Goal: Task Accomplishment & Management: Complete application form

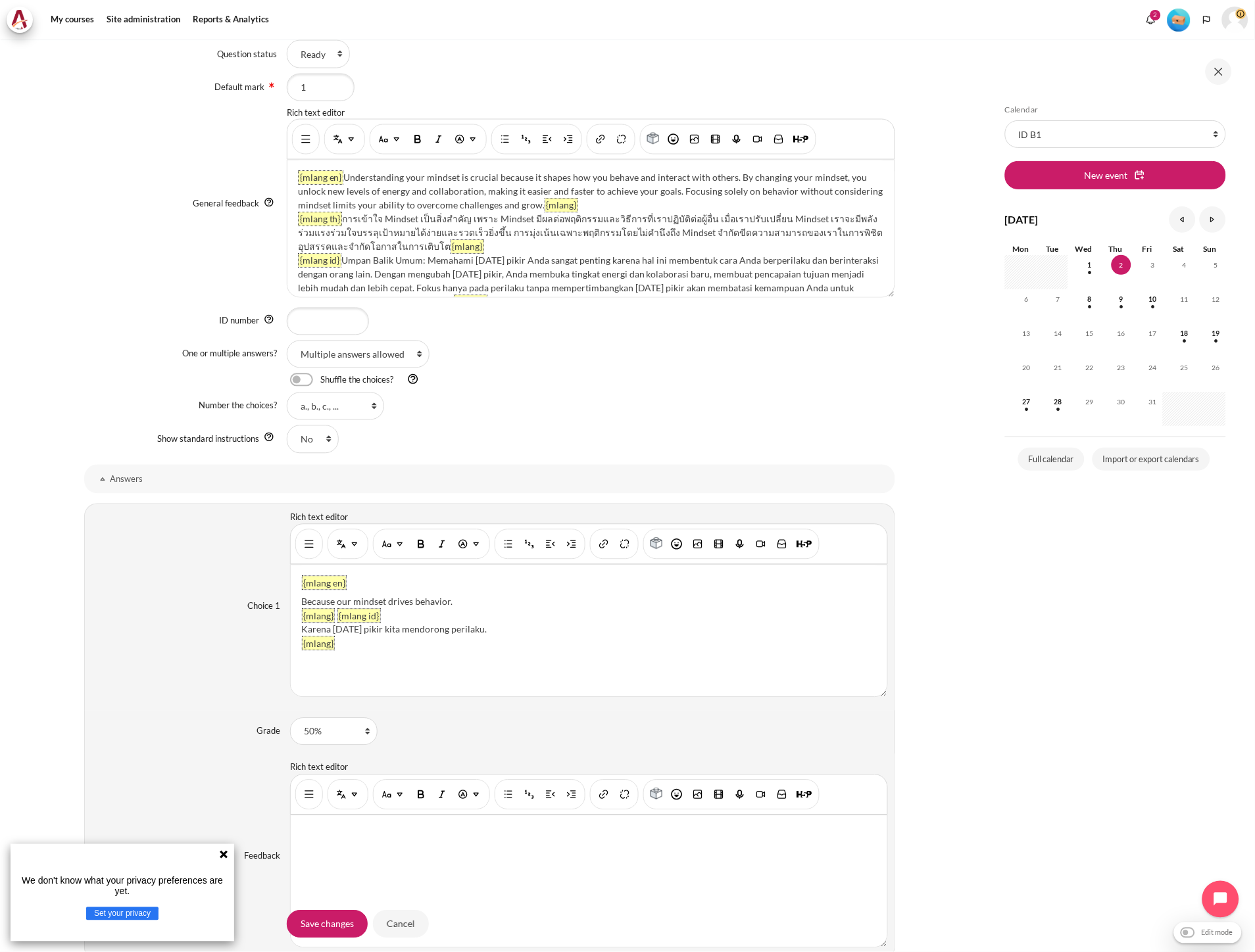
scroll to position [657, 0]
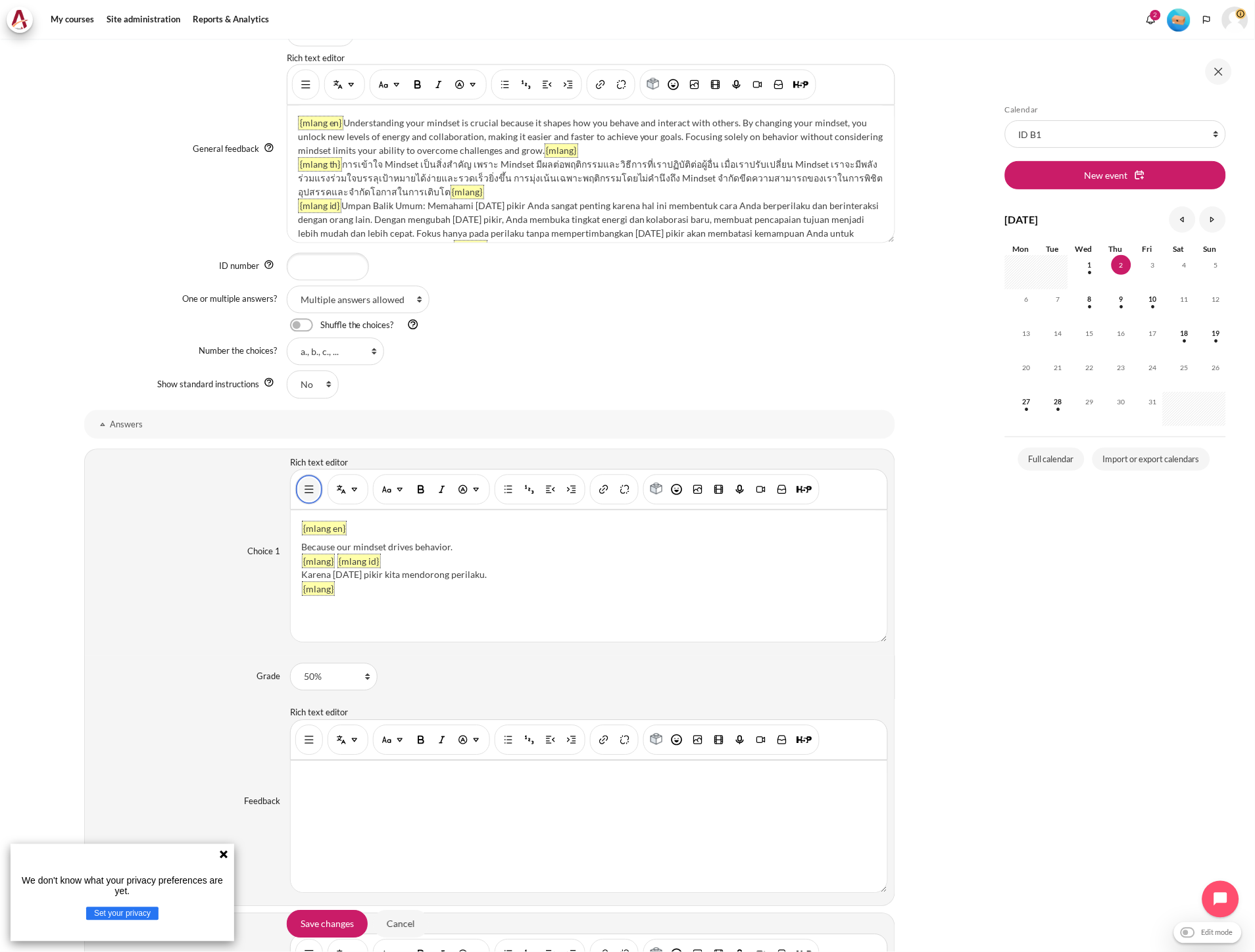
click at [304, 496] on img "Show/hide advanced buttons" at bounding box center [308, 489] width 13 height 13
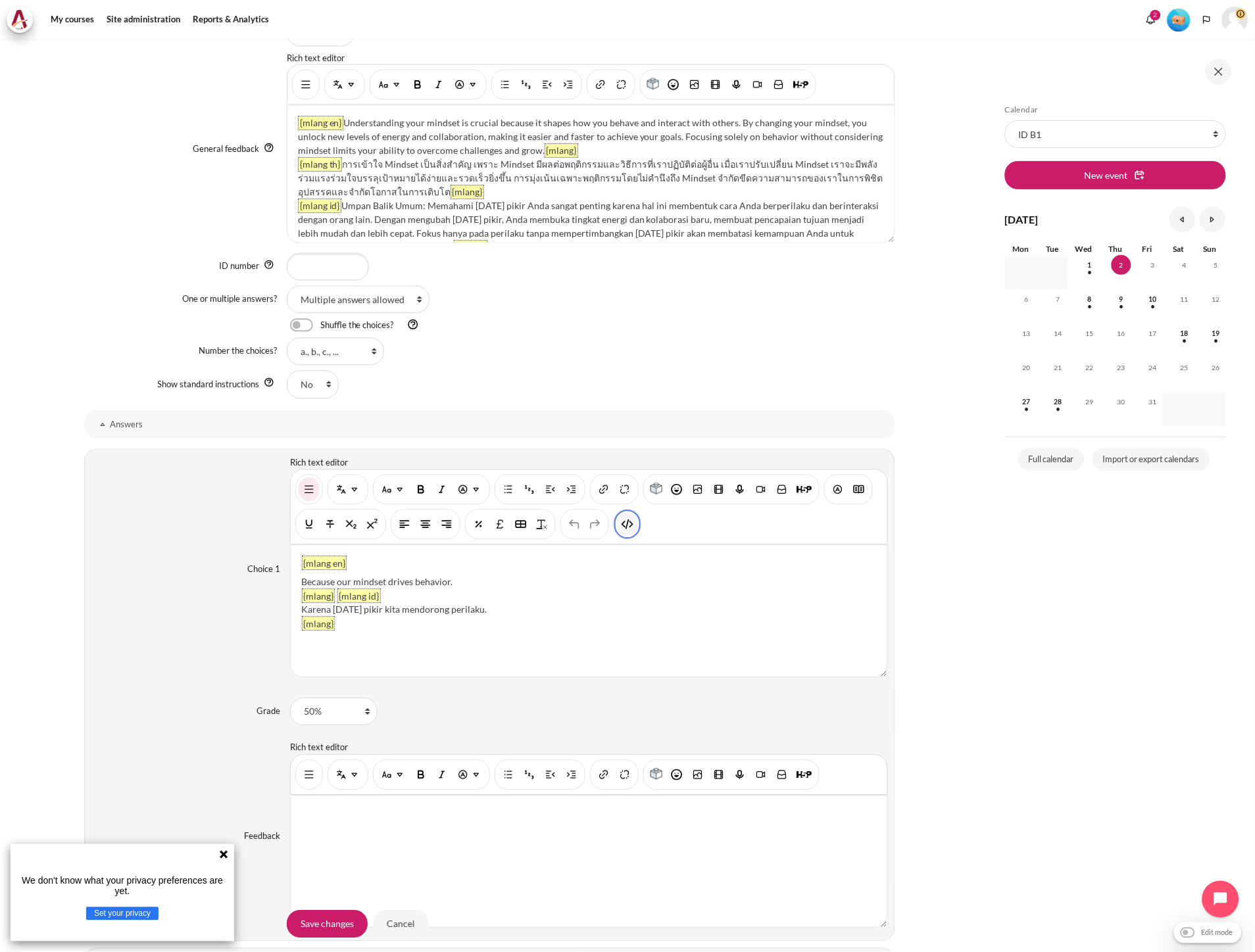
click at [627, 528] on img "HTML" at bounding box center [627, 524] width 13 height 13
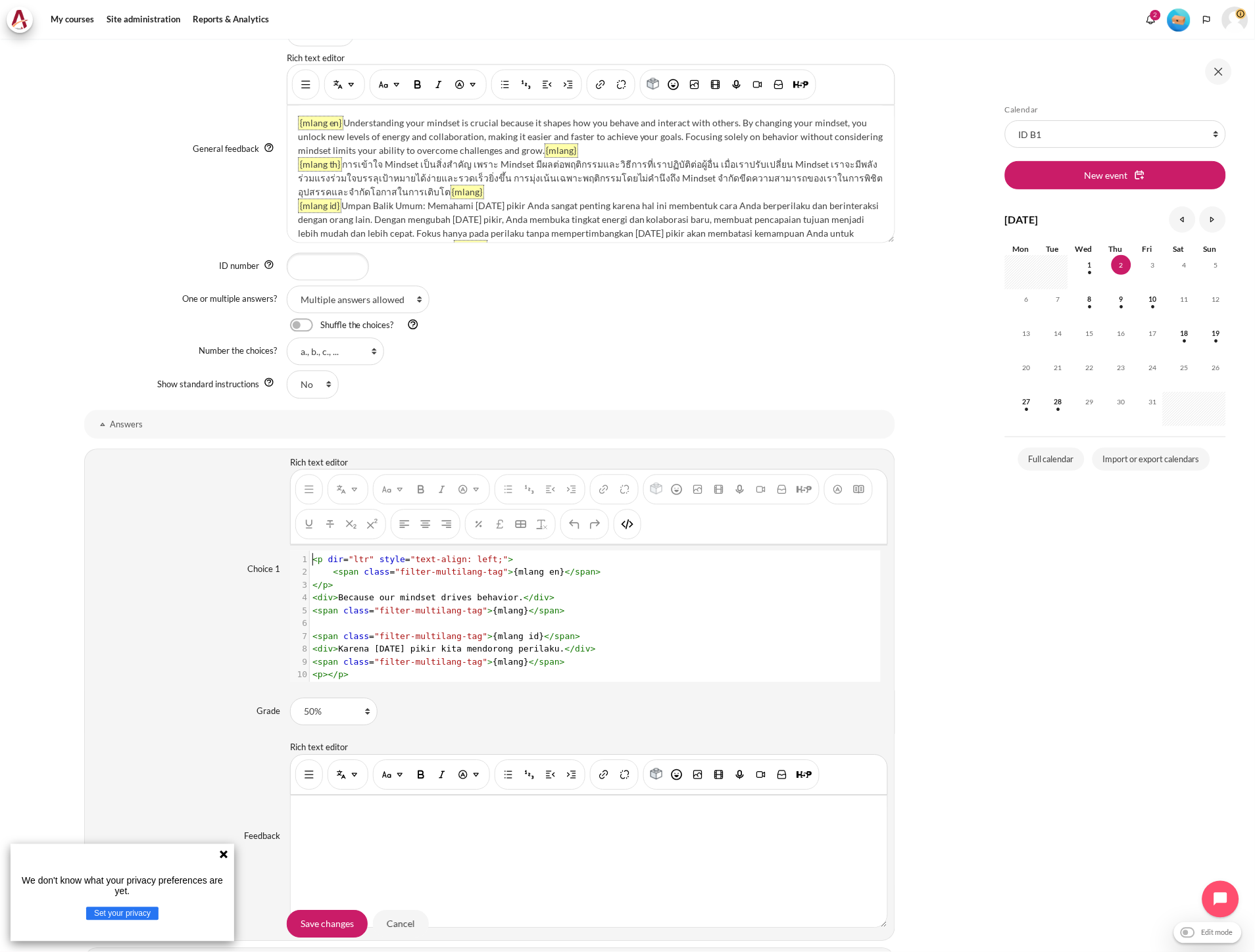
scroll to position [1, 0]
click at [483, 584] on pre "</ p >" at bounding box center [588, 585] width 558 height 13
type textarea "<p dir="ltr" style="text-align: left;"> <span class="filter-multilang-tag">{mla…"
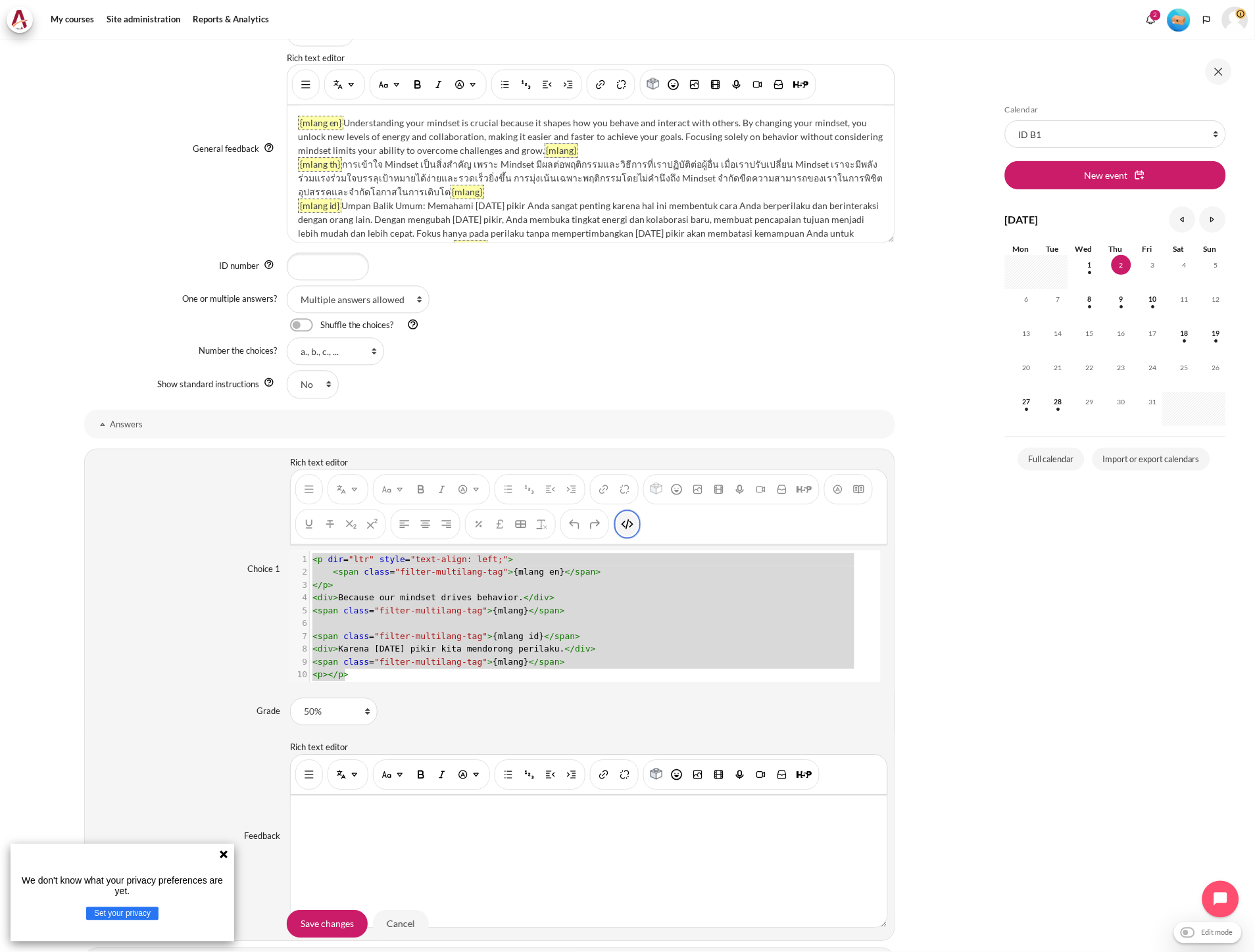
click at [625, 532] on img "HTML" at bounding box center [627, 524] width 13 height 13
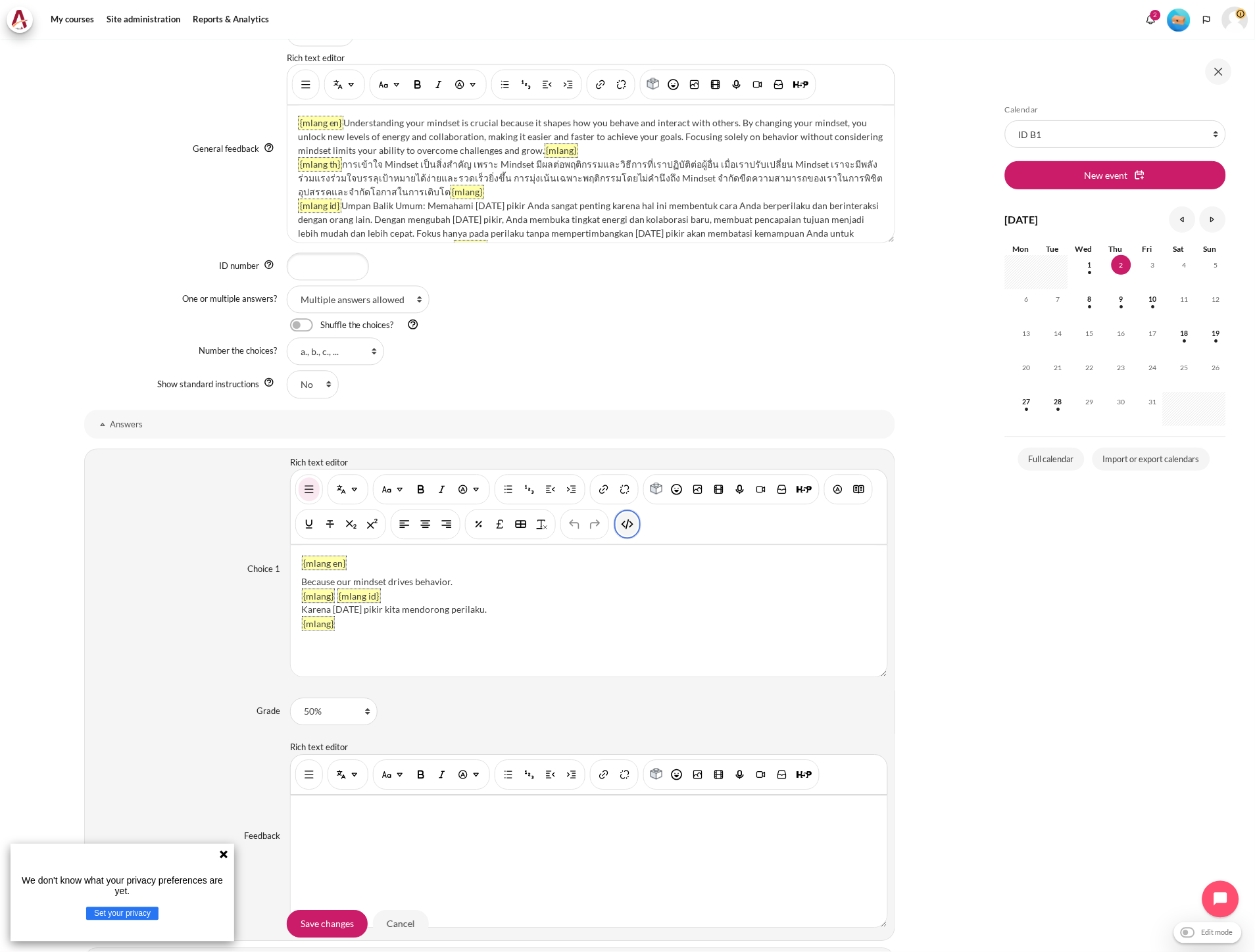
click at [624, 517] on button "HTML" at bounding box center [628, 525] width 21 height 23
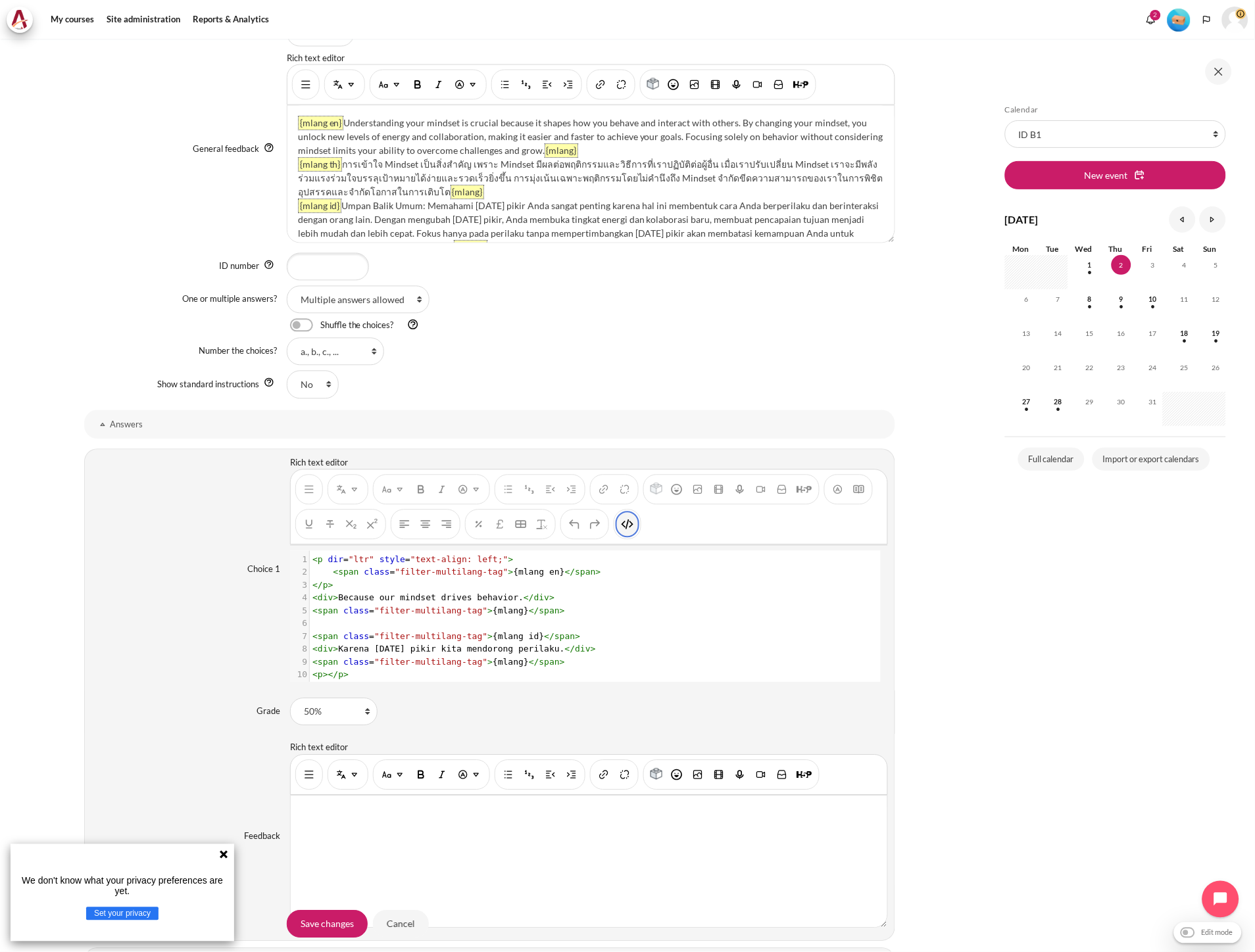
type textarea "<p dir="ltr" style="text-align: left;"> <span class="filter-multilang-tag">{mla…"
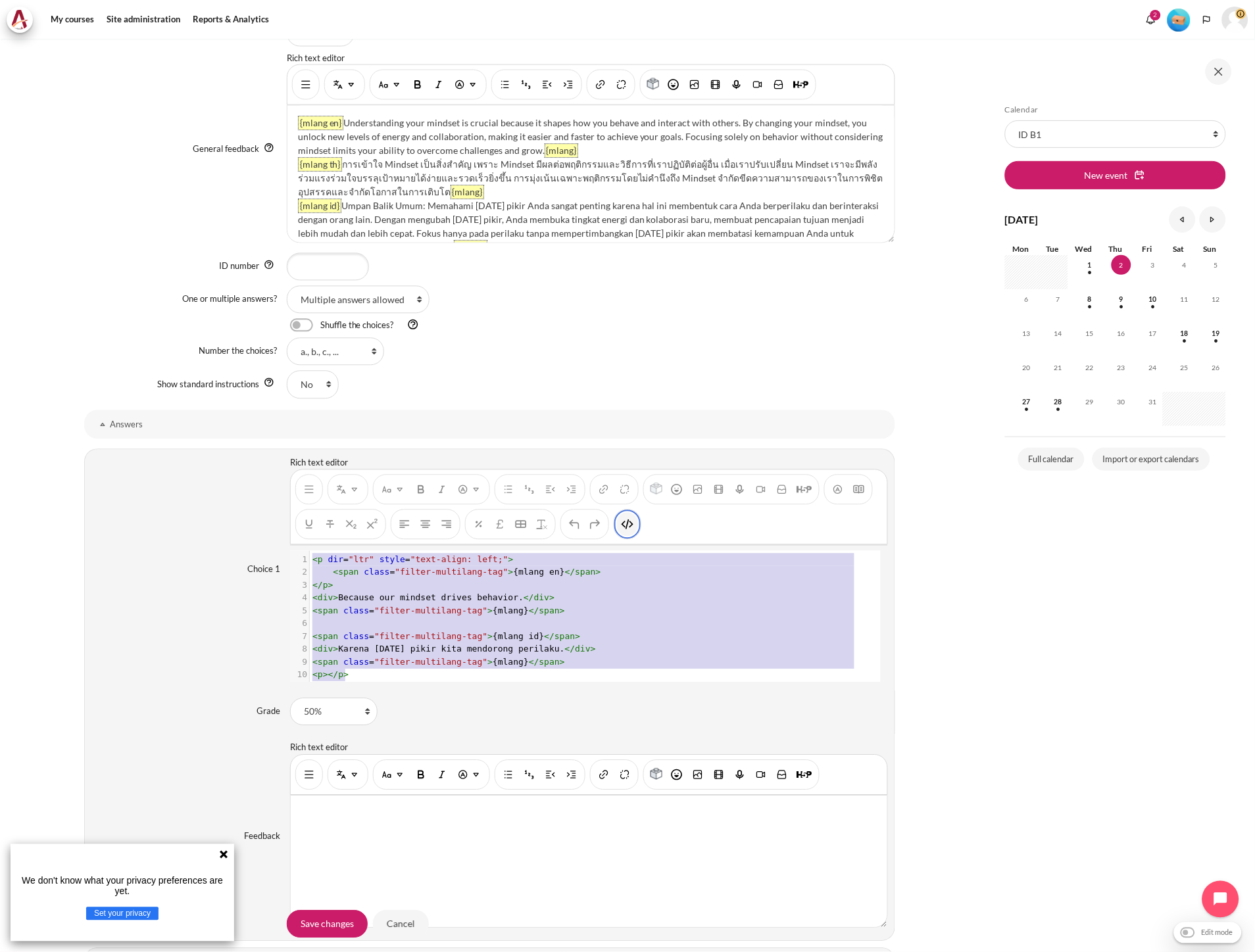
click at [624, 518] on img "HTML" at bounding box center [627, 524] width 13 height 13
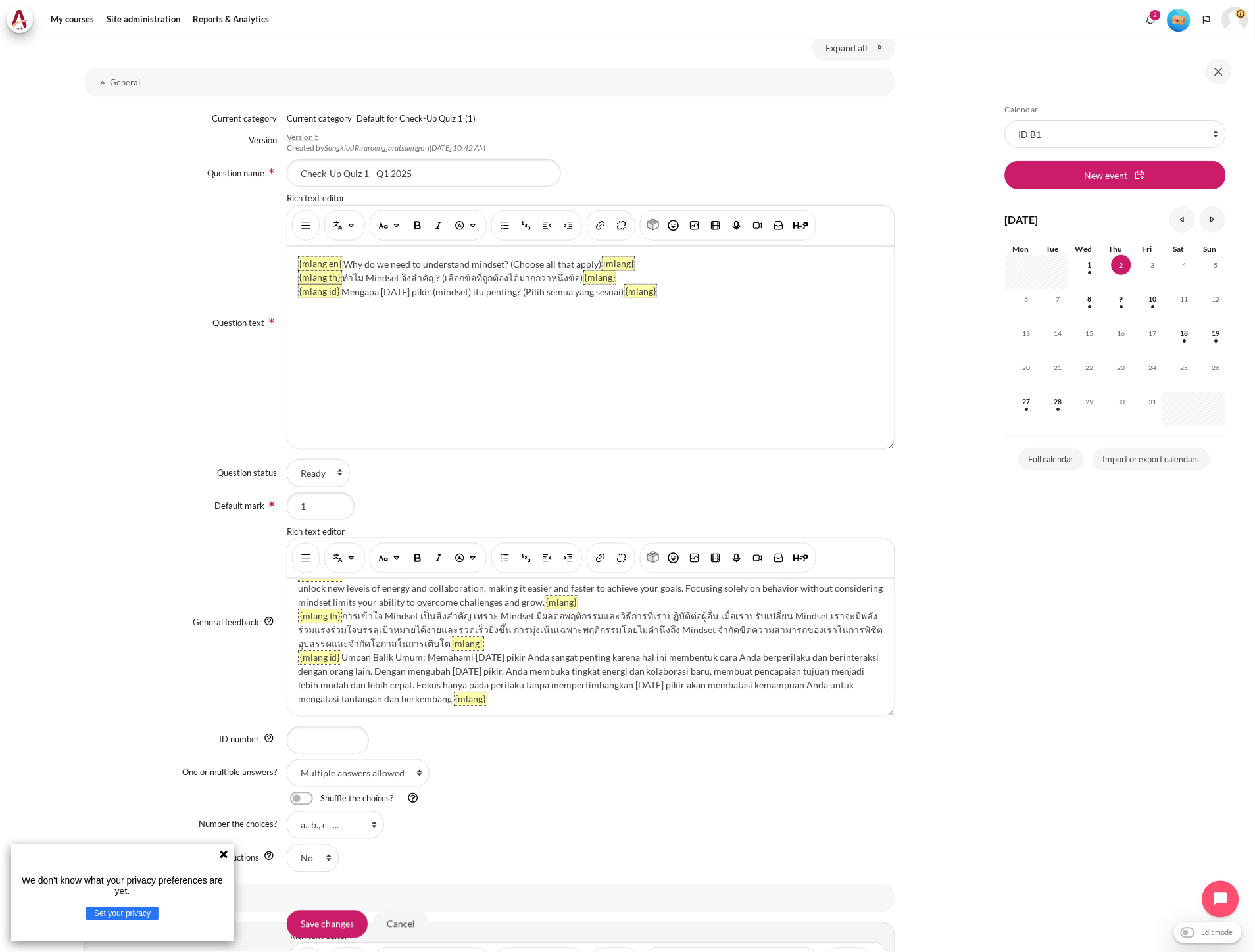
scroll to position [438, 0]
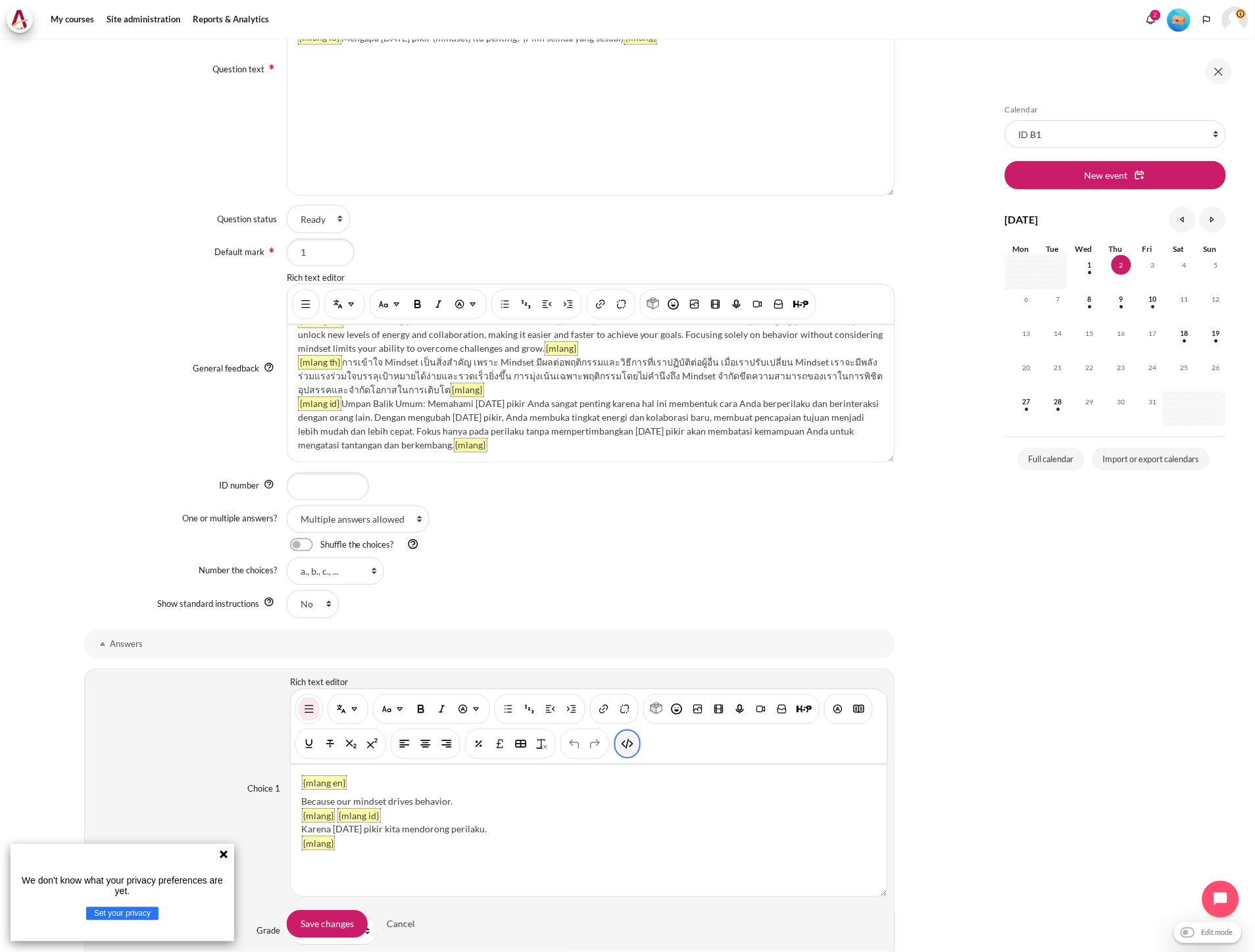
click at [628, 741] on img "HTML" at bounding box center [627, 743] width 13 height 13
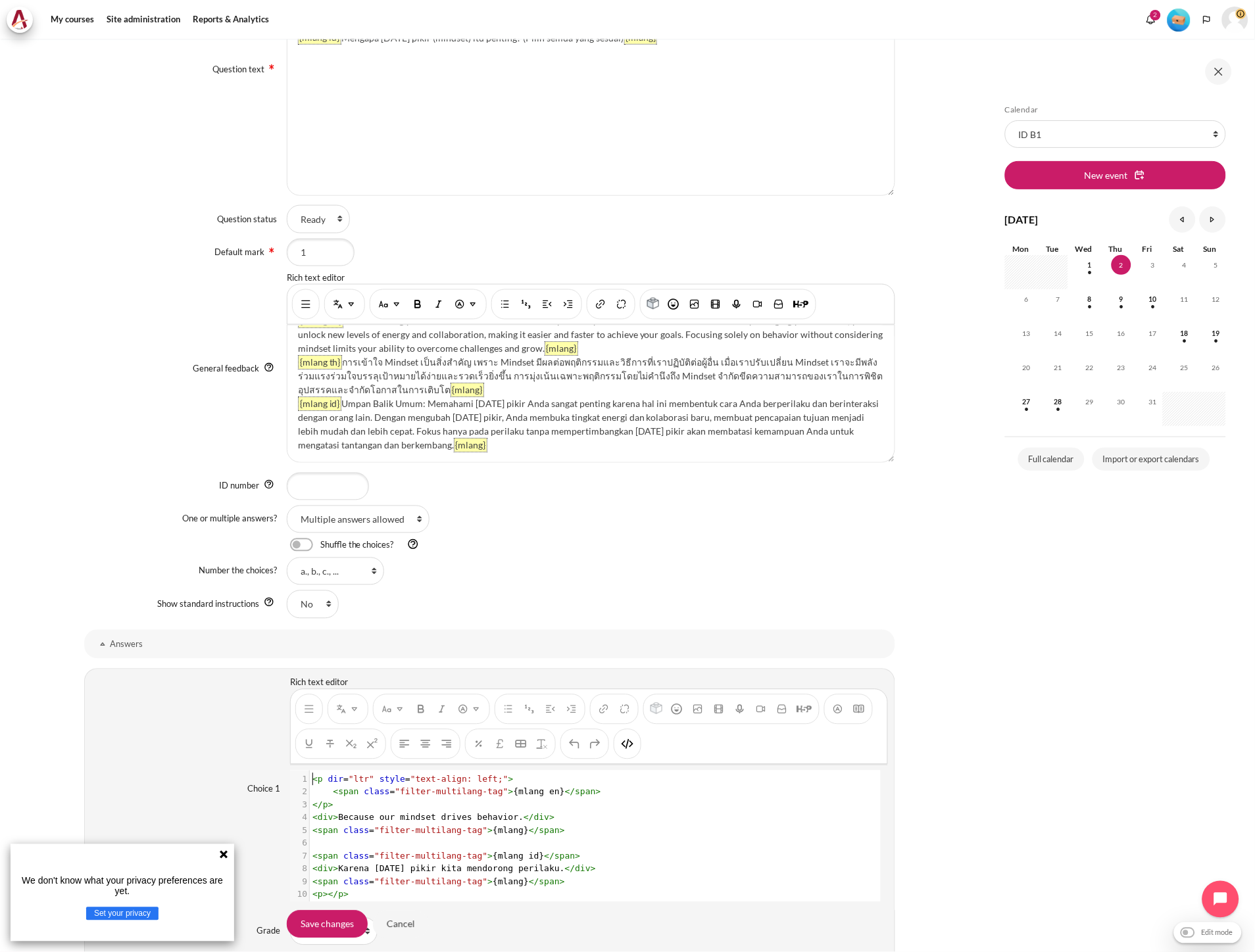
scroll to position [1, 0]
click at [497, 805] on pre "</ p >" at bounding box center [588, 805] width 558 height 13
type textarea "<p dir="ltr" style="text-align: left;"> <span class="filter-multilang-tag">{mla…"
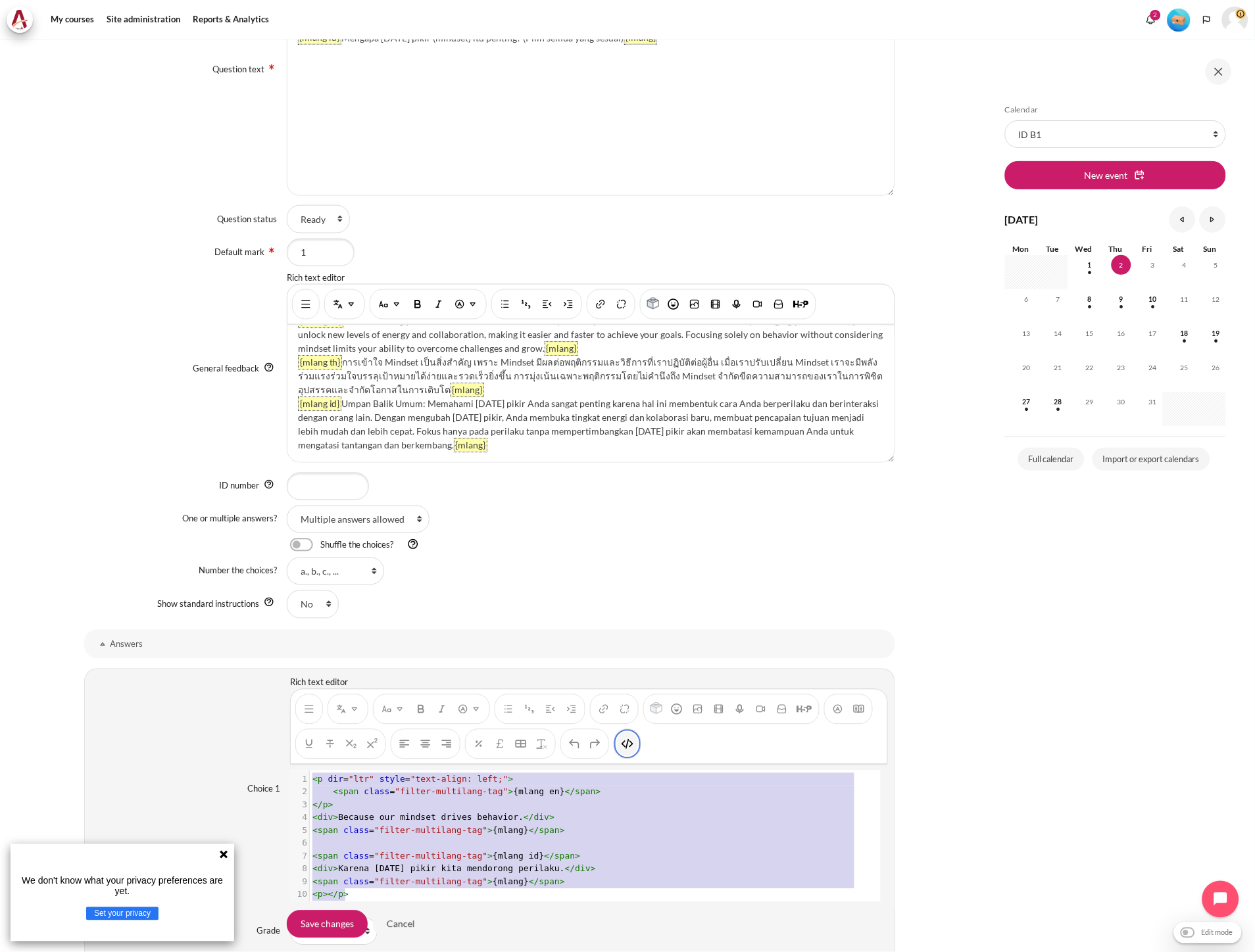
click at [625, 747] on img "HTML" at bounding box center [627, 743] width 13 height 13
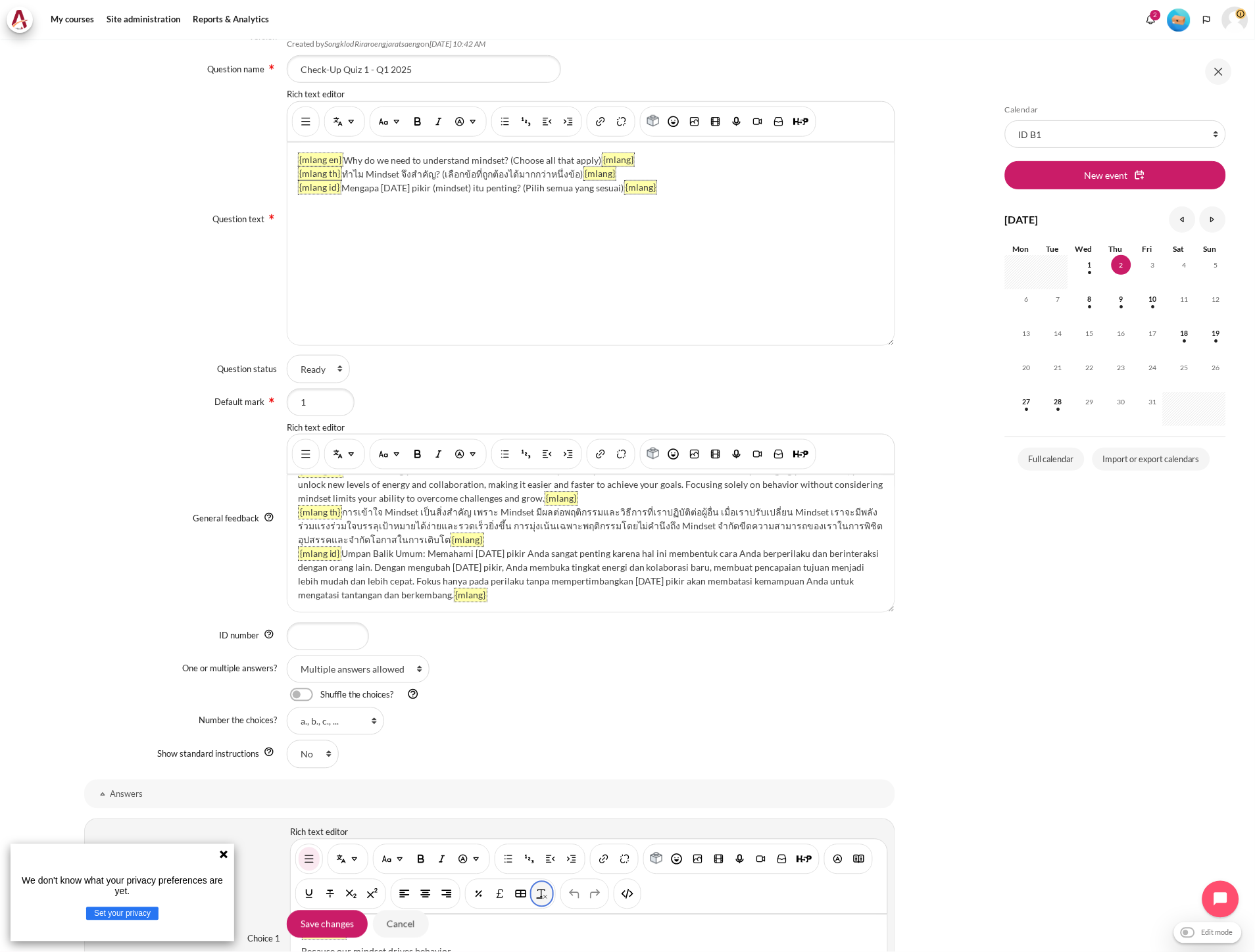
scroll to position [73, 0]
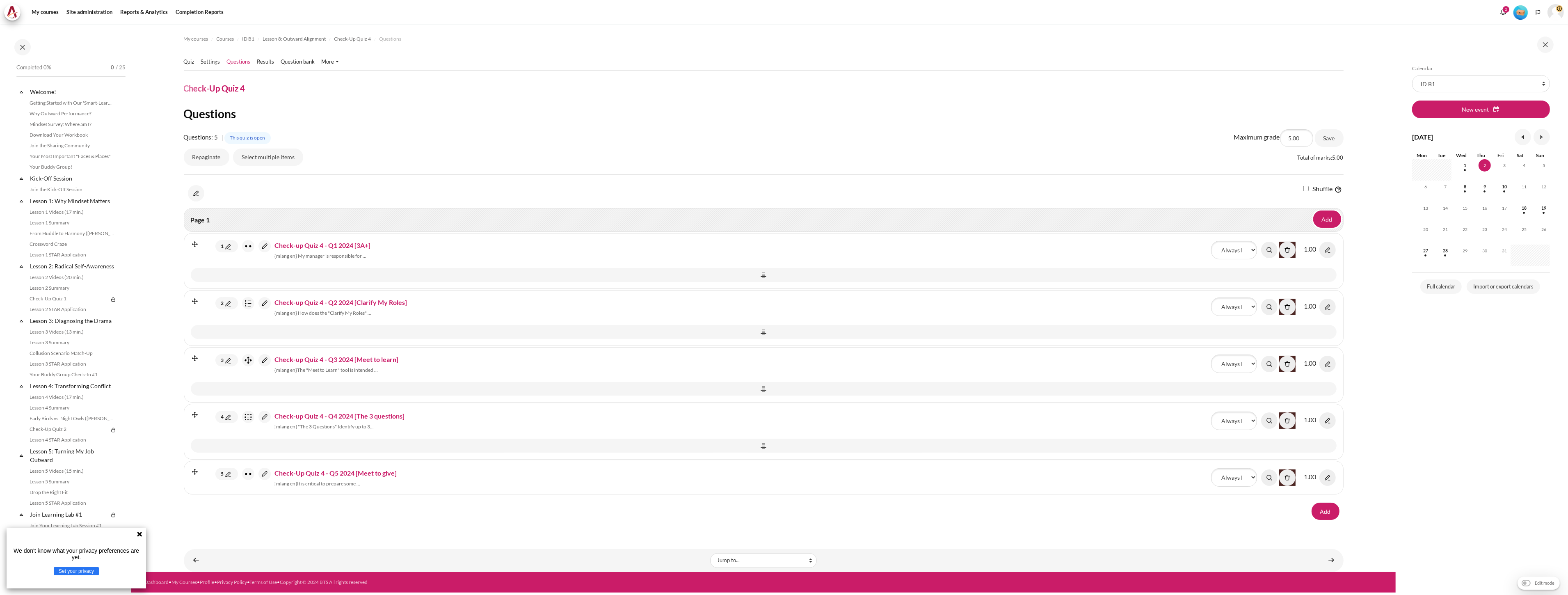
scroll to position [448, 0]
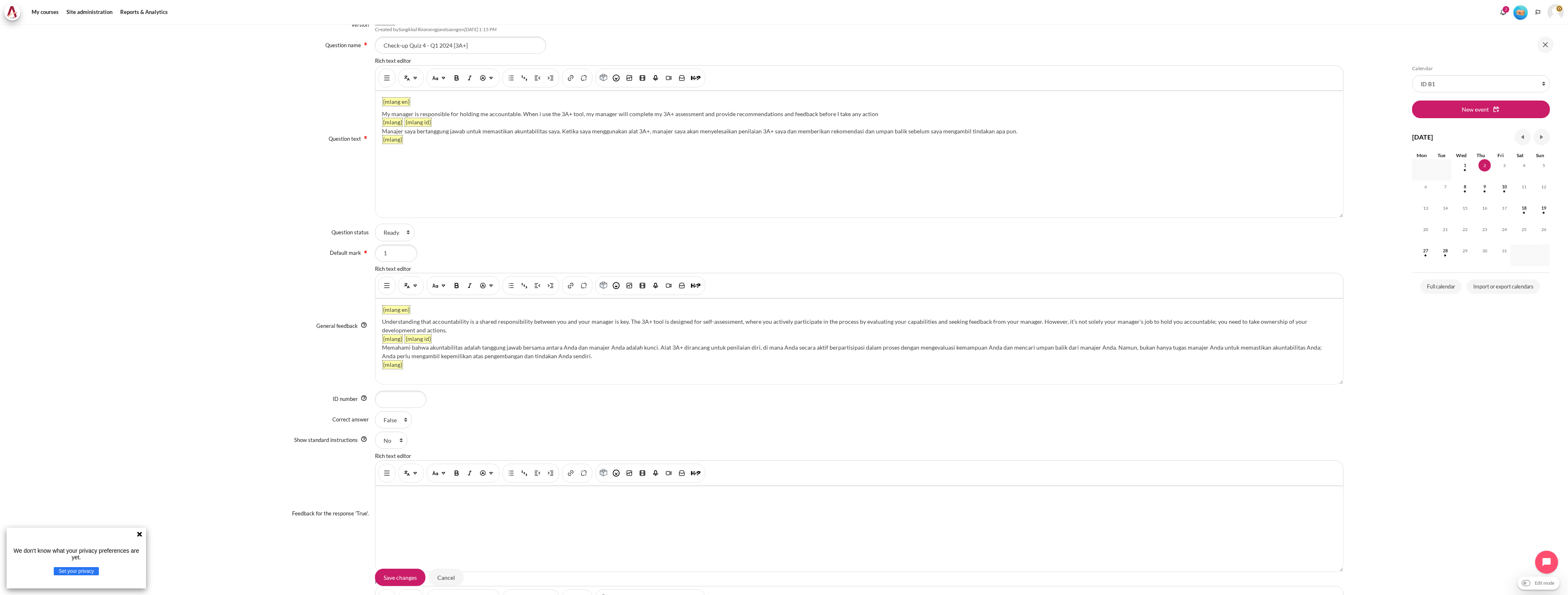
scroll to position [199, 0]
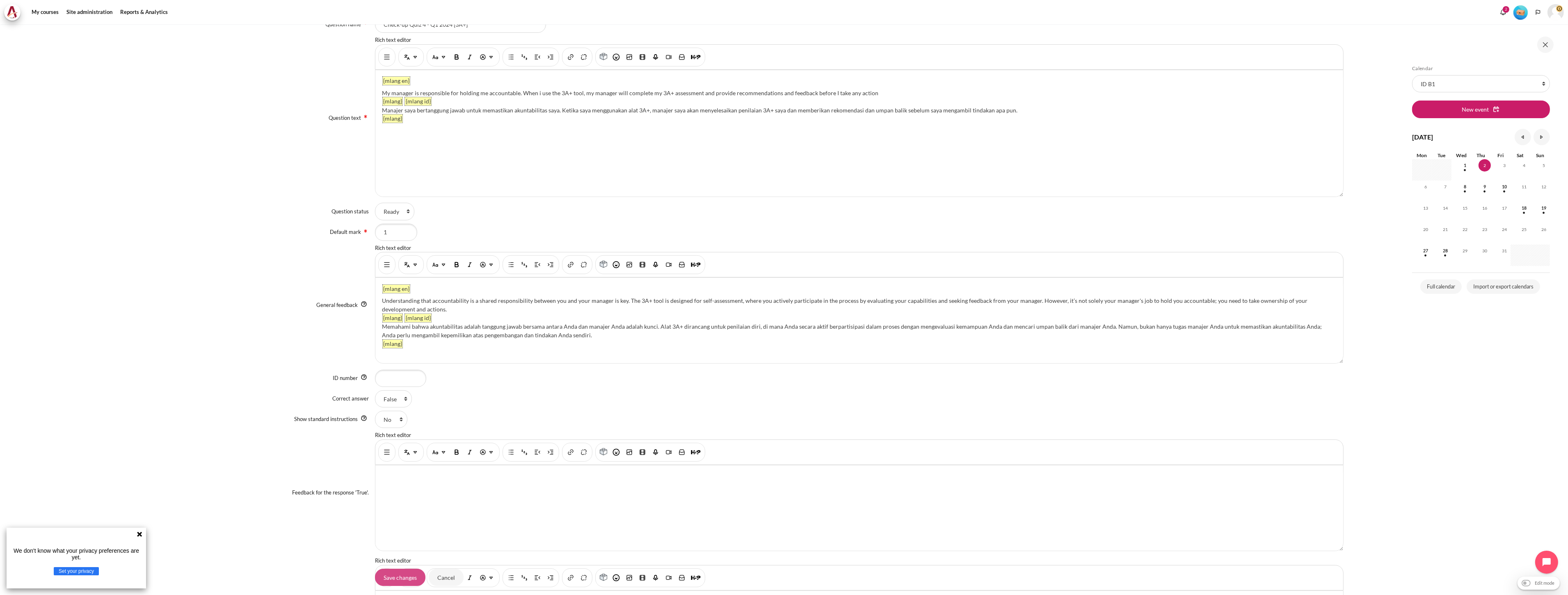
click at [402, 572] on input "Save changes" at bounding box center [400, 577] width 51 height 17
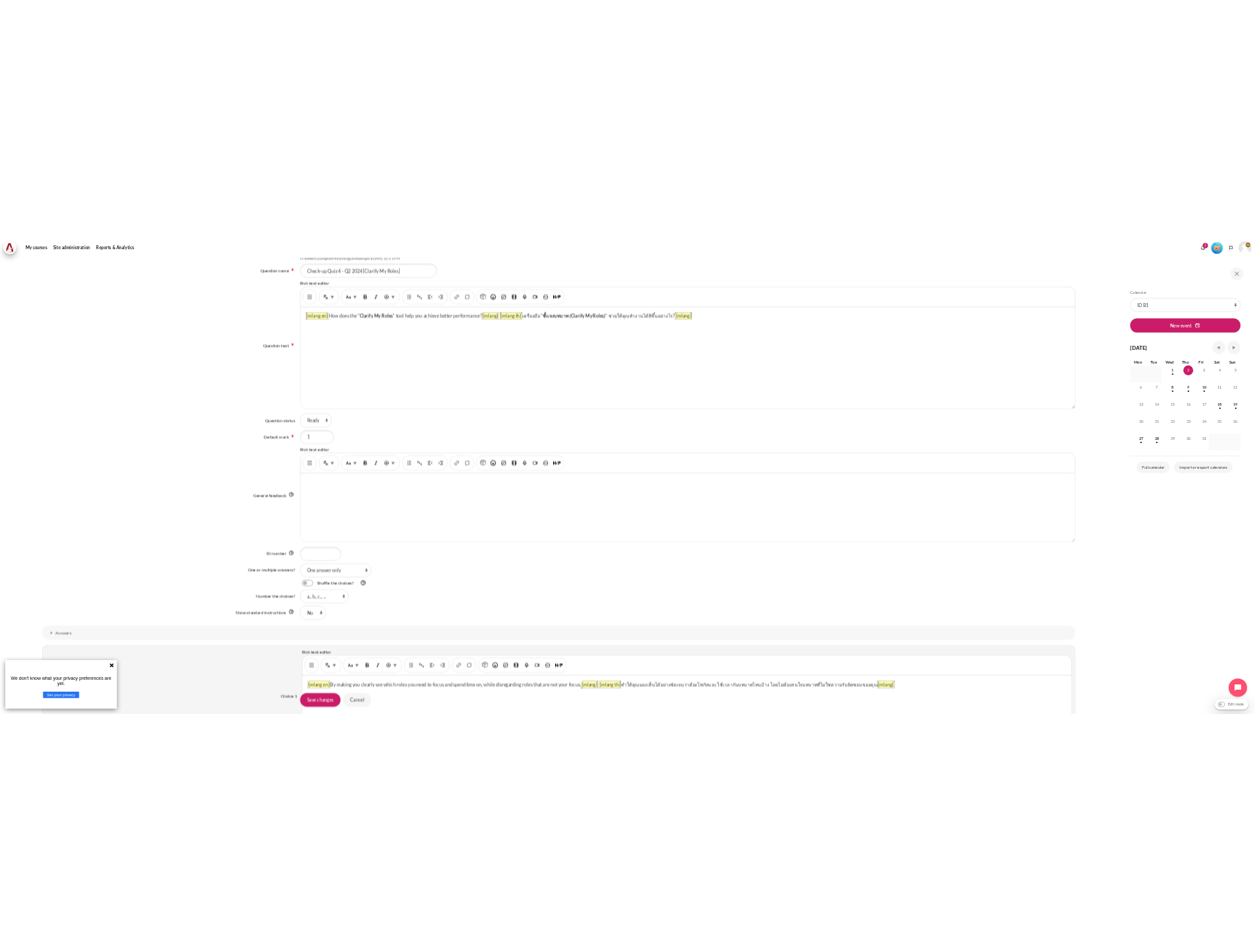
scroll to position [146, 0]
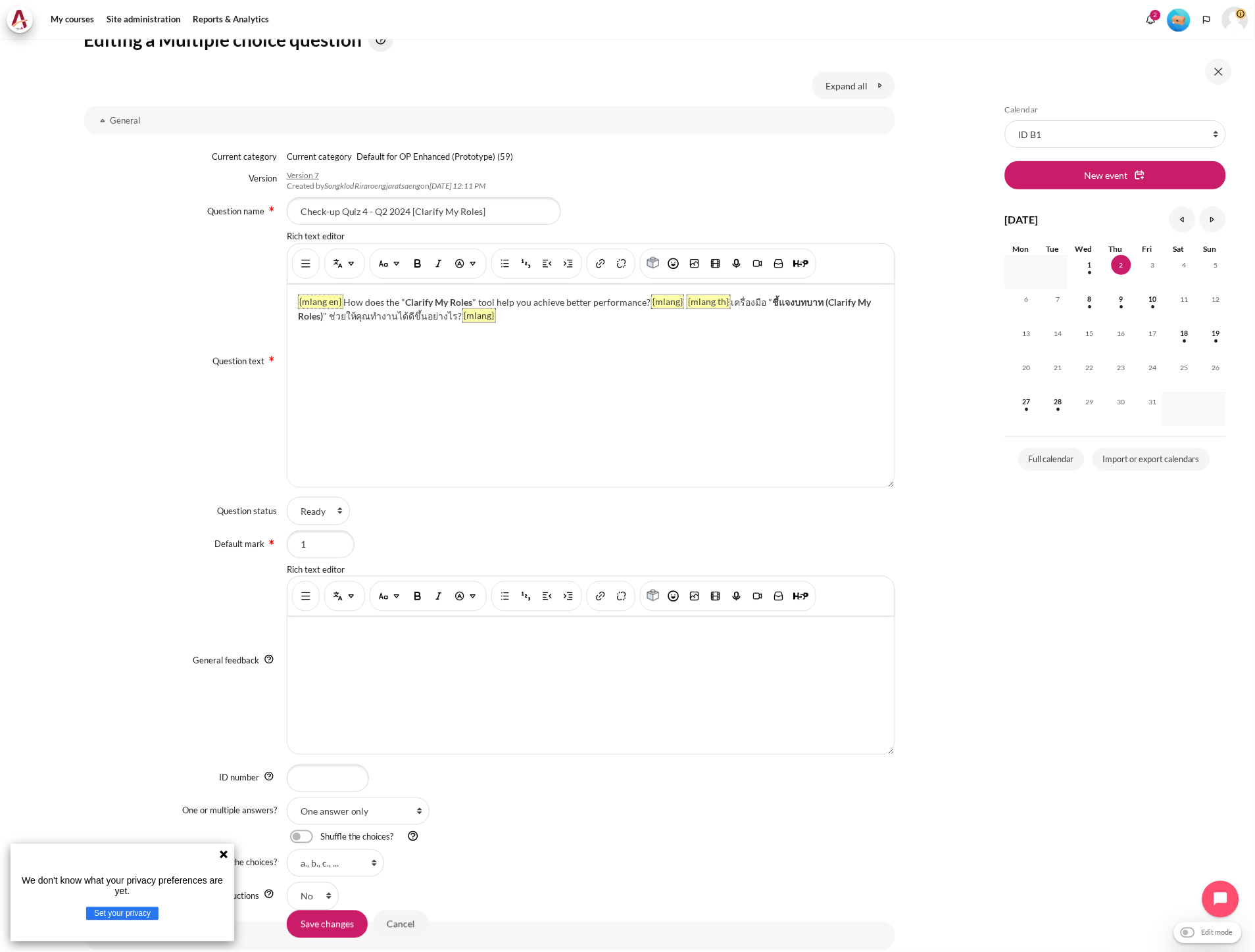
click at [118, 568] on div "General feedback Rich text editor" at bounding box center [489, 661] width 811 height 196
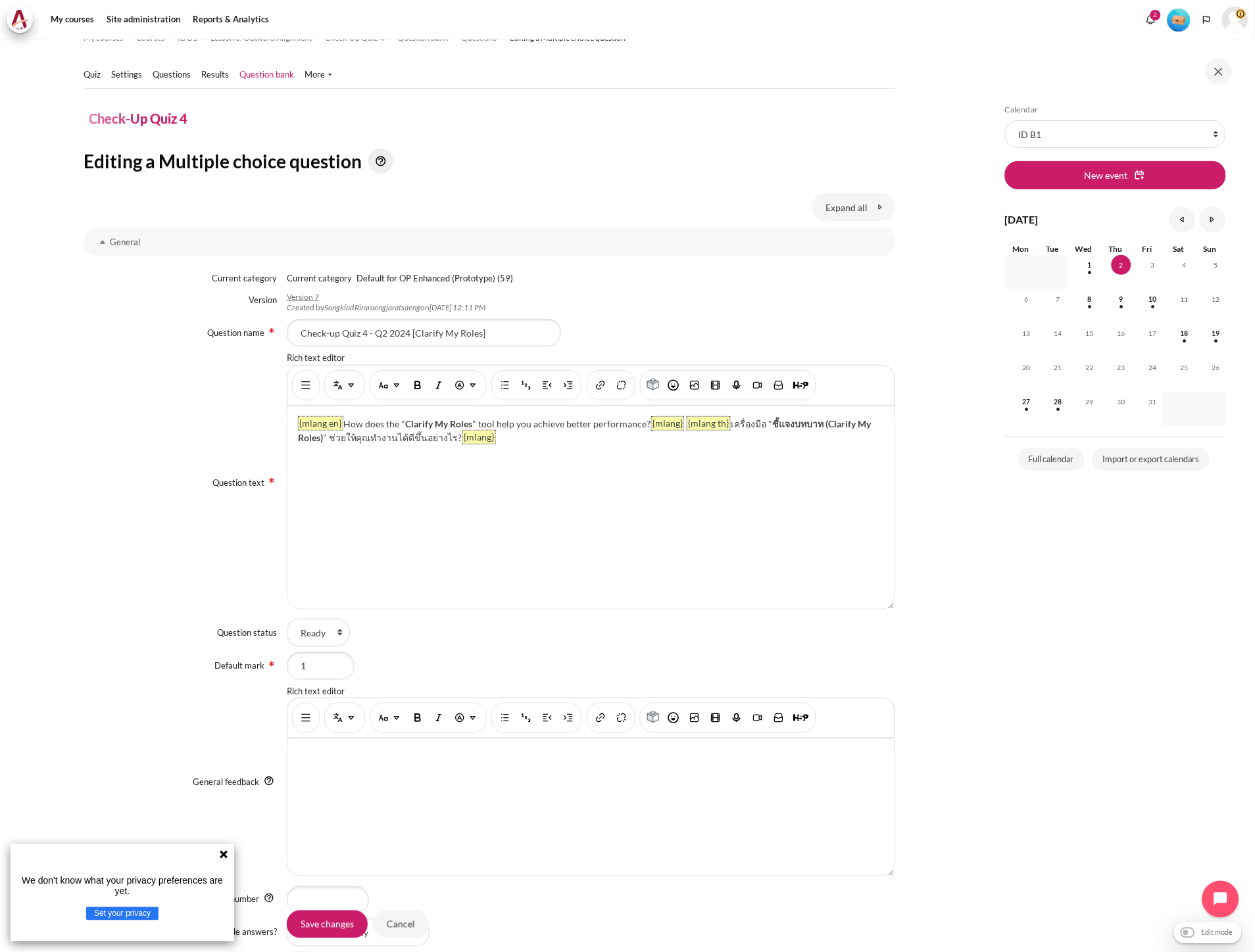
scroll to position [0, 0]
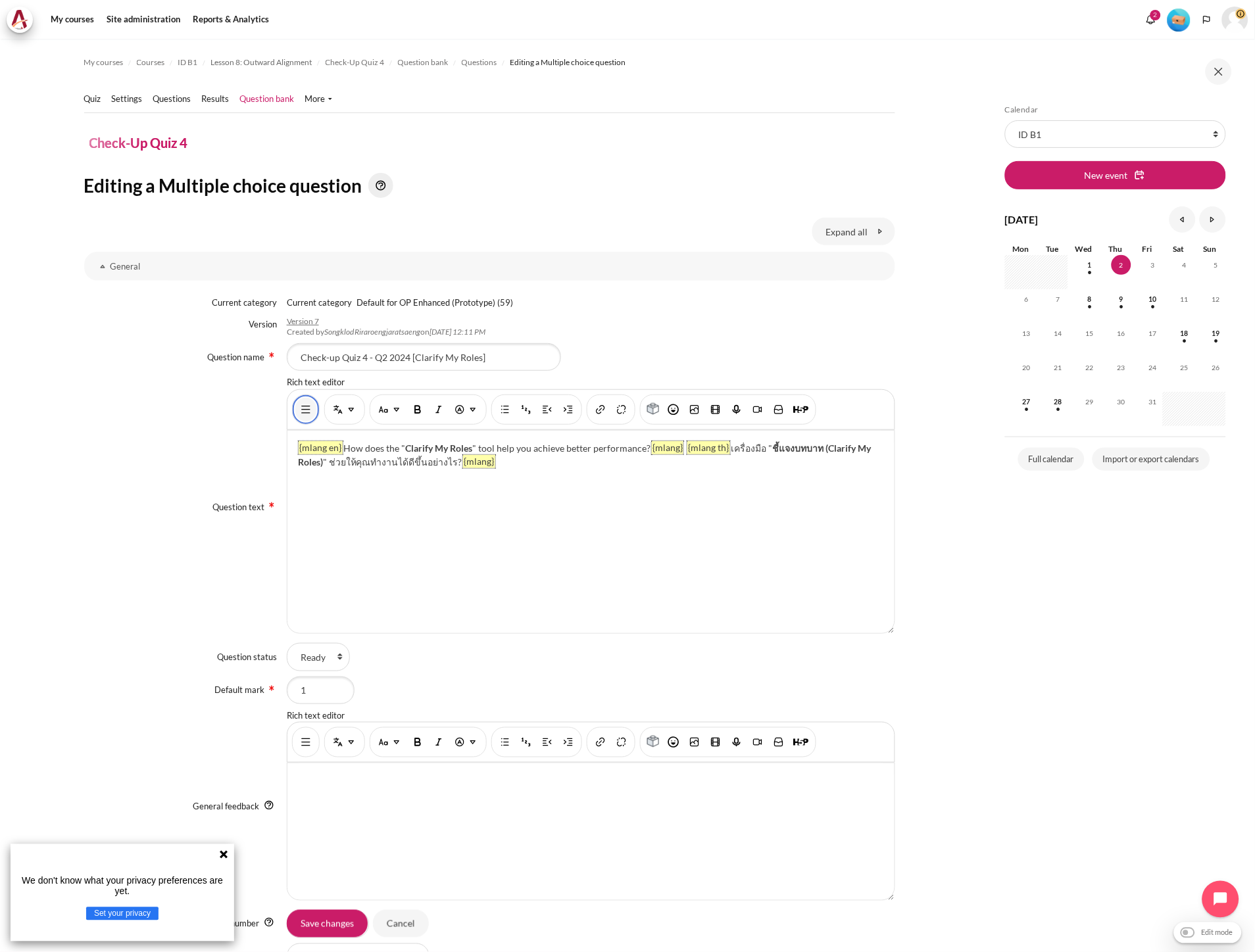
click at [302, 418] on button "Show/hide advanced buttons" at bounding box center [306, 410] width 21 height 23
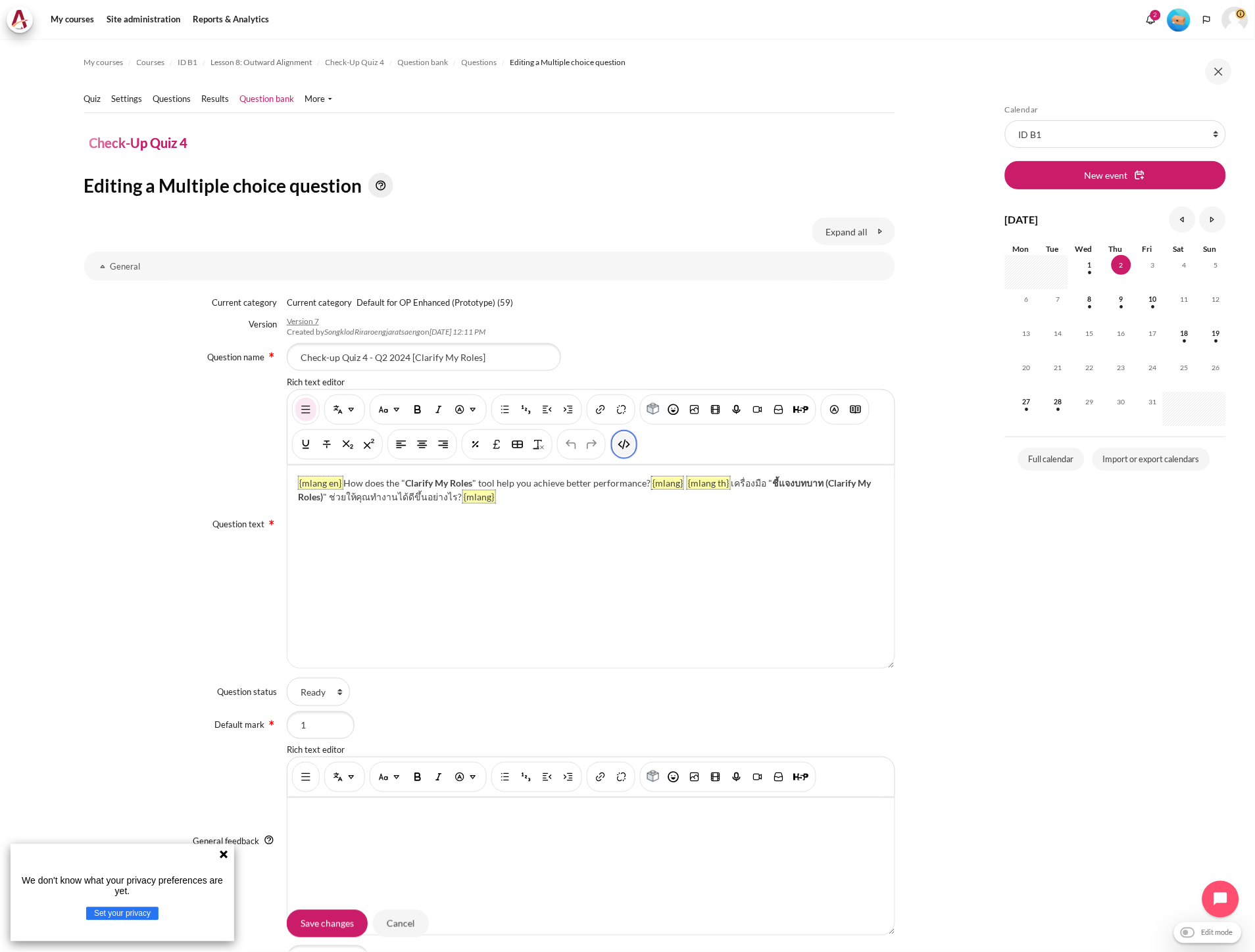
click at [620, 455] on button "HTML" at bounding box center [625, 444] width 21 height 23
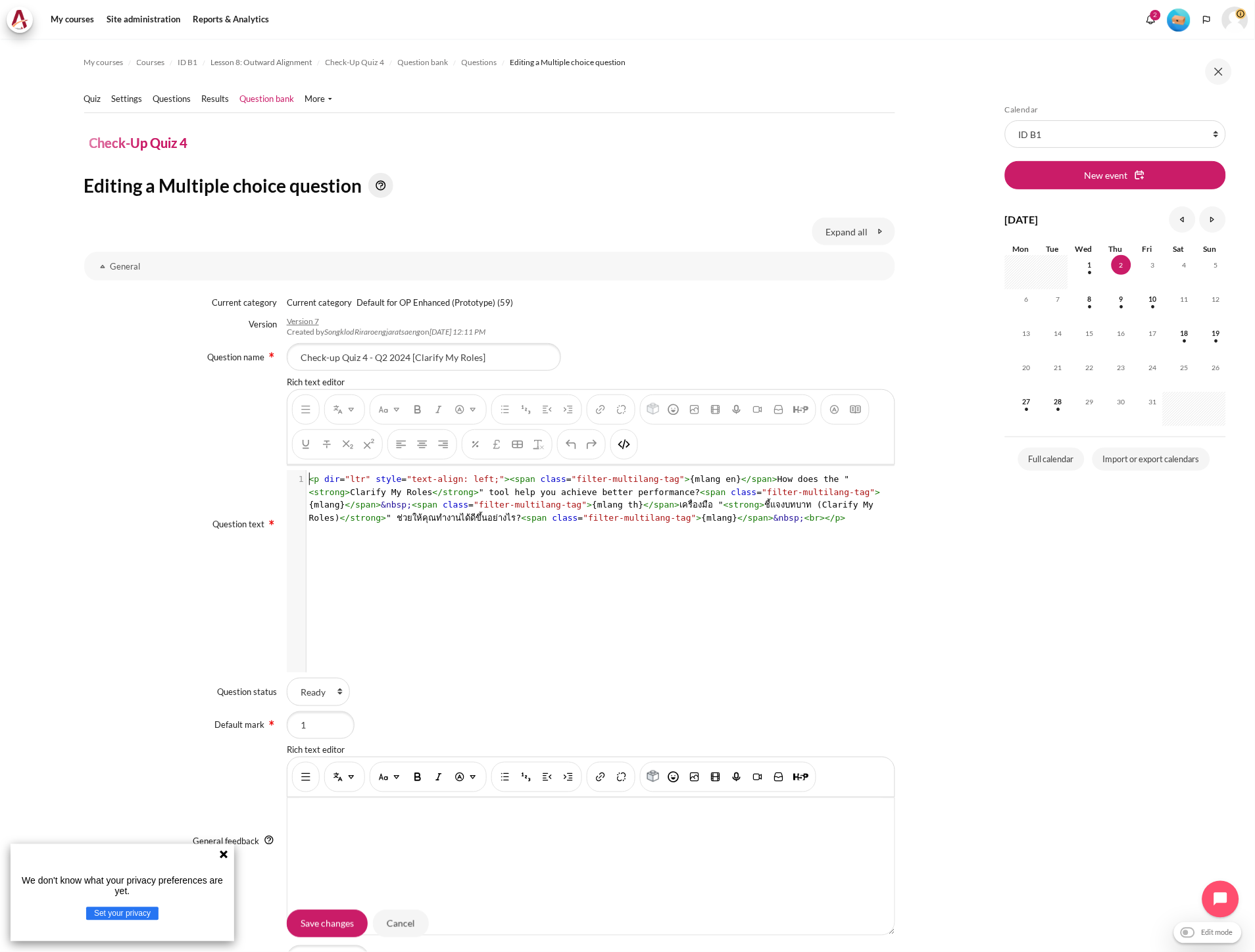
scroll to position [1, 0]
click at [654, 503] on span "span" at bounding box center [664, 504] width 20 height 10
type textarea "<p dir="ltr" style="text-align: left;"><span class="filter-multilang-tag">{mlan…"
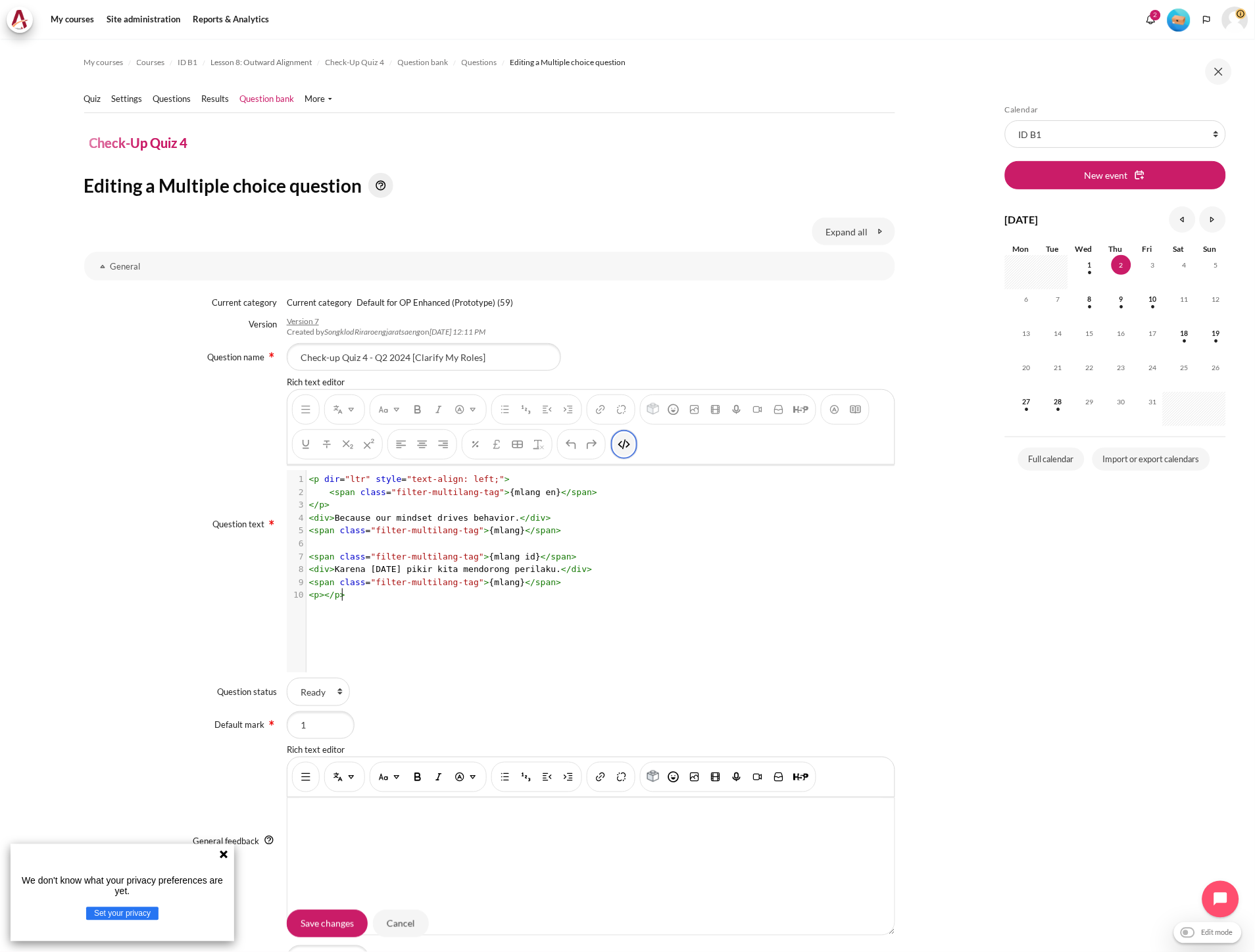
click at [623, 445] on img "HTML" at bounding box center [624, 444] width 13 height 13
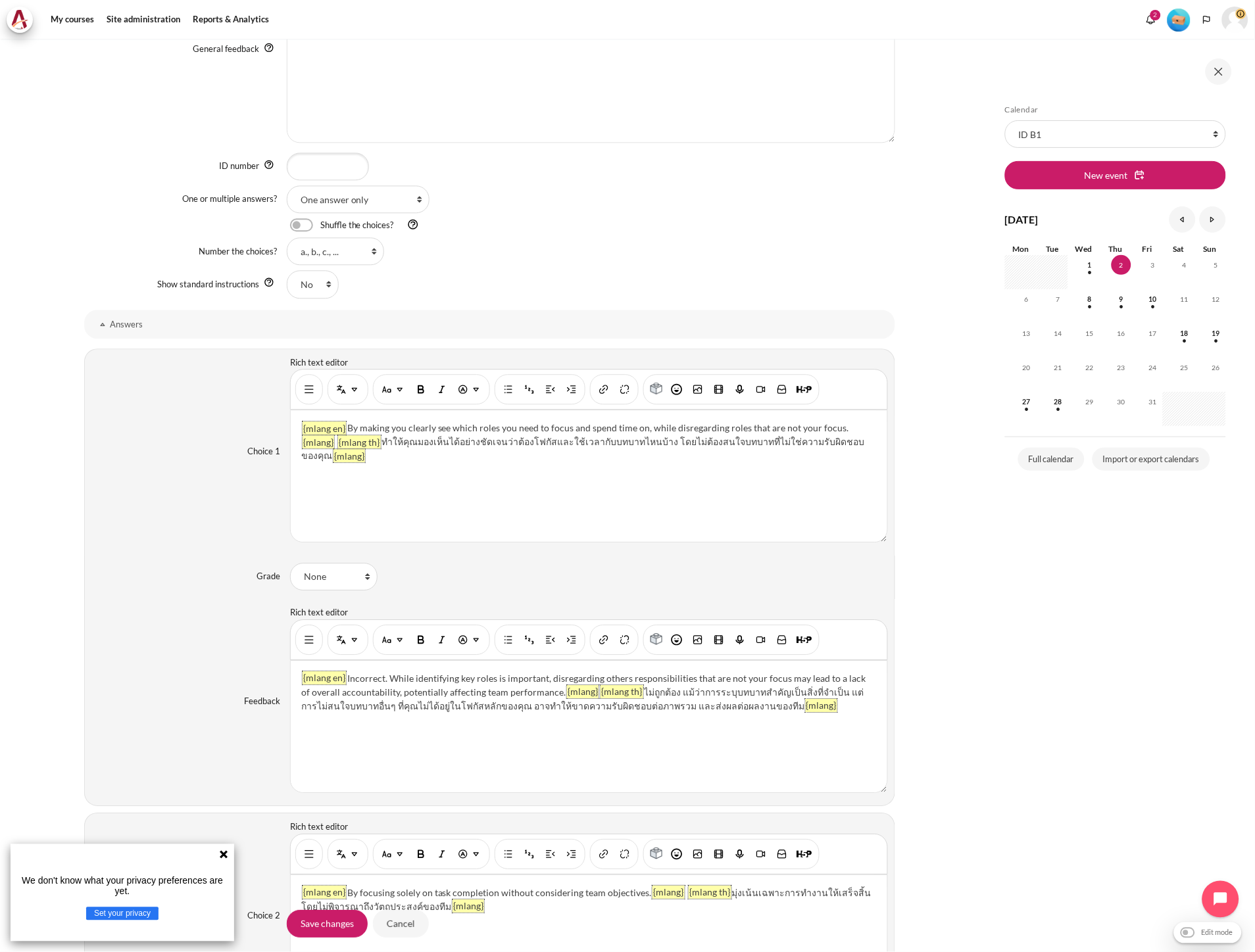
scroll to position [804, 0]
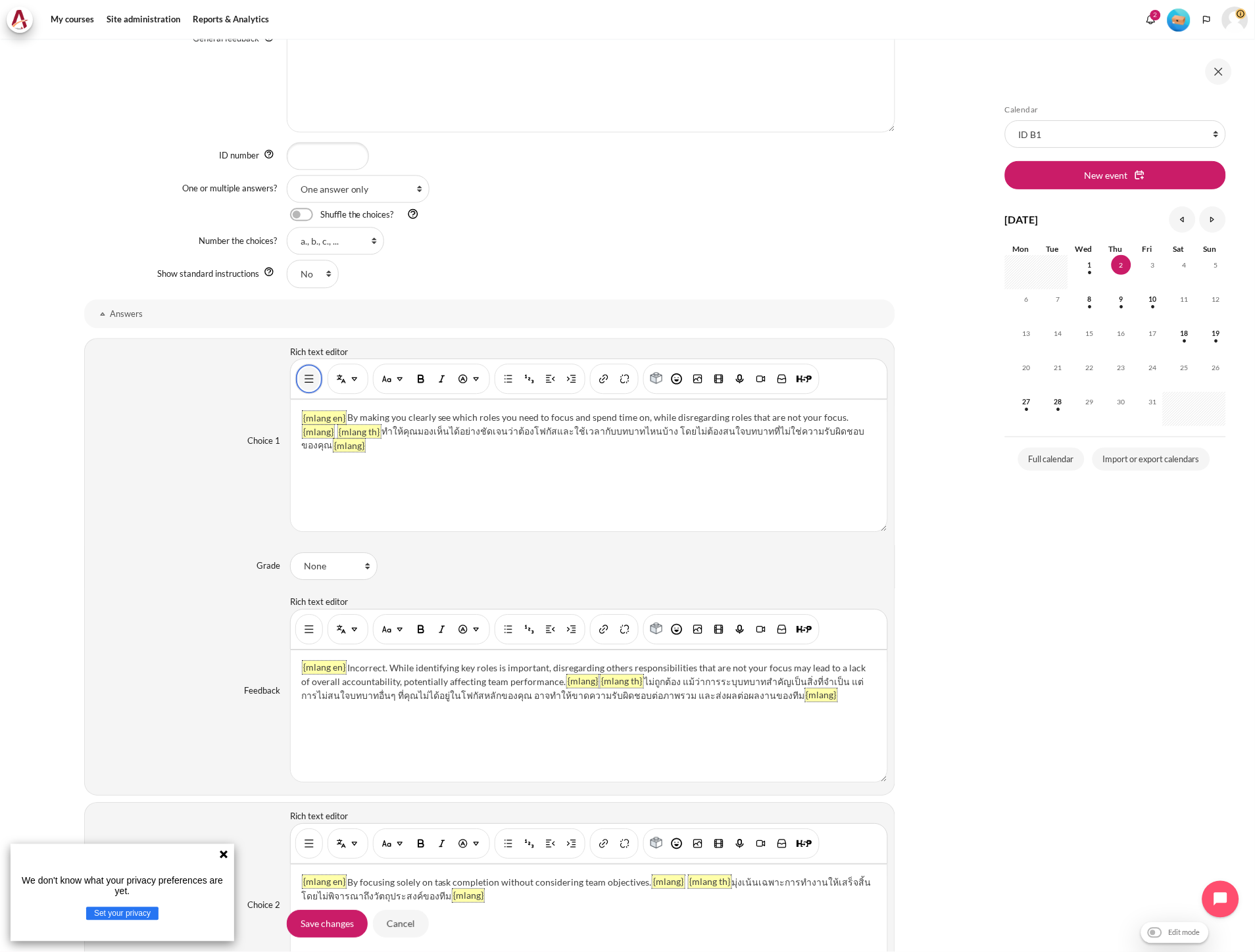
click at [304, 380] on img "Show/hide advanced buttons" at bounding box center [308, 377] width 13 height 13
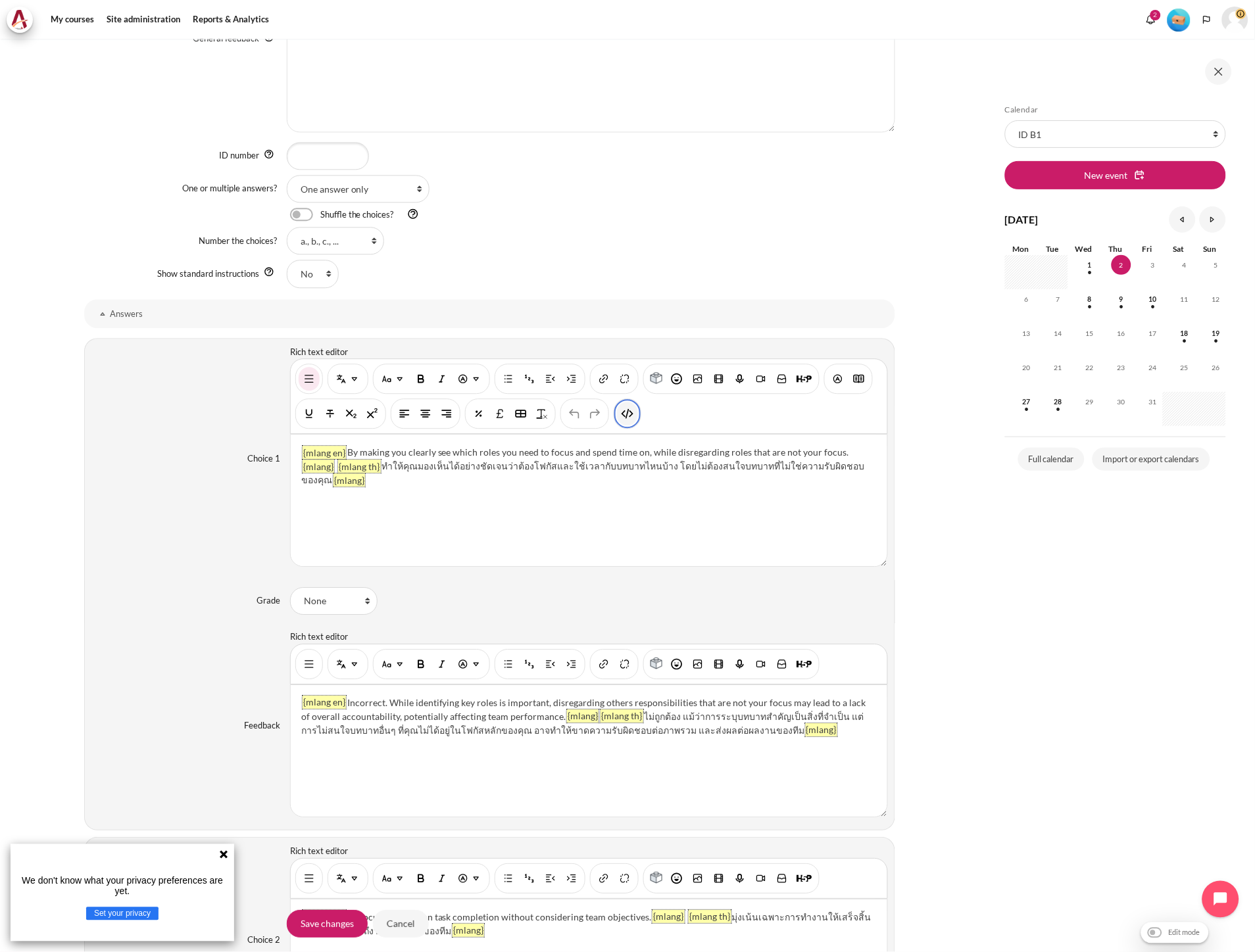
click at [620, 422] on button "HTML" at bounding box center [628, 414] width 21 height 23
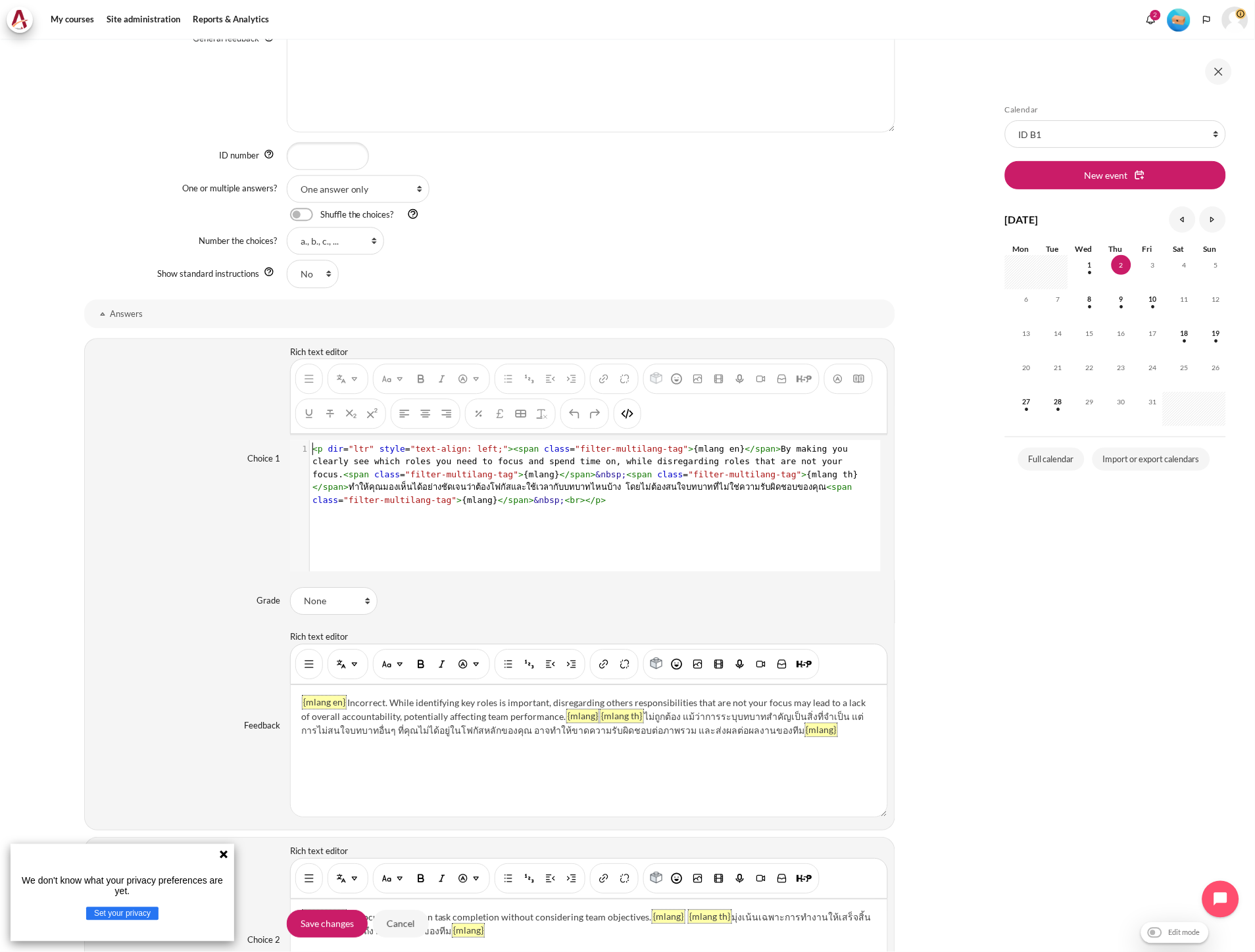
scroll to position [1, 0]
click at [557, 507] on pre "< p dir = "ltr" style = "text-align: left;" >< span class = "filter-multilang-t…" at bounding box center [593, 475] width 568 height 64
type textarea "<p dir="ltr" style="text-align: left;"><span class="filter-multilang-tag">{mlan…"
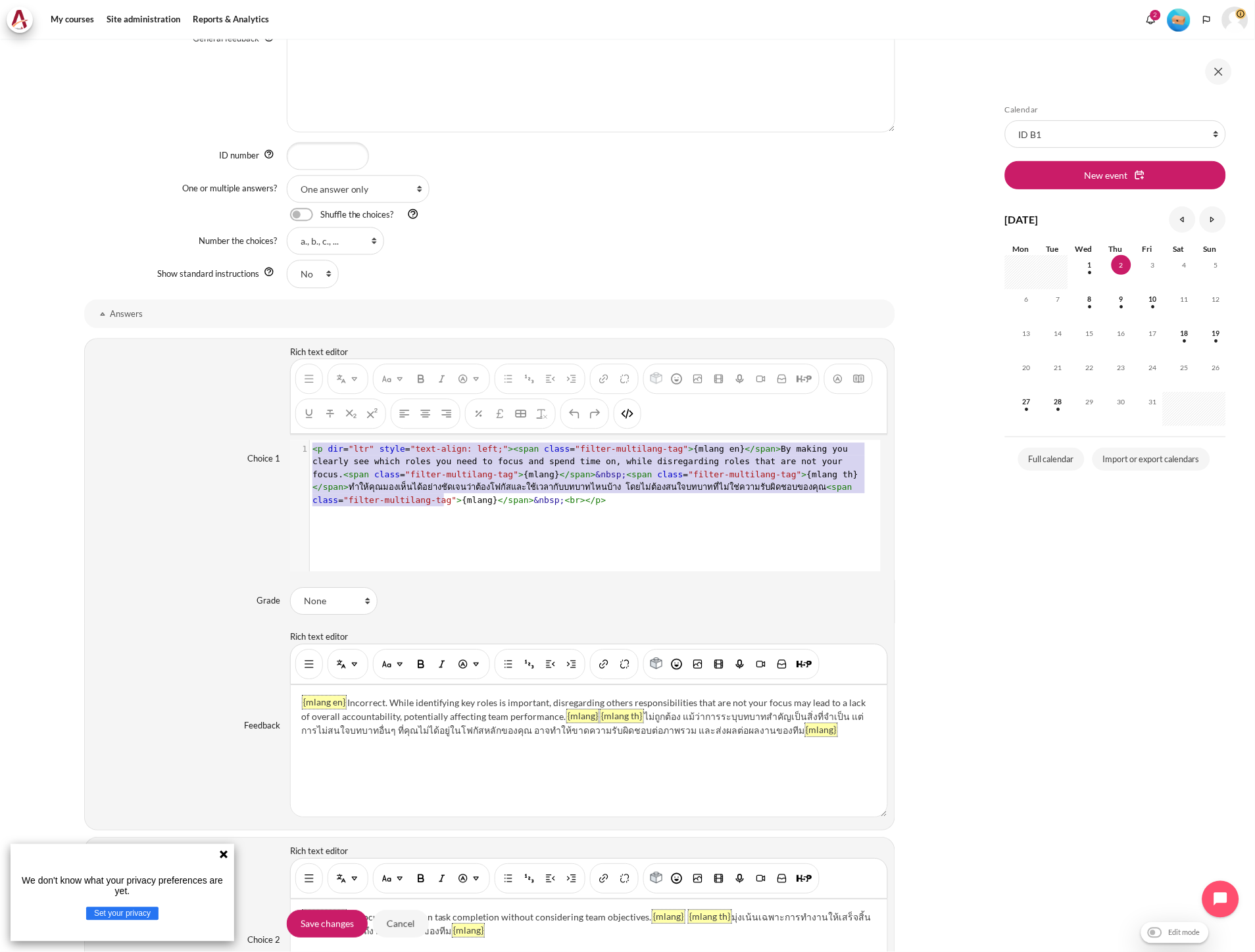
scroll to position [16, 0]
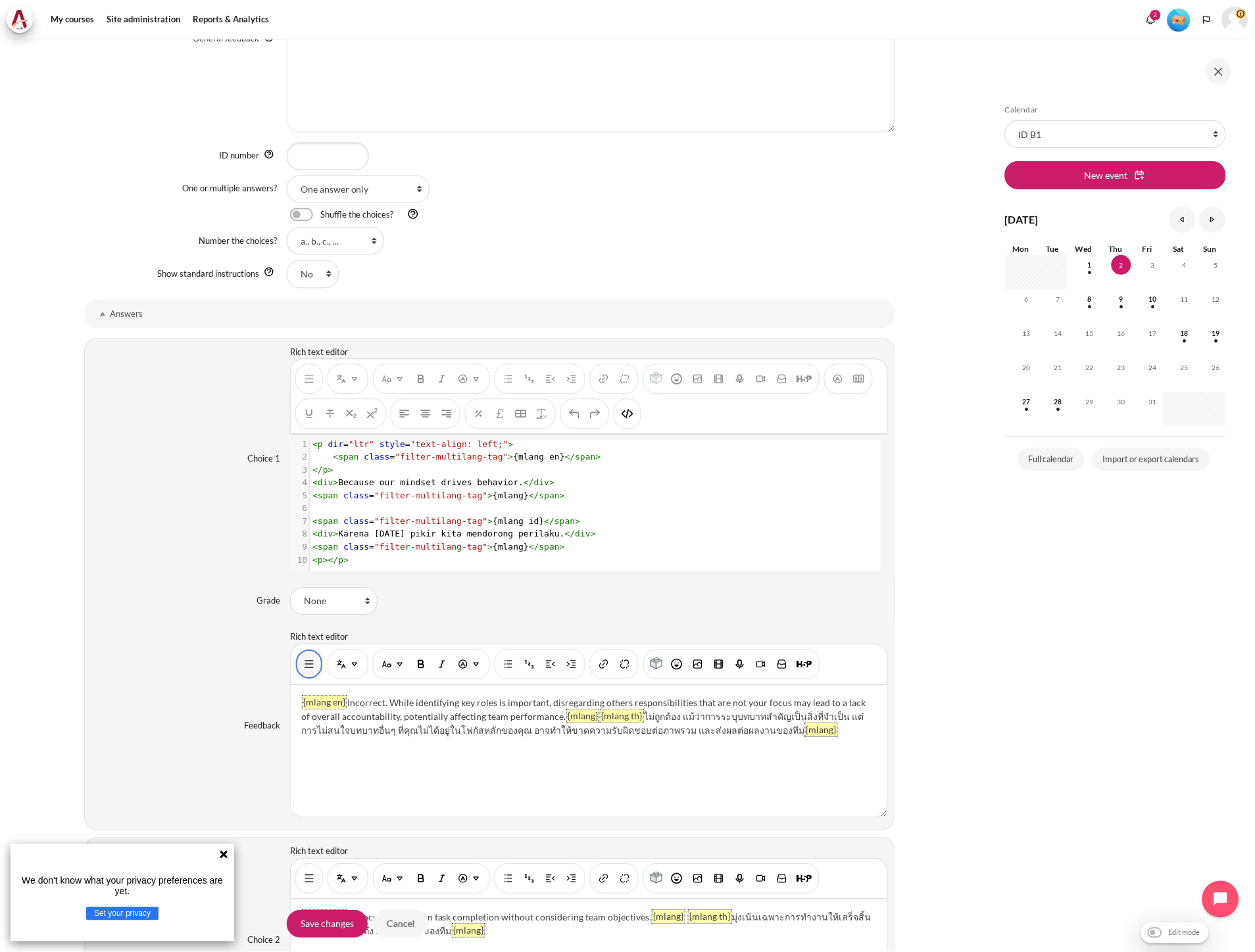
click at [304, 665] on img "Show/hide advanced buttons" at bounding box center [308, 663] width 13 height 13
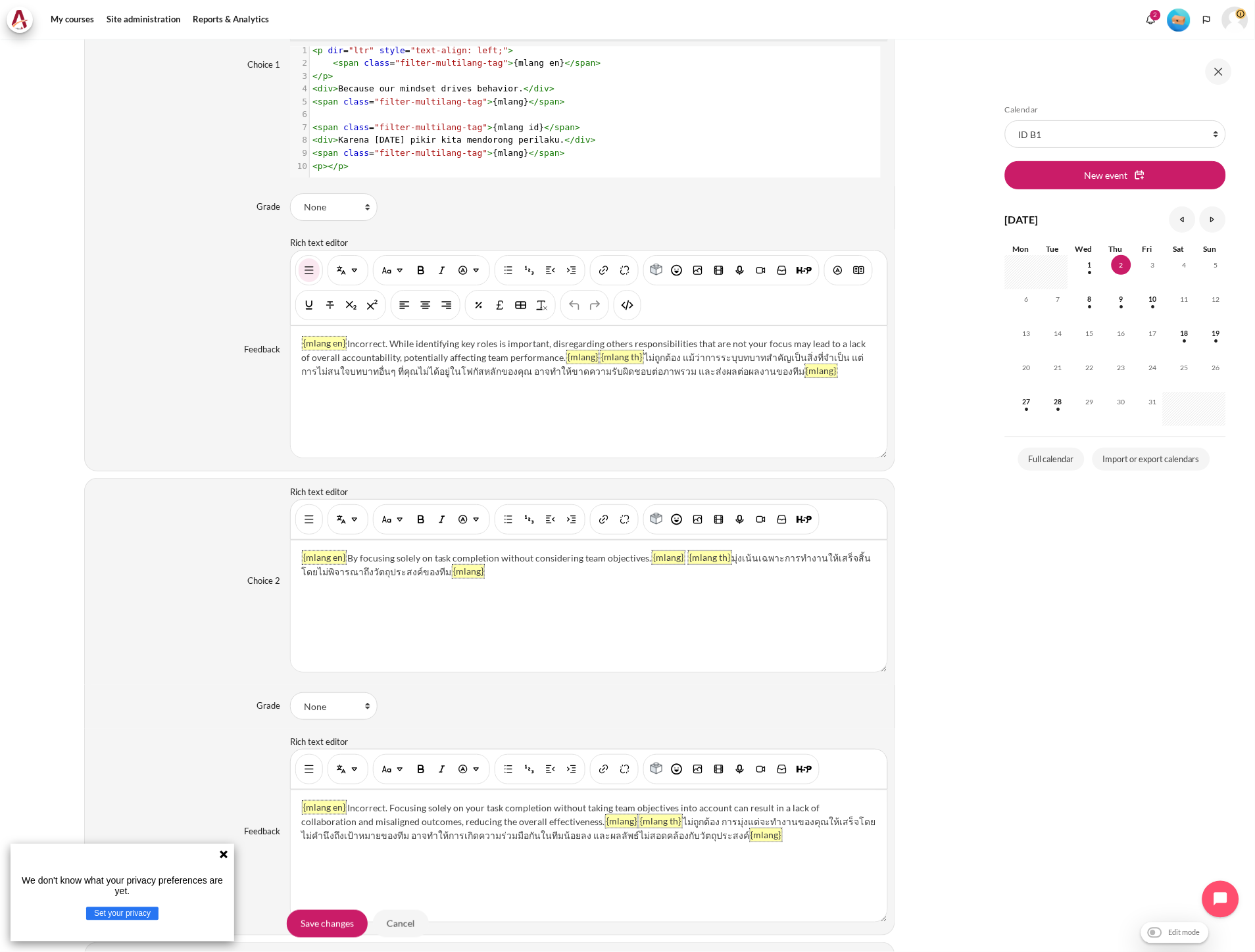
scroll to position [1241, 0]
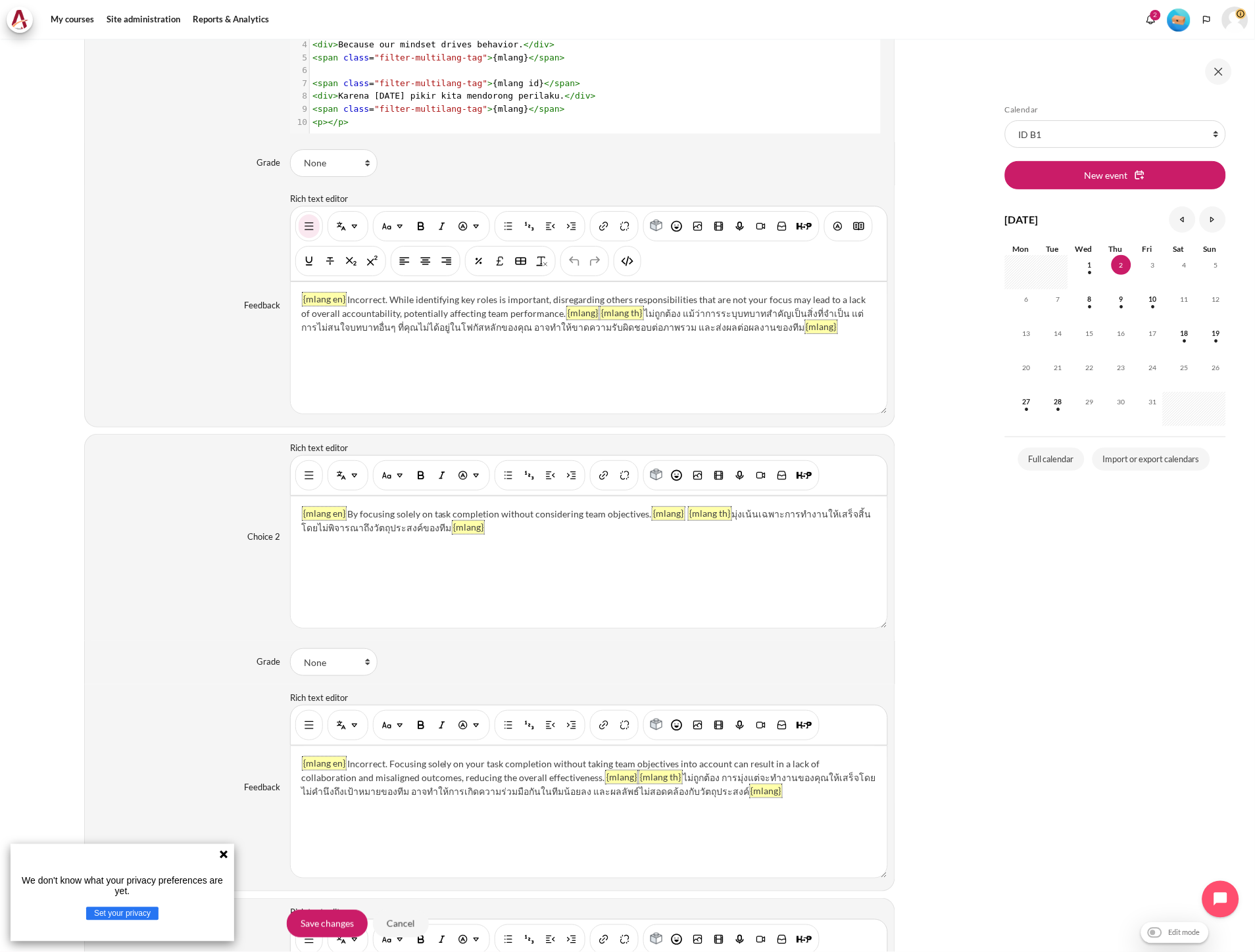
click at [401, 606] on div "{mlang en} By focusing solely on task completion without considering team objec…" at bounding box center [588, 562] width 596 height 132
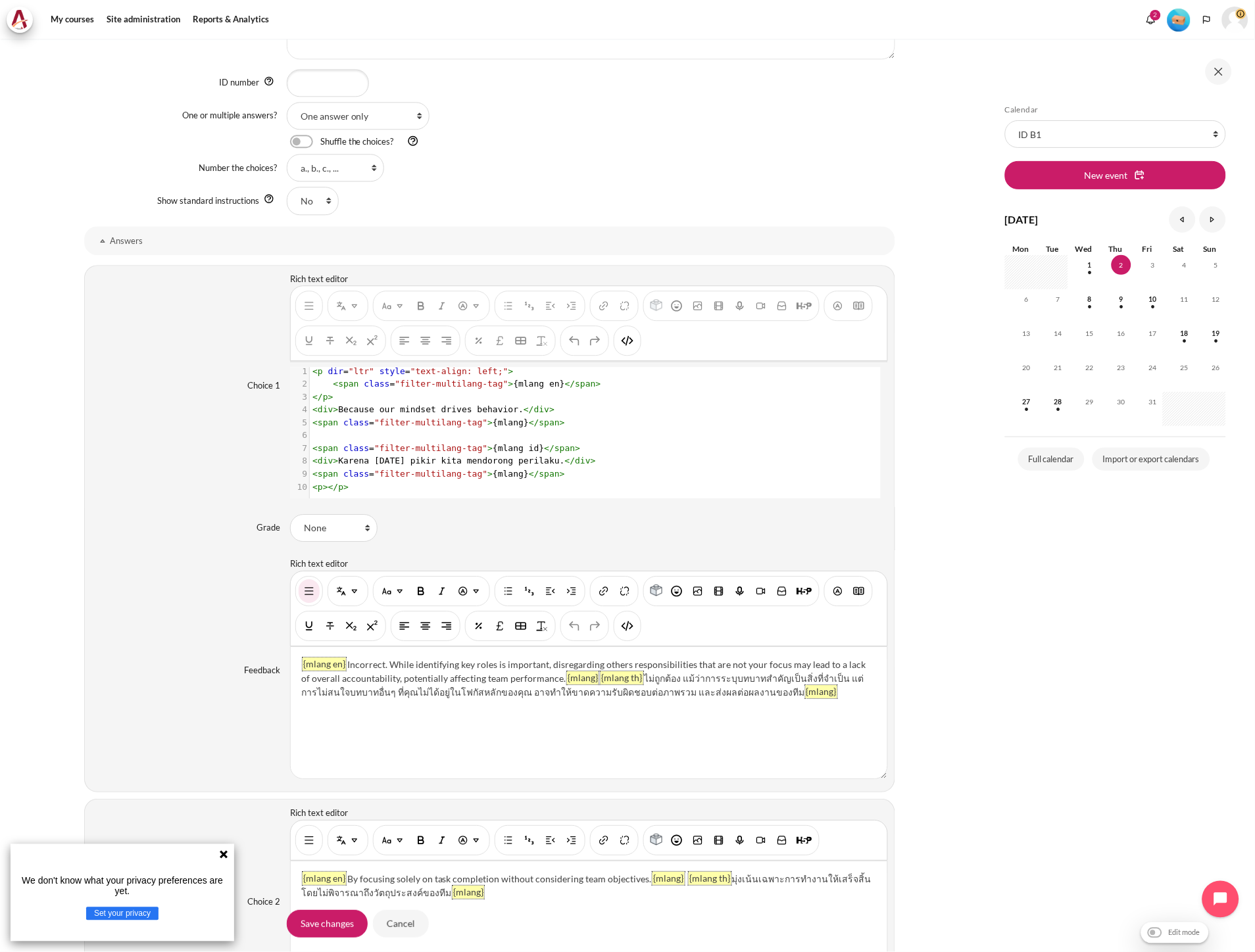
scroll to position [1169, 0]
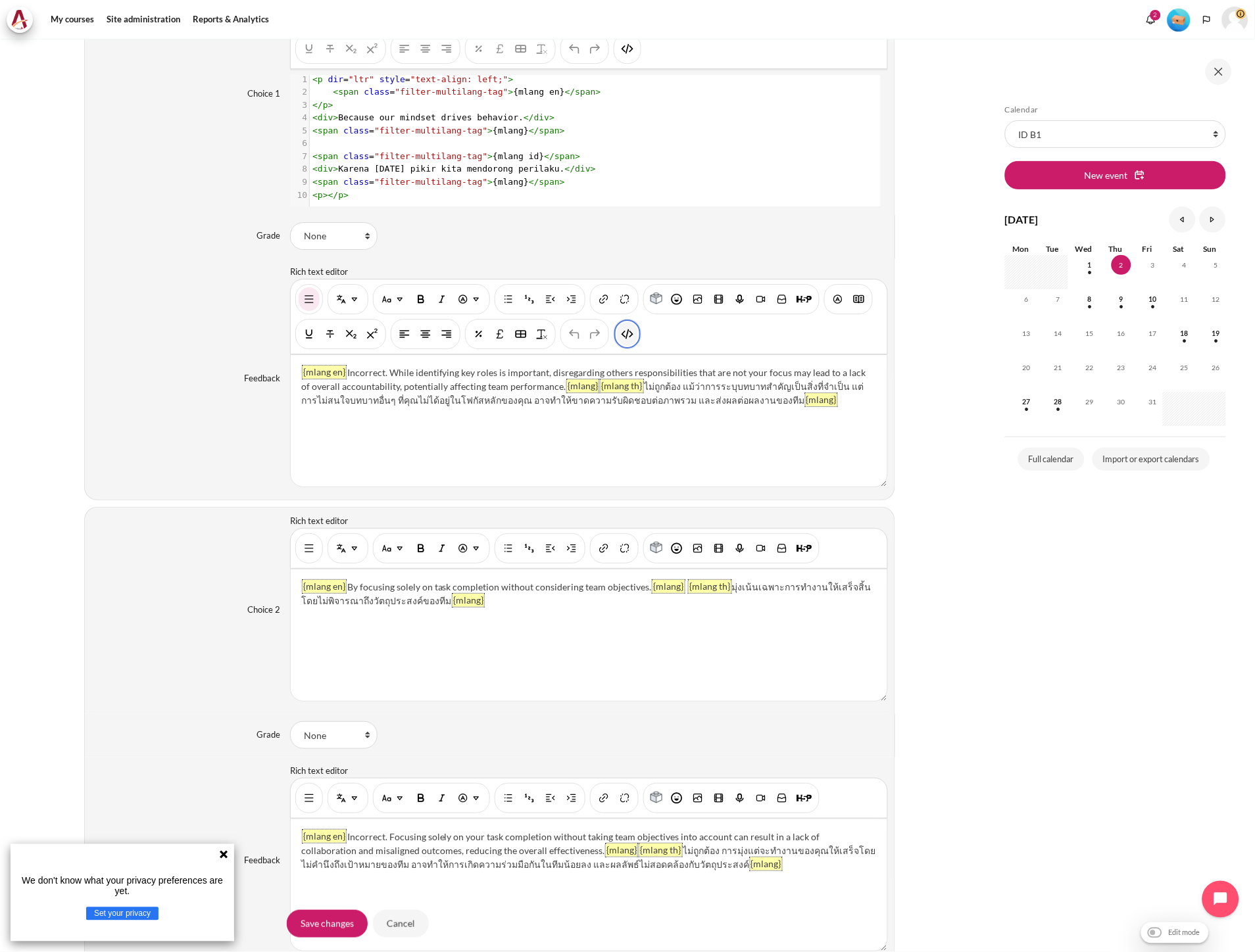
click at [621, 331] on img "HTML" at bounding box center [627, 334] width 13 height 13
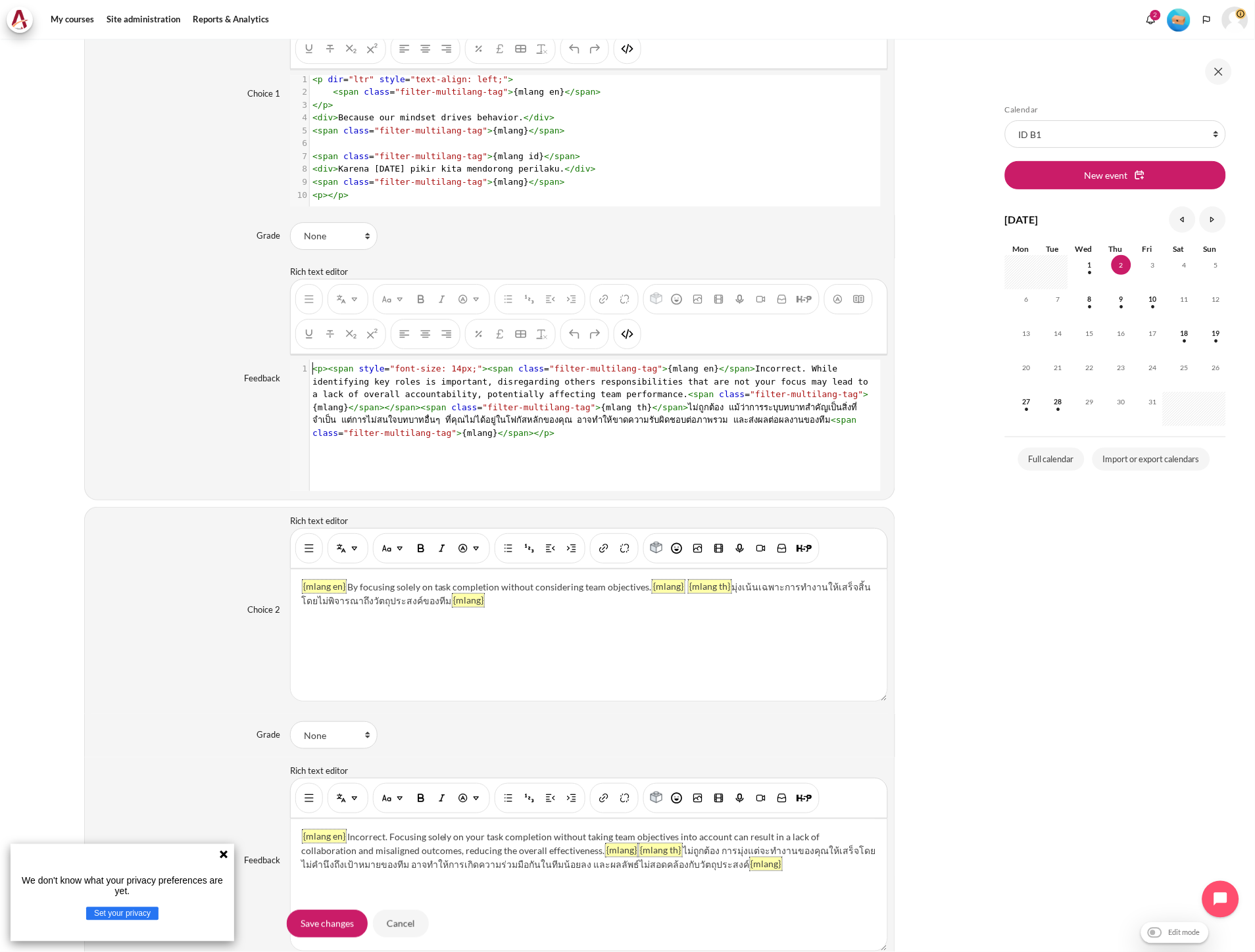
scroll to position [1, 0]
click at [663, 413] on span "span" at bounding box center [672, 407] width 20 height 10
type textarea "<p><span style="font-size: 14px;"><span class="filter-multilang-tag">{mlang en}…"
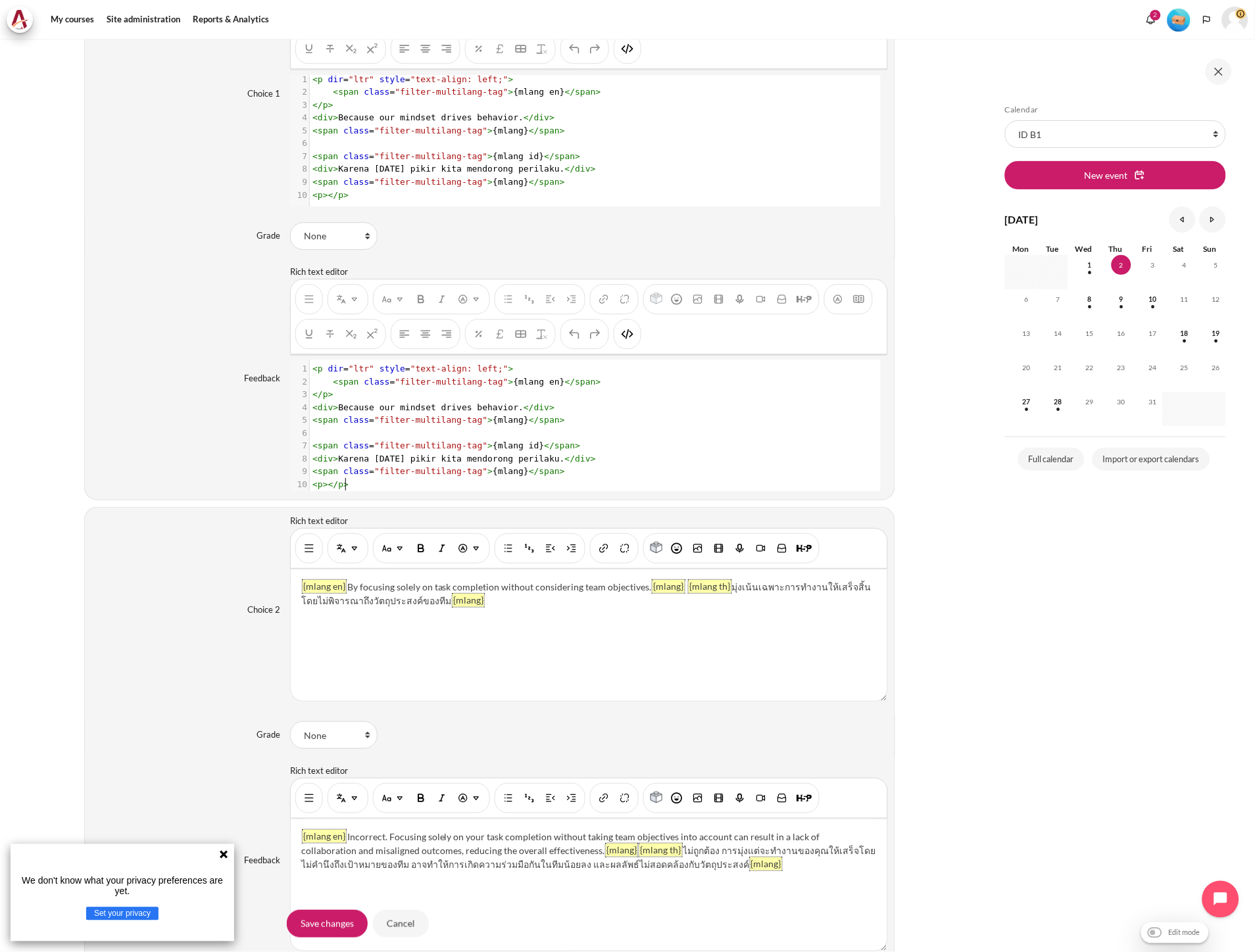
scroll to position [16, 0]
click at [300, 548] on button "Show/hide advanced buttons" at bounding box center [309, 548] width 21 height 23
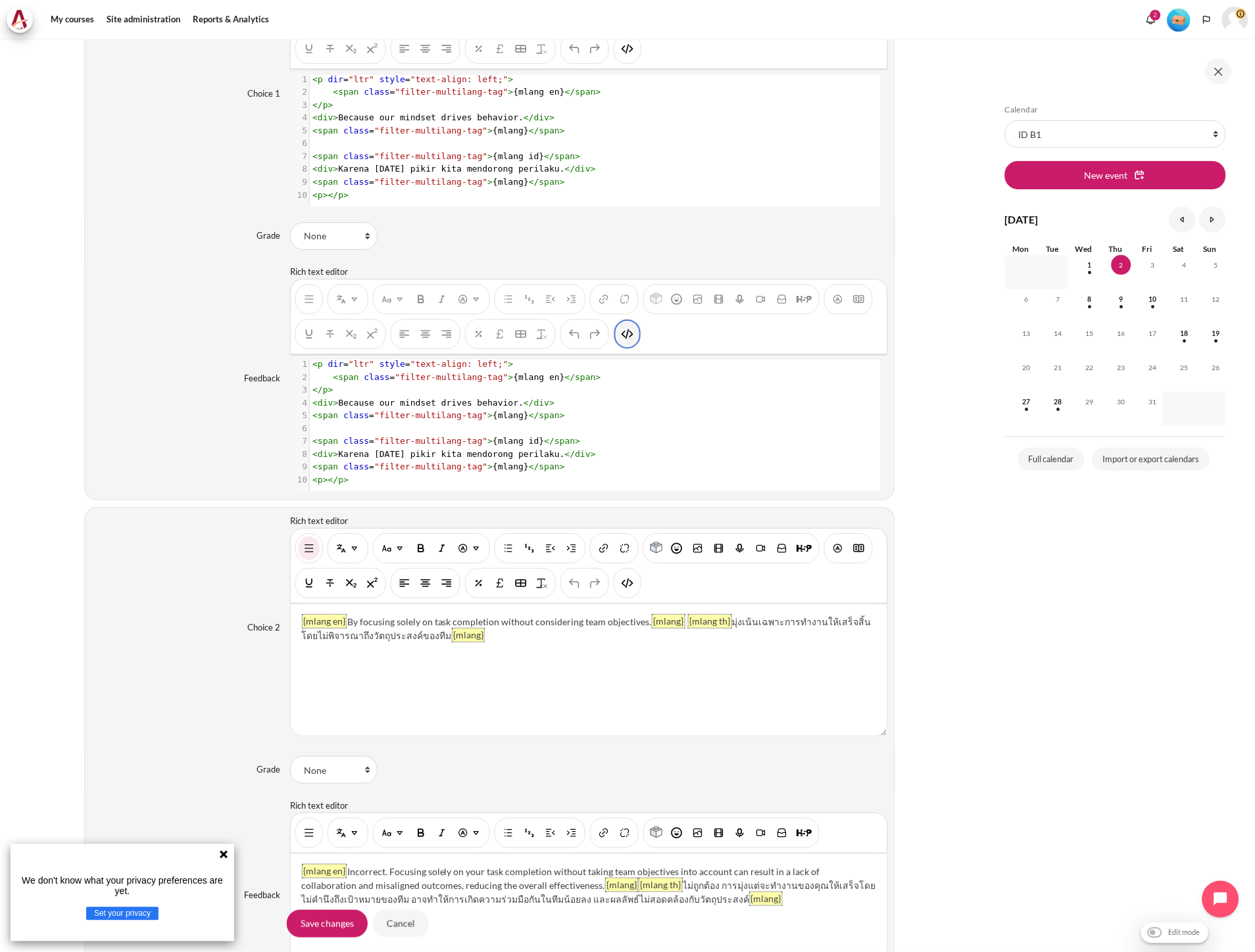
click at [630, 337] on img "HTML" at bounding box center [627, 334] width 13 height 13
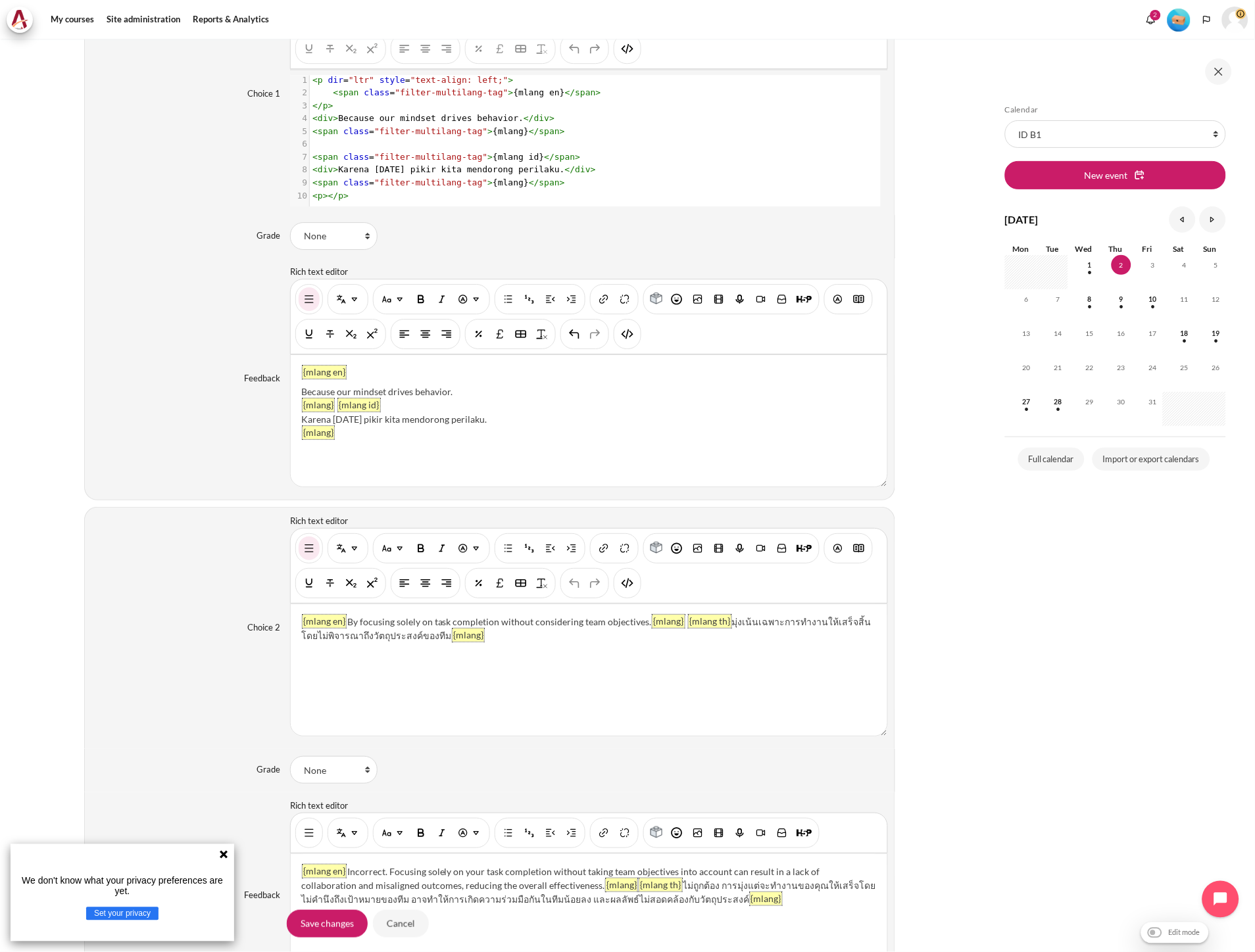
scroll to position [0, 0]
click at [626, 58] on button "HTML" at bounding box center [628, 49] width 21 height 23
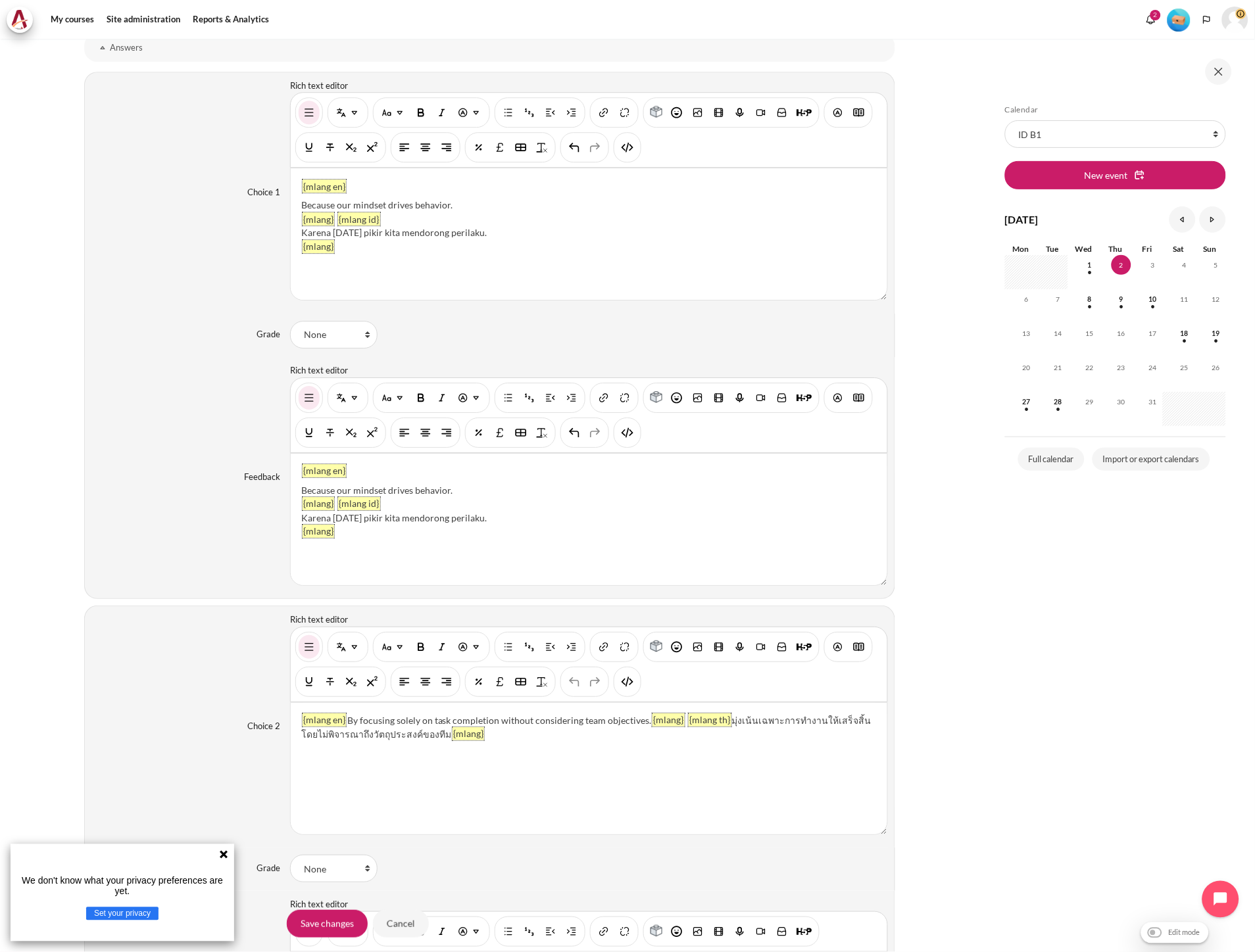
scroll to position [1169, 0]
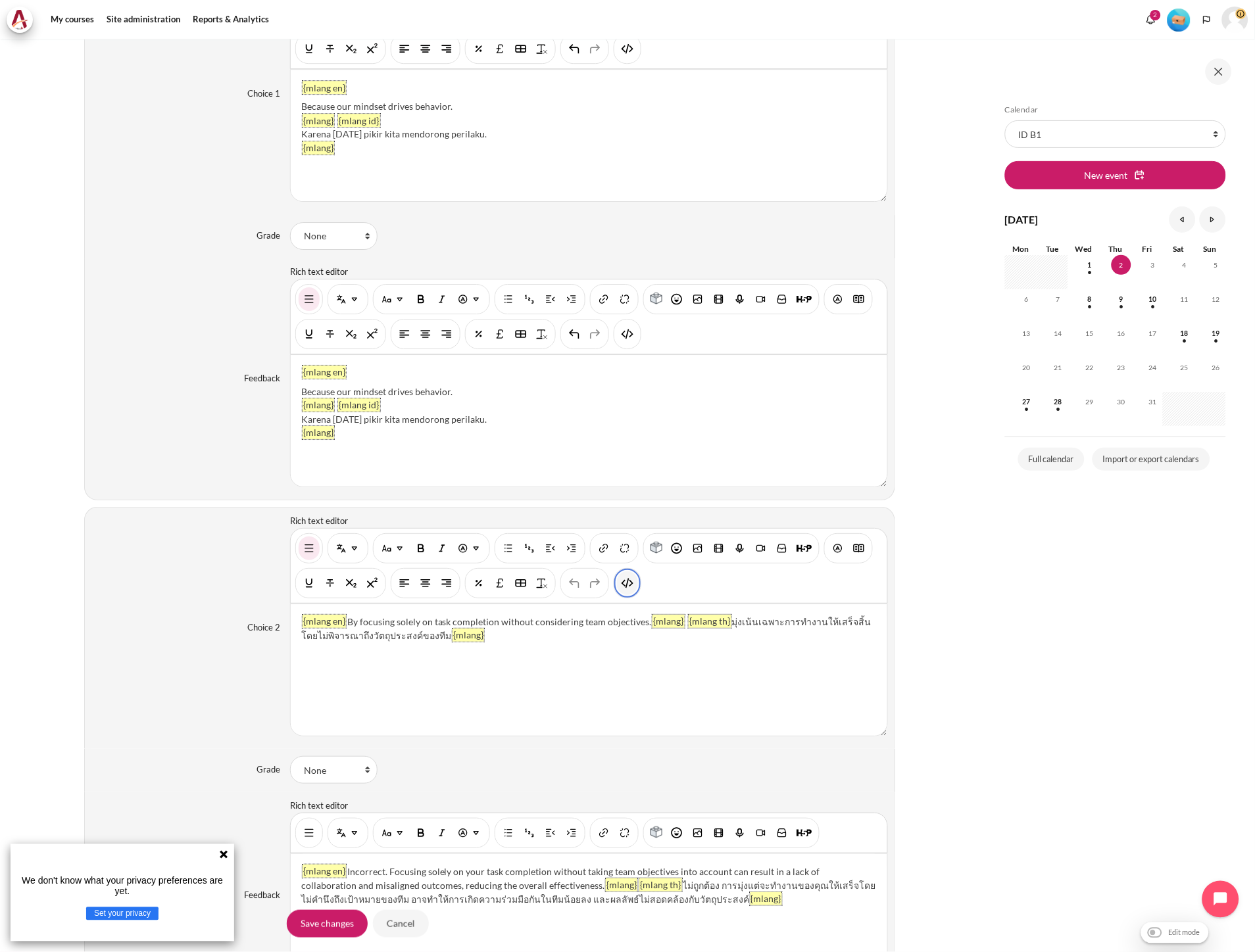
click at [627, 581] on img "HTML" at bounding box center [627, 582] width 13 height 13
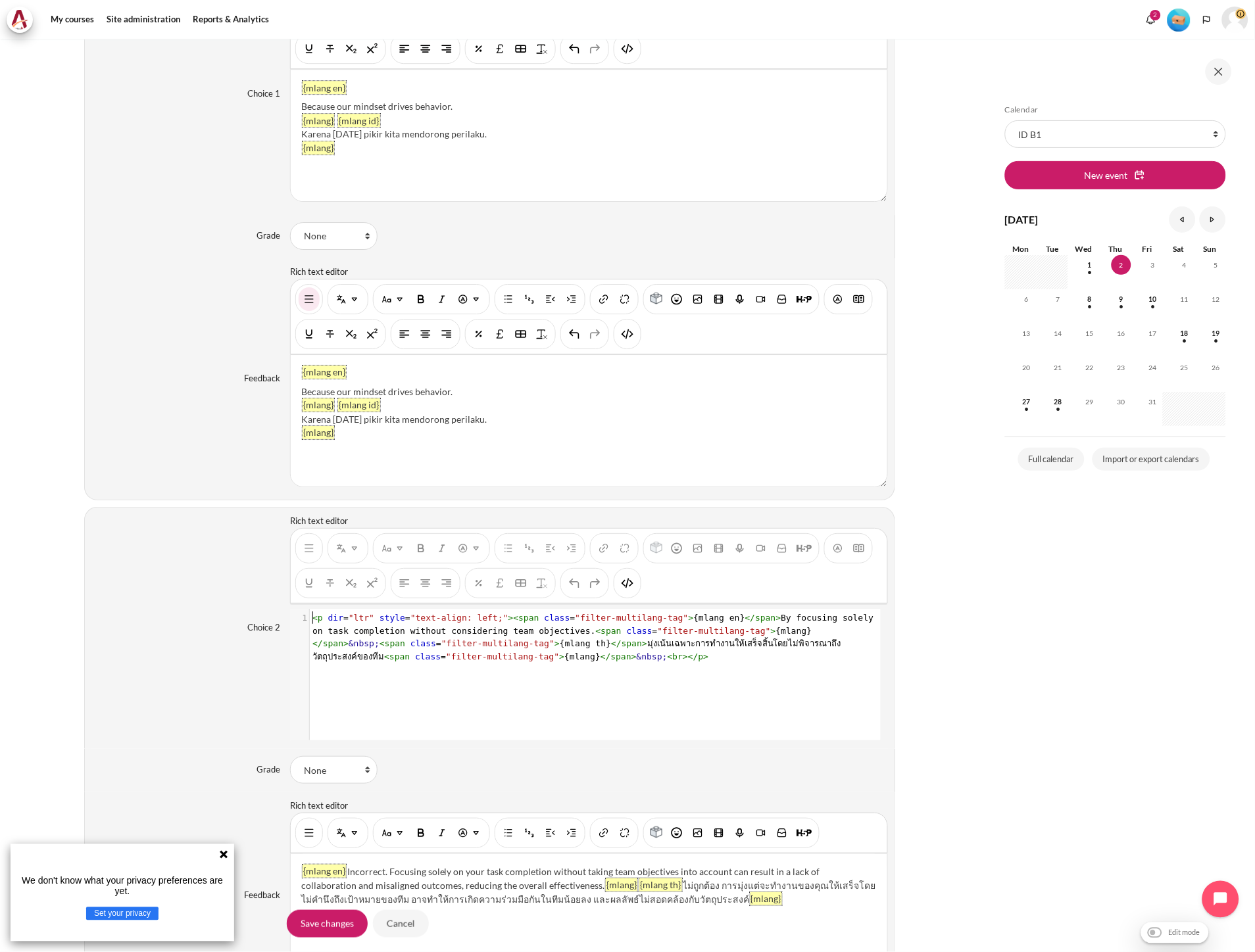
scroll to position [1, 0]
click at [441, 647] on span ""filter-multilang-tag"" at bounding box center [498, 643] width 113 height 10
type textarea "<p dir="ltr" style="text-align: left;"><span class="filter-multilang-tag">{mlan…"
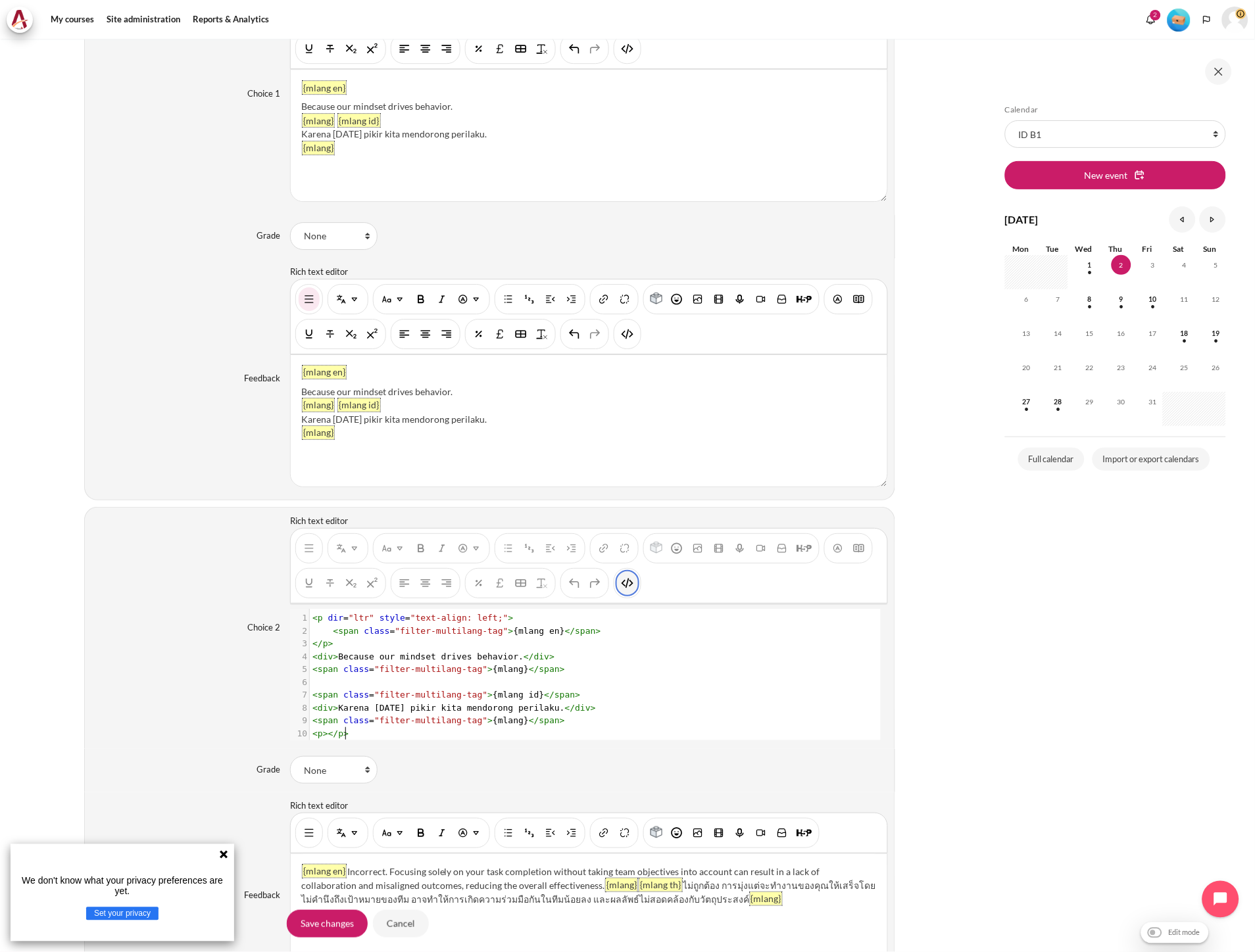
scroll to position [16, 0]
click at [631, 588] on img "HTML" at bounding box center [627, 582] width 13 height 13
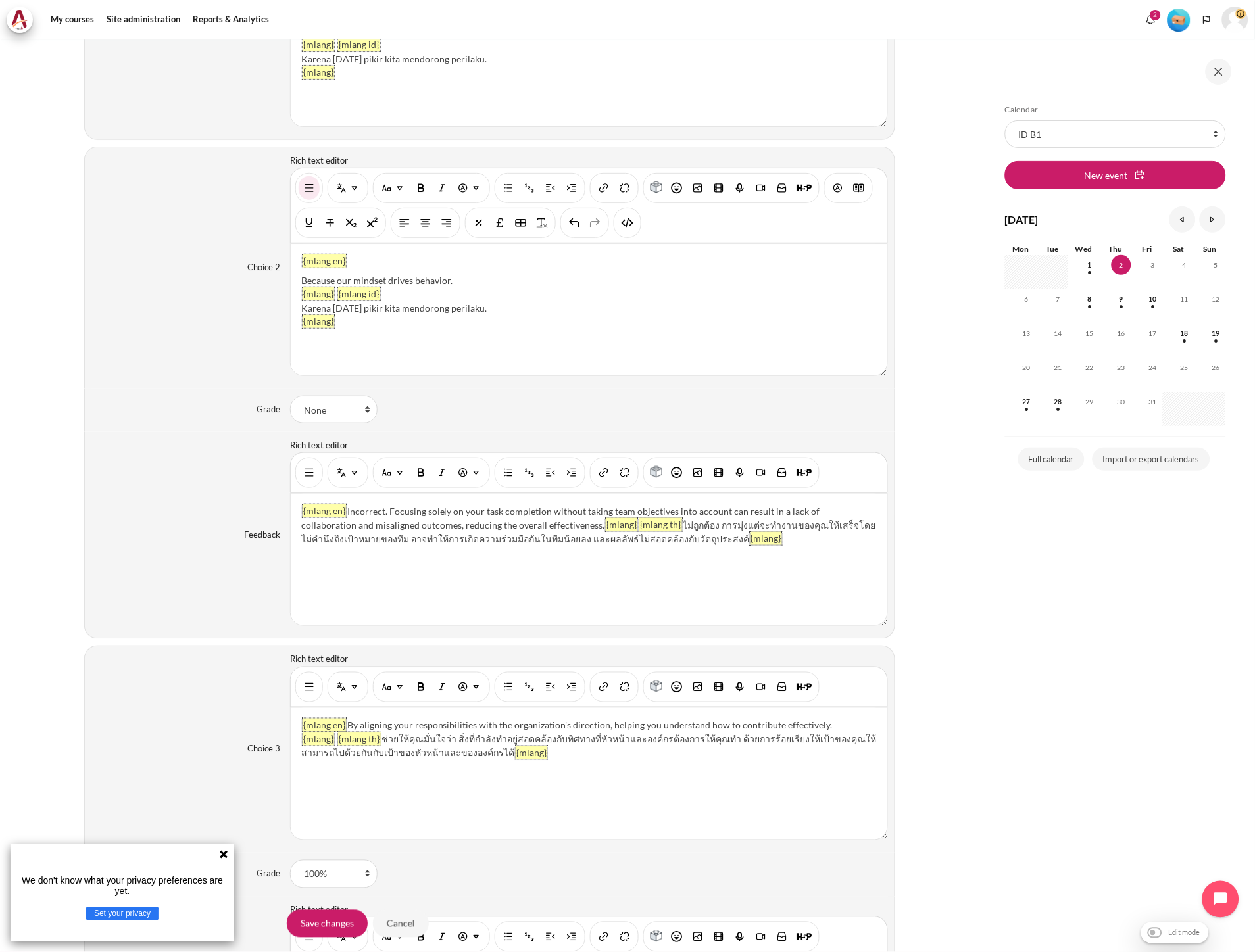
scroll to position [1533, 0]
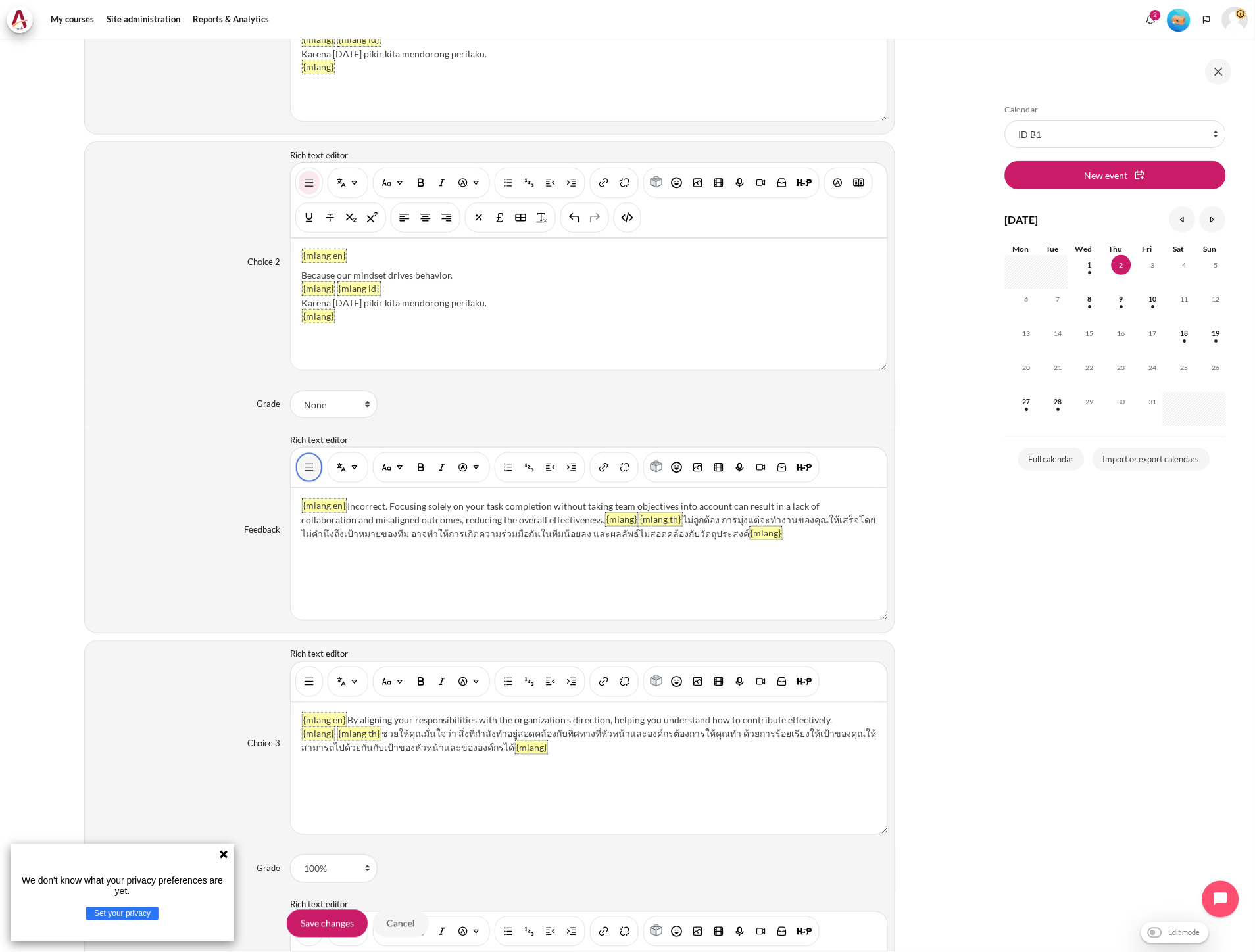
click at [303, 471] on img "Show/hide advanced buttons" at bounding box center [308, 466] width 13 height 13
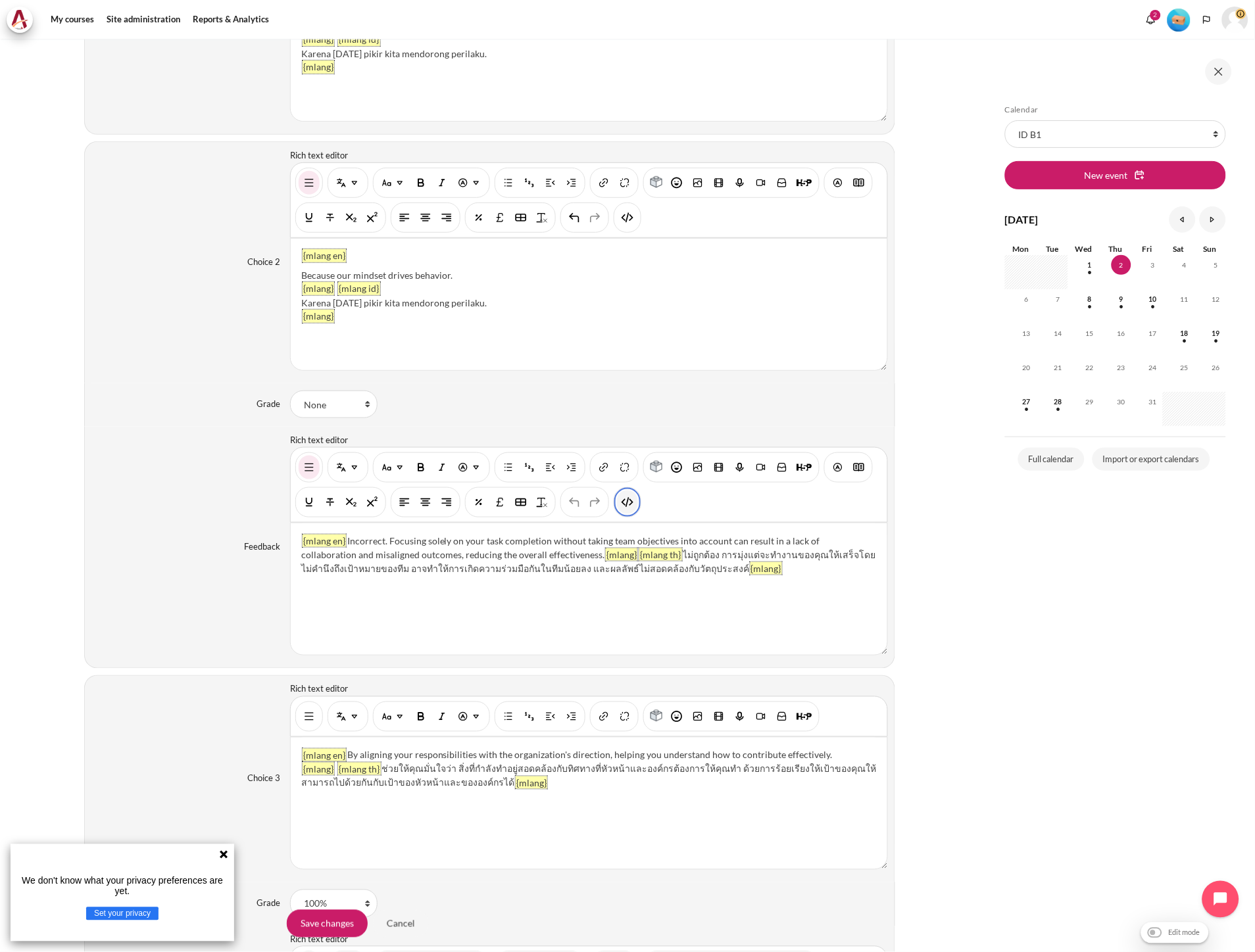
click at [625, 507] on img "HTML" at bounding box center [627, 501] width 13 height 13
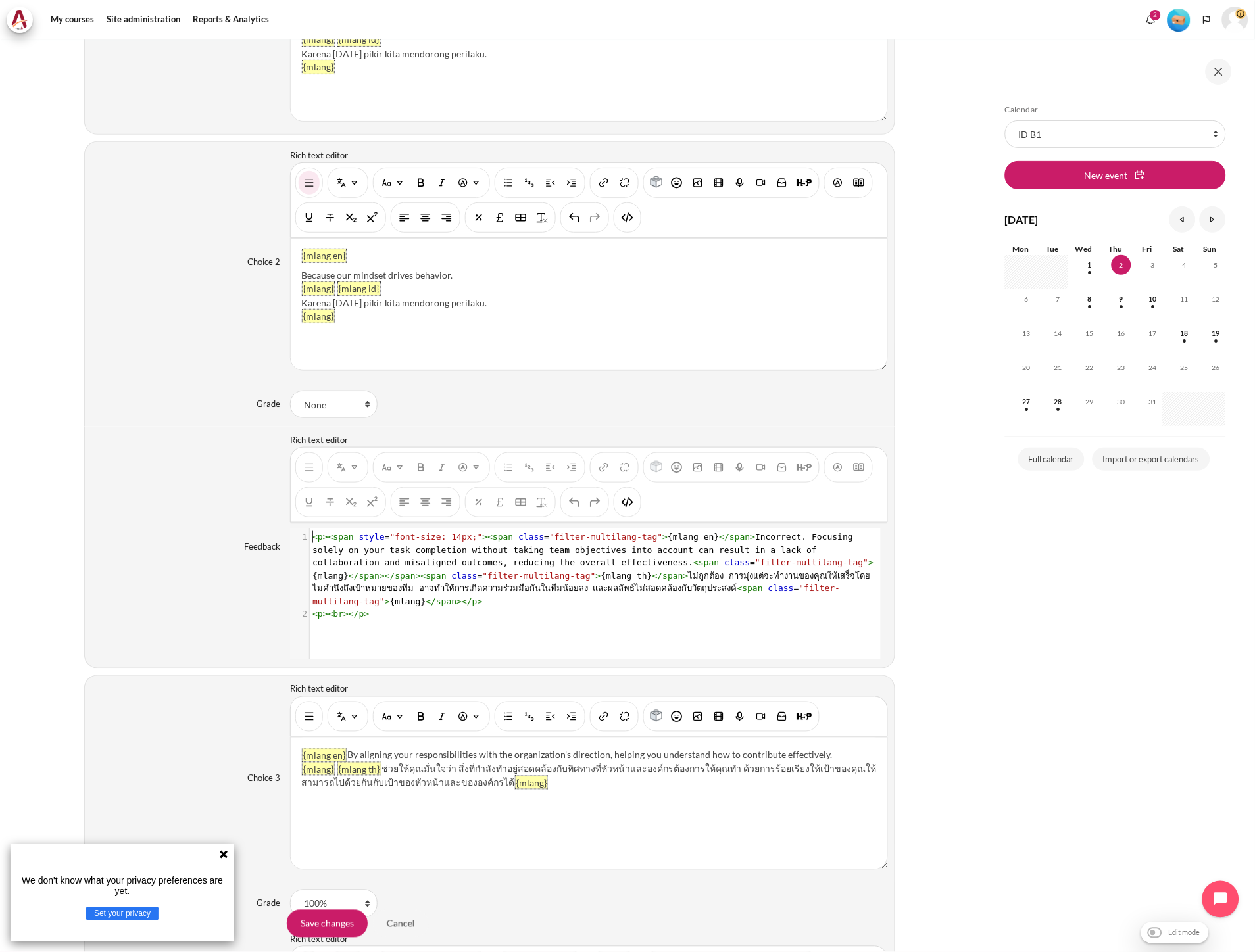
scroll to position [1, 0]
click at [540, 559] on pre "< p >< span style = "font-size: 14px;" >< span class = "filter-multilang-tag" >…" at bounding box center [593, 569] width 568 height 77
type textarea "<p><span style="font-size: 14px;"><span class="filter-multilang-tag">{mlang en}…"
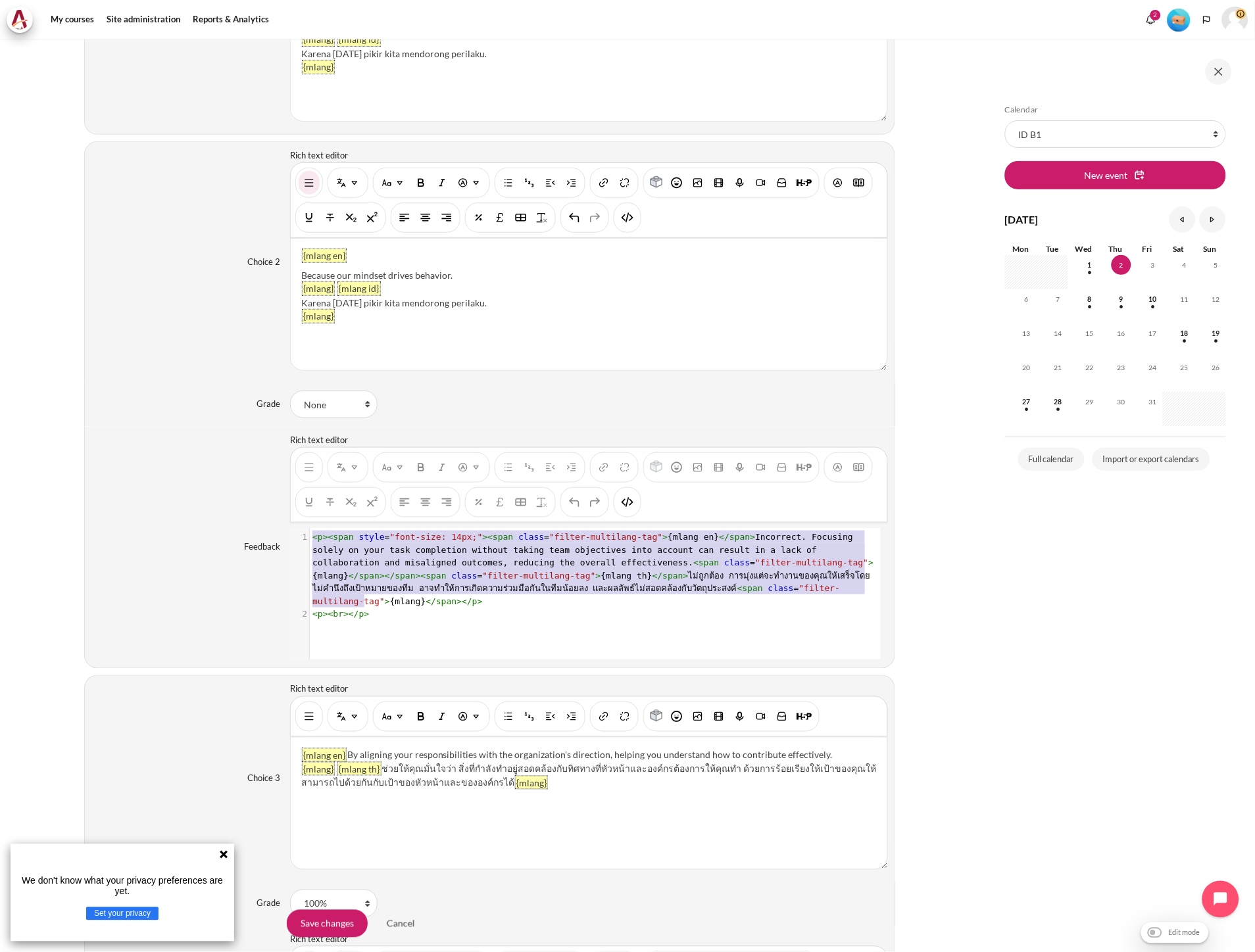
scroll to position [16, 0]
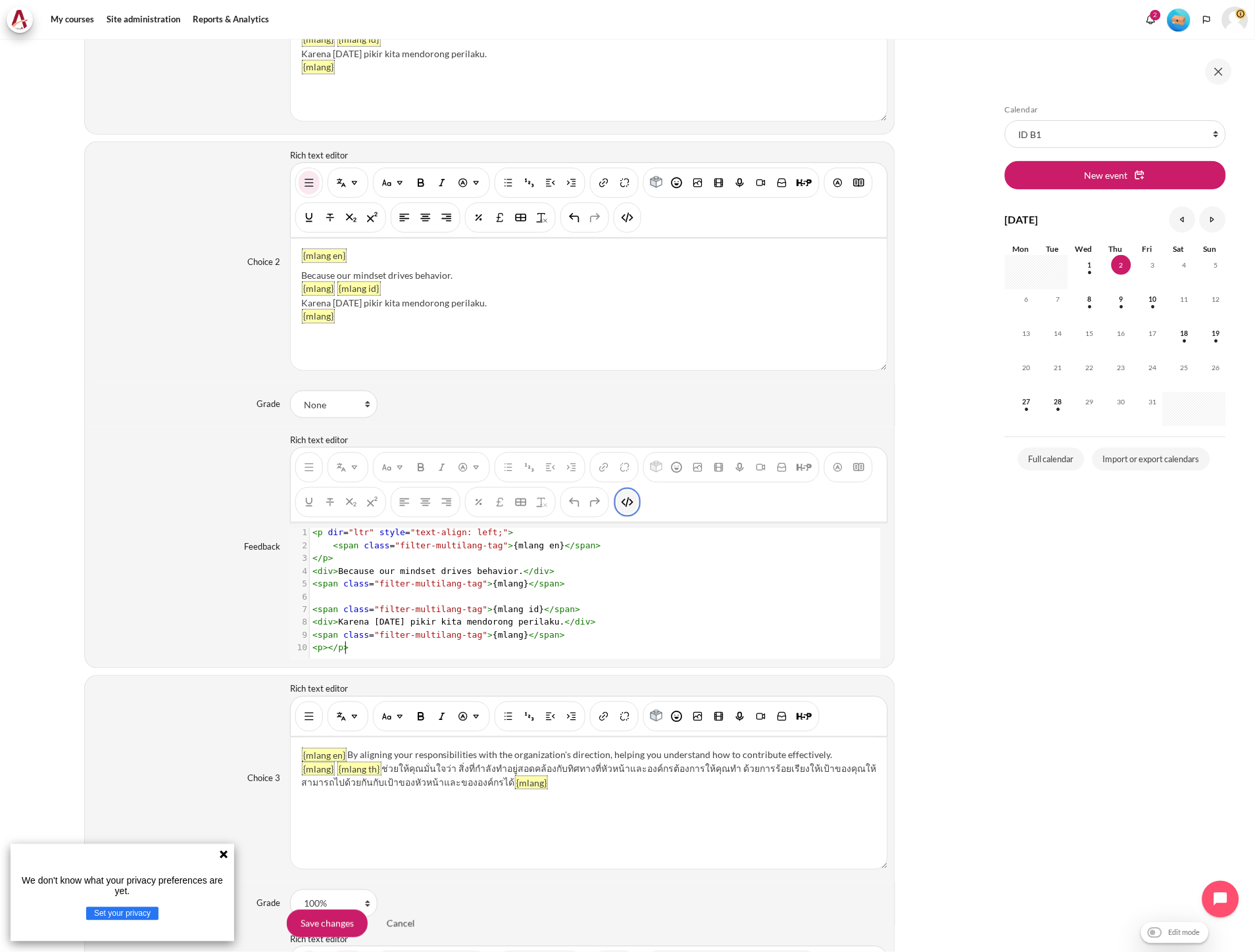
click at [632, 504] on img "HTML" at bounding box center [627, 501] width 13 height 13
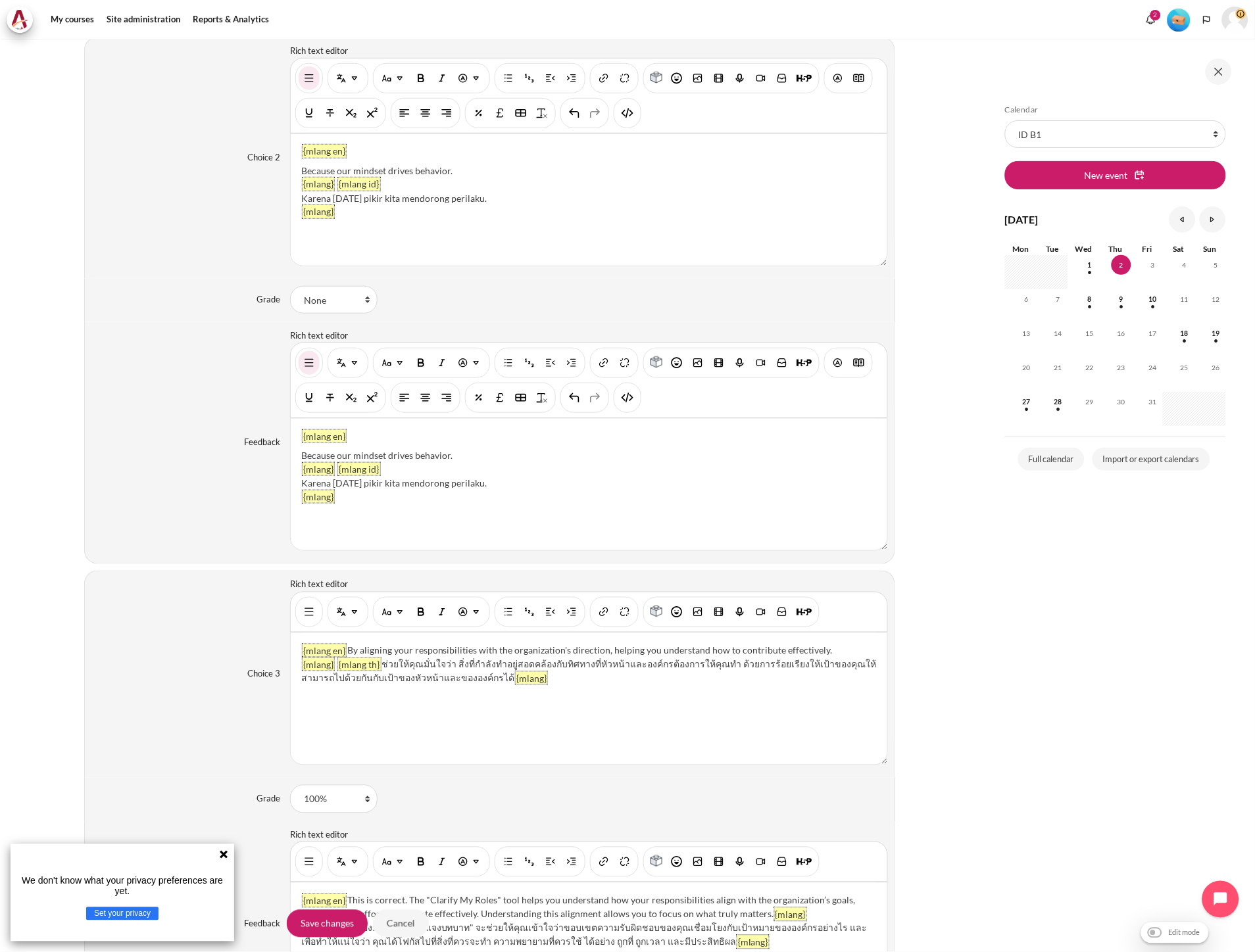
scroll to position [1898, 0]
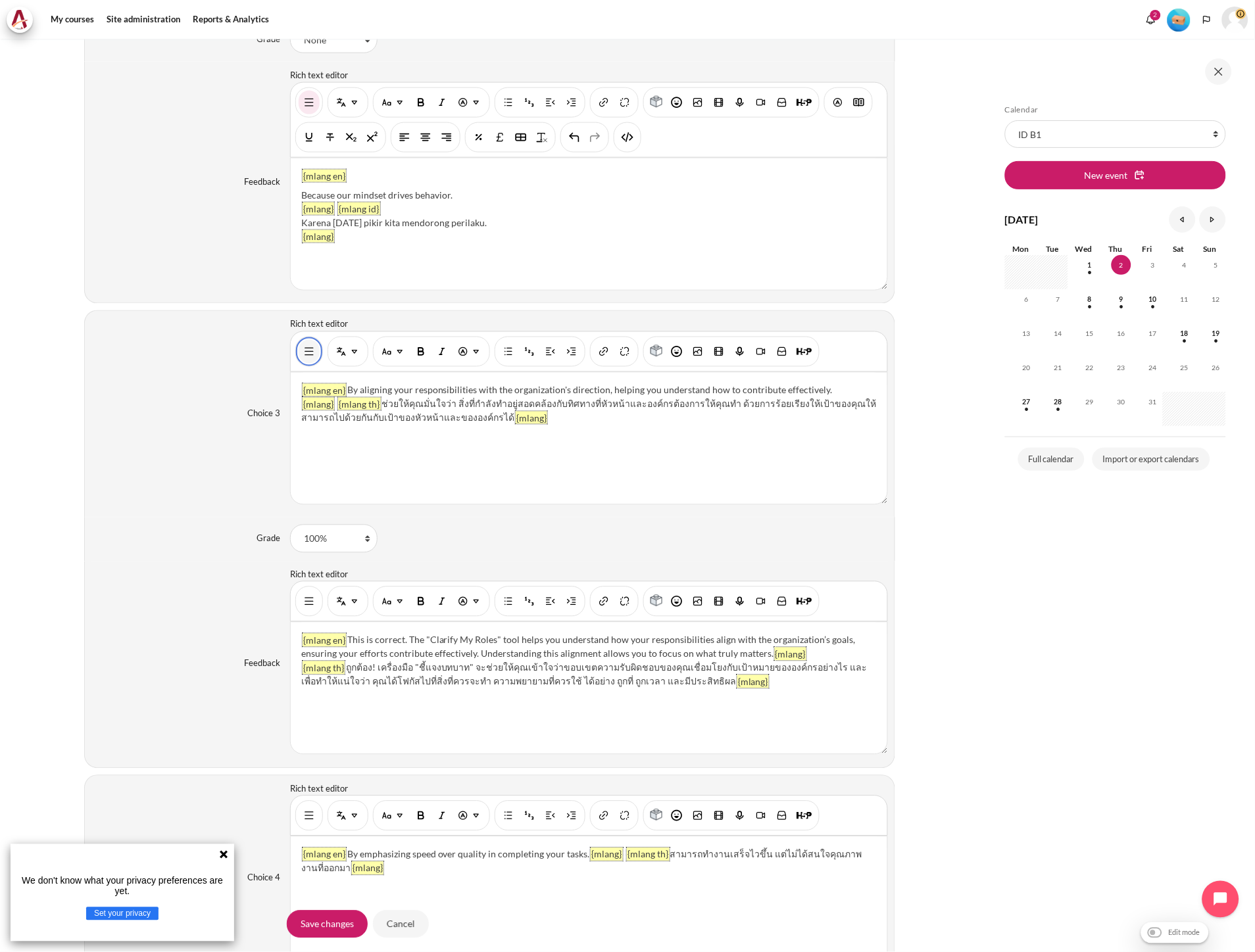
click at [303, 346] on button "Show/hide advanced buttons" at bounding box center [309, 351] width 21 height 23
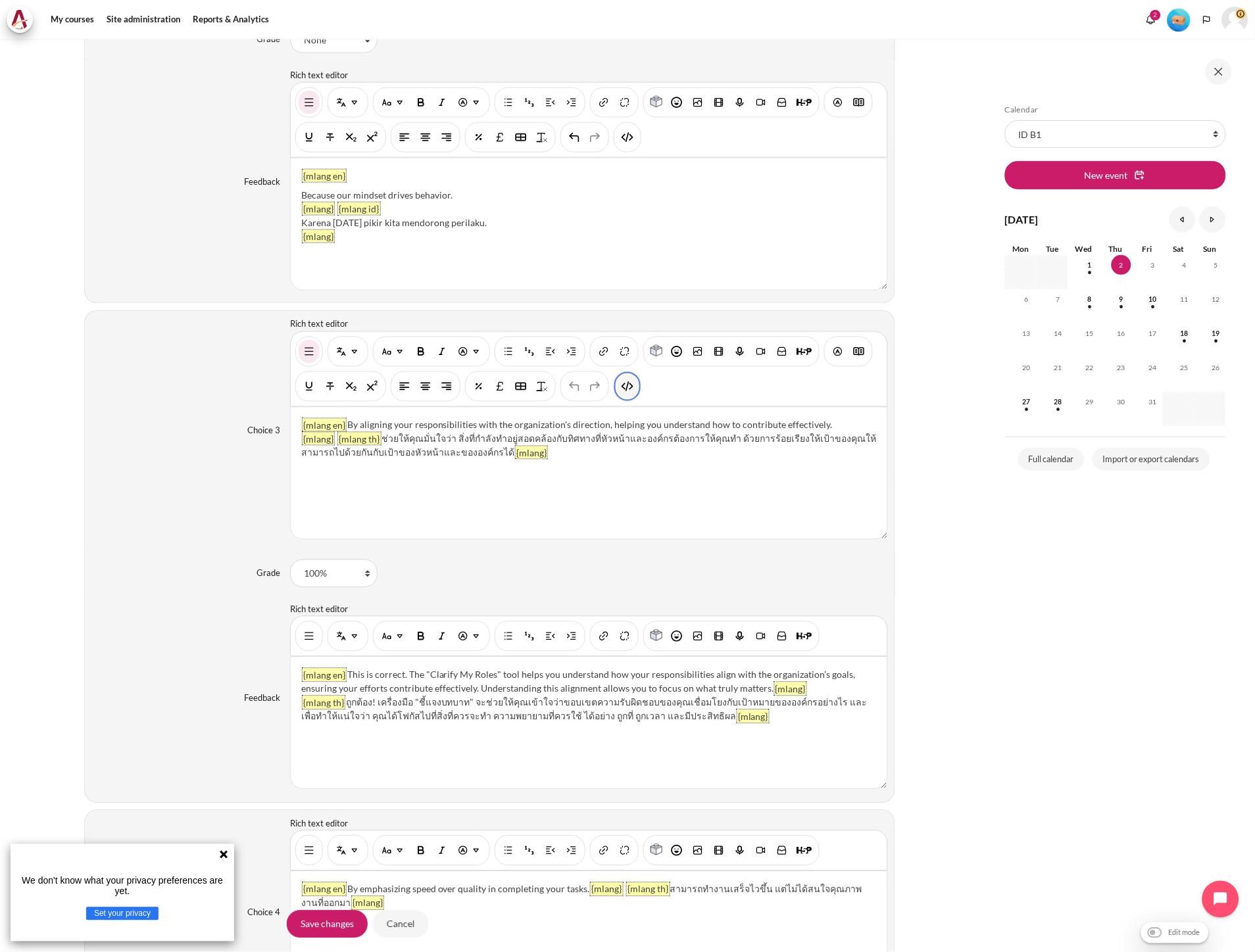
click at [623, 389] on img "HTML" at bounding box center [627, 386] width 13 height 13
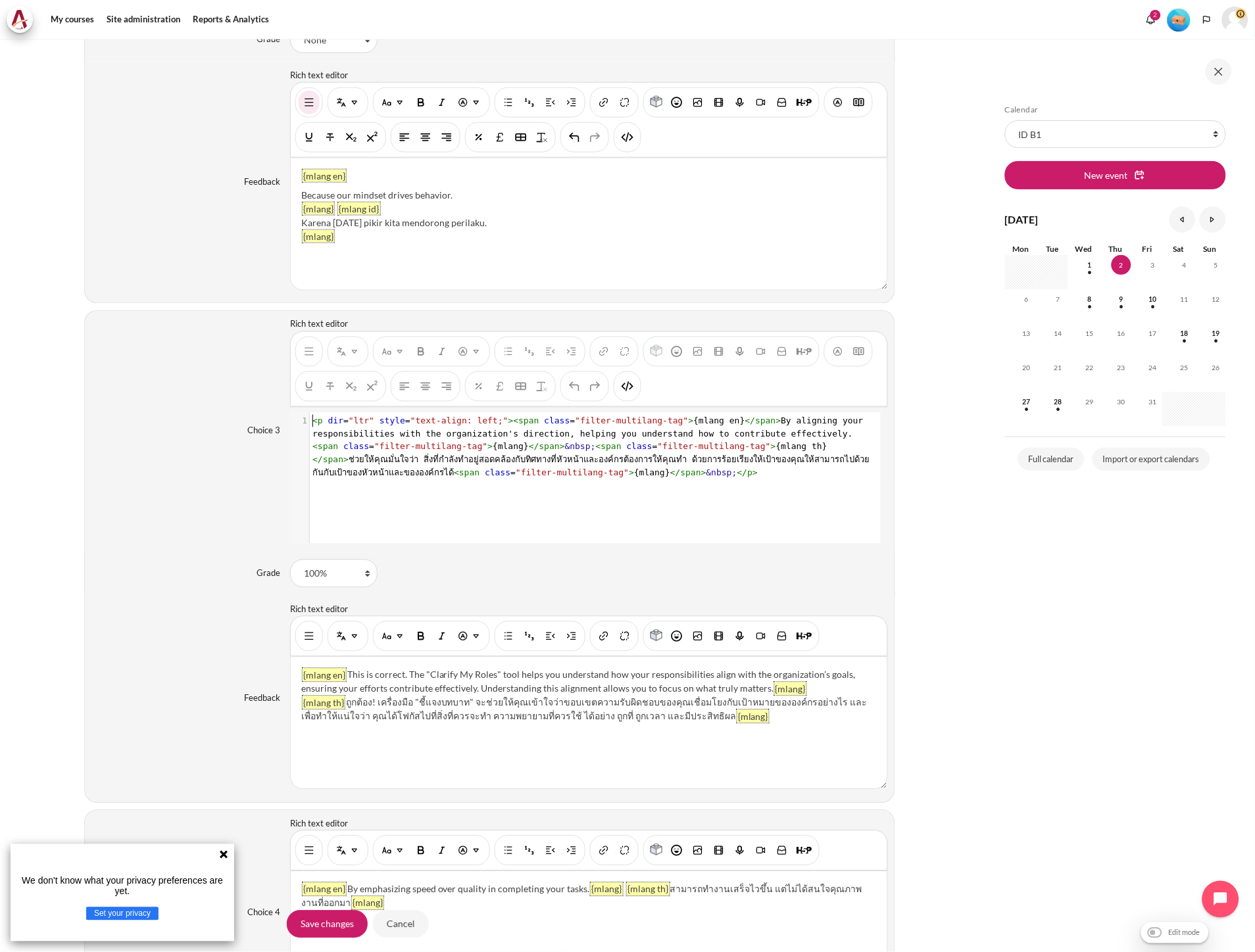
scroll to position [0, 0]
click at [582, 482] on div "xxxxxxxxxx 1 1 < p dir = "ltr" style = "text-align: left;" >< span class = "fil…" at bounding box center [593, 447] width 568 height 69
type textarea "<p dir="ltr" style="text-align: left;"><span class="filter-multilang-tag">{mlan…"
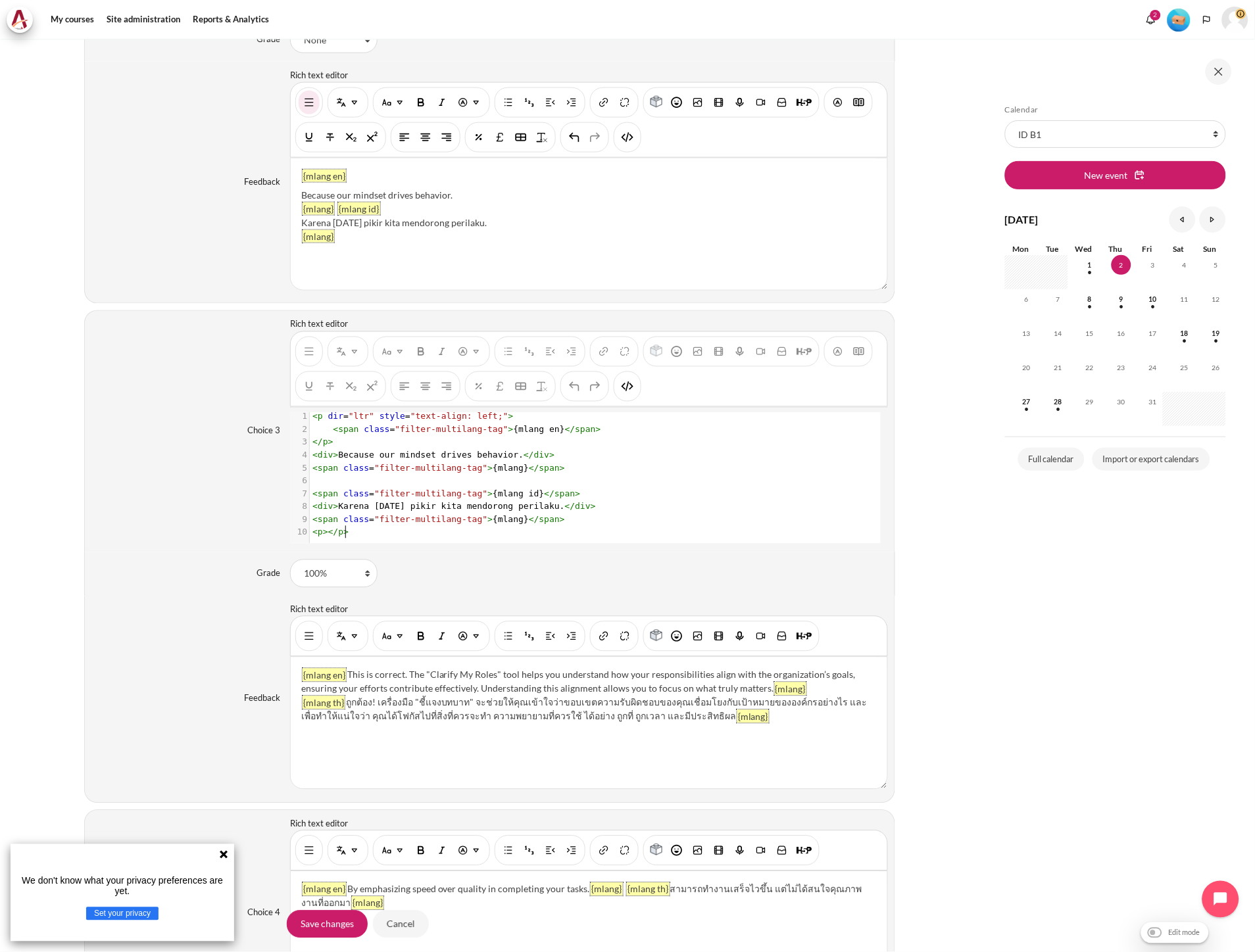
click at [628, 401] on div "You are now on another row of the editor's toolbar, where there are more button…" at bounding box center [628, 386] width 27 height 30
click at [628, 393] on img "HTML" at bounding box center [627, 386] width 13 height 13
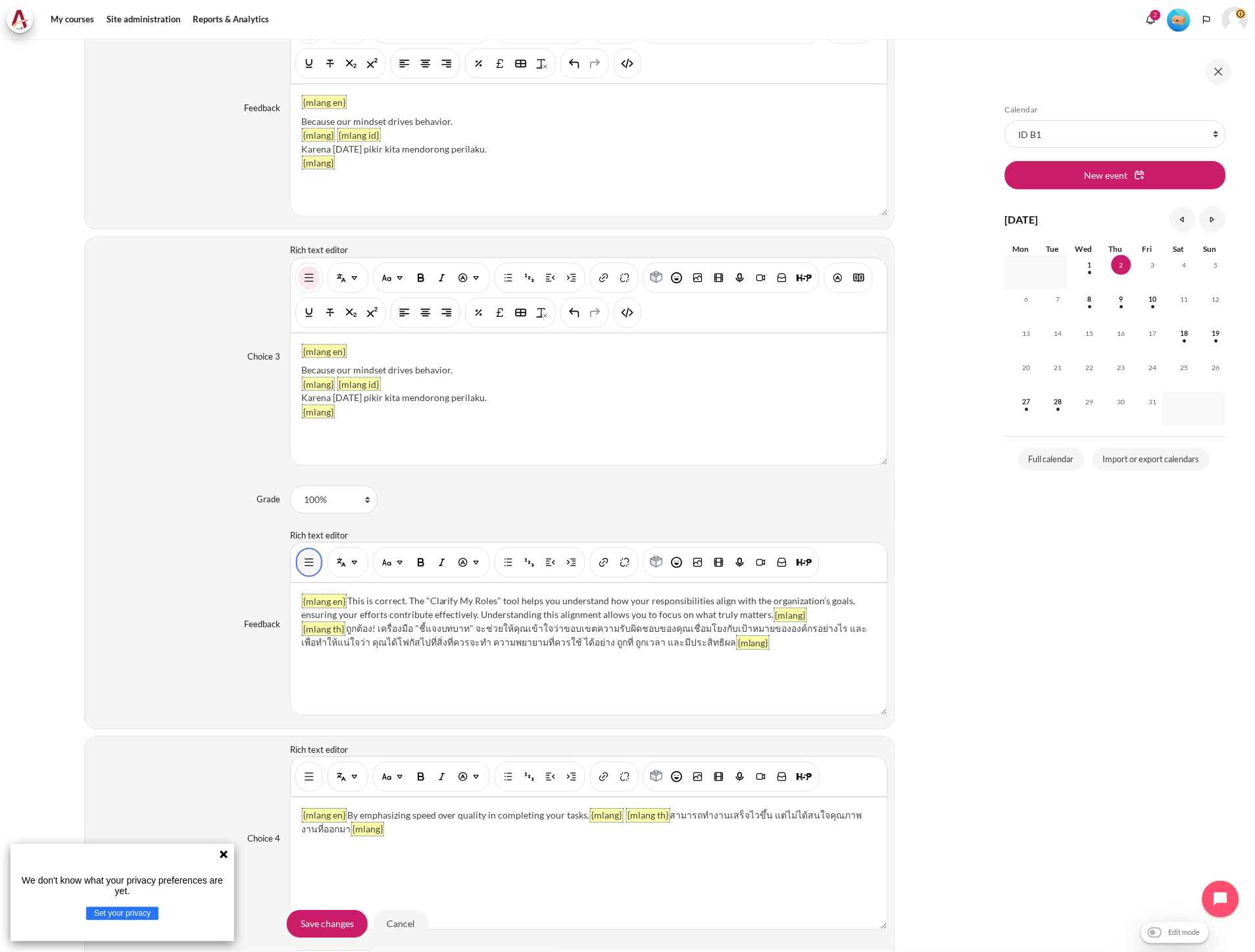
click at [307, 566] on img "Show/hide advanced buttons" at bounding box center [308, 562] width 13 height 13
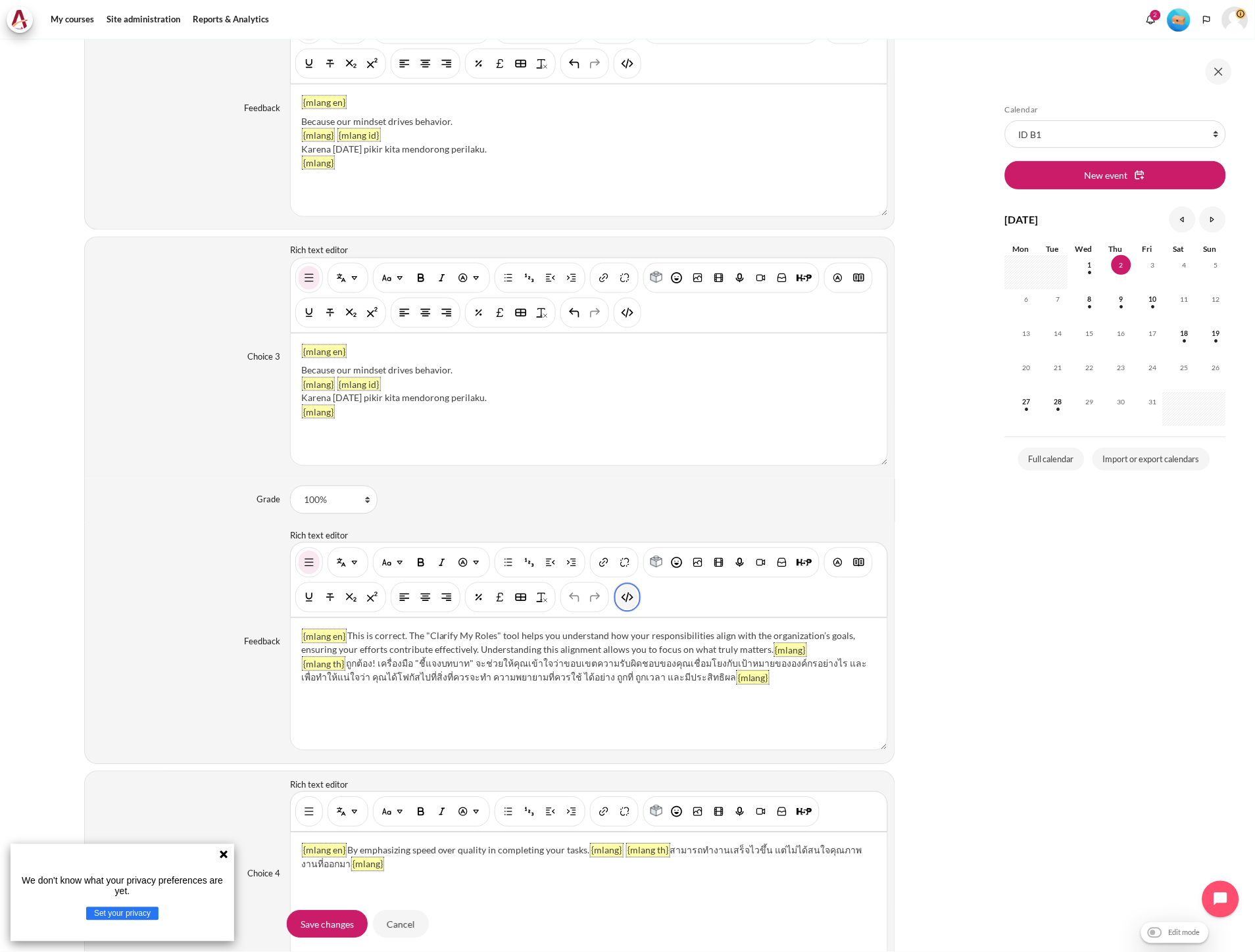
click at [632, 598] on img "HTML" at bounding box center [627, 597] width 13 height 13
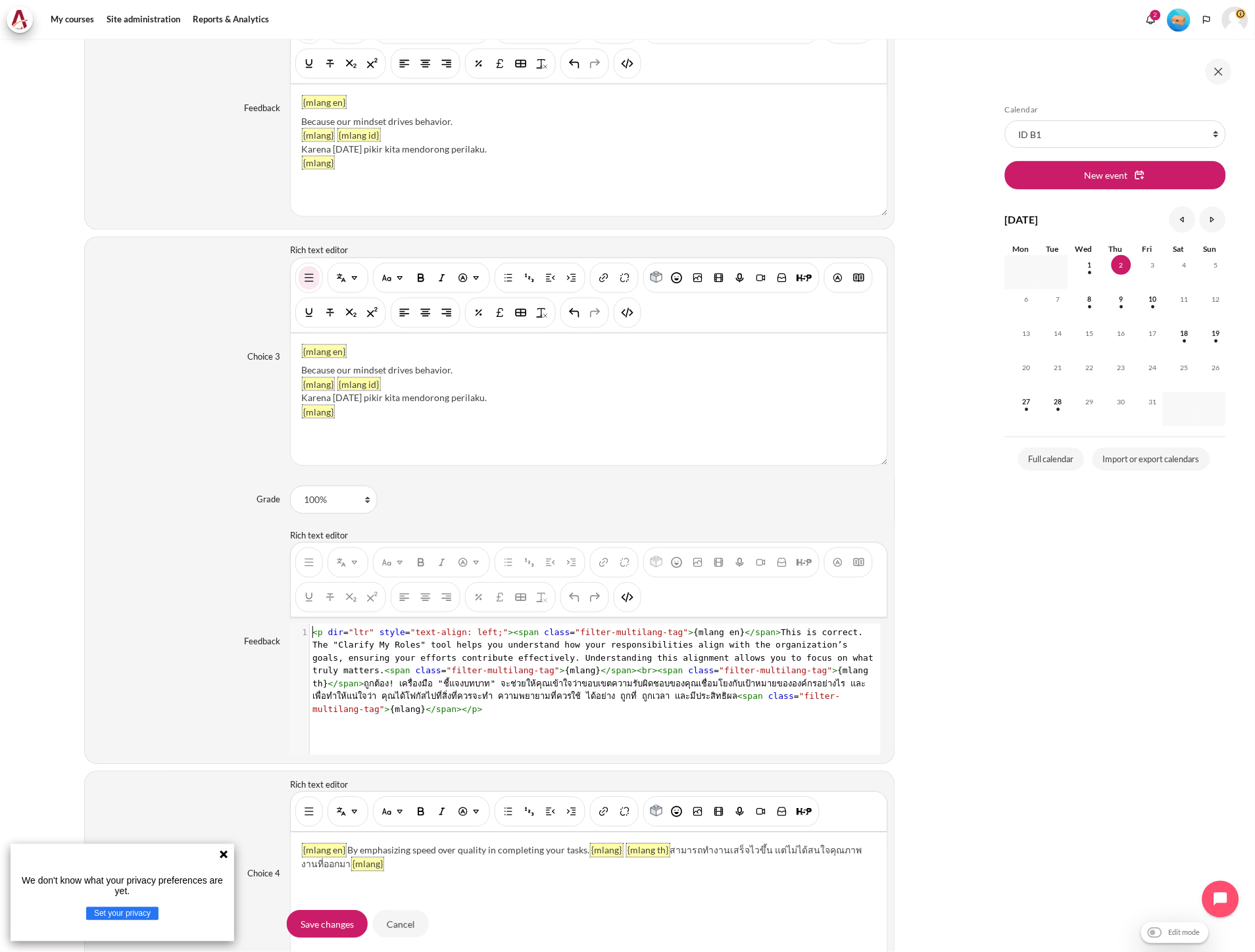
click at [719, 668] on span ""filter-multilang-tag"" at bounding box center [776, 671] width 113 height 10
type textarea "<p dir="ltr" style="text-align: left;"><span class="filter-multilang-tag">{mlan…"
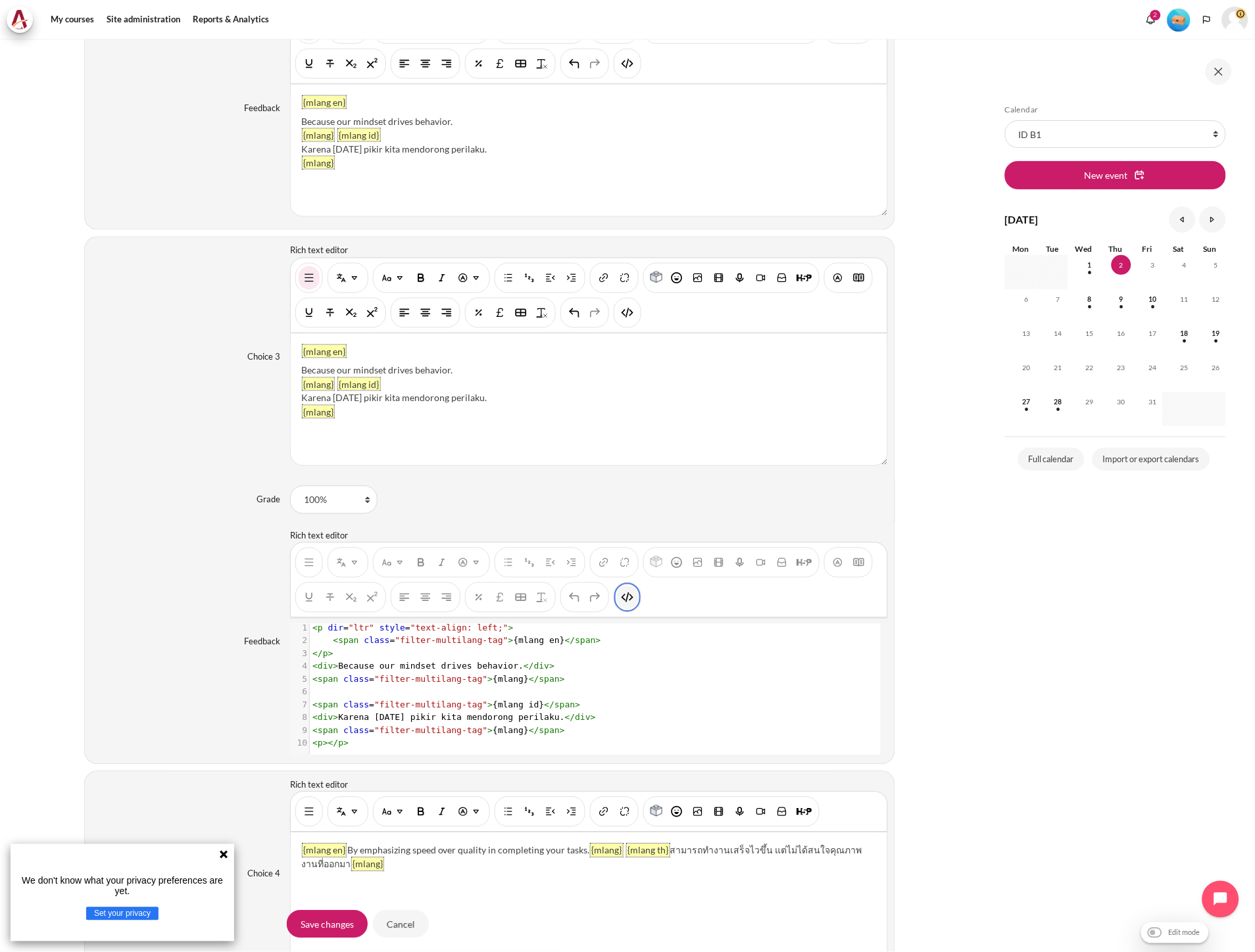
click at [621, 602] on img "HTML" at bounding box center [627, 597] width 13 height 13
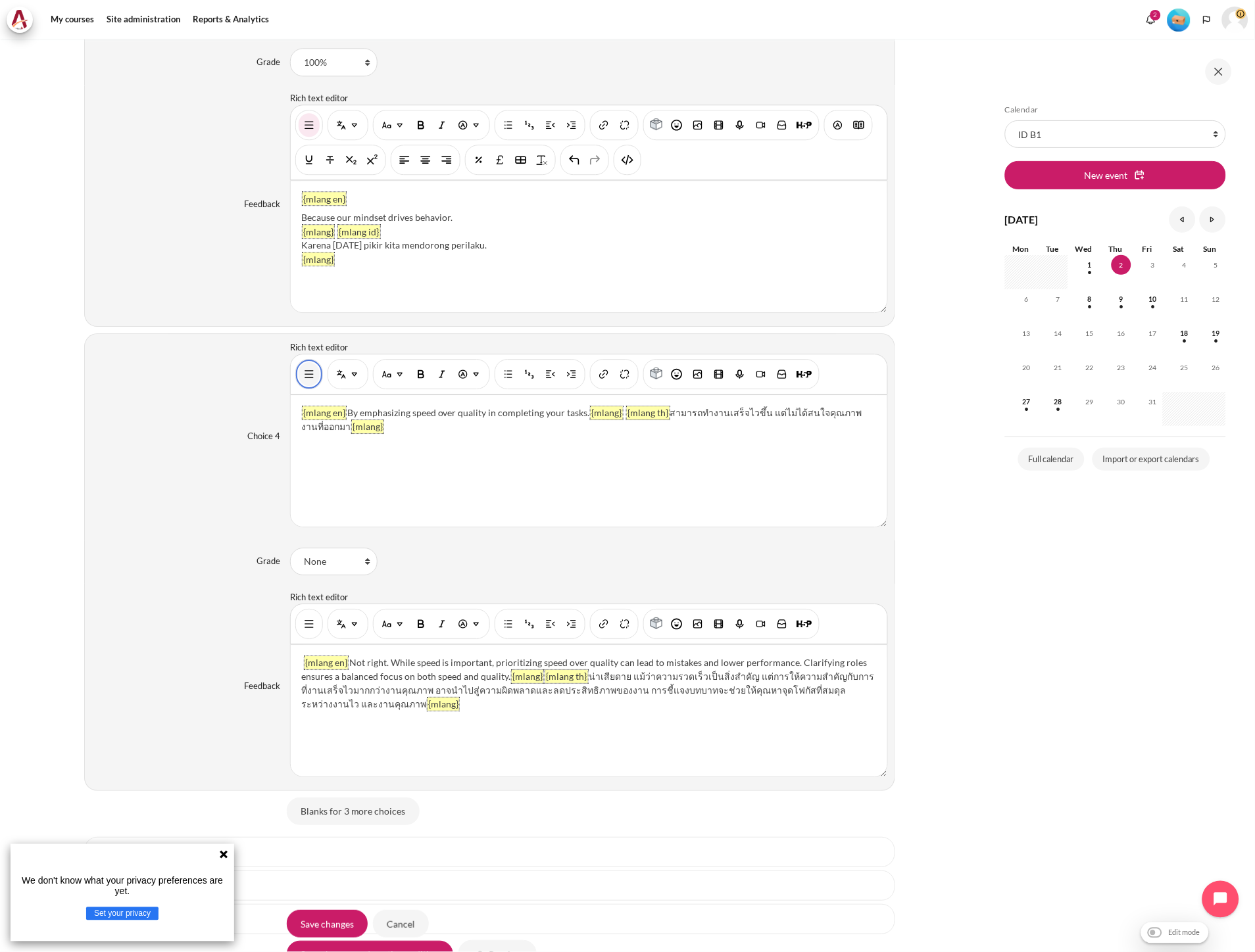
click at [299, 377] on button "Show/hide advanced buttons" at bounding box center [309, 374] width 21 height 23
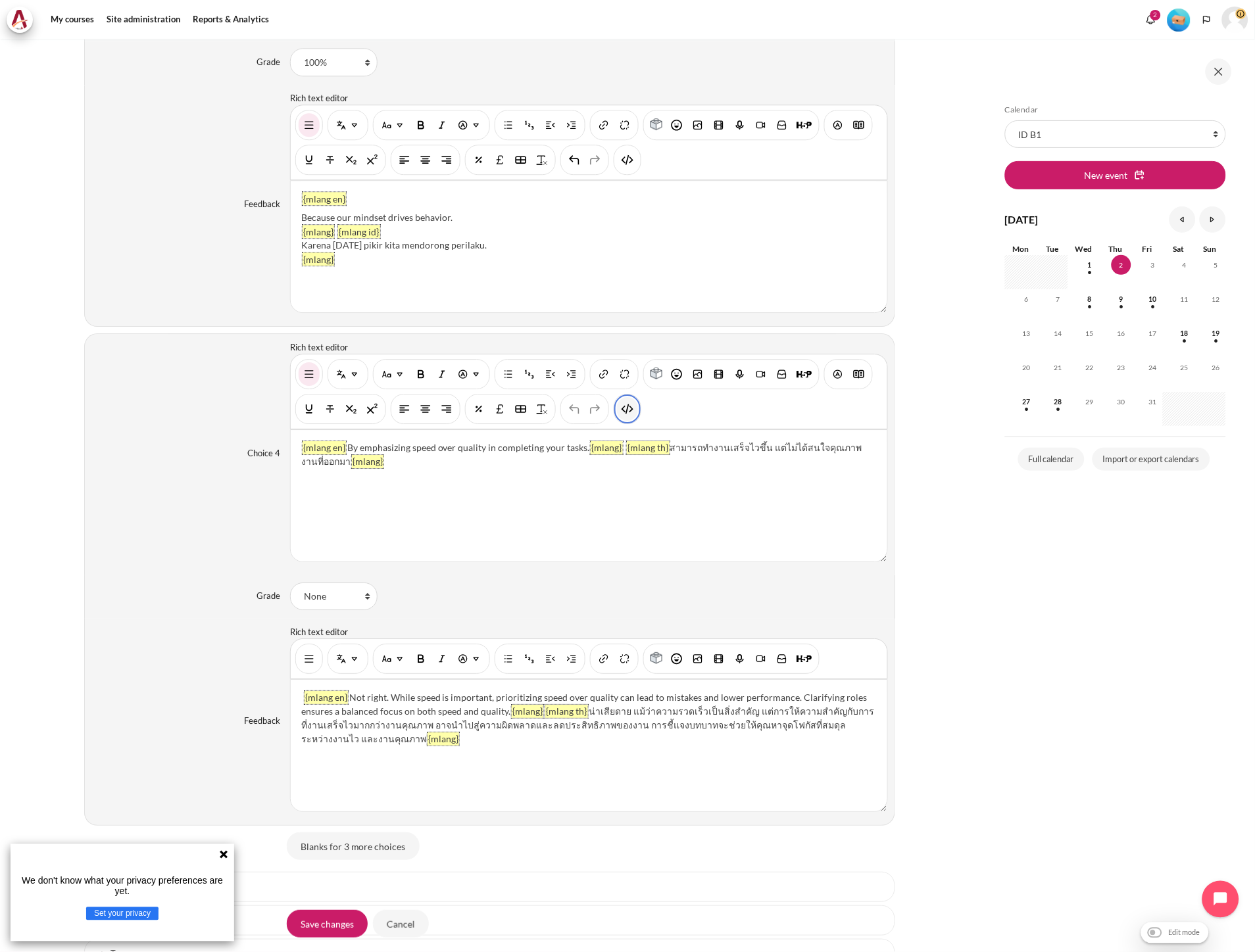
click at [628, 411] on img "HTML" at bounding box center [627, 408] width 13 height 13
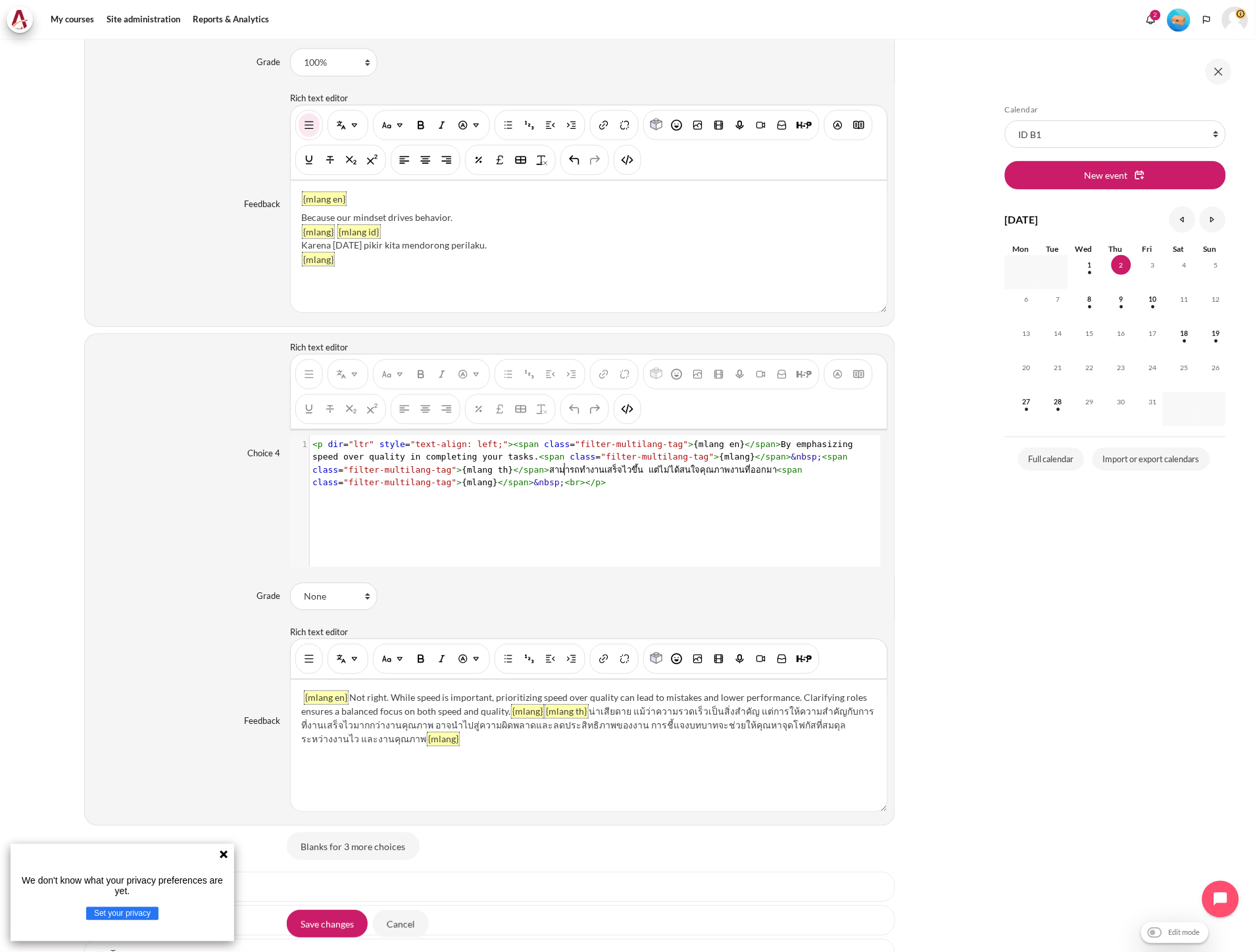
click at [564, 469] on span "< p dir = "ltr" style = "text-align: left;" >< span class = "filter-multilang-t…" at bounding box center [585, 463] width 546 height 49
type textarea "<p dir="ltr" style="text-align: left;"><span class="filter-multilang-tag">{mlan…"
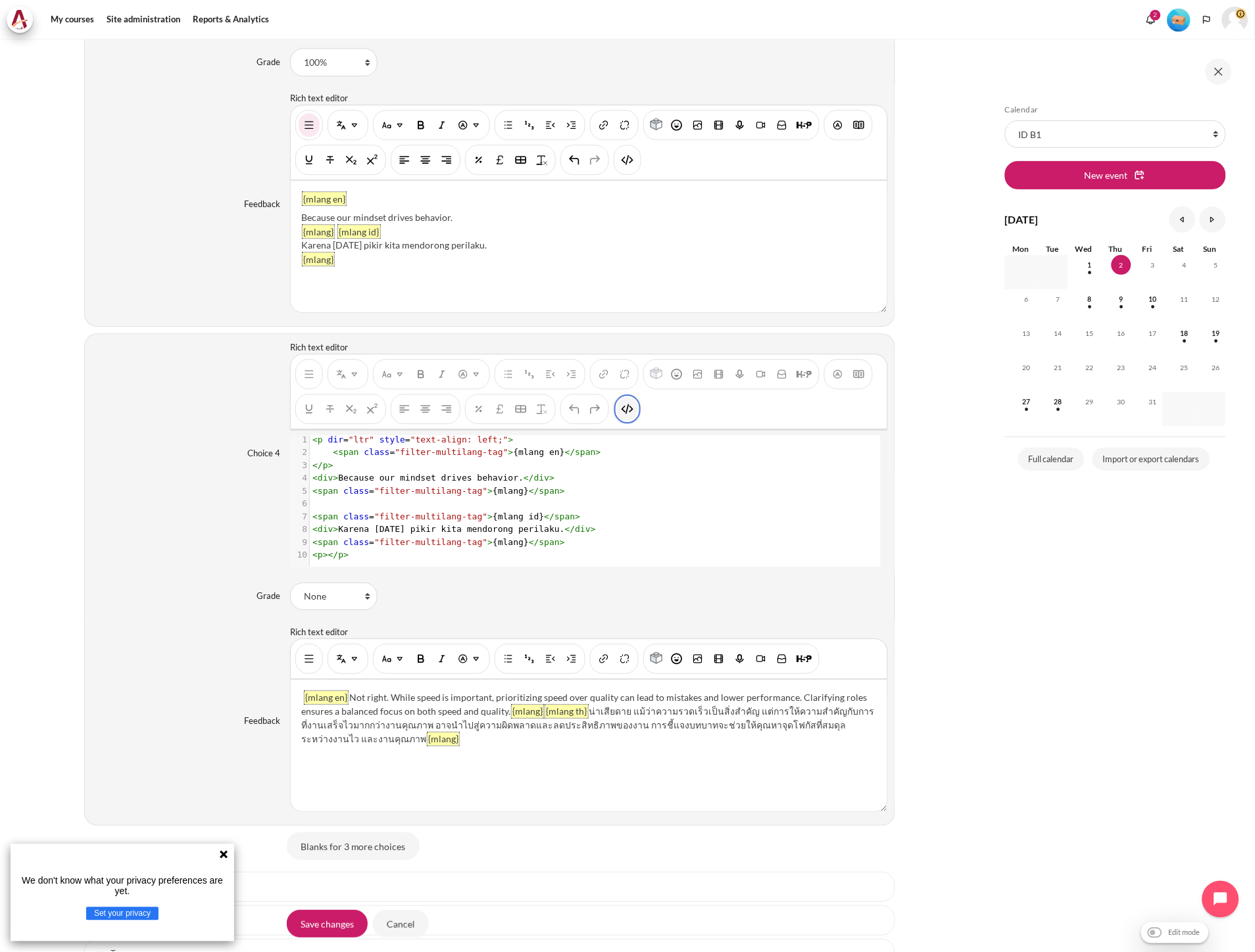
click at [632, 416] on img "HTML" at bounding box center [627, 408] width 13 height 13
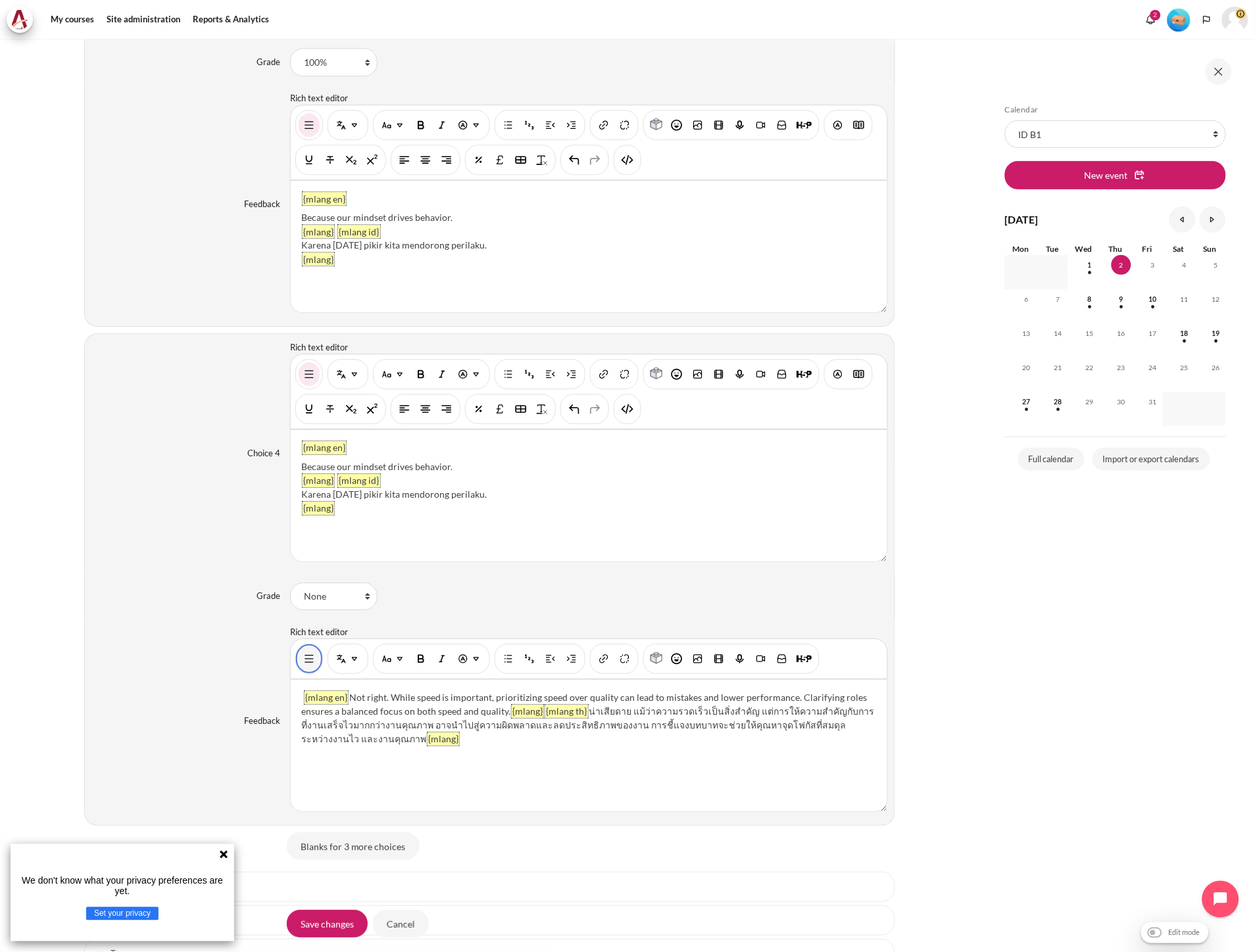
click at [303, 665] on img "Show/hide advanced buttons" at bounding box center [308, 658] width 13 height 13
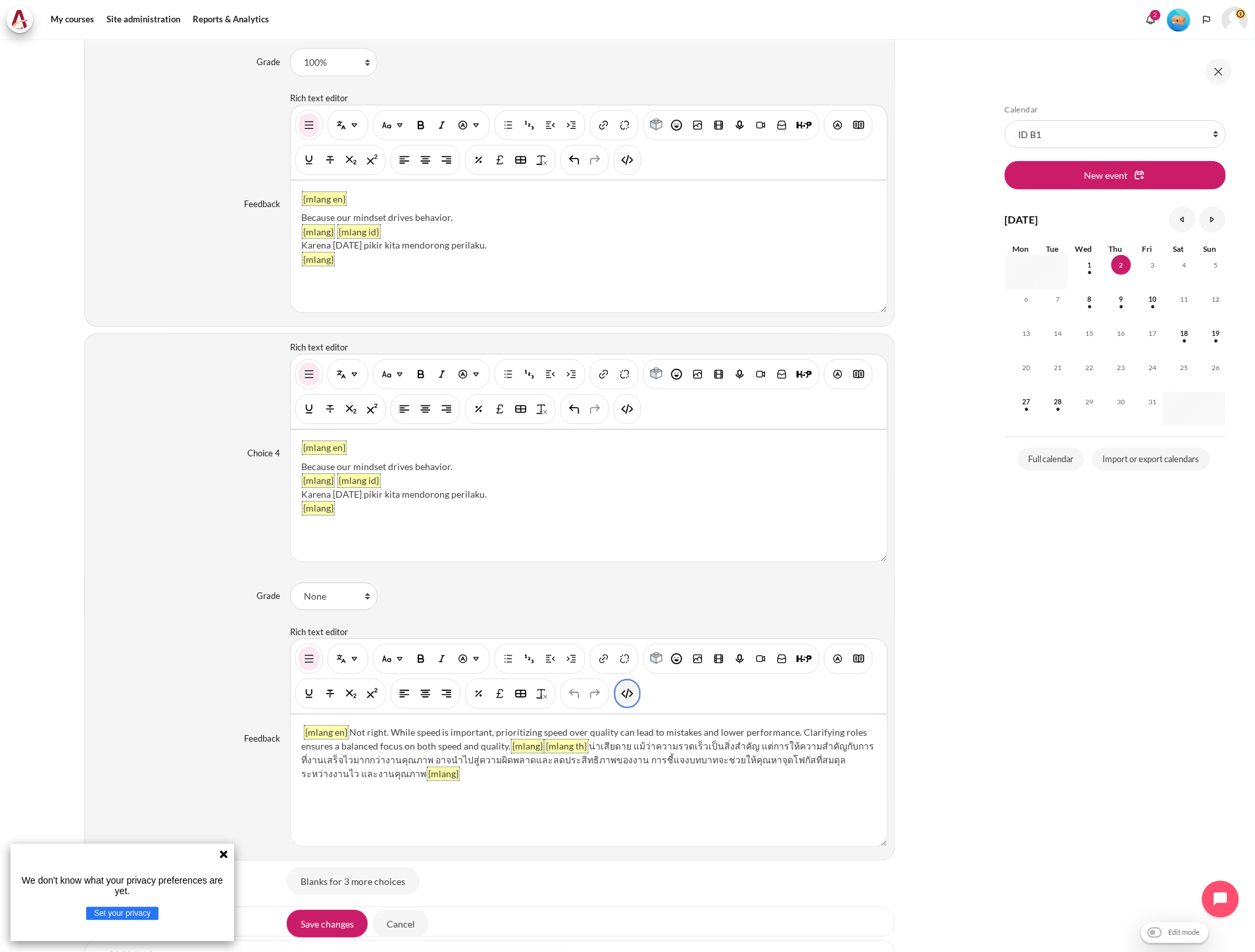
click at [627, 700] on img "HTML" at bounding box center [627, 693] width 13 height 13
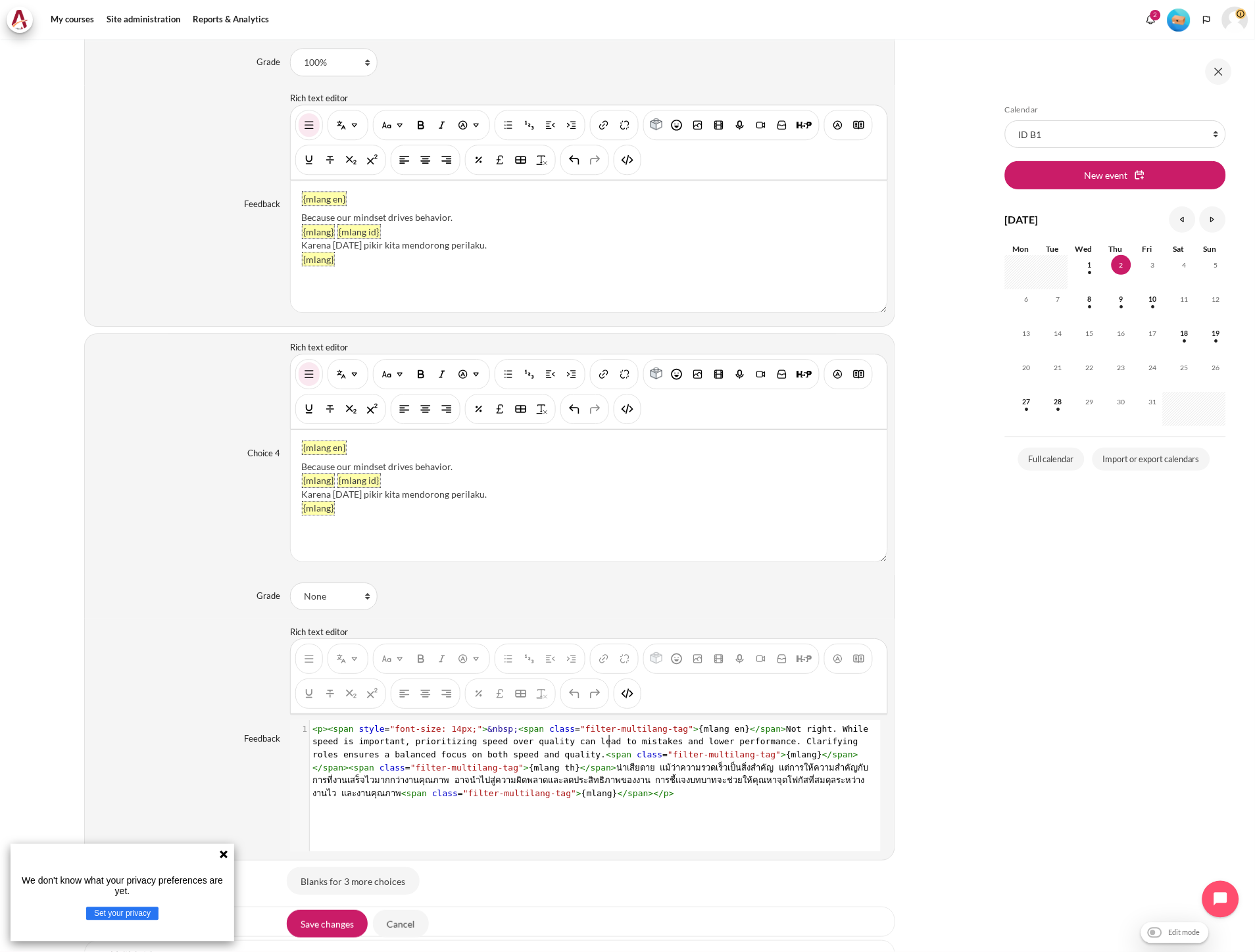
click at [607, 750] on span "< p >< span style = "font-size: 14px;" > &nbsp; < span class = "filter-multilan…" at bounding box center [592, 761] width 561 height 74
type textarea "<p><span style="font-size: 14px;">&nbsp;<span class="filter-multilang-tag">{mla…"
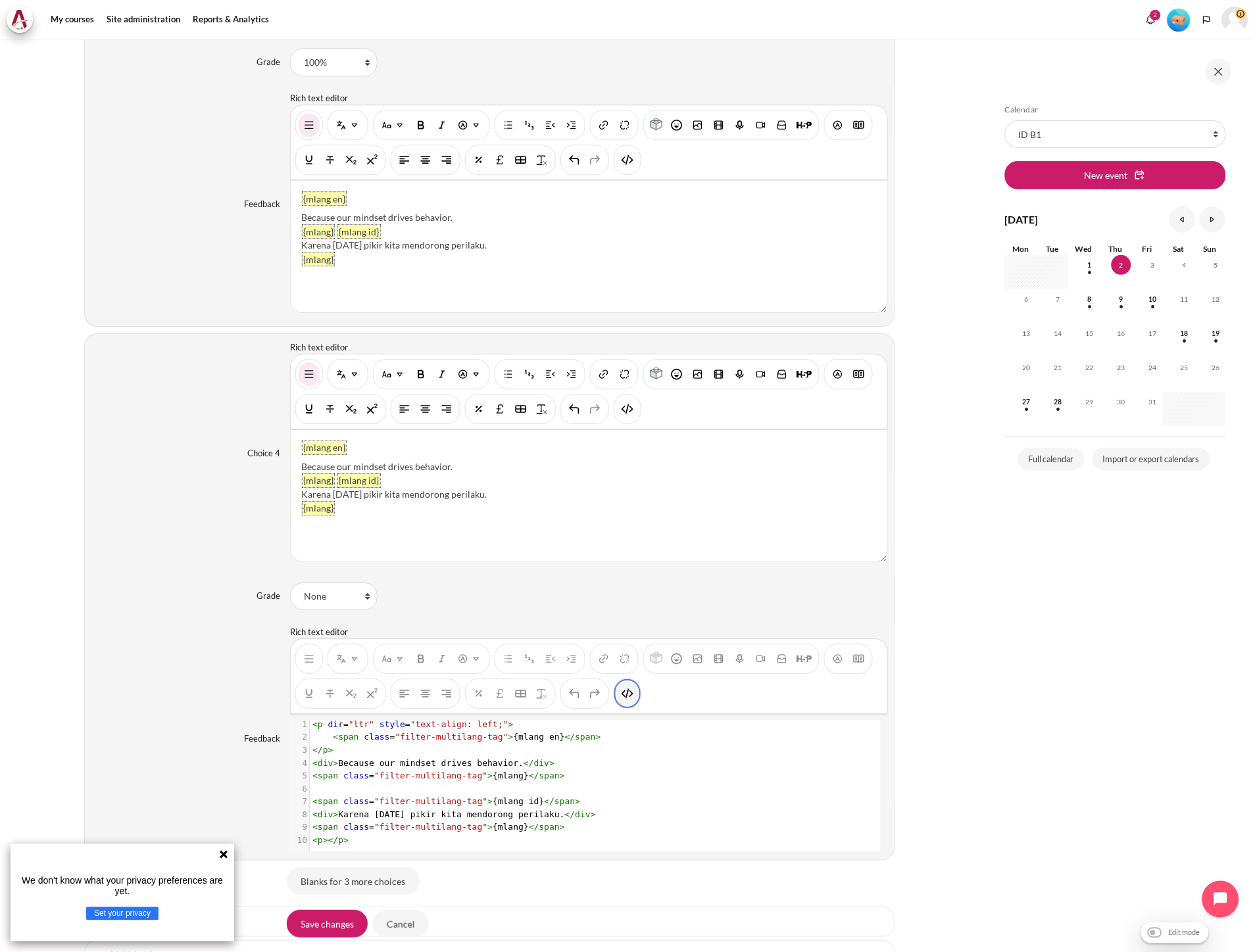
click at [630, 695] on img "HTML" at bounding box center [627, 693] width 13 height 13
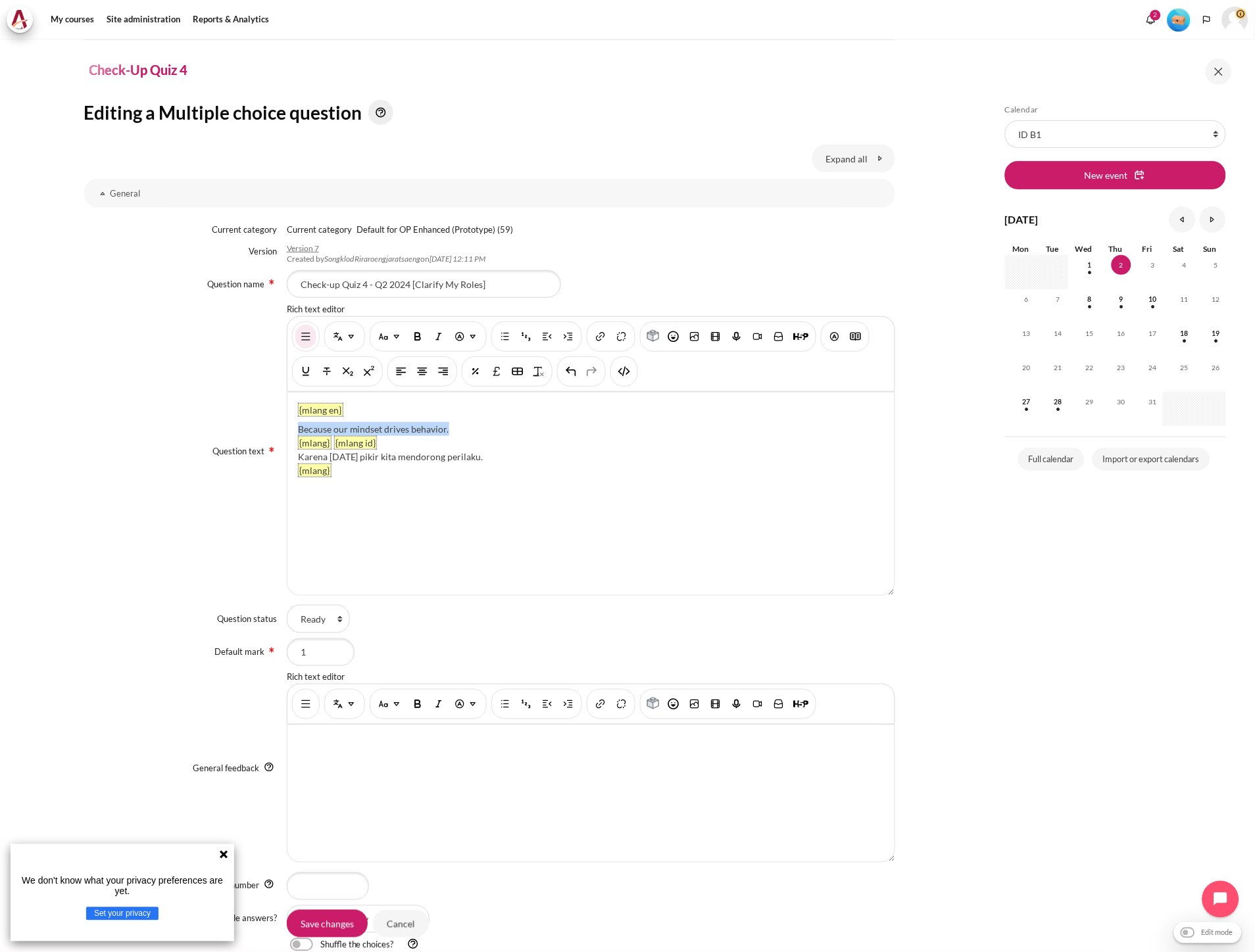
drag, startPoint x: 449, startPoint y: 428, endPoint x: 292, endPoint y: 428, distance: 157.0
click at [292, 428] on div "{mlang en} Because our mindset drives behavior. {mlang} {mlang id} Karena pola …" at bounding box center [591, 494] width 607 height 203
paste div "Content"
drag, startPoint x: 475, startPoint y: 458, endPoint x: 299, endPoint y: 455, distance: 176.0
click at [299, 455] on div "Karena pola pikir kita mendorong perilaku." at bounding box center [590, 456] width 587 height 14
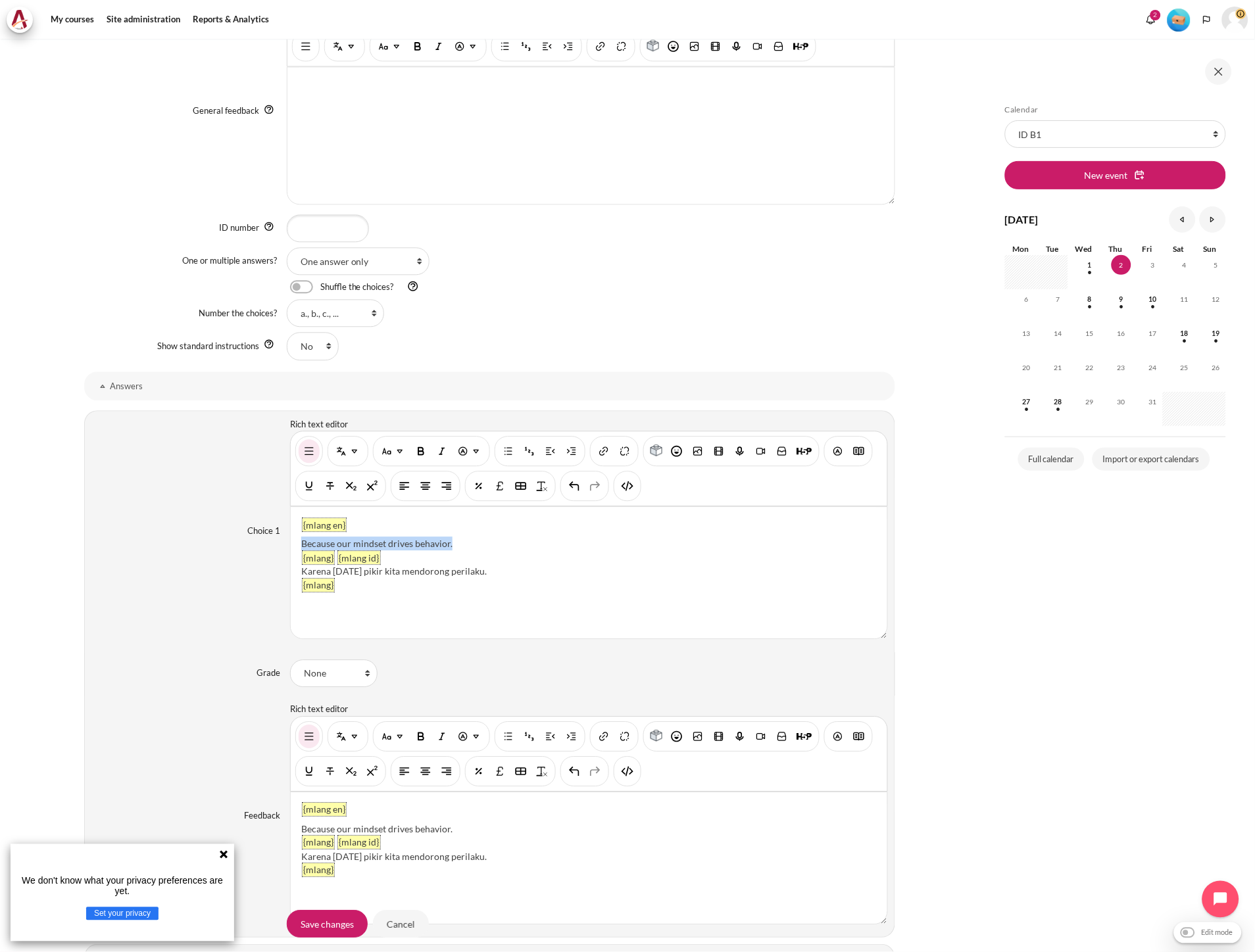
drag, startPoint x: 461, startPoint y: 539, endPoint x: 302, endPoint y: 537, distance: 159.0
click at [302, 537] on div "Because our mindset drives behavior." at bounding box center [588, 544] width 575 height 14
paste div "Content"
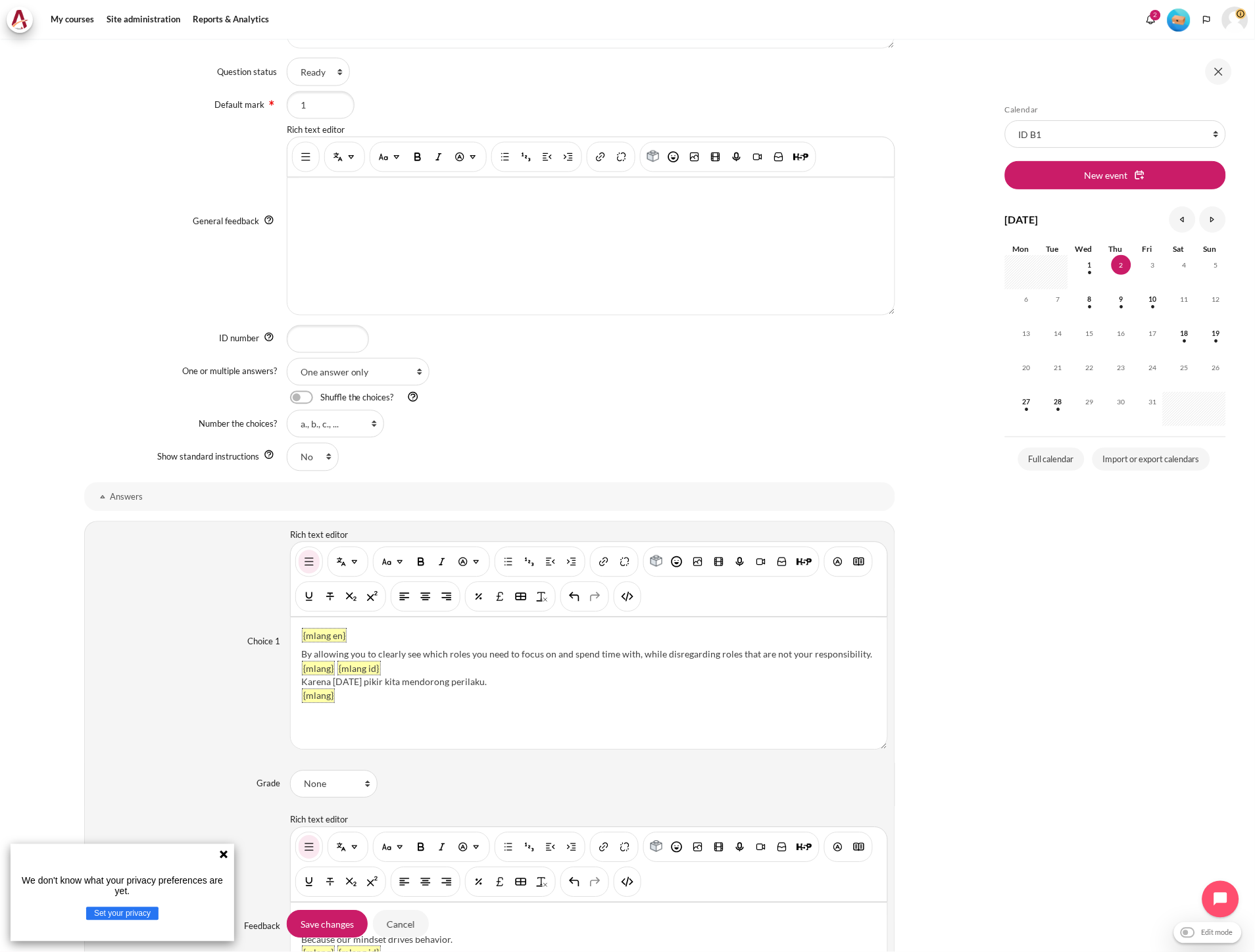
scroll to position [731, 0]
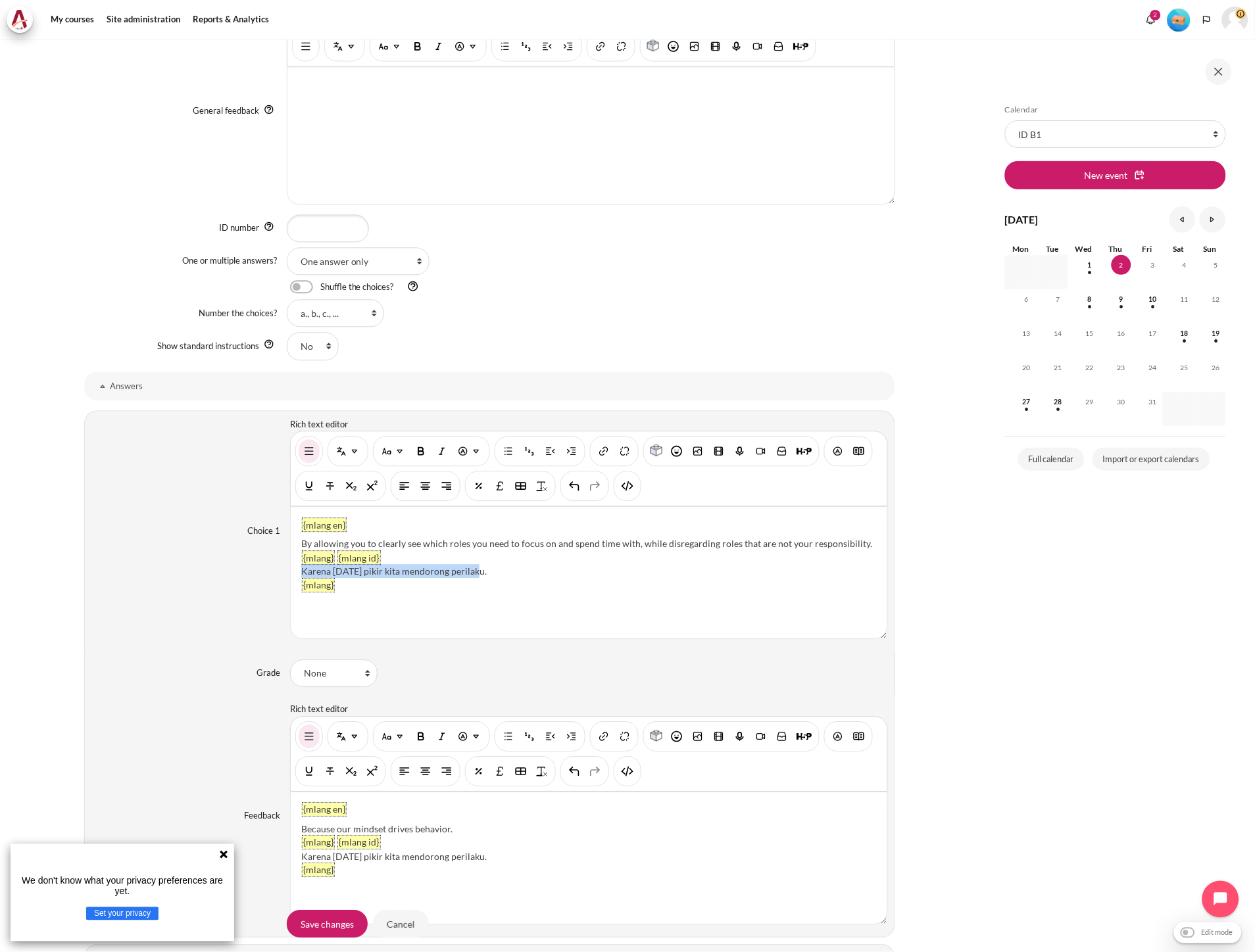
drag, startPoint x: 477, startPoint y: 574, endPoint x: 302, endPoint y: 570, distance: 175.0
click at [302, 570] on div "Karena pola pikir kita mendorong perilaku." at bounding box center [588, 572] width 575 height 14
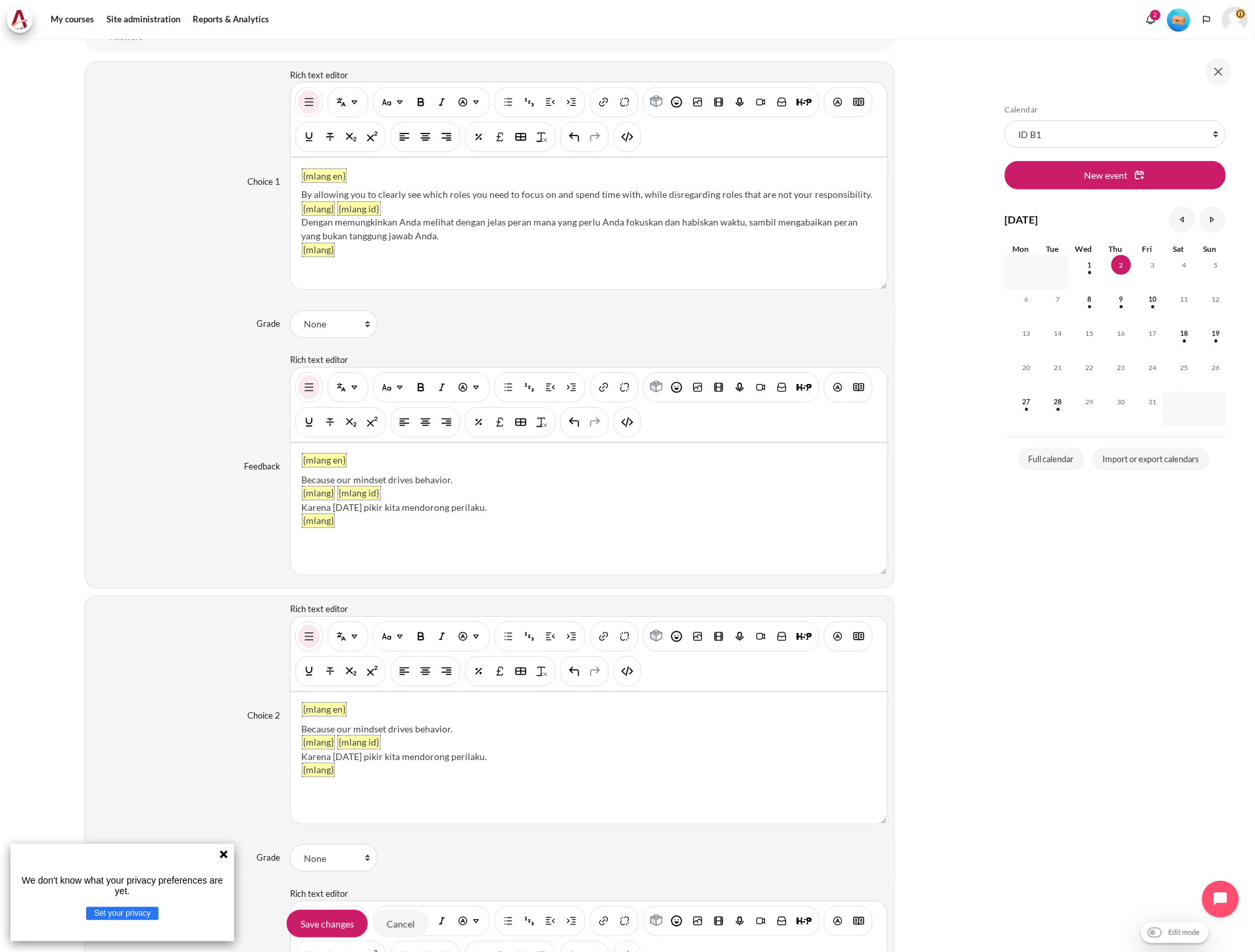
scroll to position [1095, 0]
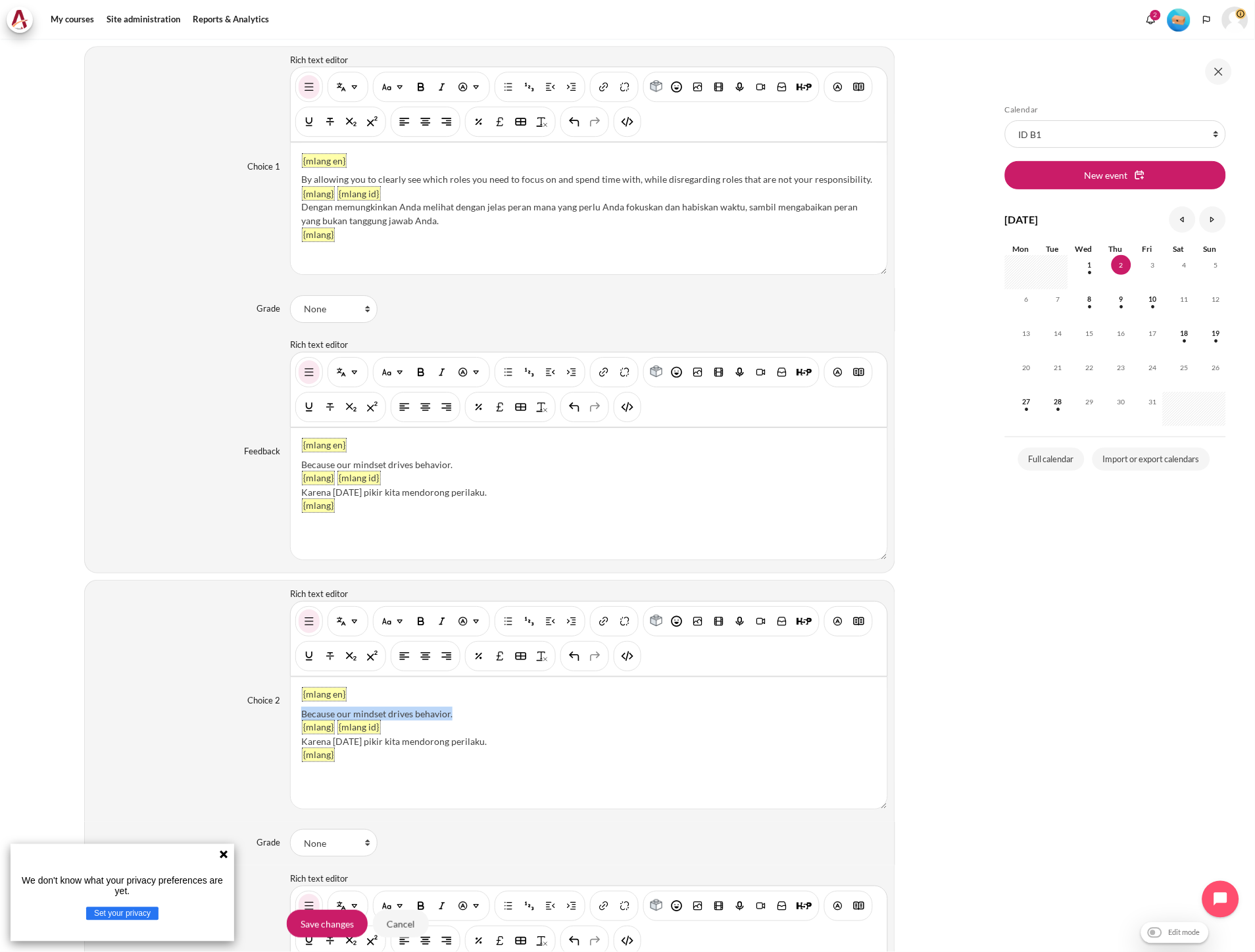
drag, startPoint x: 452, startPoint y: 711, endPoint x: 293, endPoint y: 710, distance: 159.0
click at [293, 710] on div "{mlang en} Because our mindset drives behavior. {mlang} {mlang id} Karena pola …" at bounding box center [588, 742] width 596 height 132
paste div "Content"
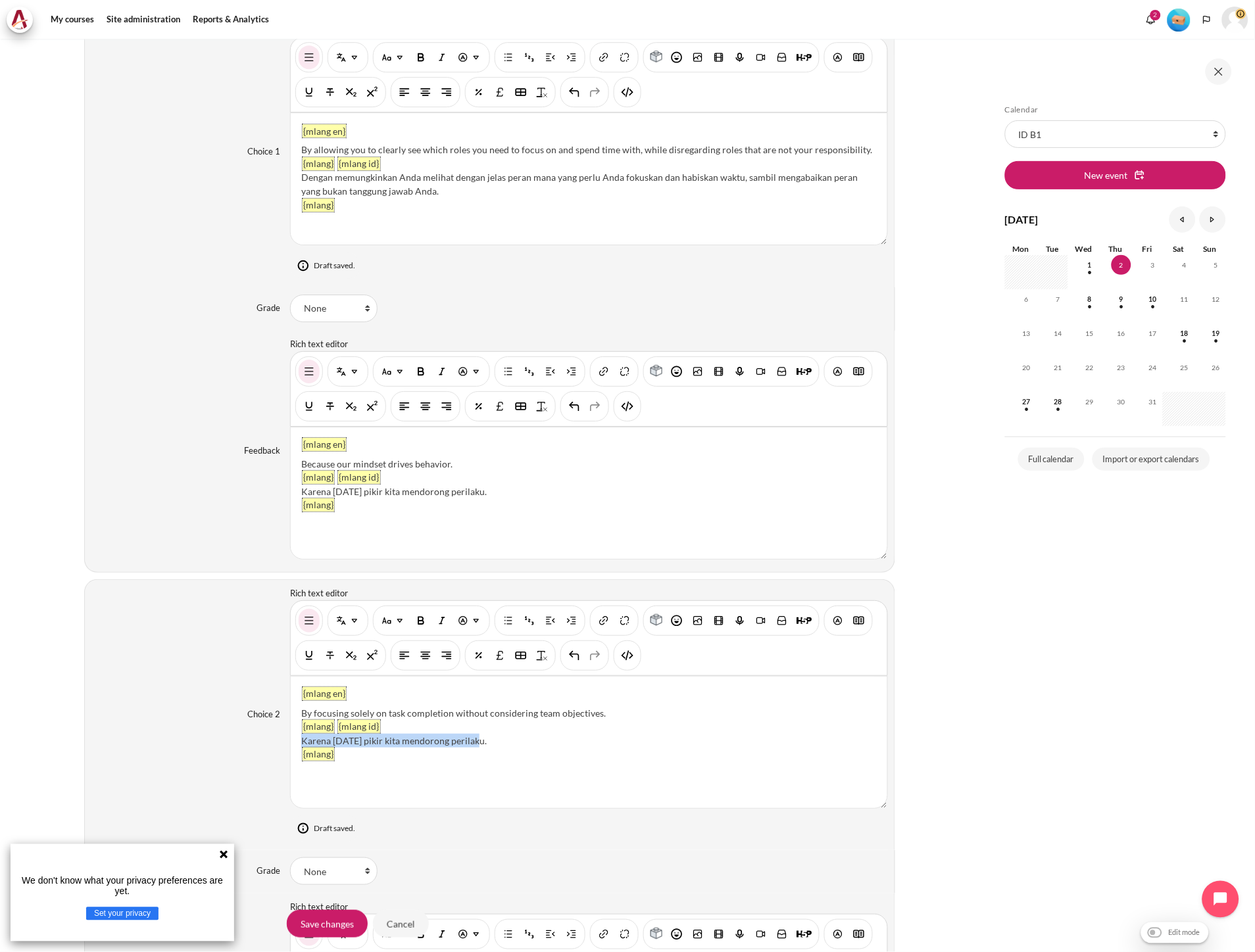
drag, startPoint x: 481, startPoint y: 747, endPoint x: 300, endPoint y: 739, distance: 181.2
click at [302, 739] on div "Karena pola pikir kita mendorong perilaku." at bounding box center [588, 740] width 575 height 14
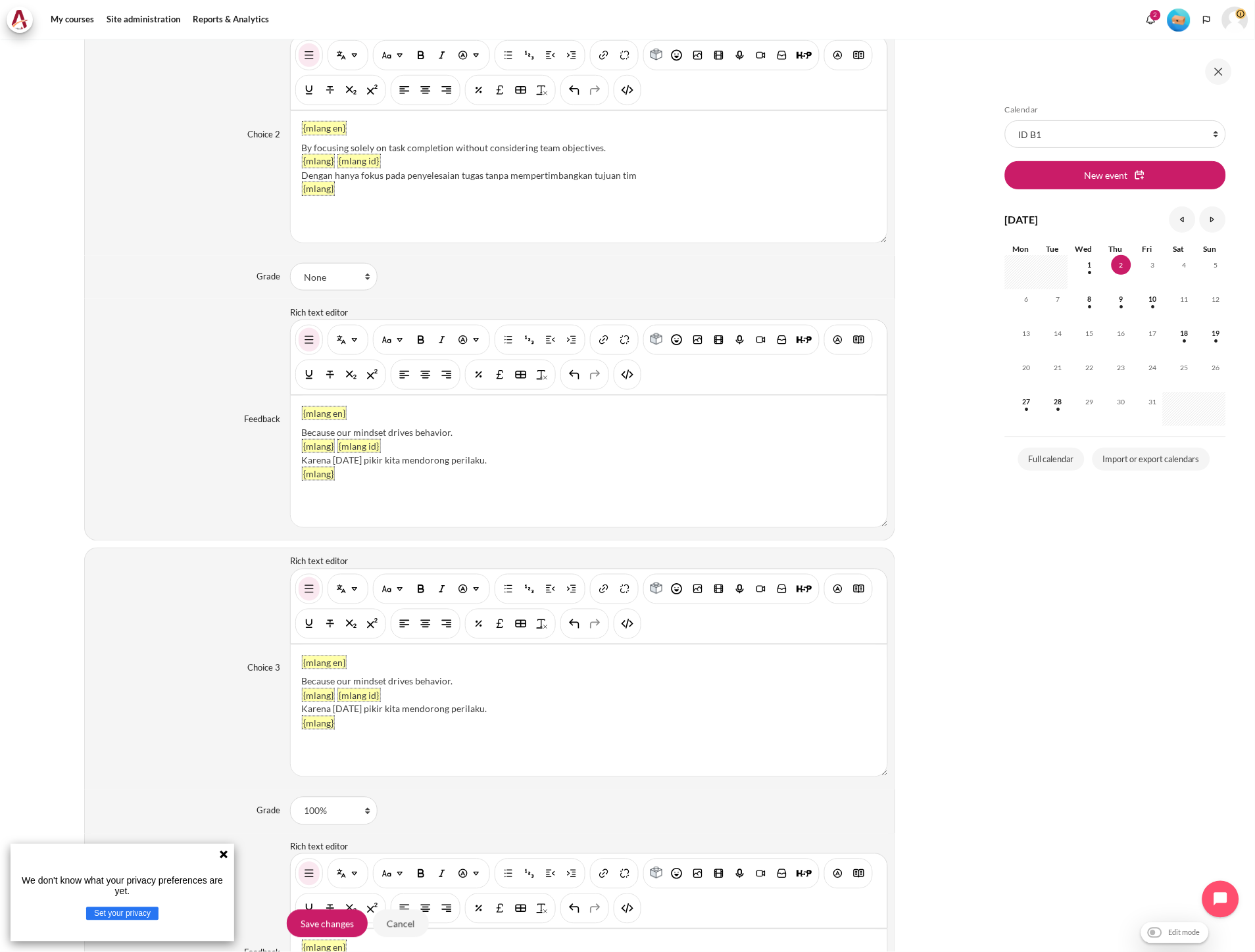
scroll to position [1680, 0]
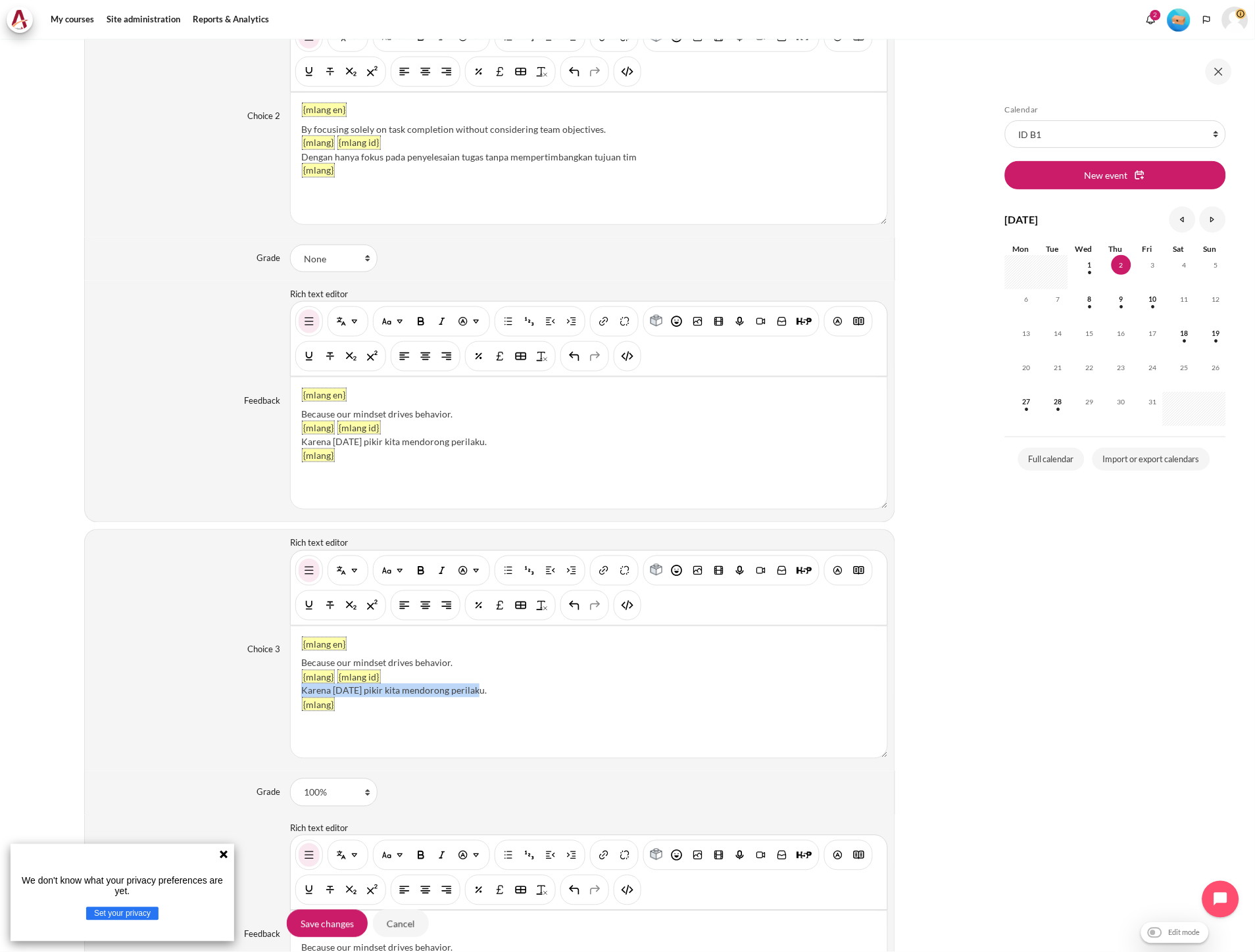
drag, startPoint x: 451, startPoint y: 693, endPoint x: 299, endPoint y: 691, distance: 152.0
click at [299, 691] on div "{mlang en} Because our mindset drives behavior. {mlang} {mlang id} Karena pola …" at bounding box center [588, 692] width 596 height 132
paste div "Content"
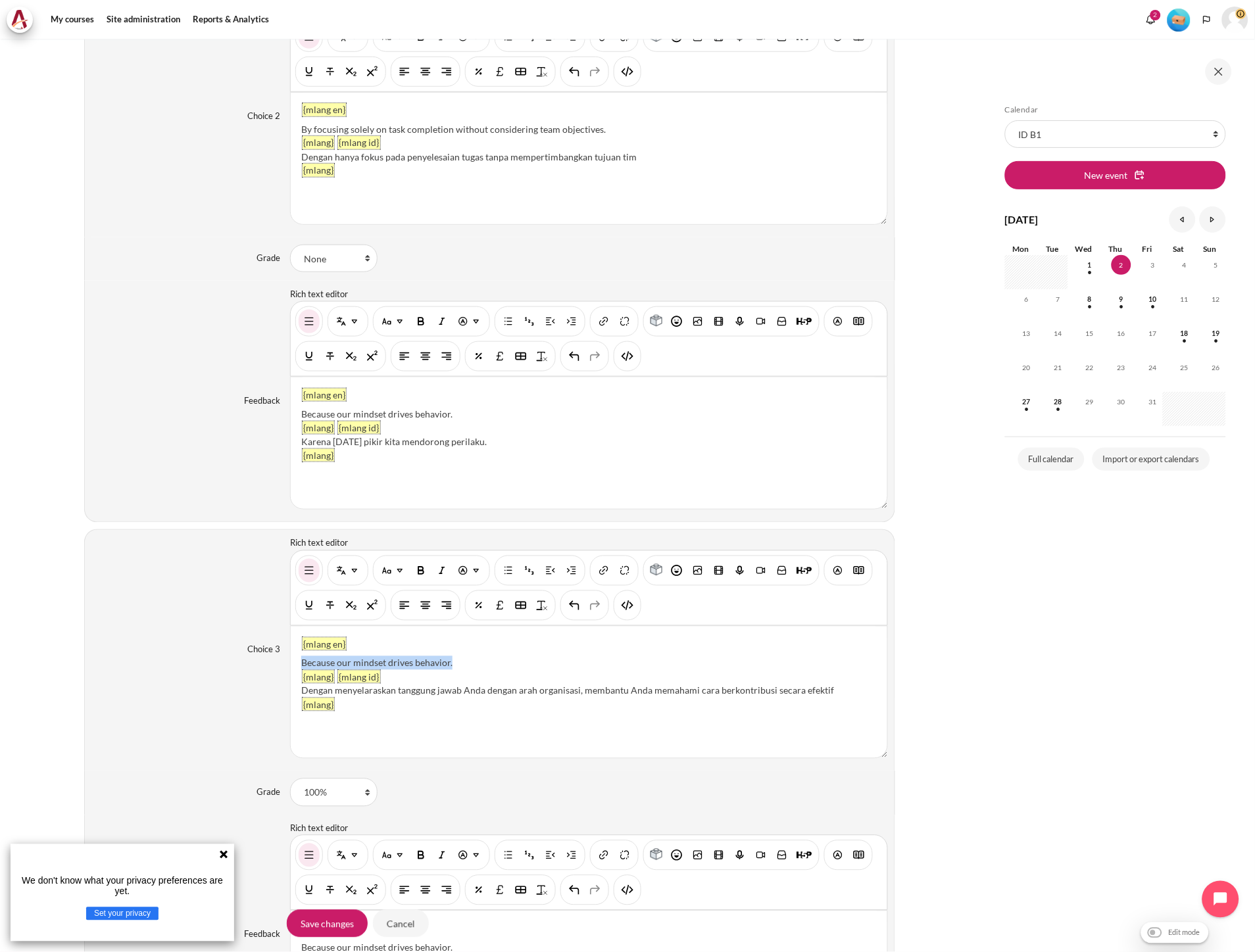
drag, startPoint x: 457, startPoint y: 664, endPoint x: 299, endPoint y: 660, distance: 158.1
click at [299, 660] on div "{mlang en} Because our mindset drives behavior. {mlang} {mlang id} Dengan menye…" at bounding box center [588, 692] width 596 height 132
click at [840, 697] on div "Dengan menyelaraskan tanggung jawab Anda dengan arah organisasi, membantu Anda …" at bounding box center [588, 691] width 575 height 14
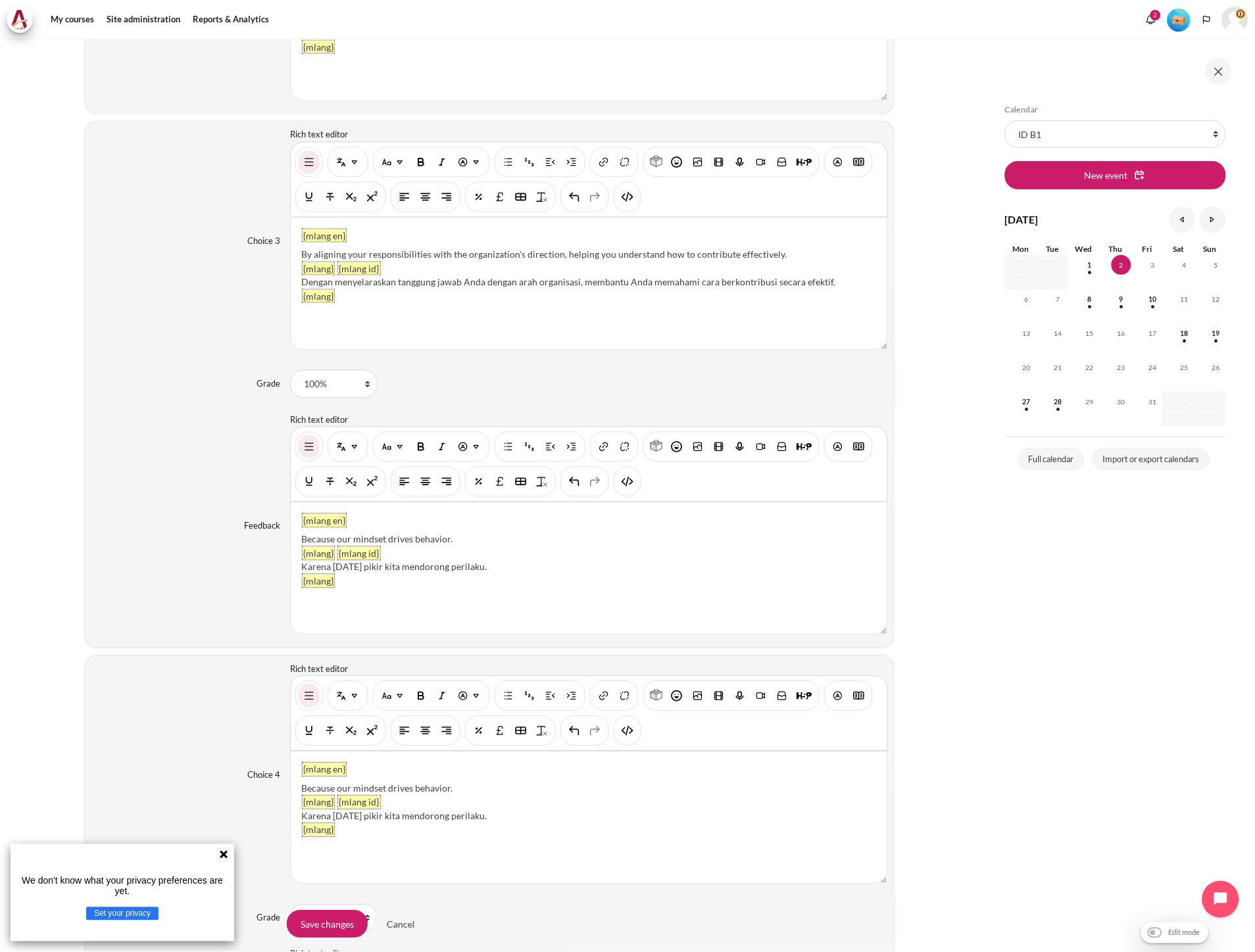
scroll to position [2337, 0]
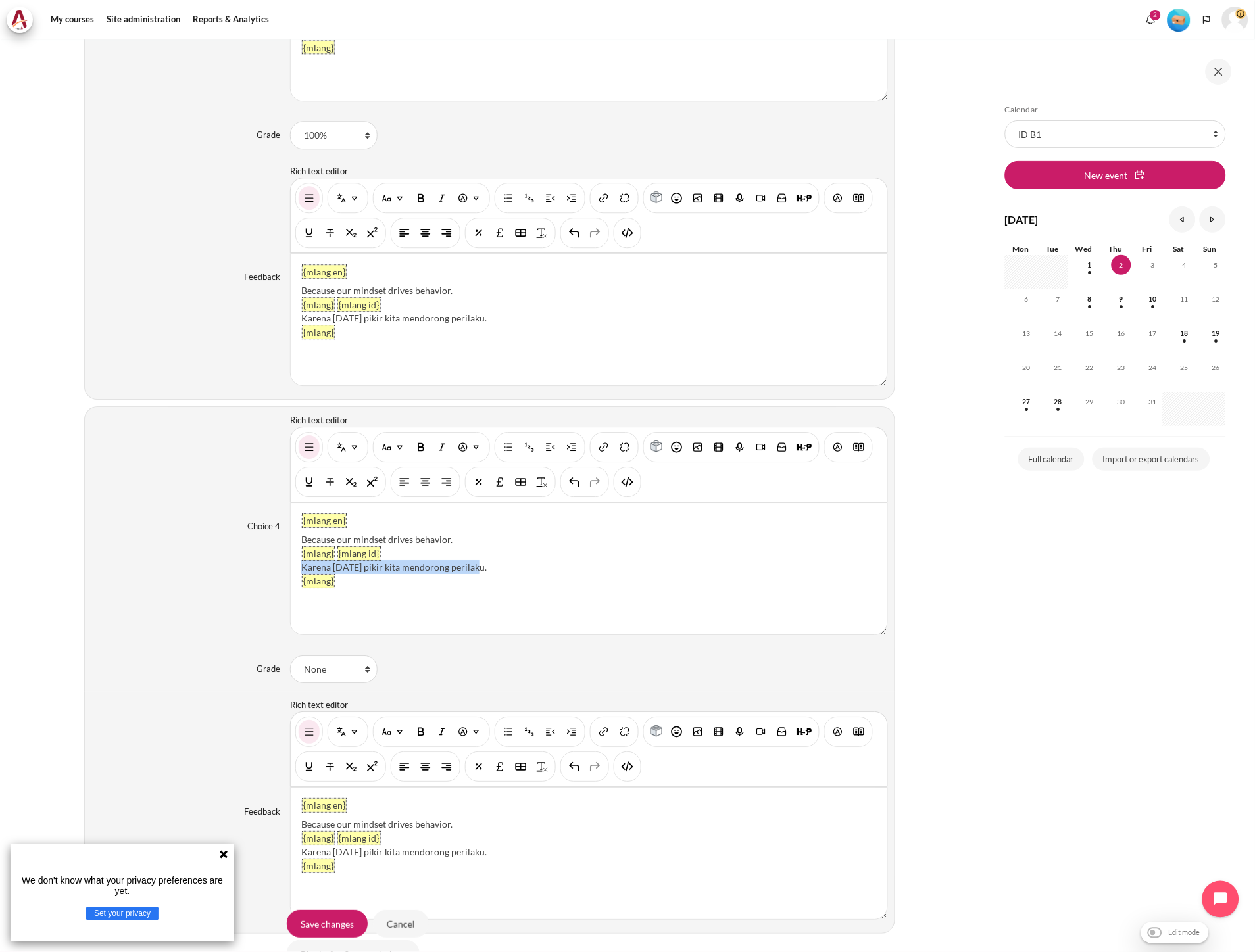
drag, startPoint x: 483, startPoint y: 575, endPoint x: 296, endPoint y: 574, distance: 187.0
click at [296, 574] on div "{mlang en} Because our mindset drives behavior. {mlang} {mlang id} Karena pola …" at bounding box center [588, 569] width 596 height 132
paste div "Content"
drag, startPoint x: 461, startPoint y: 540, endPoint x: 298, endPoint y: 539, distance: 163.0
click at [298, 539] on div "{mlang en} Because our mindset drives behavior. {mlang} {mlang id} Dengan menek…" at bounding box center [588, 569] width 596 height 132
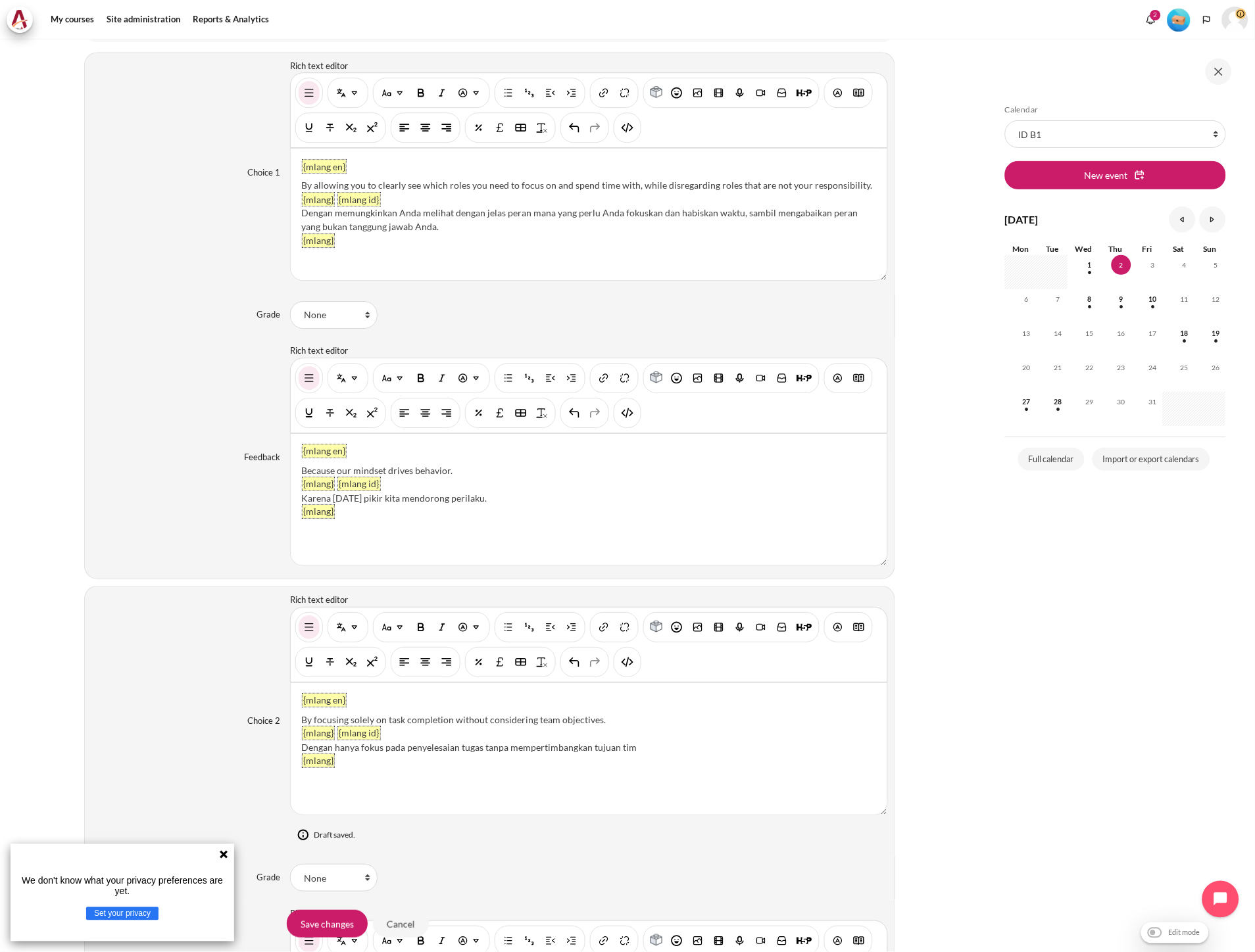
scroll to position [1080, 0]
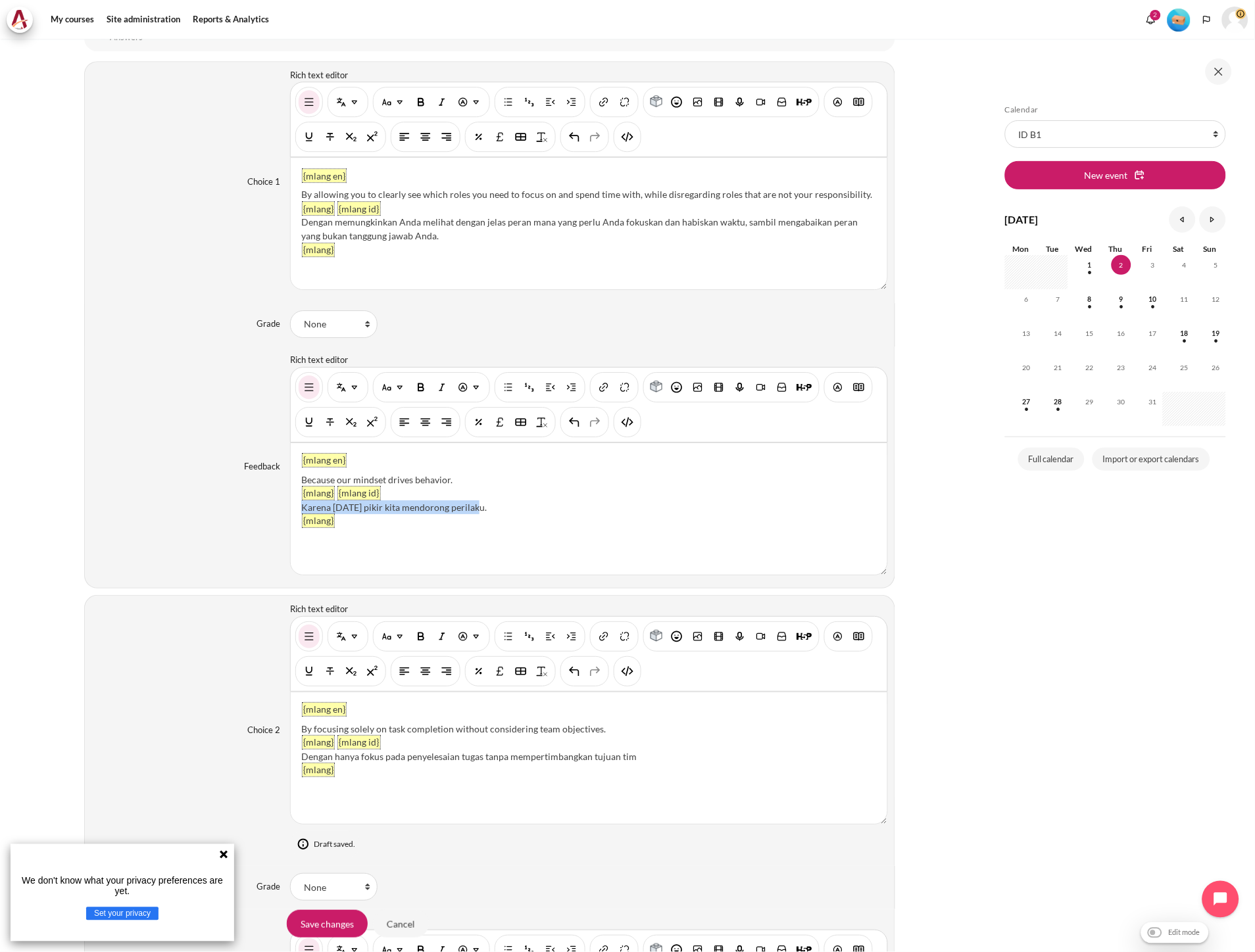
drag, startPoint x: 408, startPoint y: 507, endPoint x: 298, endPoint y: 505, distance: 110.0
click at [298, 505] on div "{mlang en} Because our mindset drives behavior. {mlang} {mlang id} Karena pola …" at bounding box center [588, 508] width 596 height 132
paste div "Content"
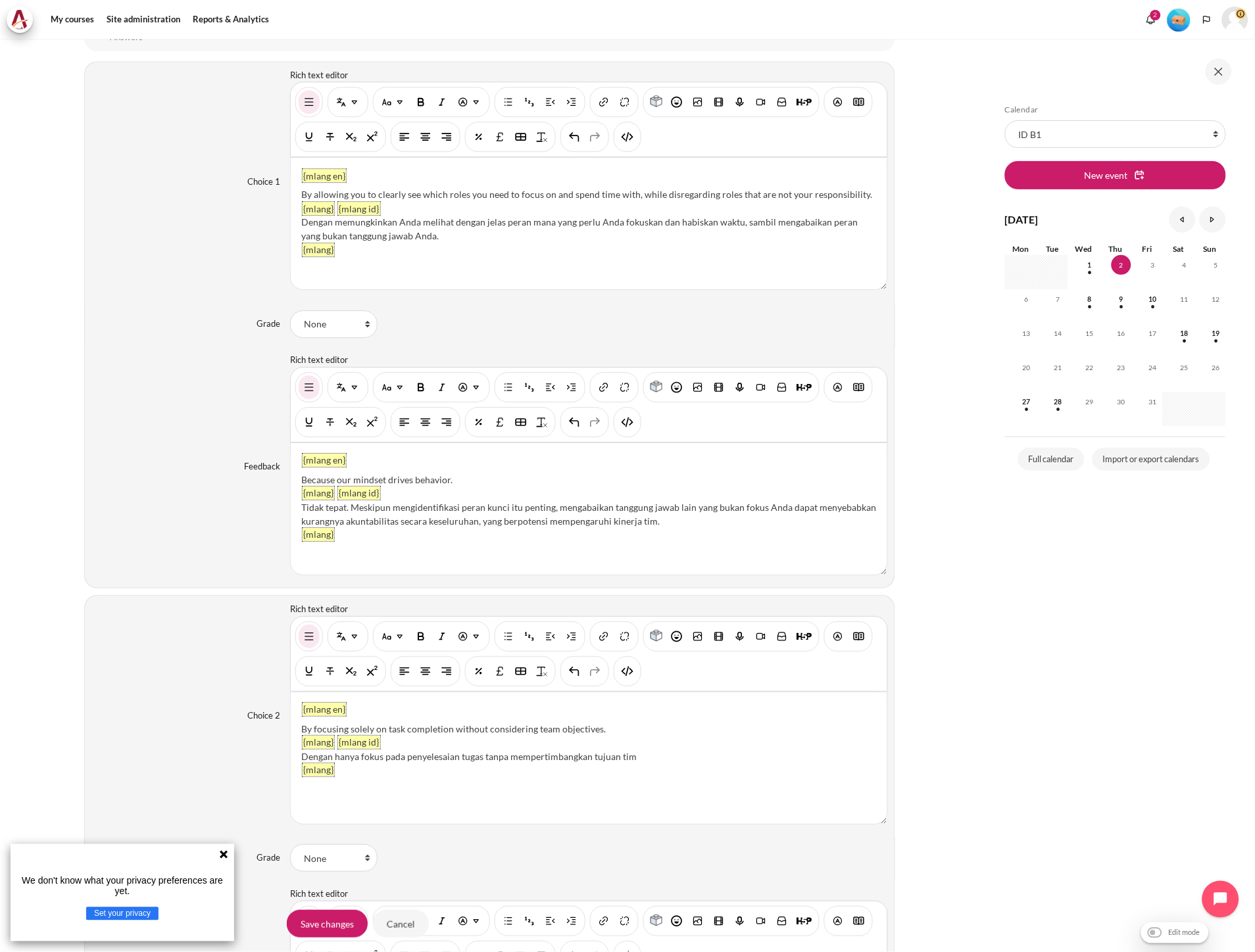
click at [587, 851] on div "None 100% 90% 83.33333% 80% 75% 70% 66.66667% 60% 50% 40% 33.33333% 30% 25% 20%…" at bounding box center [588, 857] width 597 height 27
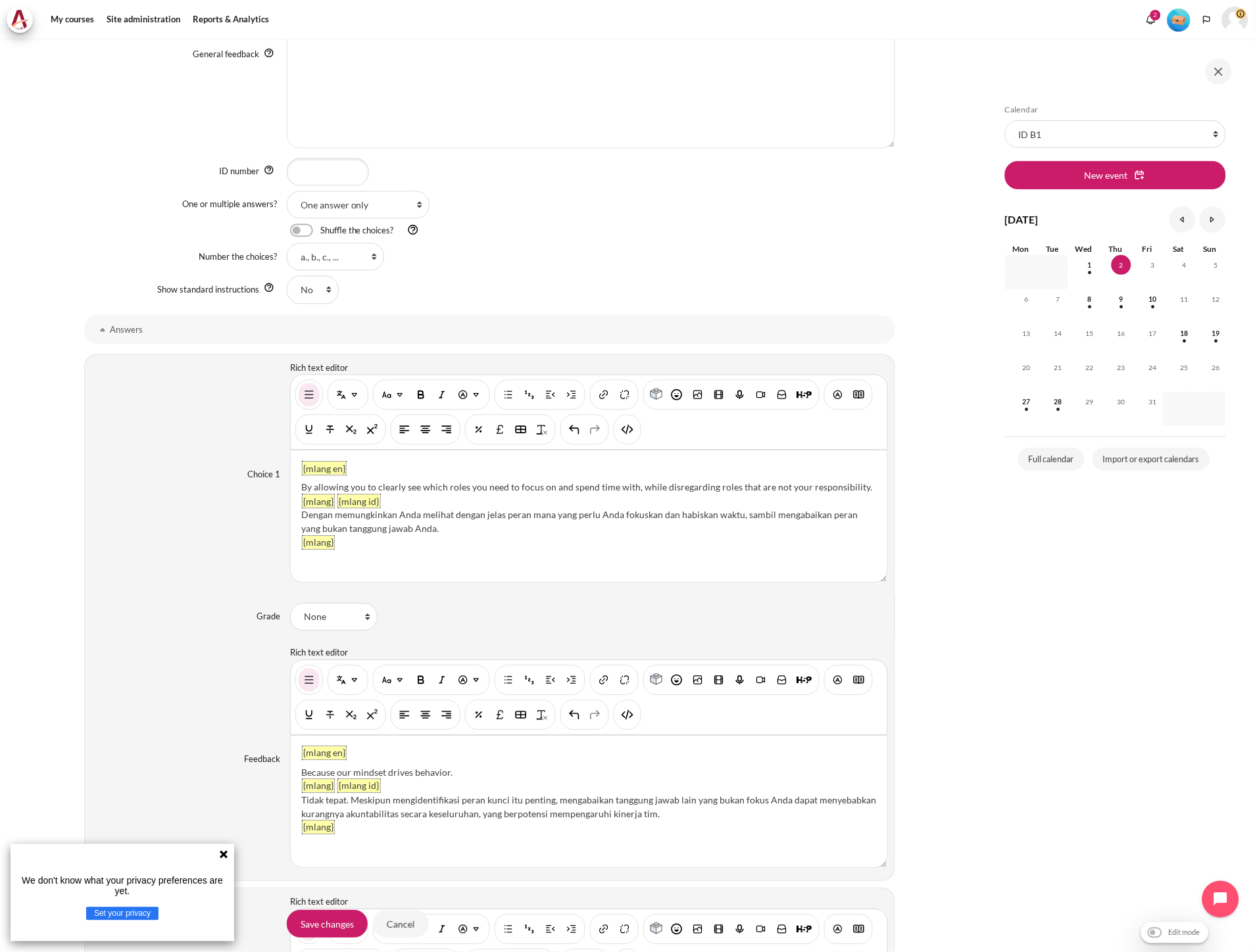
scroll to position [1008, 0]
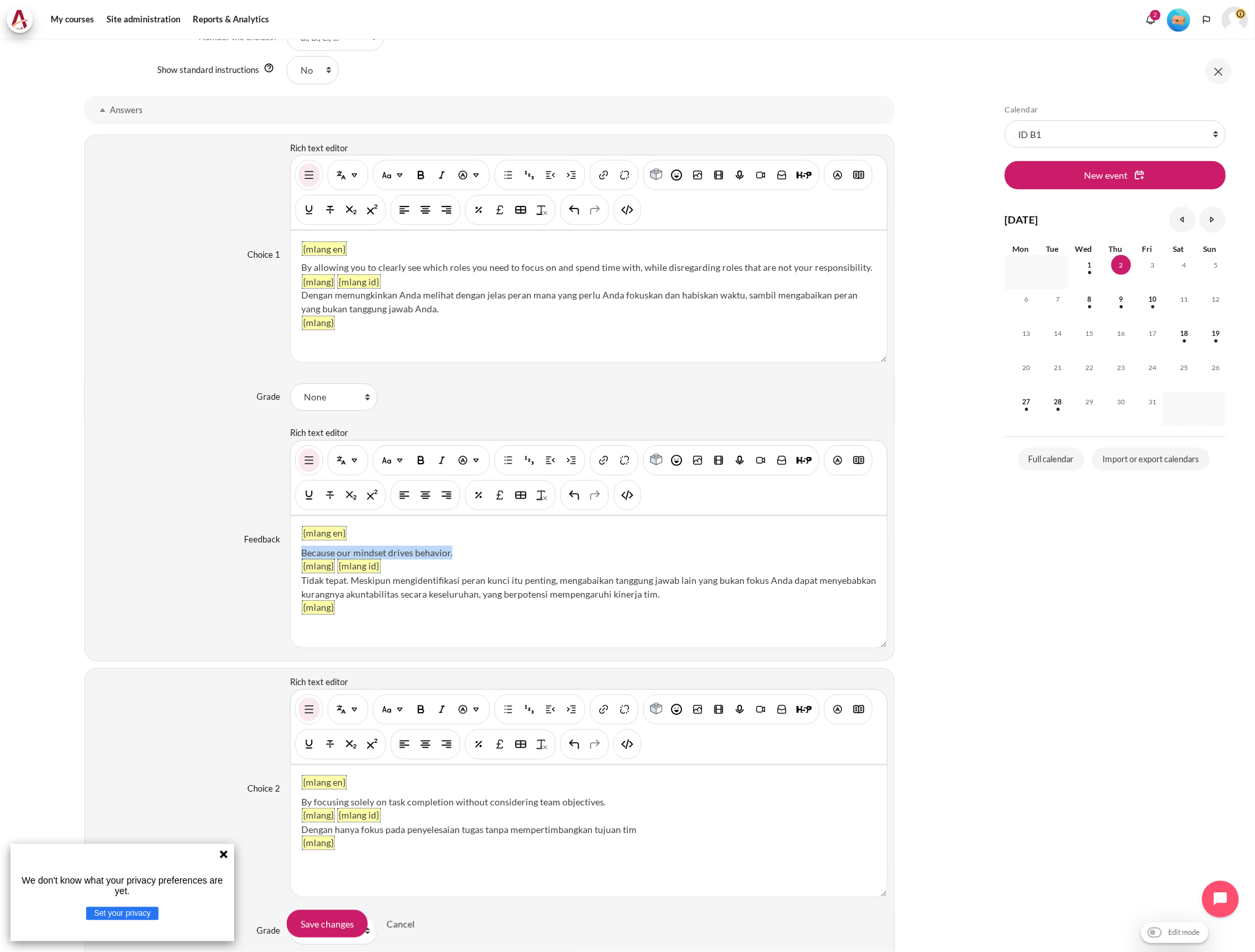
drag, startPoint x: 454, startPoint y: 554, endPoint x: 298, endPoint y: 547, distance: 156.2
click at [298, 547] on div "{mlang en} Because our mindset drives behavior. {mlang} {mlang id} Tidak tepat.…" at bounding box center [588, 581] width 596 height 132
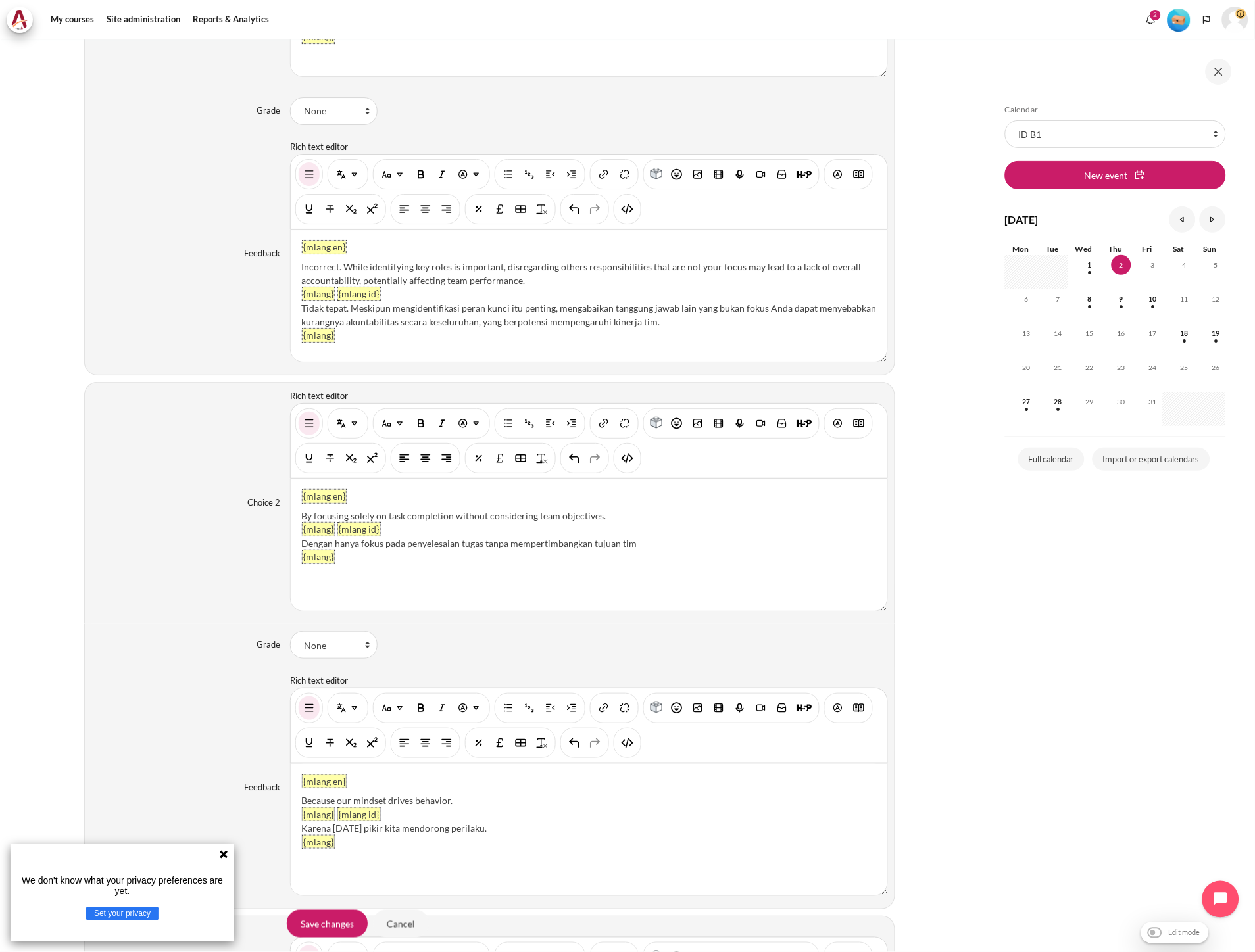
scroll to position [1445, 0]
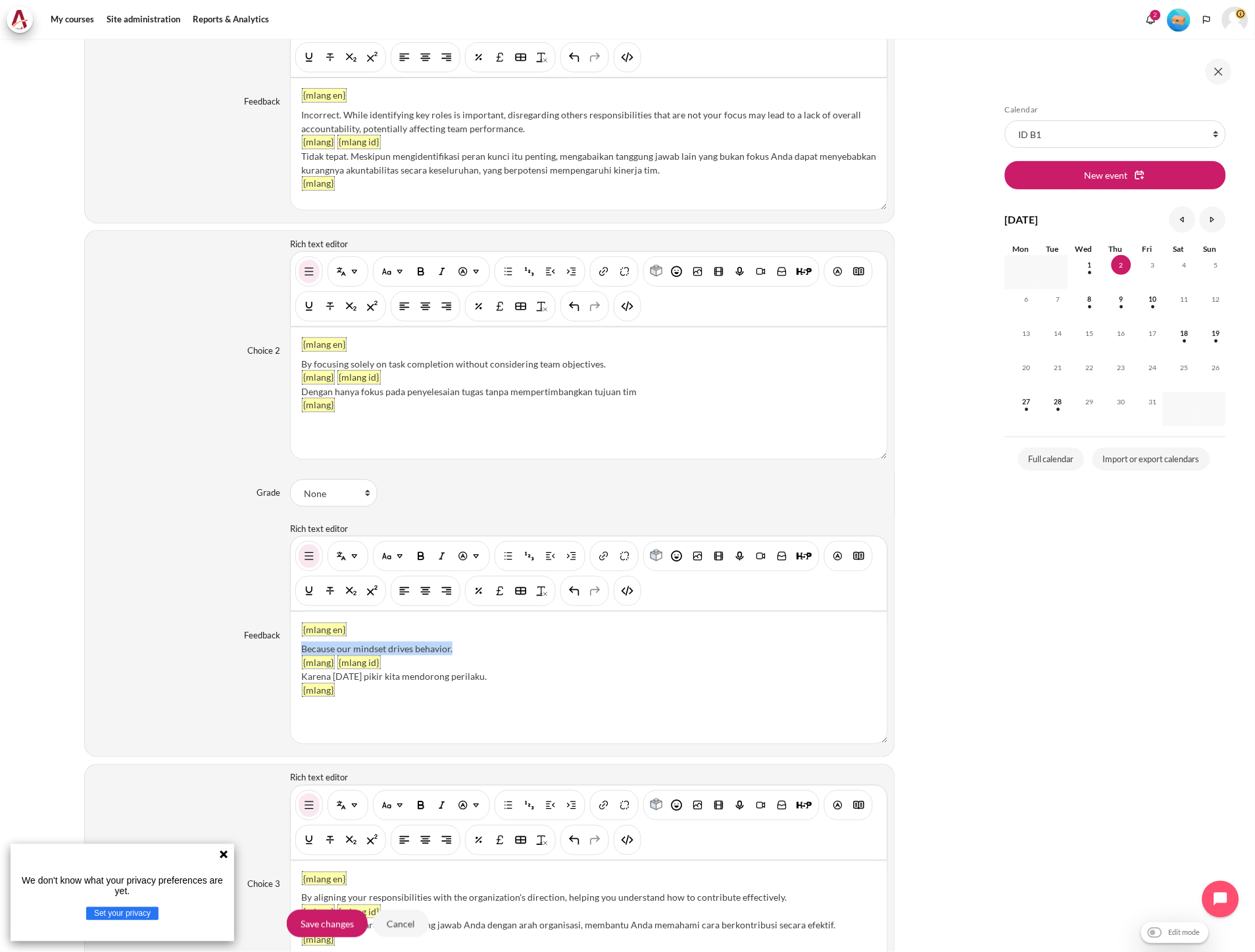
drag, startPoint x: 456, startPoint y: 653, endPoint x: 300, endPoint y: 647, distance: 156.1
click at [302, 647] on div "Because our mindset drives behavior." at bounding box center [588, 649] width 575 height 14
paste div "Content"
click at [488, 689] on div "Karena pola pikir kita mendorong perilaku." at bounding box center [588, 690] width 575 height 14
drag, startPoint x: 503, startPoint y: 694, endPoint x: 300, endPoint y: 694, distance: 203.0
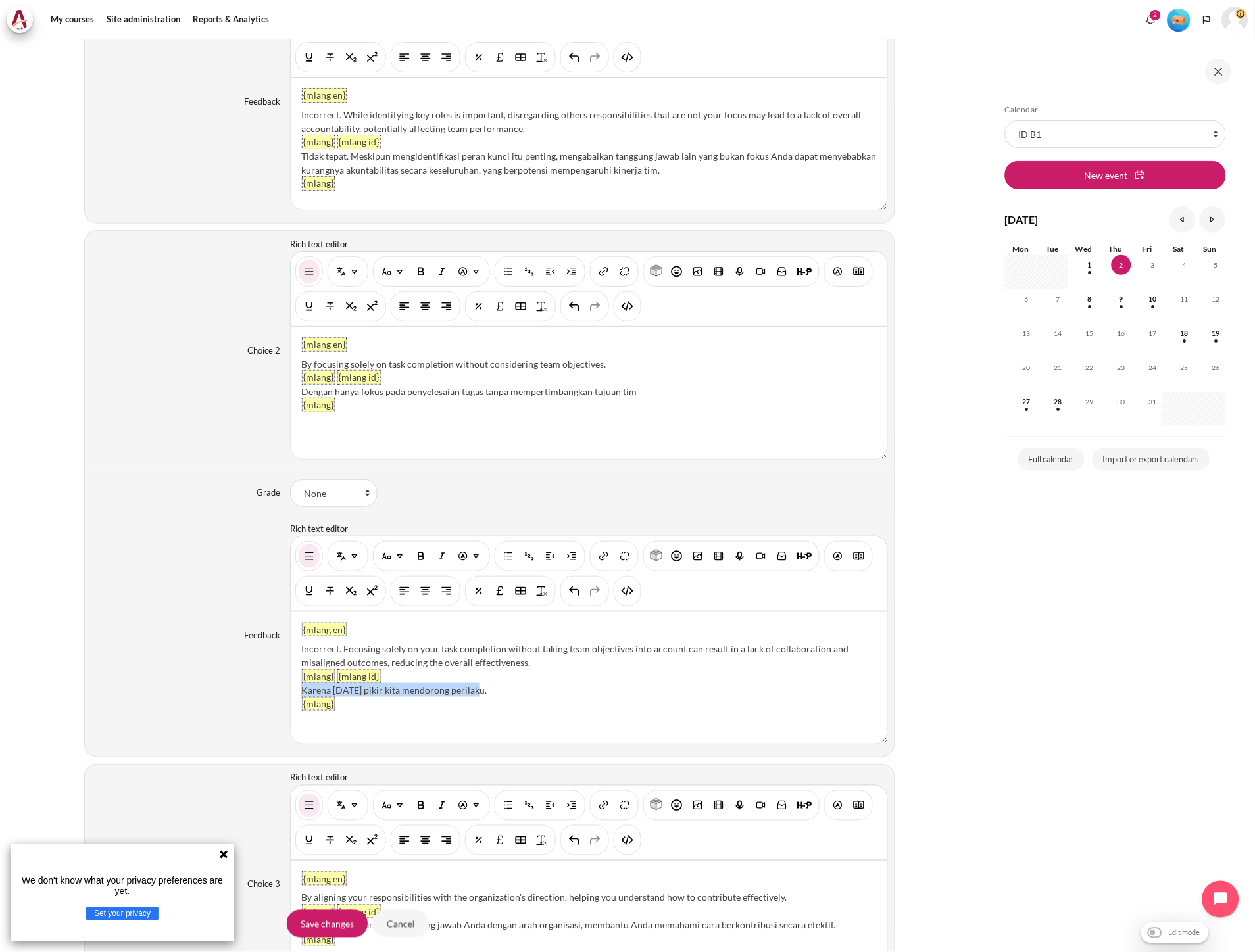
click at [302, 694] on div "Karena pola pikir kita mendorong perilaku." at bounding box center [588, 690] width 575 height 14
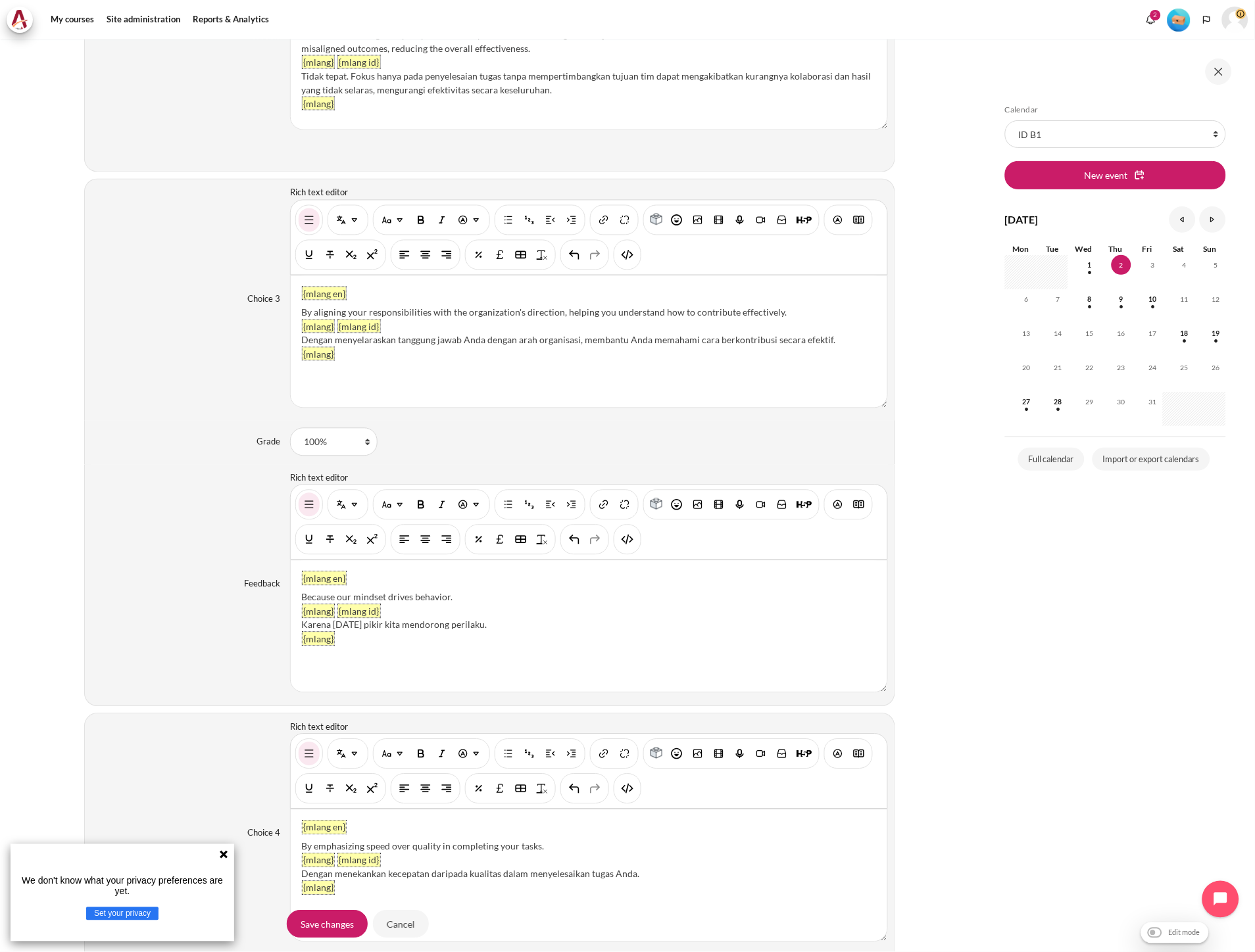
scroll to position [2030, 0]
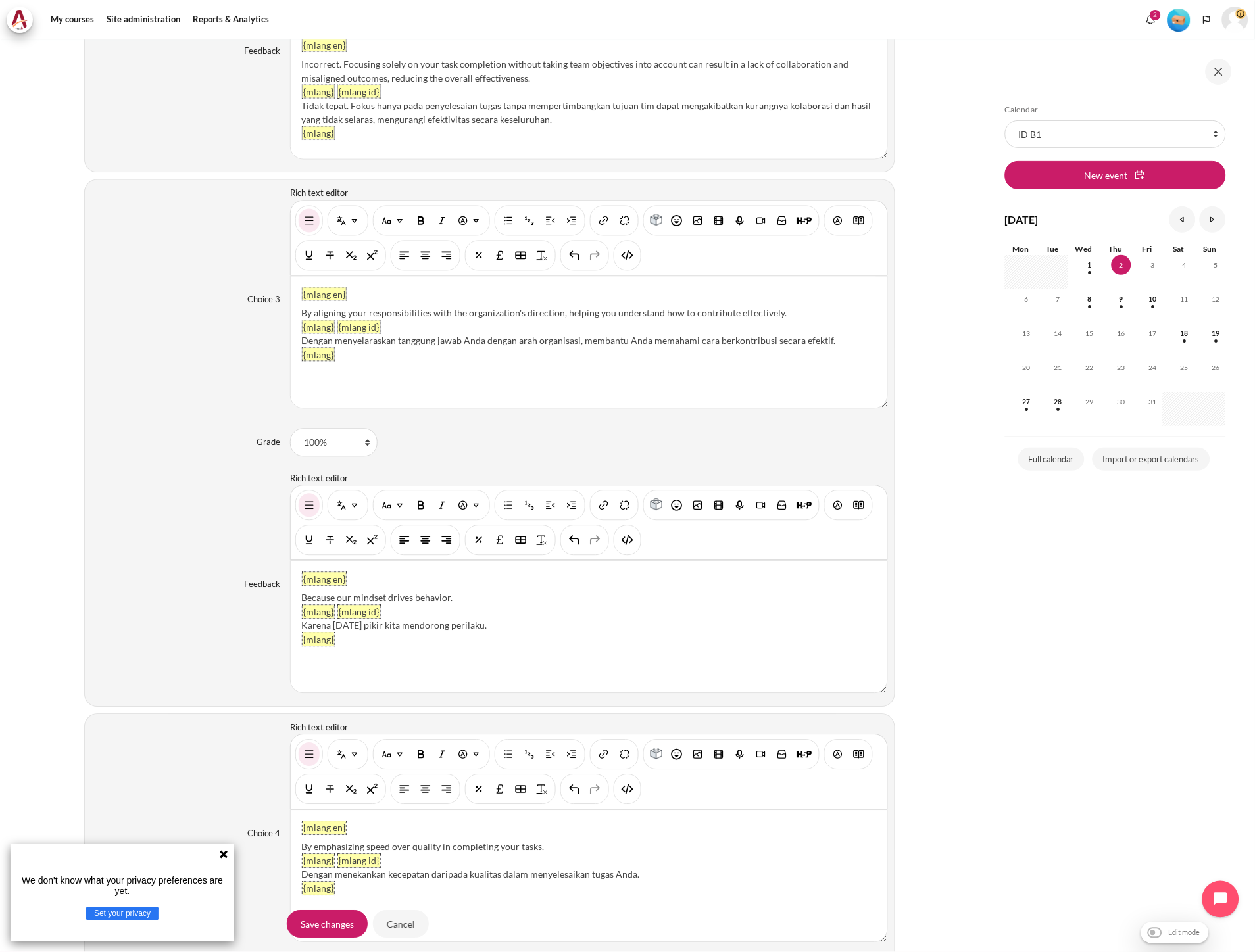
drag, startPoint x: 482, startPoint y: 656, endPoint x: 362, endPoint y: 654, distance: 120.0
click at [362, 654] on div "{mlang en} Because our mindset drives behavior. {mlang} {mlang id} Karena pola …" at bounding box center [588, 627] width 596 height 132
drag, startPoint x: 477, startPoint y: 628, endPoint x: 298, endPoint y: 626, distance: 179.0
click at [298, 626] on div "{mlang en} Because our mindset drives behavior. {mlang} {mlang id} Karena pola …" at bounding box center [588, 627] width 596 height 132
paste div "Content"
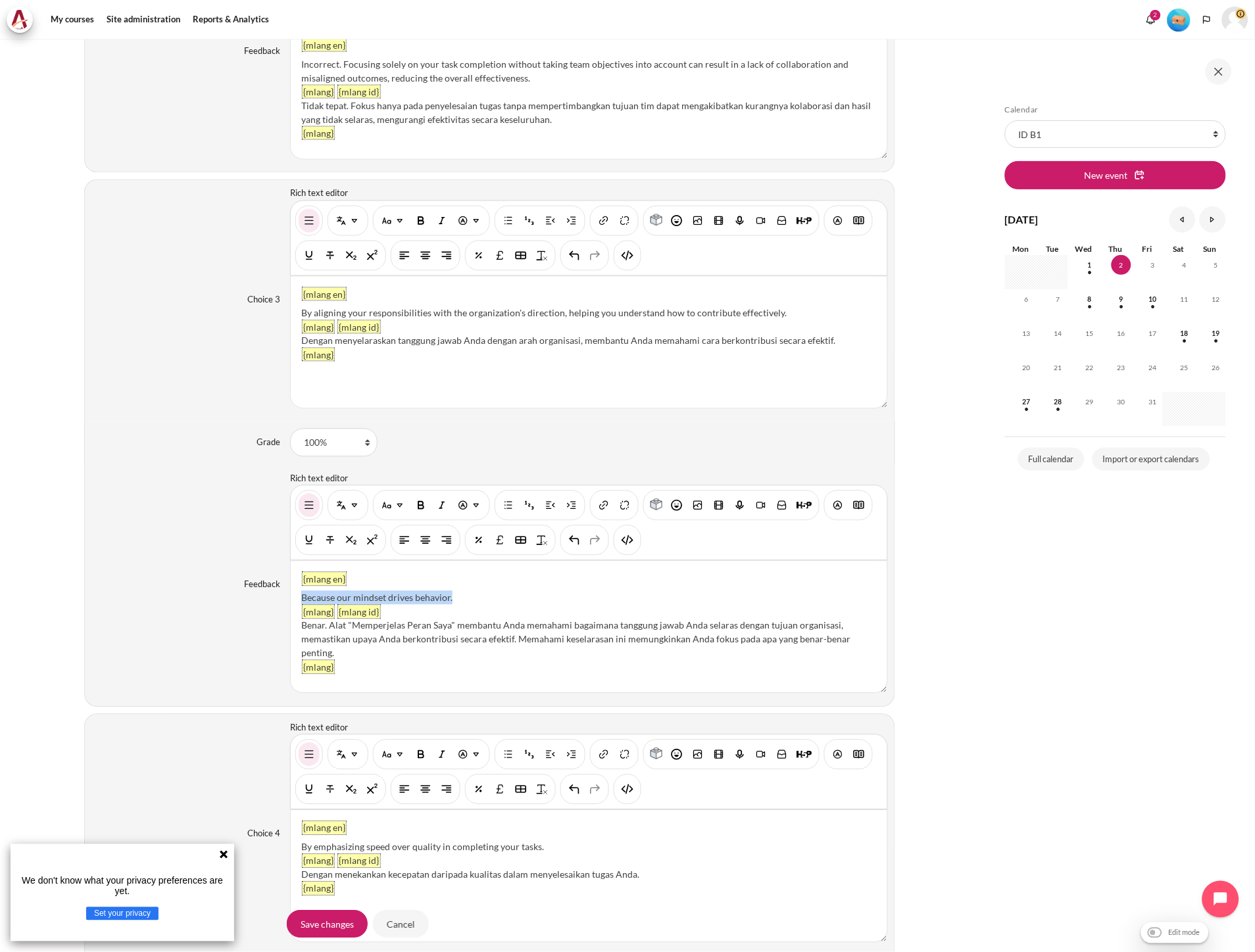
drag, startPoint x: 459, startPoint y: 596, endPoint x: 298, endPoint y: 596, distance: 161.0
click at [298, 596] on div "{mlang en} Because our mindset drives behavior. {mlang} {mlang id} Benar. Alat …" at bounding box center [588, 627] width 596 height 132
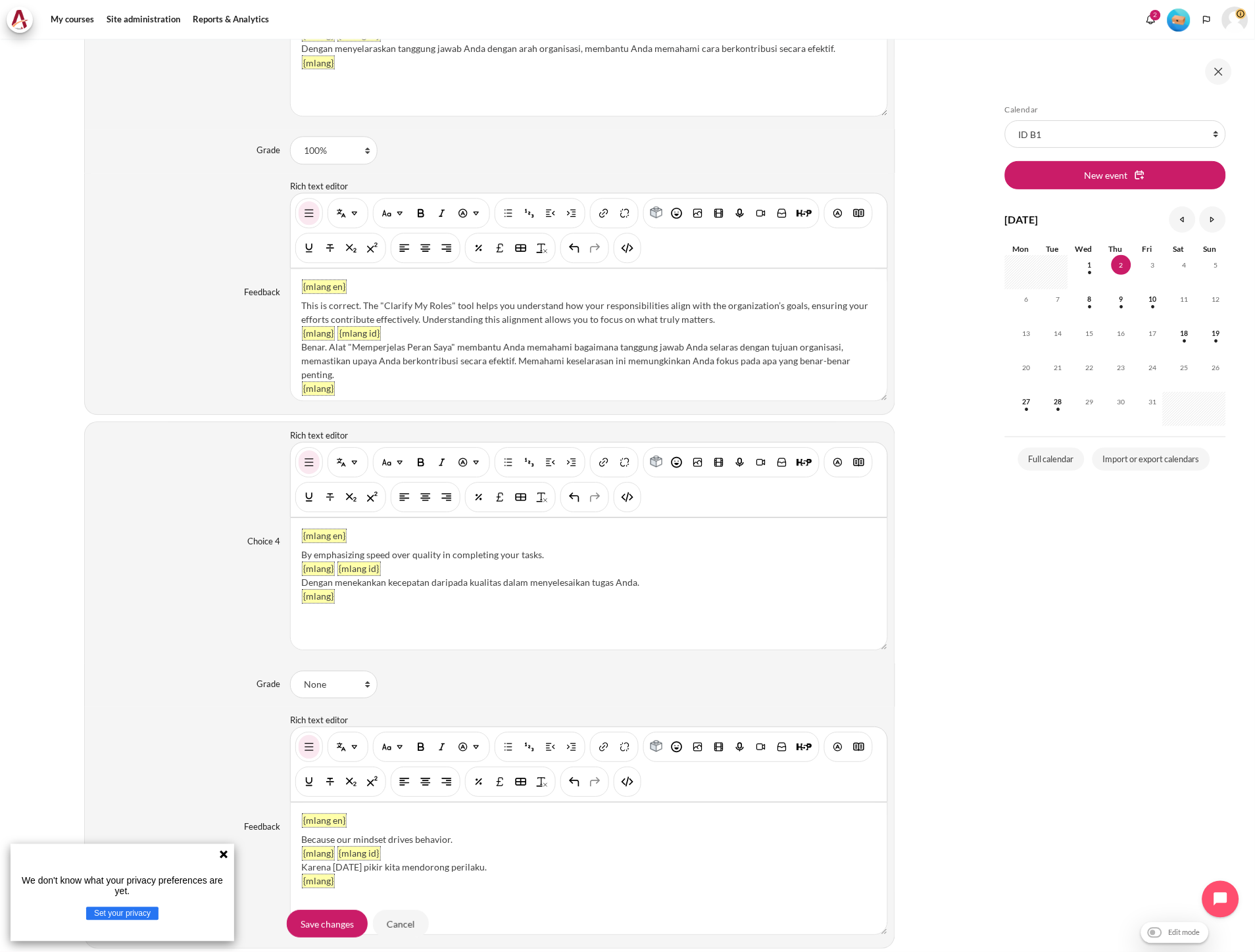
scroll to position [2395, 0]
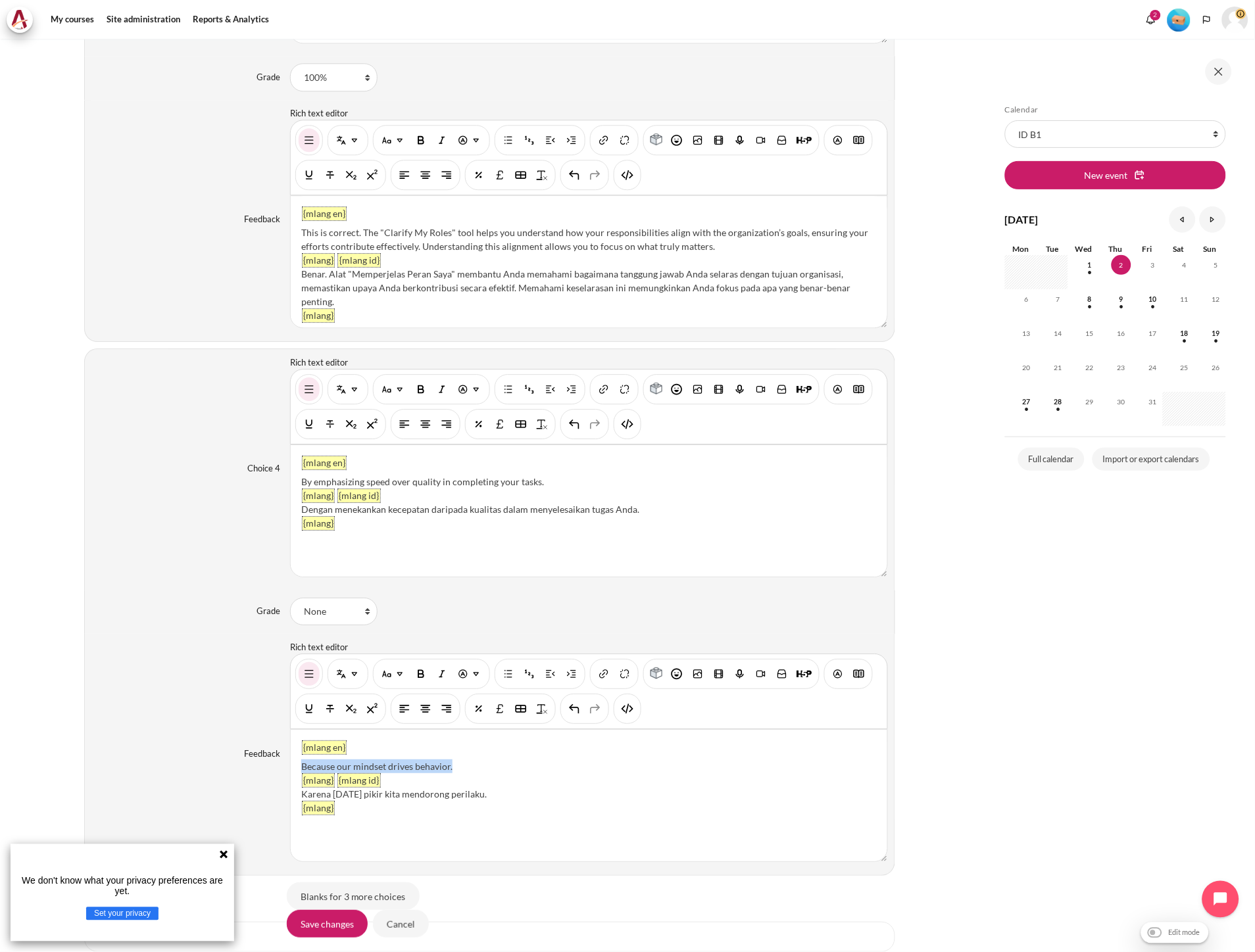
drag, startPoint x: 485, startPoint y: 770, endPoint x: 292, endPoint y: 766, distance: 193.0
click at [292, 766] on div "{mlang en} Because our mindset drives behavior. {mlang} {mlang id} Karena pola …" at bounding box center [588, 795] width 596 height 132
paste div "Content"
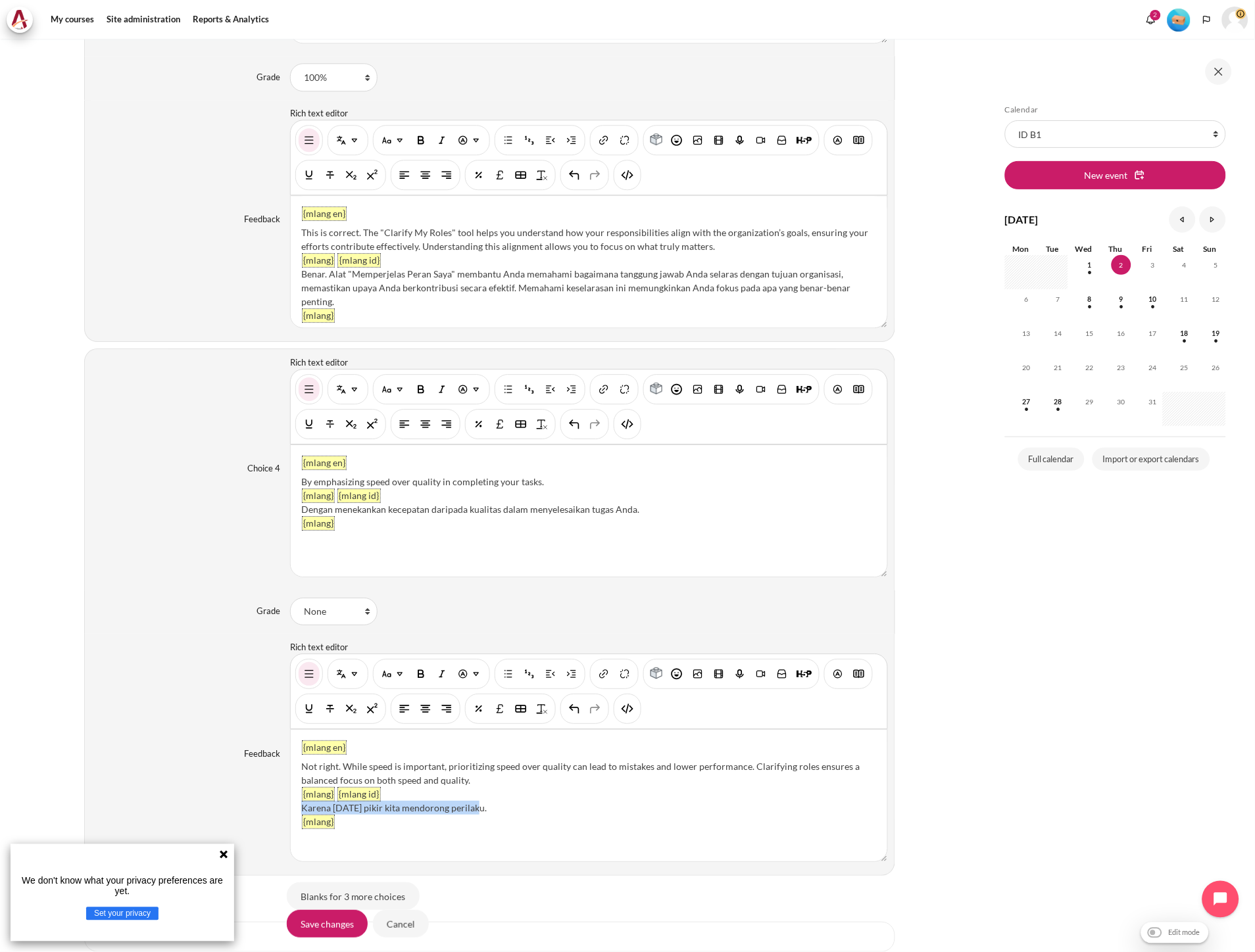
drag, startPoint x: 476, startPoint y: 813, endPoint x: 298, endPoint y: 808, distance: 178.1
click at [298, 808] on div "{mlang en} Not right. While speed is important, prioritizing speed over quality…" at bounding box center [588, 795] width 596 height 132
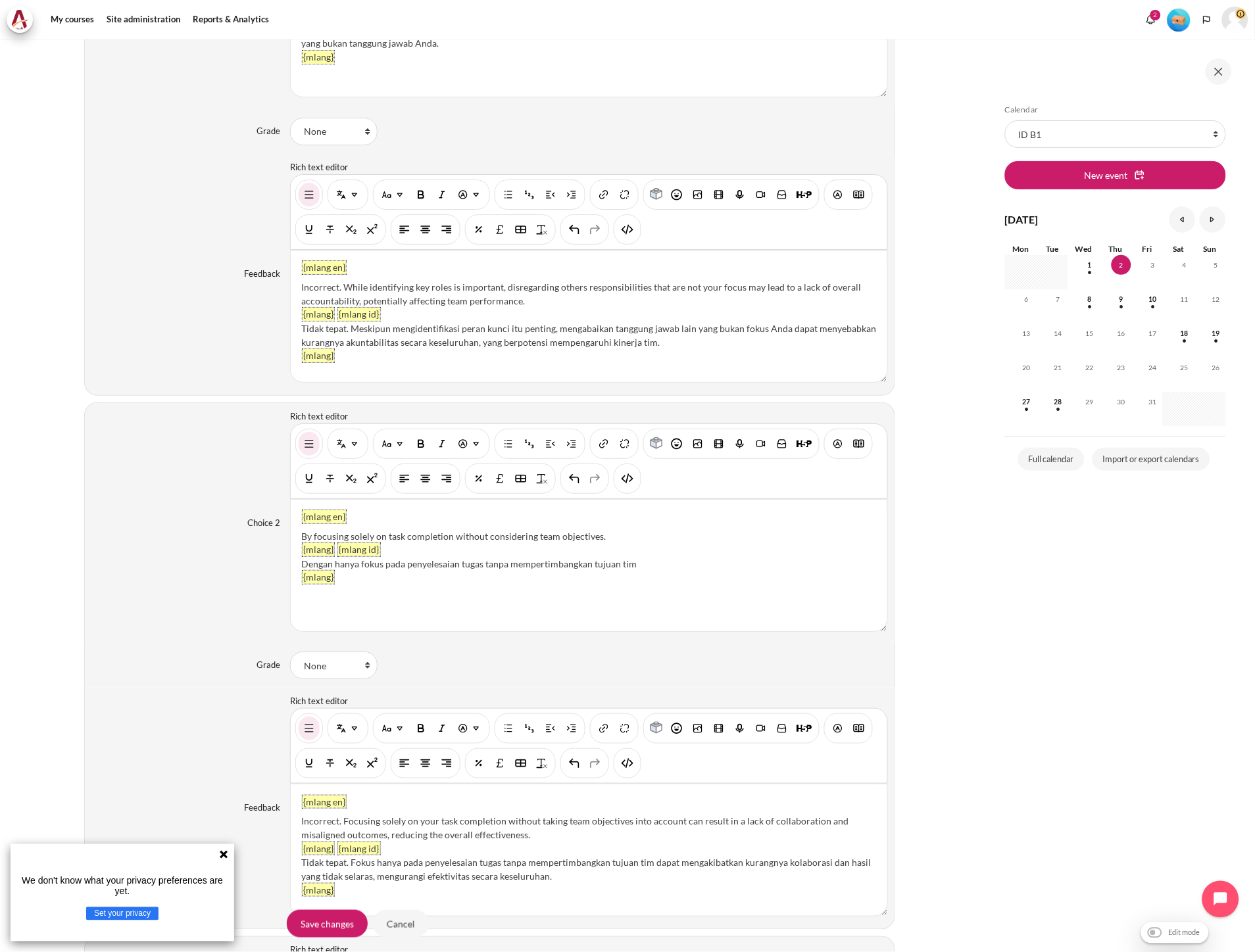
scroll to position [1306, 0]
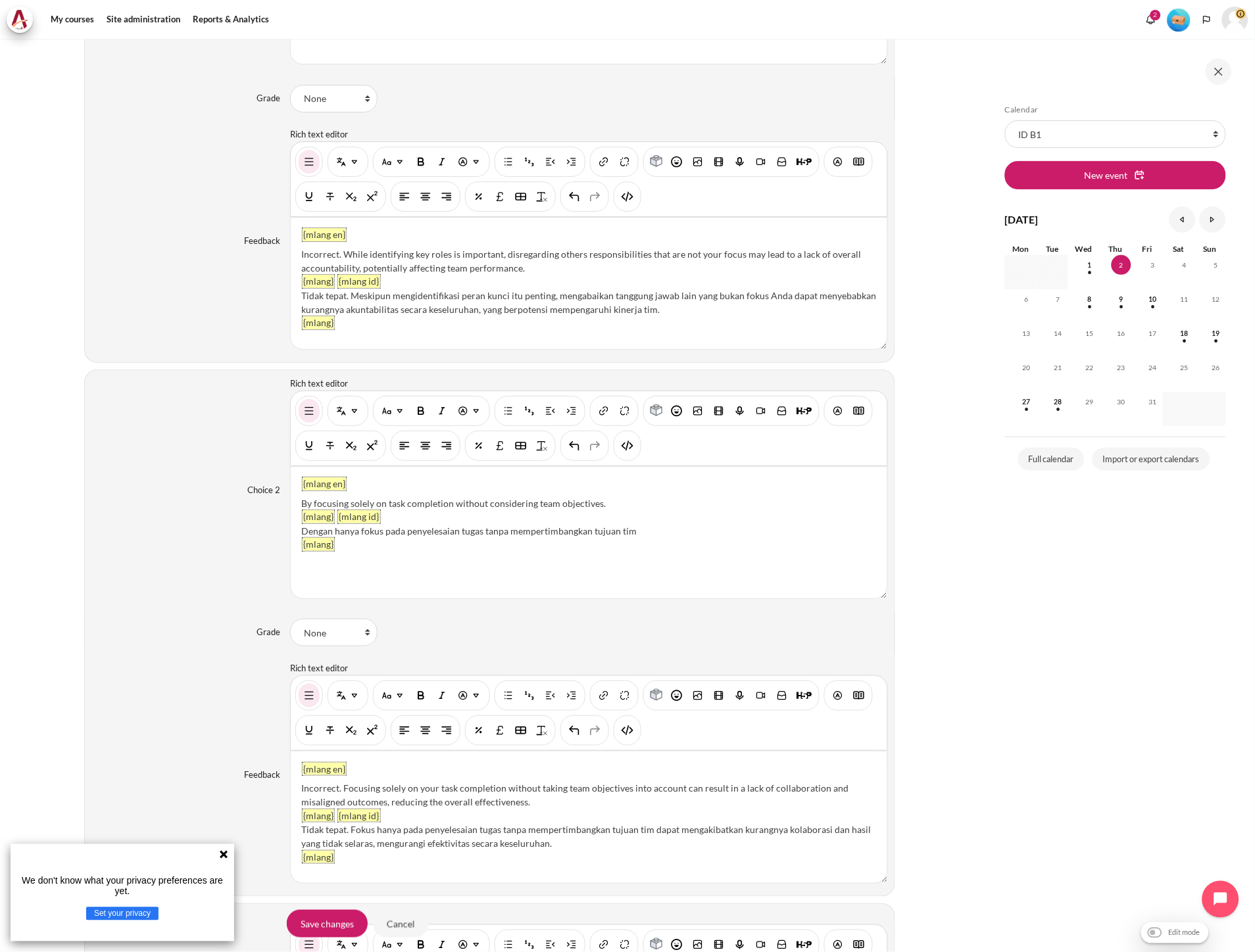
click at [302, 790] on div "Incorrect. Focusing solely on your task completion without taking team objectiv…" at bounding box center [588, 795] width 575 height 27
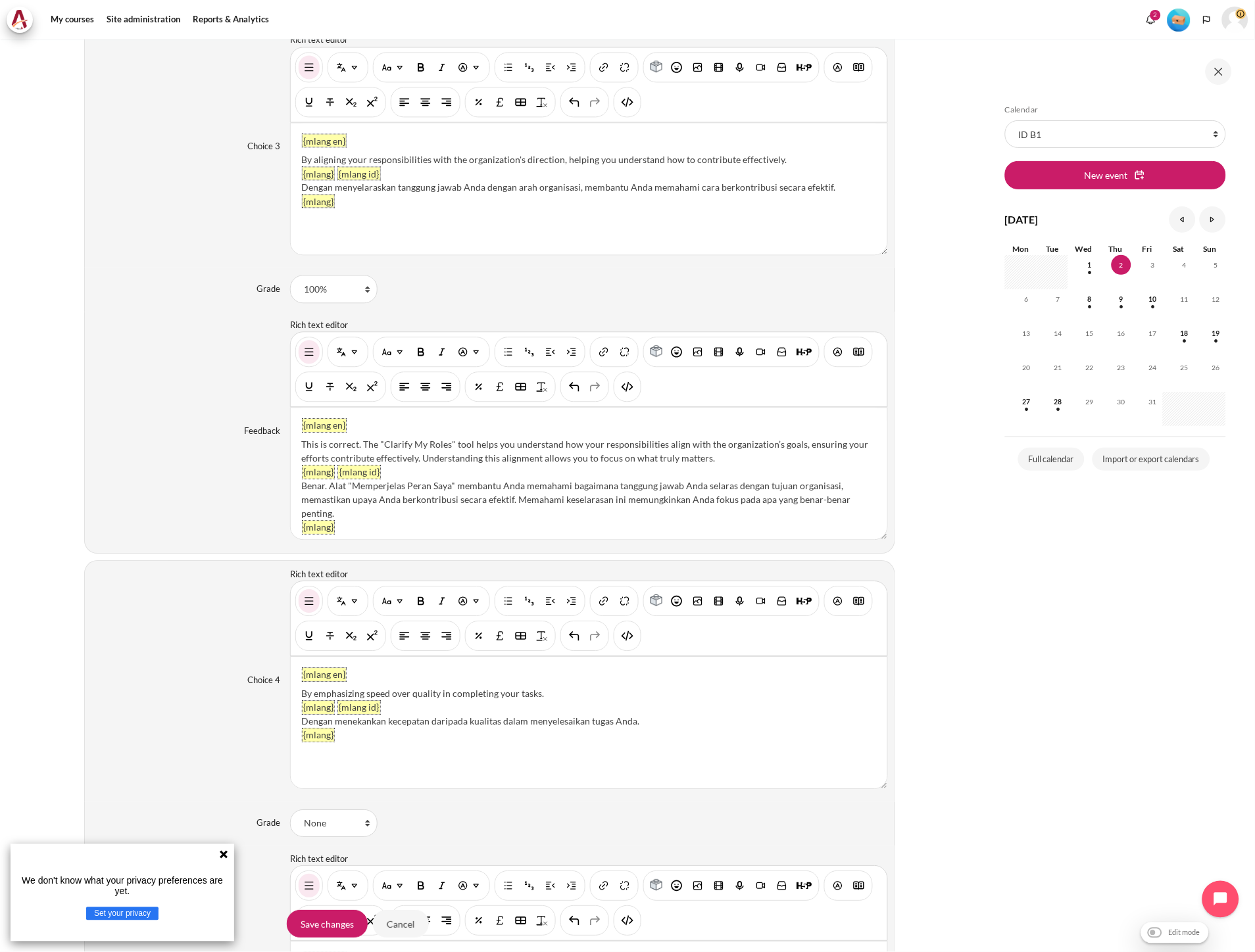
scroll to position [2264, 0]
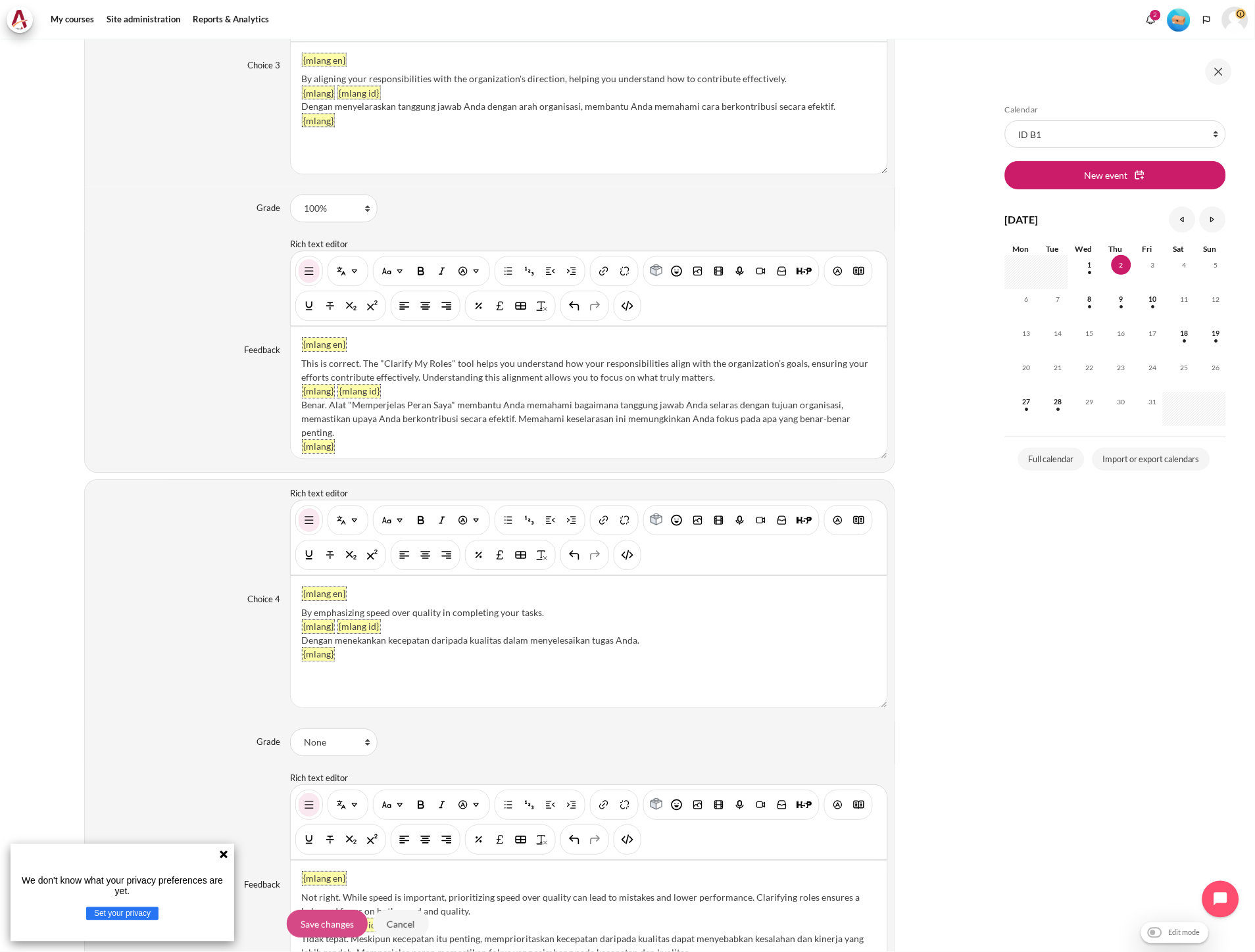
click at [333, 929] on input "Save changes" at bounding box center [327, 924] width 81 height 27
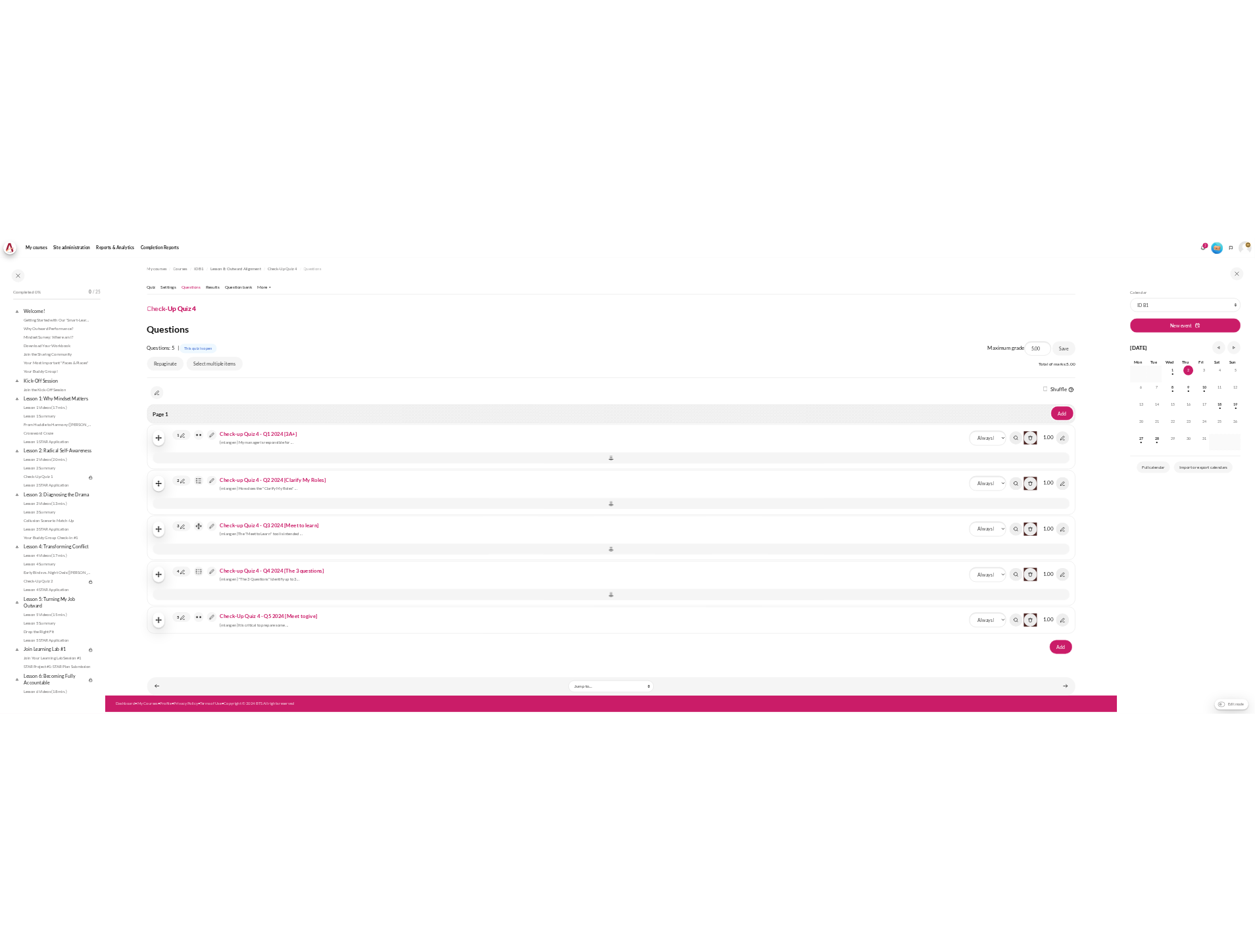
scroll to position [717, 0]
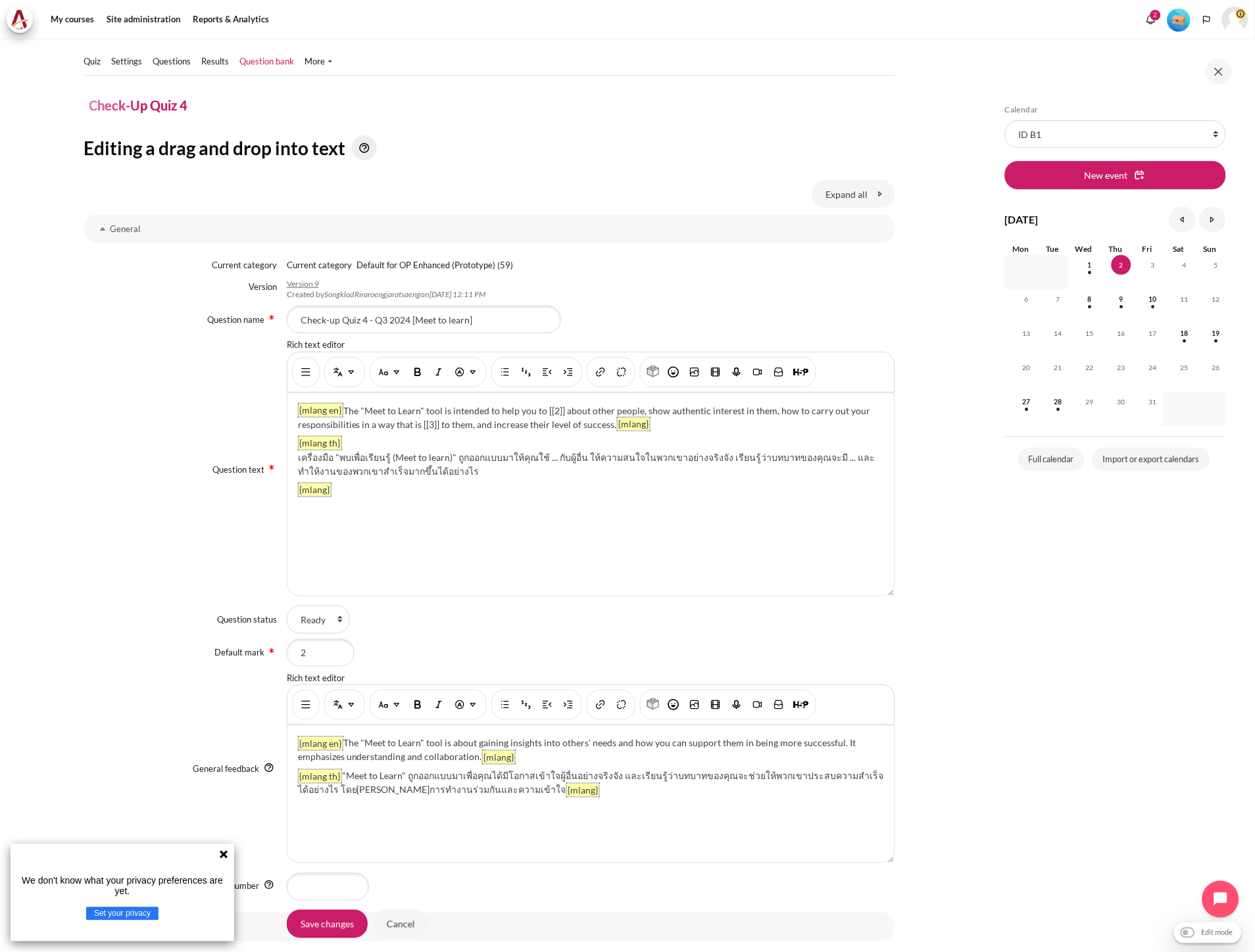
scroll to position [73, 0]
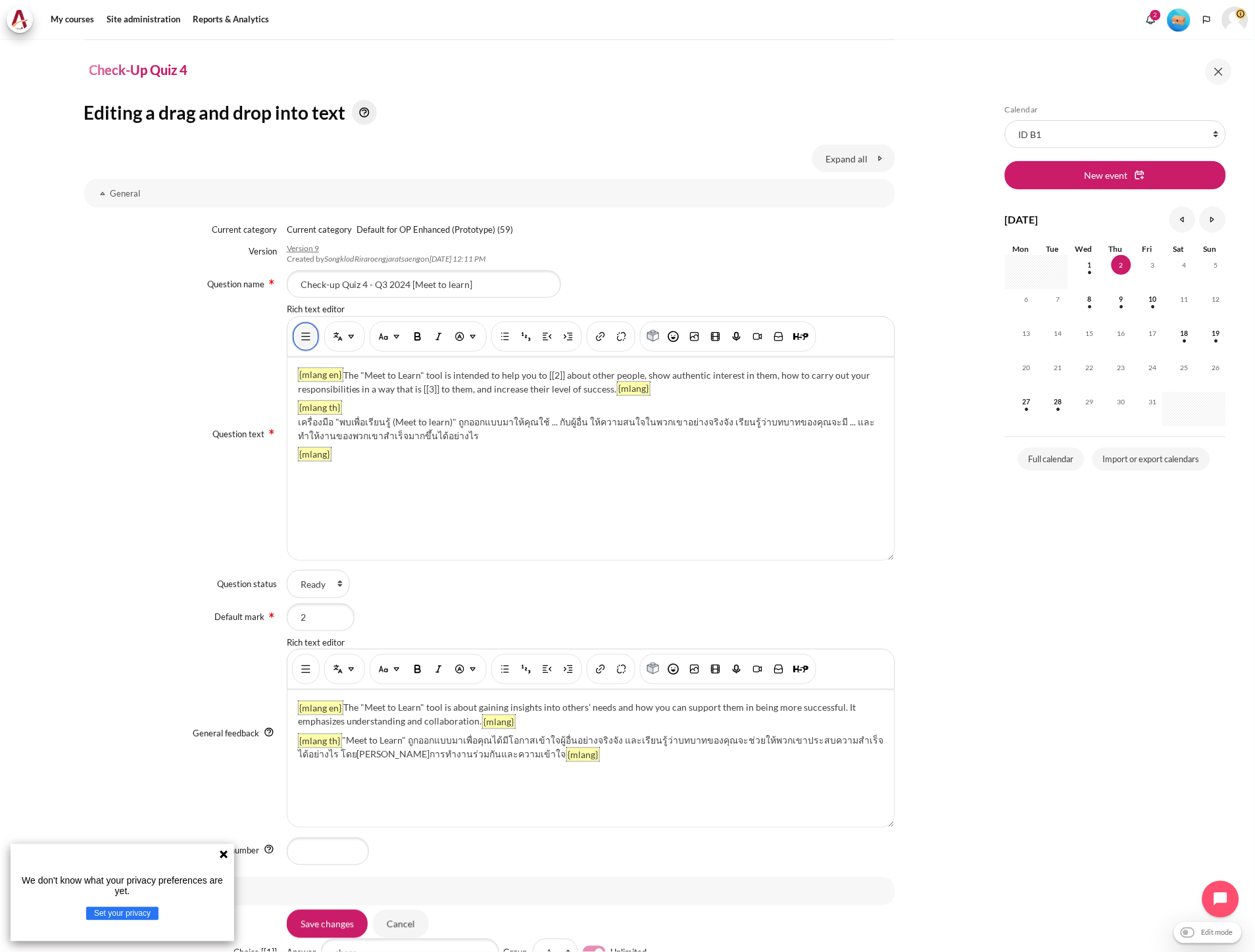
click at [296, 337] on button "Show/hide advanced buttons" at bounding box center [306, 337] width 21 height 23
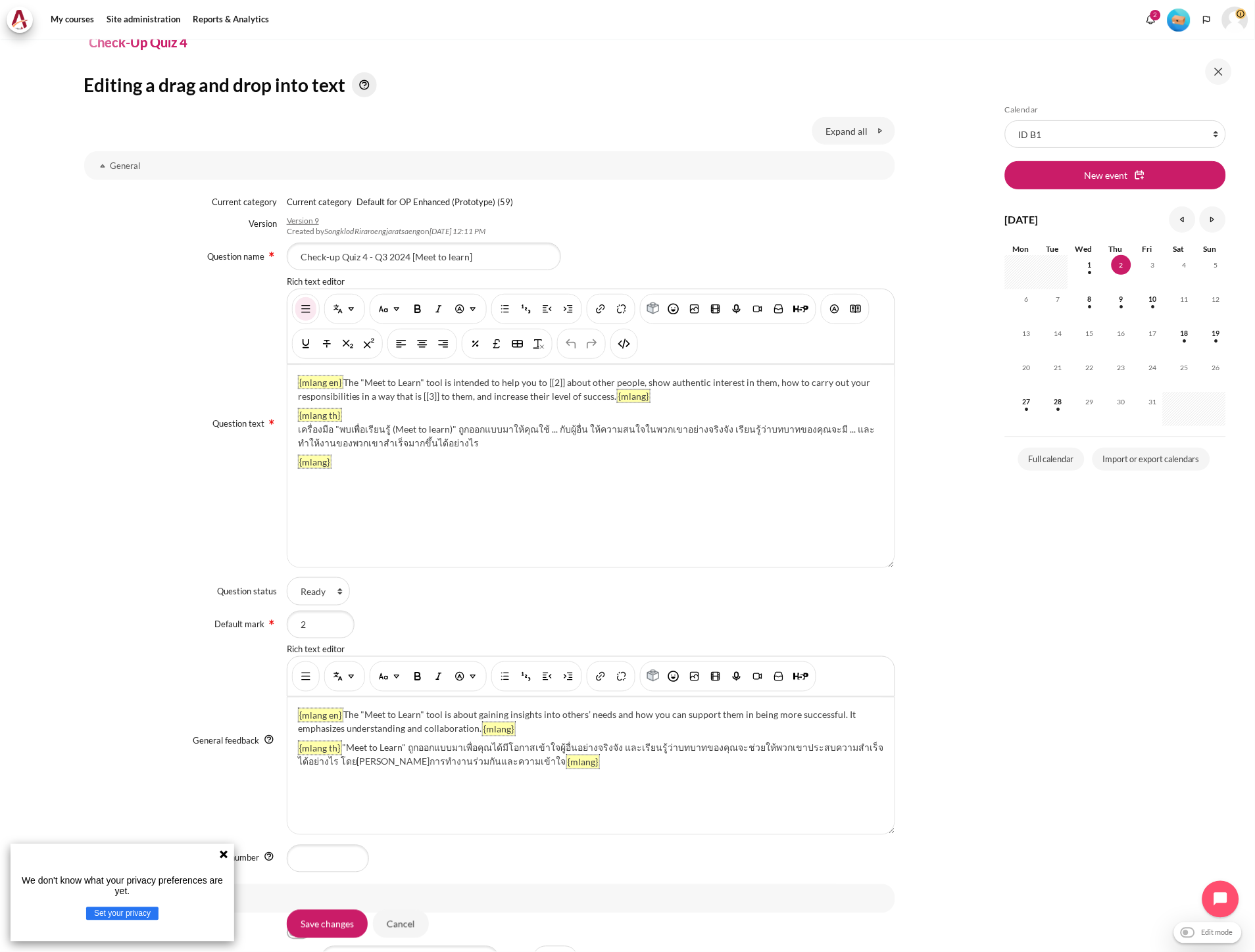
scroll to position [87, 0]
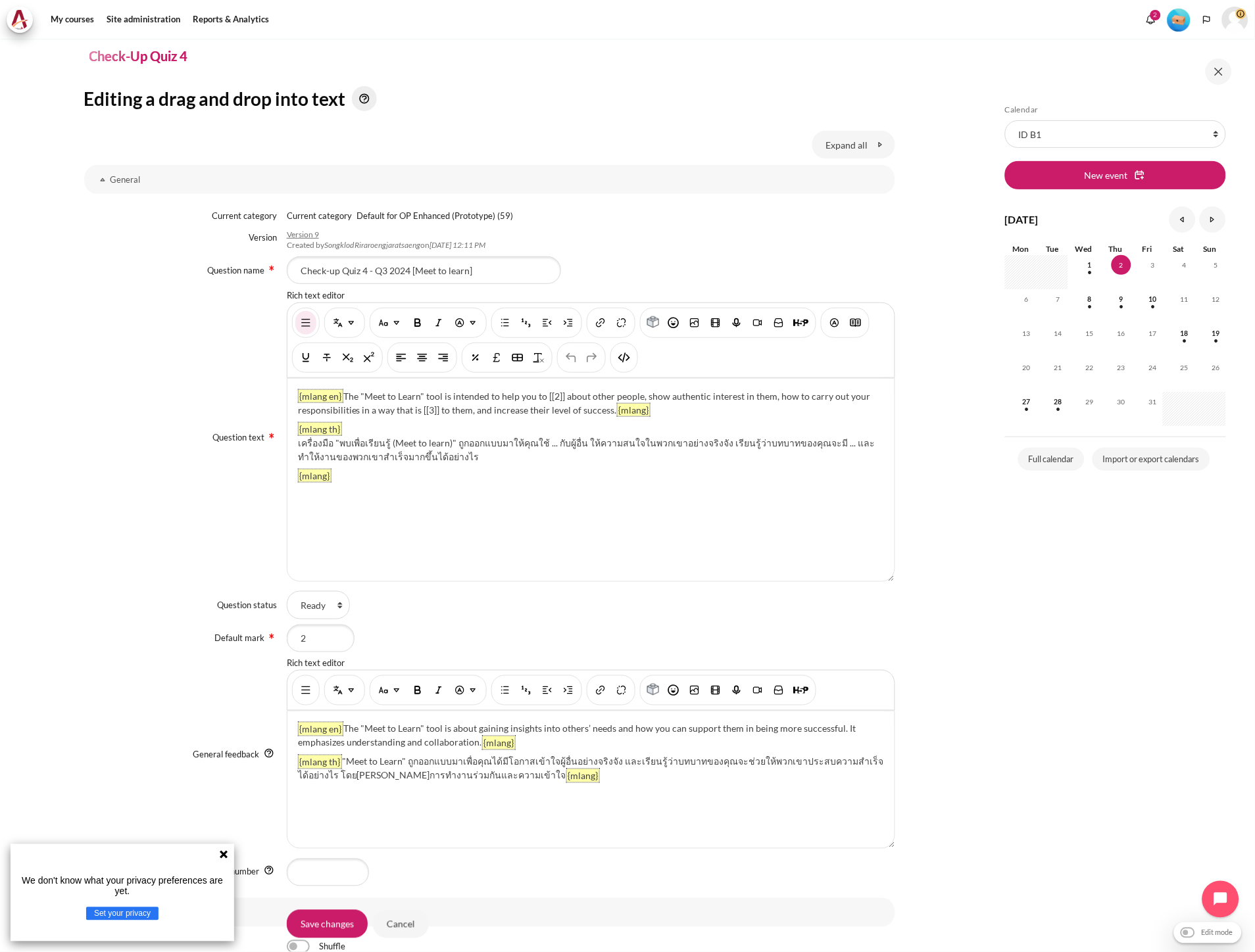
click at [485, 480] on div "{mlang en} The "Meet to Learn" tool is intended to help you to [[2]] about othe…" at bounding box center [591, 480] width 607 height 203
click at [481, 481] on div "{mlang en} The "Meet to Learn" tool is intended to help you to [[2]] about othe…" at bounding box center [591, 480] width 607 height 203
click at [618, 357] on img "HTML" at bounding box center [624, 357] width 13 height 13
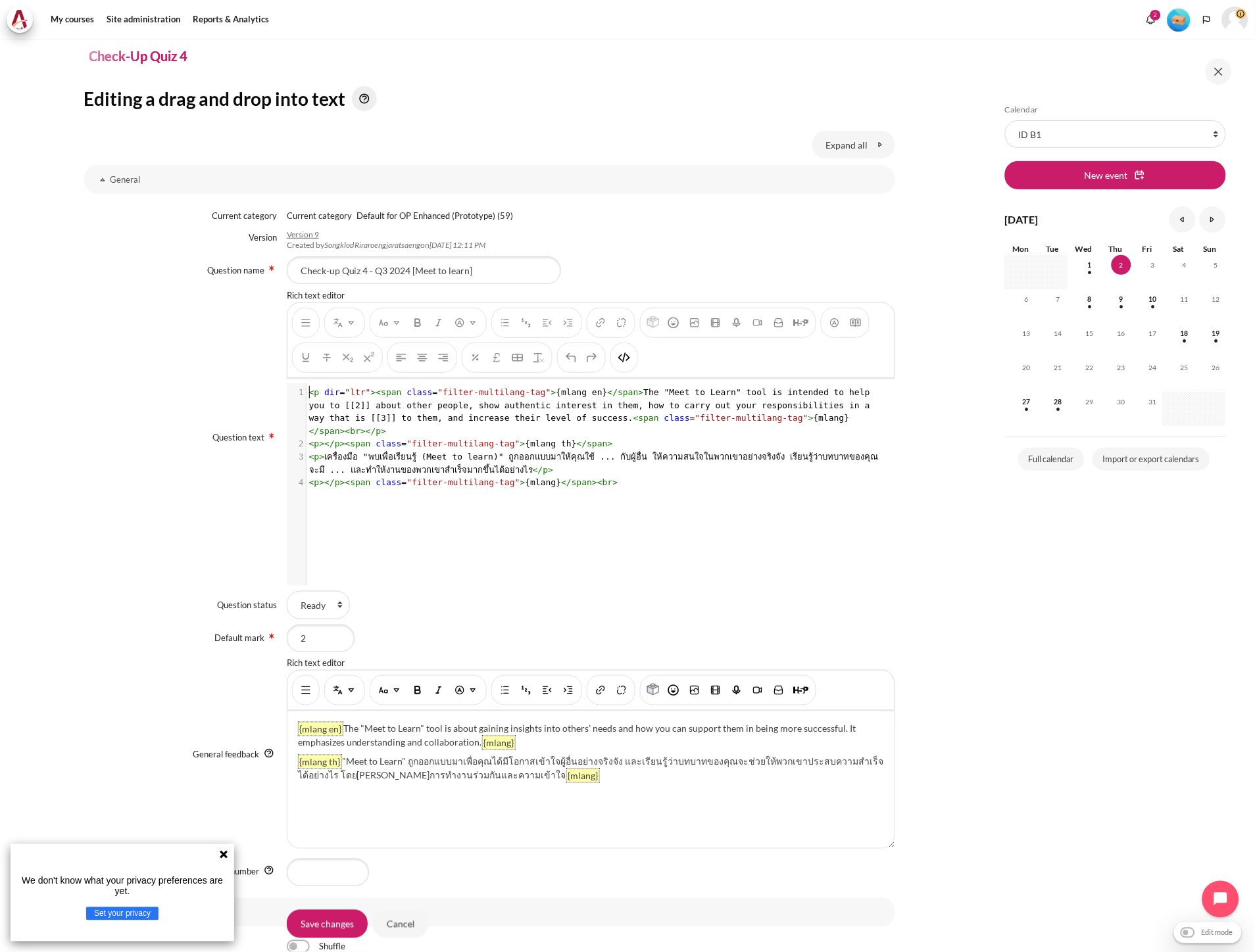
scroll to position [1, 0]
click at [628, 476] on pre "< p ></ p >< span class = "filter-multilang-tag" > {mlang} </ span >< br >" at bounding box center [596, 482] width 580 height 13
type textarea "1"
click at [628, 370] on div "You are now on another row of the editor's toolbar, where there are more button…" at bounding box center [624, 357] width 27 height 30
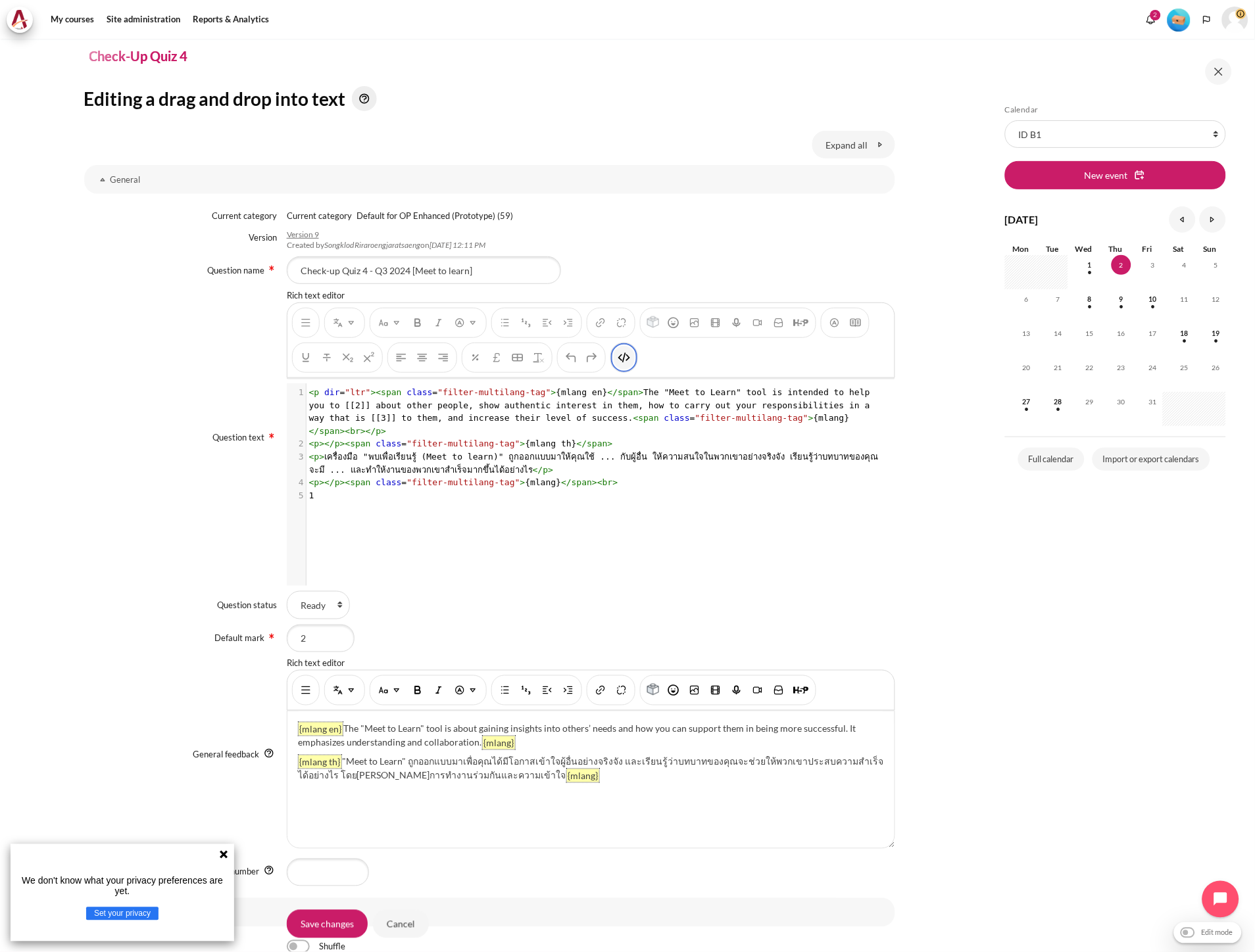
click at [628, 365] on button "HTML" at bounding box center [625, 358] width 21 height 23
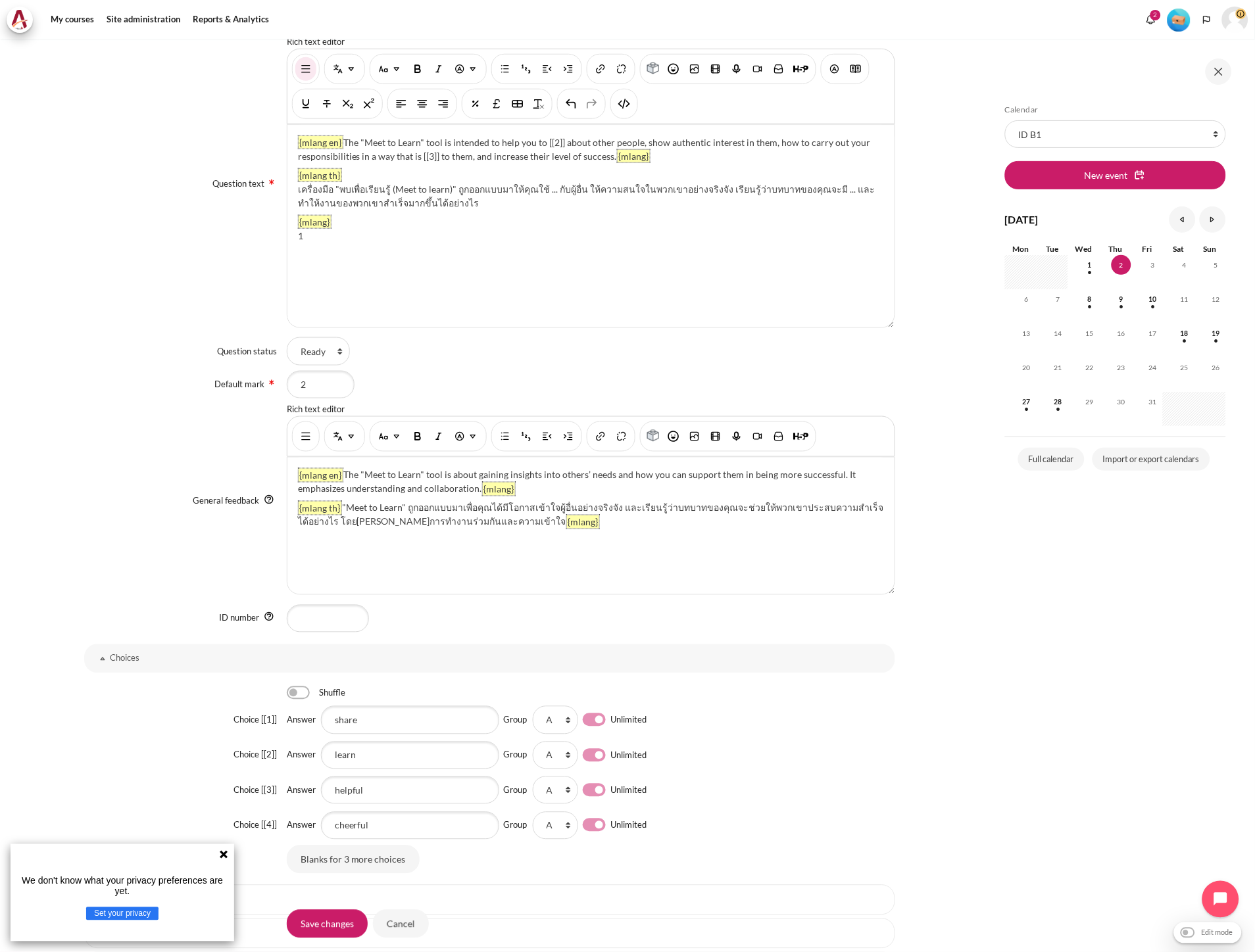
scroll to position [87, 0]
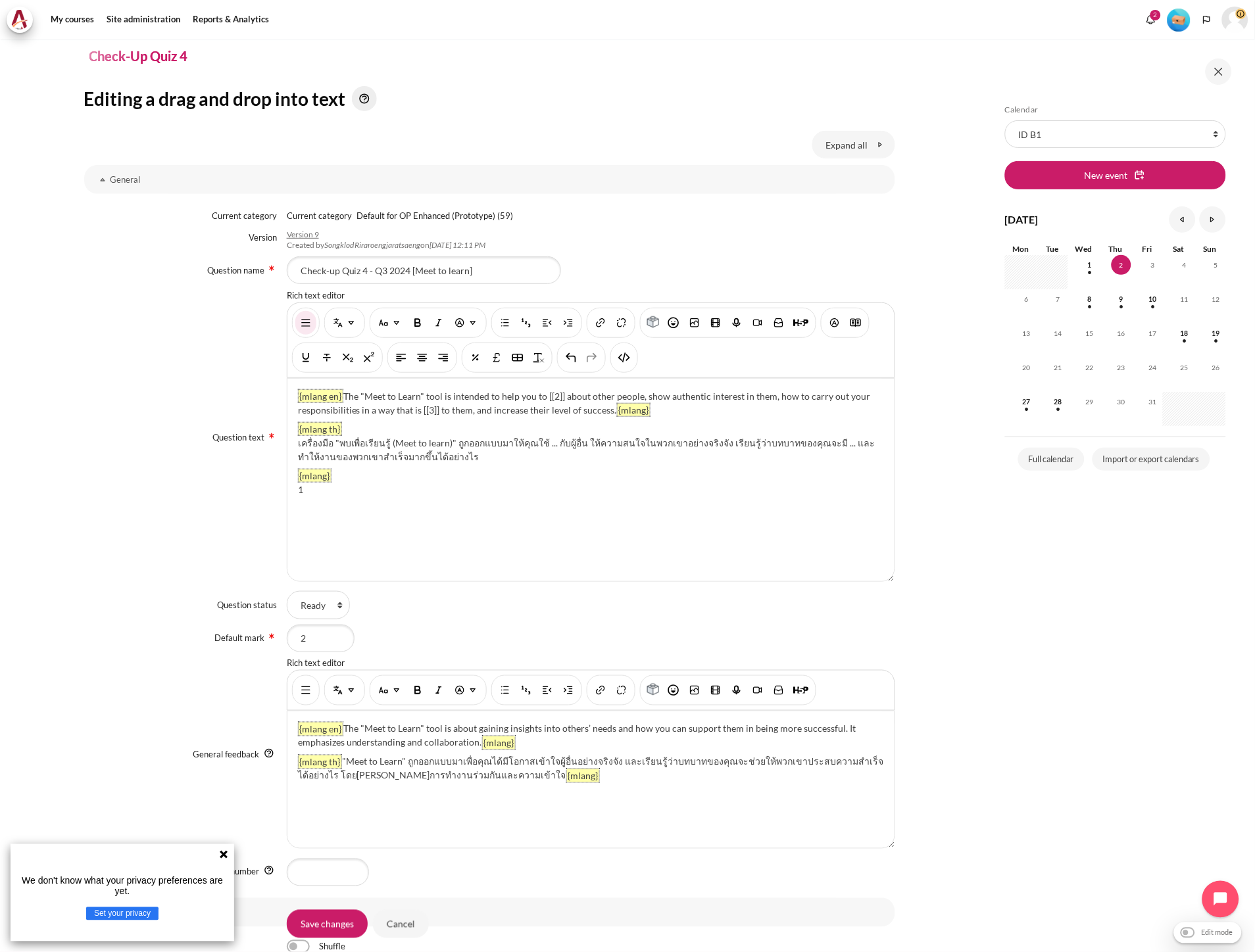
click at [397, 547] on div "{mlang en} The "Meet to Learn" tool is intended to help you to [[2]] about othe…" at bounding box center [591, 480] width 607 height 203
drag, startPoint x: 305, startPoint y: 490, endPoint x: 294, endPoint y: 489, distance: 11.0
click at [294, 489] on div "{mlang en} The "Meet to Learn" tool is intended to help you to [[2]] about othe…" at bounding box center [591, 480] width 607 height 203
paste div "Content"
click at [615, 496] on div "{mlang en} The "Meet to Learn" tool is intended to help you to [[2]] about othe…" at bounding box center [591, 480] width 607 height 203
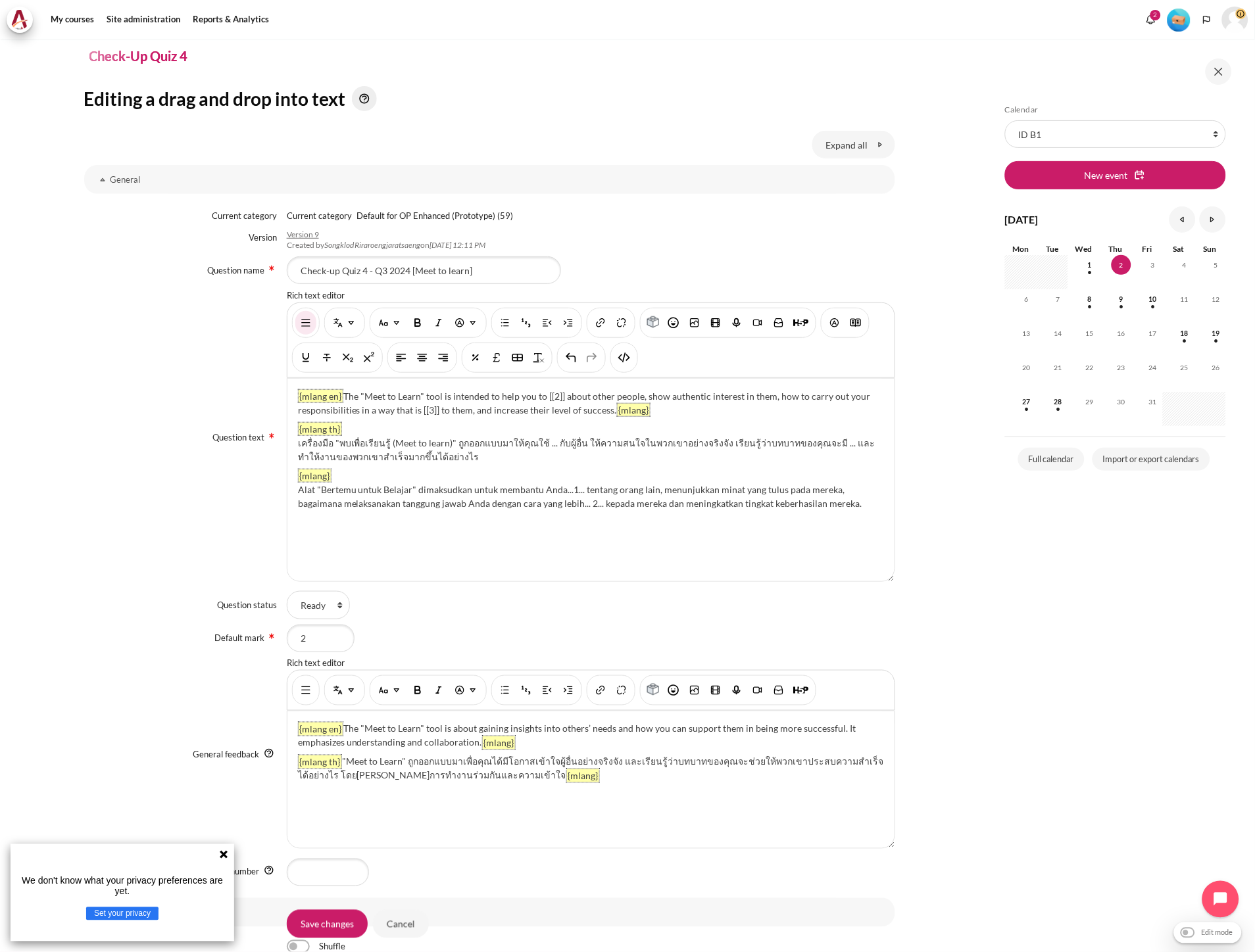
click at [298, 491] on div "{mlang en} The "Meet to Learn" tool is intended to help you to [[2]] about othe…" at bounding box center [591, 480] width 607 height 203
click at [346, 318] on img "Multi-Language Content (v2)" at bounding box center [350, 322] width 13 height 13
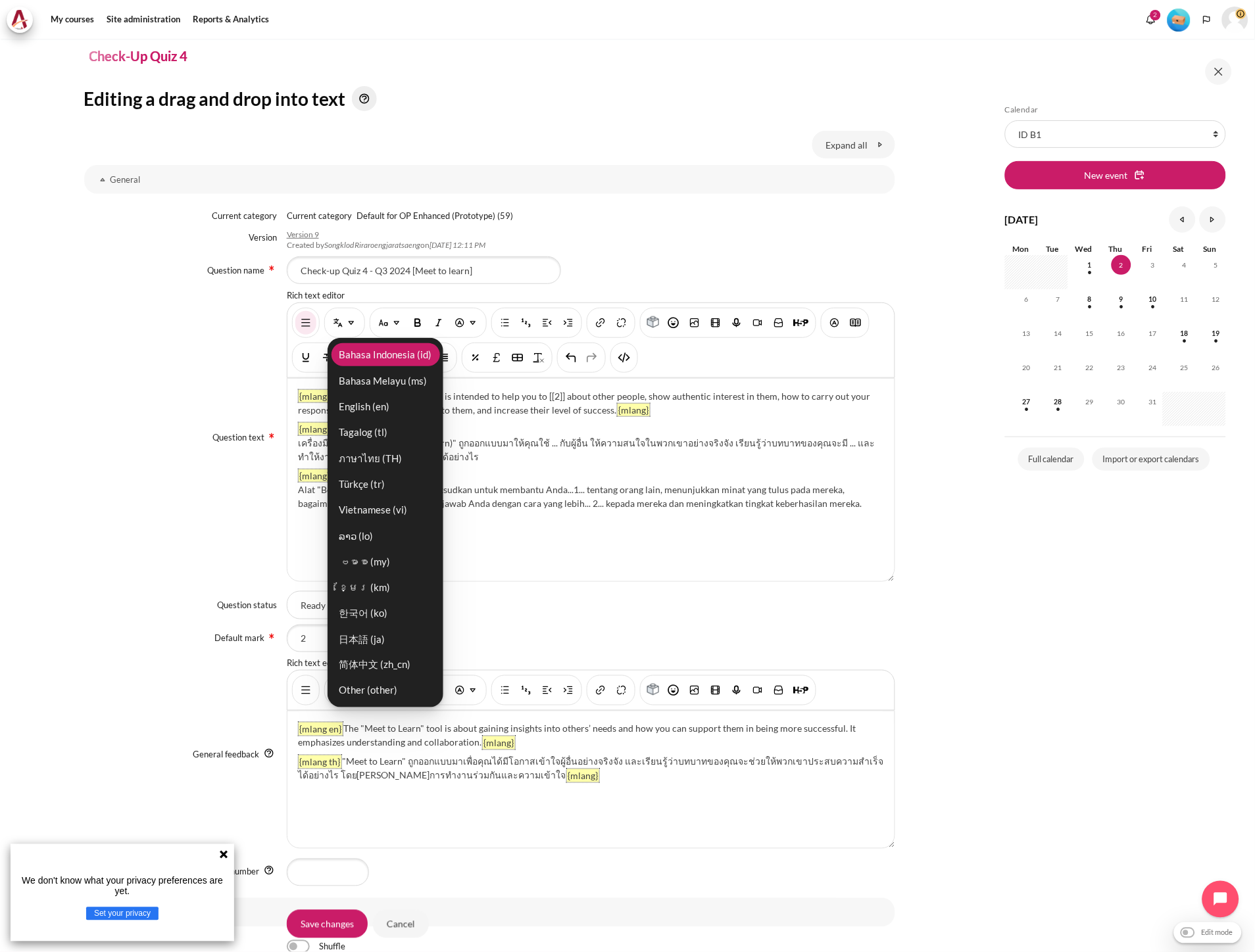
click at [366, 362] on link "Bahasa Indonesia ‎(id)‎" at bounding box center [385, 355] width 108 height 23
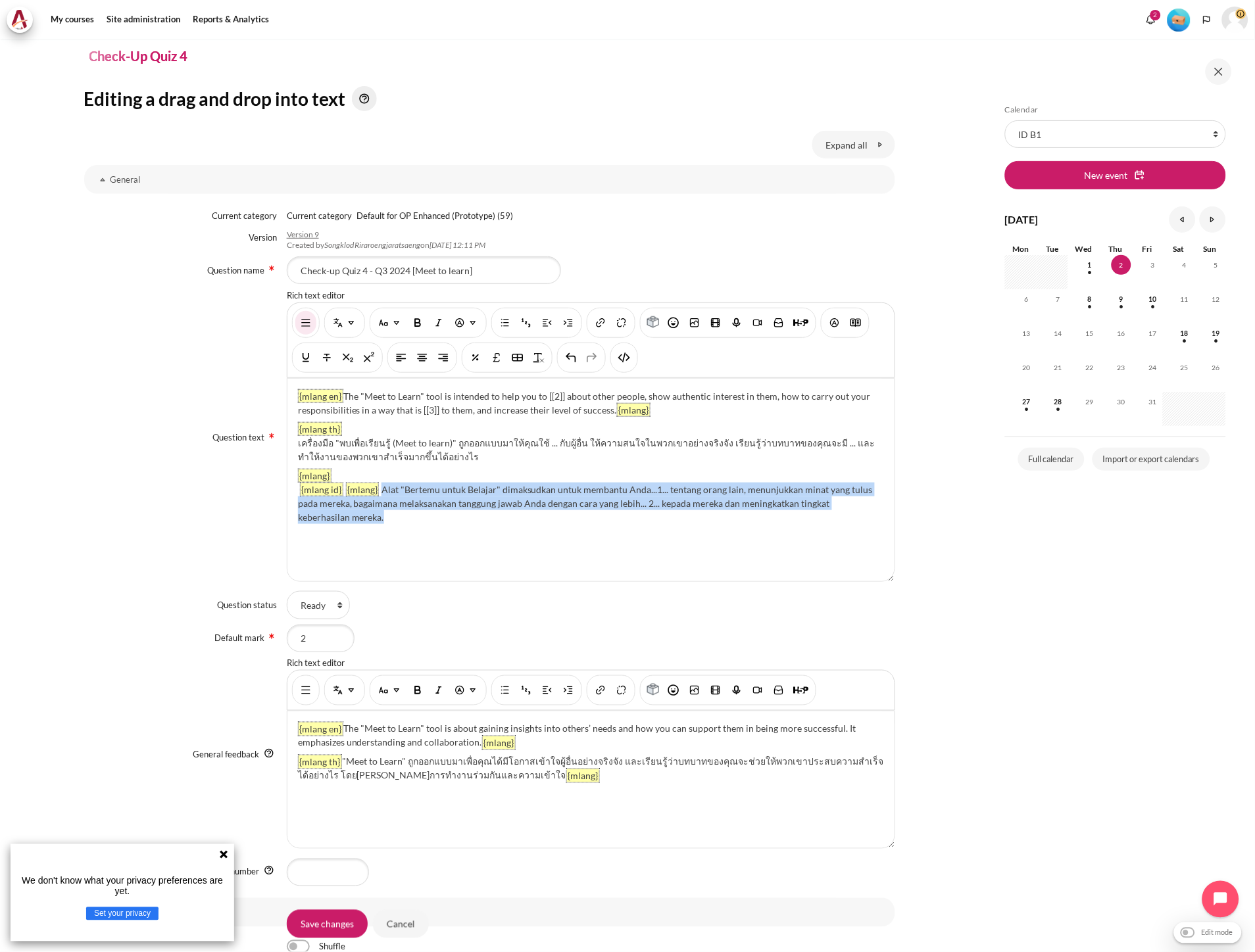
drag, startPoint x: 381, startPoint y: 489, endPoint x: 428, endPoint y: 515, distance: 53.7
click at [428, 515] on div "{mlang en} The "Meet to Learn" tool is intended to help you to [[2]] about othe…" at bounding box center [591, 480] width 607 height 203
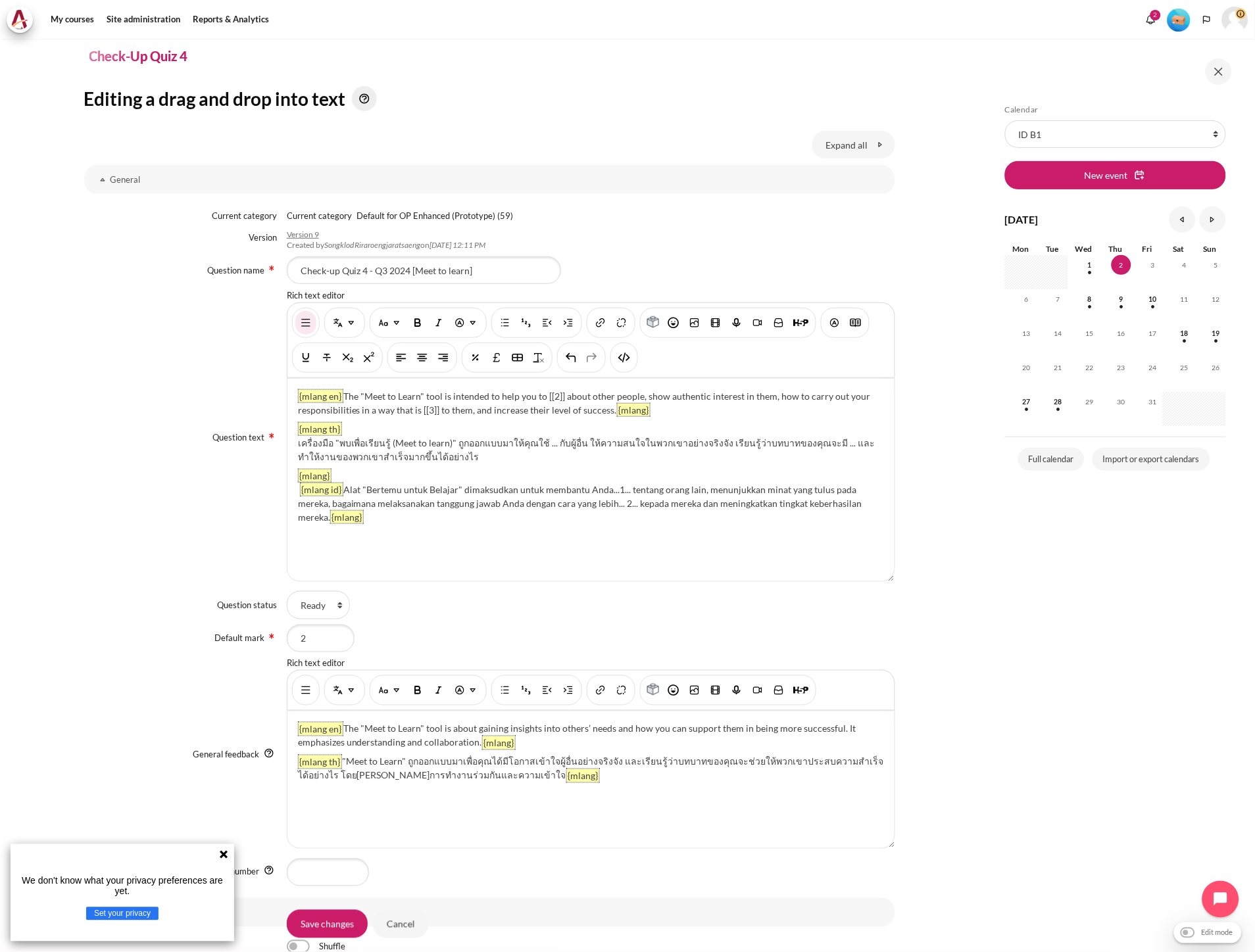
click at [612, 514] on div "{mlang en} The "Meet to Learn" tool is intended to help you to [[2]] about othe…" at bounding box center [591, 480] width 607 height 203
drag, startPoint x: 543, startPoint y: 396, endPoint x: 561, endPoint y: 402, distance: 19.0
click at [561, 402] on p "{mlang en} The "Meet to Learn" tool is intended to help you to [[2]] about othe…" at bounding box center [590, 403] width 587 height 27
copy p "[[2]]"
drag, startPoint x: 608, startPoint y: 487, endPoint x: 625, endPoint y: 490, distance: 17.3
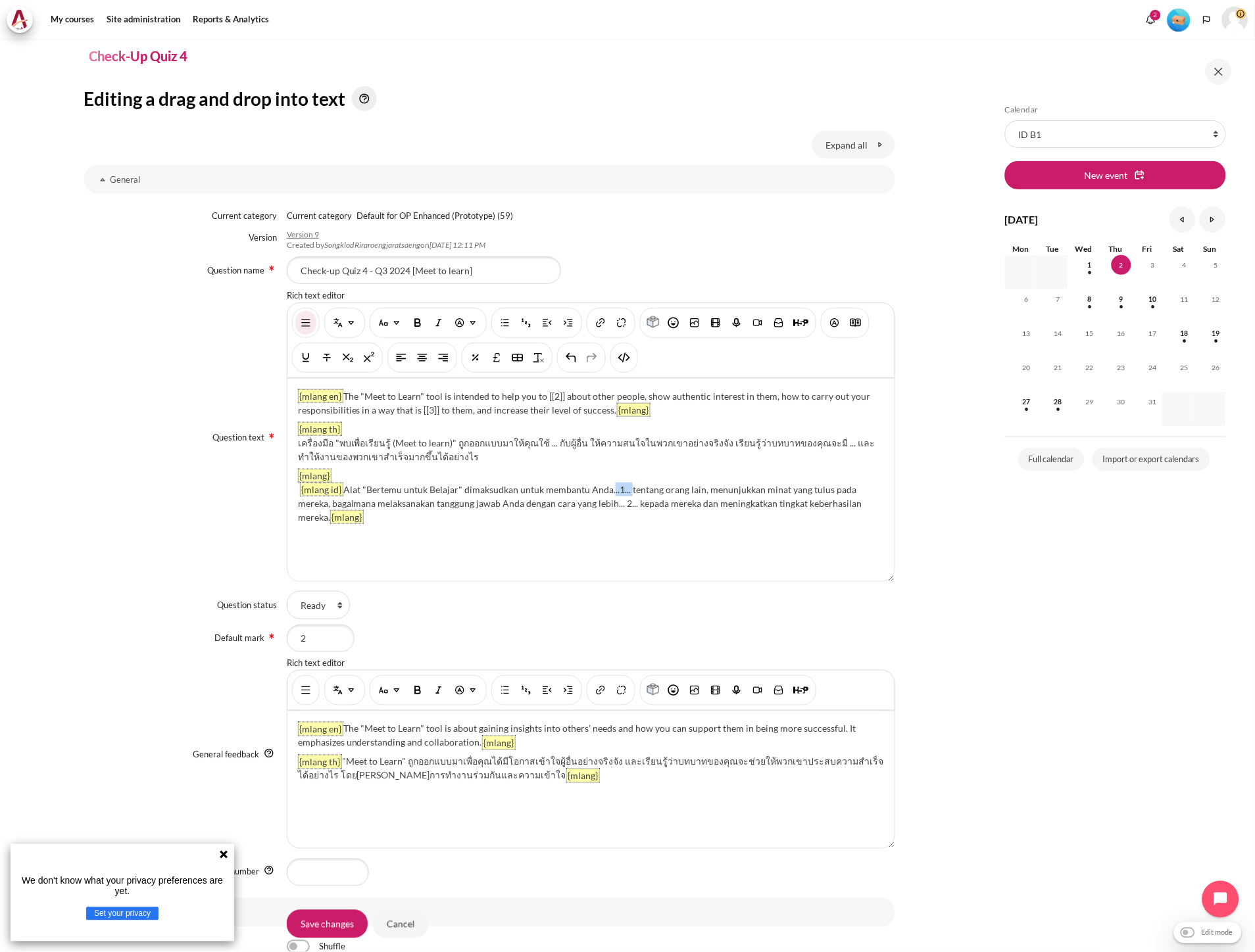
click at [625, 490] on div "{mlang en} The "Meet to Learn" tool is intended to help you to [[2]] about othe…" at bounding box center [591, 480] width 607 height 203
drag, startPoint x: 416, startPoint y: 411, endPoint x: 437, endPoint y: 413, distance: 21.1
click at [437, 413] on p "{mlang en} The "Meet to Learn" tool is intended to help you to [[2]] about othe…" at bounding box center [590, 403] width 587 height 27
copy p "[[3]]"
drag, startPoint x: 614, startPoint y: 505, endPoint x: 634, endPoint y: 509, distance: 20.4
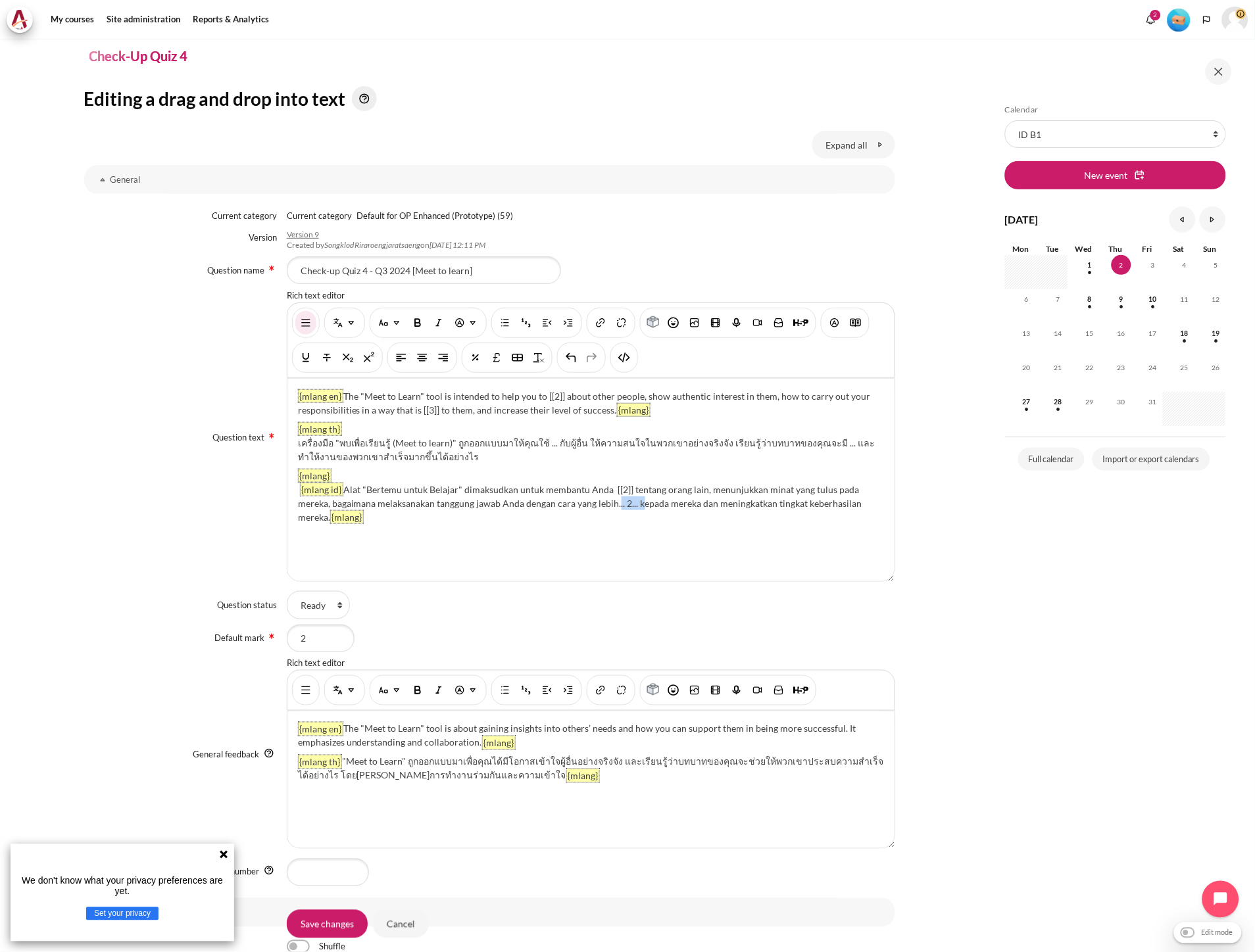
click at [634, 509] on div "{mlang en} The "Meet to Learn" tool is intended to help you to [[2]] about othe…" at bounding box center [591, 480] width 607 height 203
click at [632, 537] on div "{mlang en} The "Meet to Learn" tool is intended to help you to [[2]] about othe…" at bounding box center [591, 480] width 607 height 203
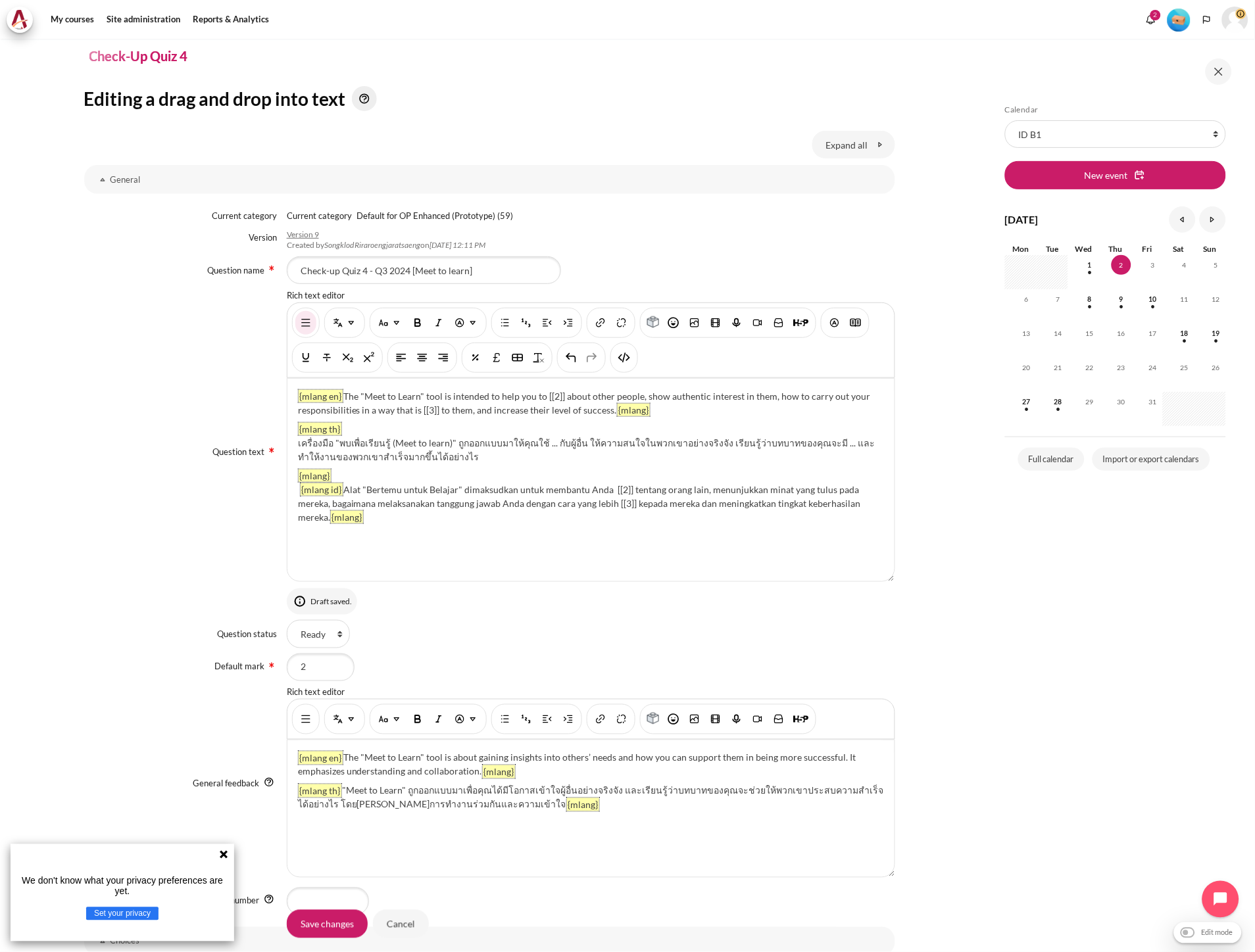
click at [648, 809] on p "{mlang th} "Meet to Learn" ถูกออกแบบมาเพื่อคุณได้มีโอกาสเข้าใจผู้อื่นอย่างจริงจ…" at bounding box center [590, 797] width 587 height 27
click at [296, 722] on button "Show/hide advanced buttons" at bounding box center [306, 719] width 21 height 23
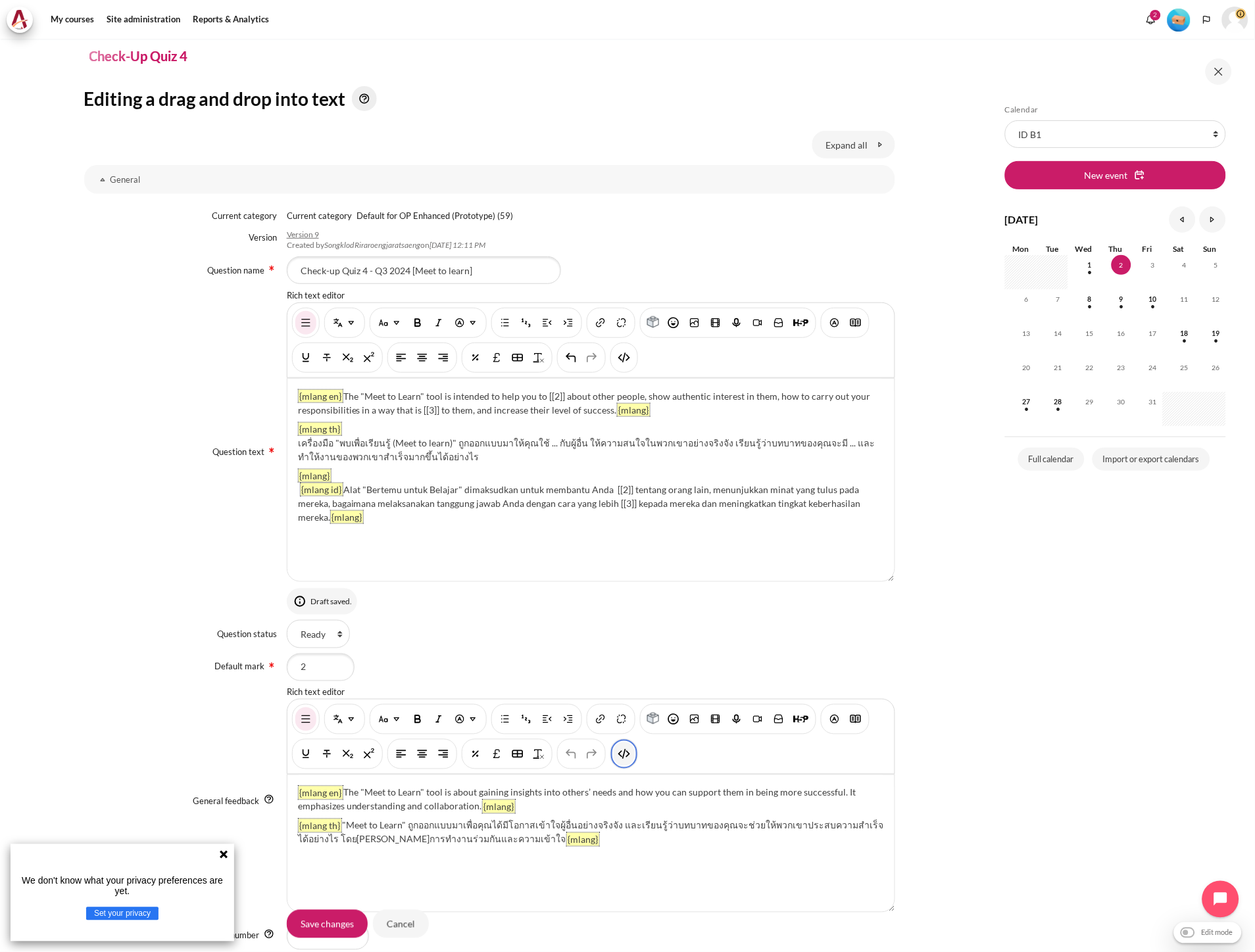
click at [632, 754] on button "HTML" at bounding box center [625, 754] width 21 height 23
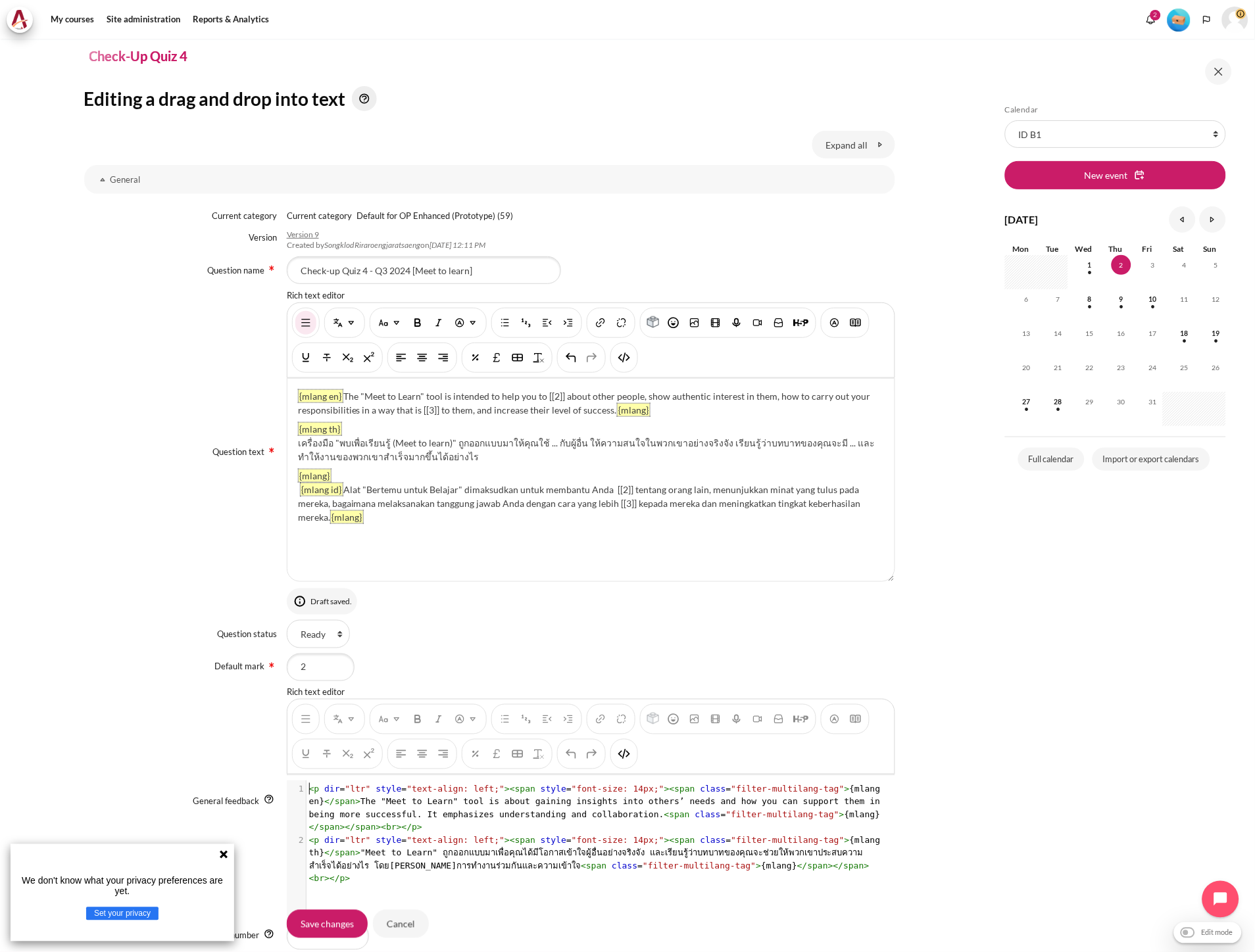
scroll to position [1, 0]
click at [789, 866] on pre "< p dir = "ltr" style = "text-align: left;" >< span style = "font-size: 14px;" …" at bounding box center [596, 859] width 580 height 52
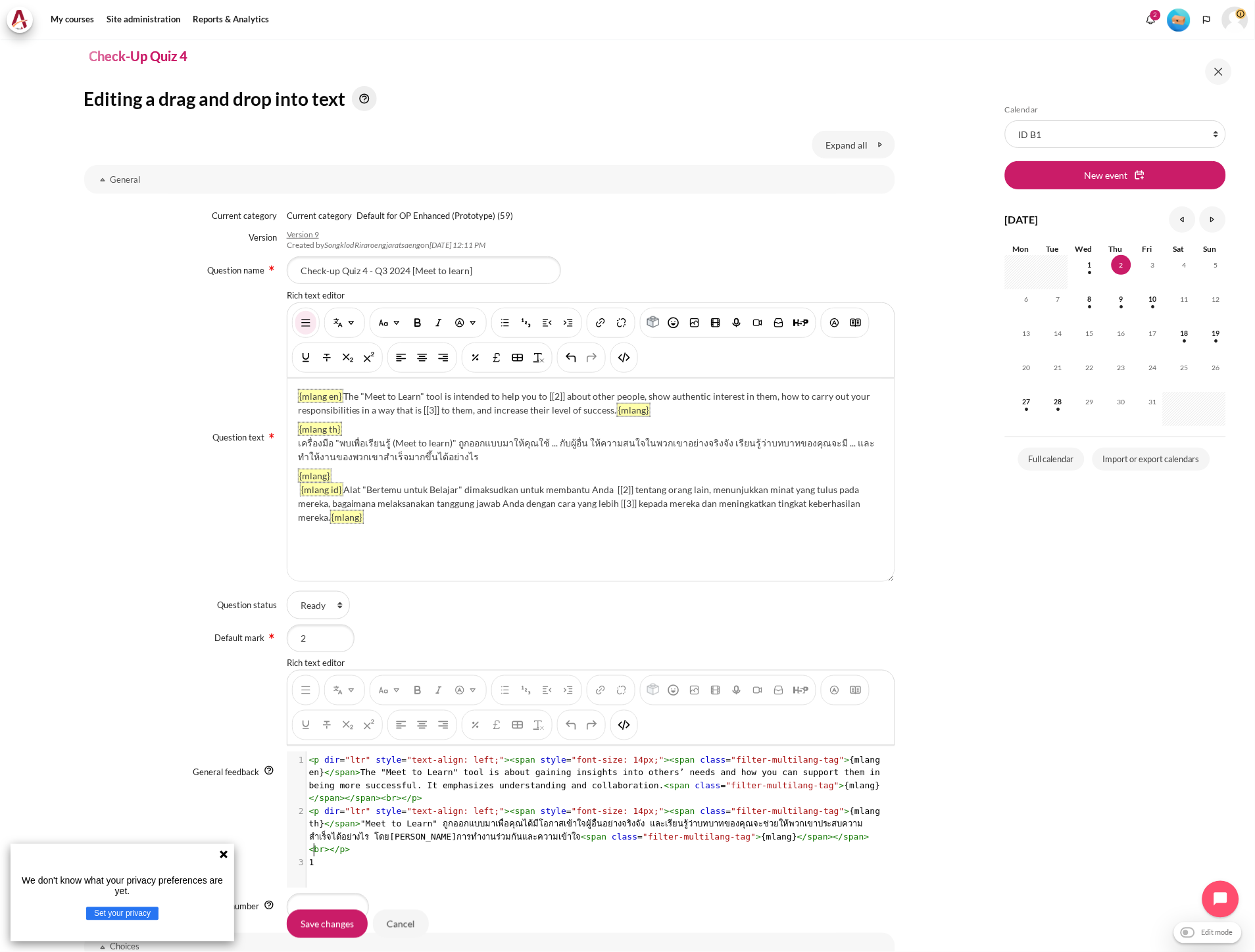
scroll to position [4, 3]
type textarea "1"
click at [625, 730] on img "HTML" at bounding box center [624, 725] width 13 height 13
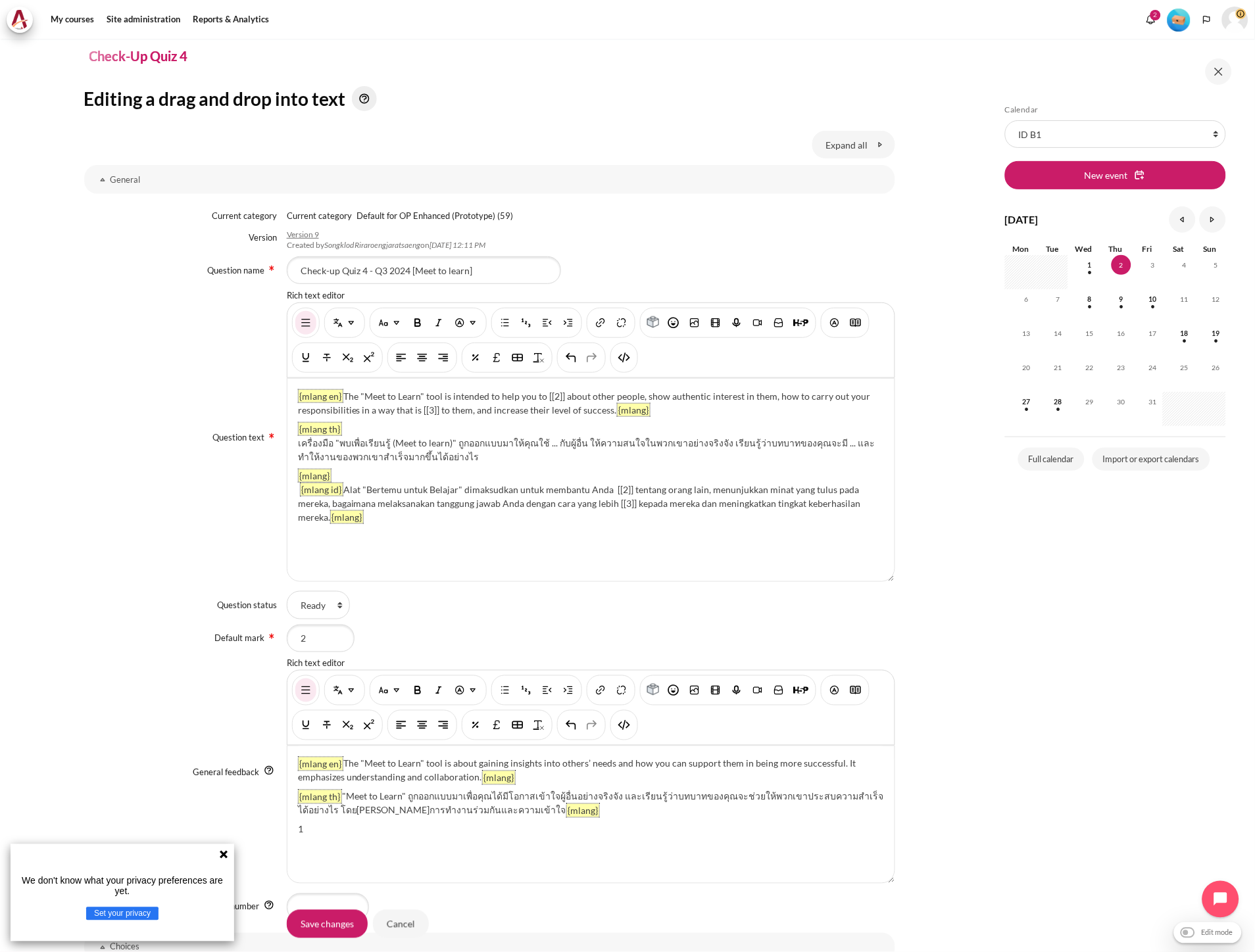
drag, startPoint x: 360, startPoint y: 830, endPoint x: 292, endPoint y: 830, distance: 68.0
click at [292, 830] on div "{mlang en} The "Meet to Learn" tool is about gaining insights into others’ need…" at bounding box center [591, 814] width 607 height 137
click at [341, 692] on img "Multi-Language Content (v2)" at bounding box center [338, 690] width 13 height 13
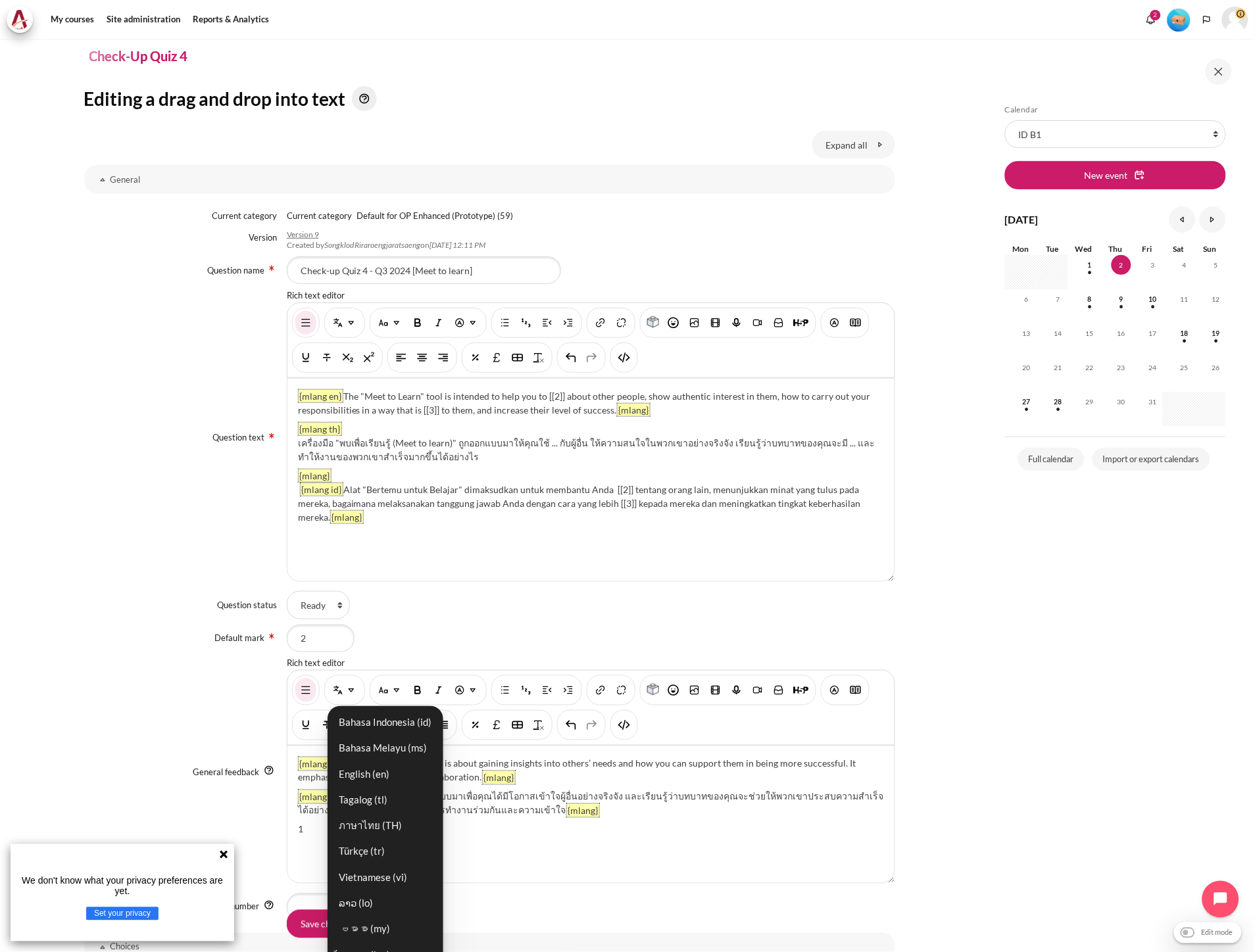
drag, startPoint x: 388, startPoint y: 713, endPoint x: 390, endPoint y: 811, distance: 98.0
click at [388, 713] on link "Bahasa Indonesia ‎(id)‎" at bounding box center [385, 723] width 108 height 23
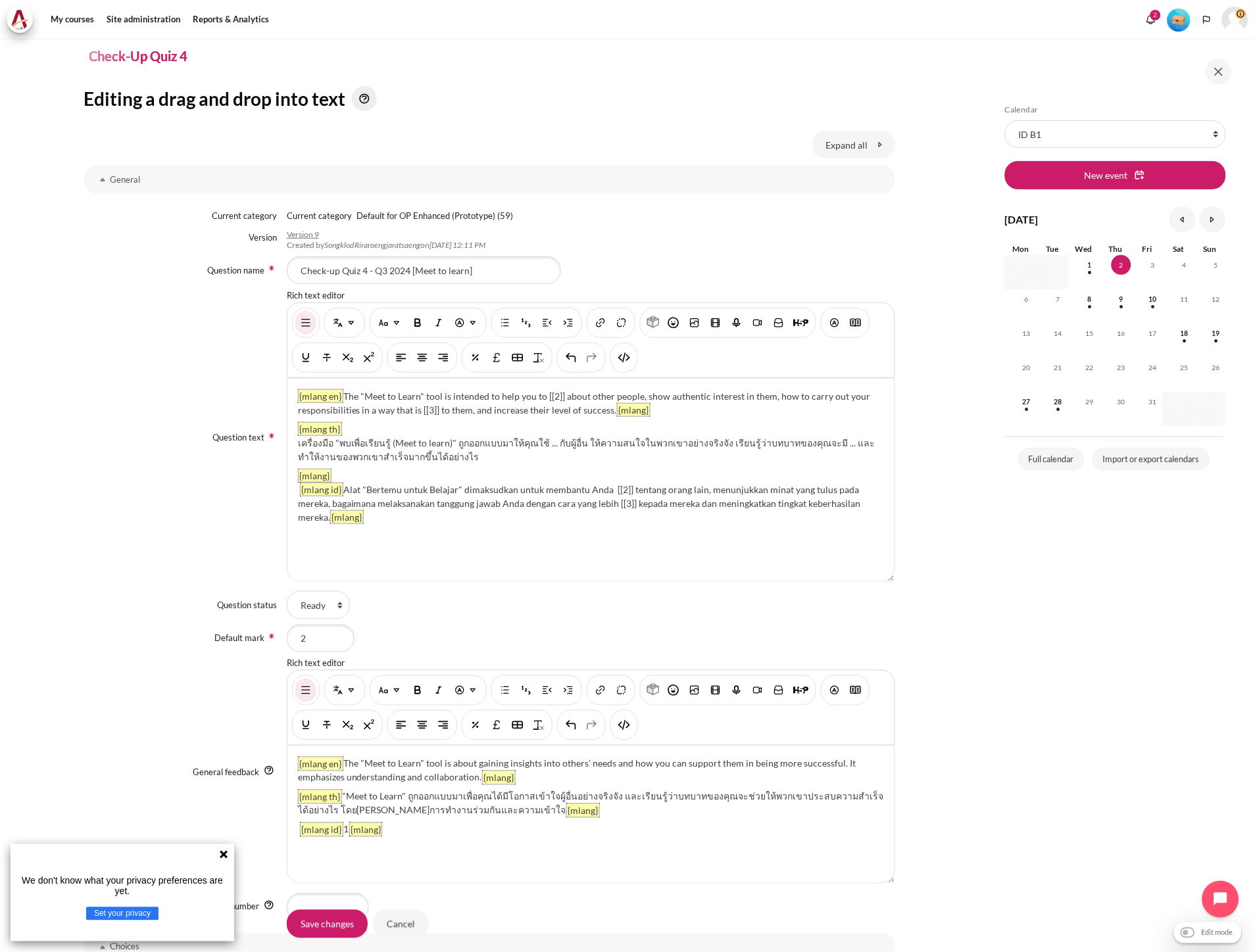
scroll to position [560, 0]
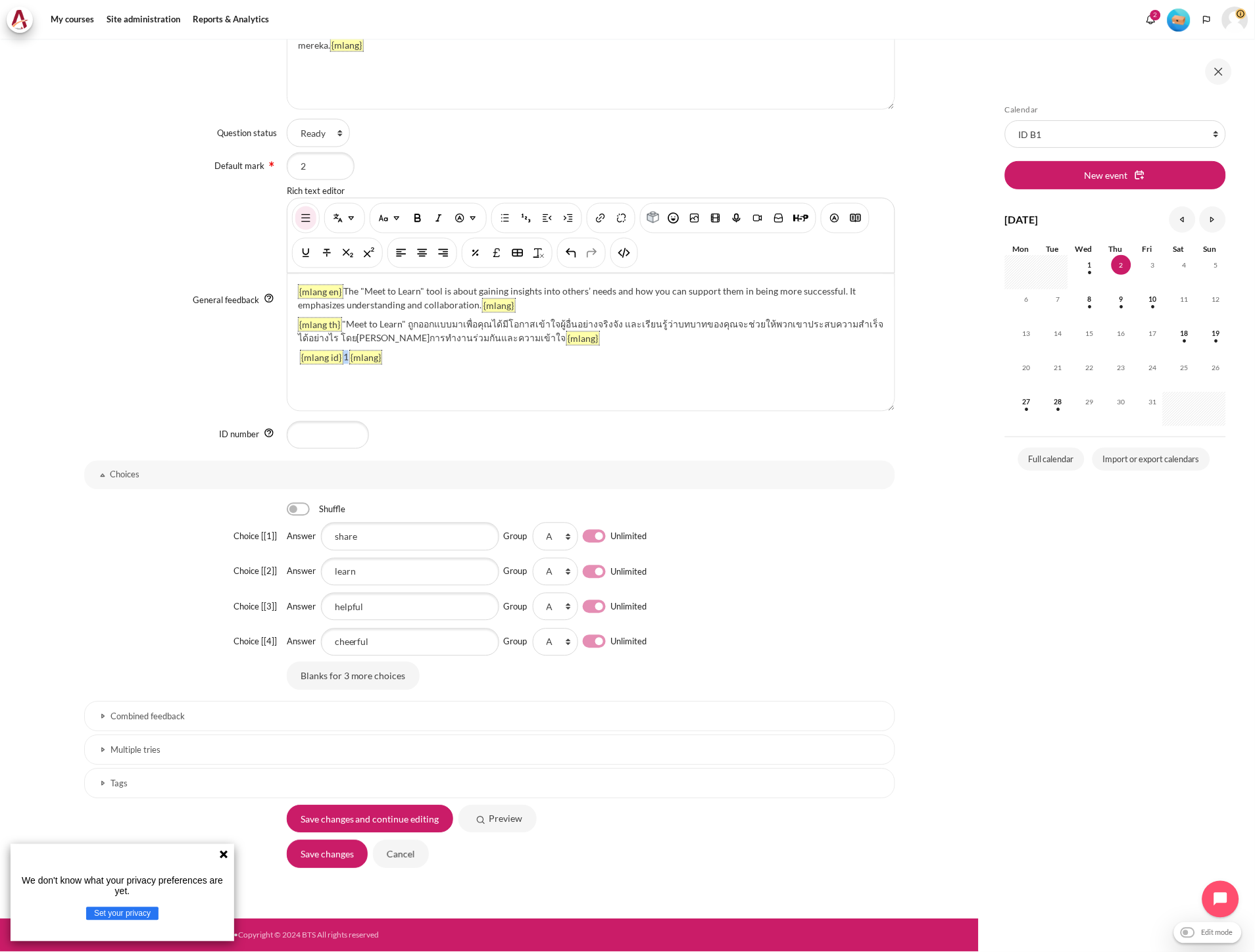
click at [342, 360] on div "{mlang en} The "Meet to Learn" tool is about gaining insights into others’ need…" at bounding box center [591, 342] width 607 height 137
paste div "Content"
click at [320, 862] on input "Save changes" at bounding box center [327, 853] width 81 height 27
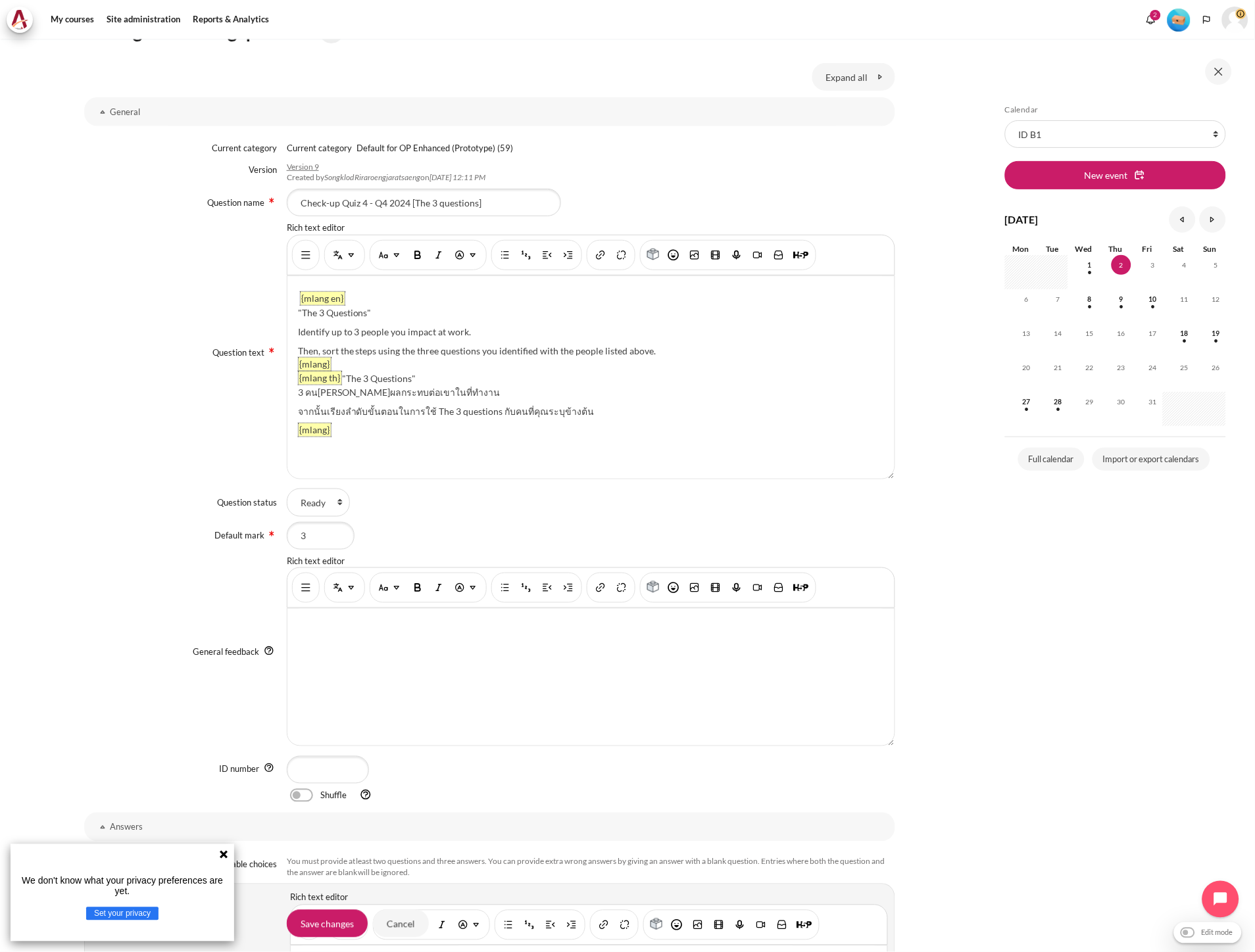
scroll to position [73, 0]
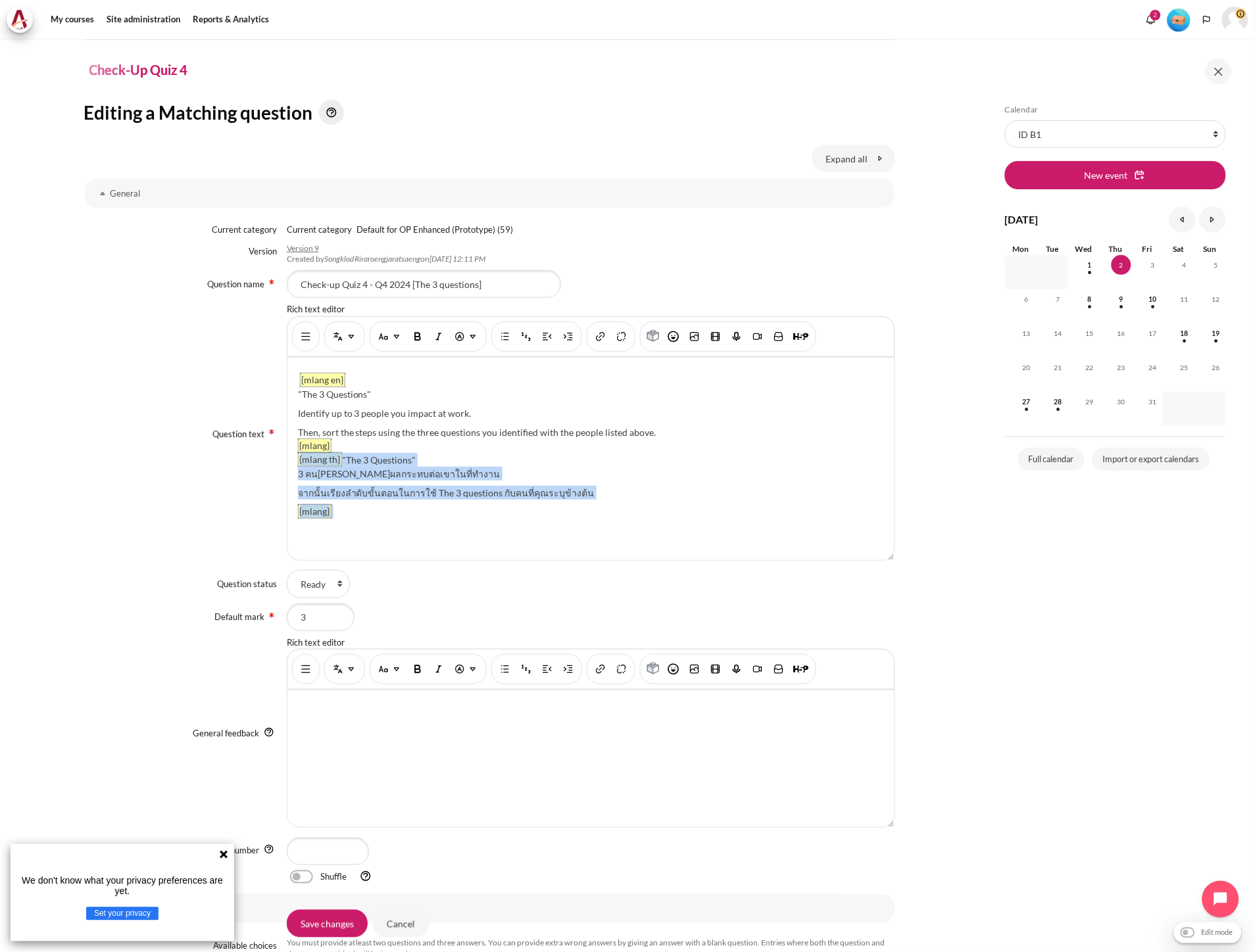
drag, startPoint x: 343, startPoint y: 513, endPoint x: 287, endPoint y: 464, distance: 74.4
click at [288, 464] on div "{mlang en} "The 3 Questions" Identify up to 3 people you impact at work. Then, …" at bounding box center [591, 459] width 607 height 203
click at [346, 339] on img "Multi-Language Content (v2)" at bounding box center [350, 336] width 13 height 13
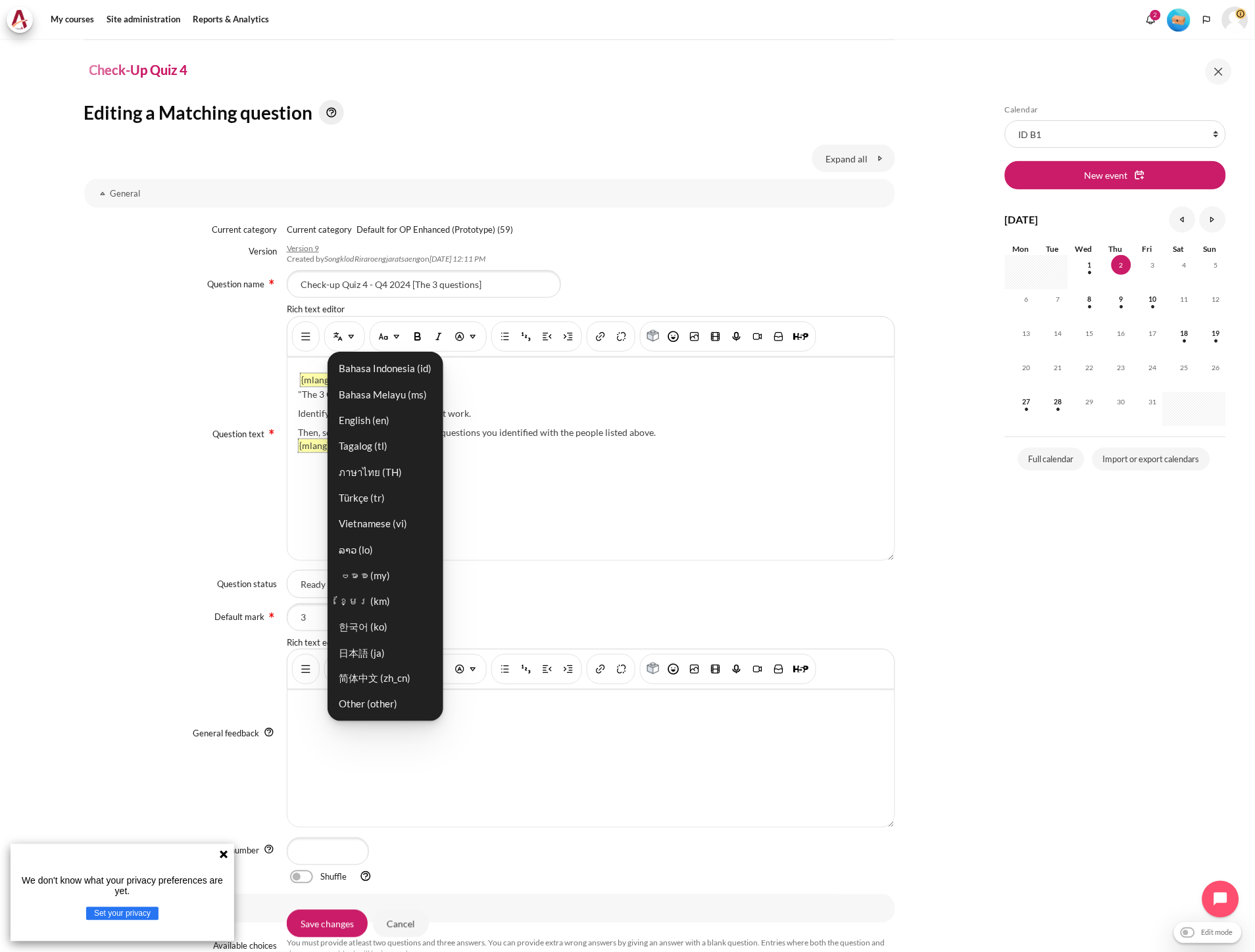
drag, startPoint x: 373, startPoint y: 372, endPoint x: 392, endPoint y: 513, distance: 142.3
click at [373, 372] on link "Bahasa Indonesia ‎(id)‎" at bounding box center [385, 369] width 108 height 23
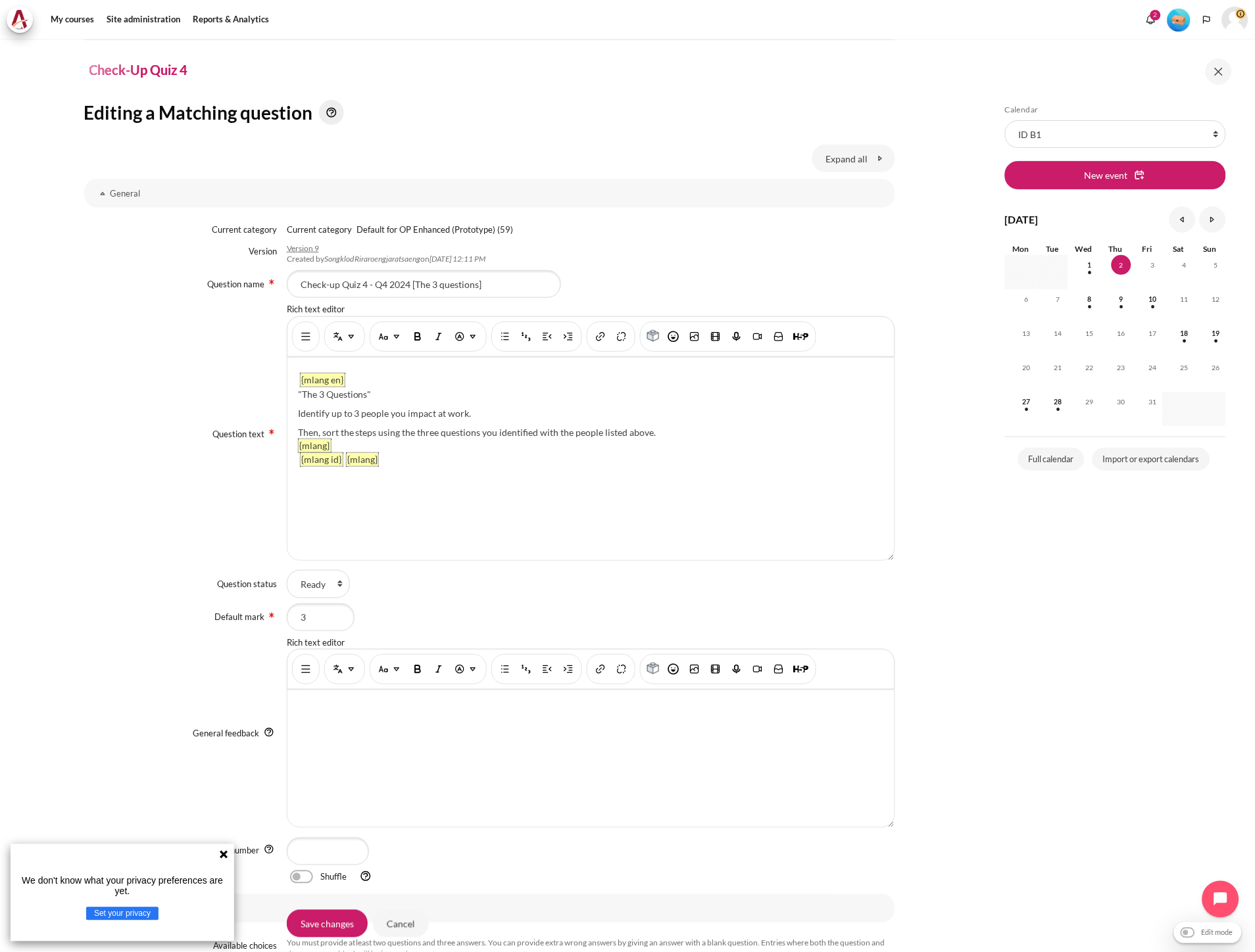
click at [399, 460] on div "{mlang en} "The 3 Questions" Identify up to 3 people you impact at work. Then, …" at bounding box center [591, 459] width 607 height 203
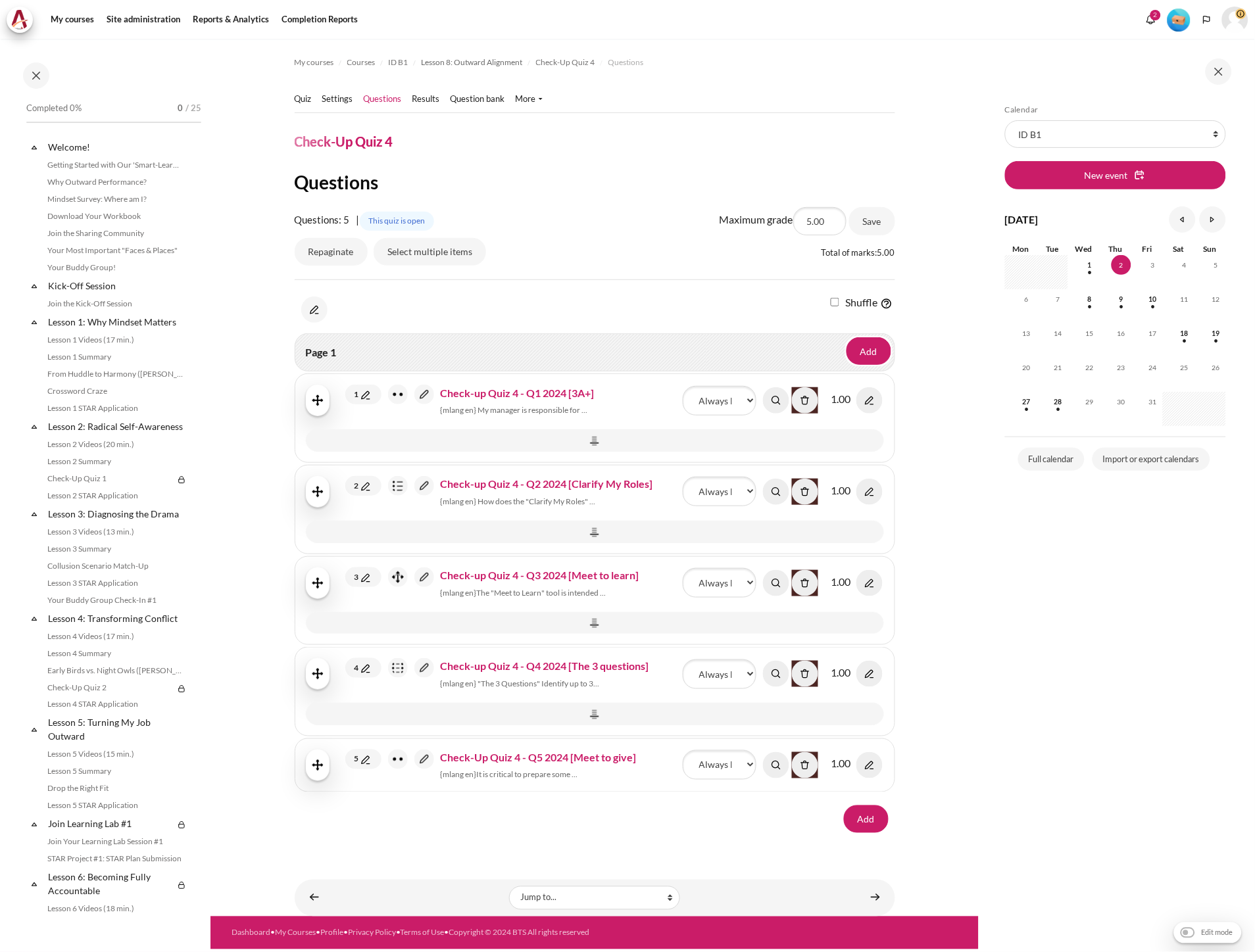
scroll to position [718, 0]
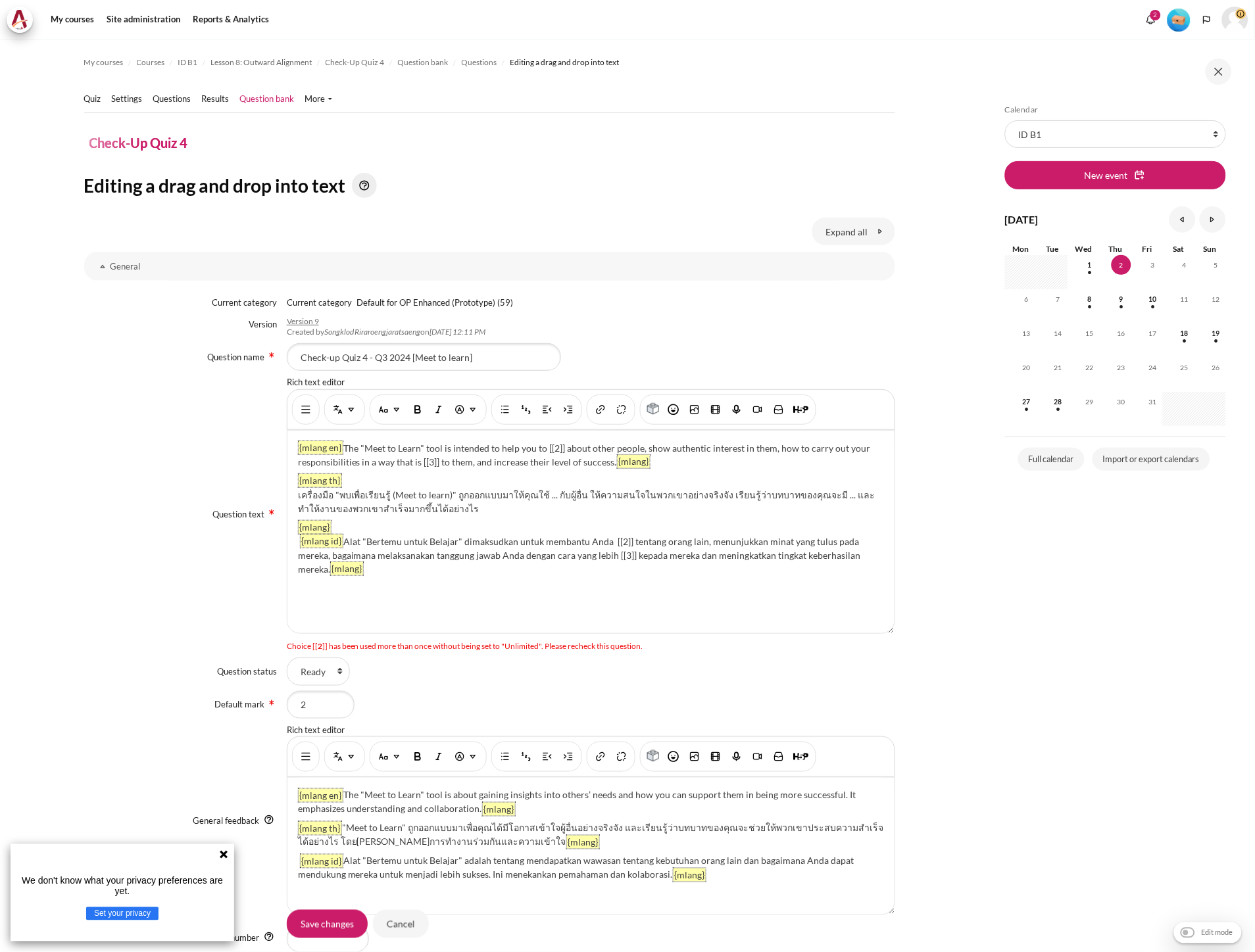
click at [509, 582] on div "{mlang en} The "Meet to Learn" tool is intended to help you to [[2]] about othe…" at bounding box center [591, 532] width 607 height 203
click at [295, 547] on div "{mlang en} The "Meet to Learn" tool is intended to help you to [[2]] about othe…" at bounding box center [591, 532] width 607 height 203
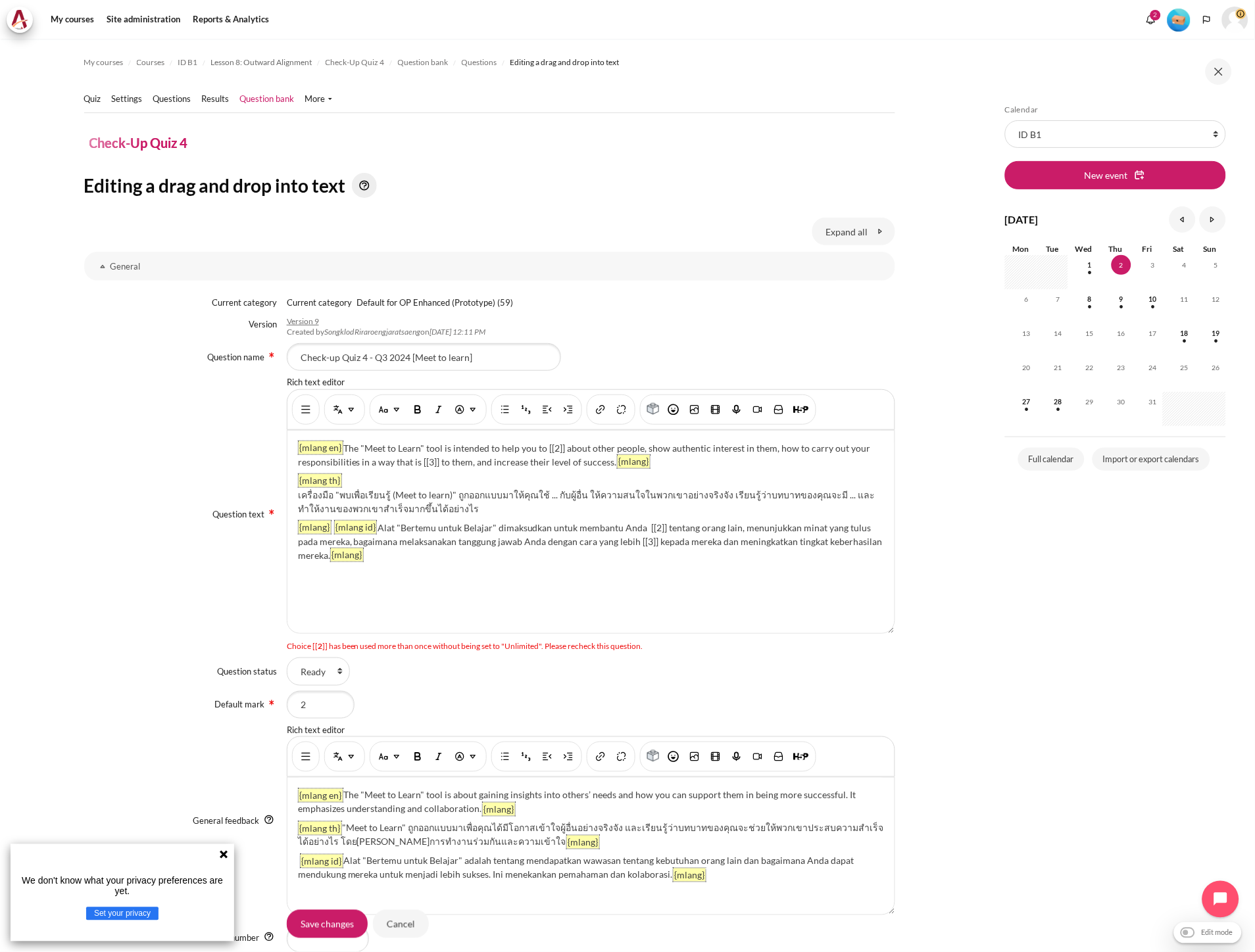
click at [329, 528] on div "{mlang en} The "Meet to Learn" tool is intended to help you to [[2]] about othe…" at bounding box center [591, 532] width 607 height 203
click at [375, 525] on div "{mlang en} The "Meet to Learn" tool is intended to help you to [[2]] about othe…" at bounding box center [591, 532] width 607 height 203
click at [377, 530] on div "{mlang en} The "Meet to Learn" tool is intended to help you to [[2]] about othe…" at bounding box center [591, 532] width 607 height 203
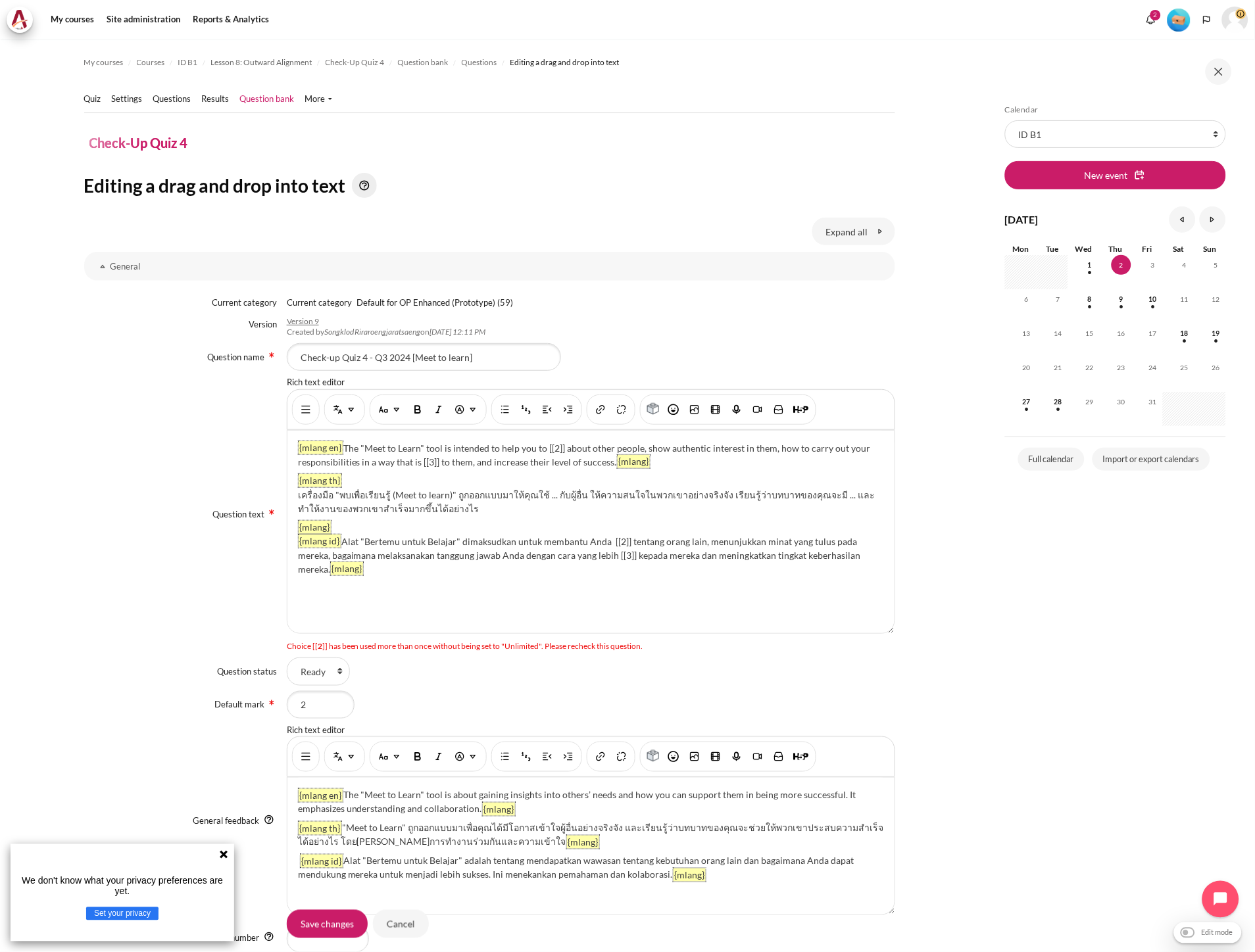
click at [416, 577] on div "{mlang en} The "Meet to Learn" tool is intended to help you to [[2]] about othe…" at bounding box center [591, 532] width 607 height 203
drag, startPoint x: 606, startPoint y: 541, endPoint x: 286, endPoint y: 543, distance: 320.0
click at [288, 543] on div "{mlang en} The "Meet to Learn" tool is intended to help you to [[2]] about othe…" at bounding box center [591, 532] width 607 height 203
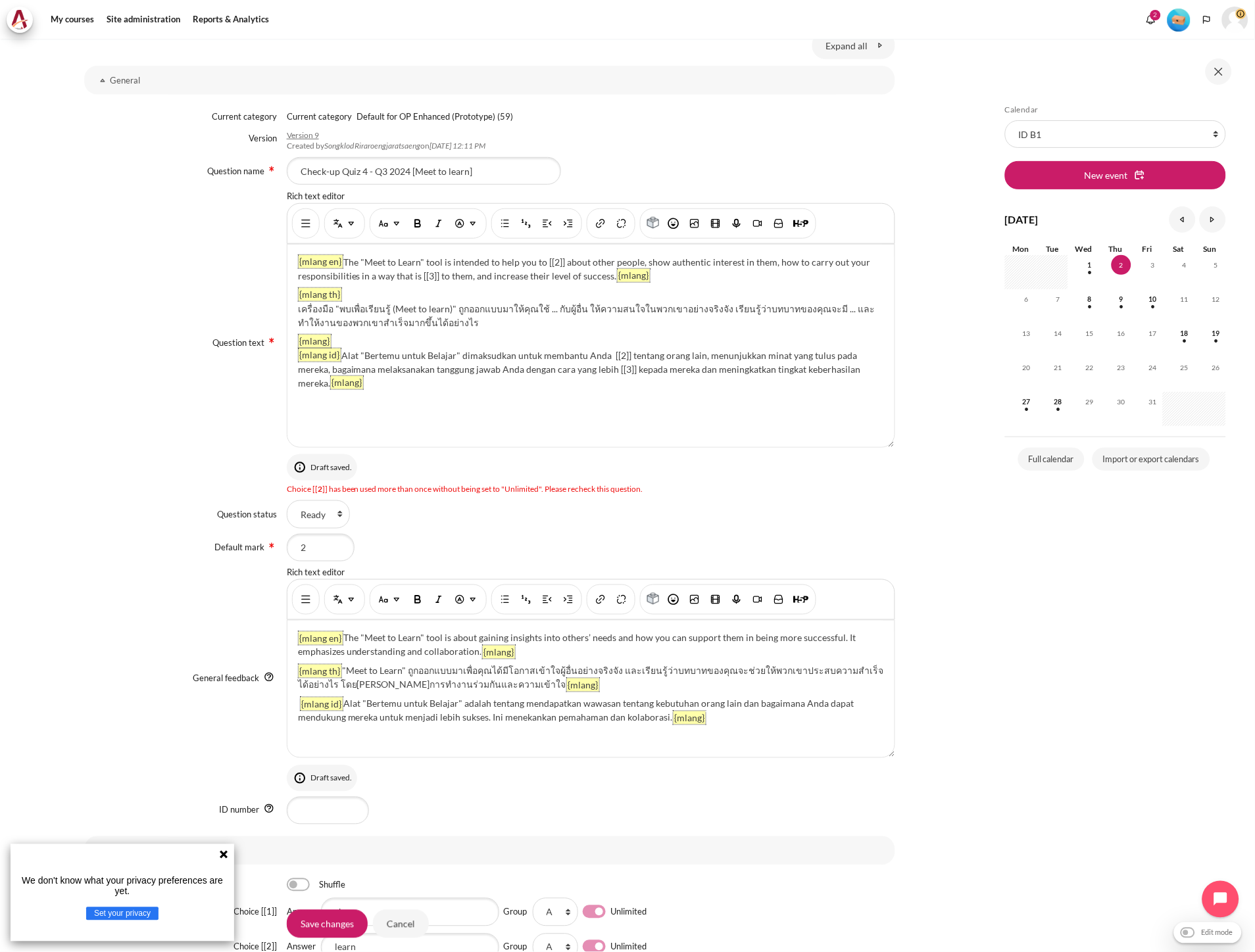
scroll to position [218, 0]
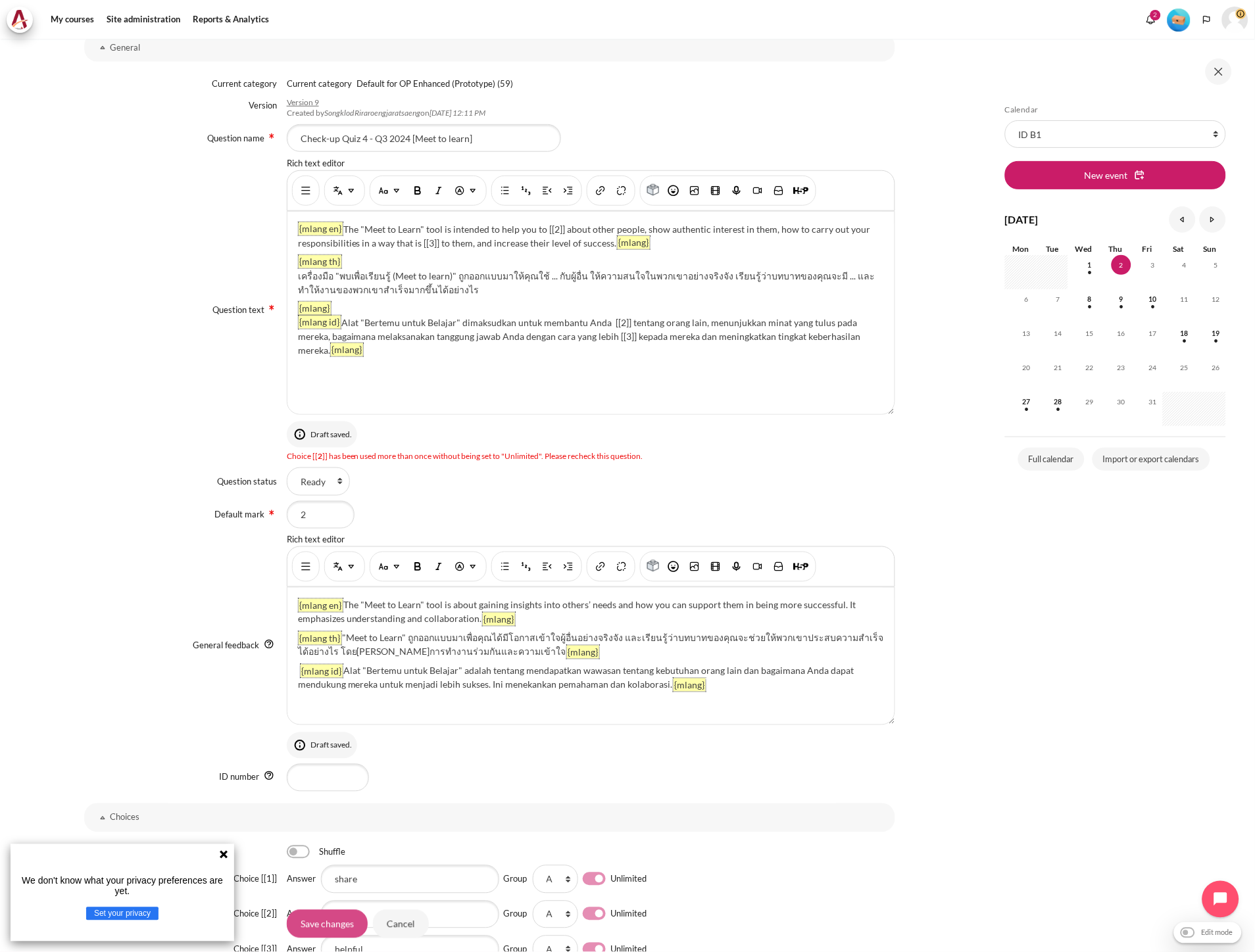
click at [324, 923] on input "Save changes" at bounding box center [327, 924] width 81 height 27
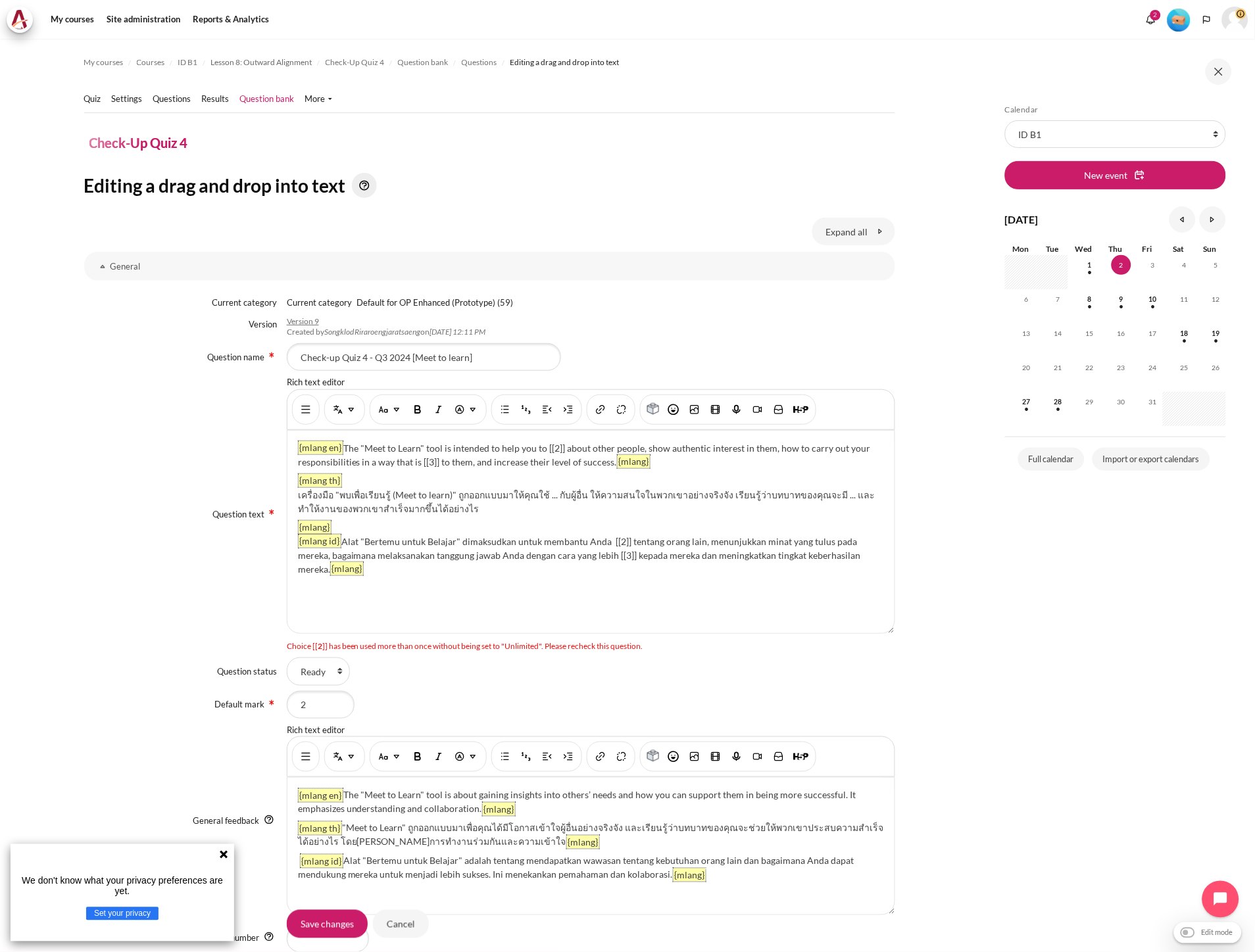
drag, startPoint x: 649, startPoint y: 645, endPoint x: 283, endPoint y: 648, distance: 366.0
click at [283, 648] on div "Question text Rich text editor {mlang en} The "Meet to Learn" tool is intended …" at bounding box center [489, 514] width 811 height 276
copy div "Choice [[ 2 ]] has been used more than once without being set to "Unlimited". P…"
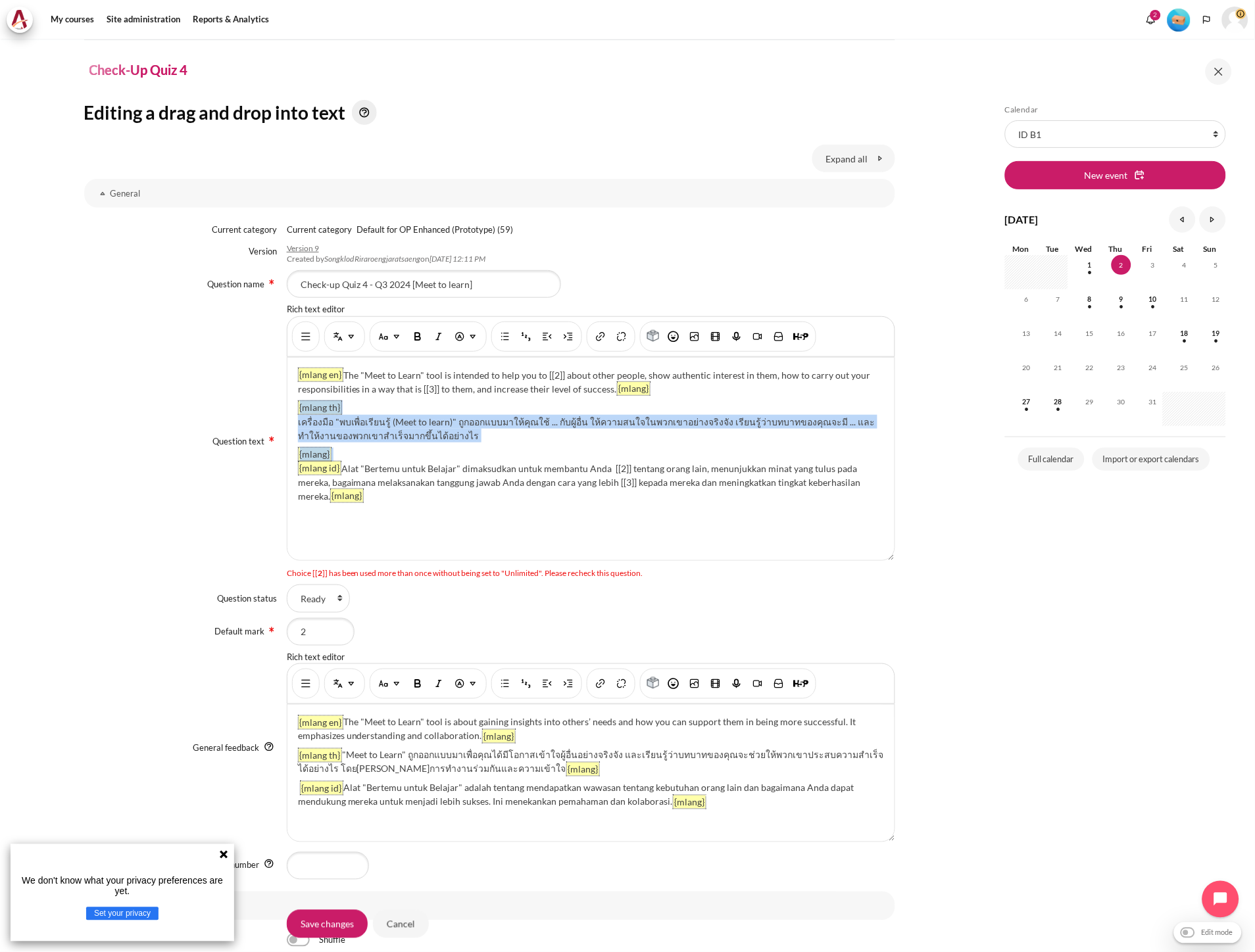
drag, startPoint x: 344, startPoint y: 453, endPoint x: 288, endPoint y: 415, distance: 67.7
click at [288, 415] on div "{mlang en} The "Meet to Learn" tool is intended to help you to [[2]] about othe…" at bounding box center [591, 459] width 607 height 203
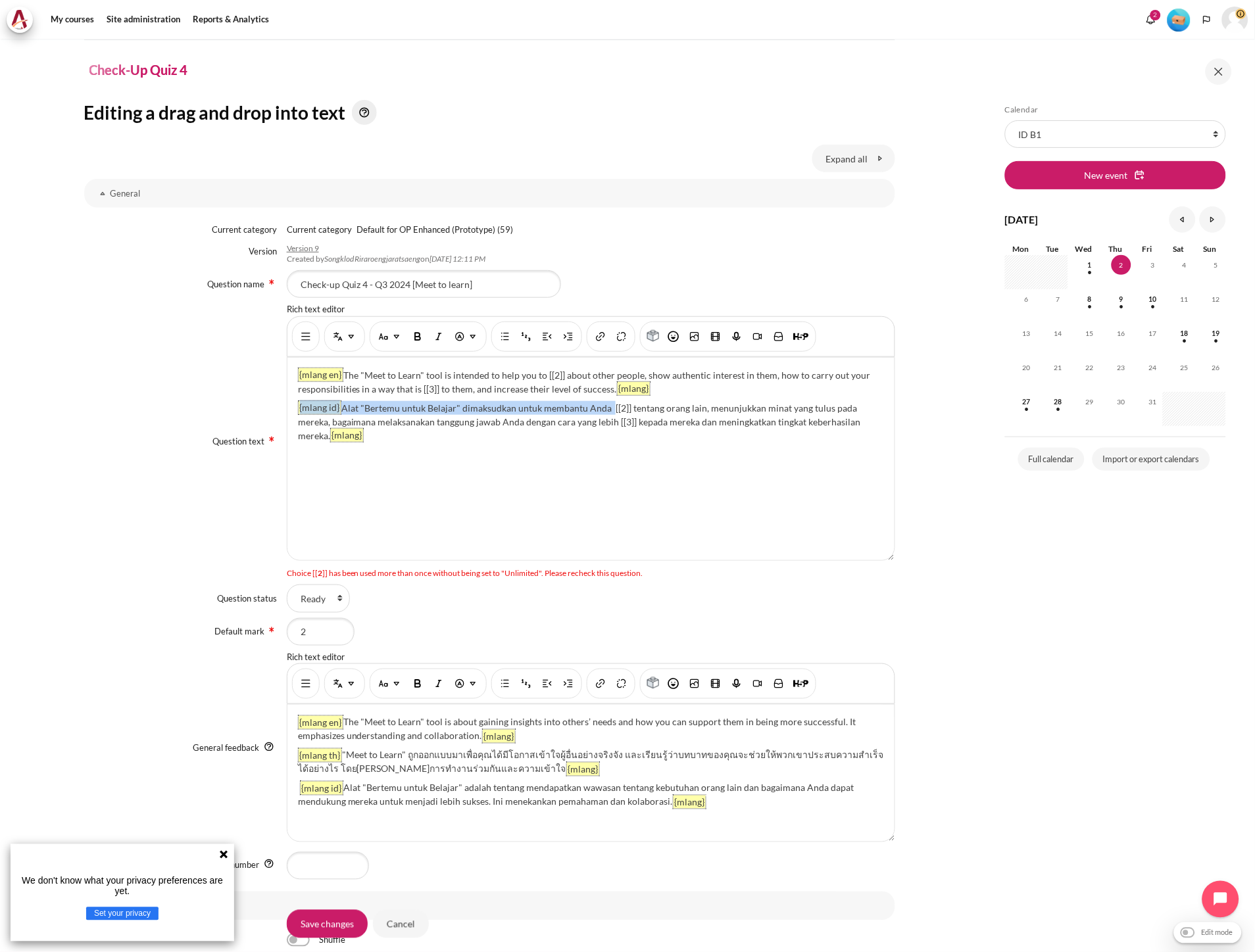
drag, startPoint x: 608, startPoint y: 408, endPoint x: 292, endPoint y: 405, distance: 316.0
click at [292, 405] on div "{mlang en} The "Meet to Learn" tool is intended to help you to [[2]] about othe…" at bounding box center [591, 459] width 607 height 203
click at [542, 379] on p "{mlang en} The "Meet to Learn" tool is intended to help you to [[2]] about othe…" at bounding box center [590, 381] width 587 height 27
click at [543, 377] on p "{mlang en} The "Meet to Learn" tool is intended to help you to [[2]] about othe…" at bounding box center [590, 381] width 587 height 27
drag, startPoint x: 645, startPoint y: 388, endPoint x: 610, endPoint y: 386, distance: 35.1
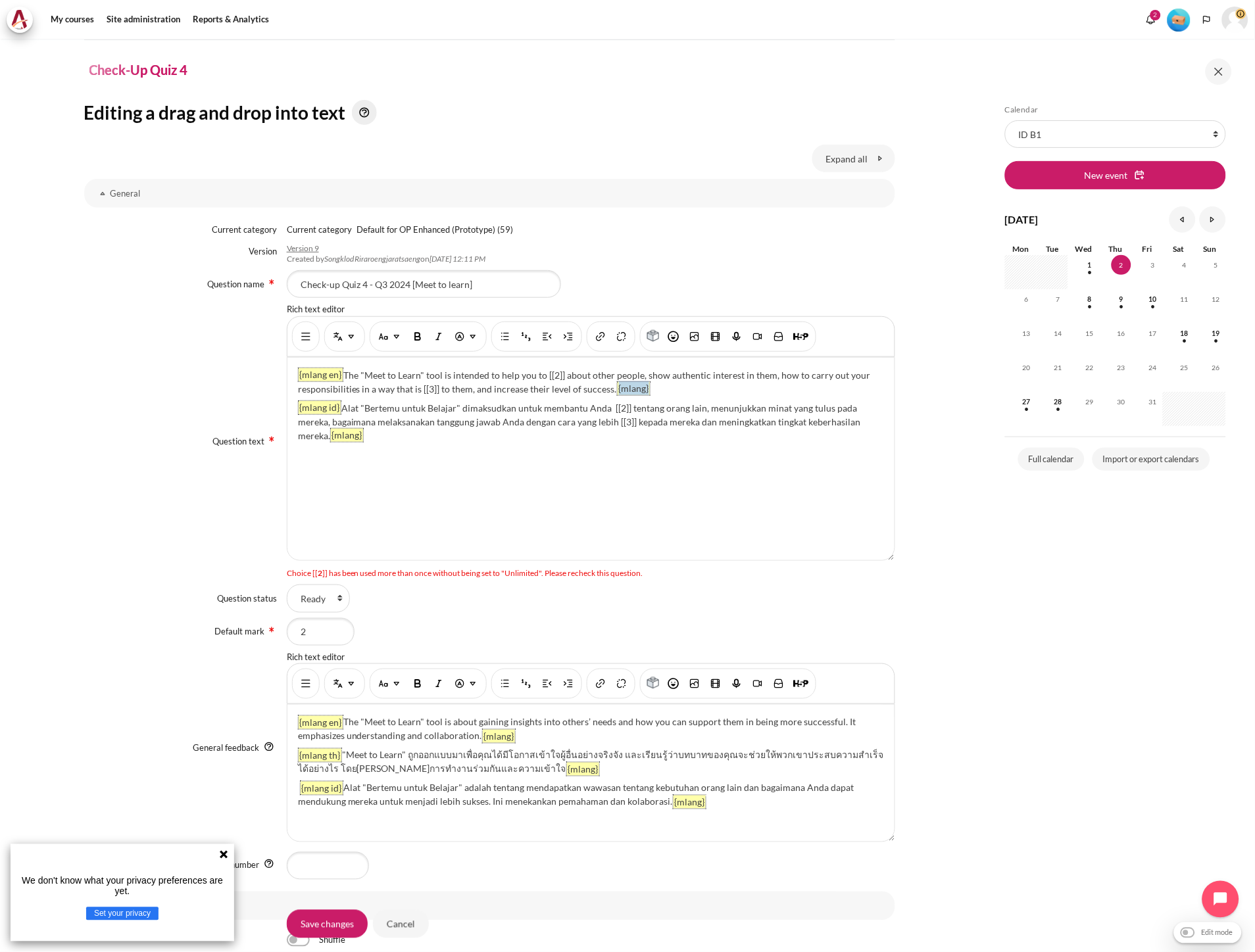
click at [610, 386] on p "{mlang en} The "Meet to Learn" tool is intended to help you to [[2]] about othe…" at bounding box center [590, 381] width 587 height 27
click at [542, 372] on p "{mlang en} The "Meet to Learn" tool is intended to help you to [[2]] about othe…" at bounding box center [590, 381] width 587 height 27
click at [352, 342] on img "Multi-Language Content (v2)" at bounding box center [350, 336] width 13 height 13
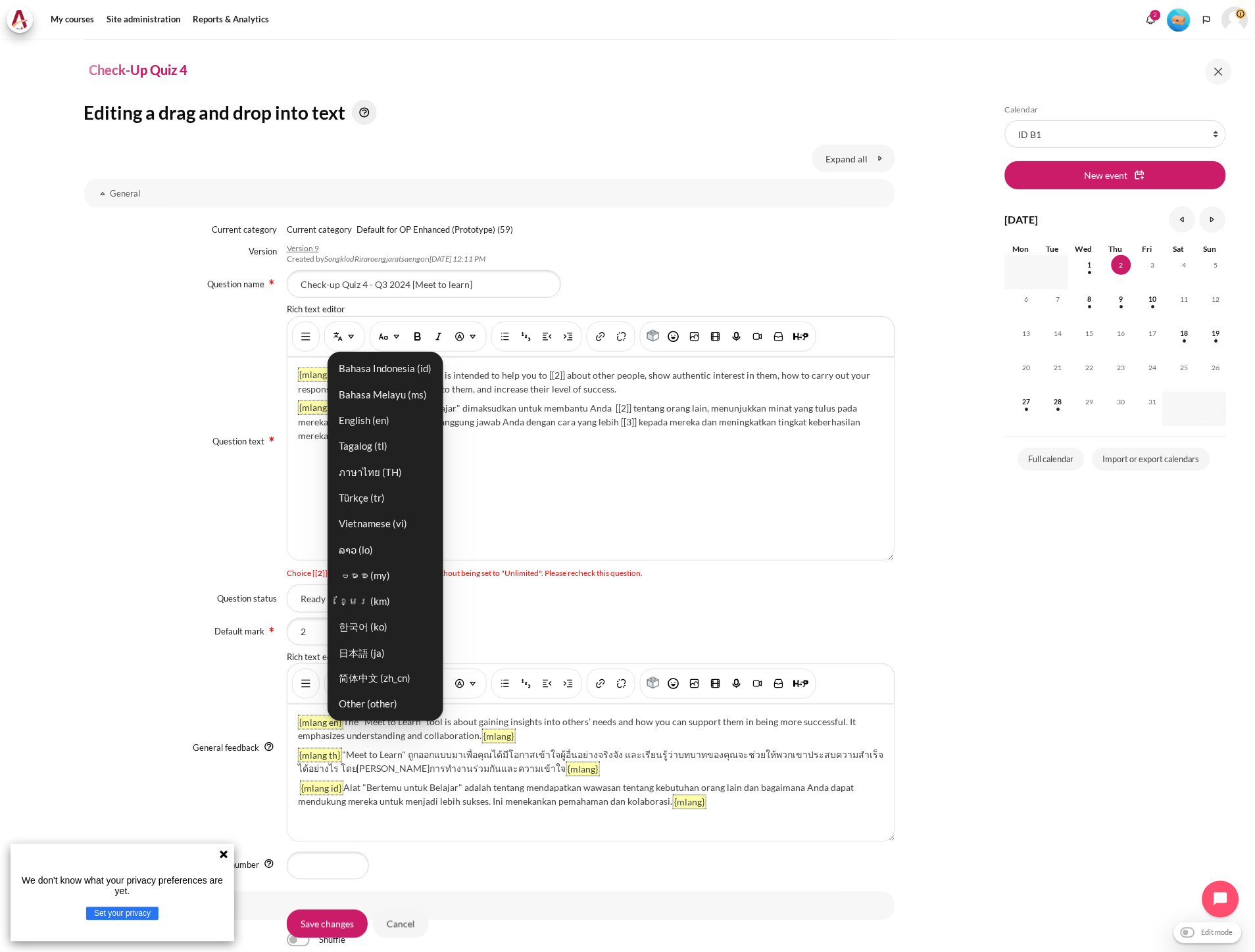
click at [398, 422] on link "English ‎(en)‎" at bounding box center [385, 420] width 108 height 23
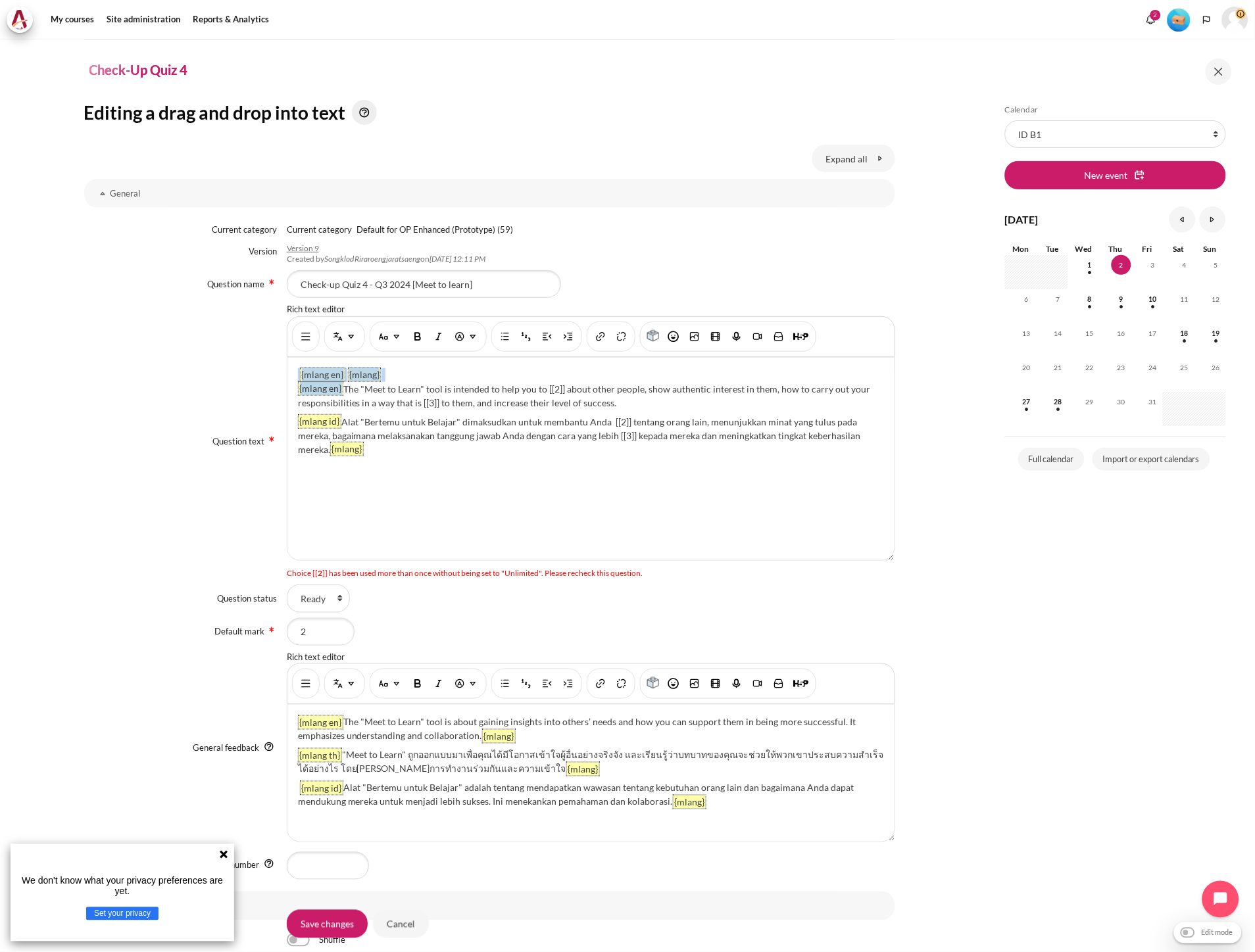
drag, startPoint x: 342, startPoint y: 386, endPoint x: 283, endPoint y: 389, distance: 59.1
click at [283, 389] on div "Question text Rich text editor Bahasa Indonesia ‎(id)‎ Bahasa Melayu ‎(ms)‎ Eng…" at bounding box center [489, 441] width 811 height 276
click at [341, 396] on p "{mlang en} The "Meet to Learn" tool is intended to help you to [[2]] about othe…" at bounding box center [590, 396] width 587 height 27
drag, startPoint x: 496, startPoint y: 389, endPoint x: 294, endPoint y: 384, distance: 202.1
click at [294, 384] on div "{mlang en} {mlang} The "Meet to Learn" tool is intended to help you to [[2]] ab…" at bounding box center [591, 459] width 607 height 203
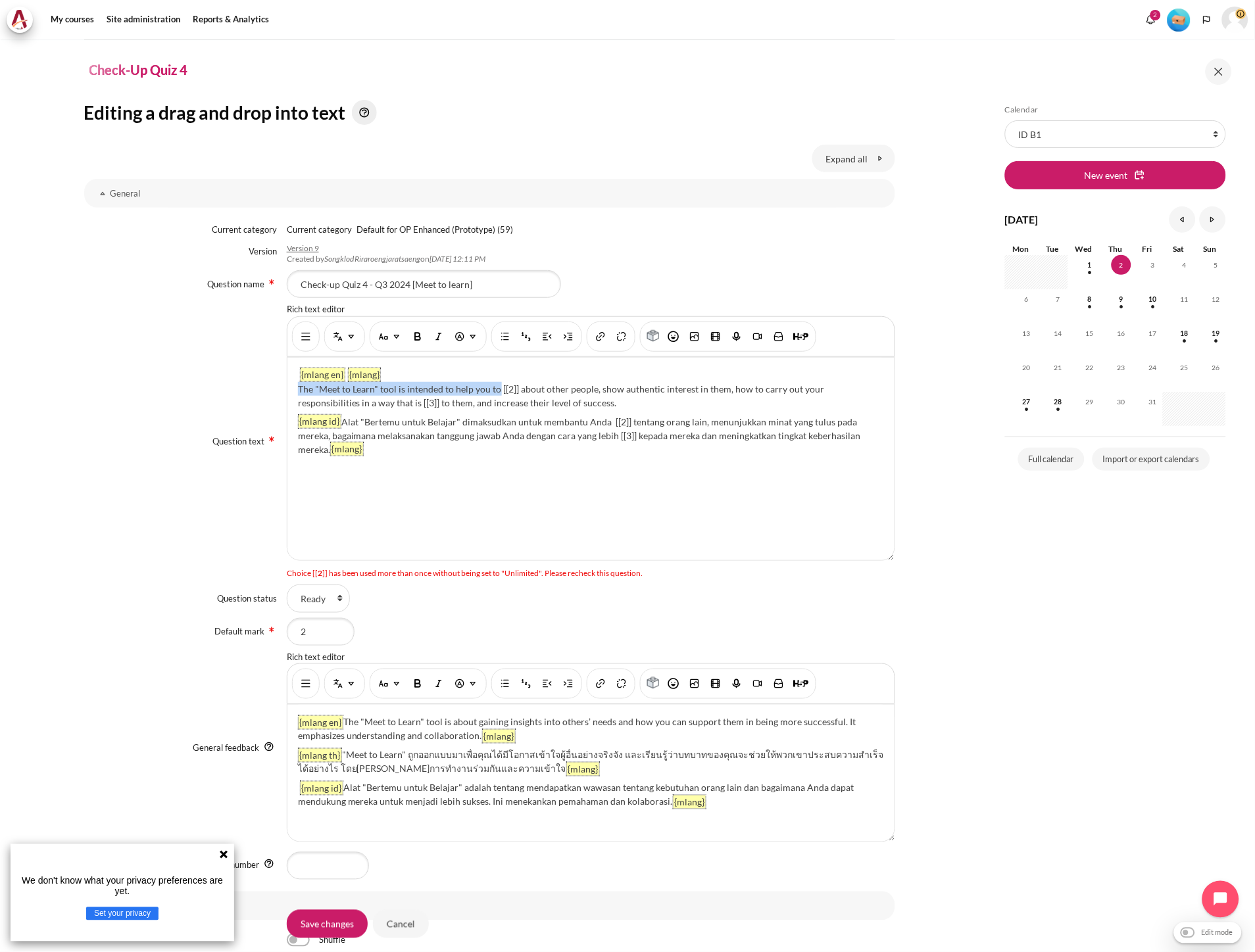
copy p "The "Meet to Learn" tool is intended to help you to"
click at [344, 372] on div "{mlang en} {mlang} The "Meet to Learn" tool is intended to help you to [[2]] ab…" at bounding box center [591, 459] width 607 height 203
click at [600, 372] on div "{mlang en} The "Meet to Learn" tool is intended to help you to {mlang} The "Mee…" at bounding box center [591, 459] width 607 height 203
drag, startPoint x: 343, startPoint y: 419, endPoint x: 606, endPoint y: 418, distance: 263.0
click at [606, 419] on div "{mlang en} The "Meet to Learn" tool is intended to help you to {mlang} The "Mee…" at bounding box center [591, 459] width 607 height 203
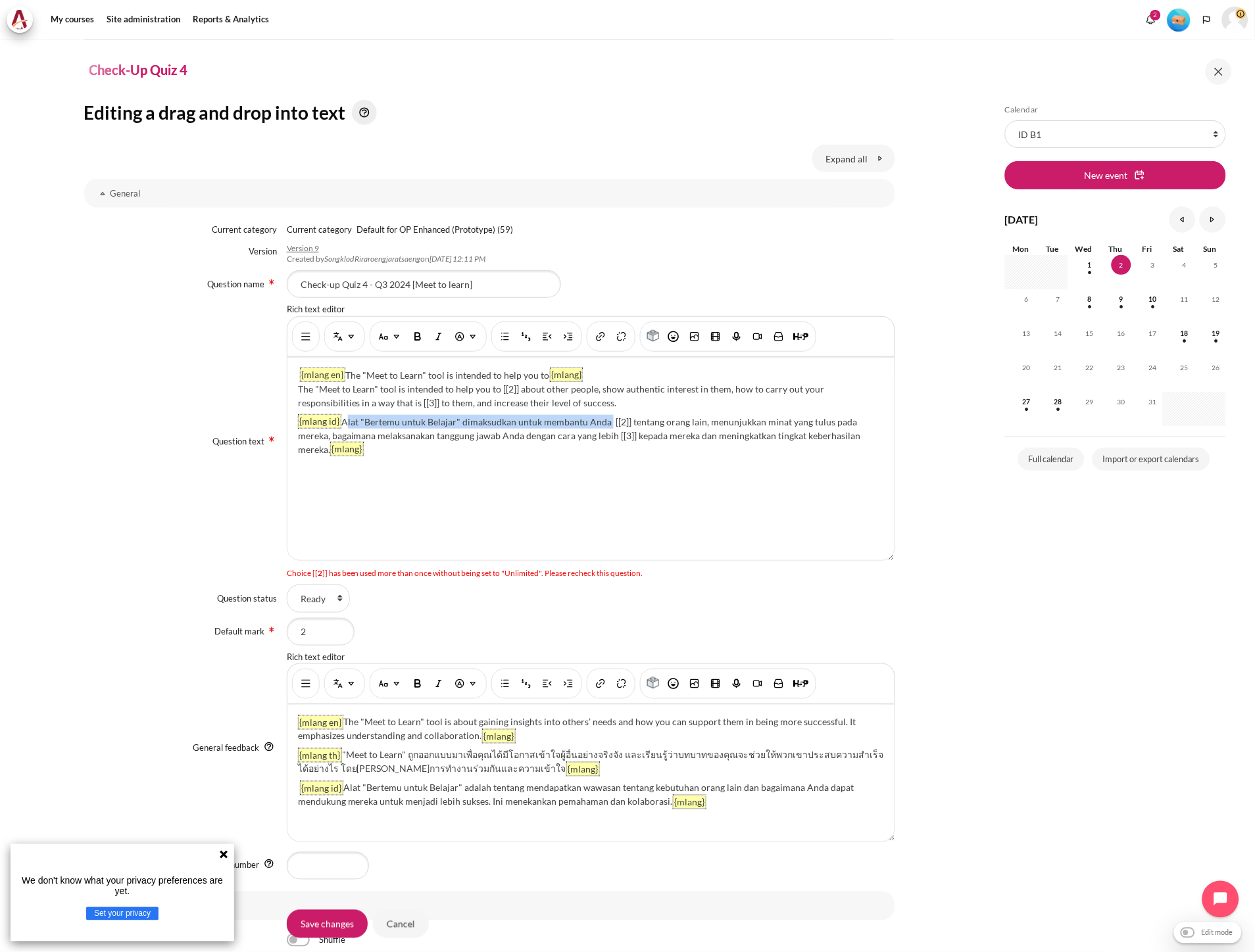
copy div "Alat "Bertemu untuk Belajar" dimaksudkan untuk membantu Anda"
click at [608, 370] on div "{mlang en} The "Meet to Learn" tool is intended to help you to {mlang} The "Mee…" at bounding box center [591, 459] width 607 height 203
click at [348, 337] on img "Multi-Language Content (v2)" at bounding box center [350, 336] width 13 height 13
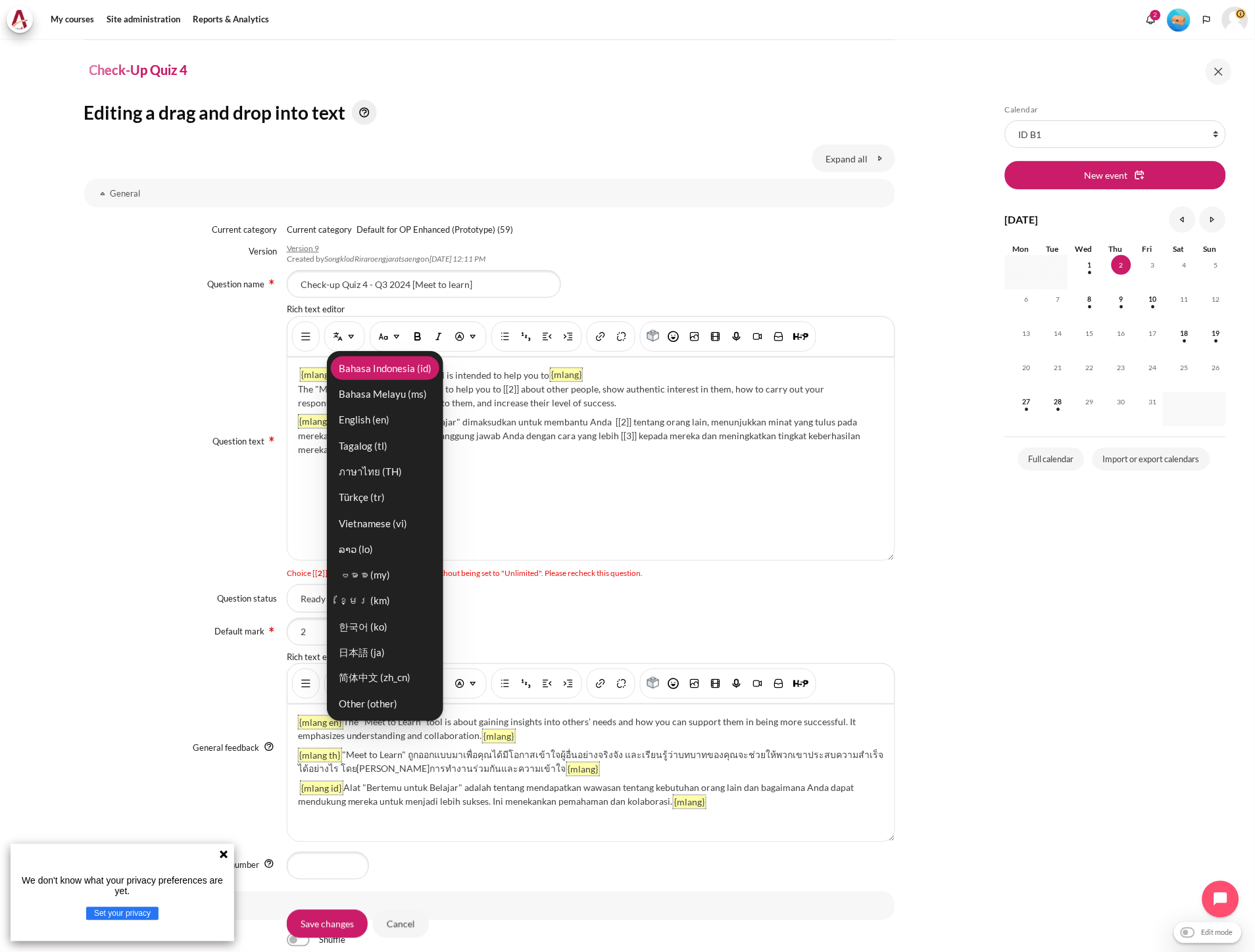
click at [371, 374] on link "Bahasa Indonesia ‎(id)‎" at bounding box center [385, 368] width 108 height 23
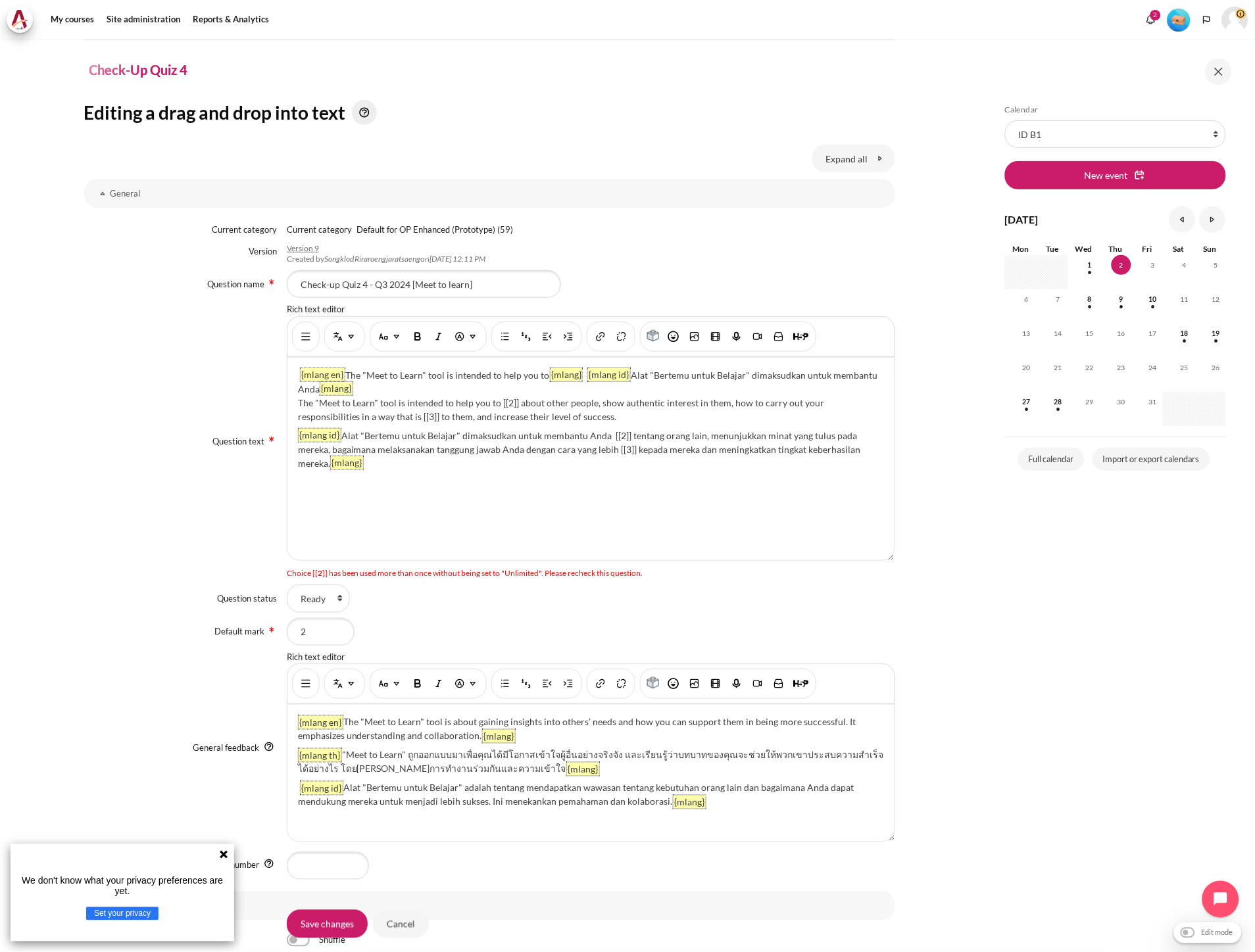
click at [425, 396] on p "The "Meet to Learn" tool is intended to help you to [[2]] about other people, s…" at bounding box center [590, 410] width 587 height 27
click at [428, 386] on div "{mlang en} The "Meet to Learn" tool is intended to help you to {mlang} {mlang i…" at bounding box center [591, 459] width 607 height 203
drag, startPoint x: 498, startPoint y: 401, endPoint x: 515, endPoint y: 402, distance: 17.0
click at [515, 402] on p "The "Meet to Learn" tool is intended to help you to [[2]] about other people, s…" at bounding box center [590, 410] width 587 height 27
copy p "[[2]]"
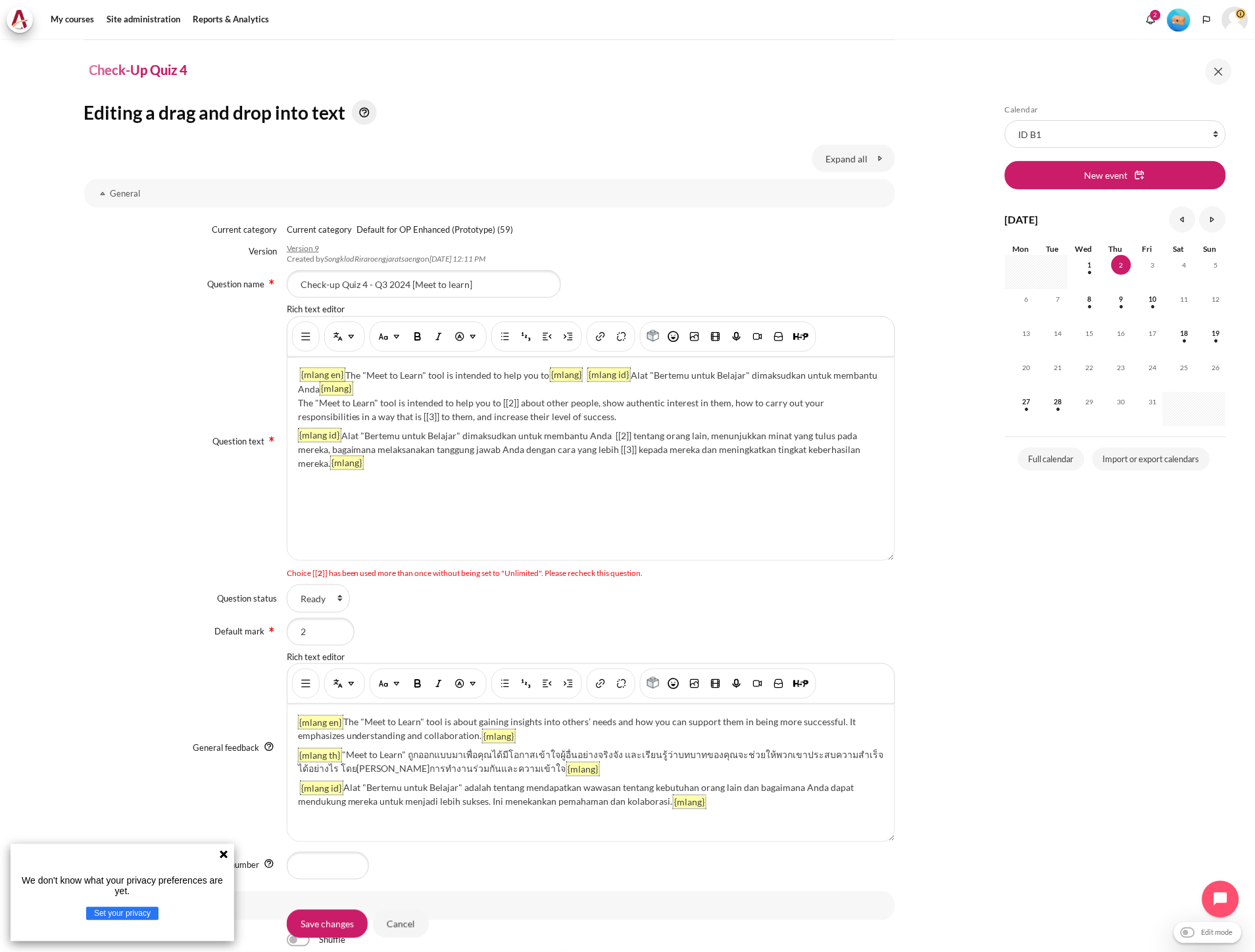
click at [372, 388] on div "{mlang en} The "Meet to Learn" tool is intended to help you to {mlang} {mlang i…" at bounding box center [591, 459] width 607 height 203
click at [526, 404] on p "The "Meet to Learn" tool is intended to help you to [[2]] about other people, s…" at bounding box center [590, 410] width 587 height 27
drag, startPoint x: 517, startPoint y: 404, endPoint x: 416, endPoint y: 419, distance: 102.1
click at [416, 419] on p "The "Meet to Learn" tool is intended to help you to [[2]] about other people, s…" at bounding box center [590, 410] width 587 height 27
copy p "about other people, show authentic interest in them, how to carry out your resp…"
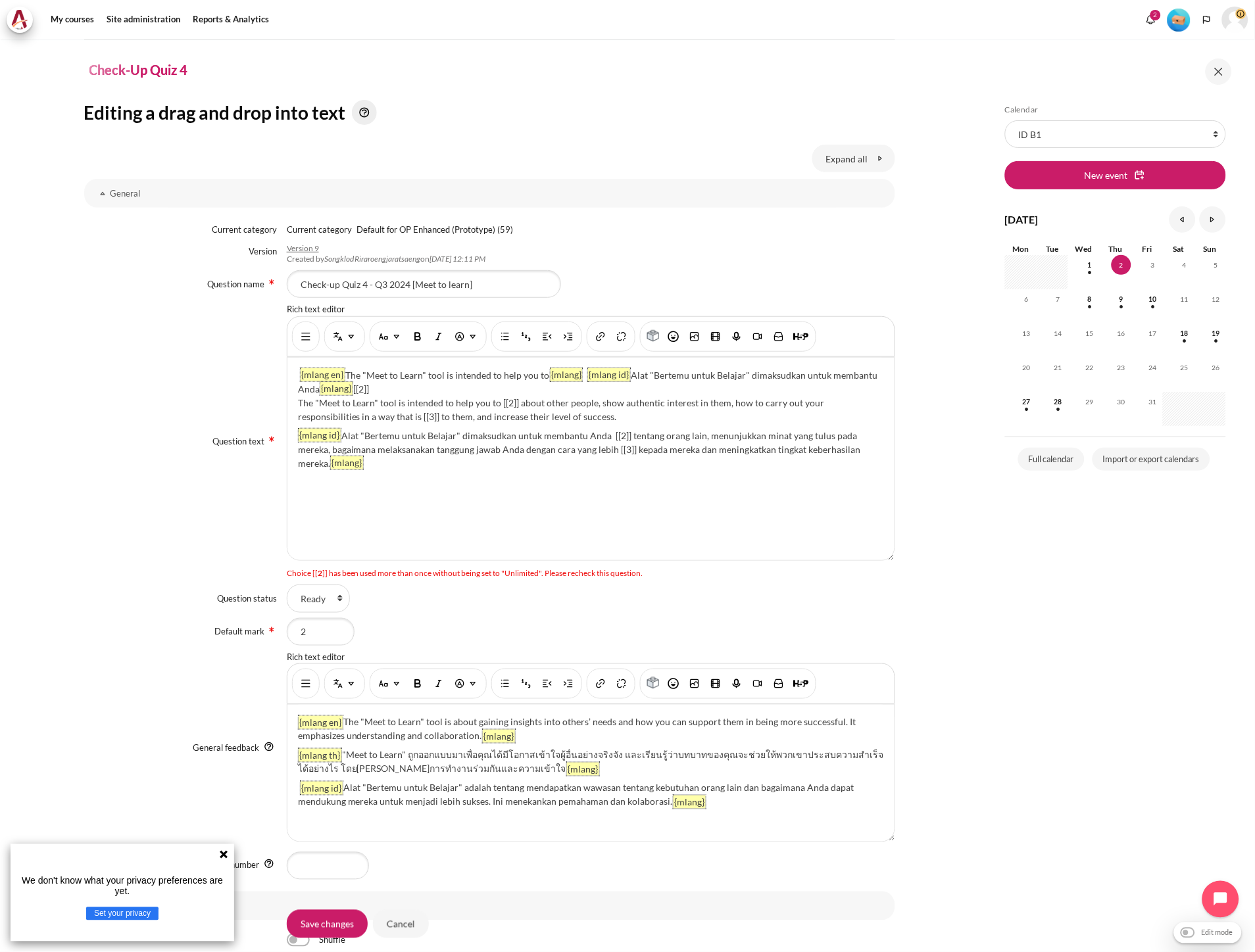
click at [411, 389] on div "{mlang en} The "Meet to Learn" tool is intended to help you to {mlang} {mlang i…" at bounding box center [591, 459] width 607 height 203
click at [342, 342] on img "Multi-Language Content (v2)" at bounding box center [338, 336] width 13 height 13
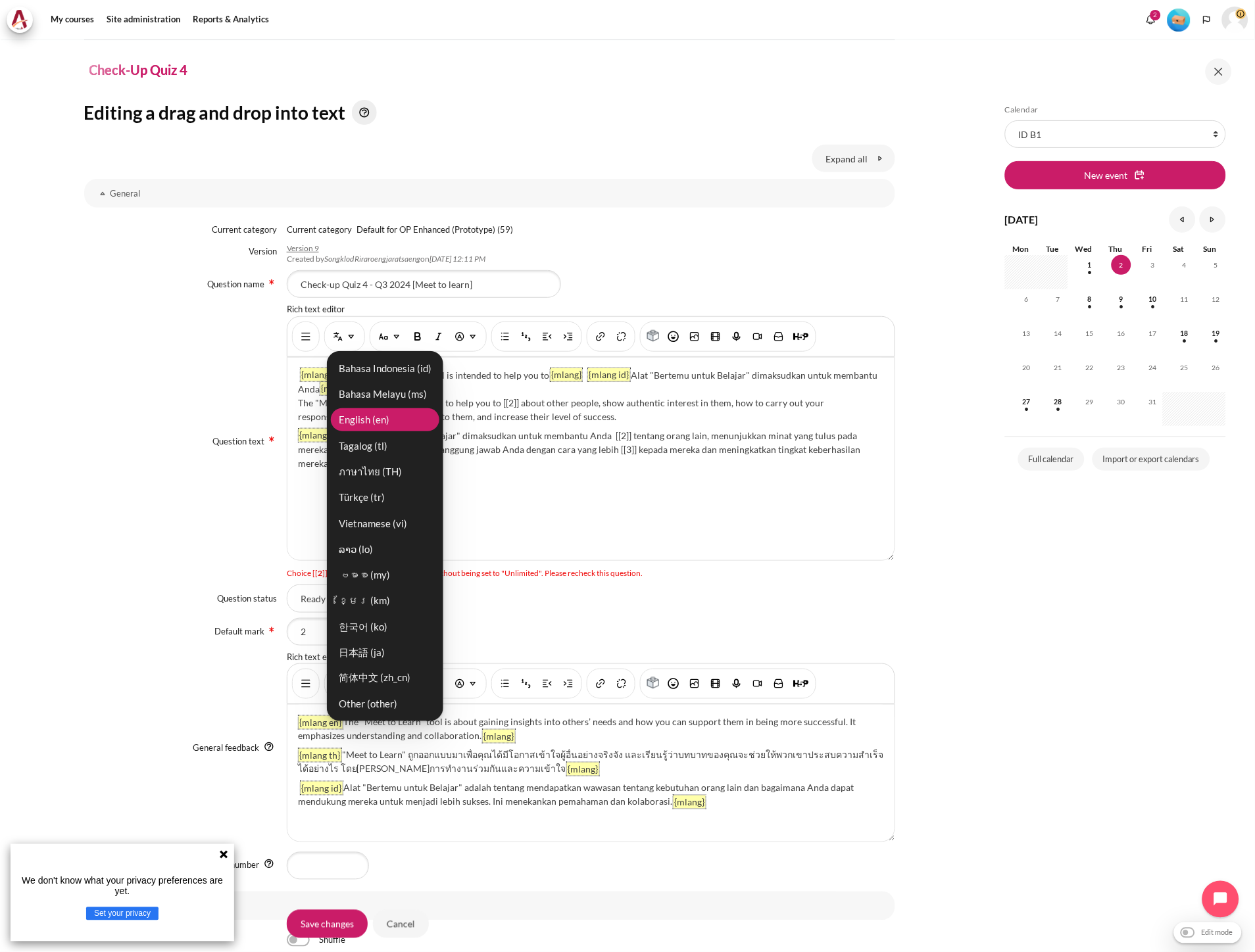
click at [367, 413] on link "English ‎(en)‎" at bounding box center [385, 420] width 108 height 23
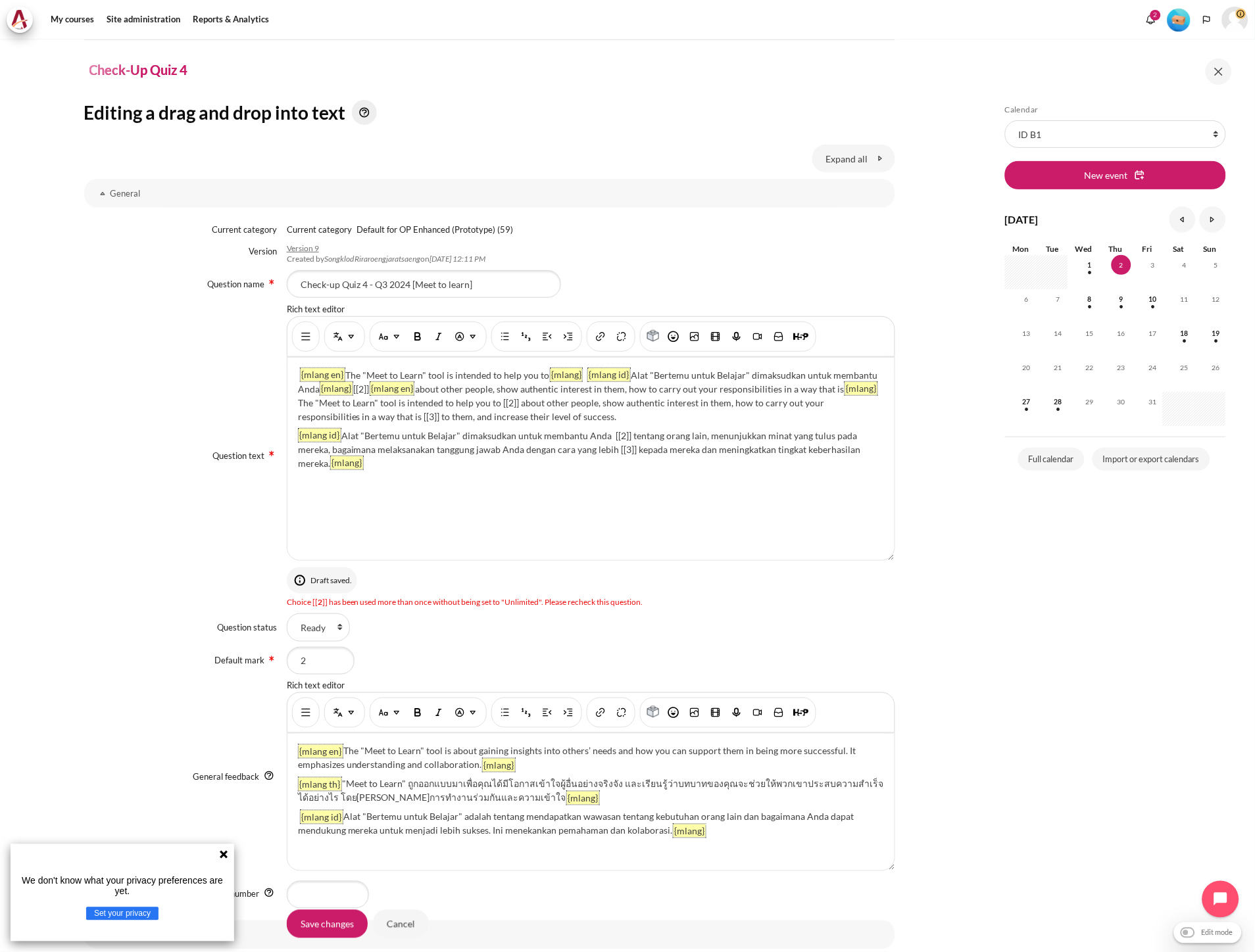
click at [360, 401] on div "{mlang en} The "Meet to Learn" tool is intended to help you to {mlang} {mlang i…" at bounding box center [591, 459] width 607 height 203
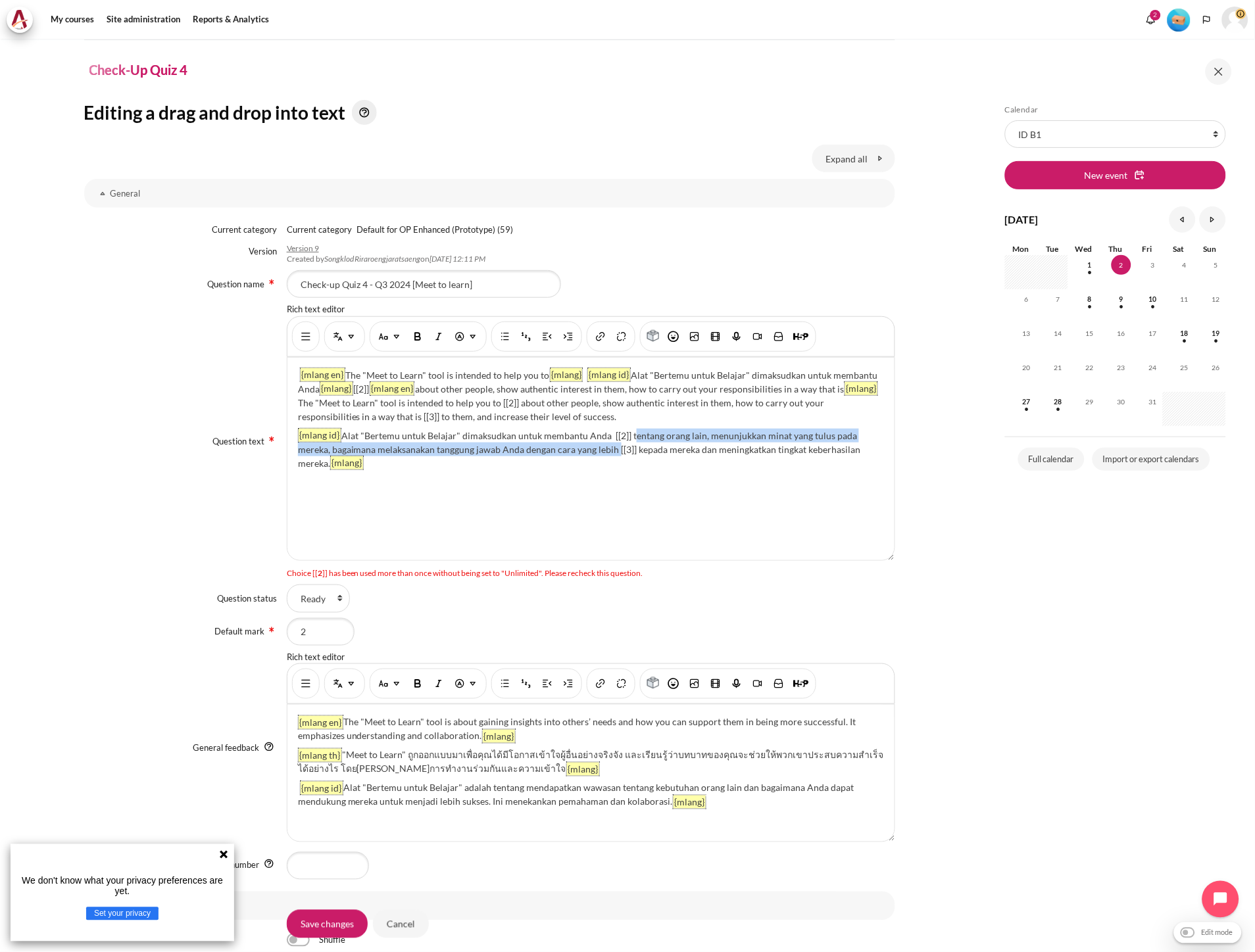
drag, startPoint x: 629, startPoint y: 450, endPoint x: 612, endPoint y: 464, distance: 22.0
click at [612, 464] on div "{mlang en} The "Meet to Learn" tool is intended to help you to {mlang} {mlang i…" at bounding box center [591, 459] width 607 height 203
copy div "tentang orang lain, menunjukkan minat yang tulus pada mereka, bagaimana melaksa…"
click at [374, 404] on div "{mlang en} The "Meet to Learn" tool is intended to help you to {mlang} {mlang i…" at bounding box center [591, 459] width 607 height 203
click at [344, 336] on img "Multi-Language Content (v2)" at bounding box center [350, 336] width 13 height 13
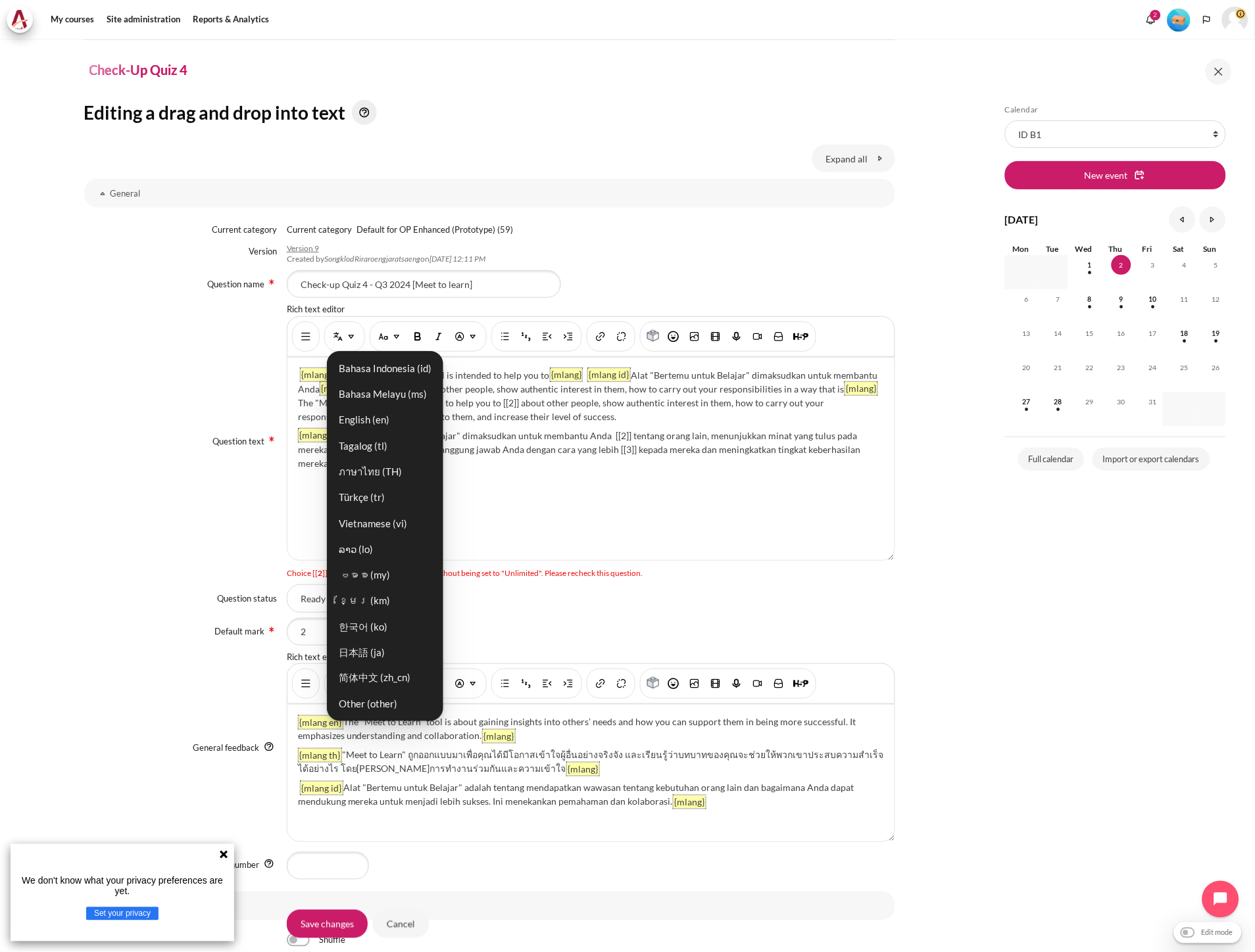
drag, startPoint x: 372, startPoint y: 374, endPoint x: 378, endPoint y: 409, distance: 35.5
click at [372, 374] on link "Bahasa Indonesia ‎(id)‎" at bounding box center [385, 368] width 108 height 23
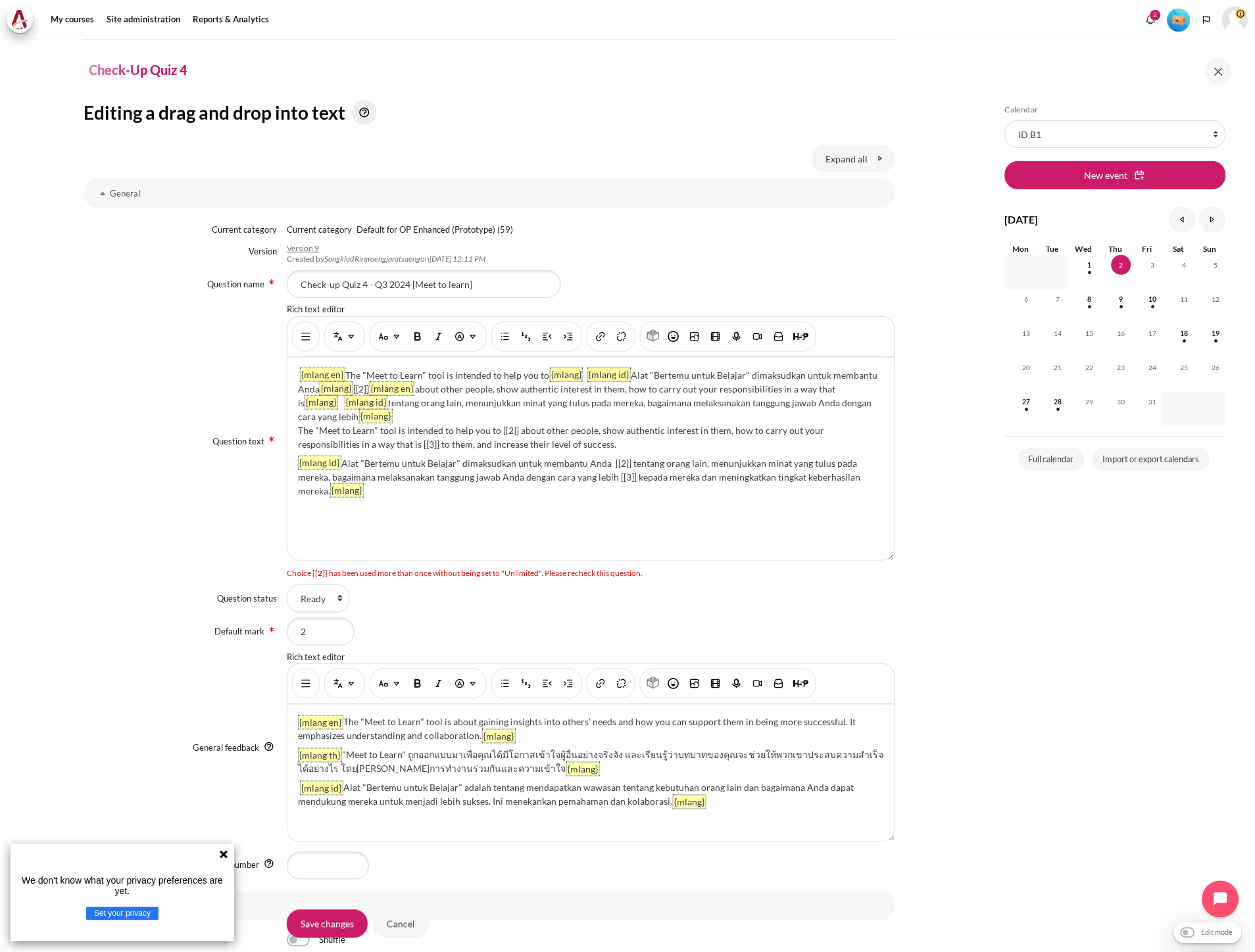
click at [428, 415] on div "{mlang en} The "Meet to Learn" tool is intended to help you to {mlang} {mlang i…" at bounding box center [591, 459] width 607 height 203
drag, startPoint x: 417, startPoint y: 441, endPoint x: 438, endPoint y: 444, distance: 21.2
click at [438, 444] on p "The "Meet to Learn" tool is intended to help you to [[2]] about other people, s…" at bounding box center [590, 437] width 587 height 27
copy p "[[3]]"
click at [413, 416] on div "{mlang en} The "Meet to Learn" tool is intended to help you to {mlang} {mlang i…" at bounding box center [591, 459] width 607 height 203
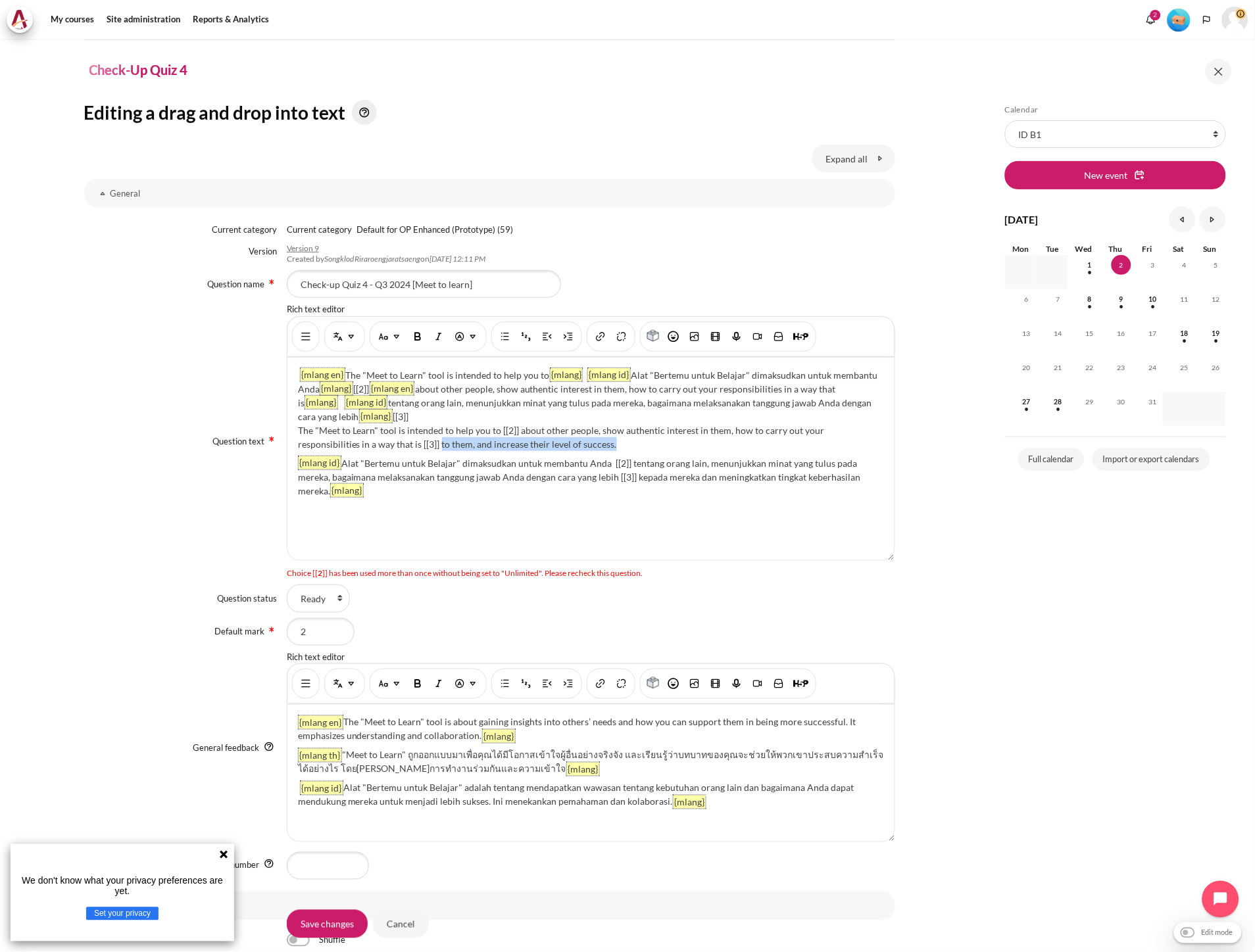
drag, startPoint x: 437, startPoint y: 445, endPoint x: 612, endPoint y: 446, distance: 175.0
click at [612, 446] on p "The "Meet to Learn" tool is intended to help you to [[2]] about other people, s…" at bounding box center [590, 437] width 587 height 27
copy p "to them, and increase their level of success."
click at [431, 416] on div "{mlang en} The "Meet to Learn" tool is intended to help you to {mlang} {mlang i…" at bounding box center [591, 459] width 607 height 203
click at [328, 337] on button "Multi-Language Content (v2)" at bounding box center [344, 337] width 34 height 23
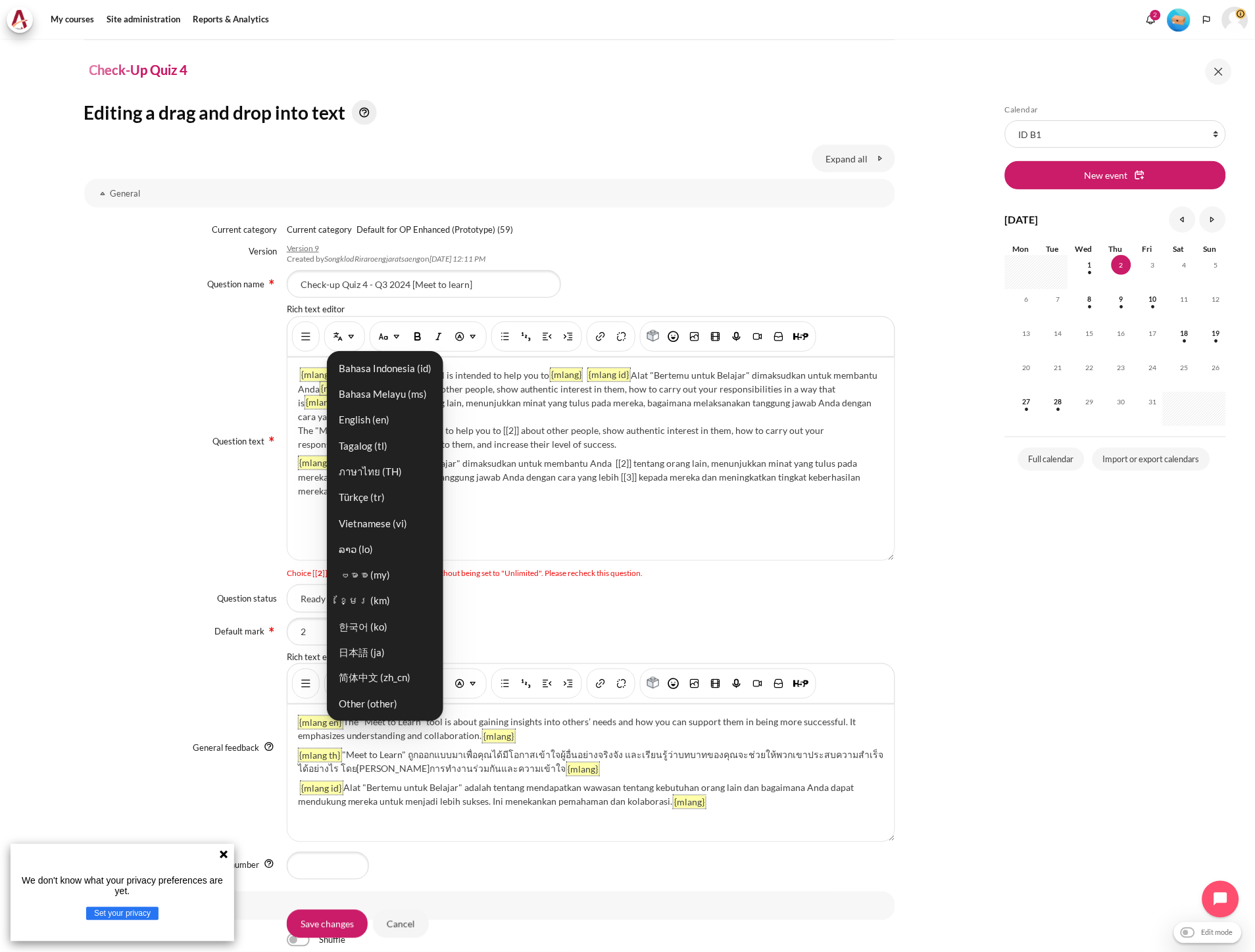
click at [388, 416] on link "English ‎(en)‎" at bounding box center [385, 420] width 108 height 23
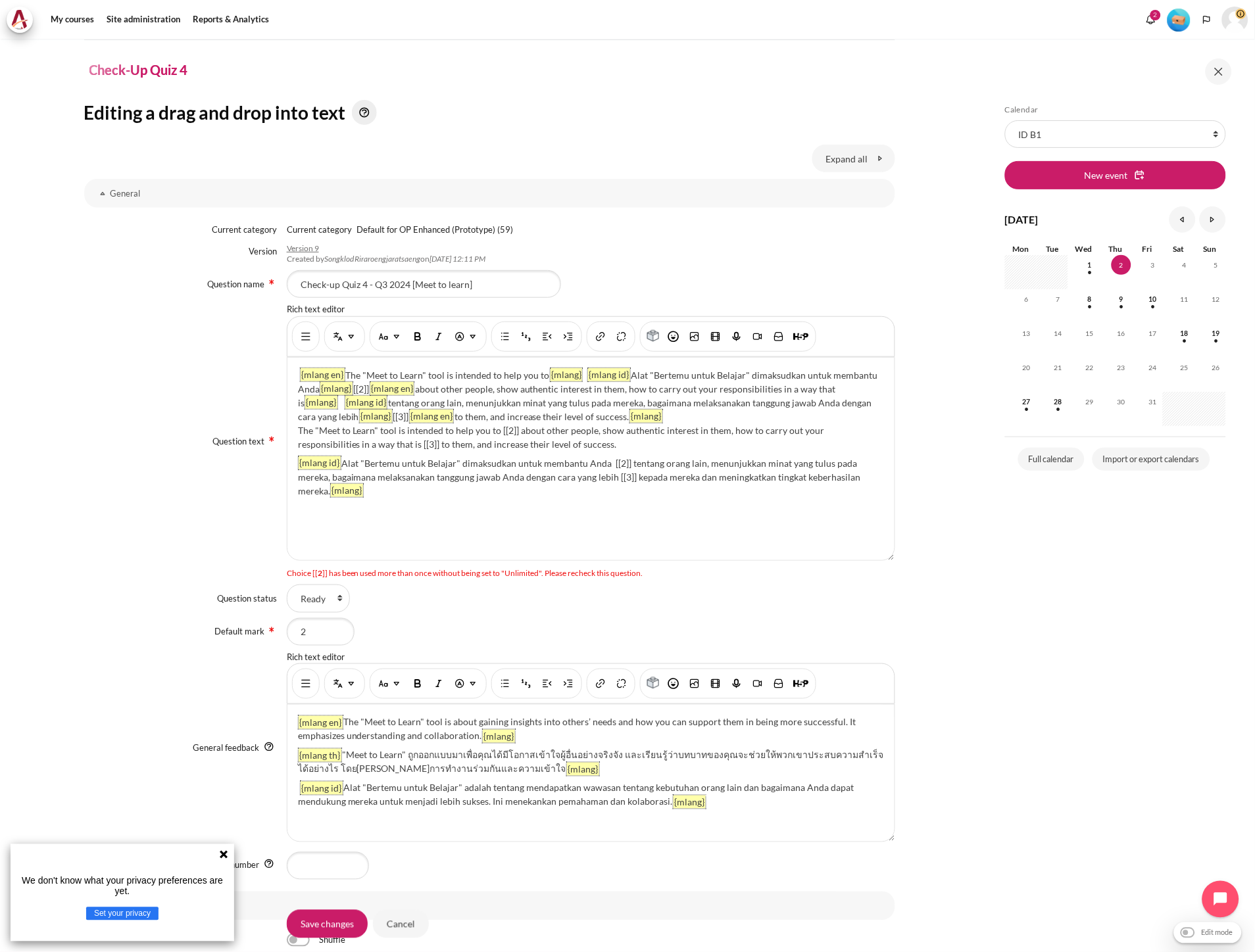
click at [725, 416] on div "{mlang en} The "Meet to Learn" tool is intended to help you to {mlang} {mlang i…" at bounding box center [591, 459] width 607 height 203
drag, startPoint x: 634, startPoint y: 478, endPoint x: 328, endPoint y: 489, distance: 306.2
click at [328, 489] on div "{mlang en} The "Meet to Learn" tool is intended to help you to {mlang} {mlang i…" at bounding box center [591, 459] width 607 height 203
copy div "kepada mereka dan meningkatkan tingkat keberhasilan mereka."
click at [647, 439] on p "The "Meet to Learn" tool is intended to help you to [[2]] about other people, s…" at bounding box center [590, 437] width 587 height 27
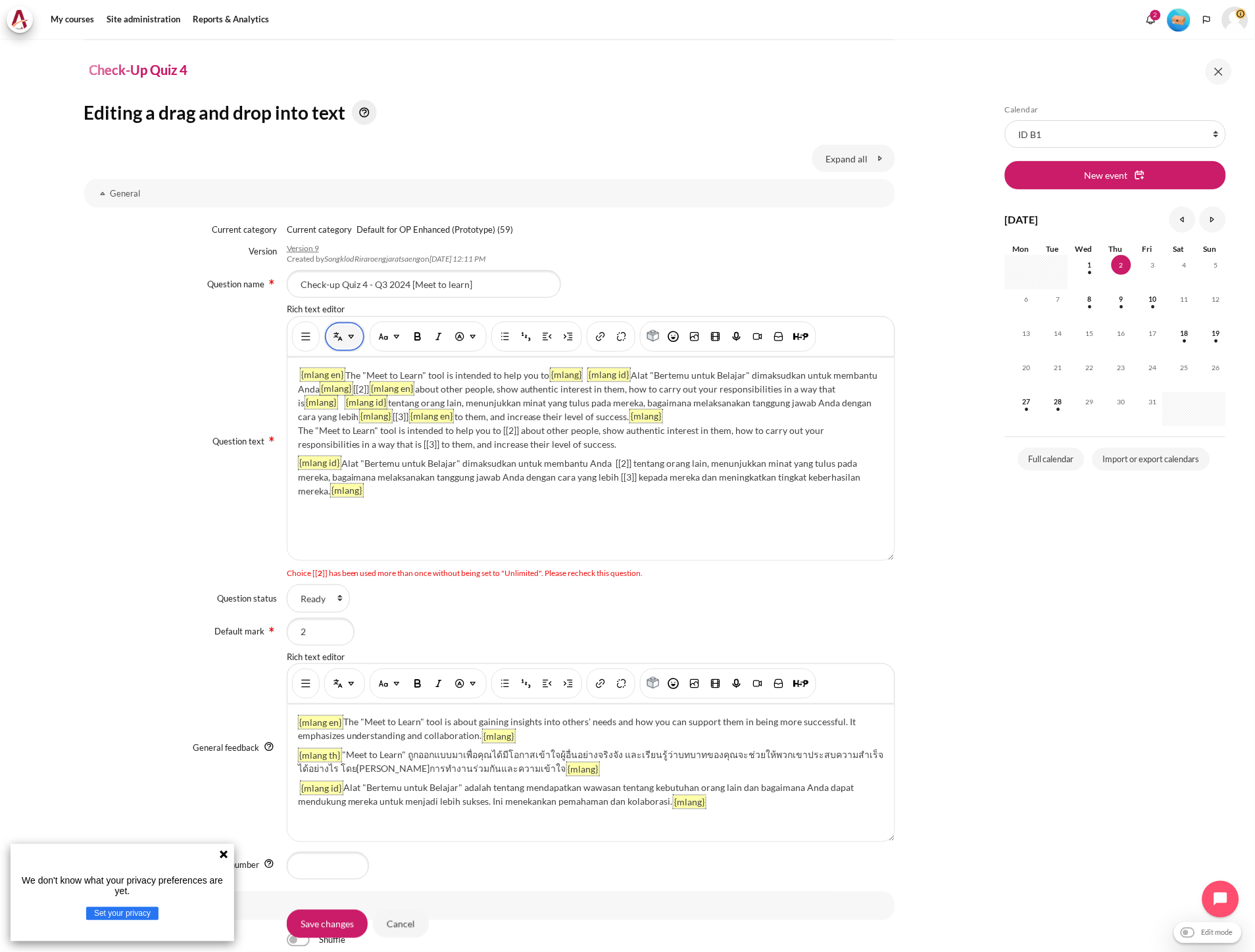
click at [332, 342] on img "Multi-Language Content (v2)" at bounding box center [338, 336] width 13 height 13
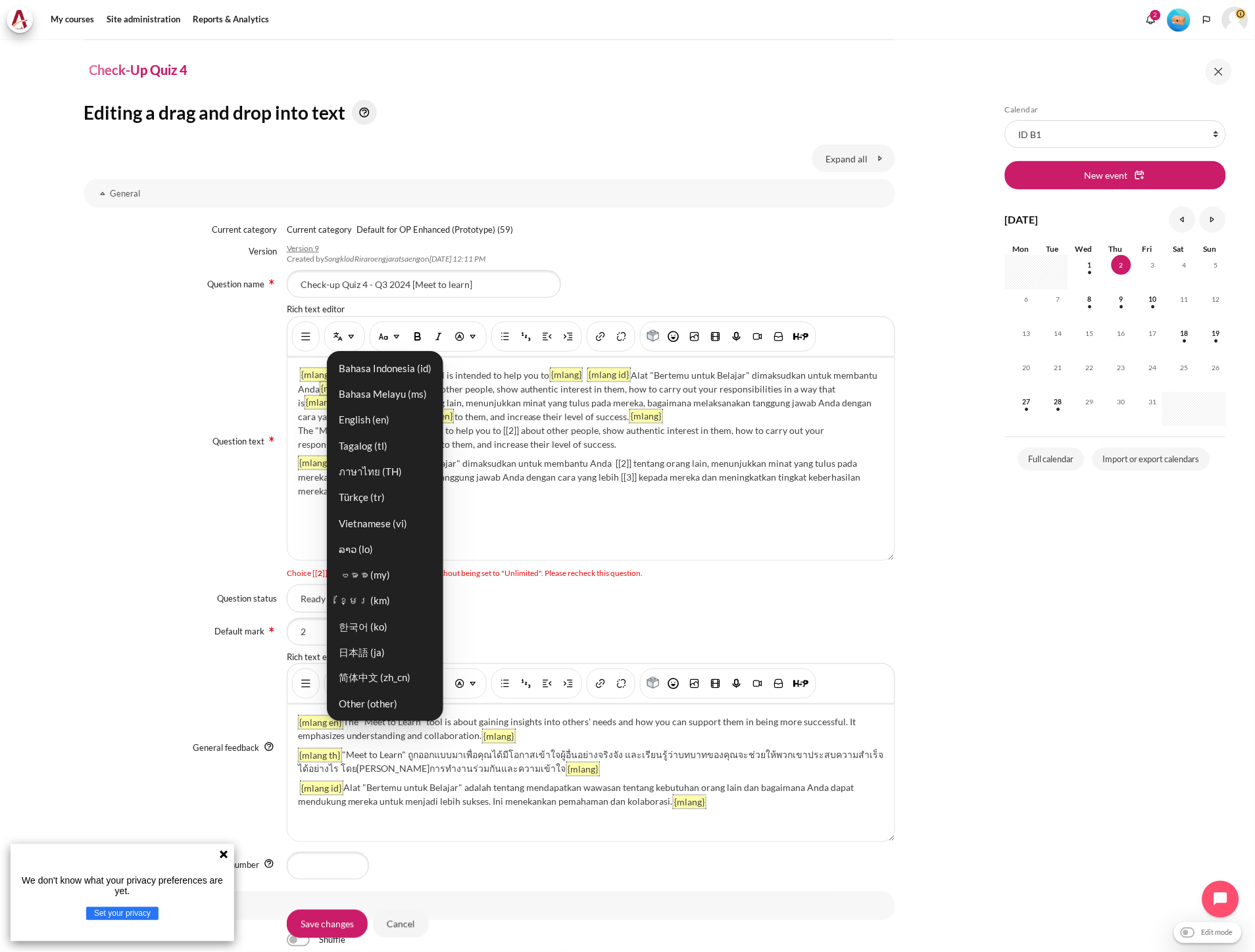
drag, startPoint x: 362, startPoint y: 370, endPoint x: 582, endPoint y: 411, distance: 223.8
click at [362, 370] on link "Bahasa Indonesia ‎(id)‎" at bounding box center [385, 368] width 108 height 23
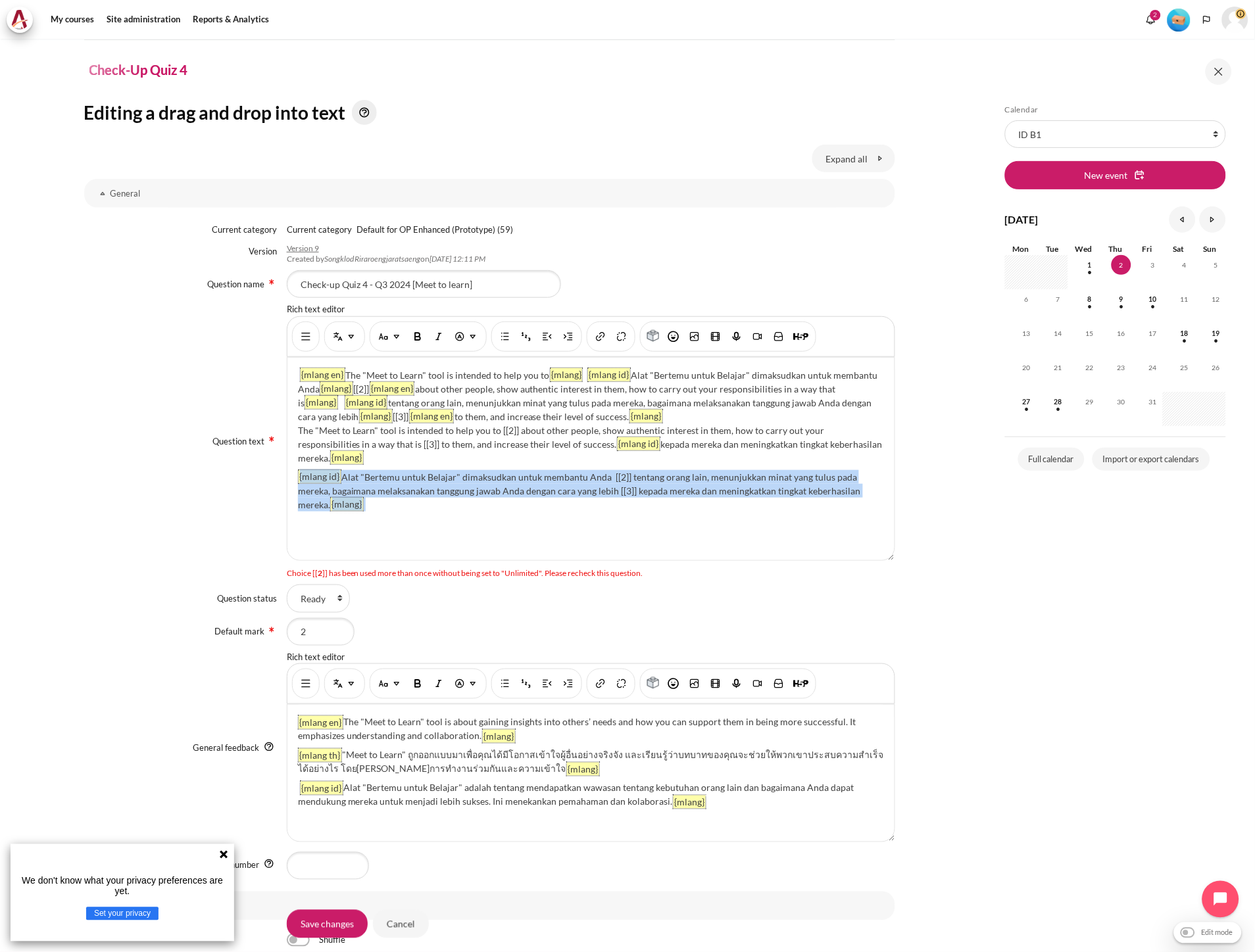
drag, startPoint x: 413, startPoint y: 511, endPoint x: 288, endPoint y: 478, distance: 129.3
click at [288, 478] on div "{mlang en} The "Meet to Learn" tool is intended to help you to {mlang} {mlang i…" at bounding box center [591, 459] width 607 height 203
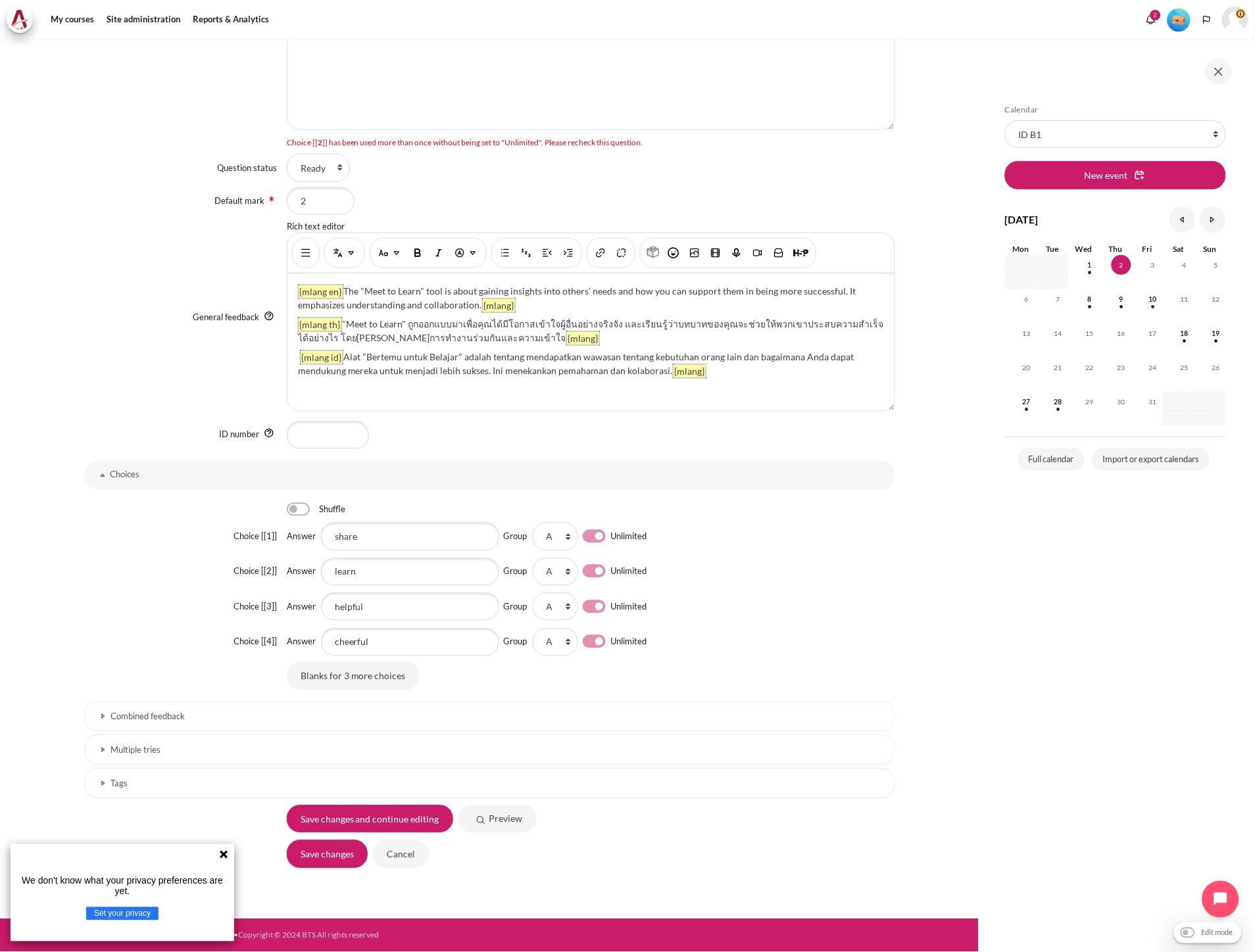
scroll to position [504, 0]
click at [320, 856] on input "Save changes" at bounding box center [327, 853] width 81 height 27
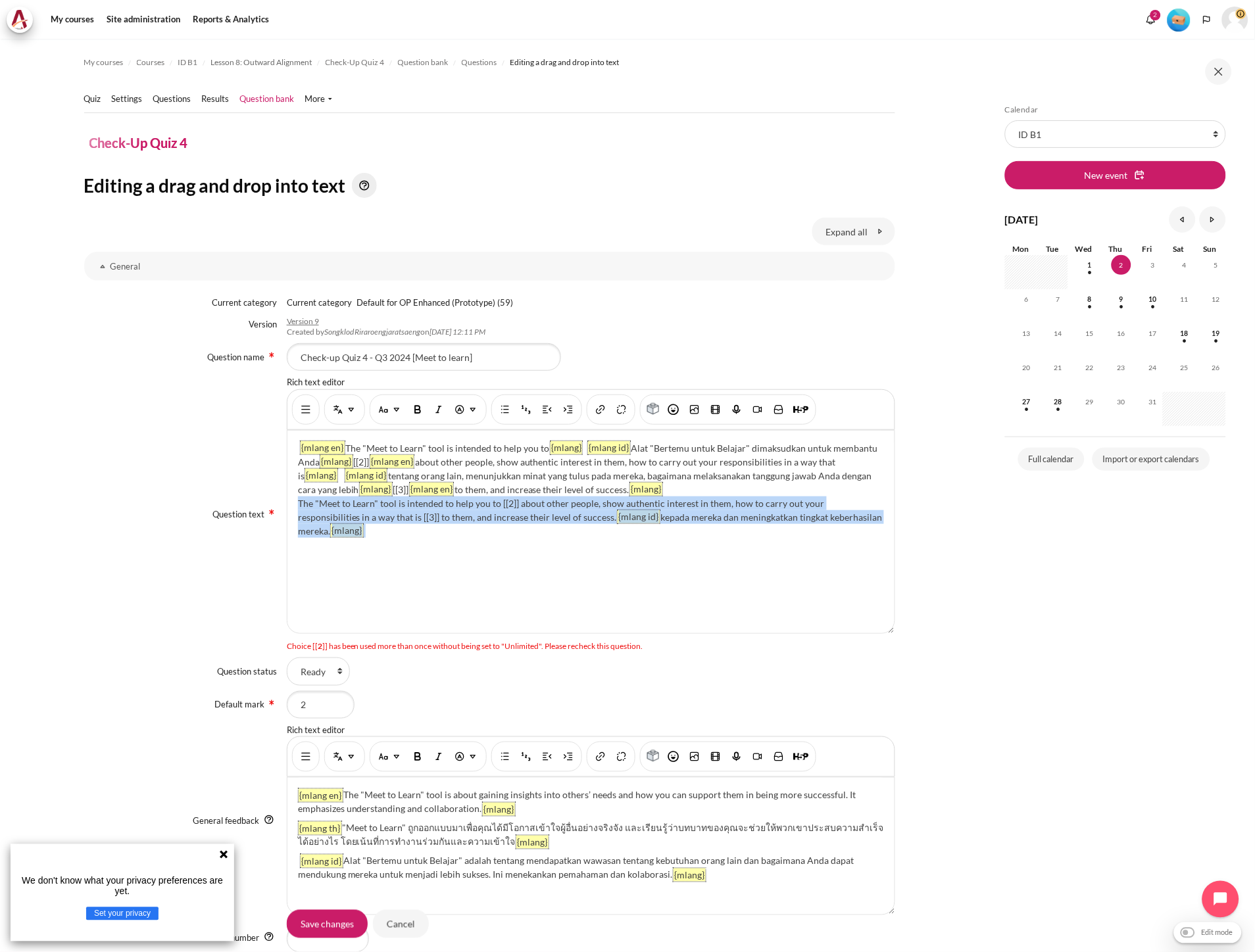
drag, startPoint x: 475, startPoint y: 536, endPoint x: 293, endPoint y: 506, distance: 184.5
click at [293, 506] on div "{mlang en} The "Meet to Learn" tool is intended to help you to {mlang} {mlang i…" at bounding box center [591, 532] width 607 height 203
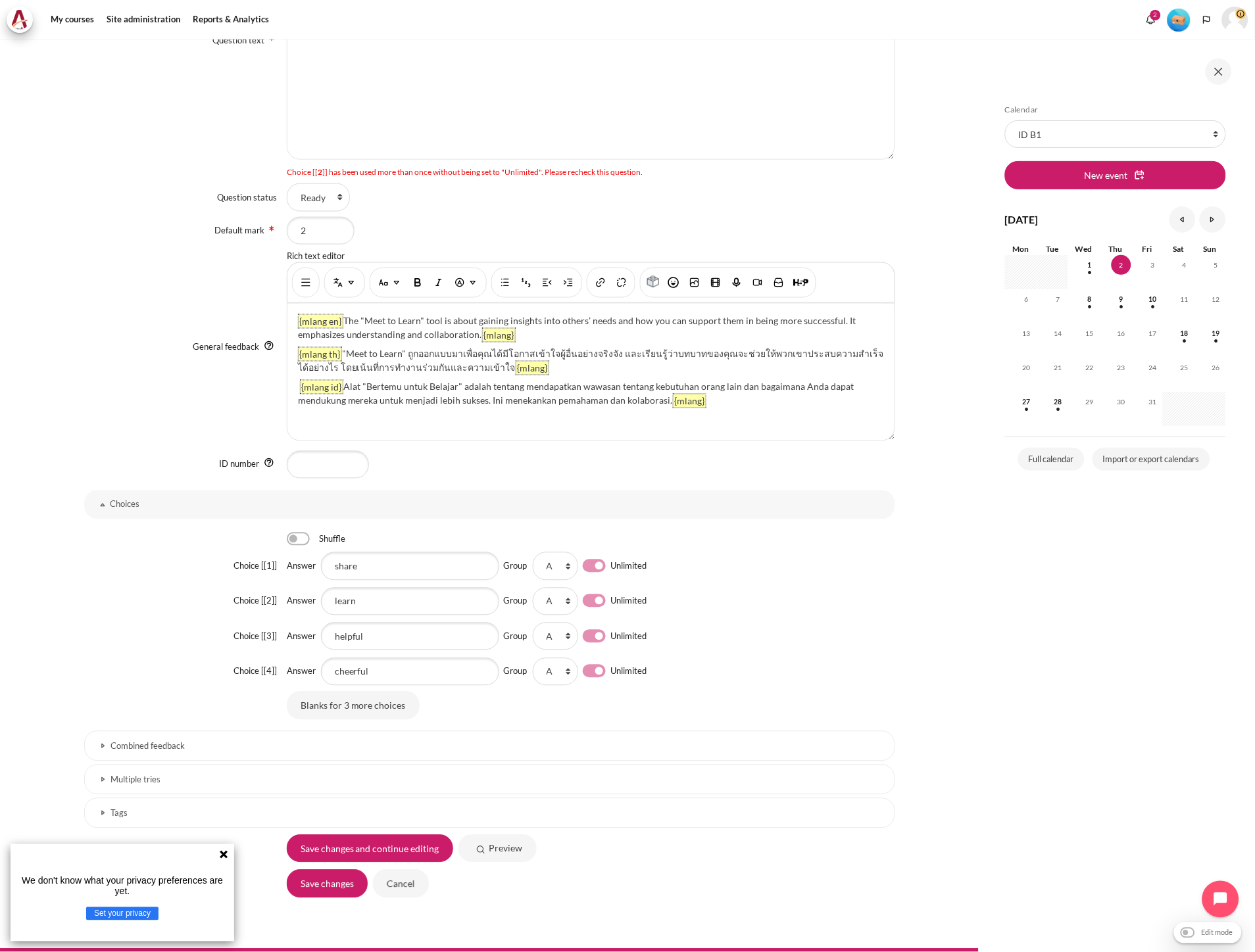
scroll to position [504, 0]
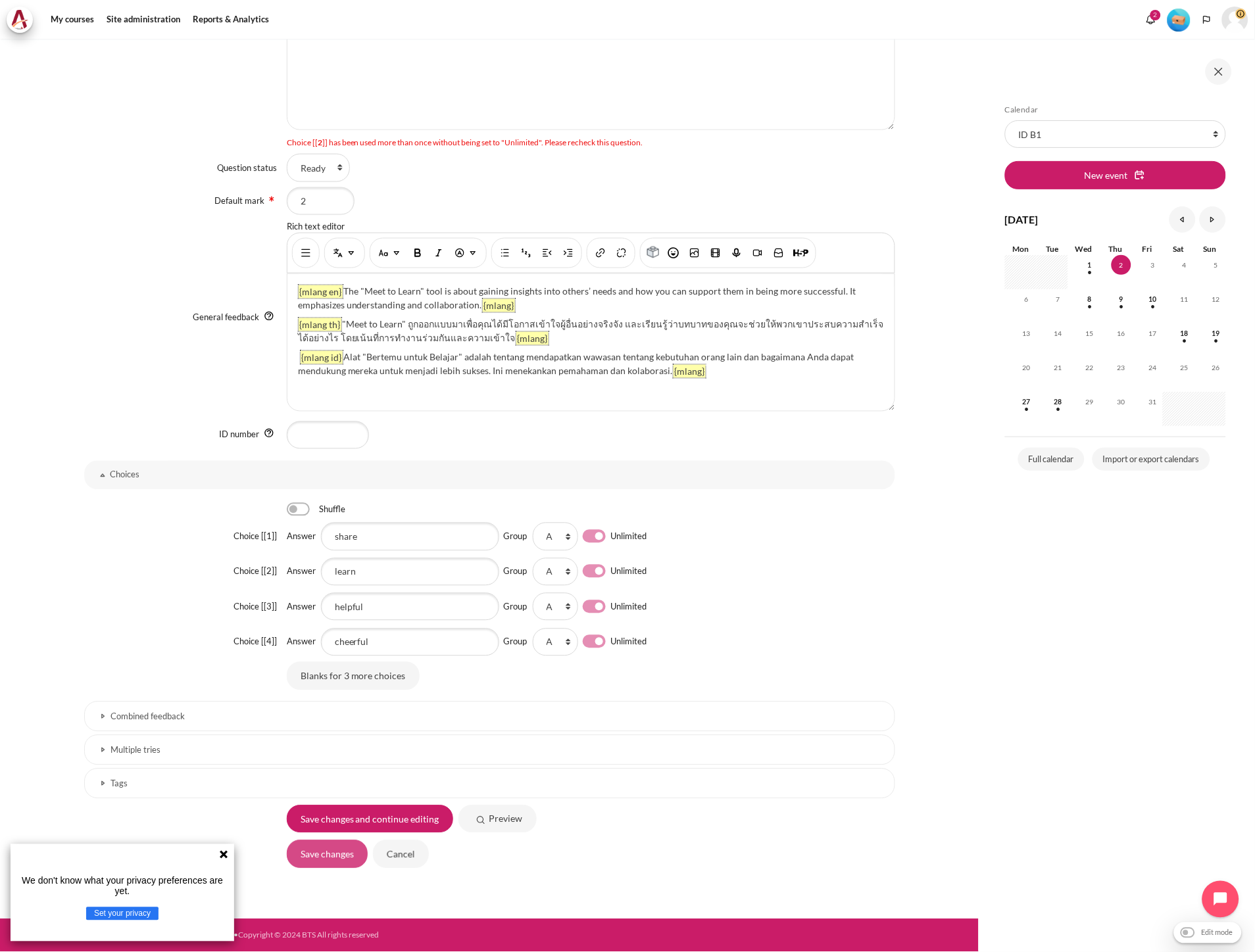
click at [336, 852] on input "Save changes" at bounding box center [327, 853] width 81 height 27
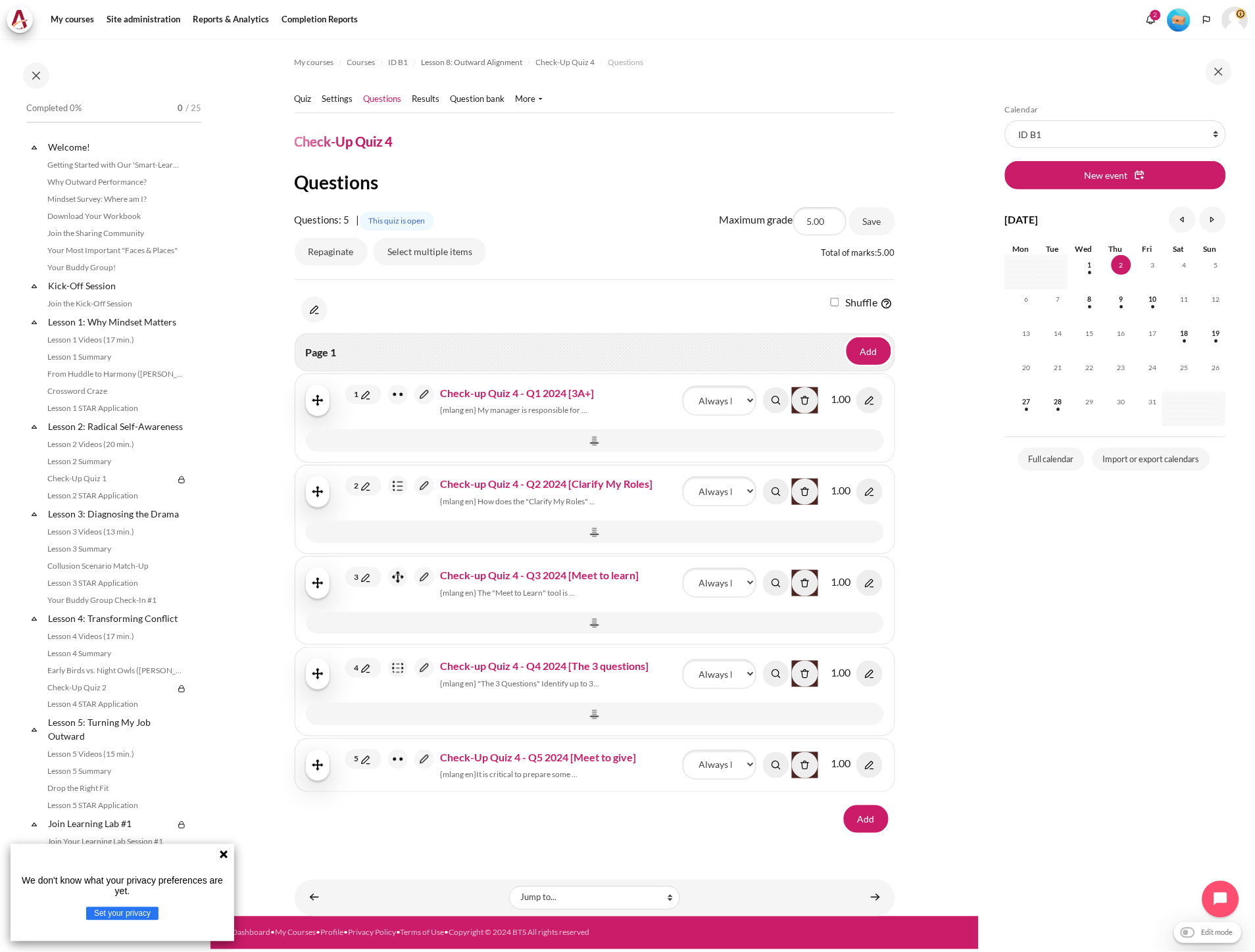
scroll to position [718, 0]
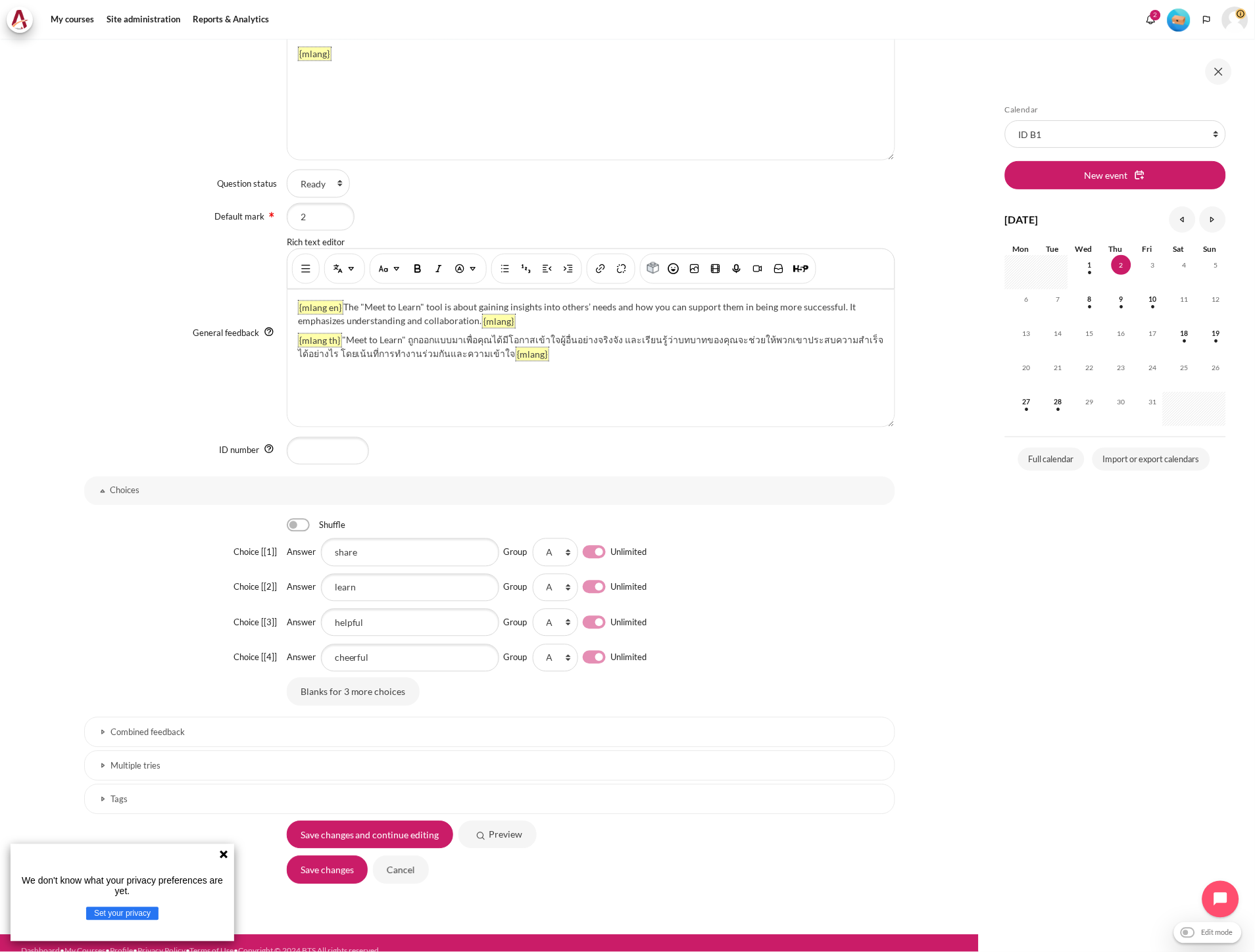
scroll to position [490, 0]
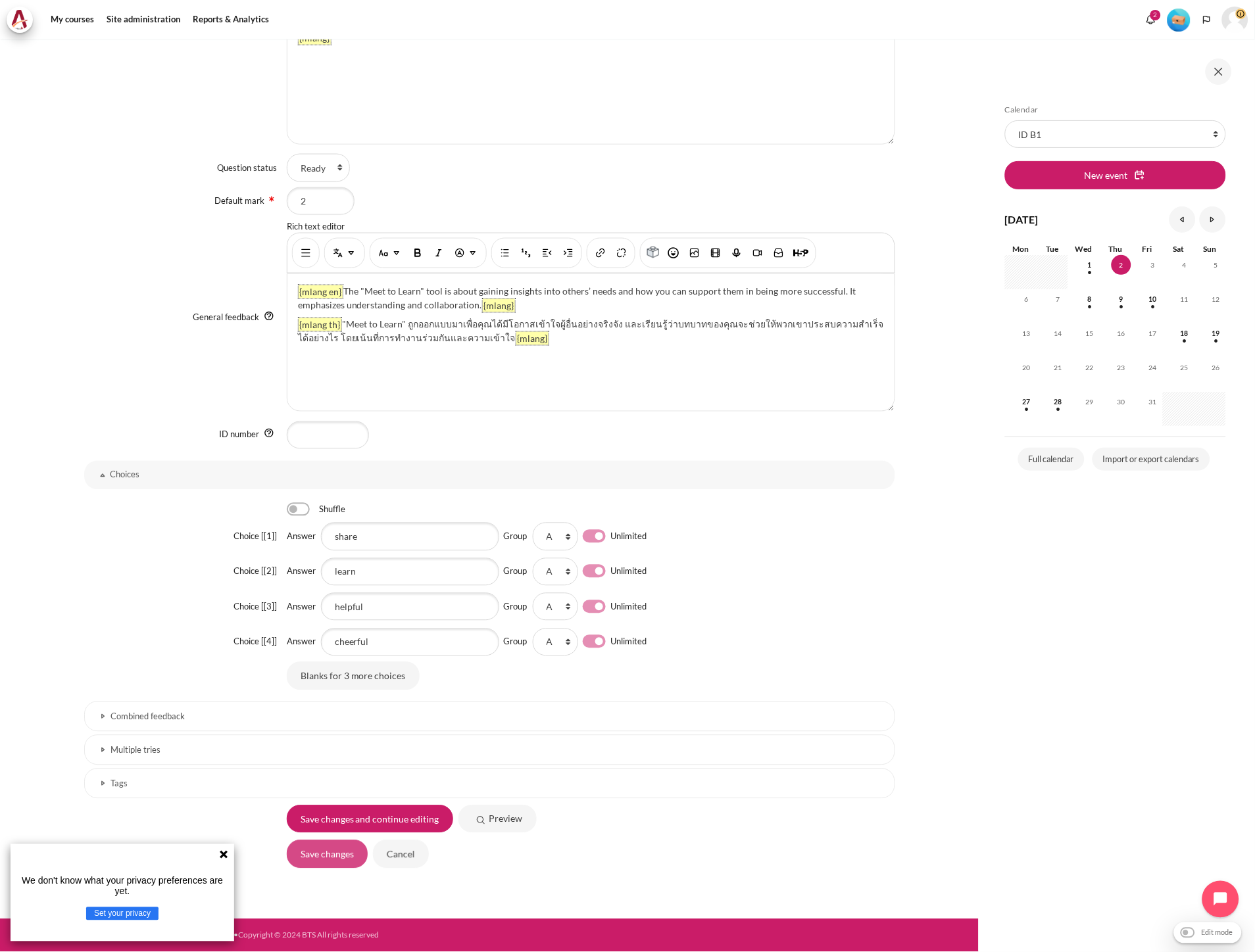
click at [321, 856] on input "Save changes" at bounding box center [327, 853] width 81 height 27
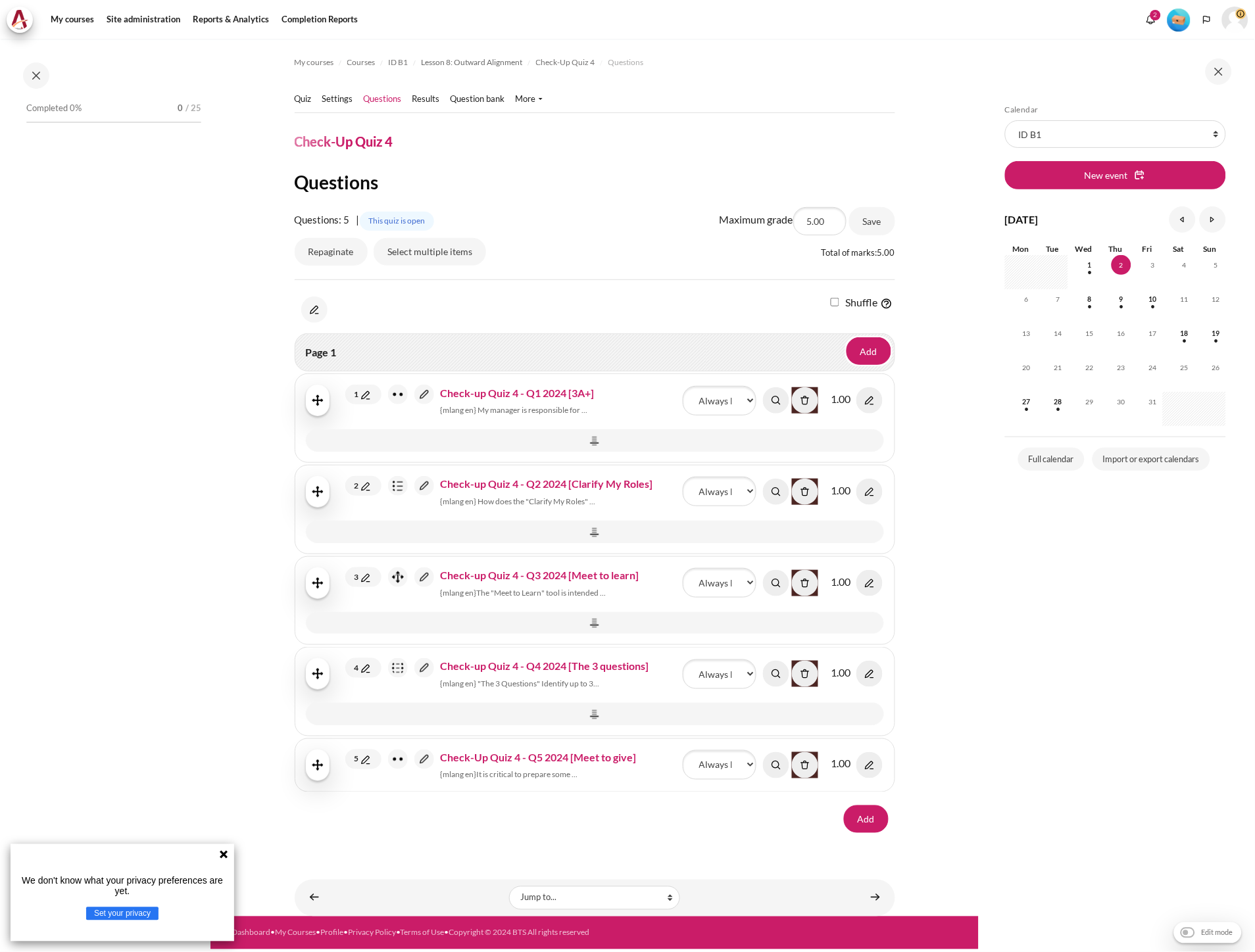
scroll to position [718, 0]
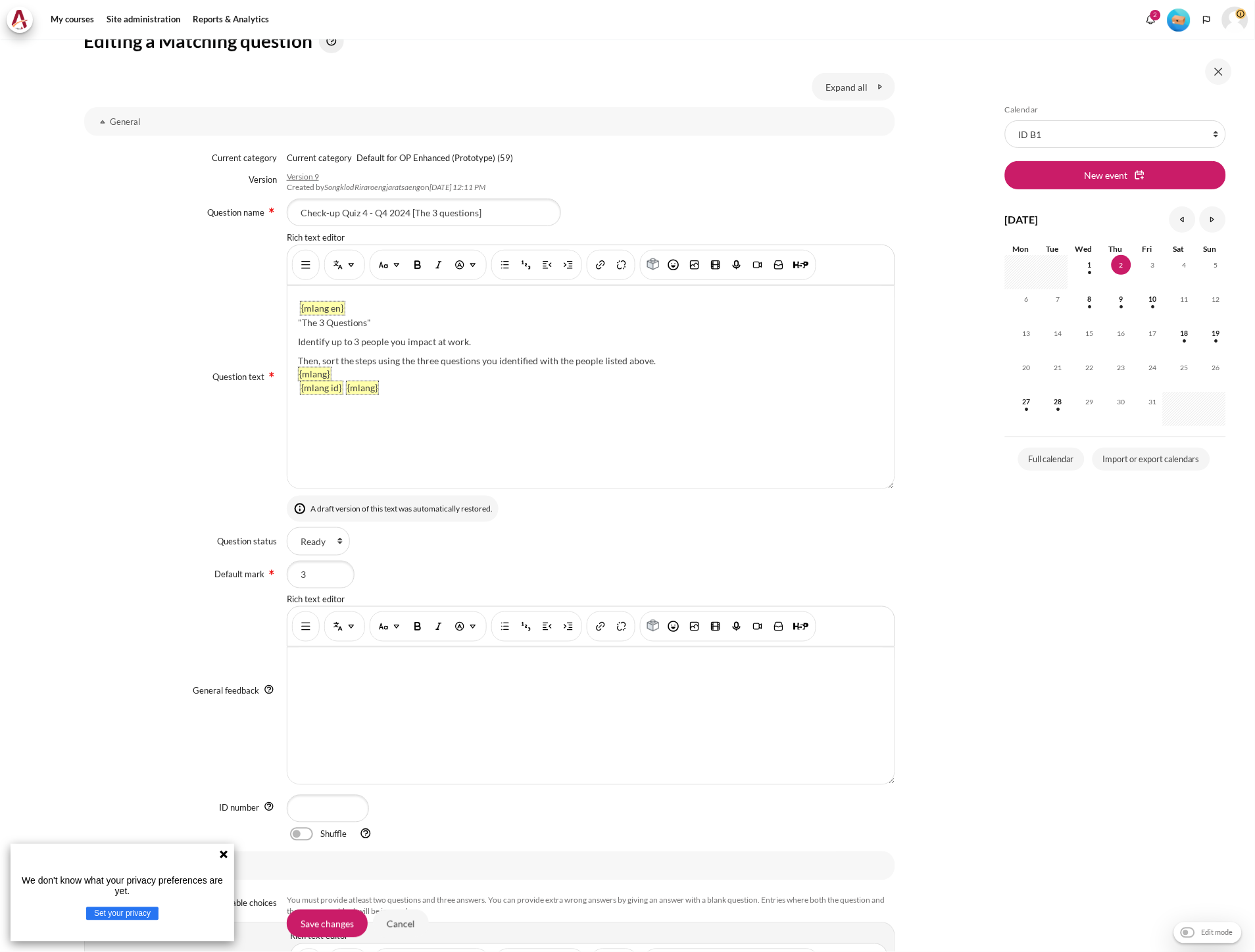
scroll to position [146, 0]
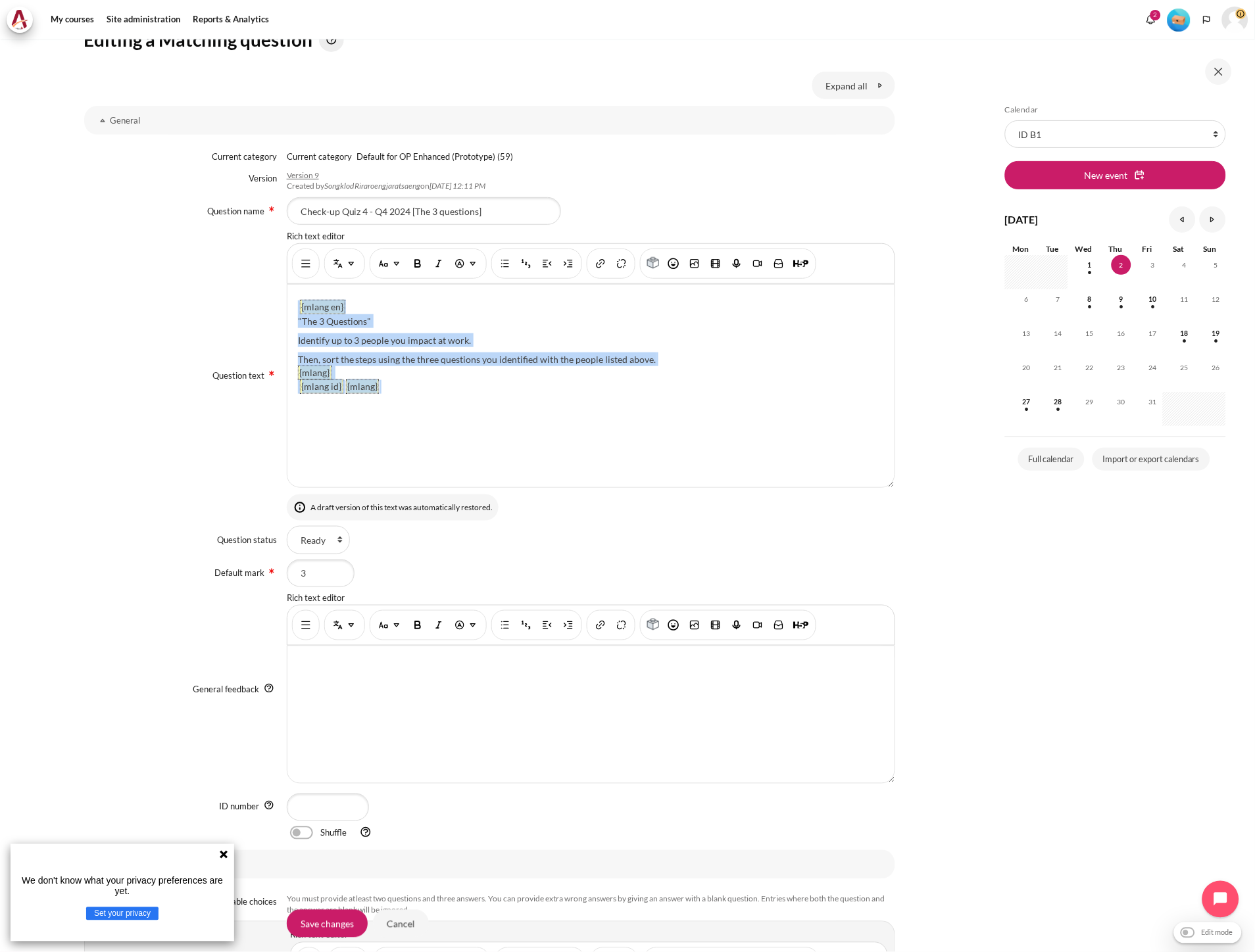
drag, startPoint x: 434, startPoint y: 392, endPoint x: 254, endPoint y: 299, distance: 202.6
click at [254, 299] on div "Question text Rich text editor {mlang en} "The 3 Questions" Identify up to 3 pe…" at bounding box center [489, 376] width 811 height 291
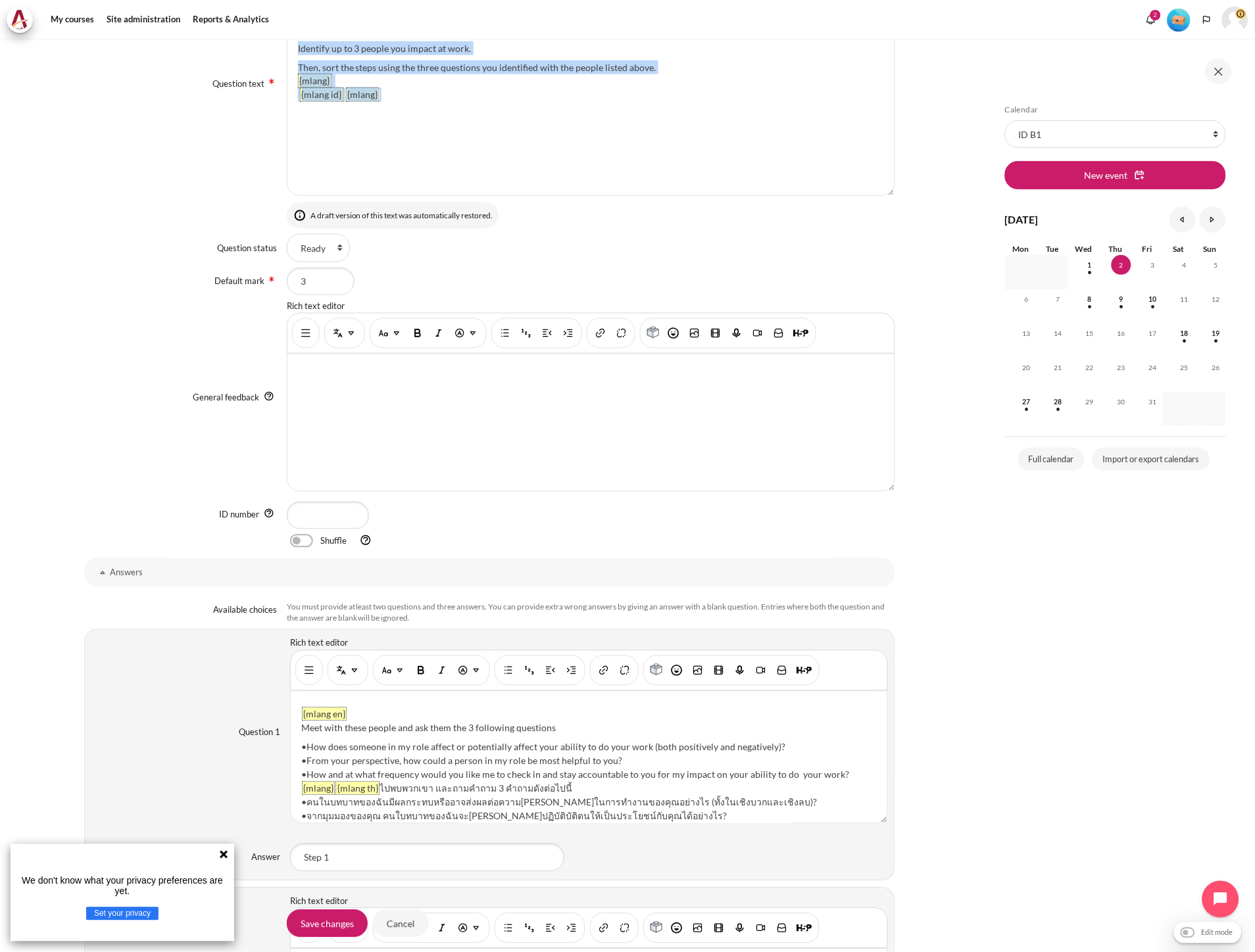
scroll to position [73, 0]
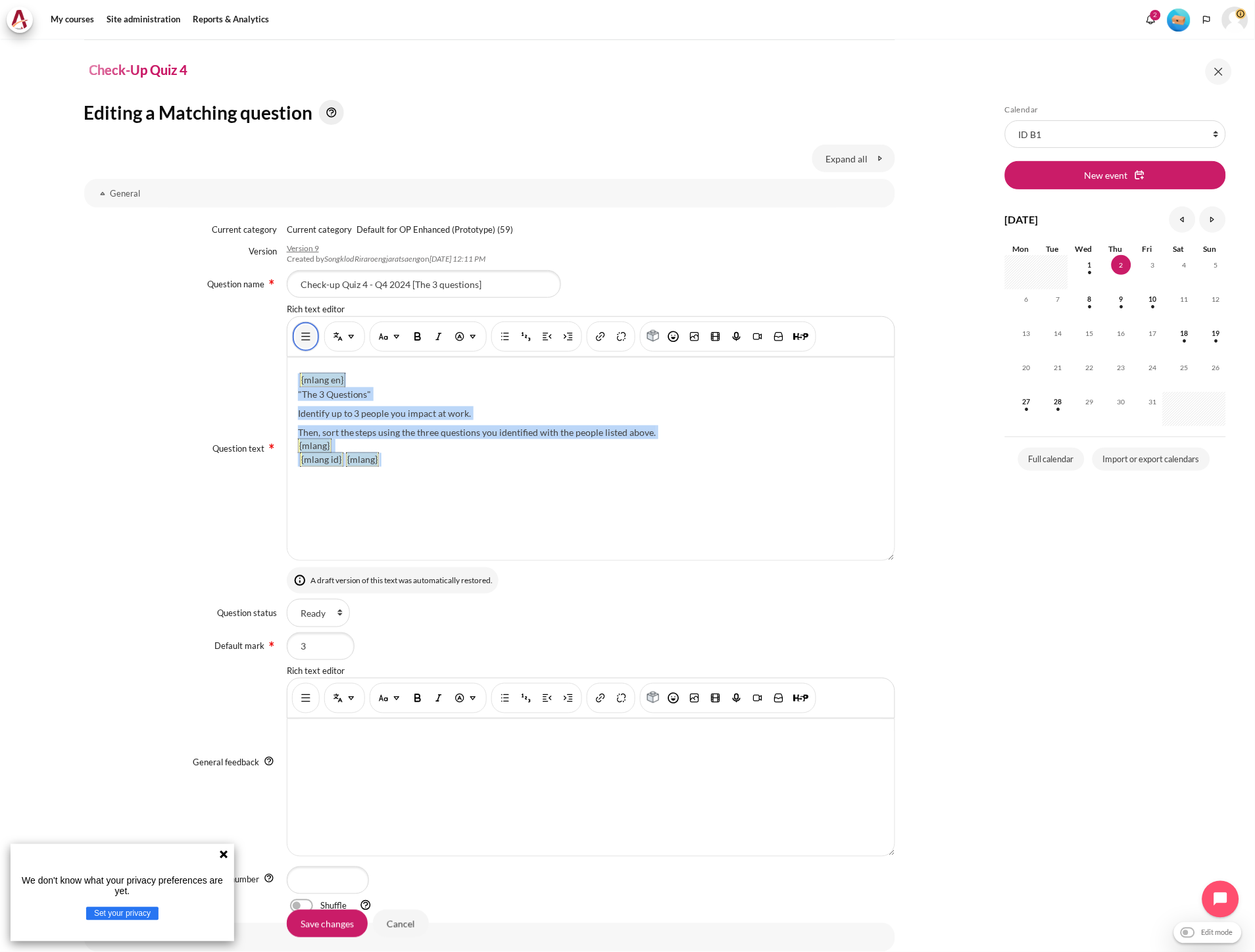
click at [306, 343] on button "Show/hide advanced buttons" at bounding box center [306, 337] width 21 height 23
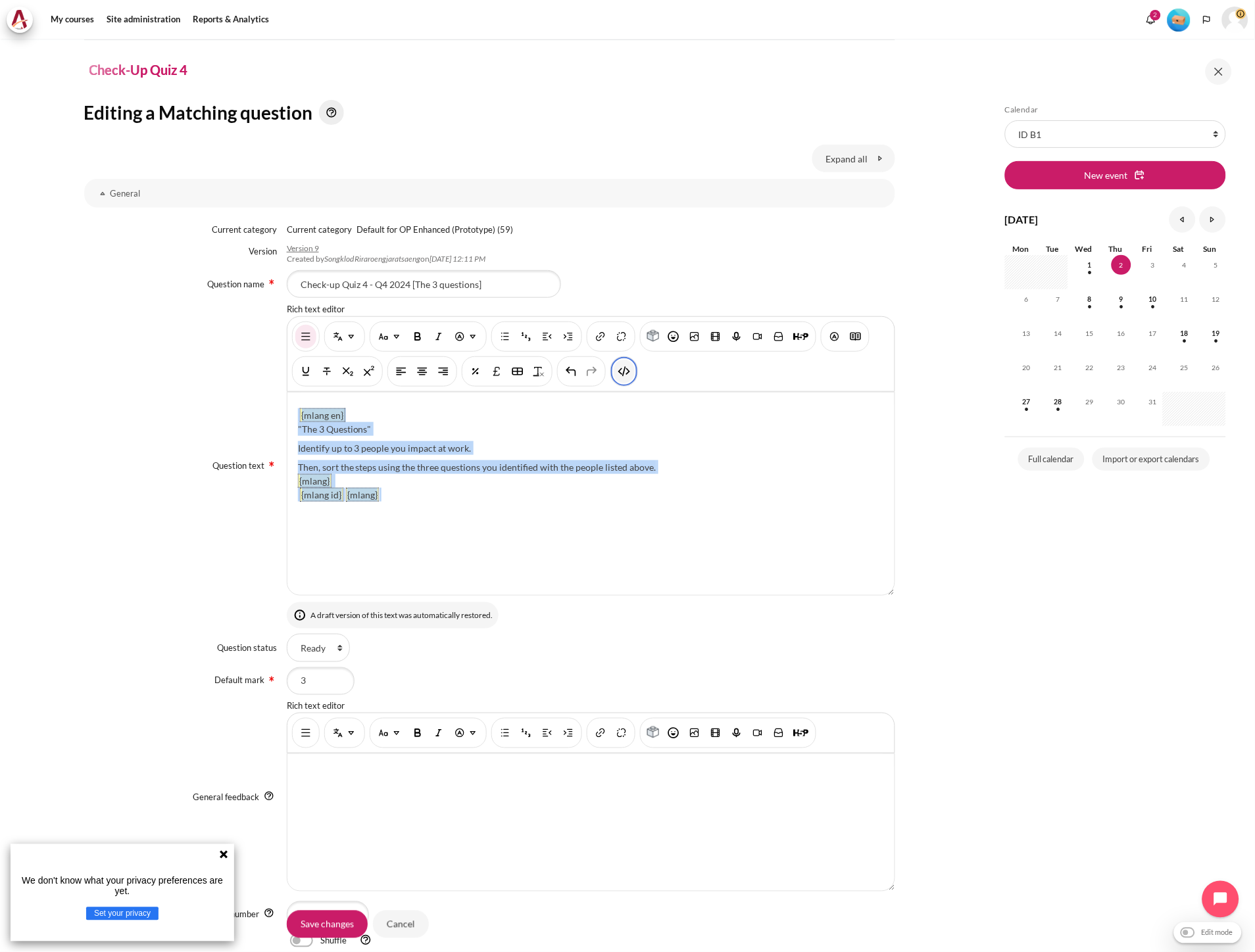
click at [622, 369] on img "HTML" at bounding box center [624, 371] width 13 height 13
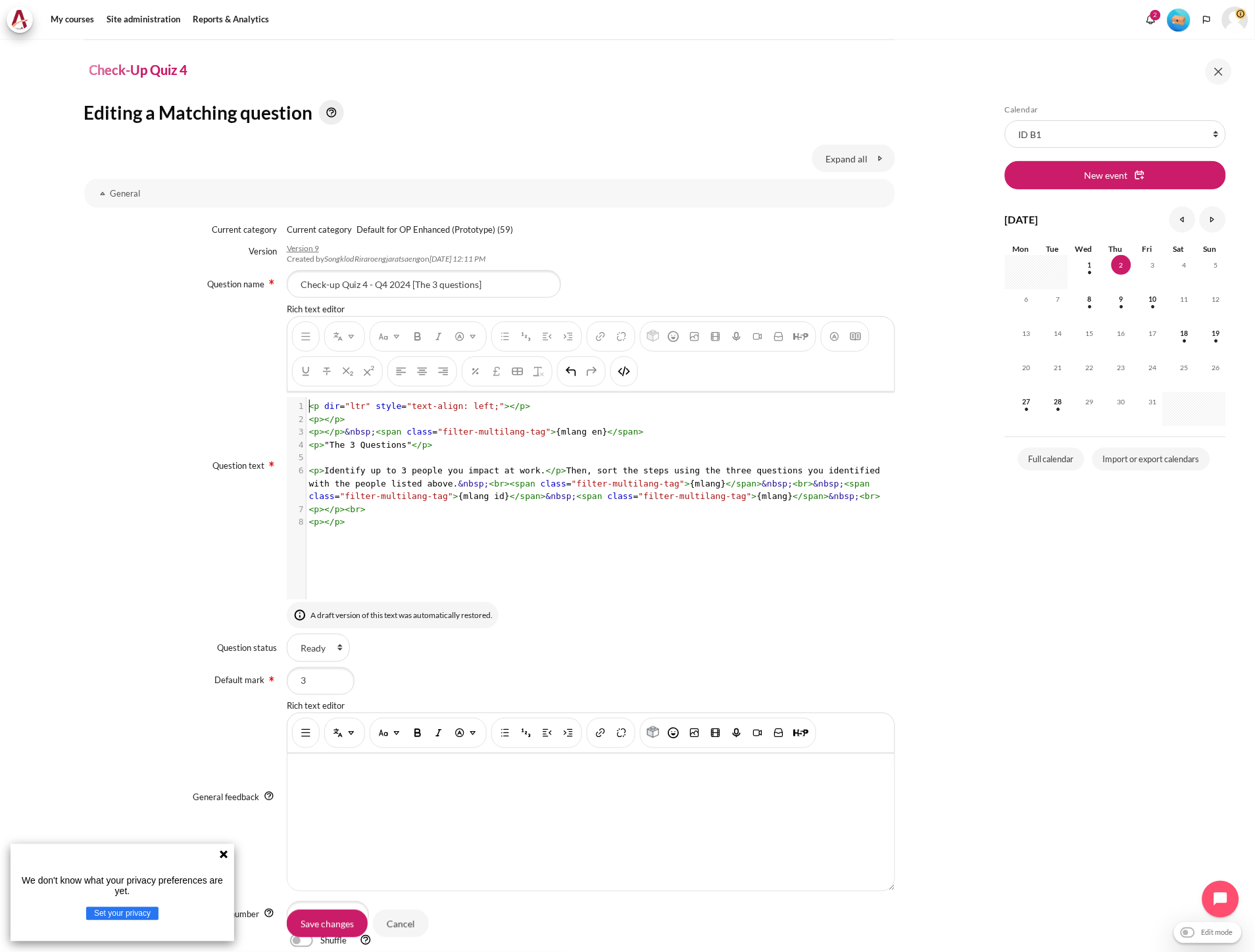
scroll to position [1, 0]
click at [503, 455] on pre "​" at bounding box center [596, 456] width 580 height 13
type textarea "<p dir="ltr" style="text-align: left;"></p> <p></p> <p></p>&nbsp;<span class="f…"
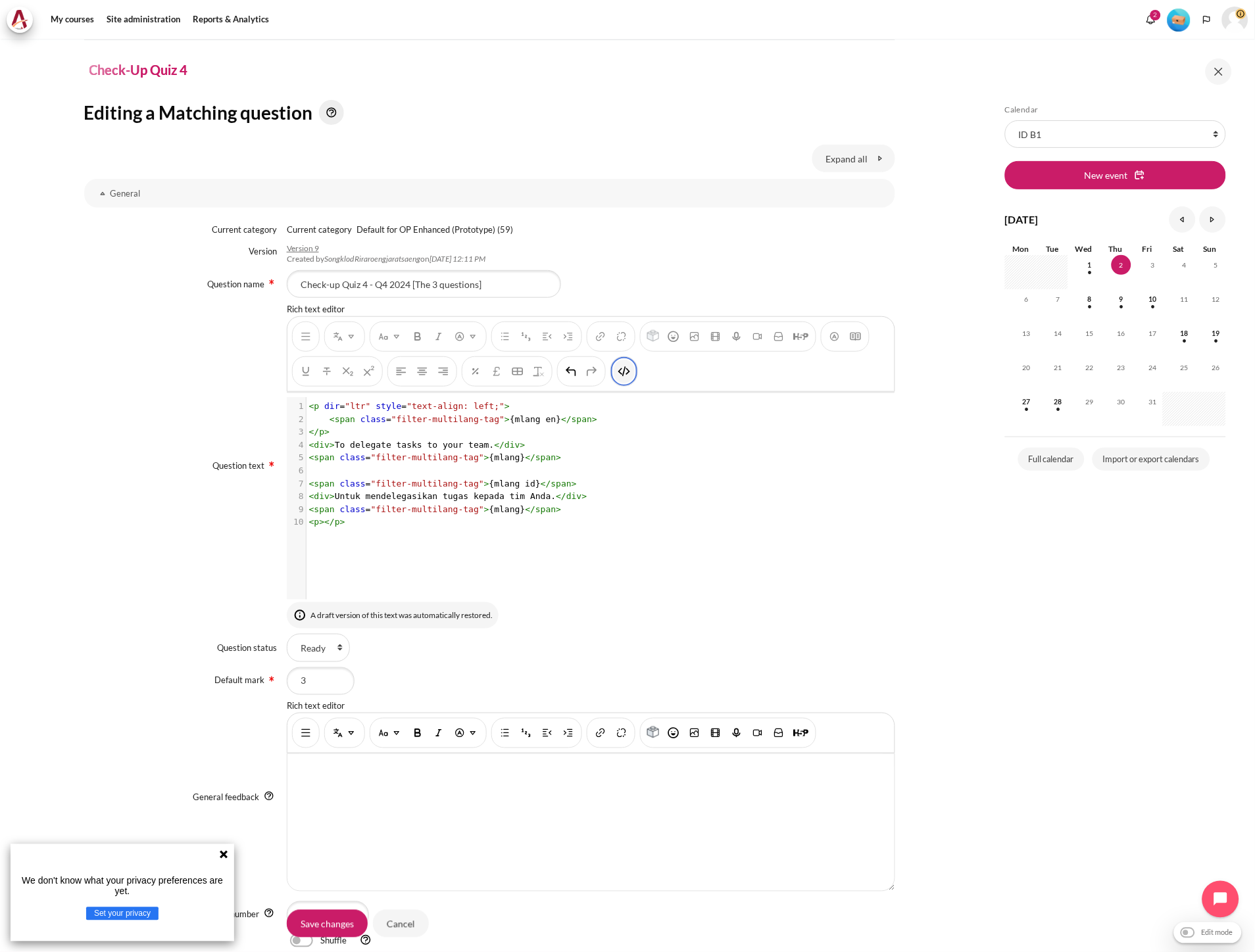
click at [628, 374] on img "HTML" at bounding box center [624, 371] width 13 height 13
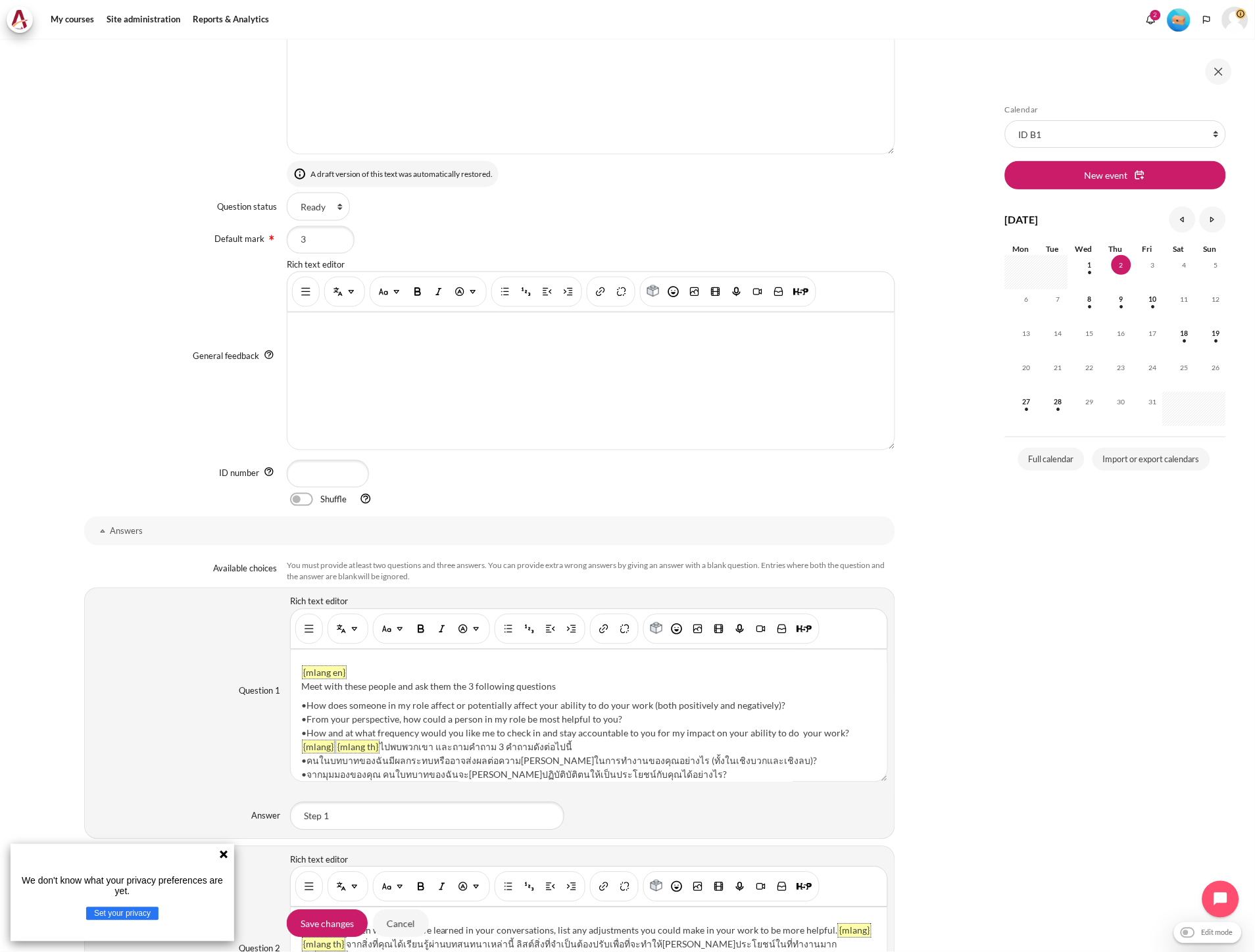
scroll to position [731, 0]
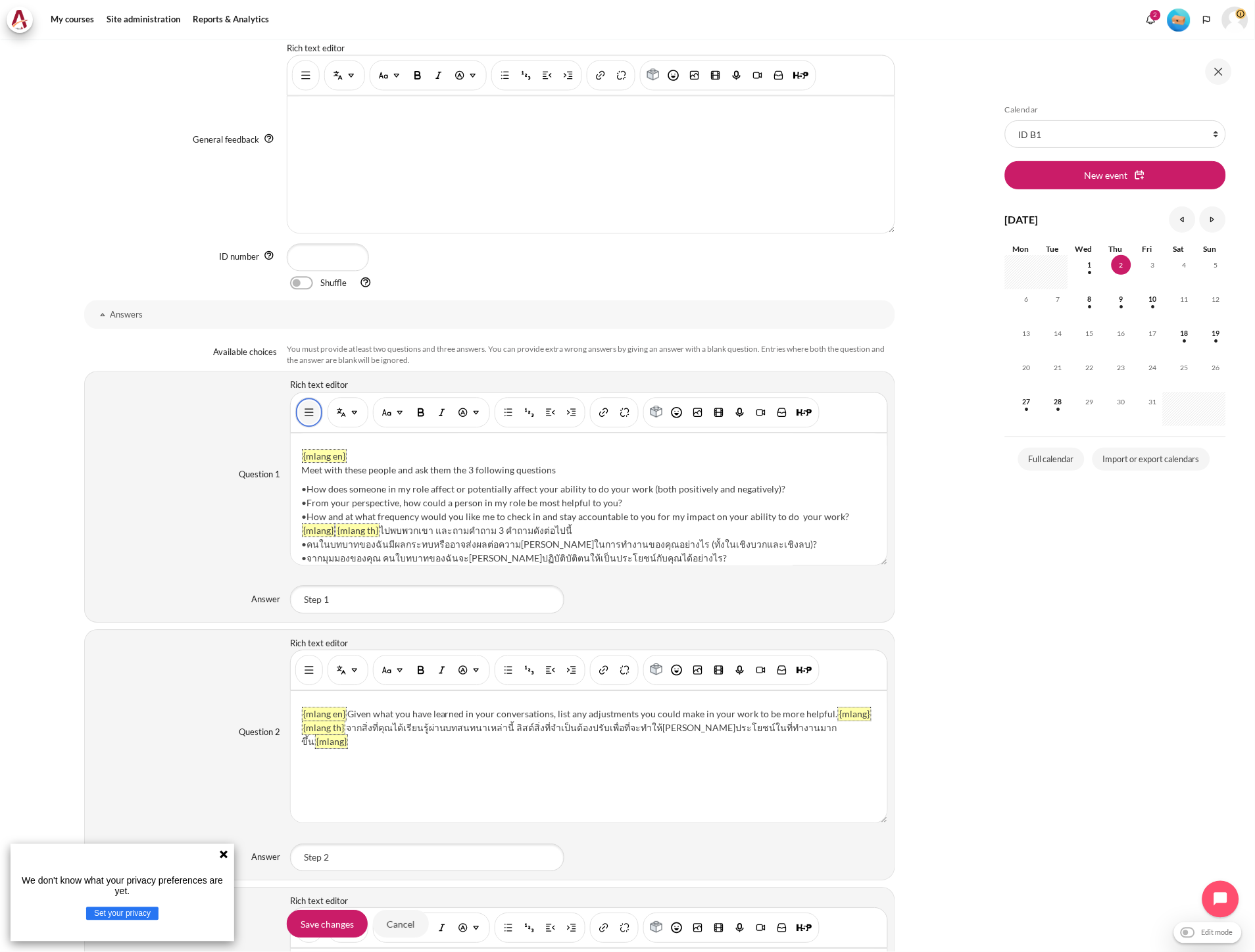
click at [299, 415] on button "Show/hide advanced buttons" at bounding box center [309, 413] width 21 height 23
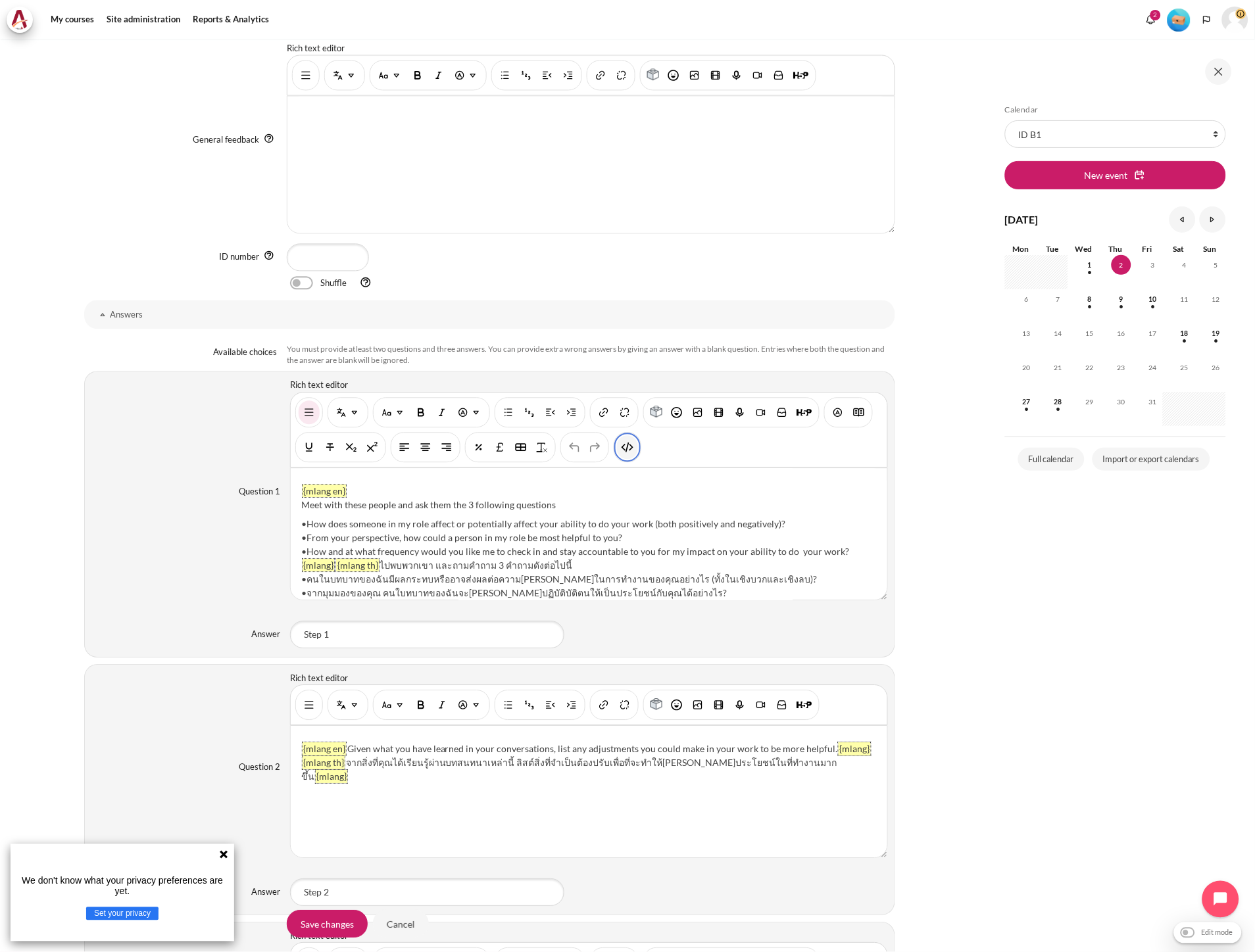
click at [630, 452] on img "HTML" at bounding box center [627, 447] width 13 height 13
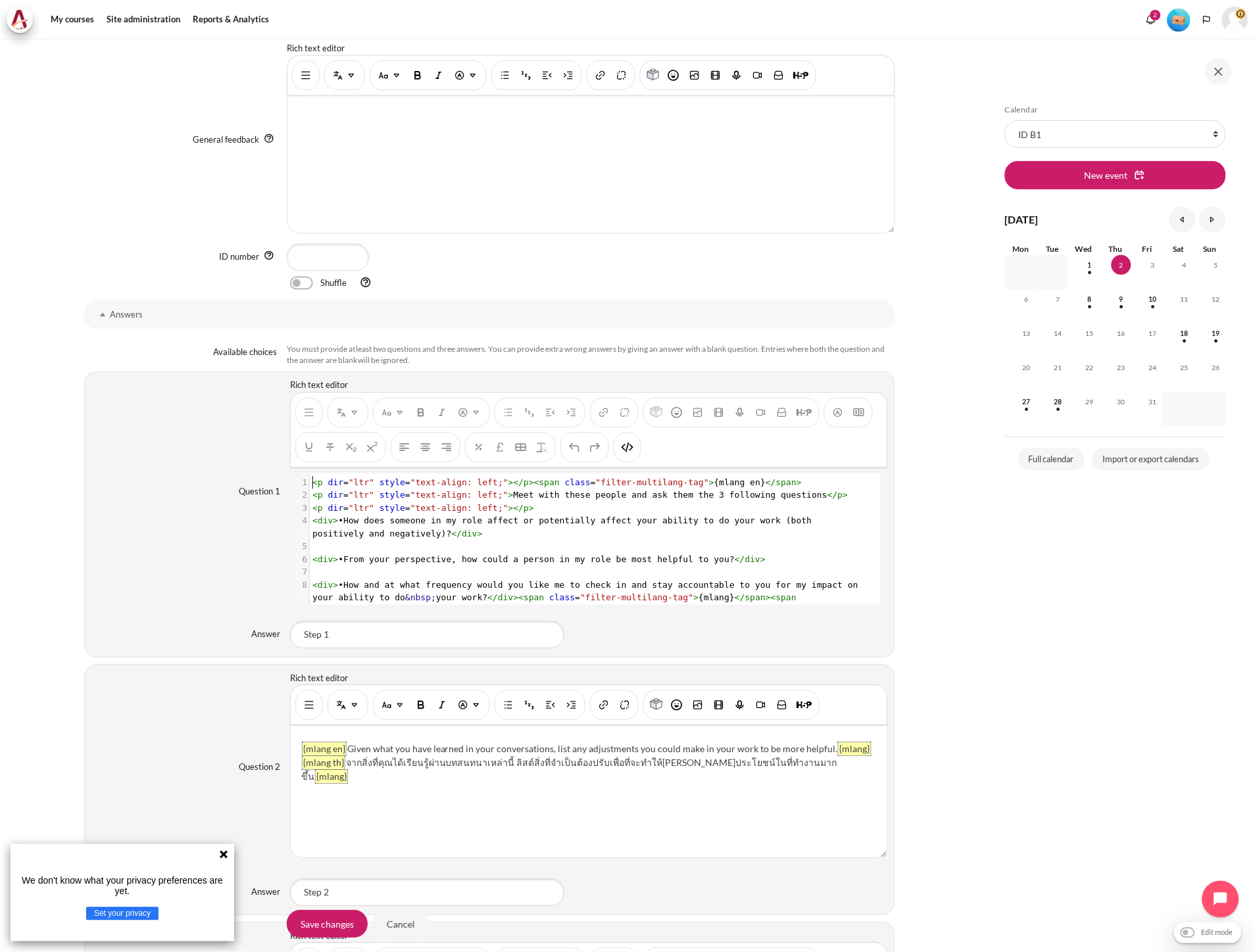
scroll to position [1, 0]
click at [431, 525] on span "< div > •How does someone in my role affect or potentially affect your ability …" at bounding box center [564, 528] width 505 height 23
type textarea "<p dir="ltr" style="text-align: left;"></p><span class="filter-multilang-tag">{…"
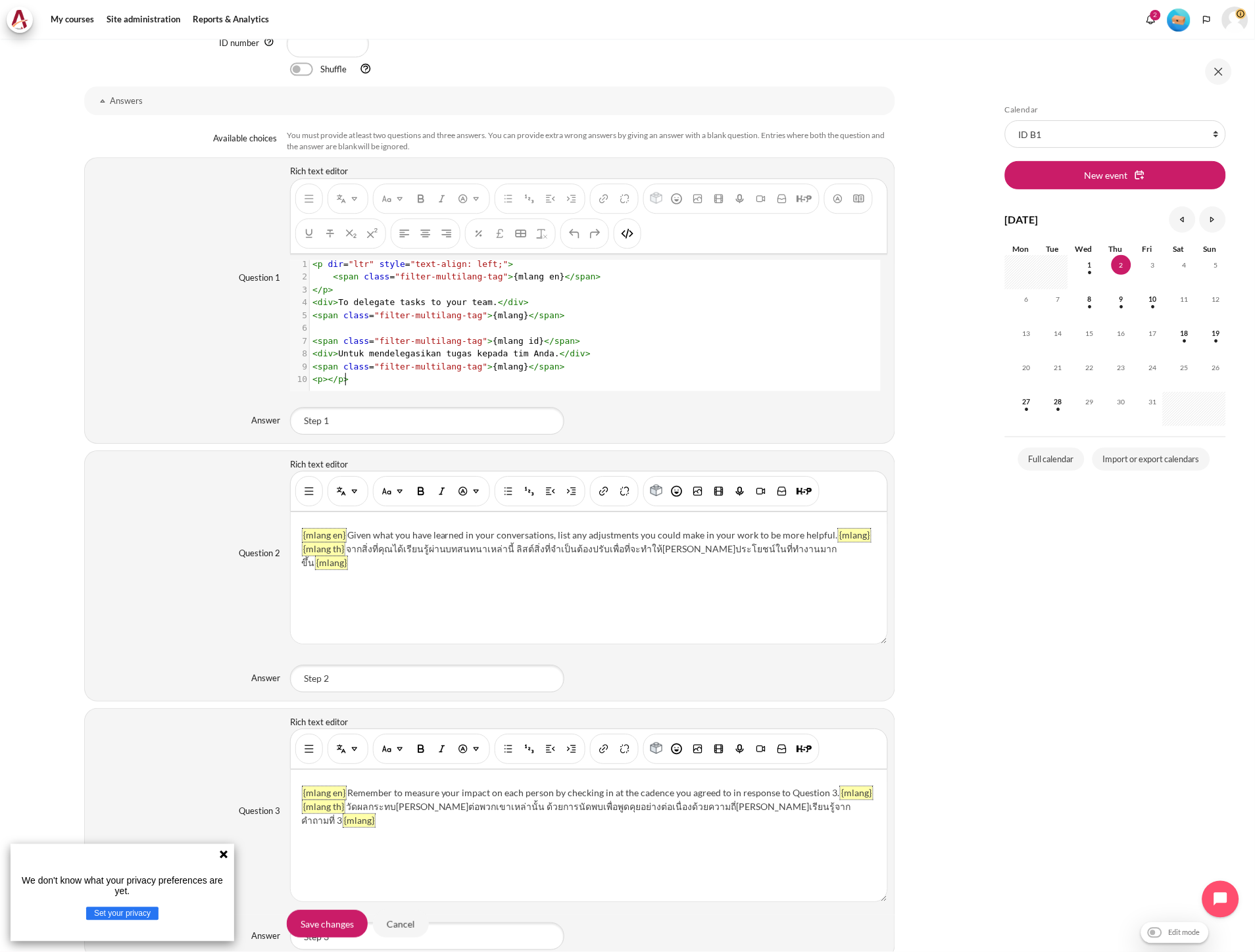
scroll to position [949, 0]
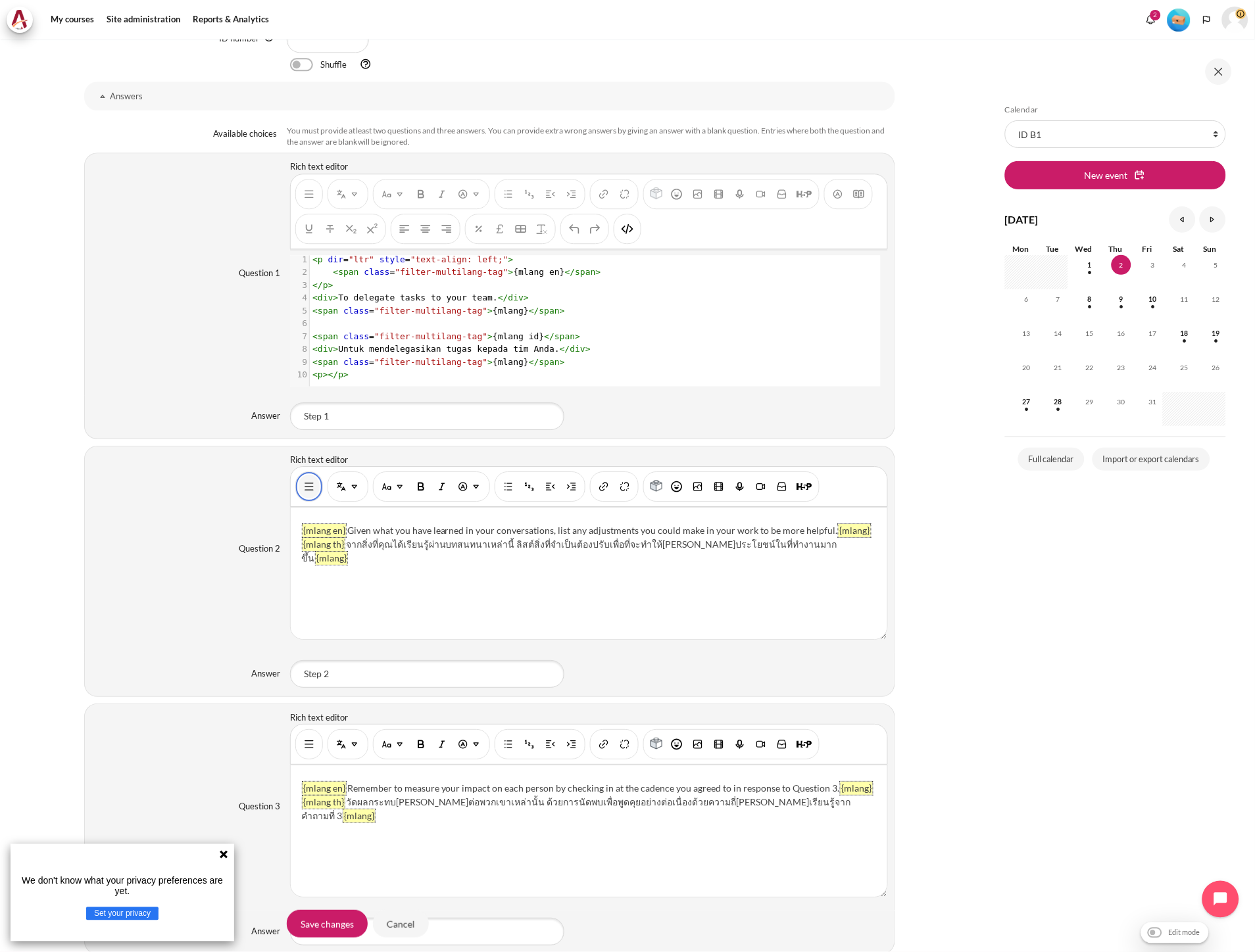
click at [307, 489] on img "Show/hide advanced buttons" at bounding box center [308, 486] width 13 height 13
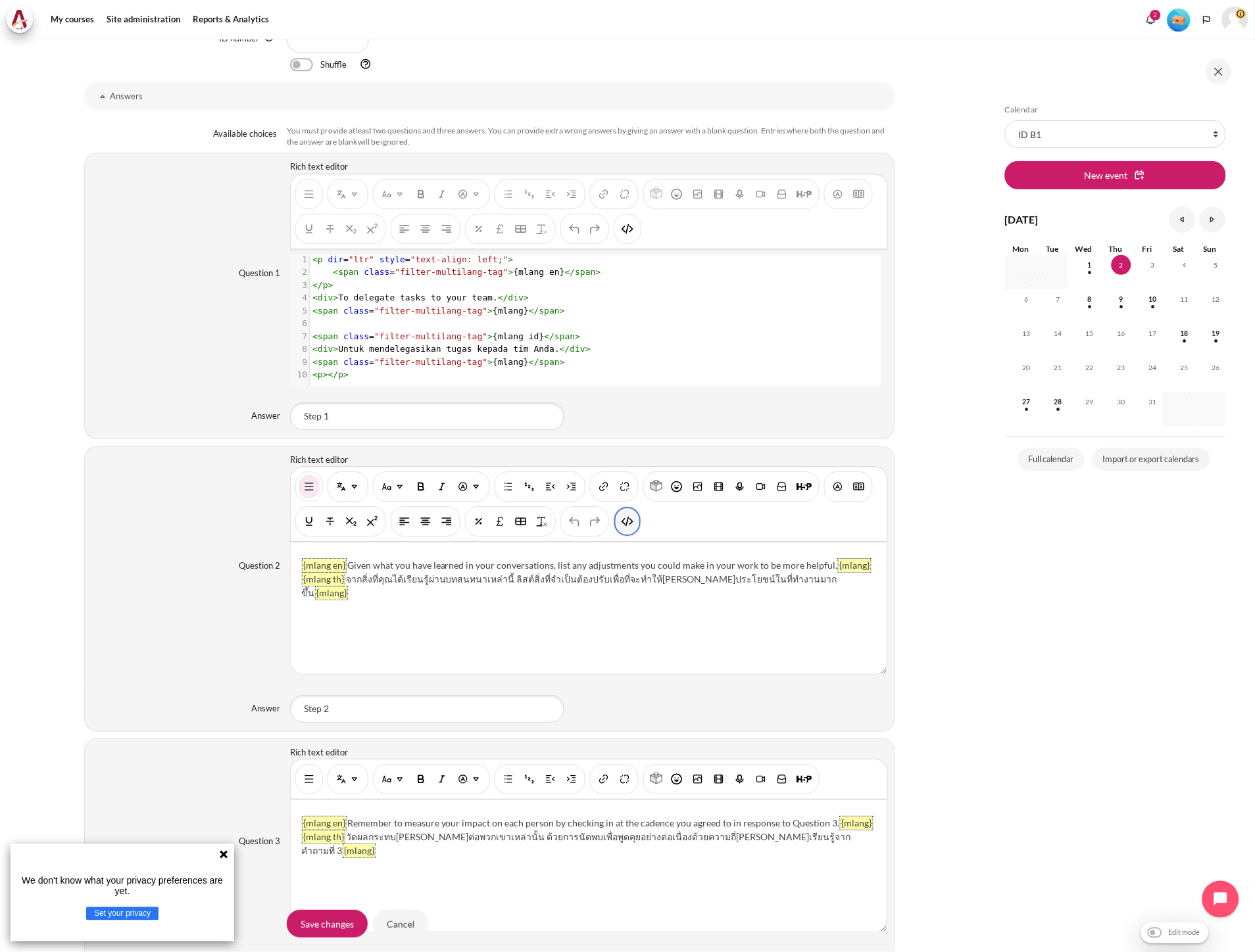
click at [631, 528] on img "HTML" at bounding box center [627, 521] width 13 height 13
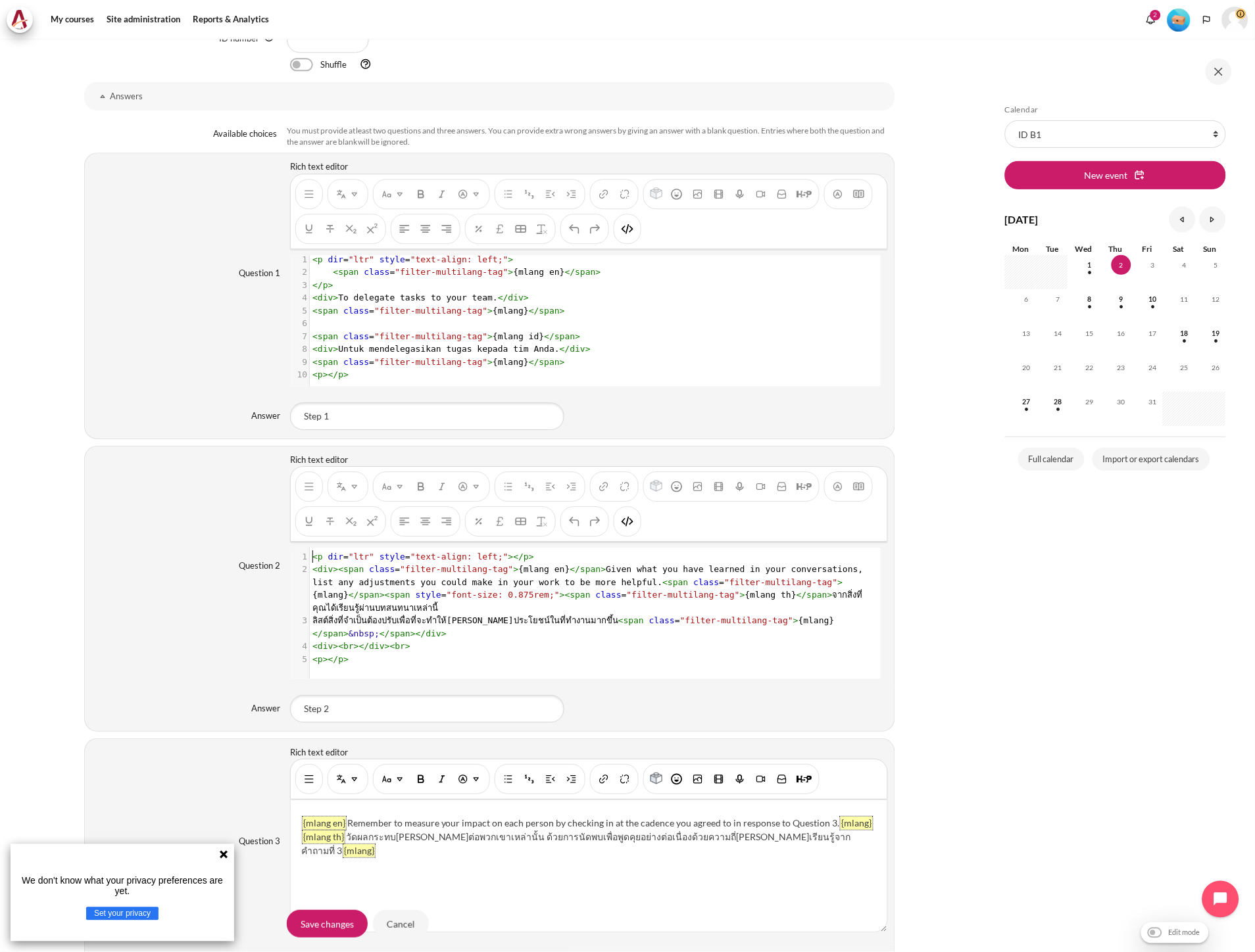
scroll to position [1, 0]
click at [488, 583] on span "< div >< span class = "filter-multilang-tag" > {mlang en} </ span > Given what …" at bounding box center [590, 588] width 556 height 49
type textarea "<p dir="ltr" style="text-align: left;"></p> <div><span class="filter-multilang-…"
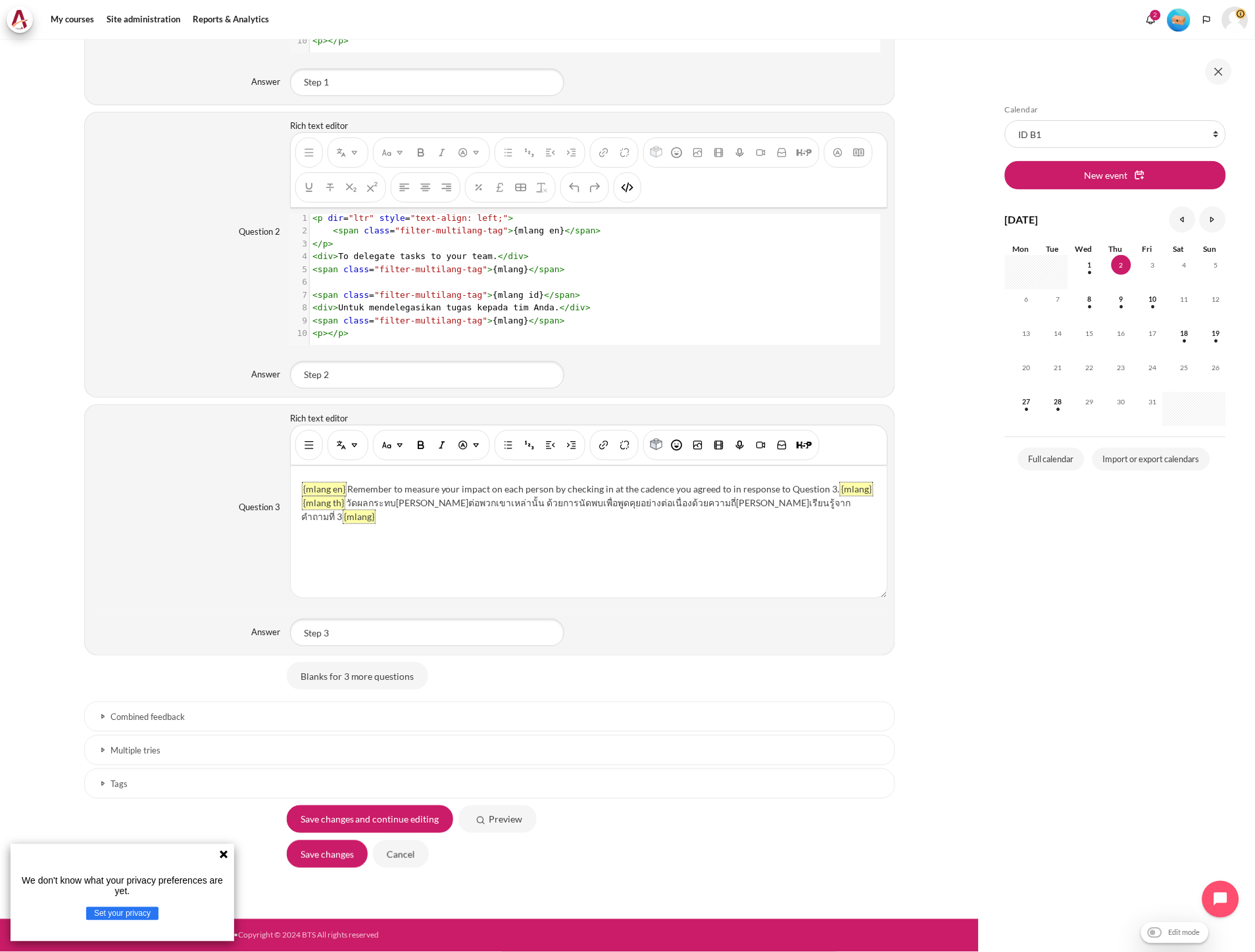
scroll to position [1286, 0]
click at [304, 448] on img "Show/hide advanced buttons" at bounding box center [308, 445] width 13 height 13
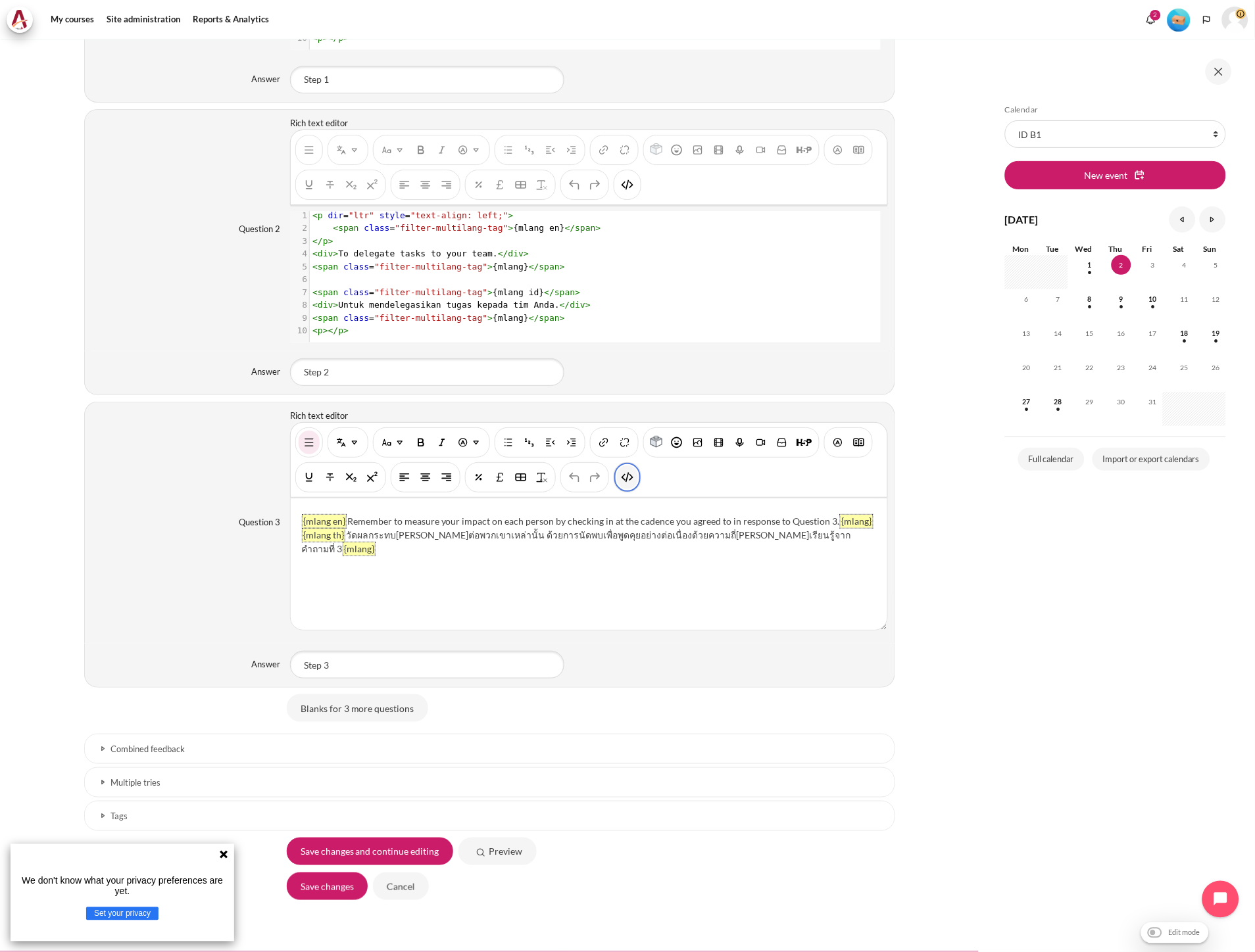
click at [631, 487] on button "HTML" at bounding box center [628, 477] width 21 height 23
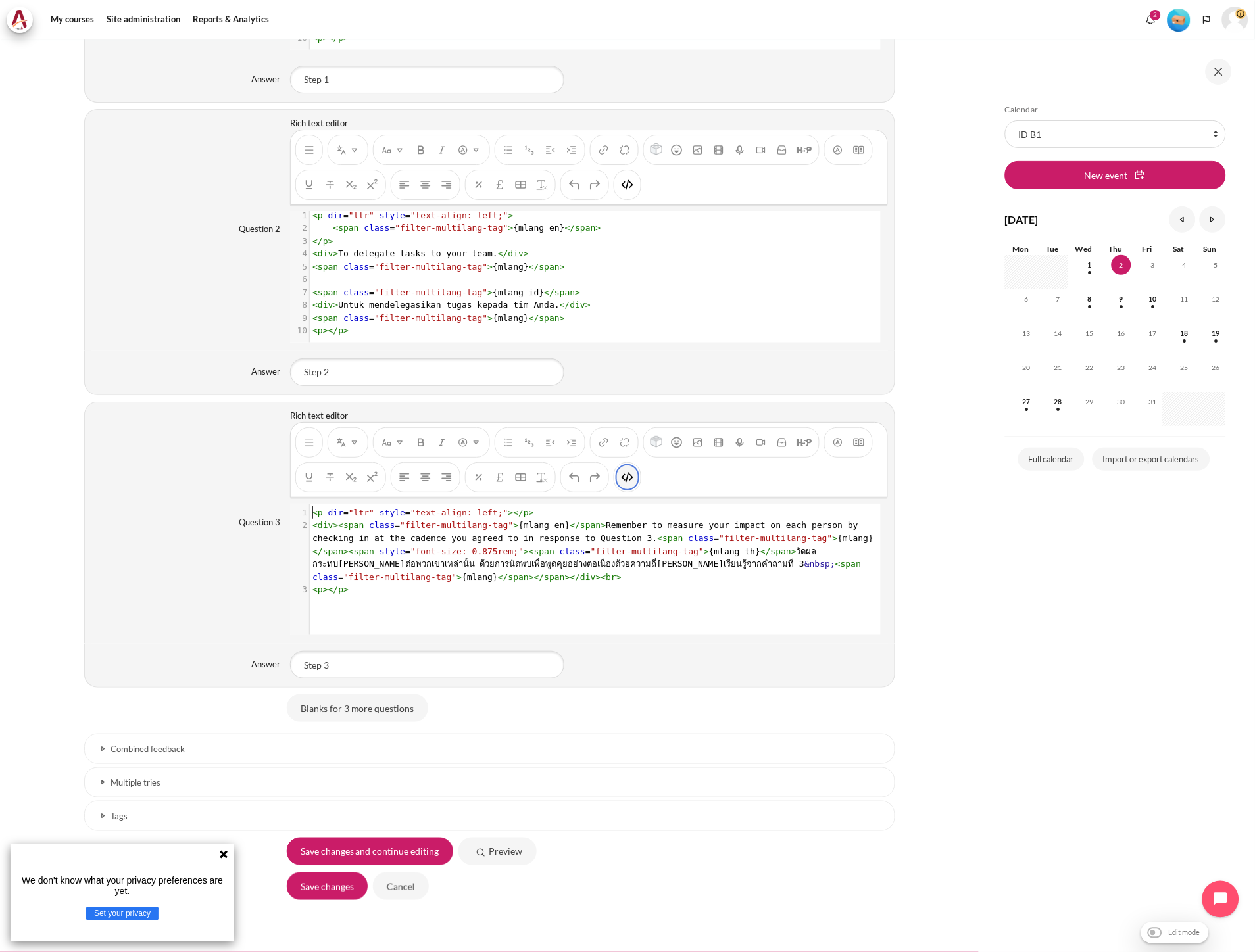
scroll to position [1, 0]
click at [532, 530] on span "< div >< span class = "filter-multilang-tag" > {mlang en} </ span > Remember to…" at bounding box center [592, 550] width 561 height 61
type textarea "<p dir="ltr" style="text-align: left;"></p> <div><span class="filter-multilang-…"
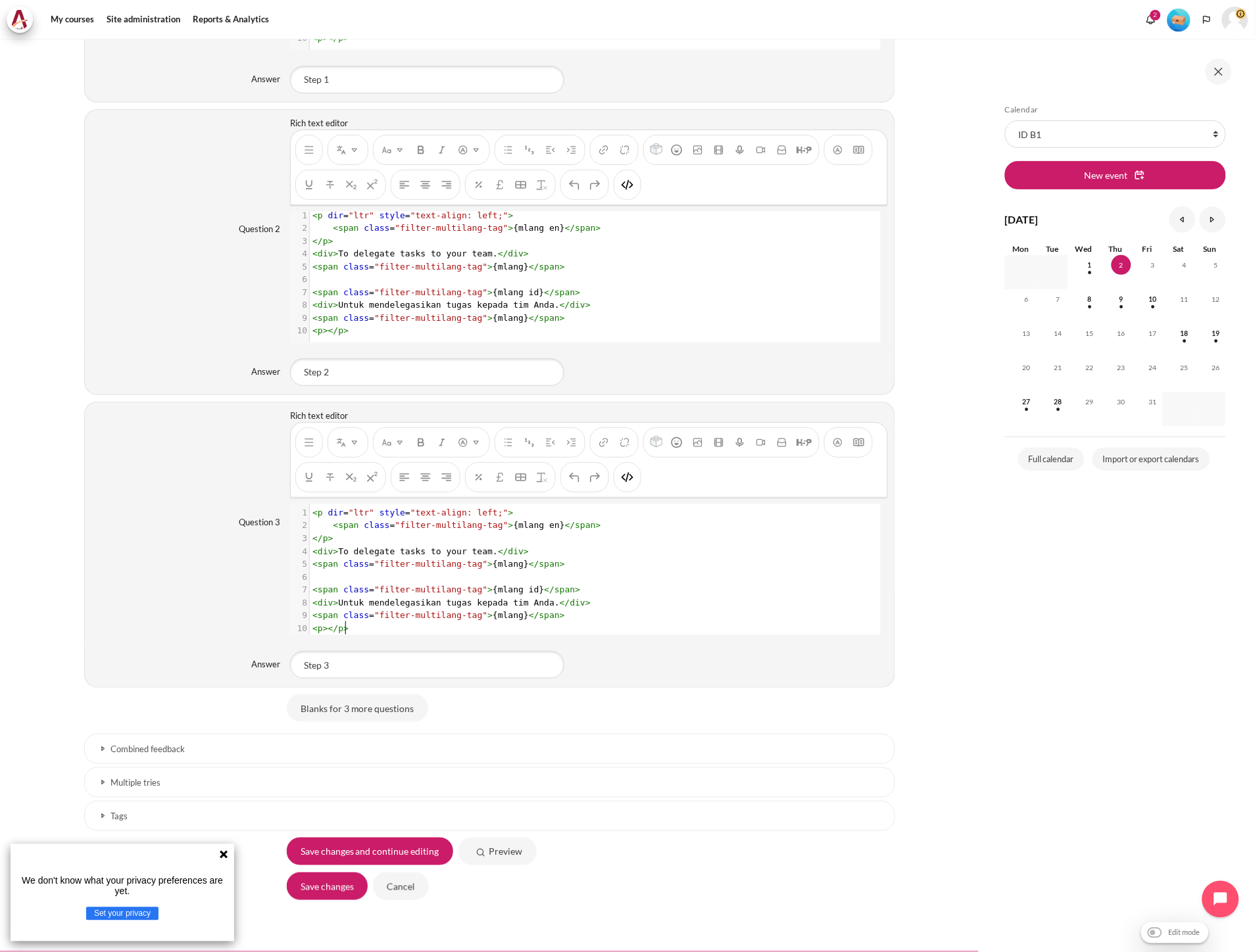
scroll to position [16, 0]
click at [554, 579] on span "span" at bounding box center [564, 584] width 20 height 10
click at [621, 487] on button "HTML" at bounding box center [628, 477] width 21 height 23
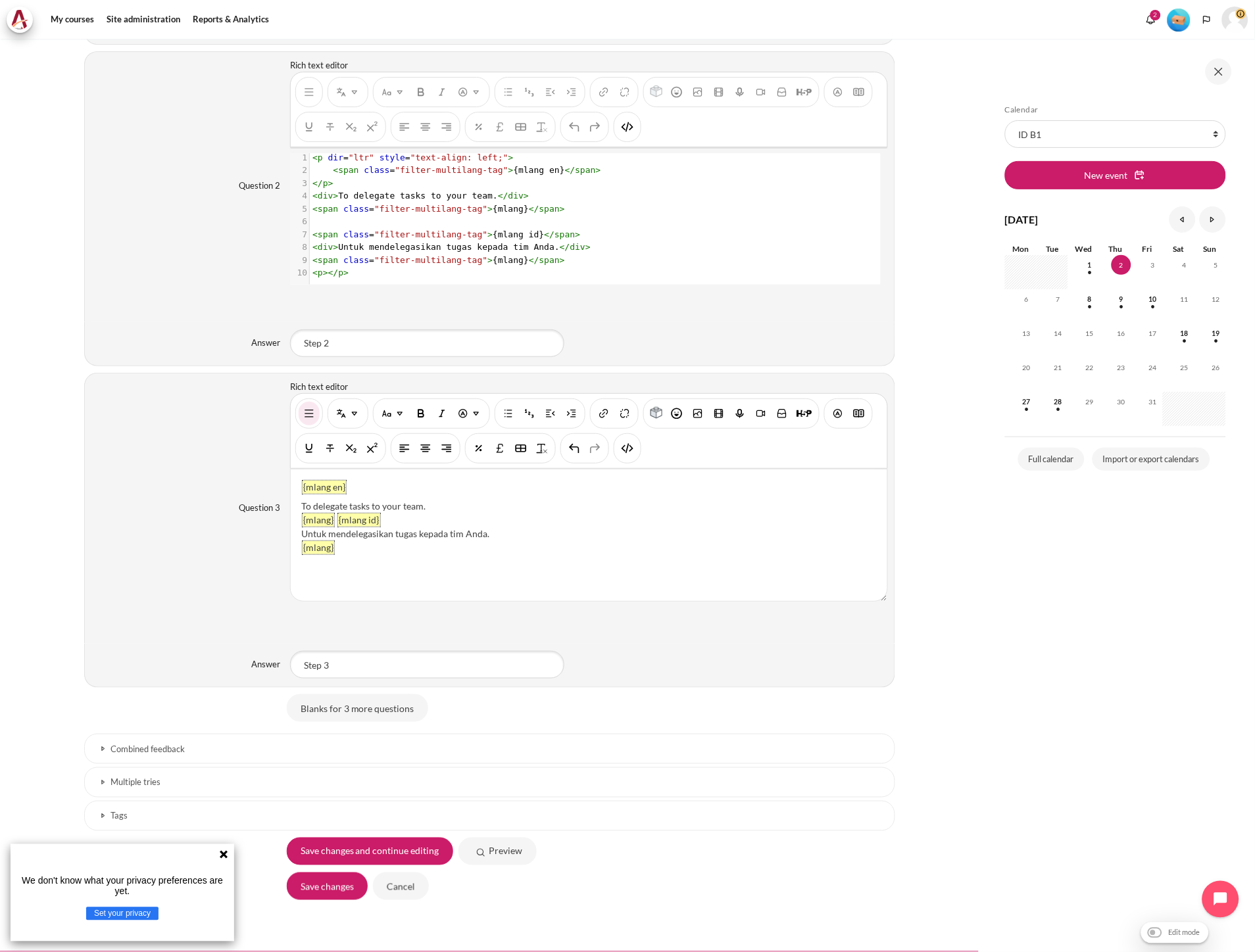
scroll to position [1257, 0]
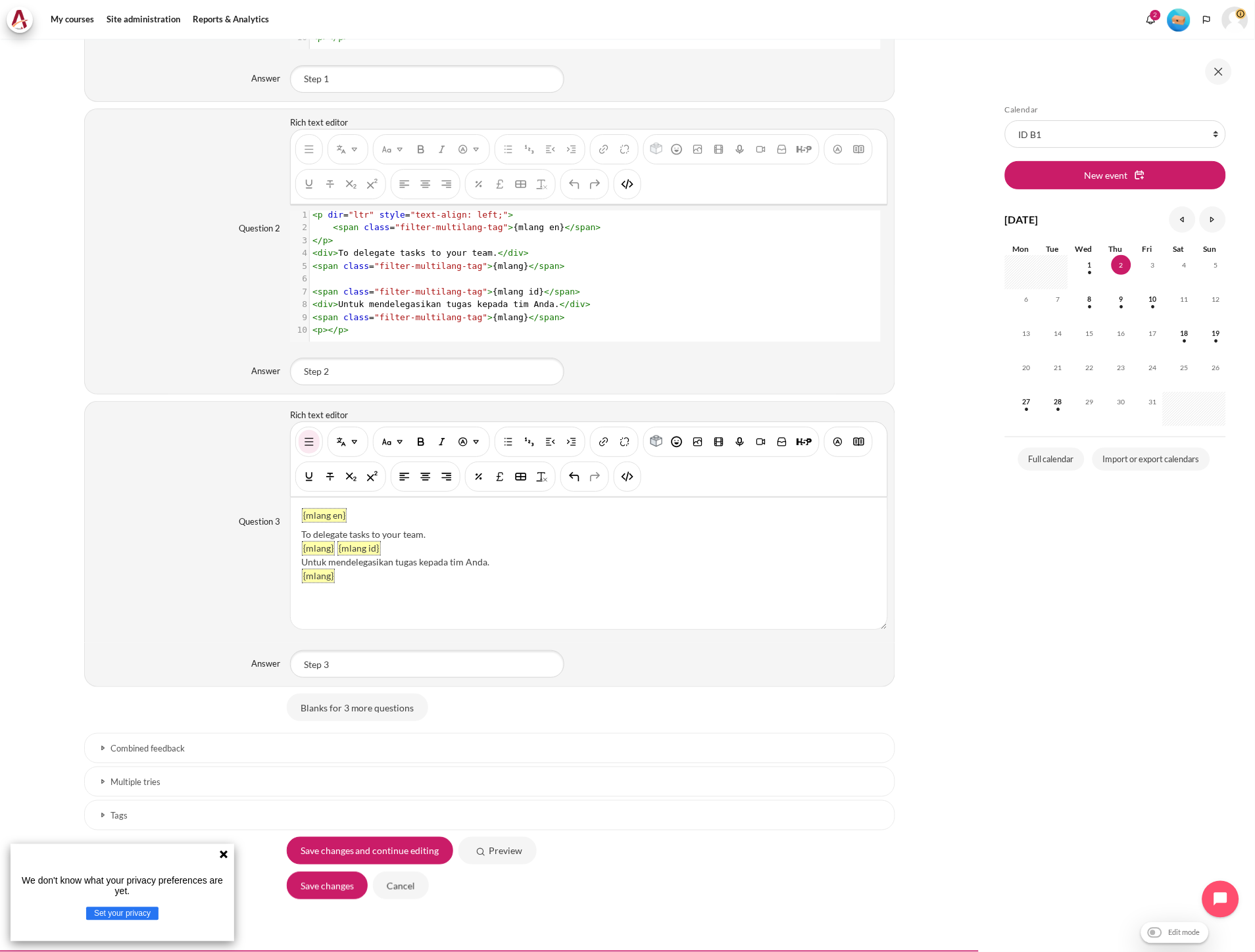
click at [494, 564] on div "Untuk mendelegasikan tugas kepada tim Anda." at bounding box center [588, 562] width 575 height 14
drag, startPoint x: 436, startPoint y: 539, endPoint x: 294, endPoint y: 536, distance: 142.0
click at [294, 536] on div "{mlang en} To delegate tasks to your team. {mlang} {mlang id} Untuk mendelegasi…" at bounding box center [588, 563] width 596 height 132
paste div "Content"
click at [631, 182] on img "HTML" at bounding box center [627, 183] width 13 height 13
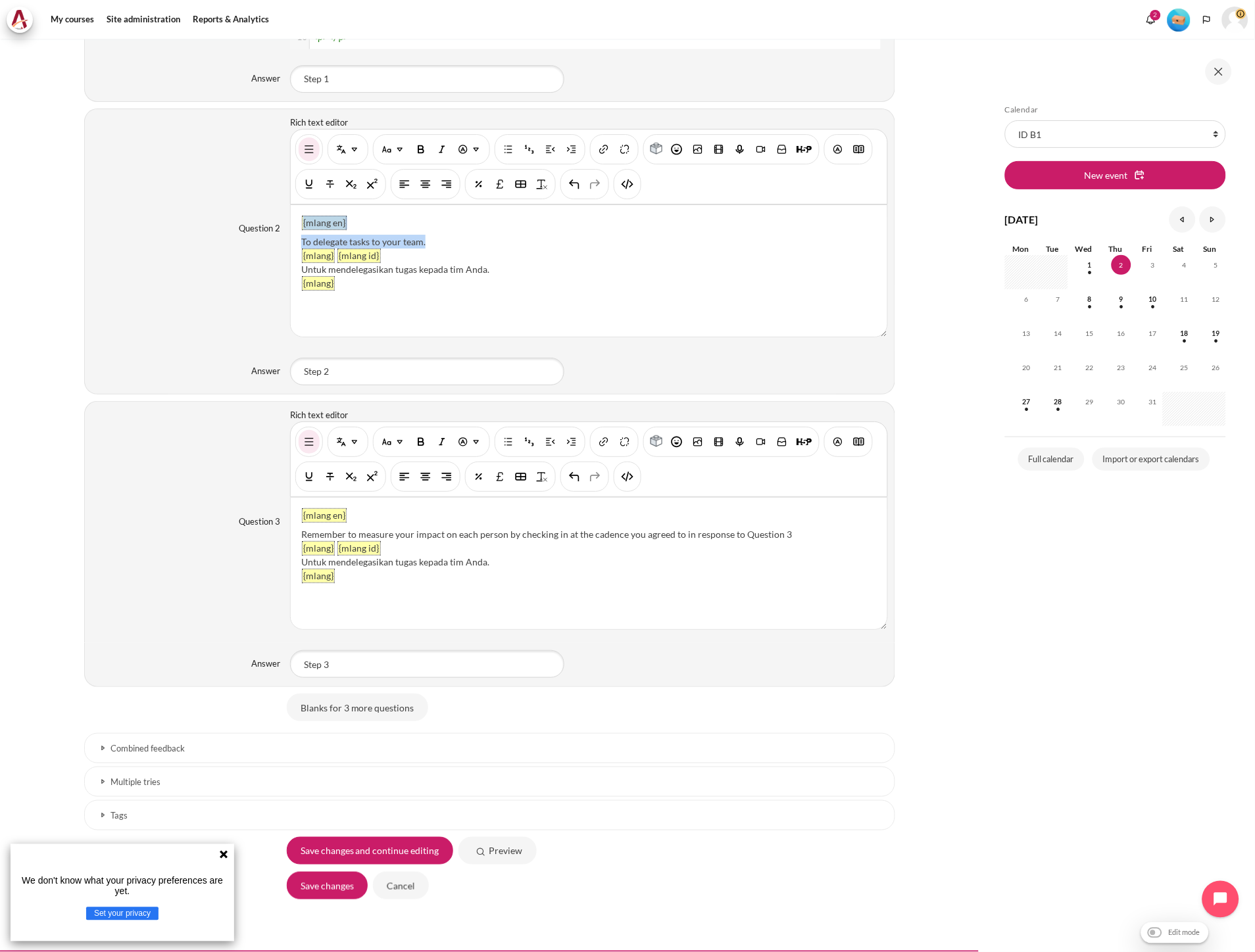
drag, startPoint x: 441, startPoint y: 241, endPoint x: 288, endPoint y: 239, distance: 153.0
click at [290, 239] on div "{mlang en} To delegate tasks to your team. {mlang} {mlang id} Untuk mendelegasi…" at bounding box center [588, 271] width 597 height 133
click at [390, 241] on div "To delegate tasks to your team." at bounding box center [588, 242] width 575 height 14
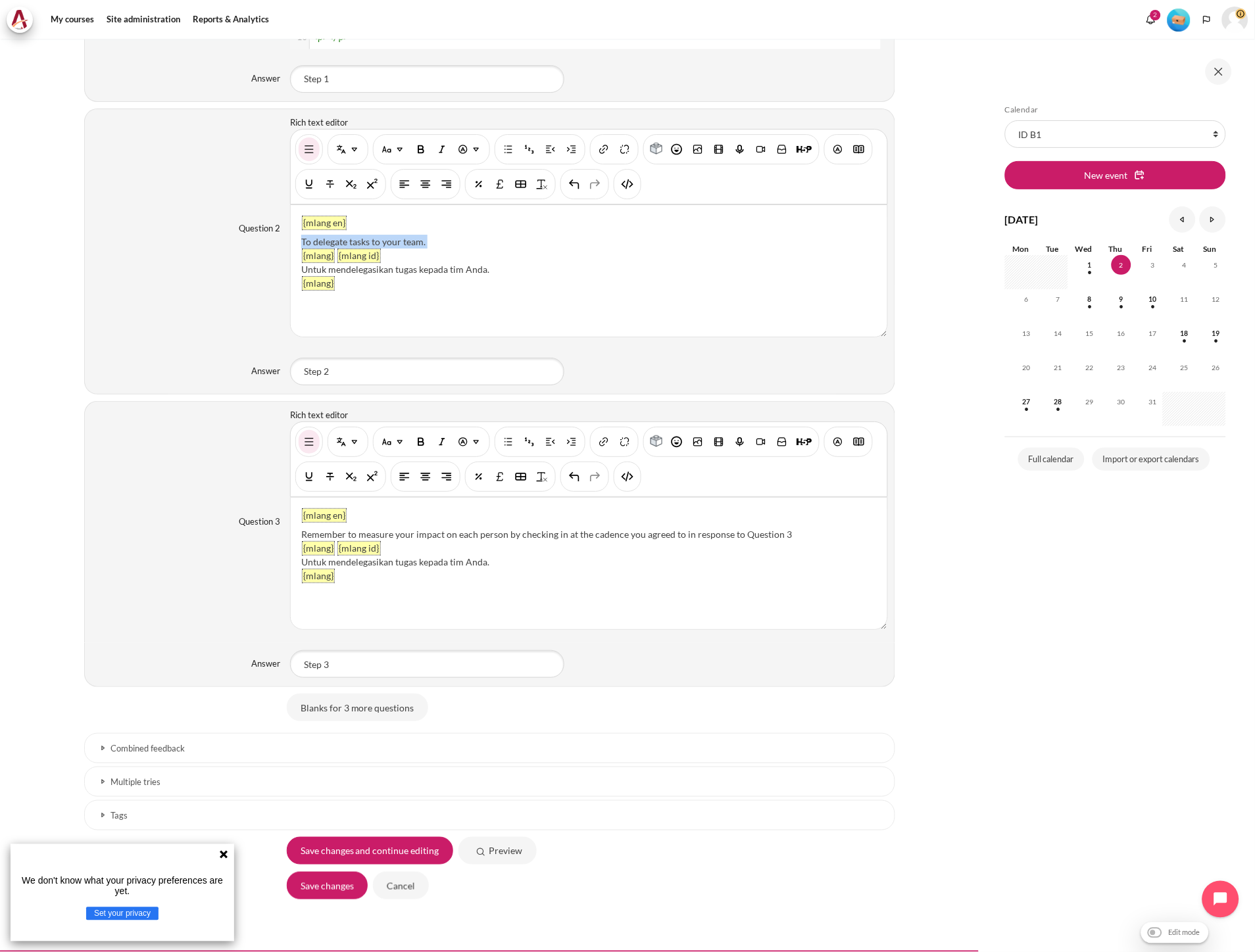
paste div "Content"
drag, startPoint x: 432, startPoint y: 241, endPoint x: 301, endPoint y: 237, distance: 131.1
click at [302, 237] on div "To delegate tasks to your team." at bounding box center [588, 242] width 575 height 14
click at [813, 536] on div "Remember to measure your impact on each person by checking in at the cadence yo…" at bounding box center [588, 535] width 575 height 14
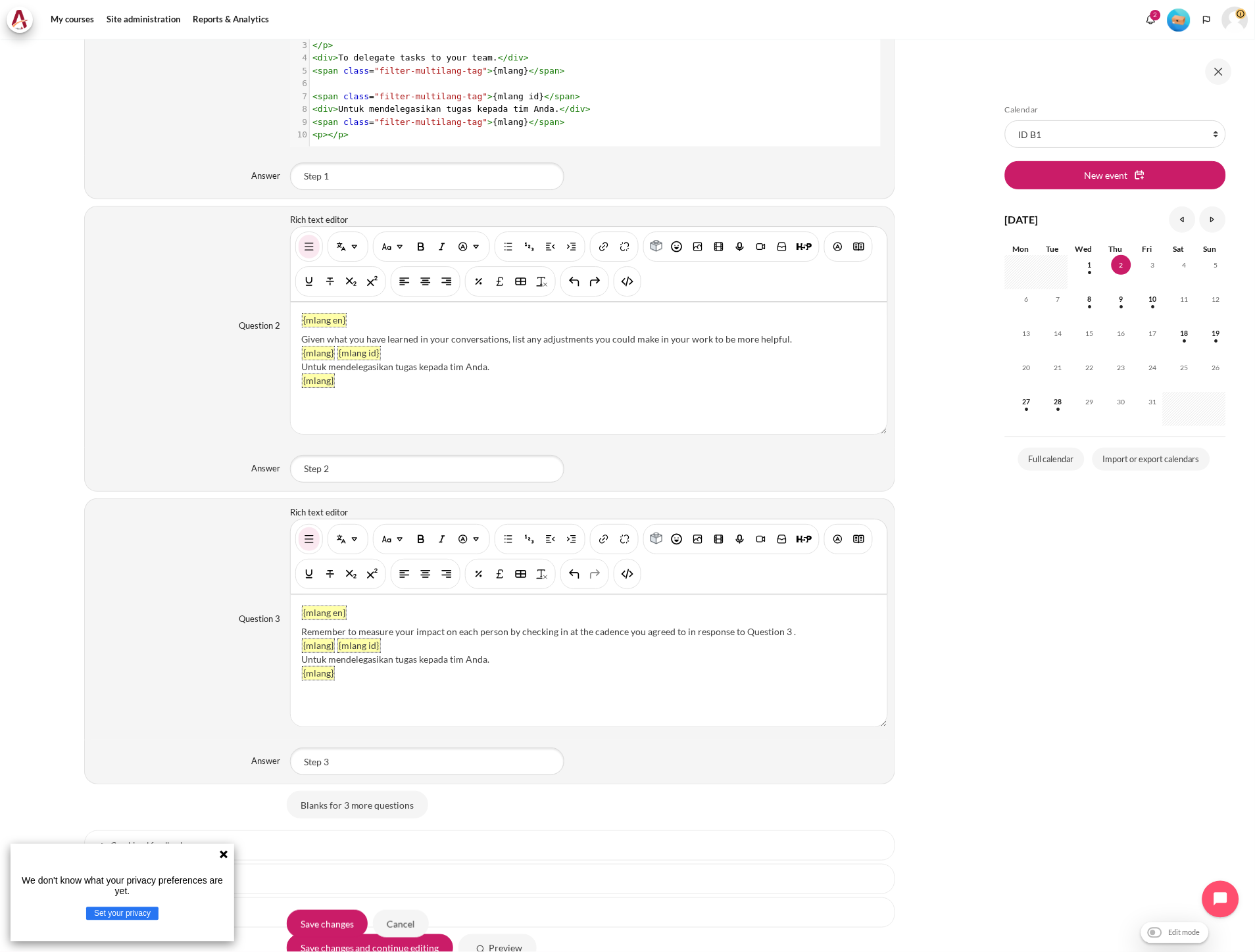
scroll to position [965, 0]
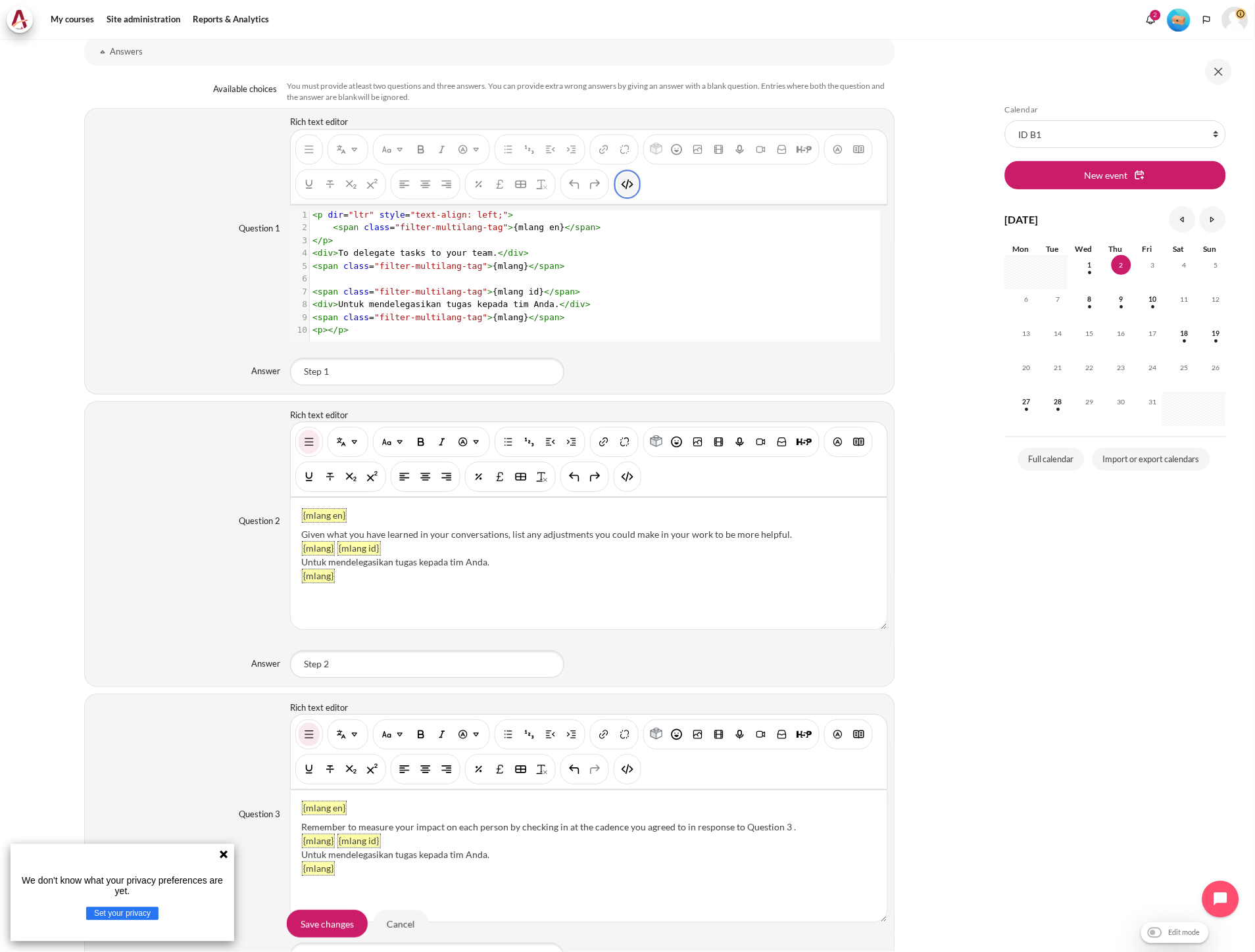
click at [619, 191] on button "HTML" at bounding box center [628, 184] width 21 height 23
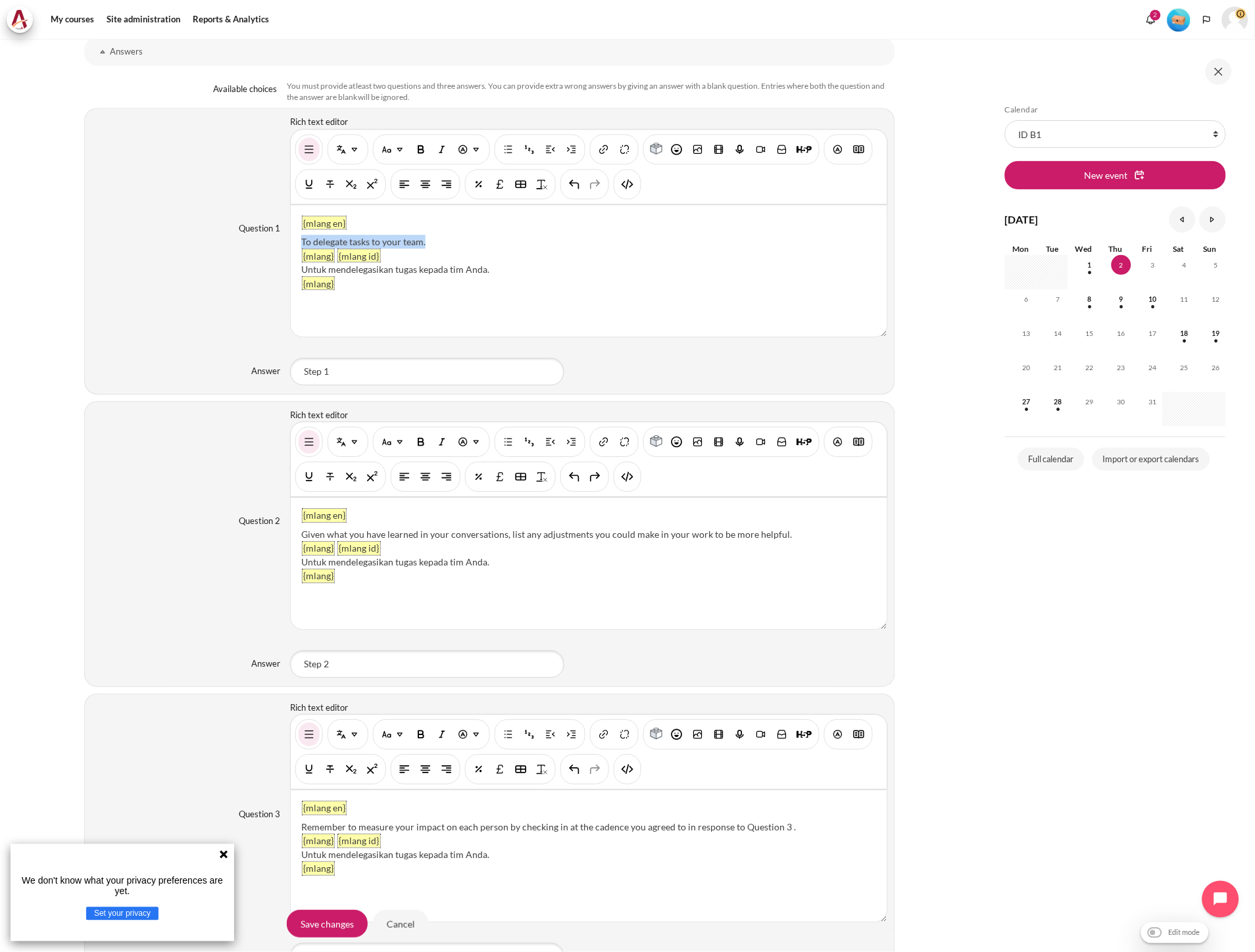
drag, startPoint x: 454, startPoint y: 239, endPoint x: 299, endPoint y: 239, distance: 155.0
click at [299, 239] on div "{mlang en} To delegate tasks to your team. {mlang} {mlang id} Untuk mendelegasi…" at bounding box center [588, 270] width 596 height 132
paste div "Content"
click at [343, 254] on div "Content" at bounding box center [588, 256] width 575 height 14
drag, startPoint x: 799, startPoint y: 253, endPoint x: 796, endPoint y: 245, distance: 8.5
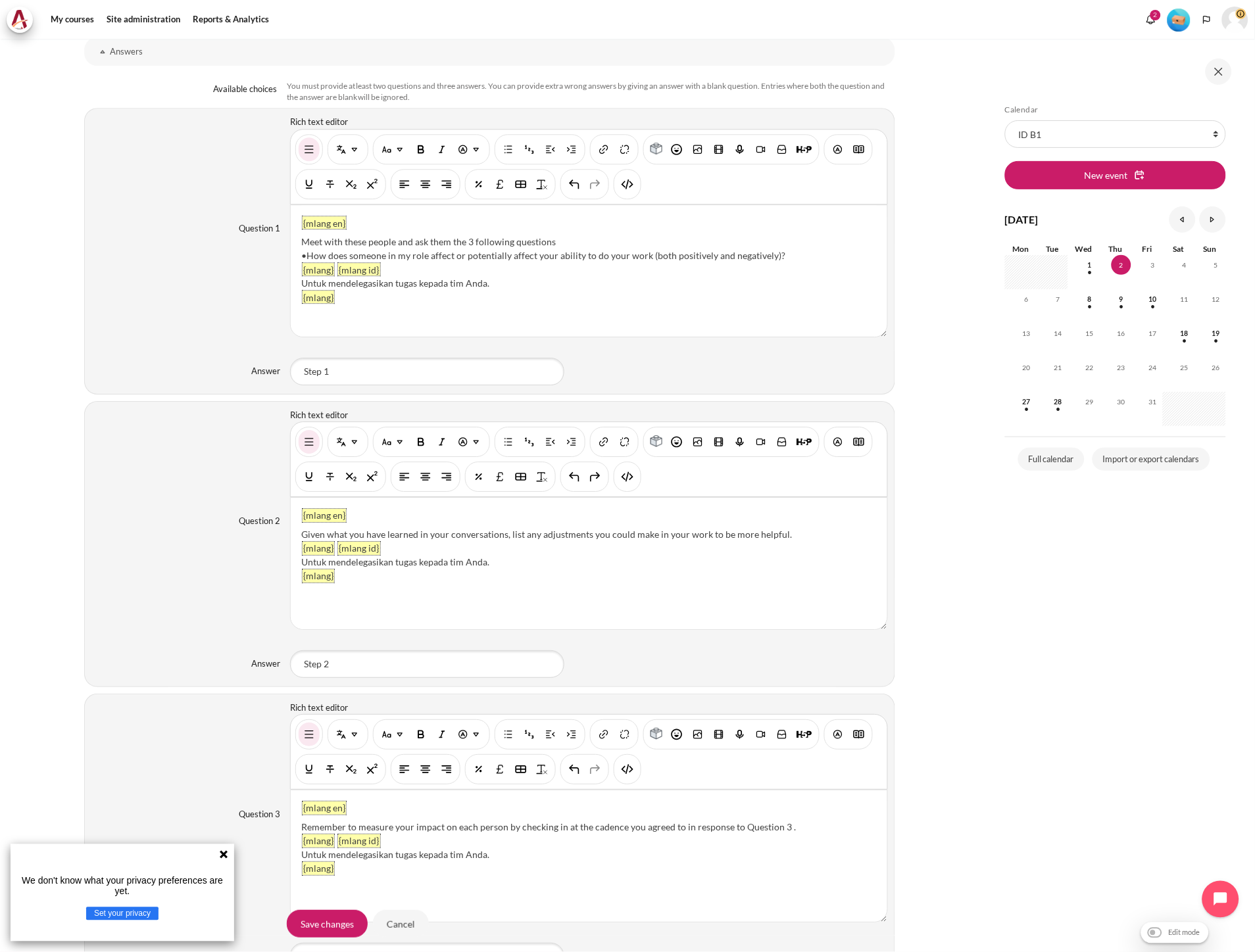
click at [799, 253] on div "•How does someone in my role affect or potentially affect your ability to do yo…" at bounding box center [588, 256] width 575 height 14
click at [370, 281] on div "Content" at bounding box center [588, 283] width 575 height 14
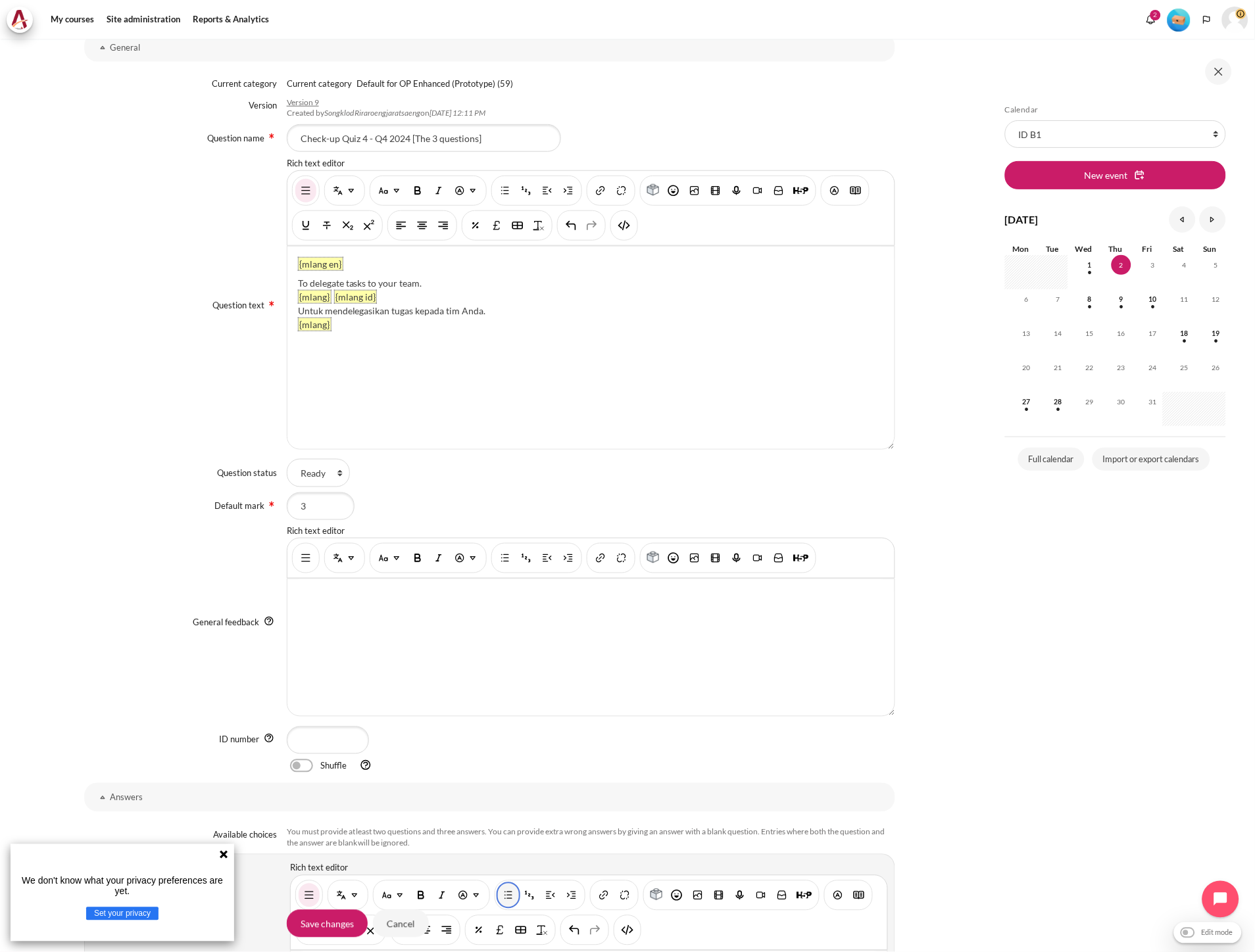
scroll to position [196, 0]
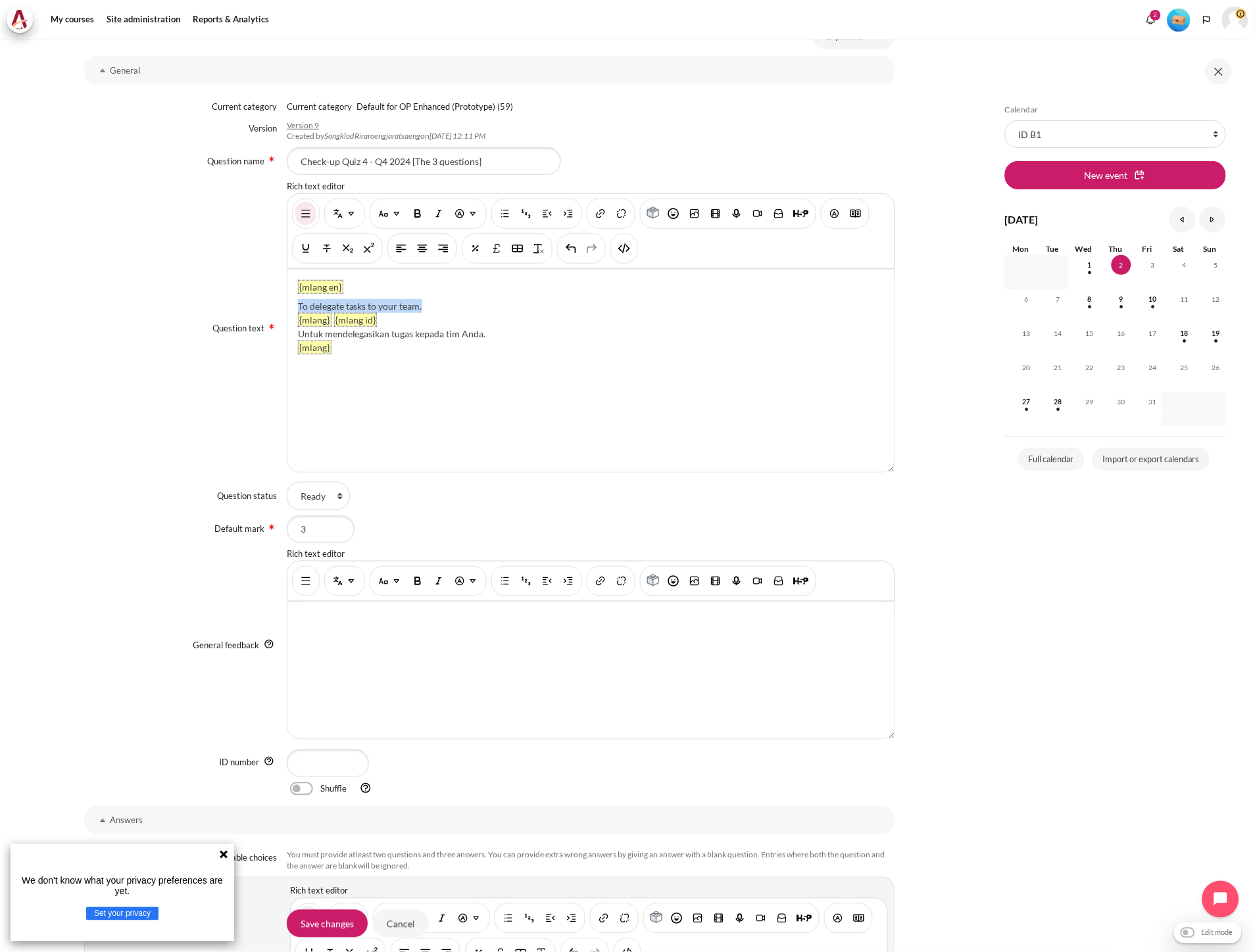
drag, startPoint x: 423, startPoint y: 306, endPoint x: 296, endPoint y: 303, distance: 127.0
click at [298, 303] on div "To delegate tasks to your team." at bounding box center [590, 306] width 587 height 14
paste div "Content"
click at [392, 302] on div ""The 3 Questions"" at bounding box center [590, 306] width 587 height 14
click at [561, 302] on div ""The 3 Questions" Identify up to 3 people you impact at work." at bounding box center [590, 306] width 587 height 14
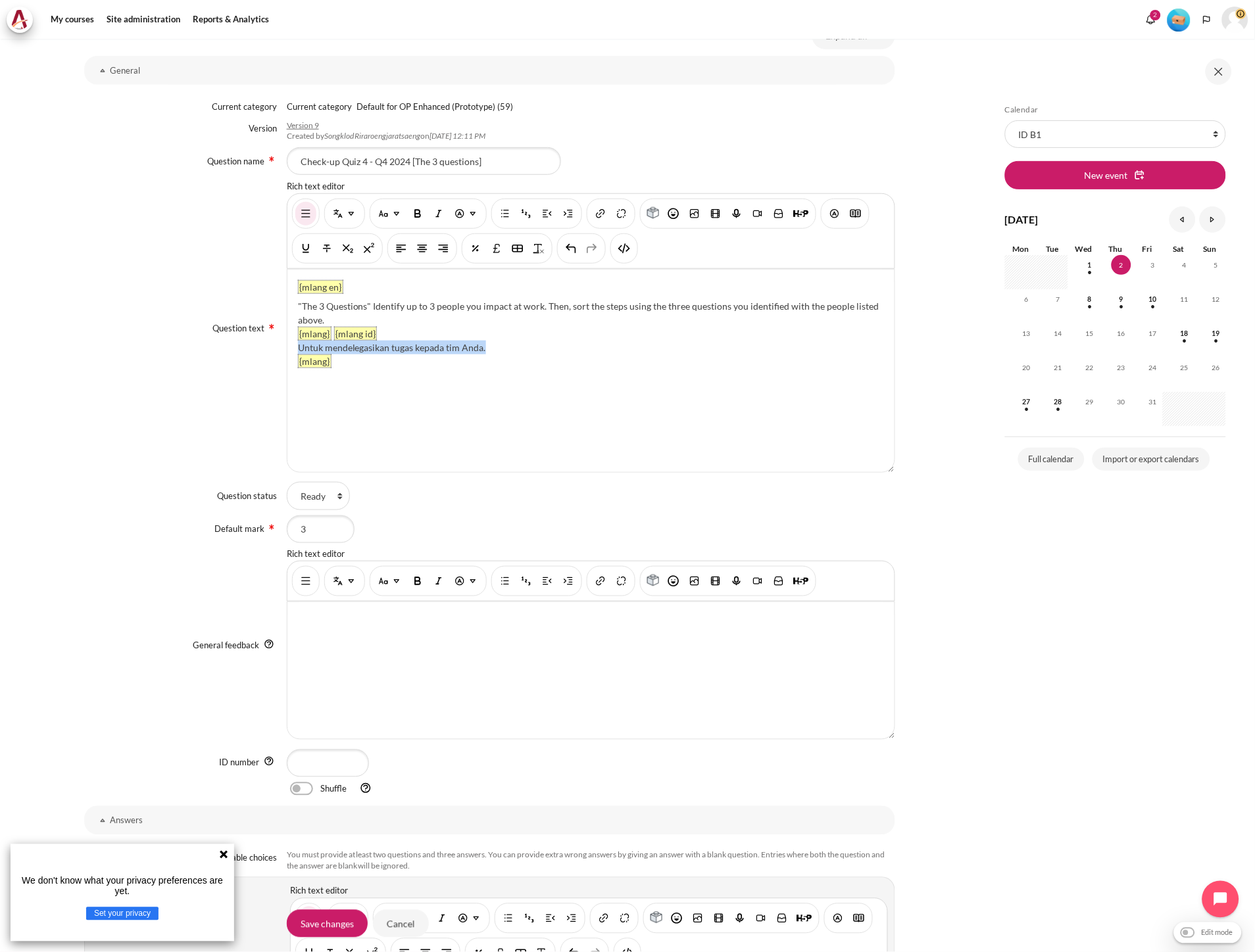
drag, startPoint x: 491, startPoint y: 347, endPoint x: 298, endPoint y: 347, distance: 193.0
click at [298, 347] on div "Untuk mendelegasikan tugas kepada tim Anda." at bounding box center [590, 347] width 587 height 14
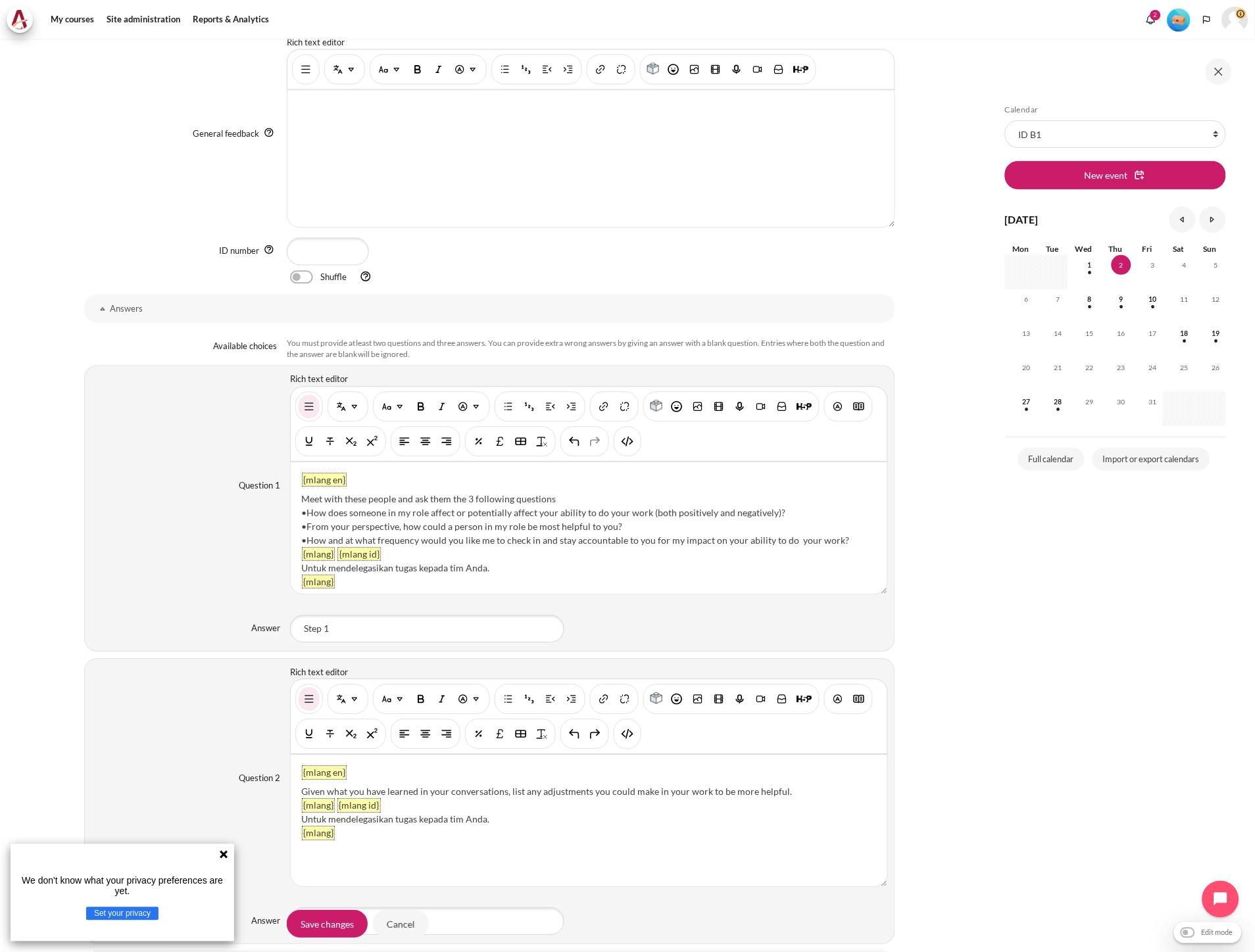
scroll to position [780, 0]
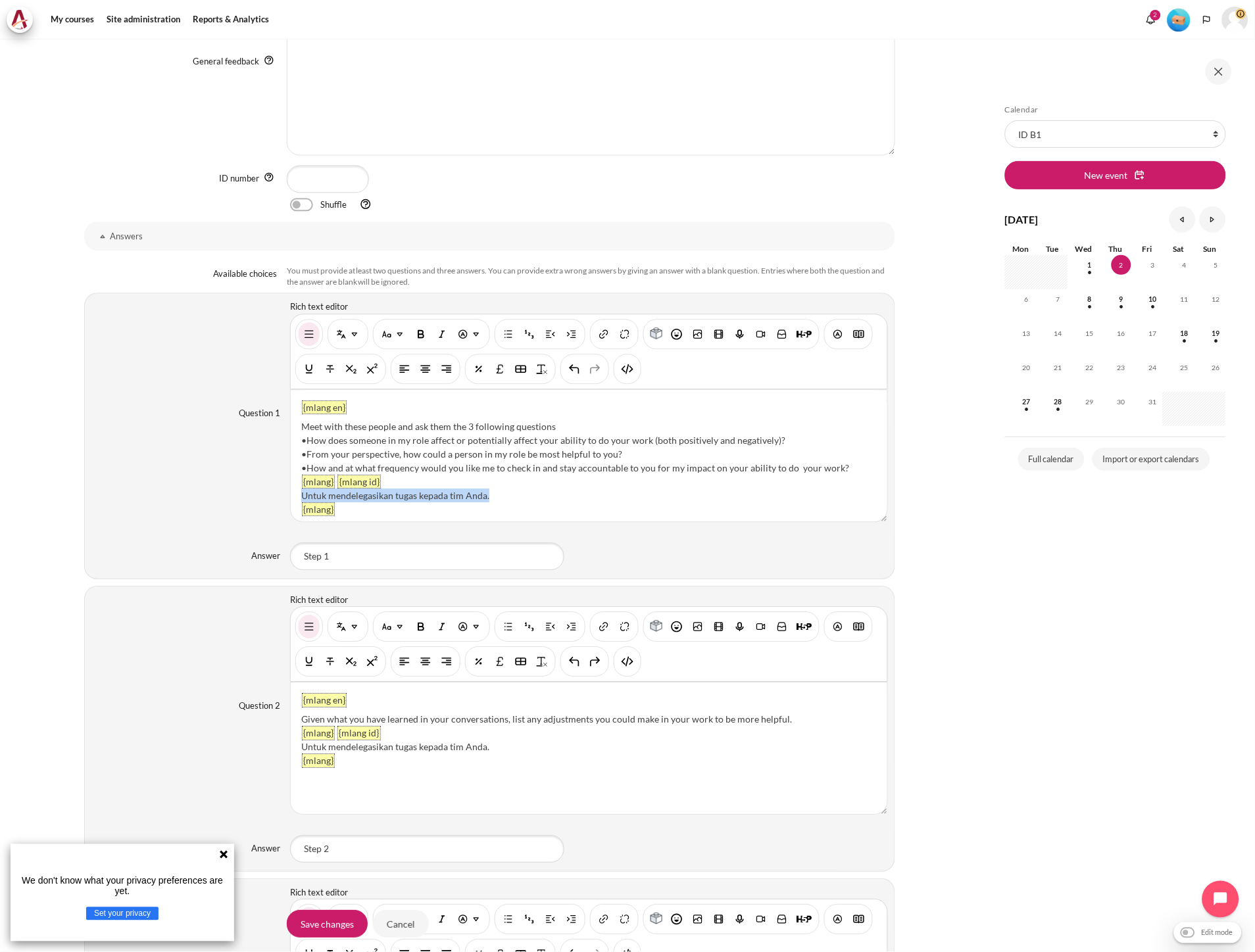
drag, startPoint x: 500, startPoint y: 497, endPoint x: 302, endPoint y: 500, distance: 198.0
click at [302, 500] on div "Untuk mendelegasikan tugas kepada tim Anda." at bounding box center [588, 496] width 575 height 14
click at [339, 503] on div "Content" at bounding box center [588, 509] width 575 height 14
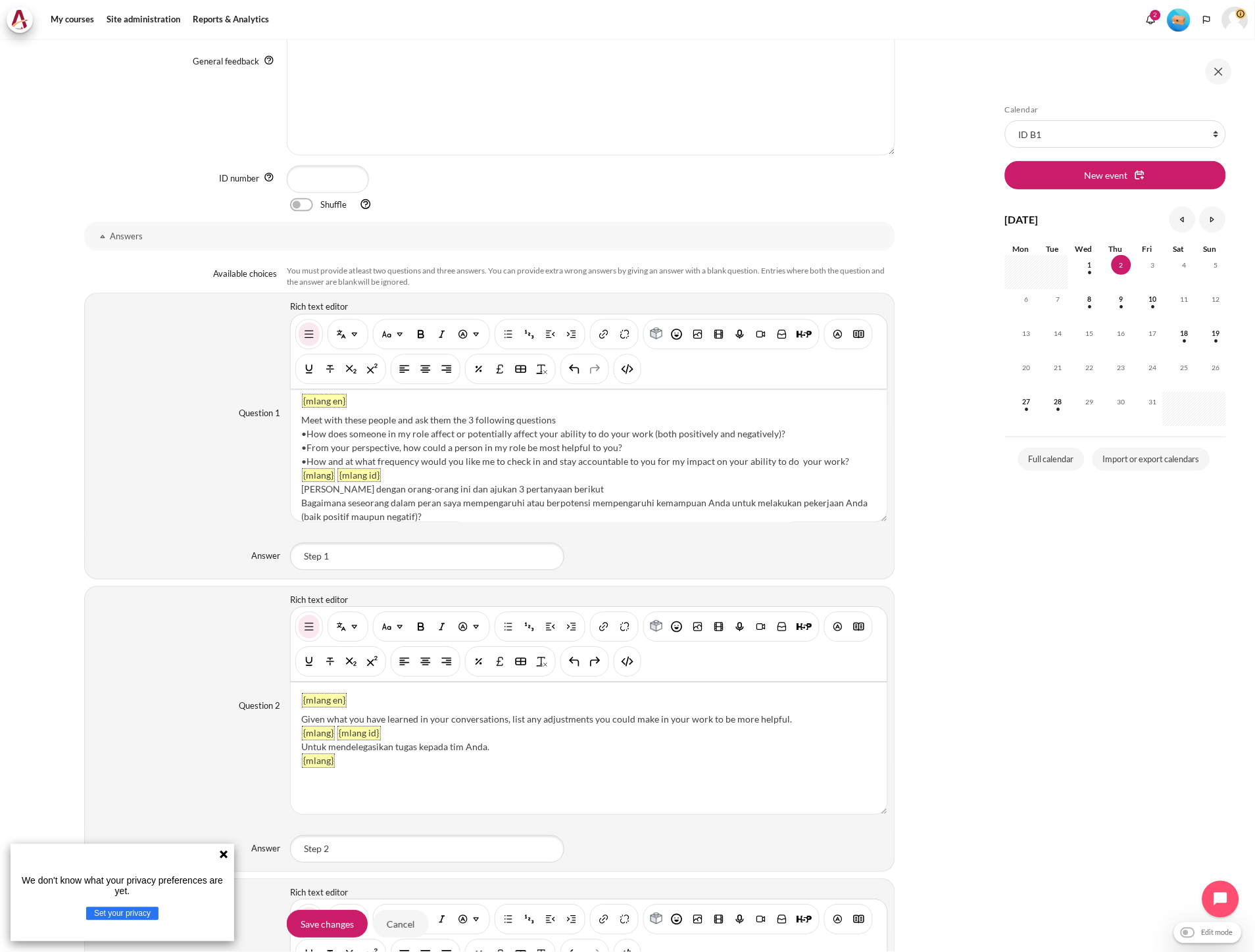
scroll to position [20, 0]
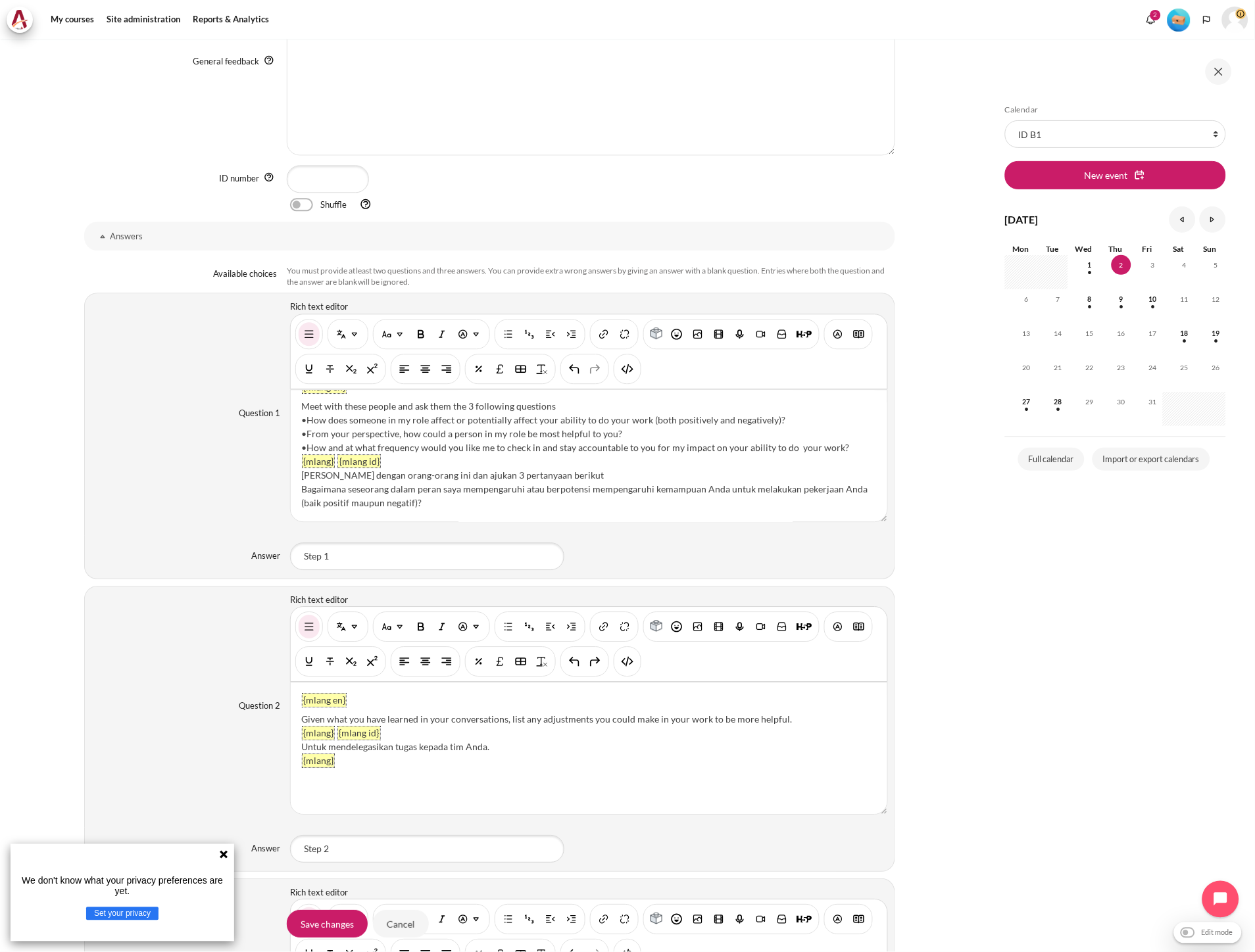
click at [434, 502] on div "Bagaimana seseorang dalam peran saya mempengaruhi atau berpotensi mempengaruhi …" at bounding box center [588, 496] width 575 height 27
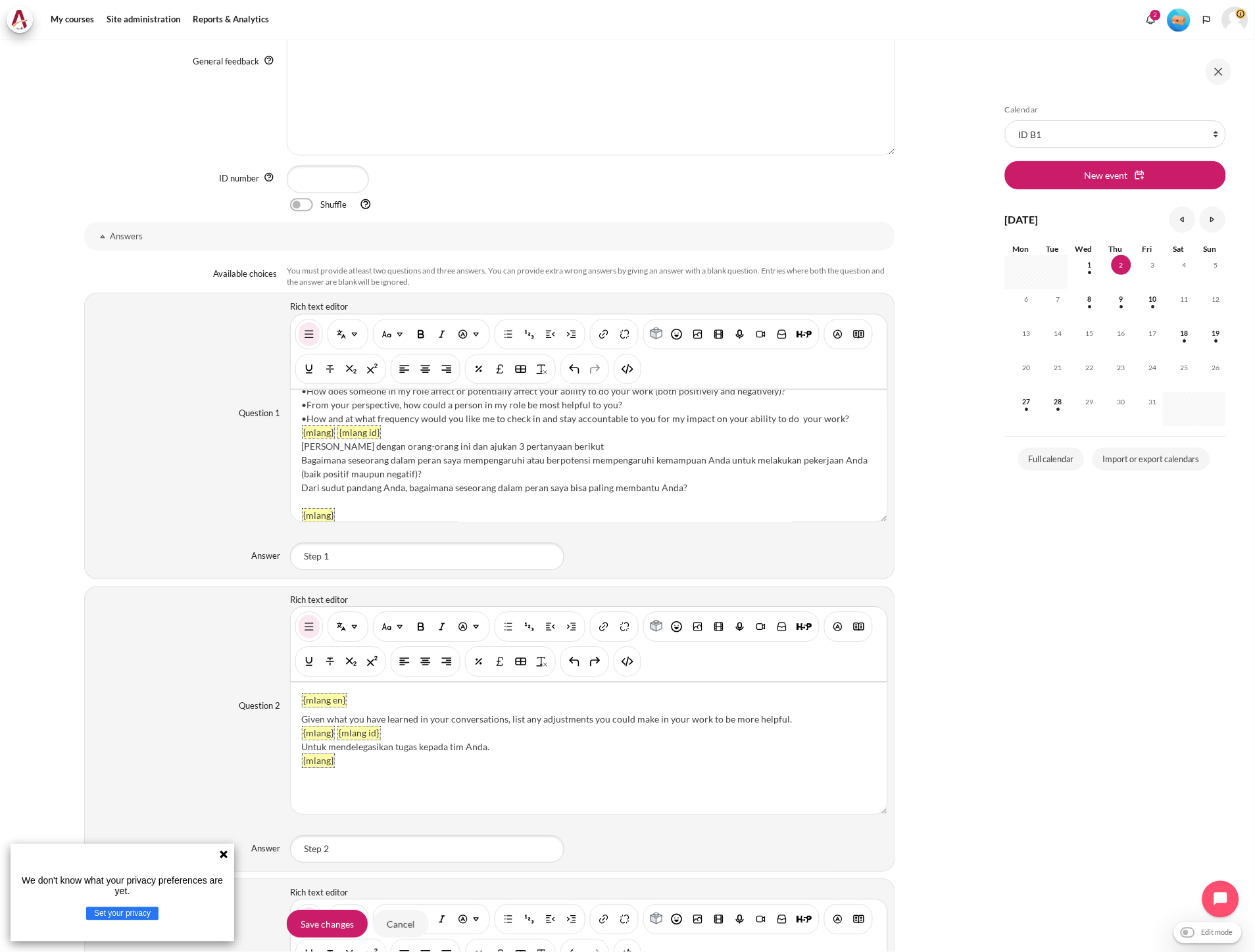
scroll to position [65, 0]
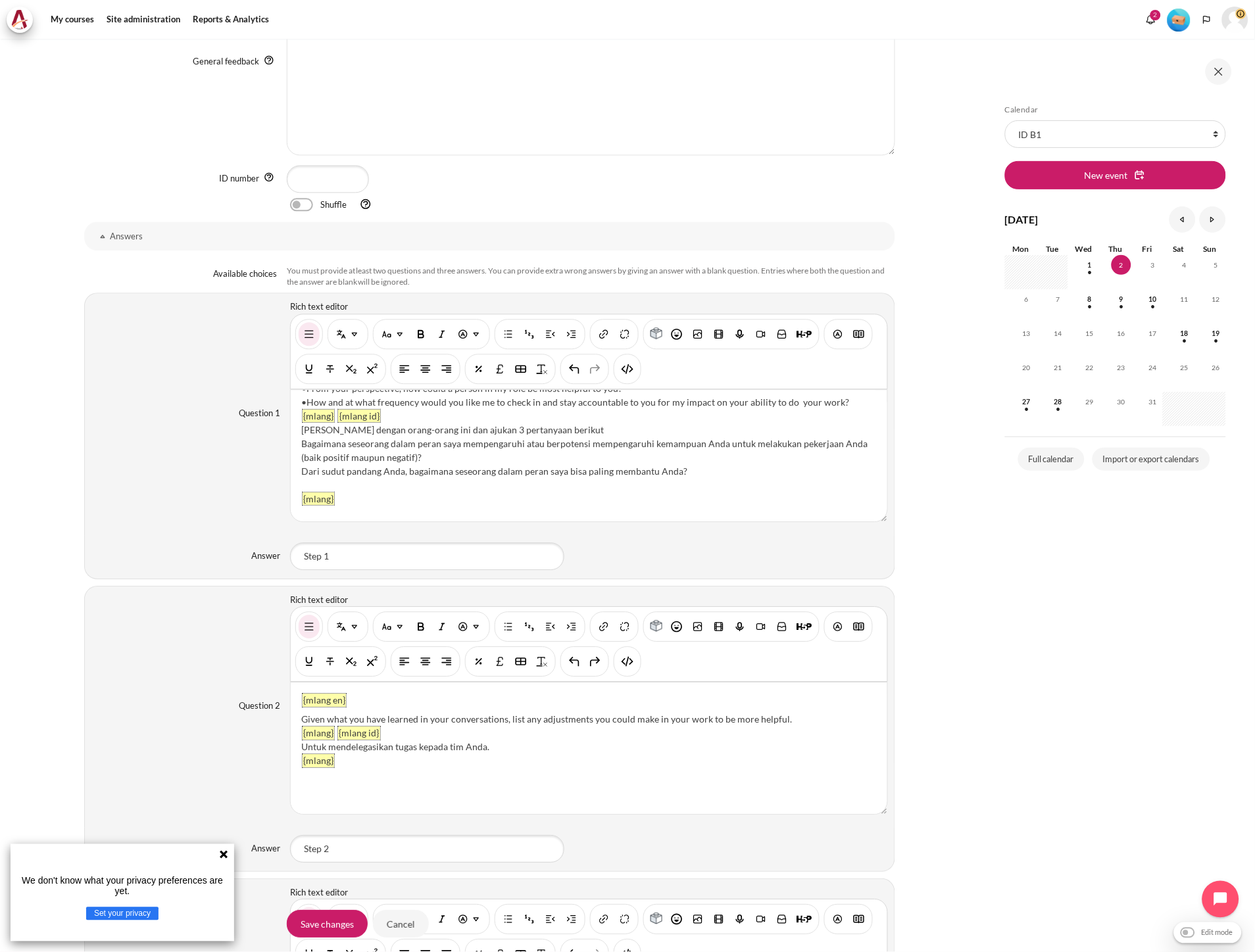
click at [372, 483] on div "Content" at bounding box center [588, 485] width 575 height 14
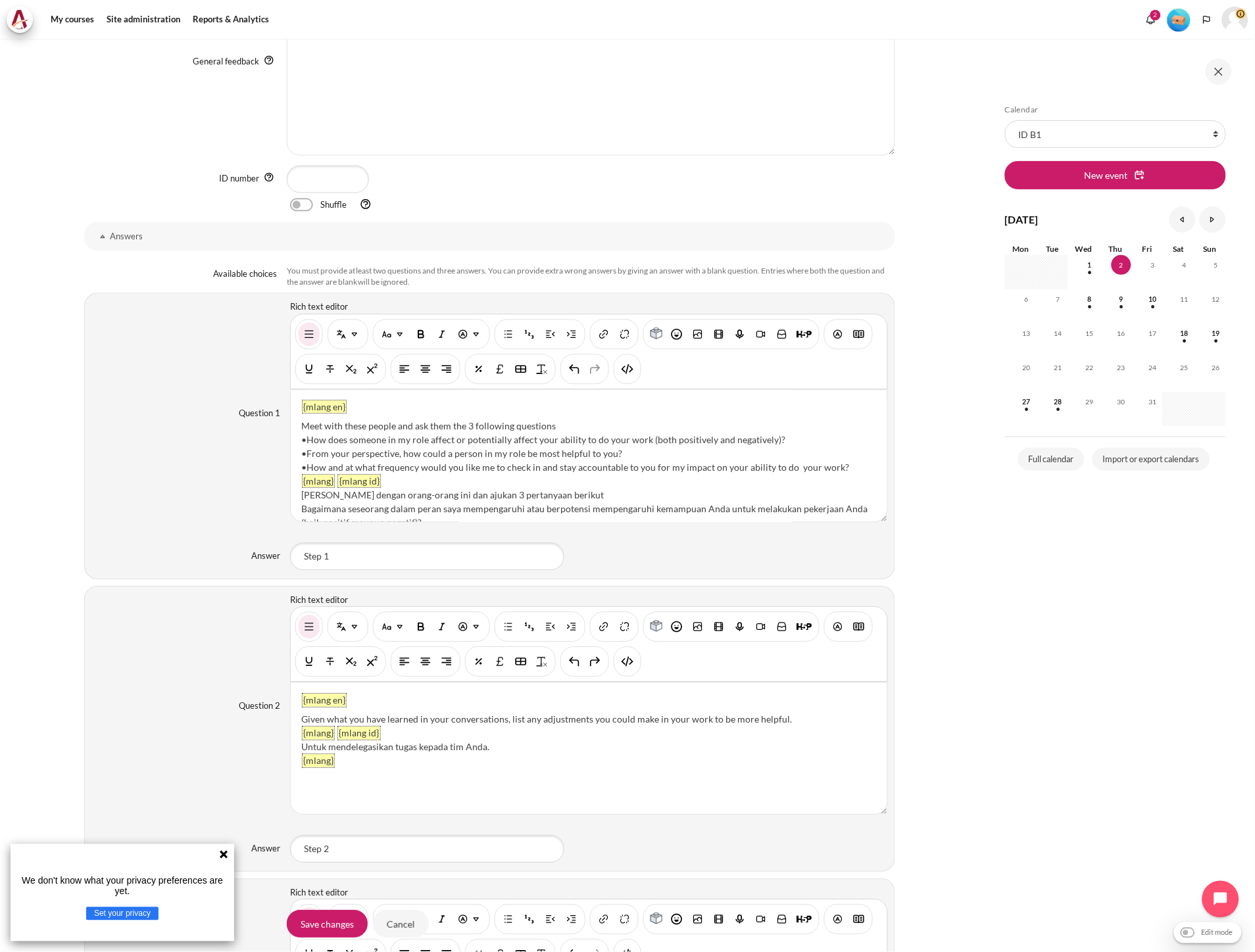
scroll to position [0, 0]
drag, startPoint x: 306, startPoint y: 467, endPoint x: 298, endPoint y: 465, distance: 8.2
click at [298, 465] on div "{mlang en} Meet with these people and ask them the 3 following questions •How d…" at bounding box center [588, 456] width 596 height 132
copy div "•"
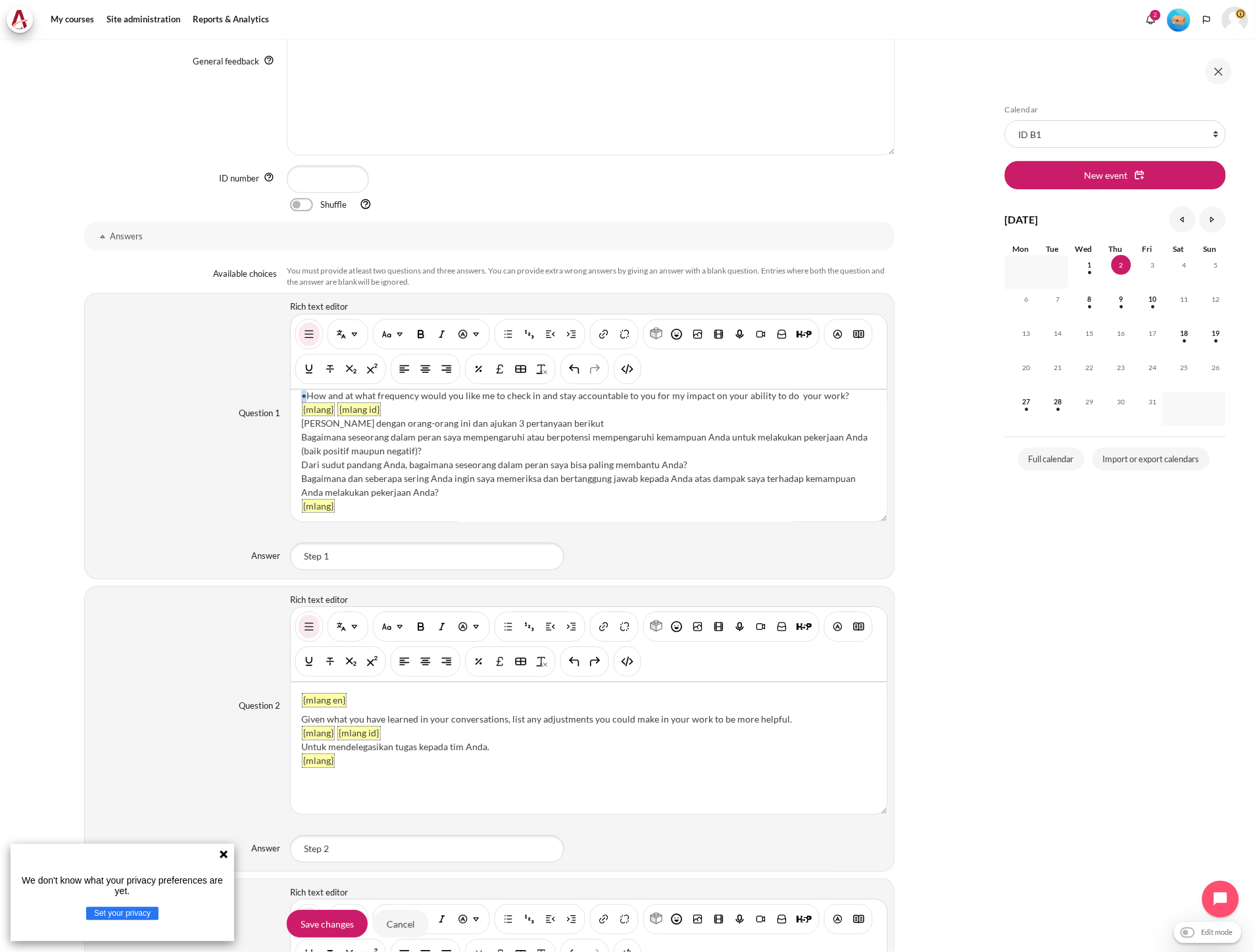
scroll to position [73, 0]
click at [298, 438] on div "{mlang en} Meet with these people and ask them the 3 following questions •How d…" at bounding box center [588, 456] width 596 height 132
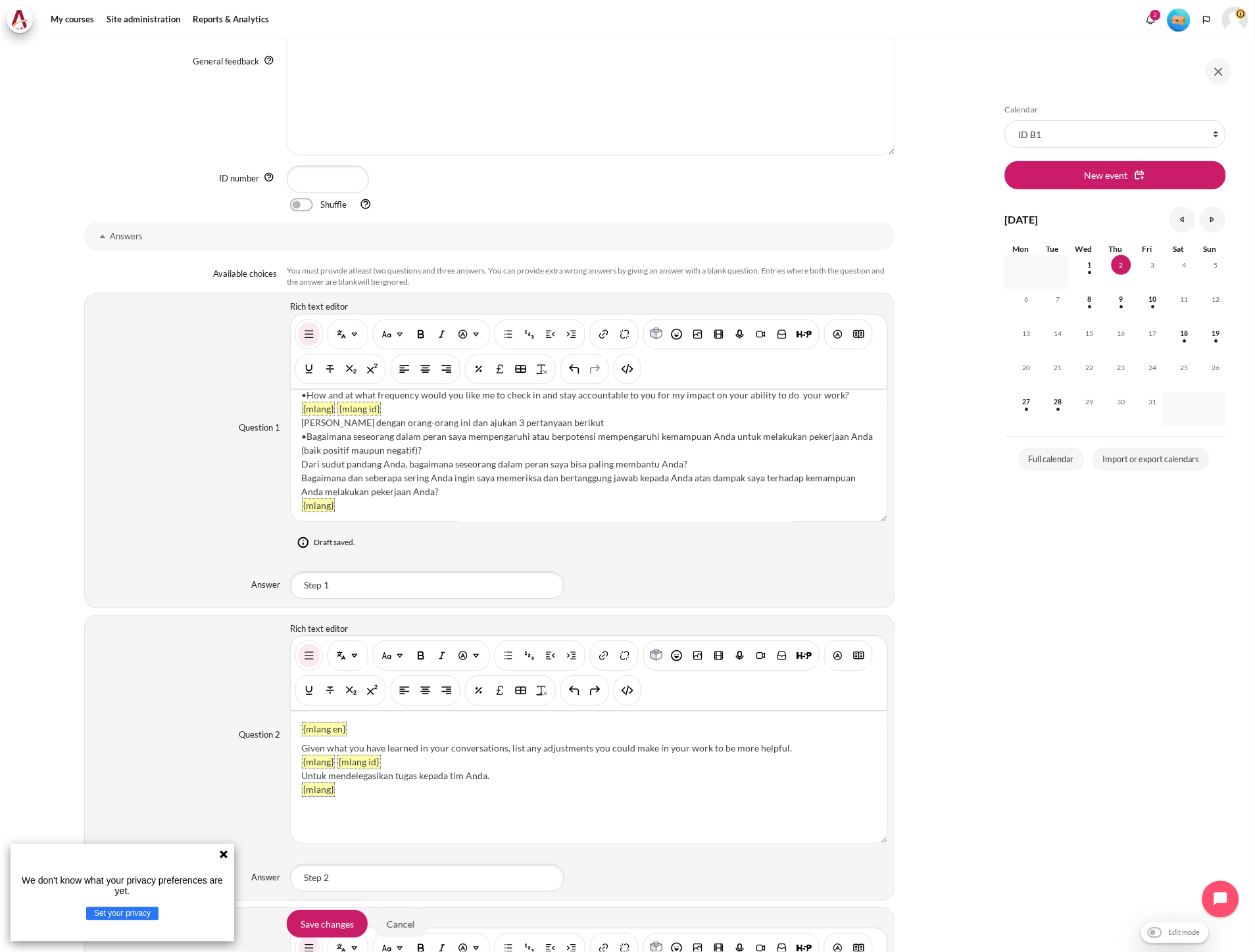
click at [297, 460] on div "{mlang en} Meet with these people and ask them the 3 following questions •How d…" at bounding box center [588, 456] width 596 height 132
click at [295, 476] on div "{mlang en} Meet with these people and ask them the 3 following questions •How d…" at bounding box center [588, 456] width 596 height 132
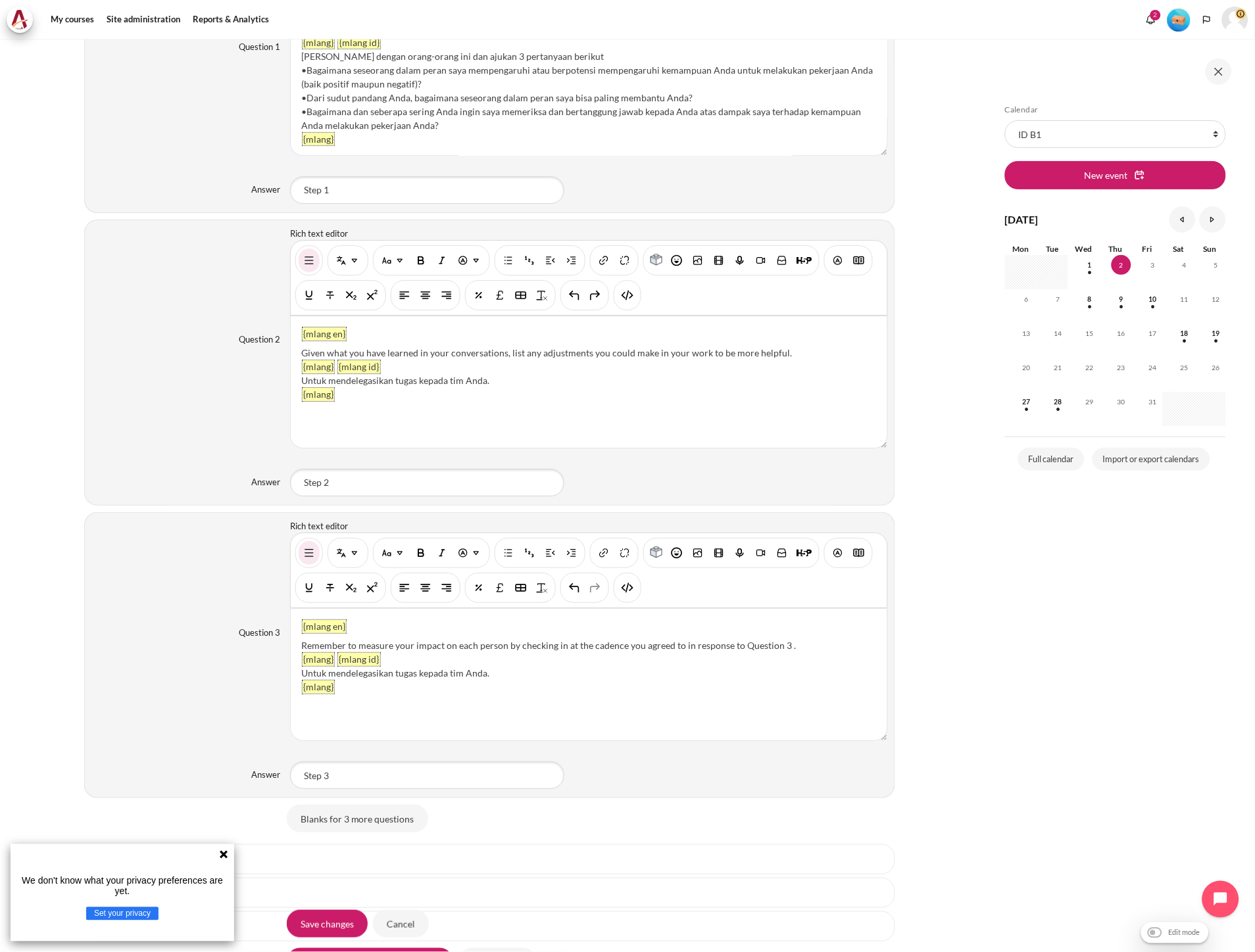
scroll to position [926, 0]
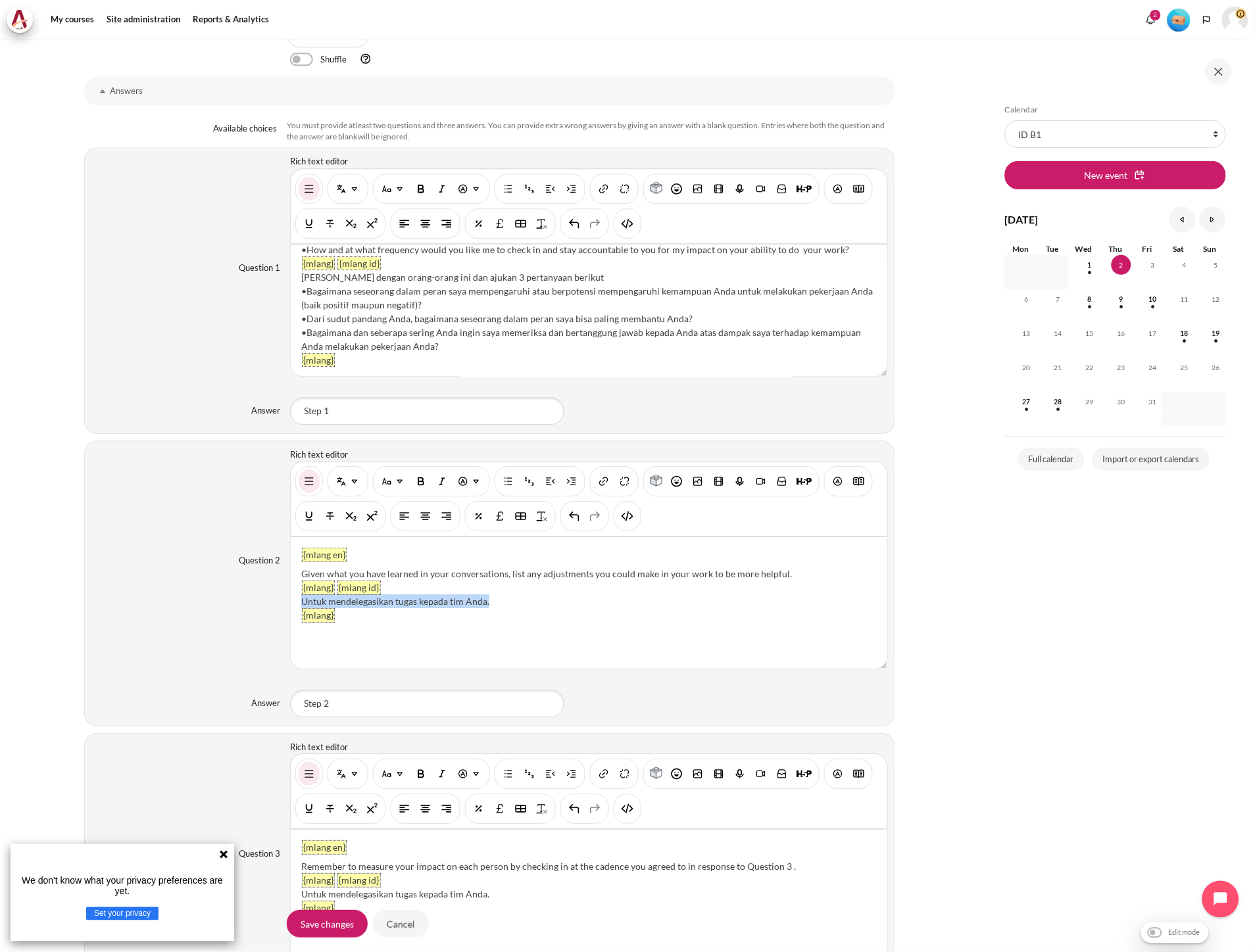
drag, startPoint x: 496, startPoint y: 606, endPoint x: 292, endPoint y: 605, distance: 204.0
click at [292, 605] on div "{mlang en} Given what you have learned in your conversations, list any adjustme…" at bounding box center [588, 603] width 596 height 132
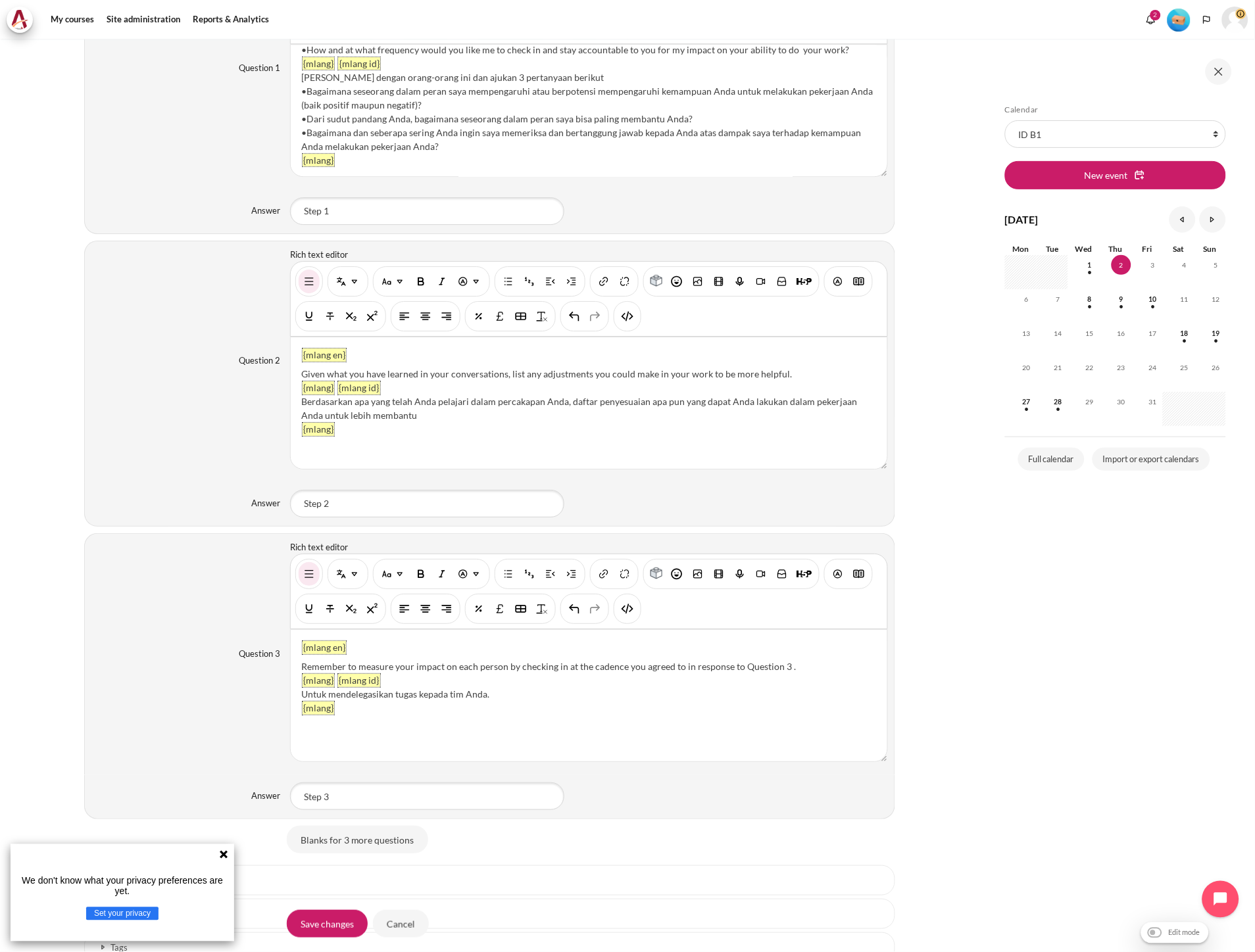
scroll to position [1145, 0]
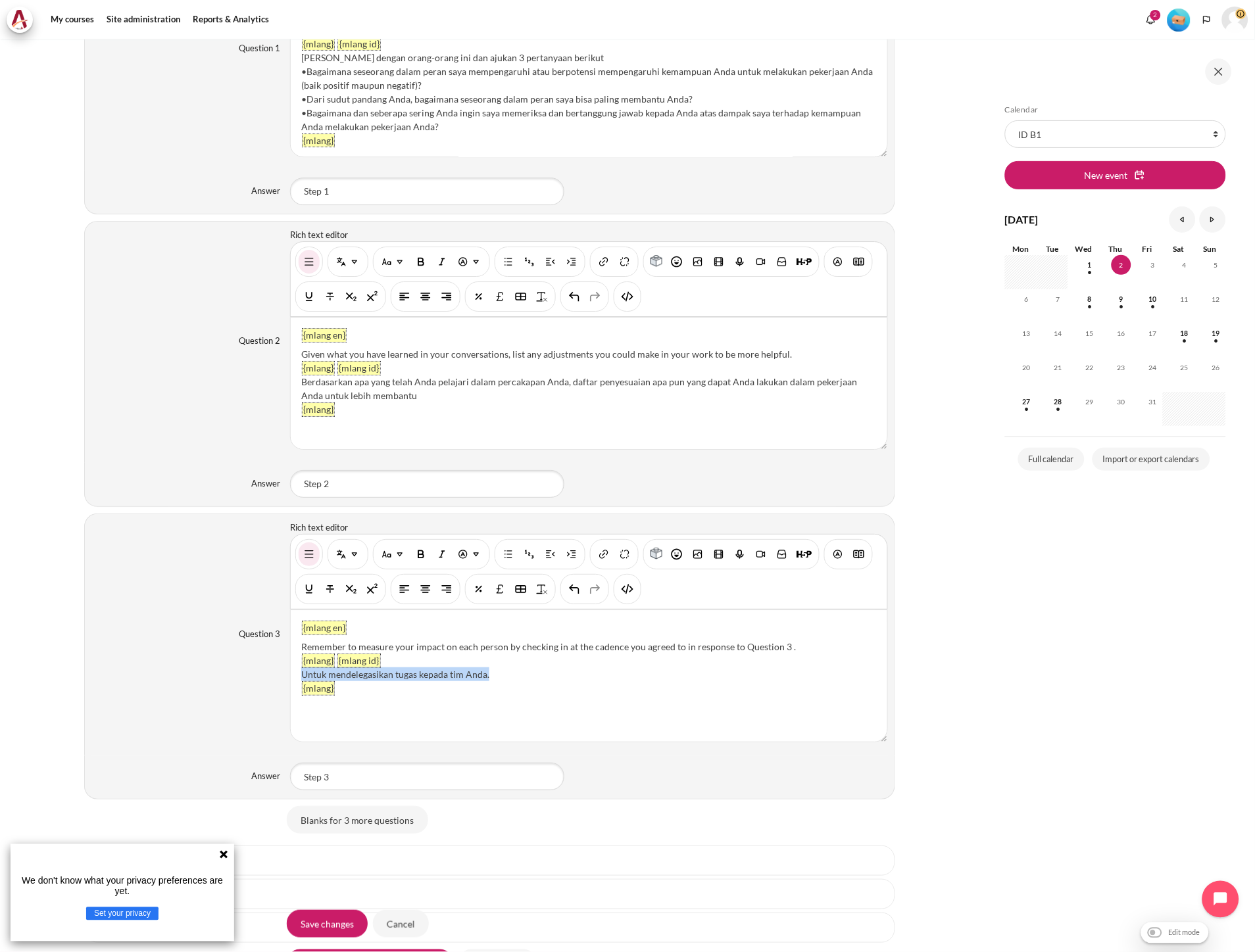
drag, startPoint x: 491, startPoint y: 678, endPoint x: 296, endPoint y: 675, distance: 195.0
click at [296, 675] on div "{mlang en} Remember to measure your impact on each person by checking in at the…" at bounding box center [588, 675] width 596 height 132
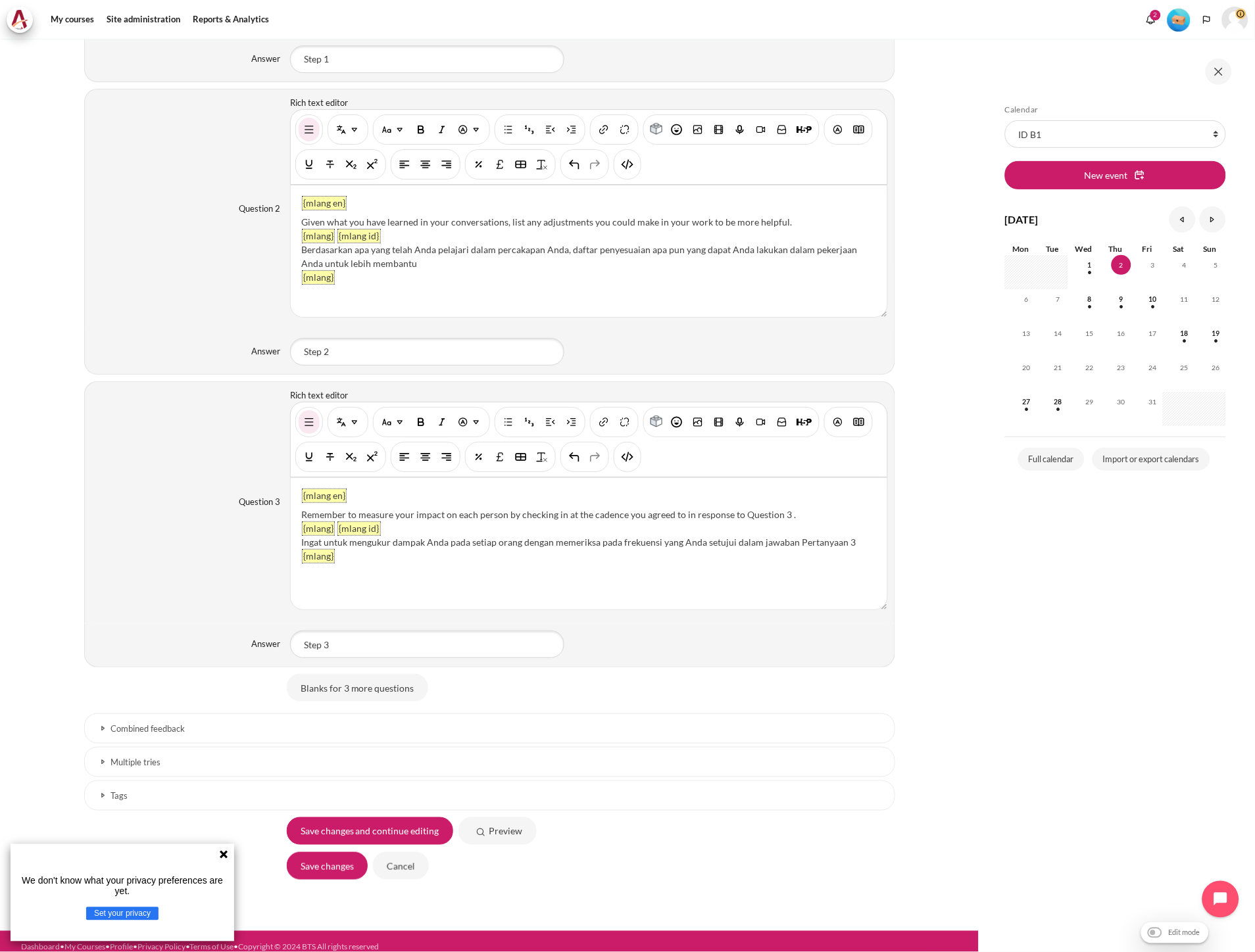
scroll to position [1291, 0]
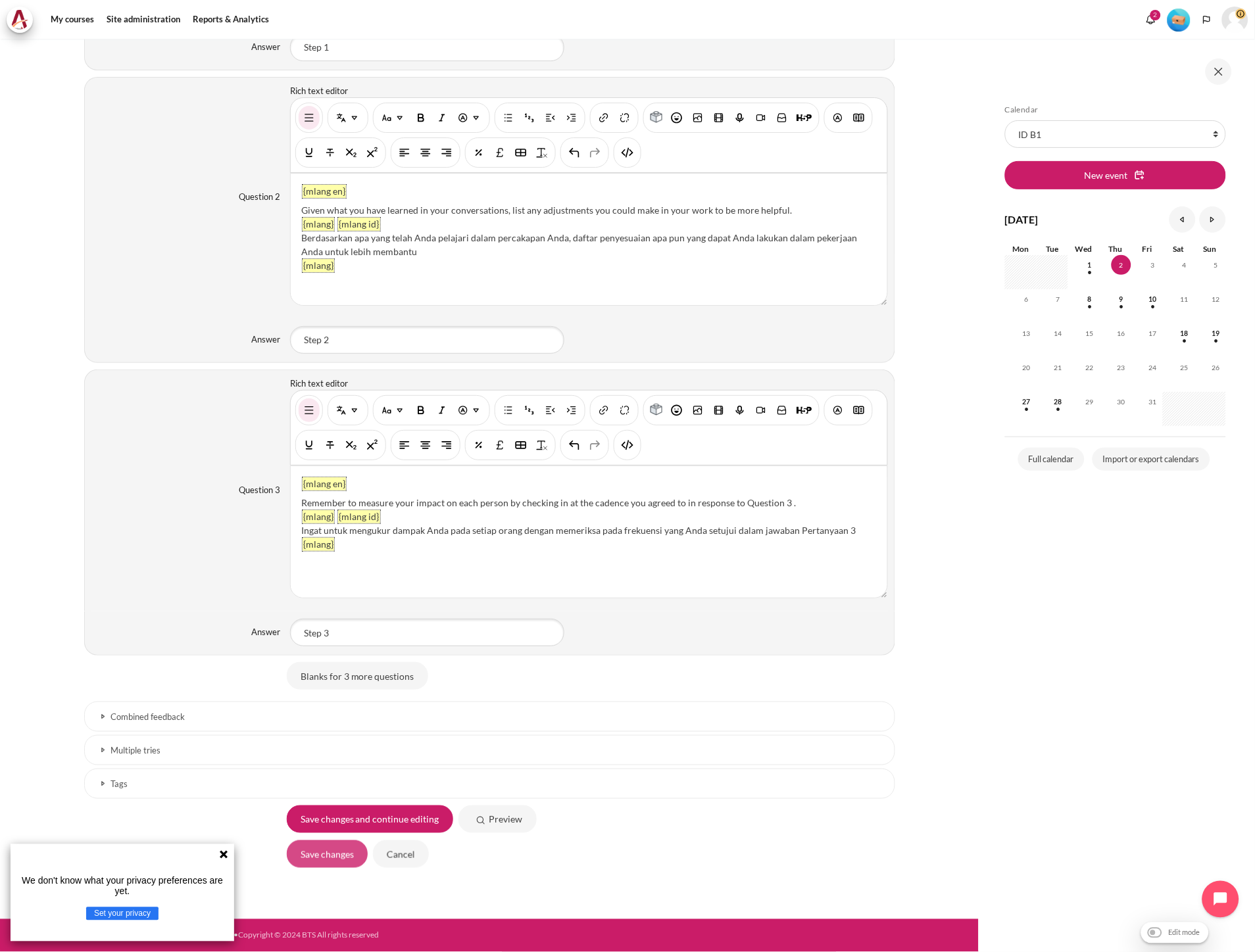
click at [344, 847] on input "Save changes" at bounding box center [327, 853] width 81 height 27
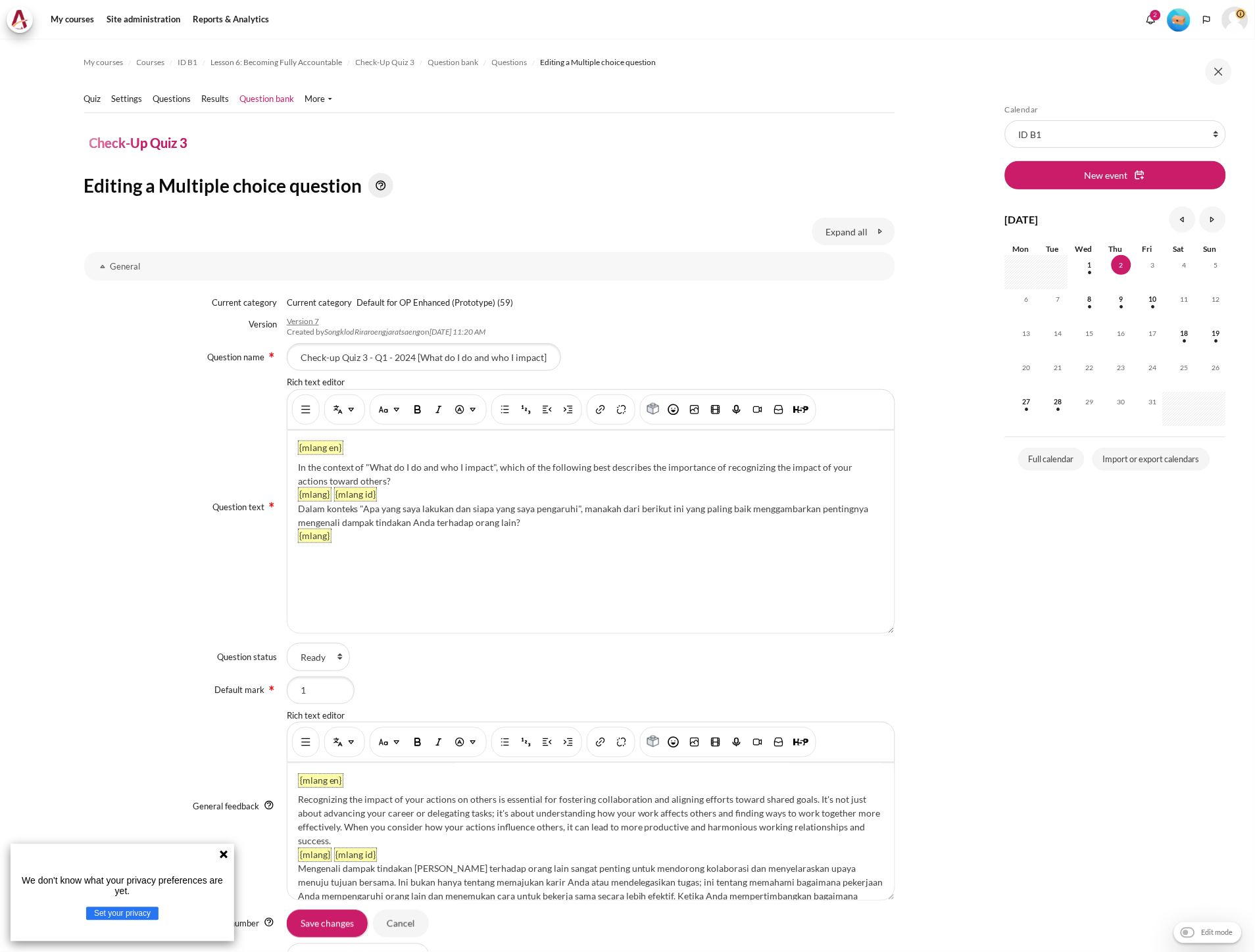
scroll to position [584, 0]
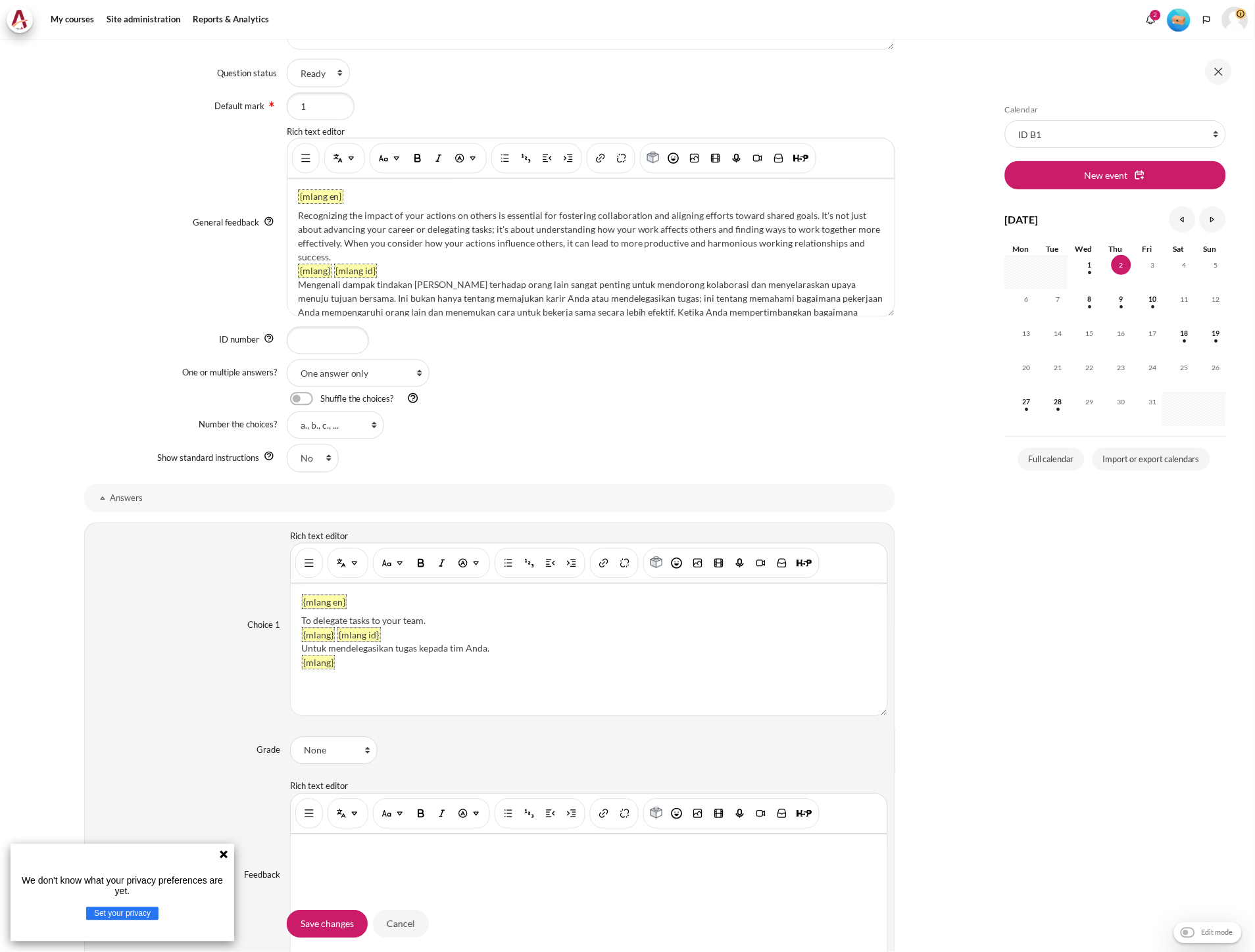
click at [425, 665] on div "{mlang en} To delegate tasks to your team. {mlang} {mlang id} Untuk mendelegasi…" at bounding box center [588, 650] width 596 height 132
click at [317, 571] on div "Content" at bounding box center [309, 563] width 27 height 30
click at [300, 566] on button "Show/hide advanced buttons" at bounding box center [309, 563] width 21 height 23
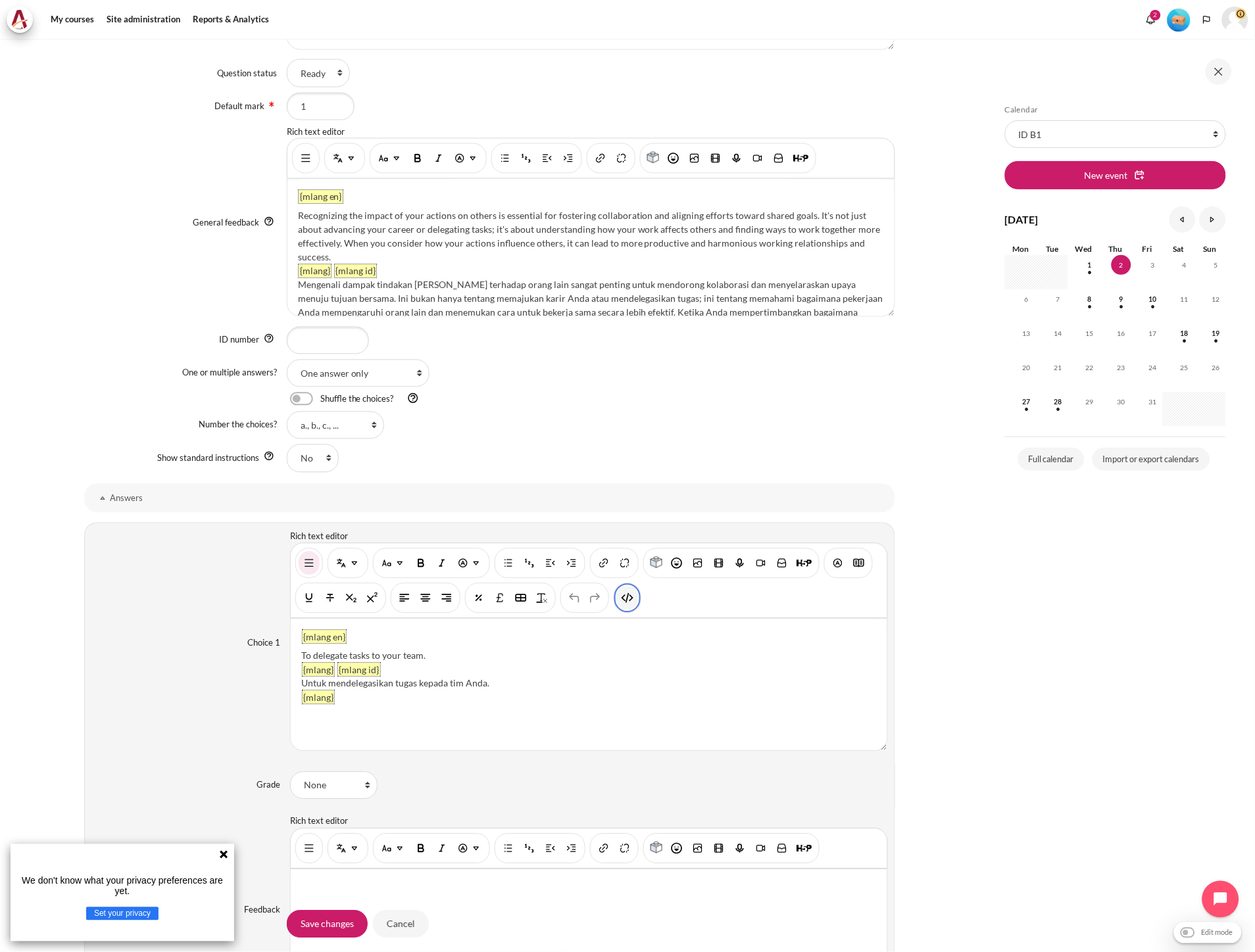
click at [628, 602] on img "HTML" at bounding box center [627, 598] width 13 height 13
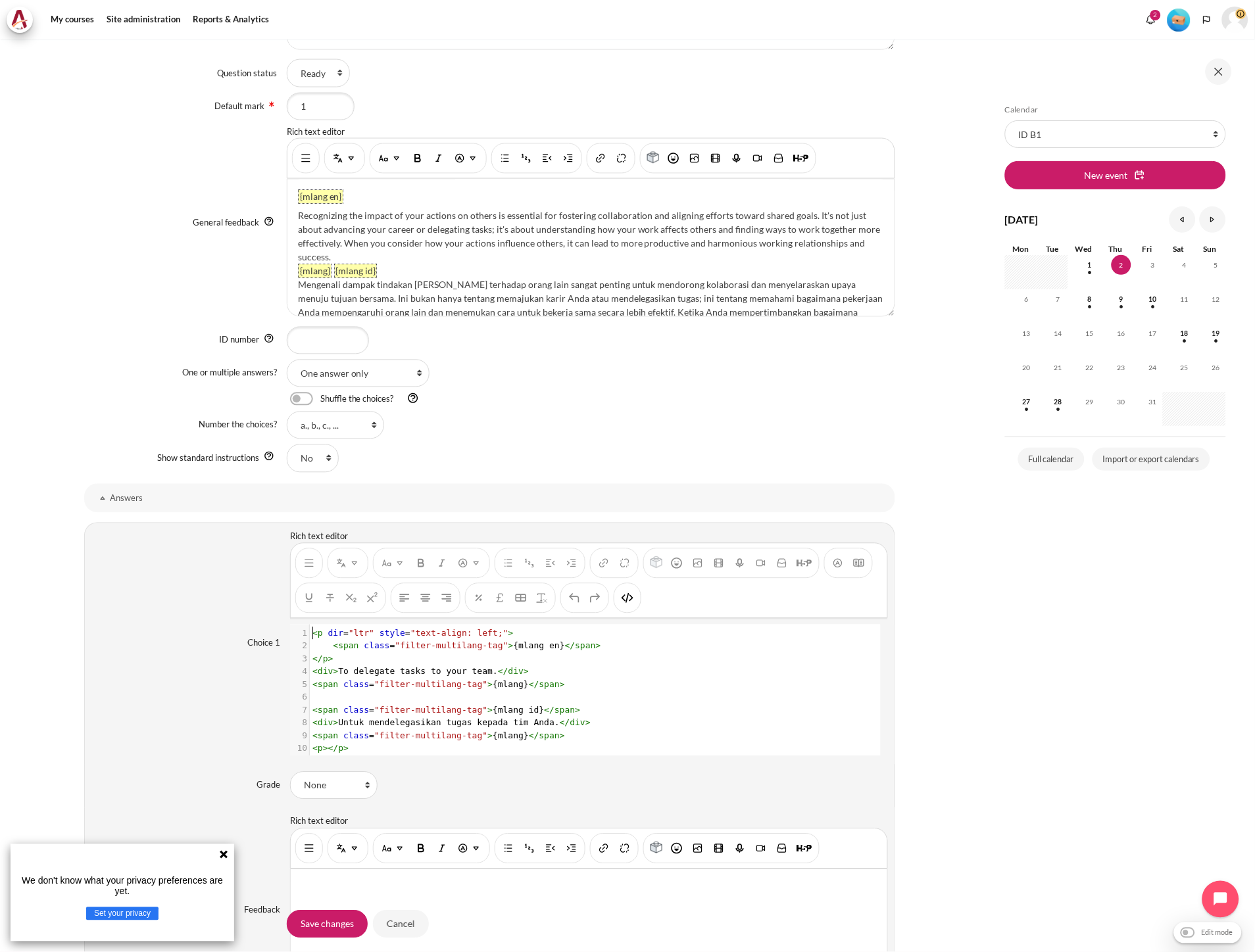
scroll to position [1, 0]
click at [516, 698] on pre "​" at bounding box center [588, 696] width 558 height 13
type textarea "<p dir="ltr" style="text-align: left;"> <span class="filter-multilang-tag">{mla…"
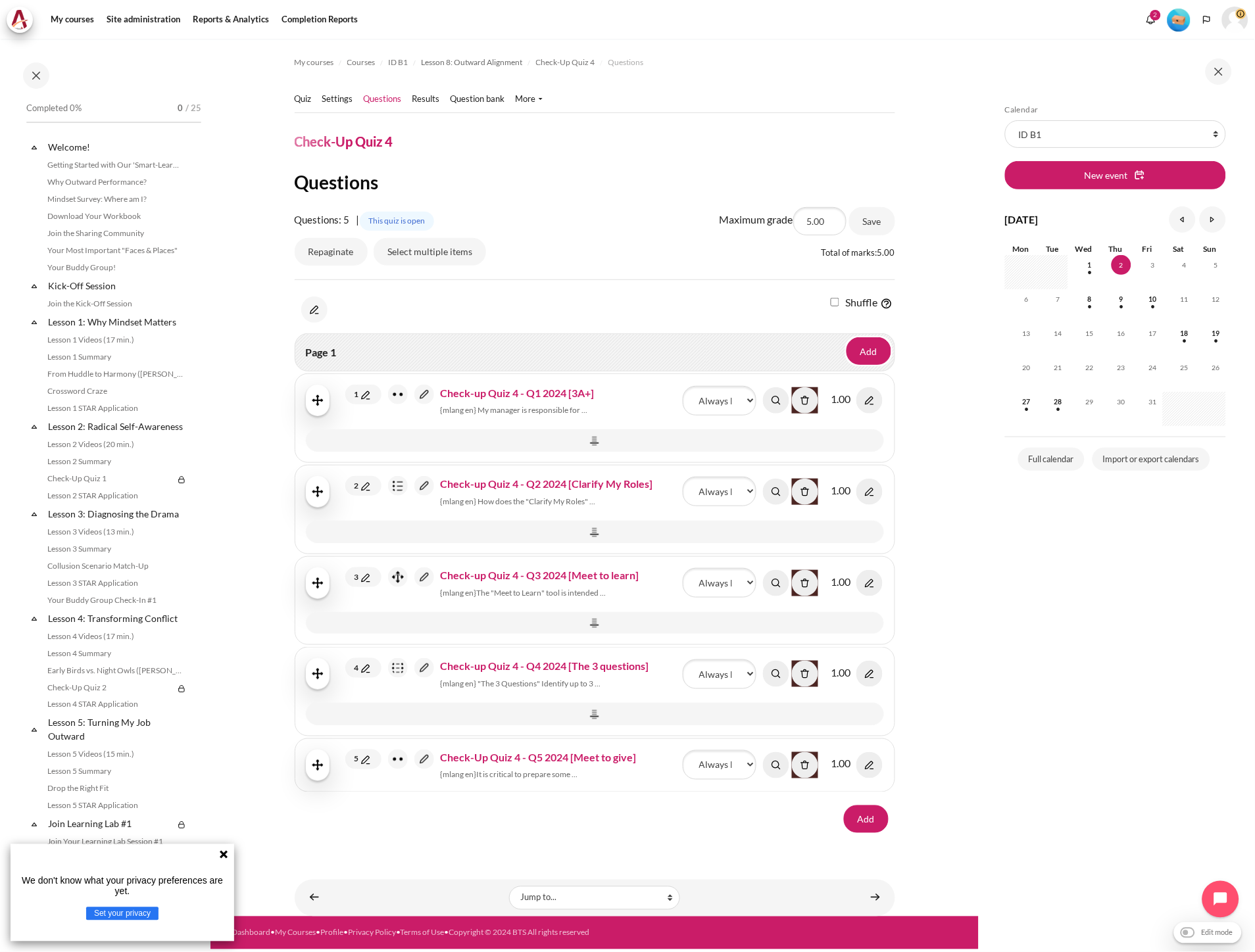
scroll to position [718, 0]
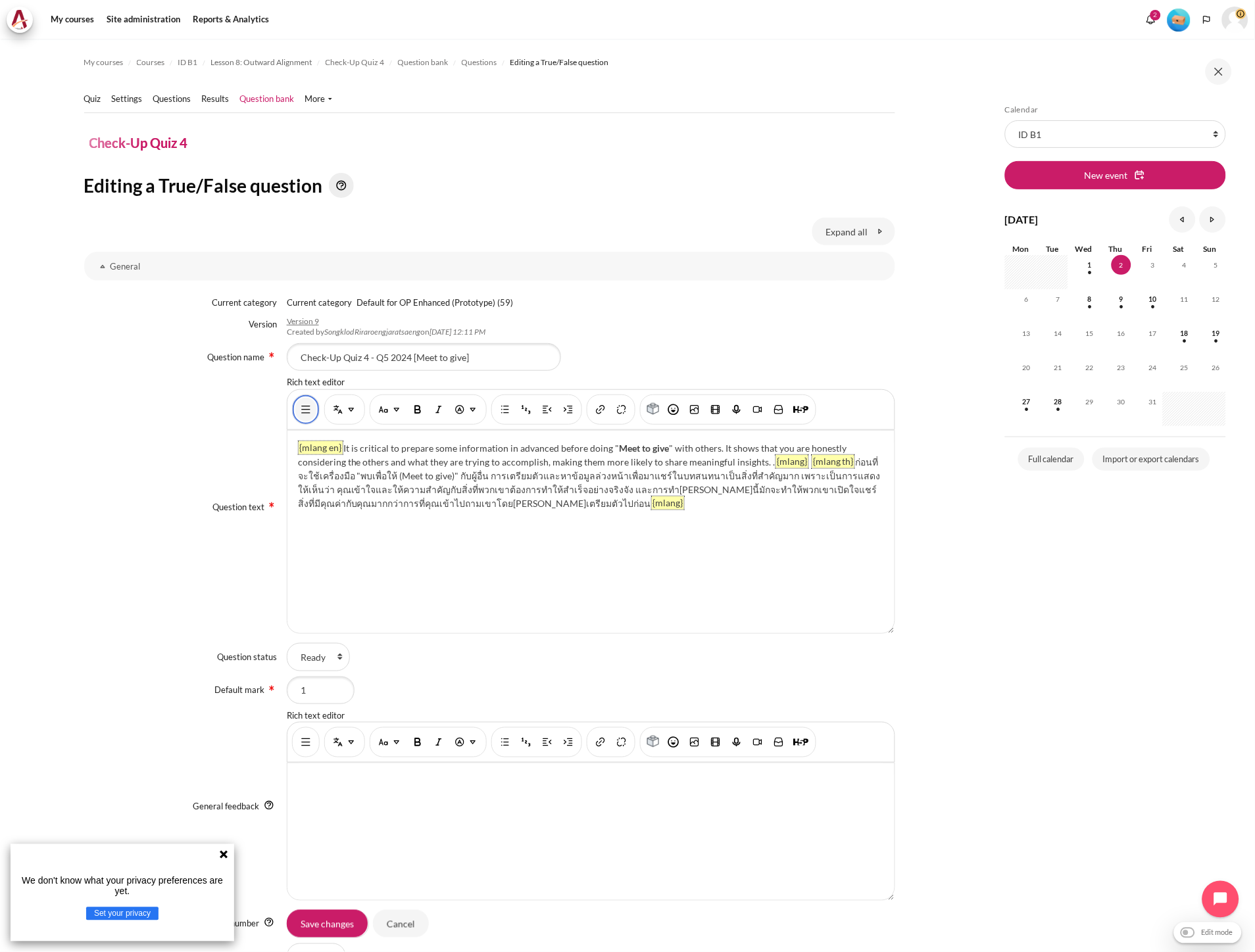
click at [304, 416] on button "Show/hide advanced buttons" at bounding box center [306, 410] width 21 height 23
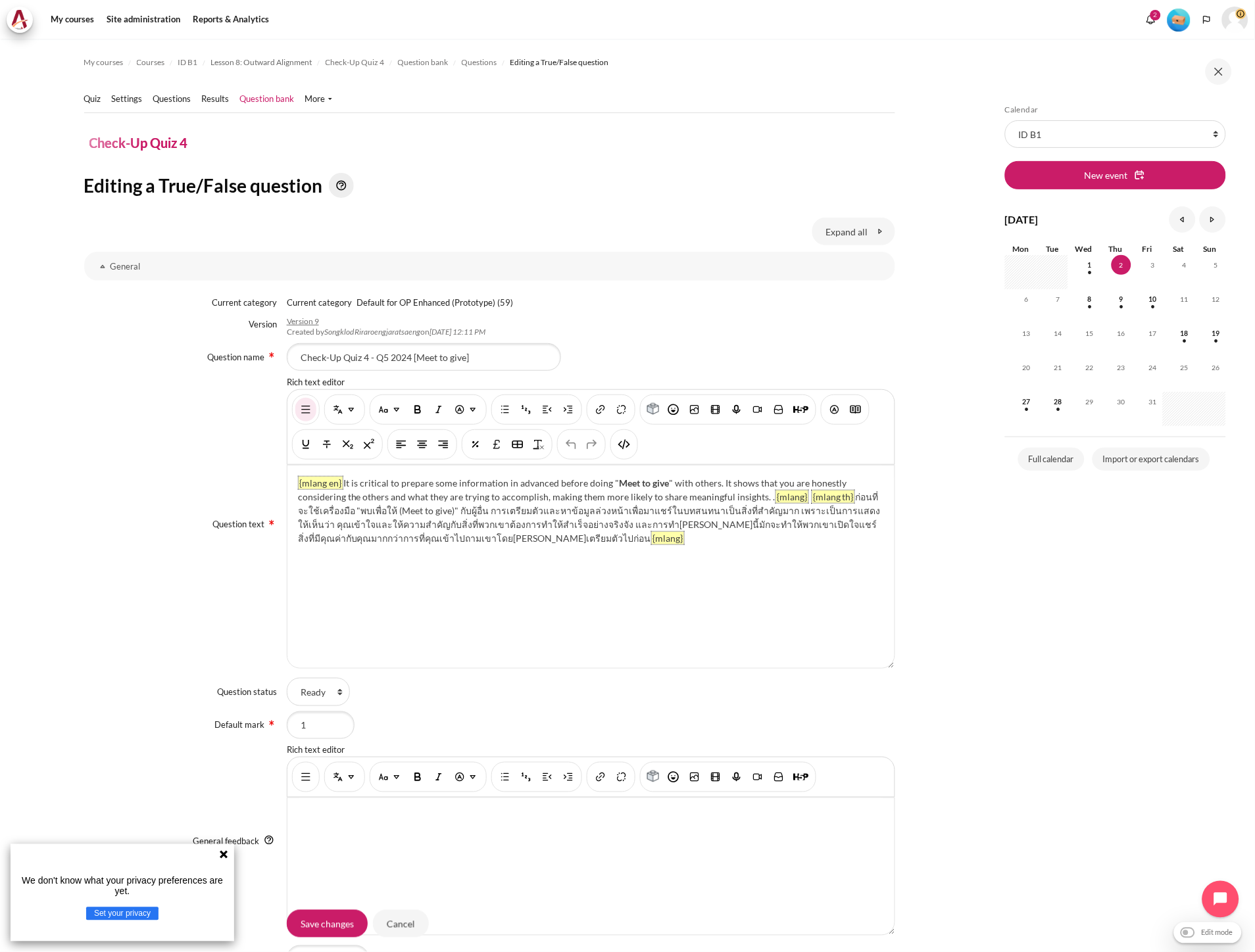
click at [622, 445] on img "HTML" at bounding box center [624, 444] width 13 height 13
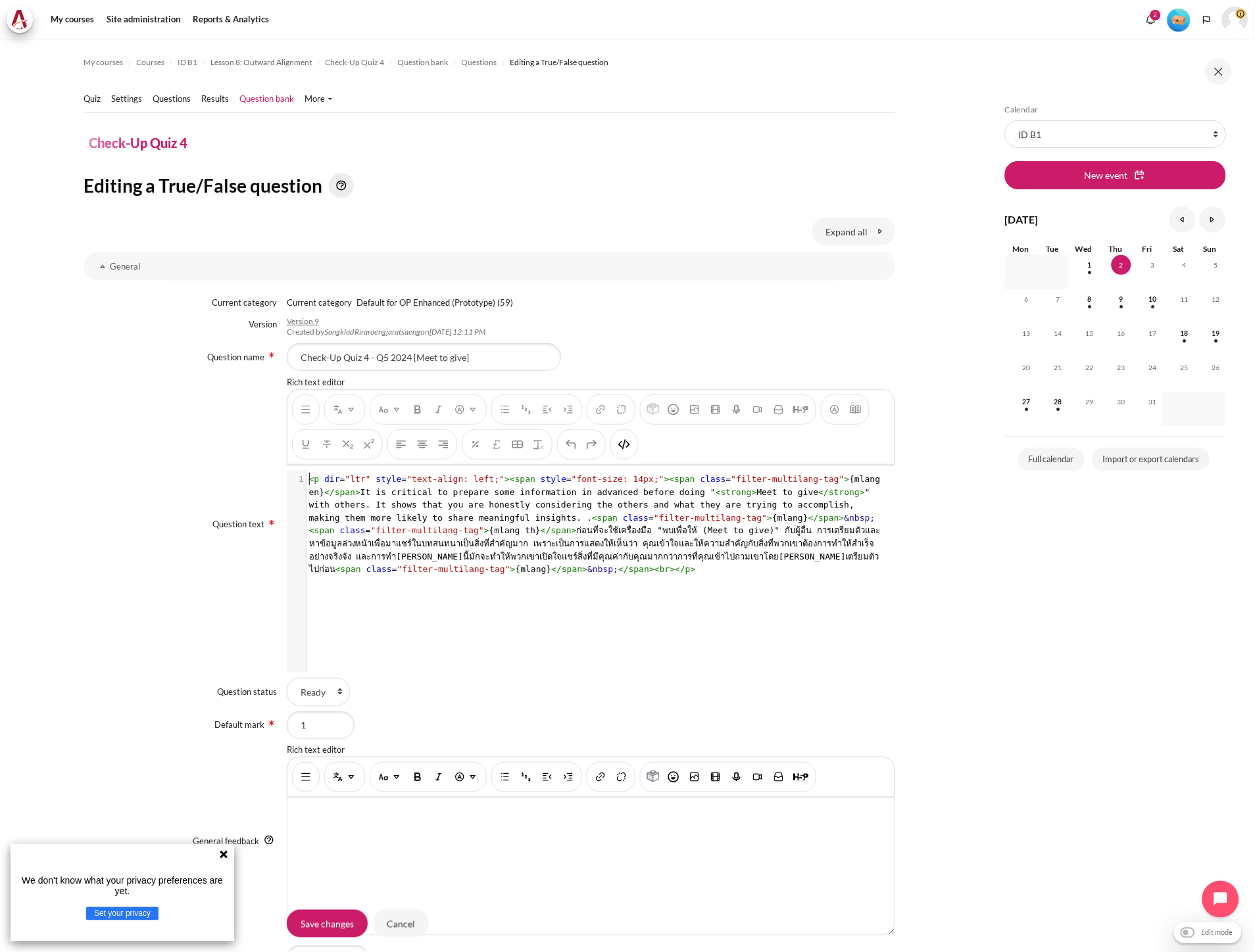
scroll to position [1, 0]
click at [535, 499] on pre "< p dir = "ltr" style = "text-align: left;" >< span style = "font-size: 14px;" …" at bounding box center [596, 524] width 580 height 102
type textarea "<l ips="dol" sitam="cons-adipi: elit;"><sedd eiusm="temp-inci: 71ut;"><labo etd…"
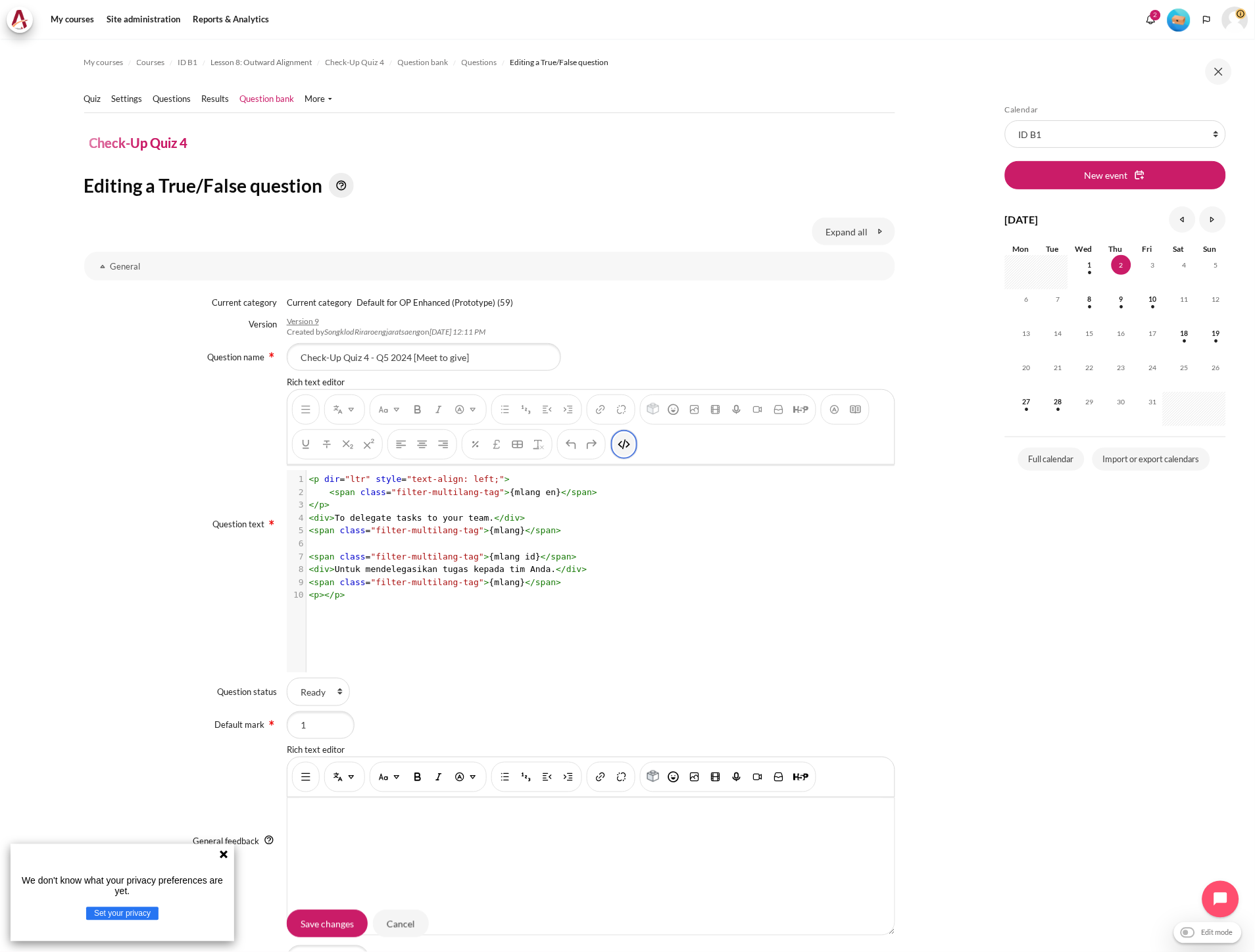
click at [618, 449] on img "HTML" at bounding box center [624, 444] width 13 height 13
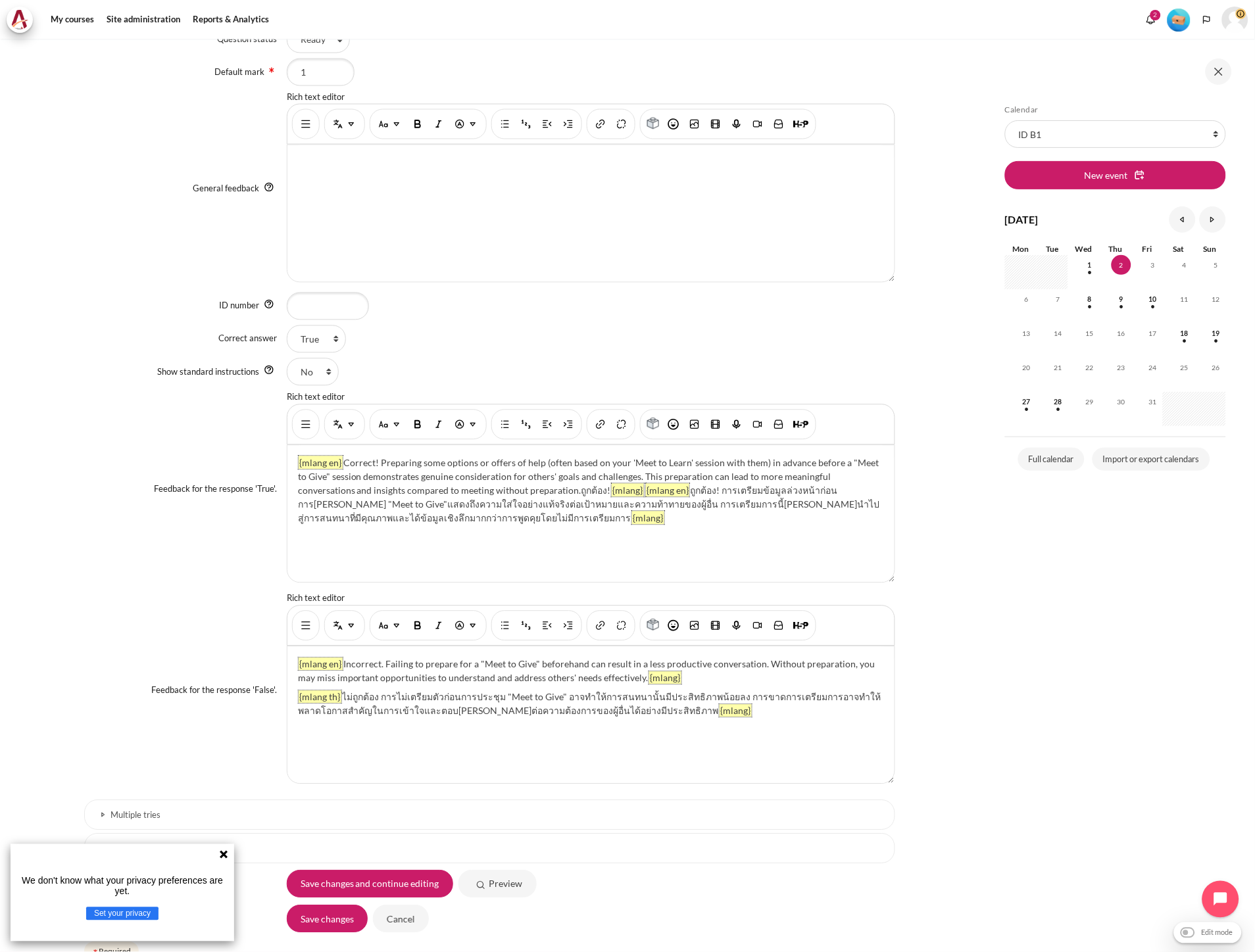
scroll to position [657, 0]
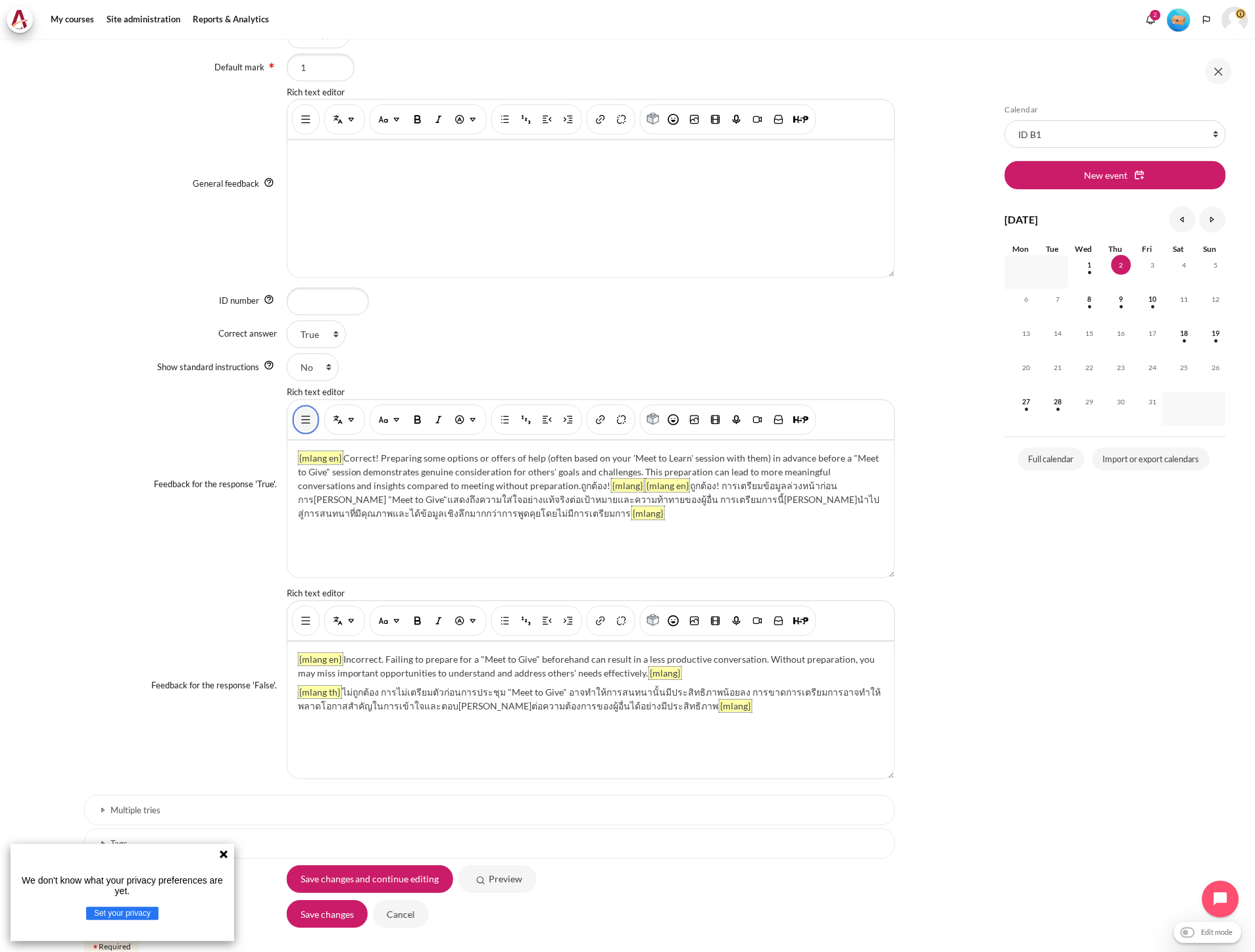
click at [301, 426] on img "Show/hide advanced buttons" at bounding box center [305, 419] width 13 height 13
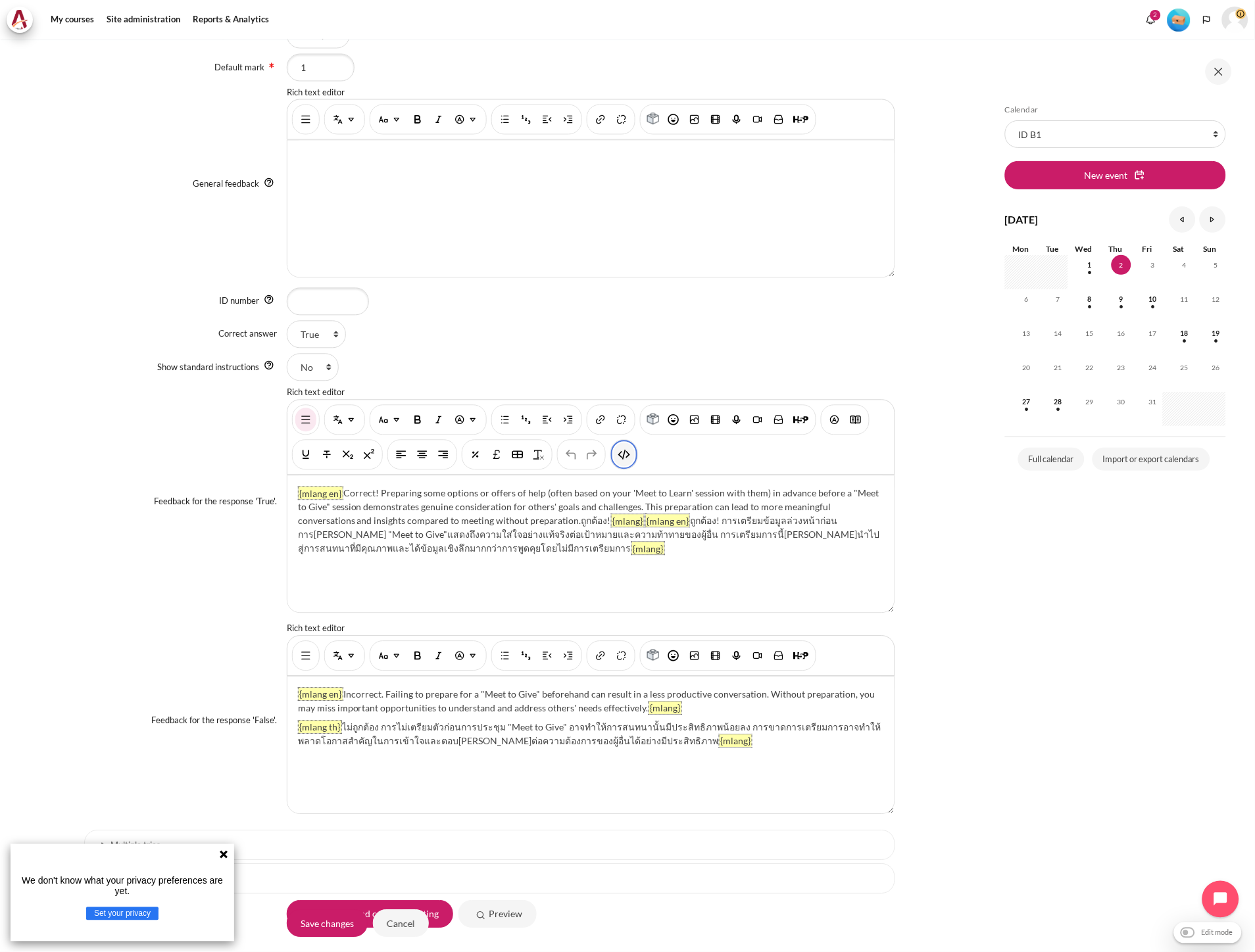
click at [626, 460] on img "HTML" at bounding box center [624, 455] width 13 height 13
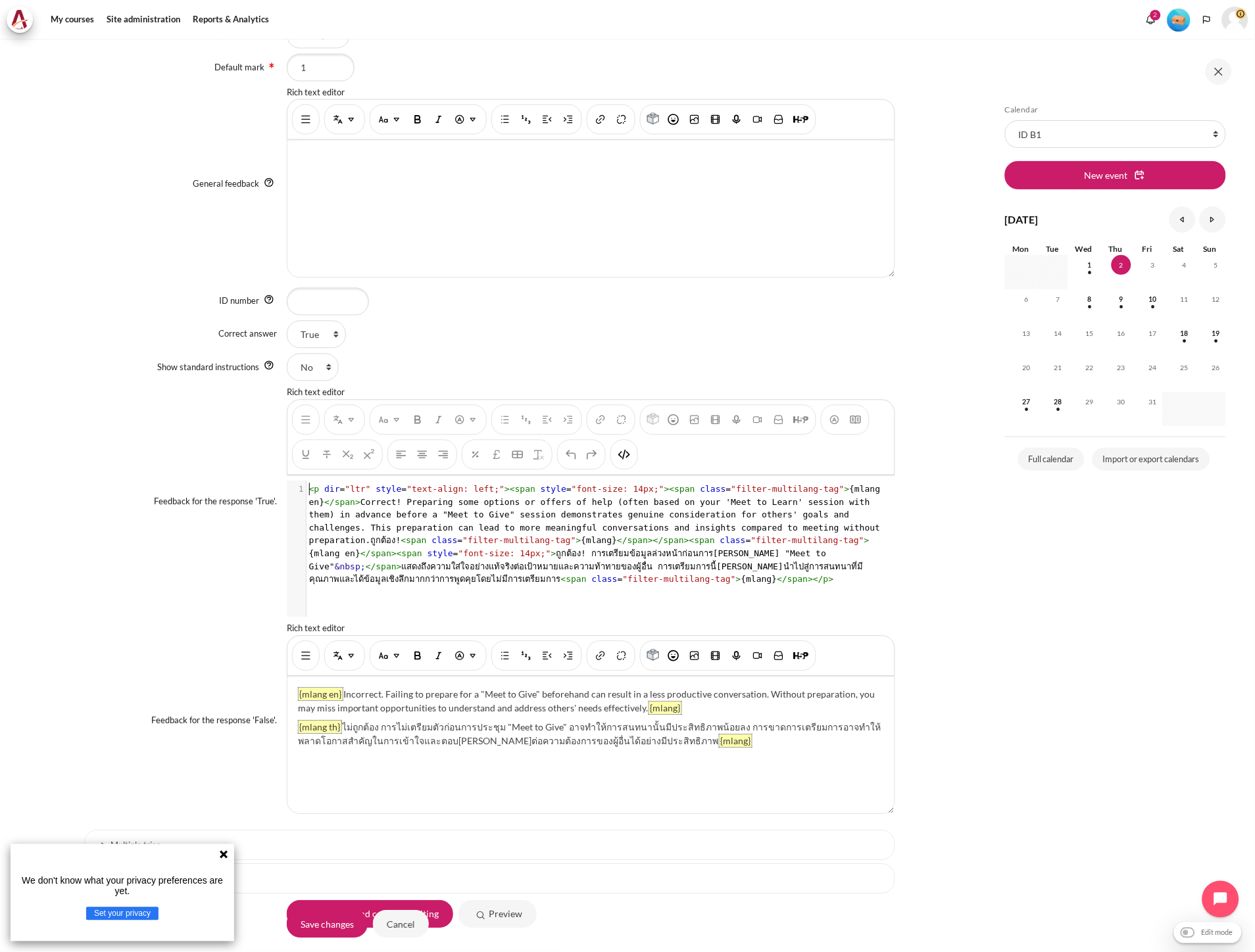
scroll to position [1, 0]
click at [513, 526] on span "< p dir = "ltr" style = "text-align: left;" >< span style = "font-size: 14px;" …" at bounding box center [597, 535] width 577 height 99
type textarea "<p dir="ltr" style="text-align: left;"><span style="font-size: 14px;"><span cla…"
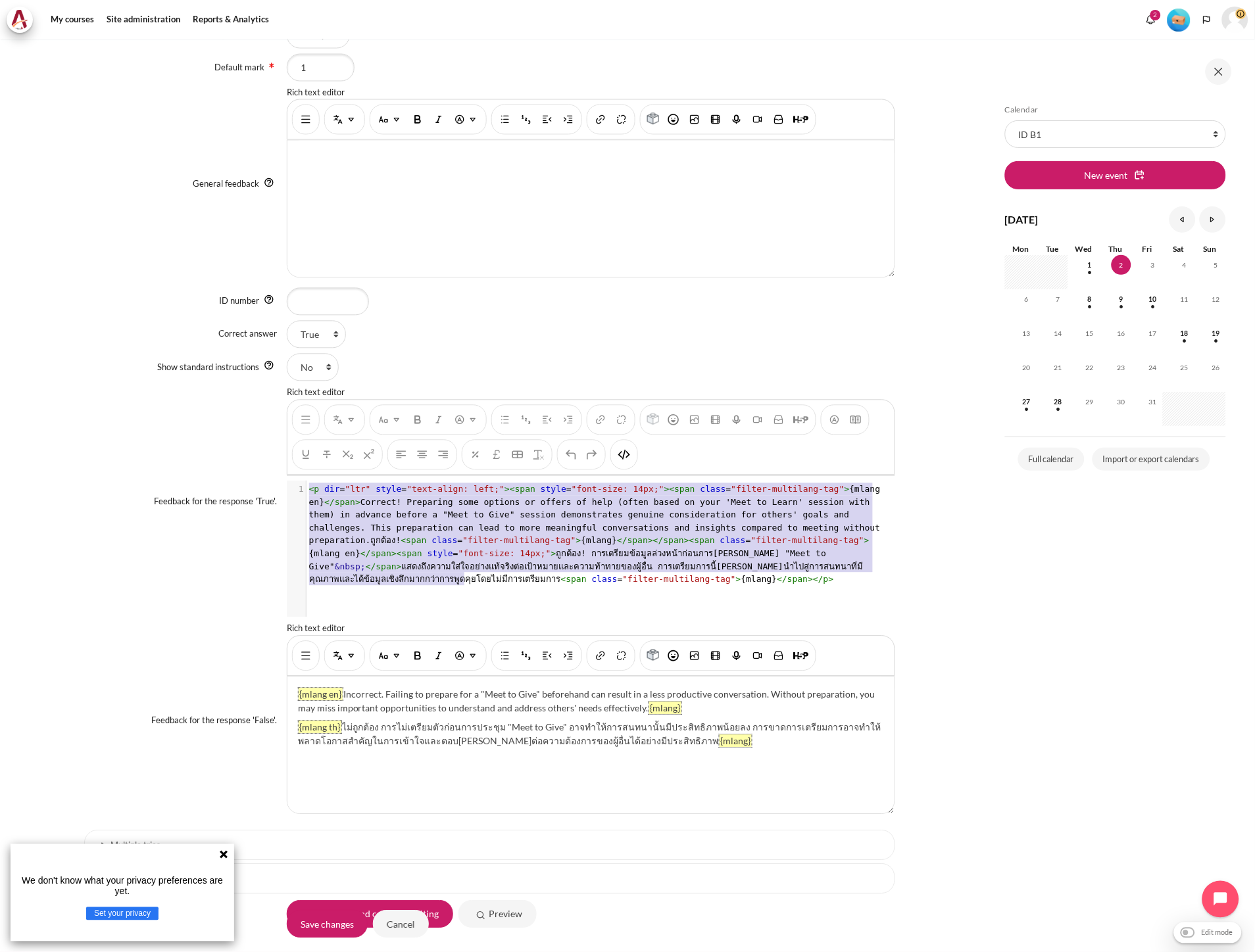
scroll to position [9, 0]
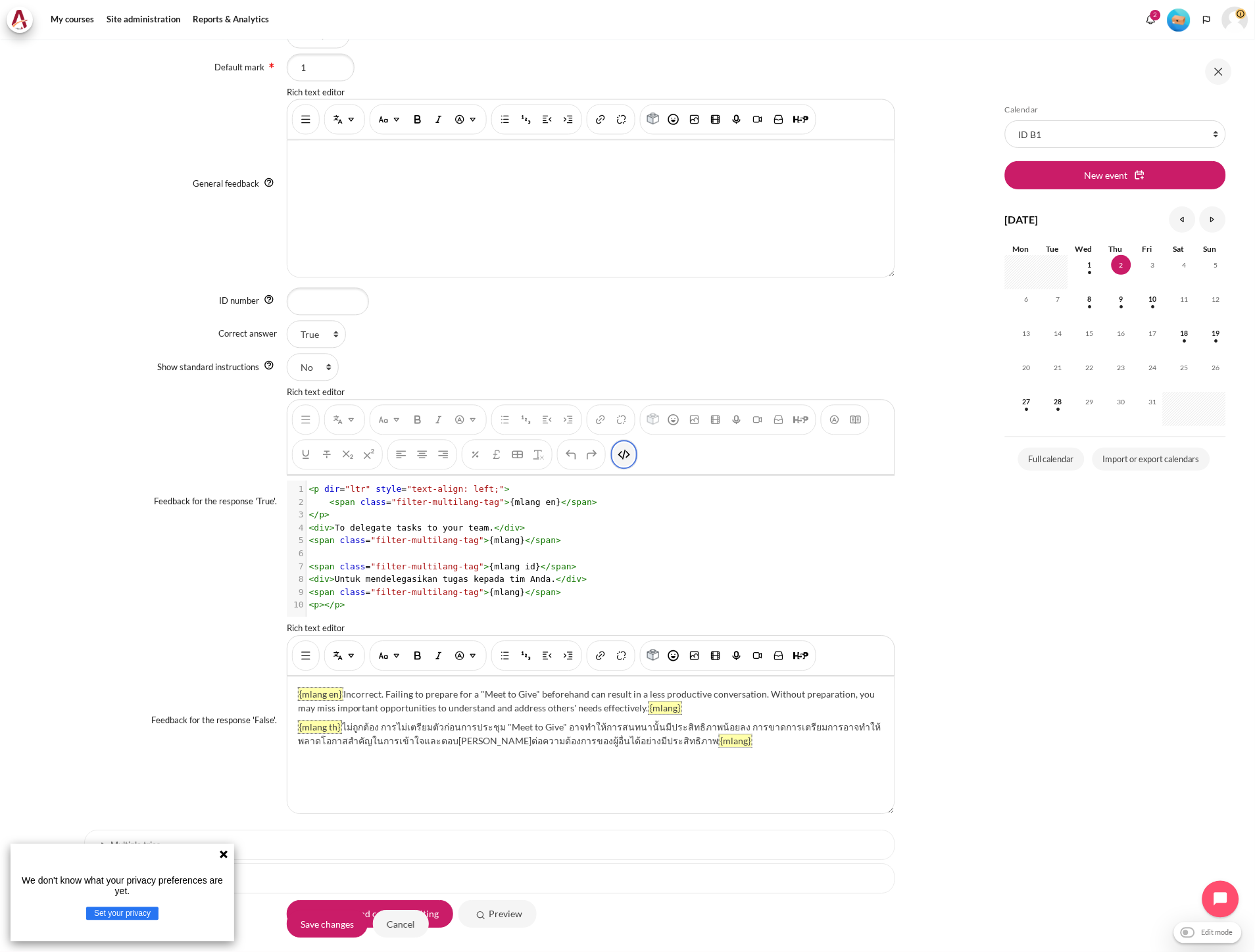
click at [629, 446] on button "HTML" at bounding box center [625, 455] width 21 height 23
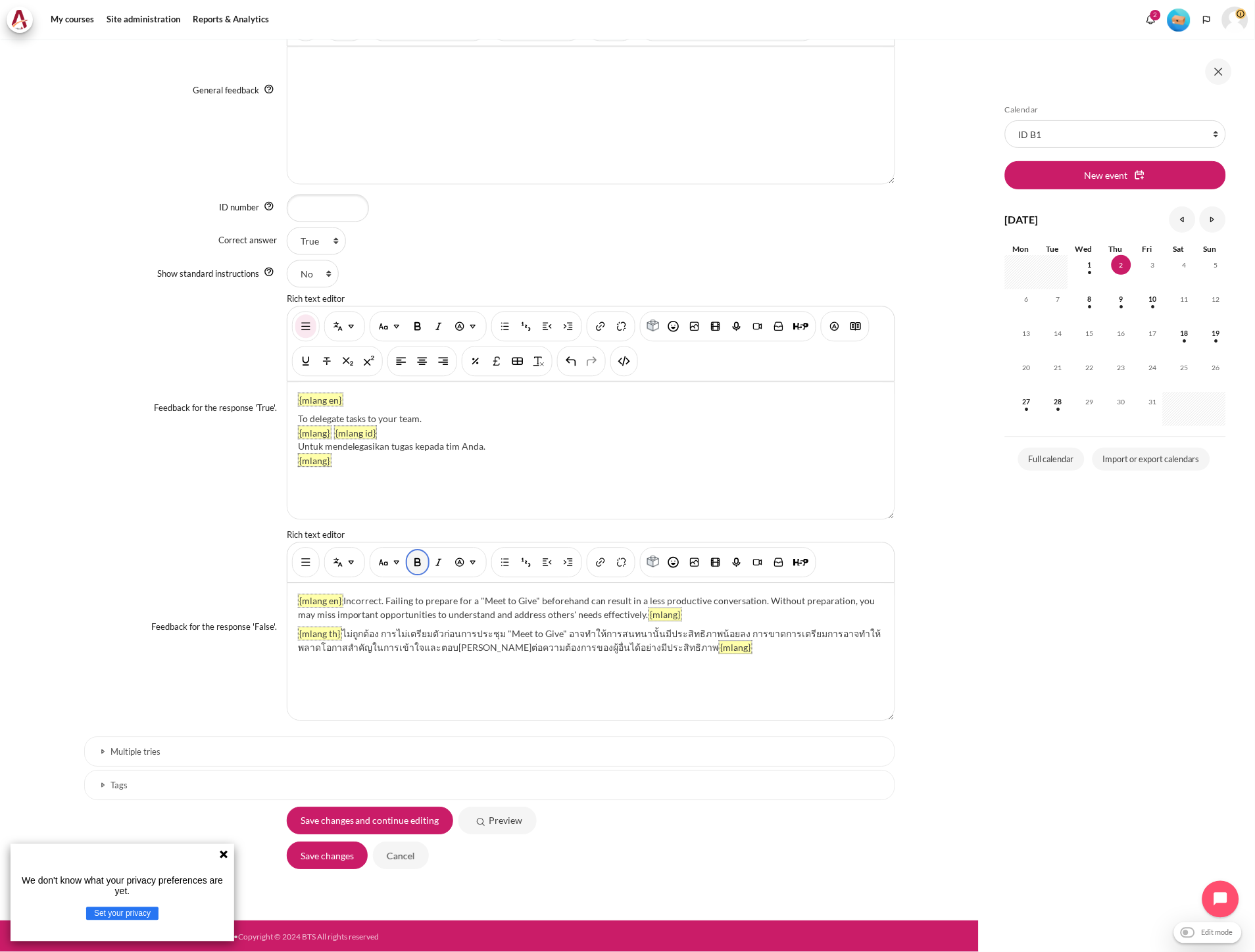
scroll to position [754, 0]
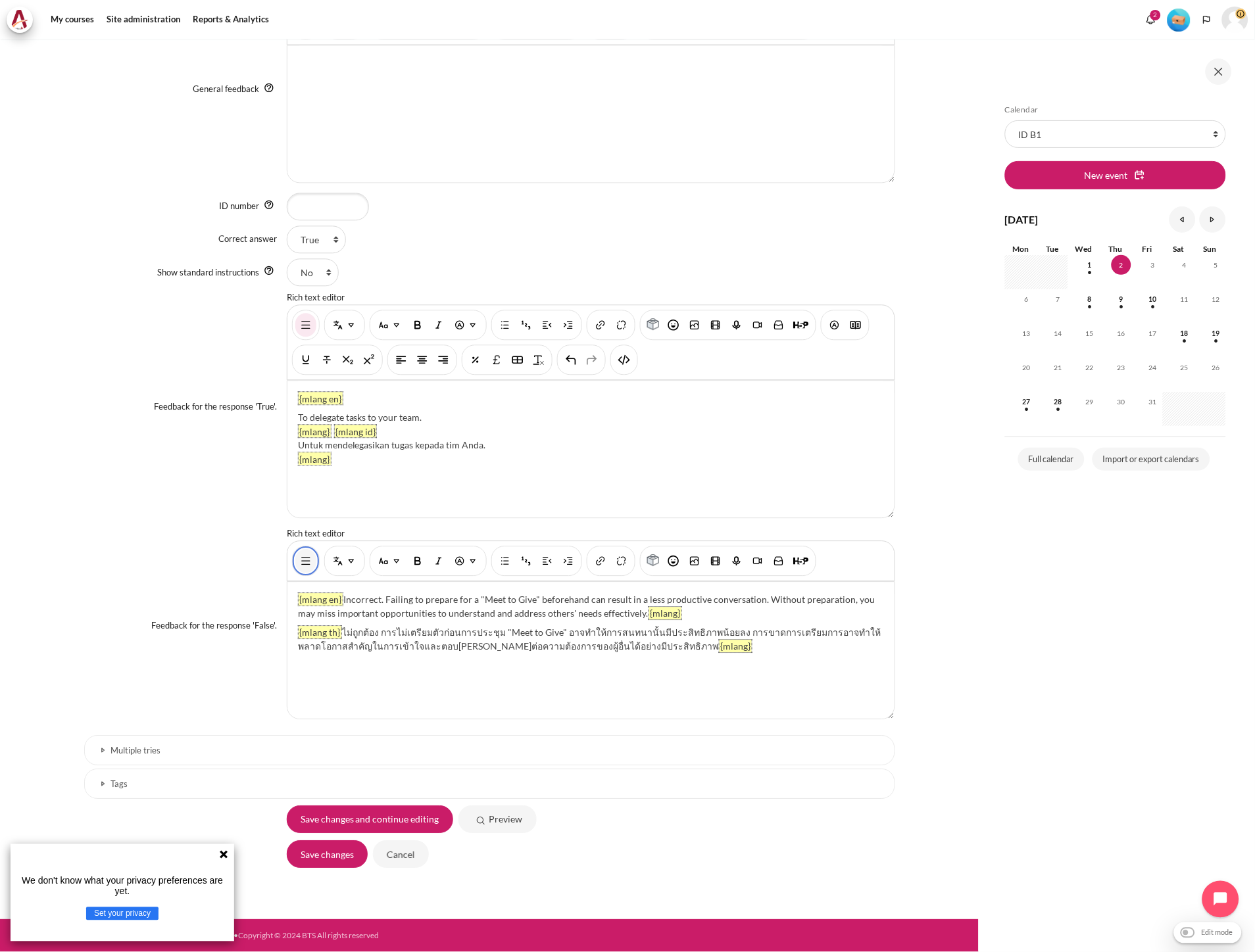
click at [305, 560] on img "Show/hide advanced buttons" at bounding box center [305, 560] width 13 height 13
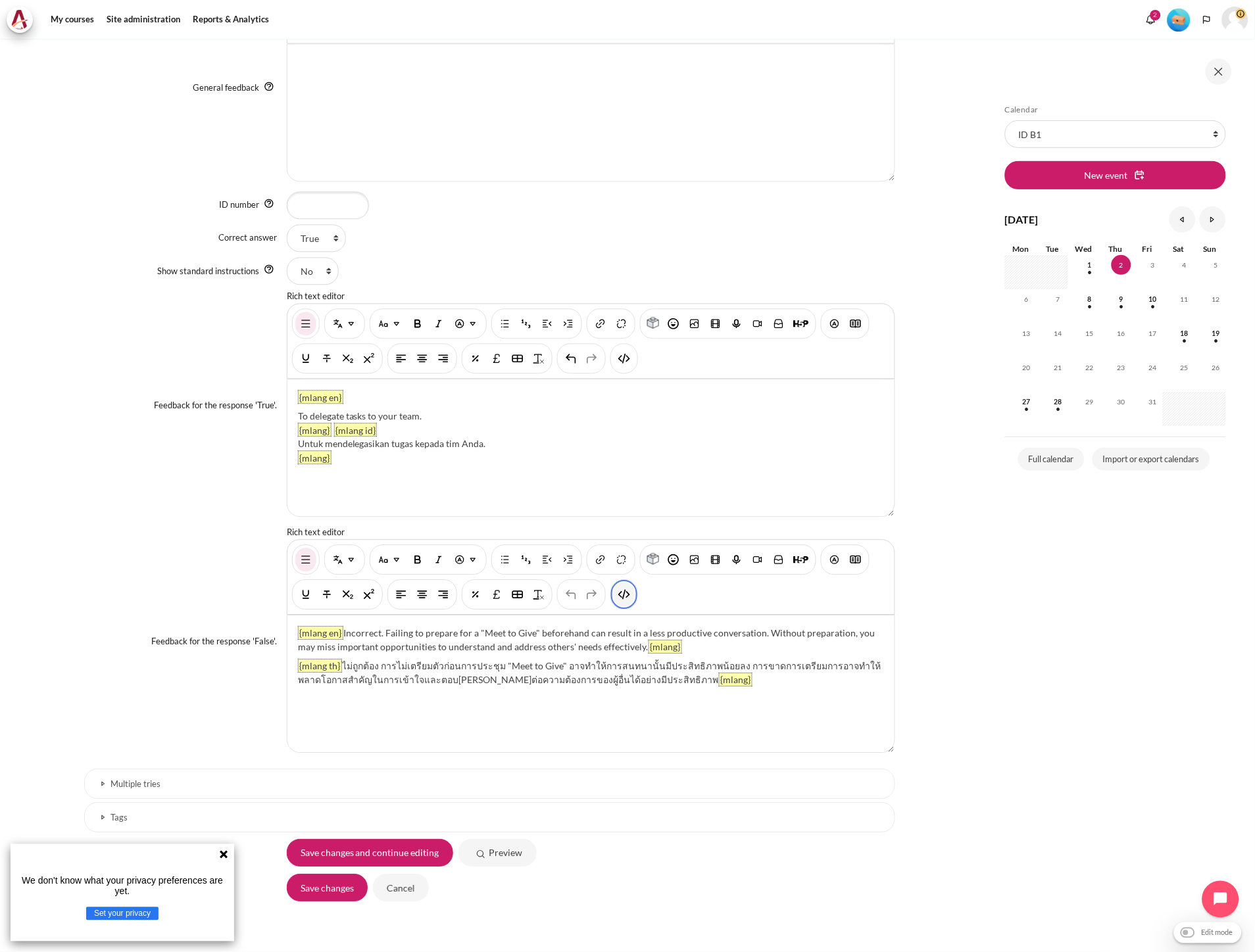
click at [627, 600] on img "HTML" at bounding box center [624, 594] width 13 height 13
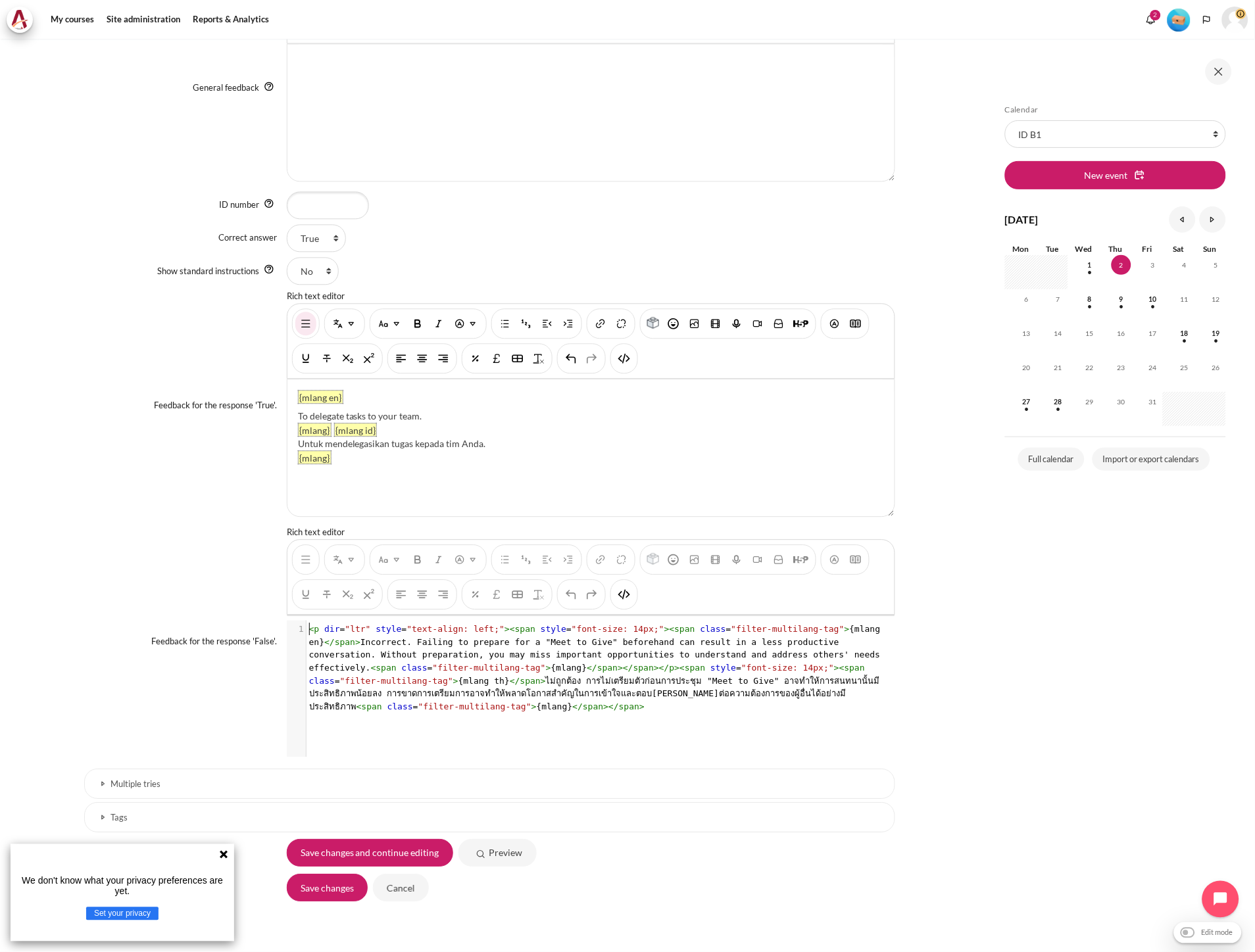
scroll to position [1, 0]
click at [536, 647] on span "< p dir = "ltr" style = "text-align: left;" >< span style = "font-size: 14px;" …" at bounding box center [597, 667] width 577 height 87
type textarea "<p dir="ltr" style="text-align: left;"><span style="font-size: 14px;"><span cla…"
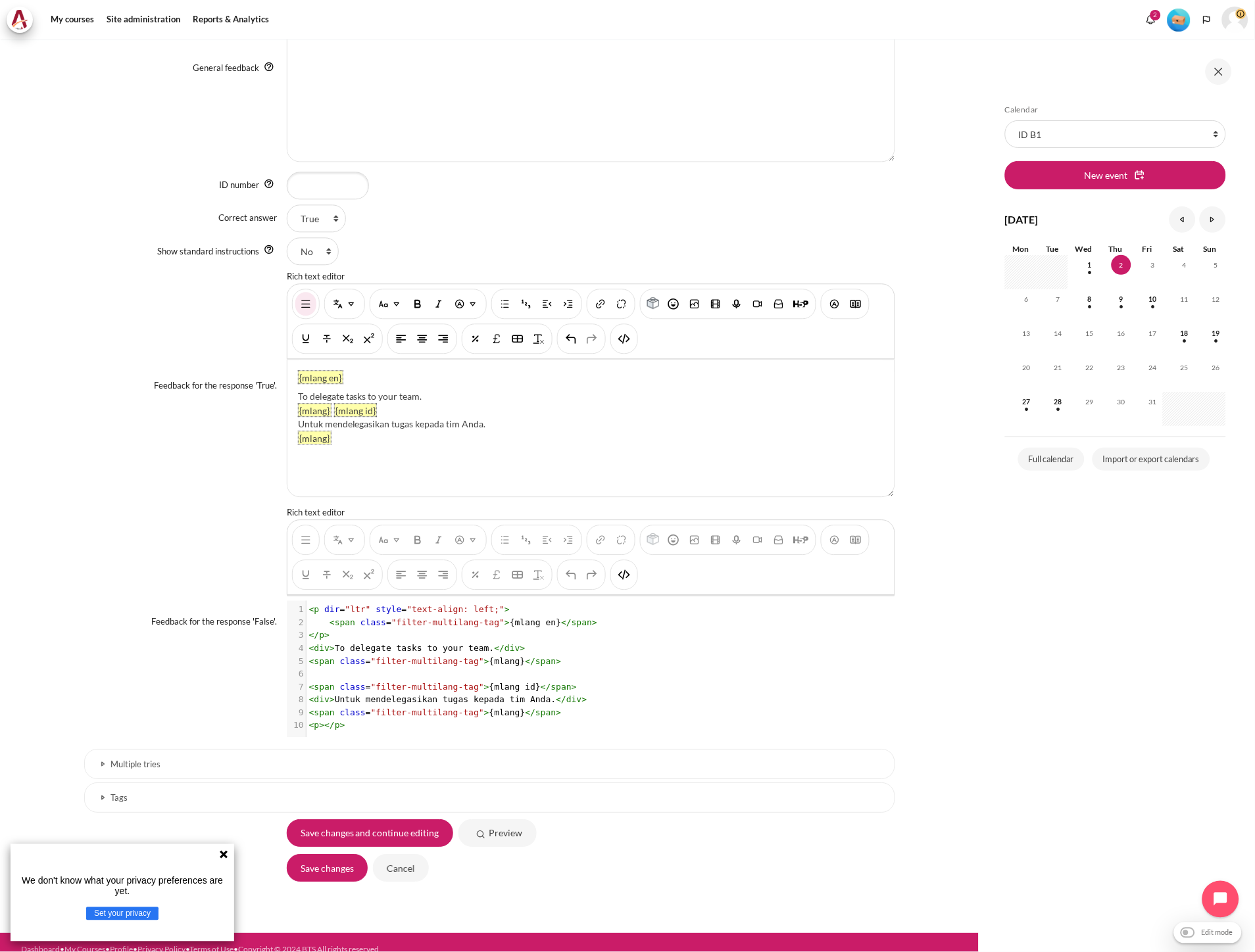
scroll to position [789, 0]
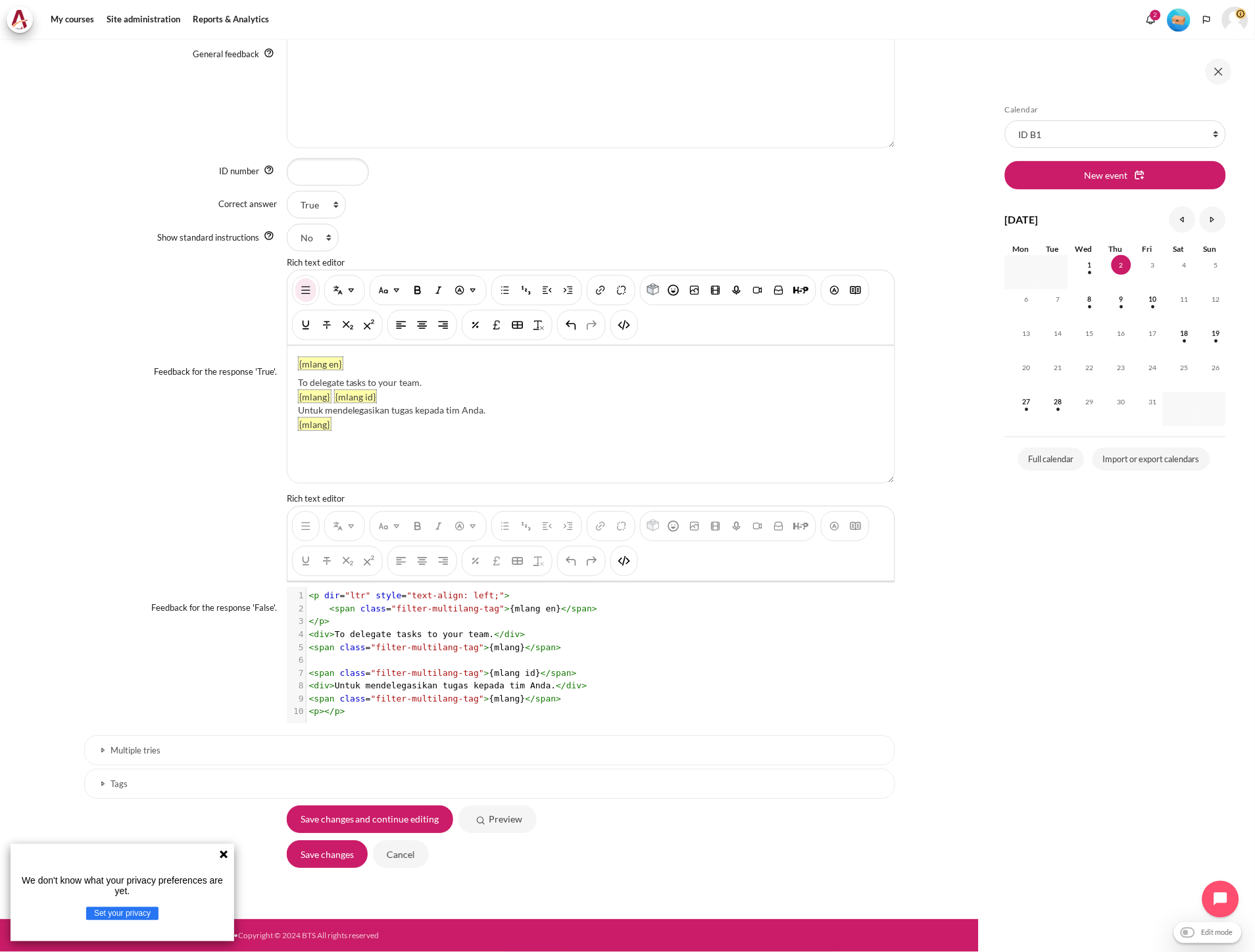
click at [182, 745] on h3 "Multiple tries" at bounding box center [490, 750] width 757 height 11
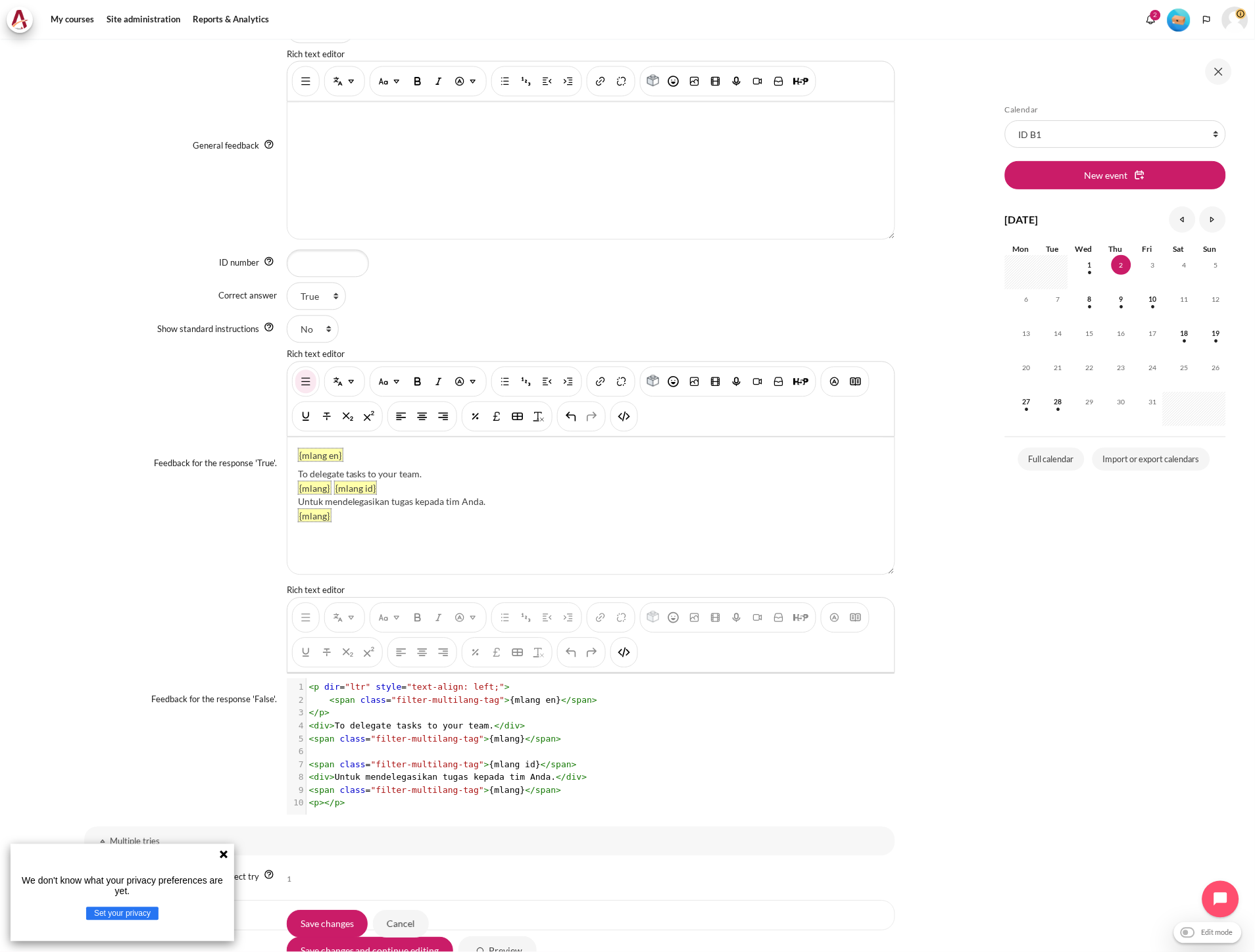
scroll to position [731, 0]
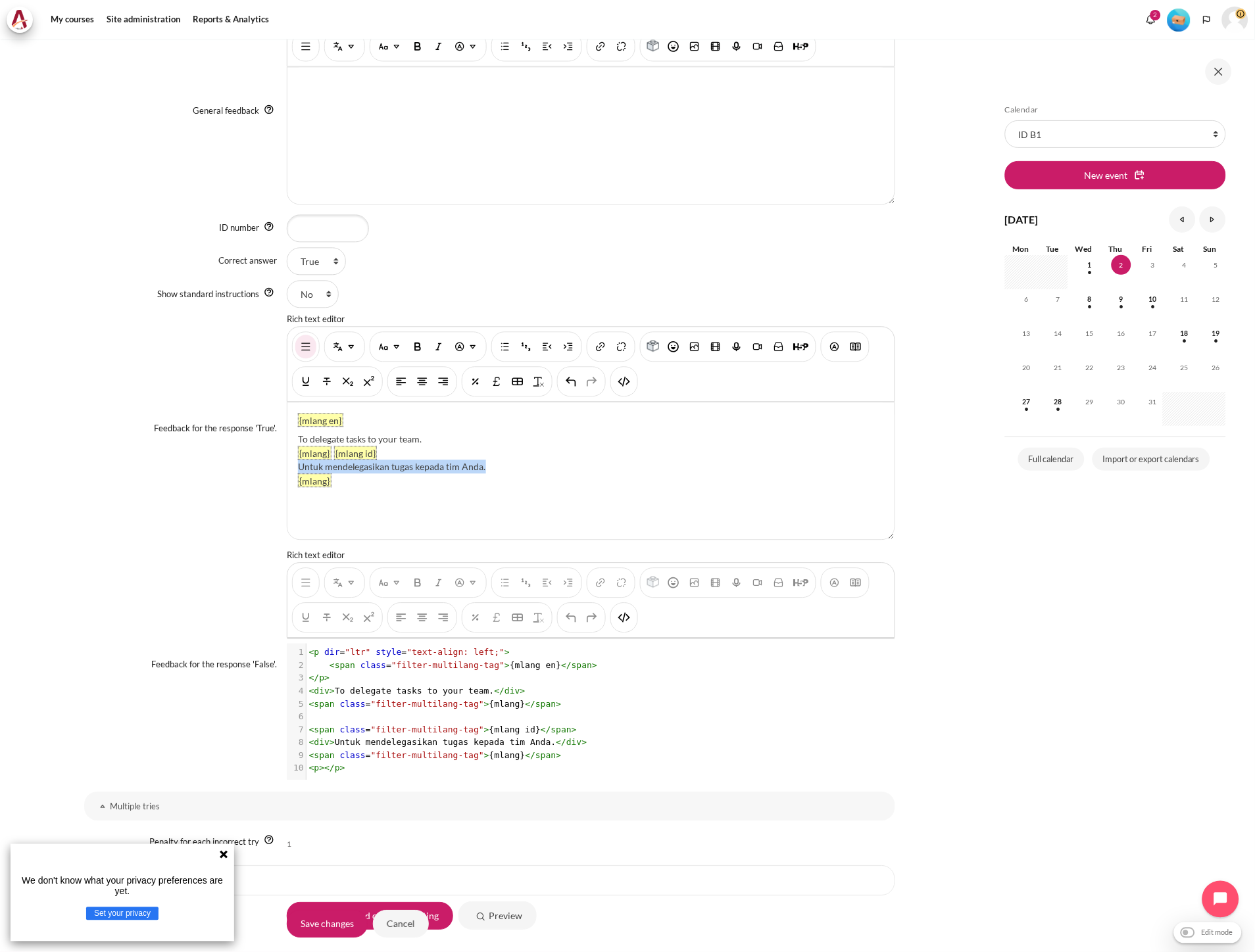
drag, startPoint x: 502, startPoint y: 469, endPoint x: 296, endPoint y: 469, distance: 206.0
click at [298, 469] on div "Untuk mendelegasikan tugas kepada tim Anda." at bounding box center [590, 467] width 587 height 14
paste div "Content"
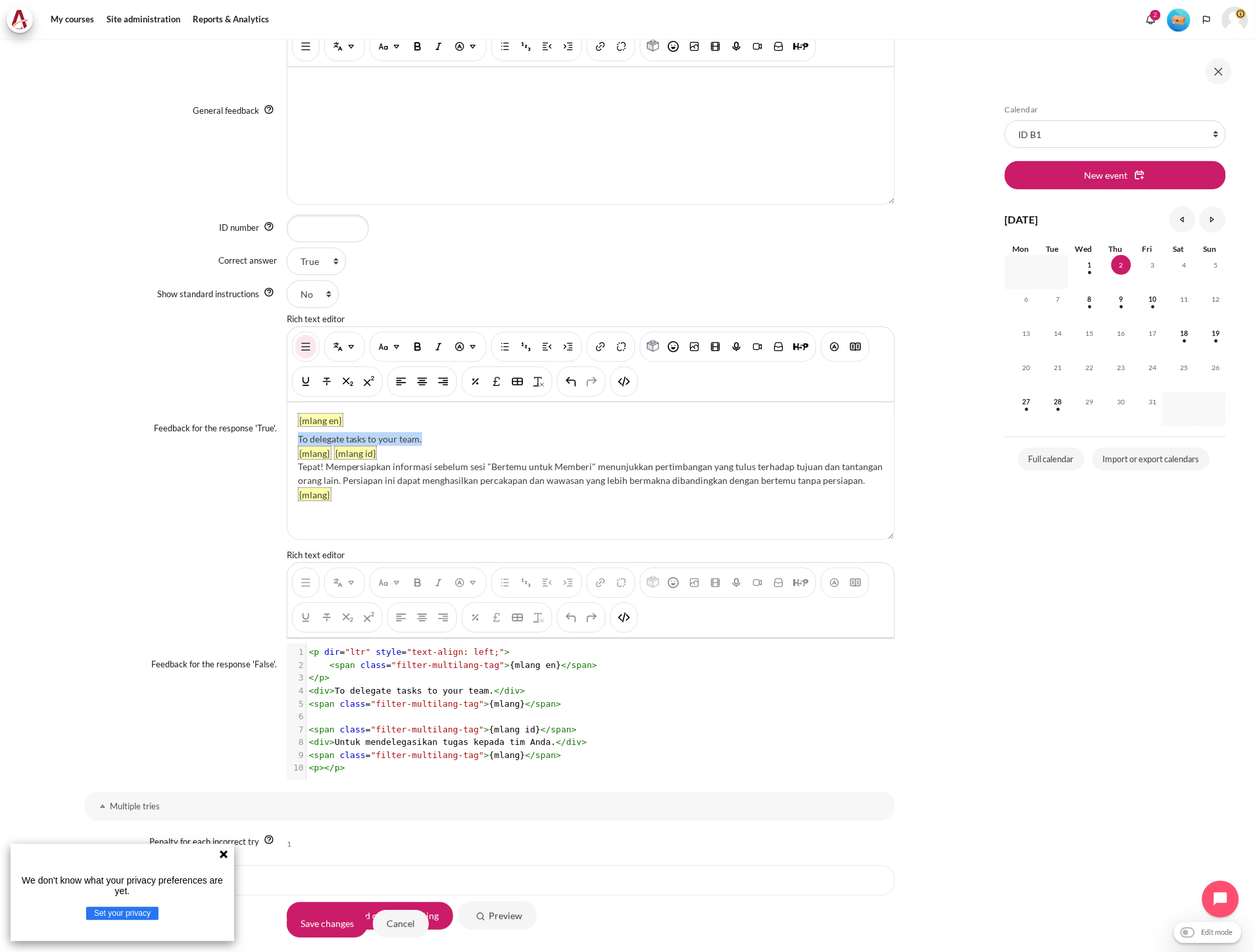
drag, startPoint x: 429, startPoint y: 432, endPoint x: 292, endPoint y: 435, distance: 137.0
click at [292, 435] on div "{mlang en} To delegate tasks to your team. {mlang} {mlang id} Tepat! Mempersiap…" at bounding box center [591, 471] width 607 height 137
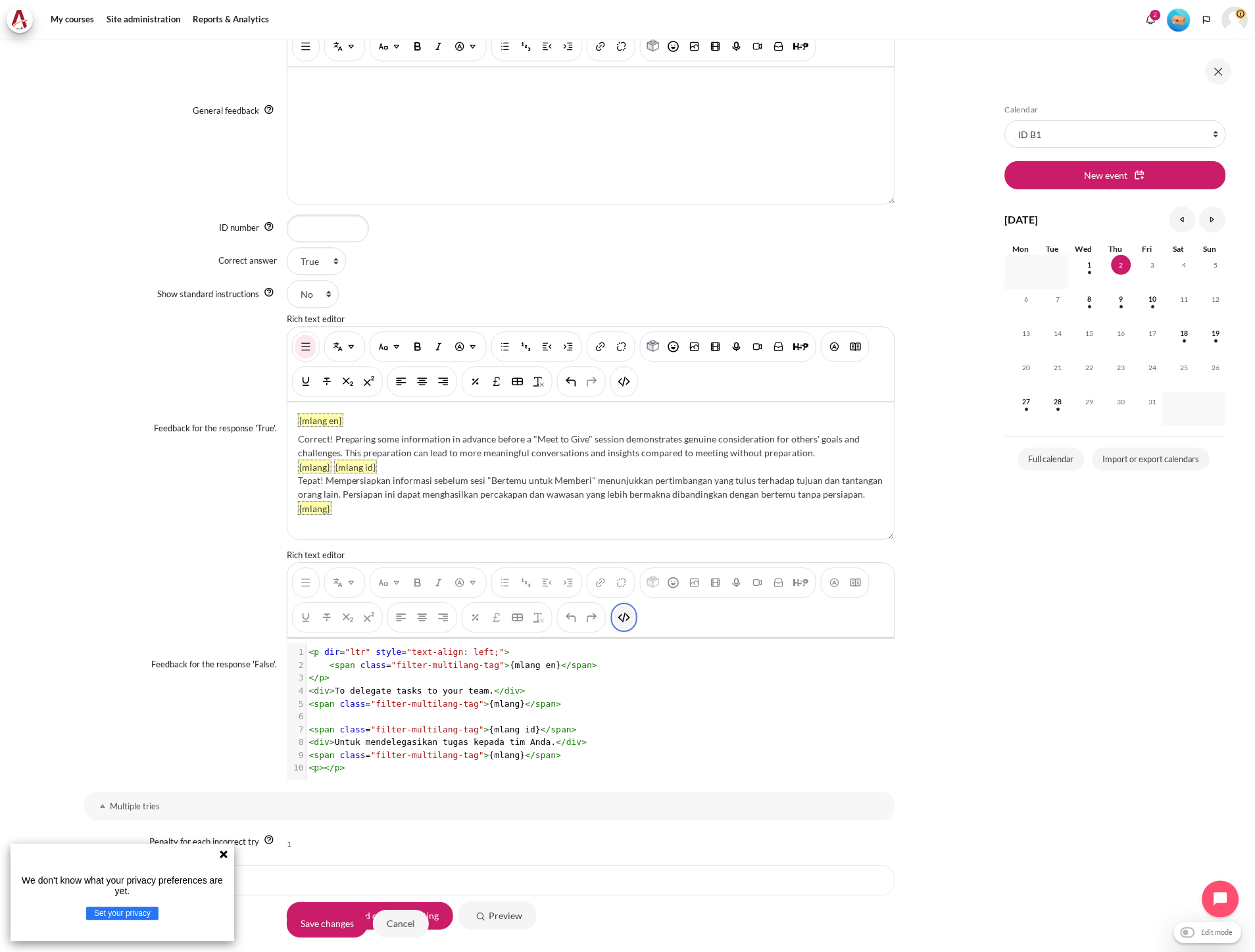
click at [629, 616] on button "HTML" at bounding box center [625, 617] width 21 height 23
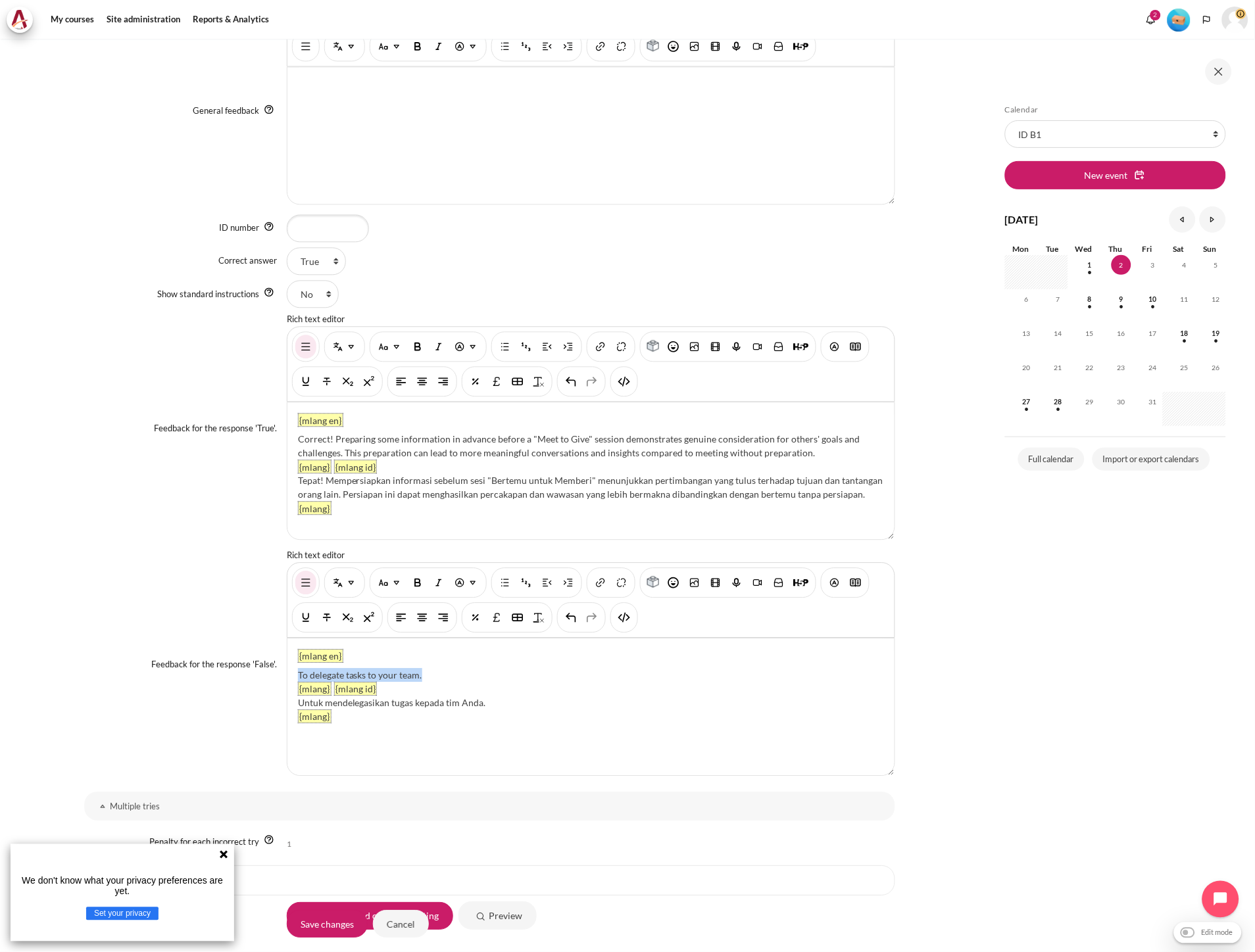
drag, startPoint x: 455, startPoint y: 673, endPoint x: 294, endPoint y: 679, distance: 161.1
click at [294, 679] on div "{mlang en} To delegate tasks to your team. {mlang} {mlang id} Untuk mendelegasi…" at bounding box center [591, 707] width 607 height 137
paste div "Content"
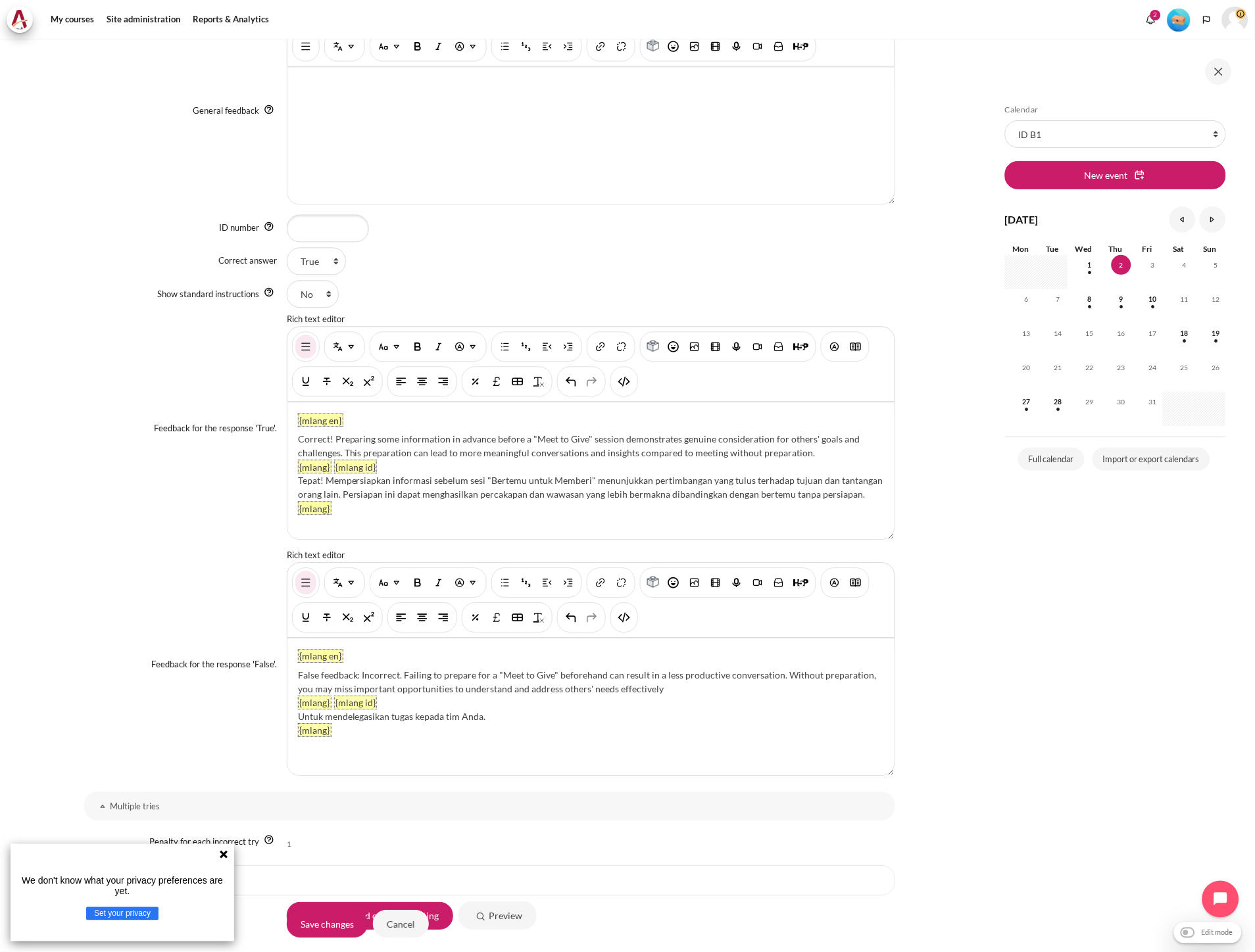
scroll to position [787, 0]
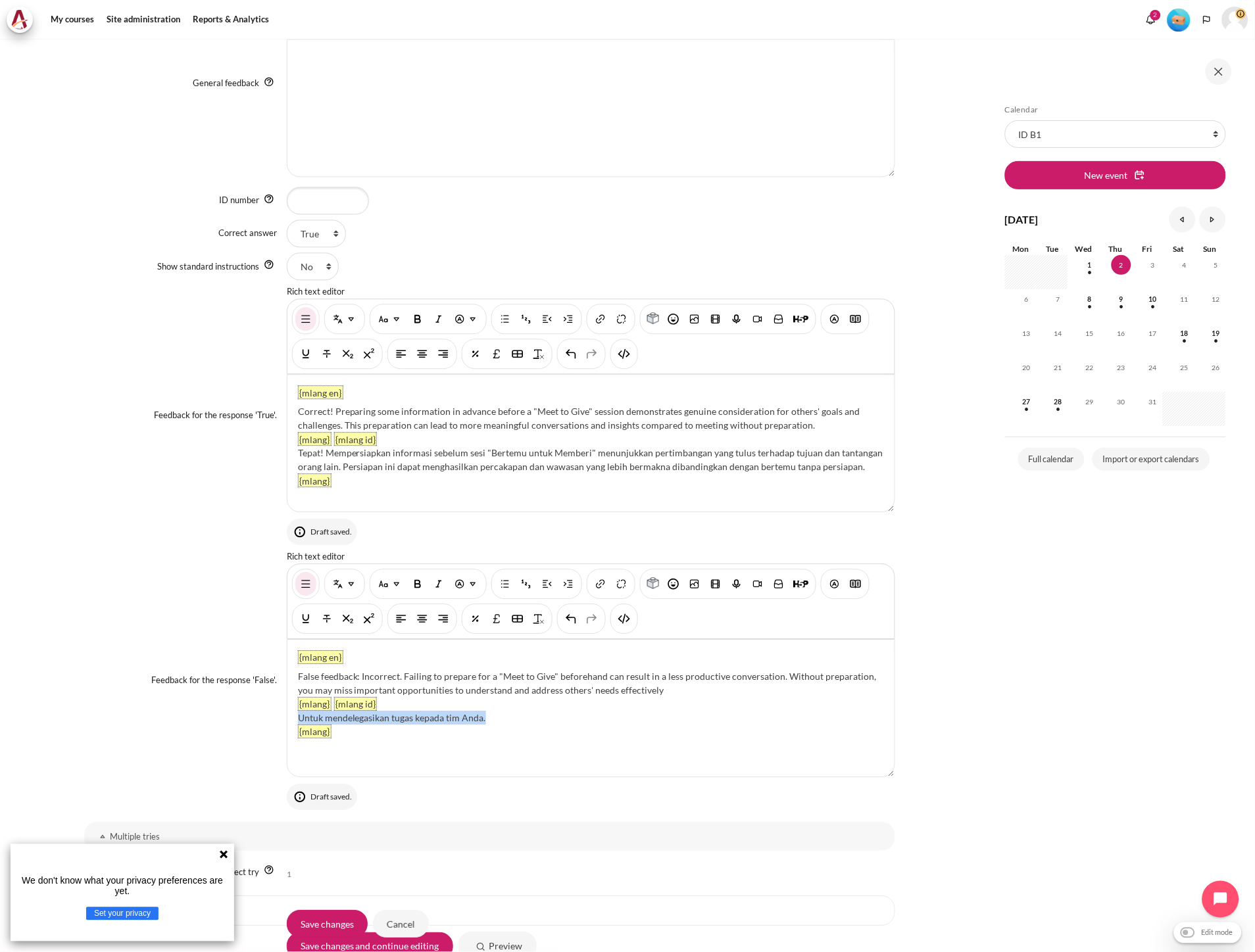
drag, startPoint x: 507, startPoint y: 713, endPoint x: 297, endPoint y: 712, distance: 210.0
click at [298, 712] on div "Untuk mendelegasikan tugas kepada tim Anda." at bounding box center [590, 718] width 587 height 14
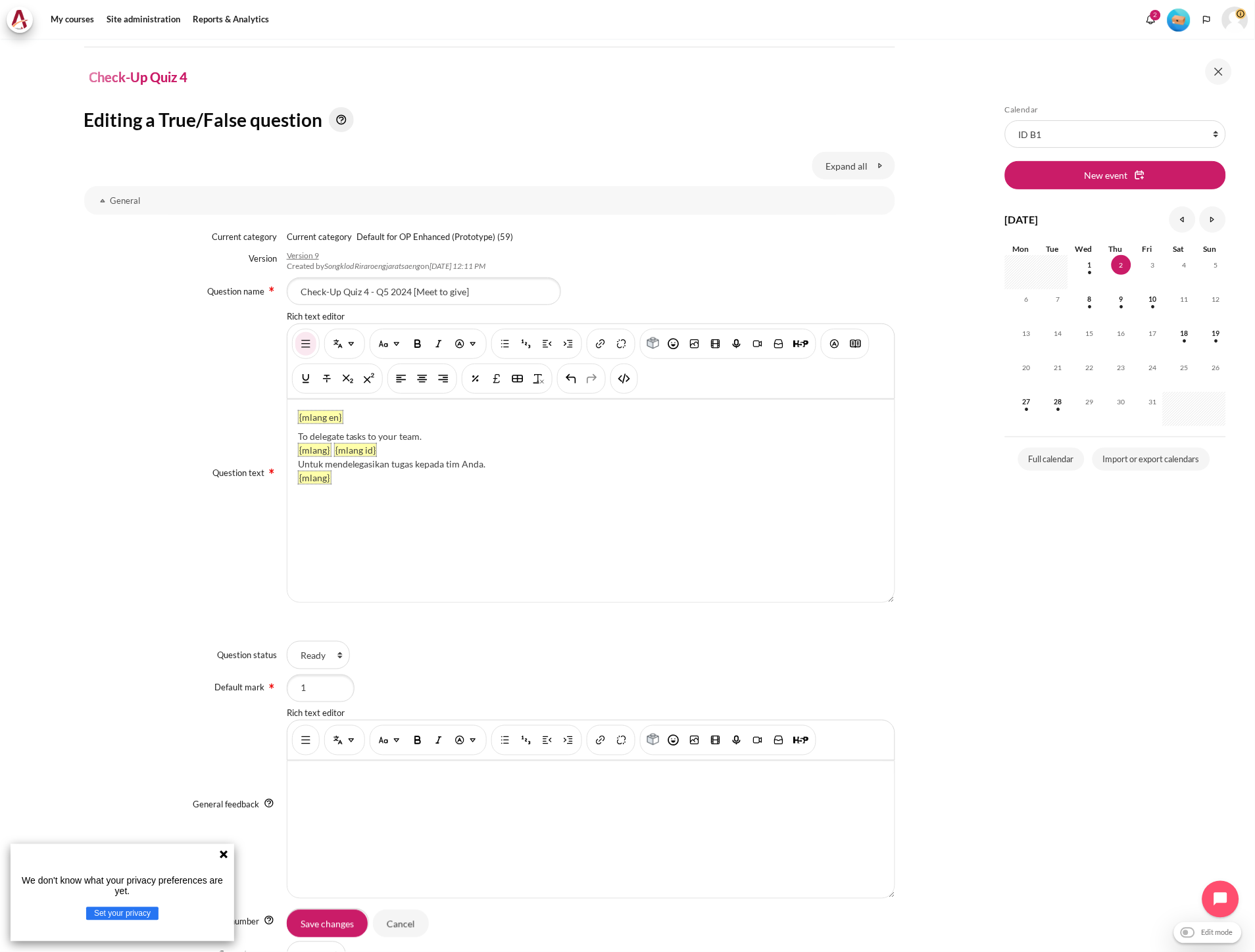
scroll to position [58, 0]
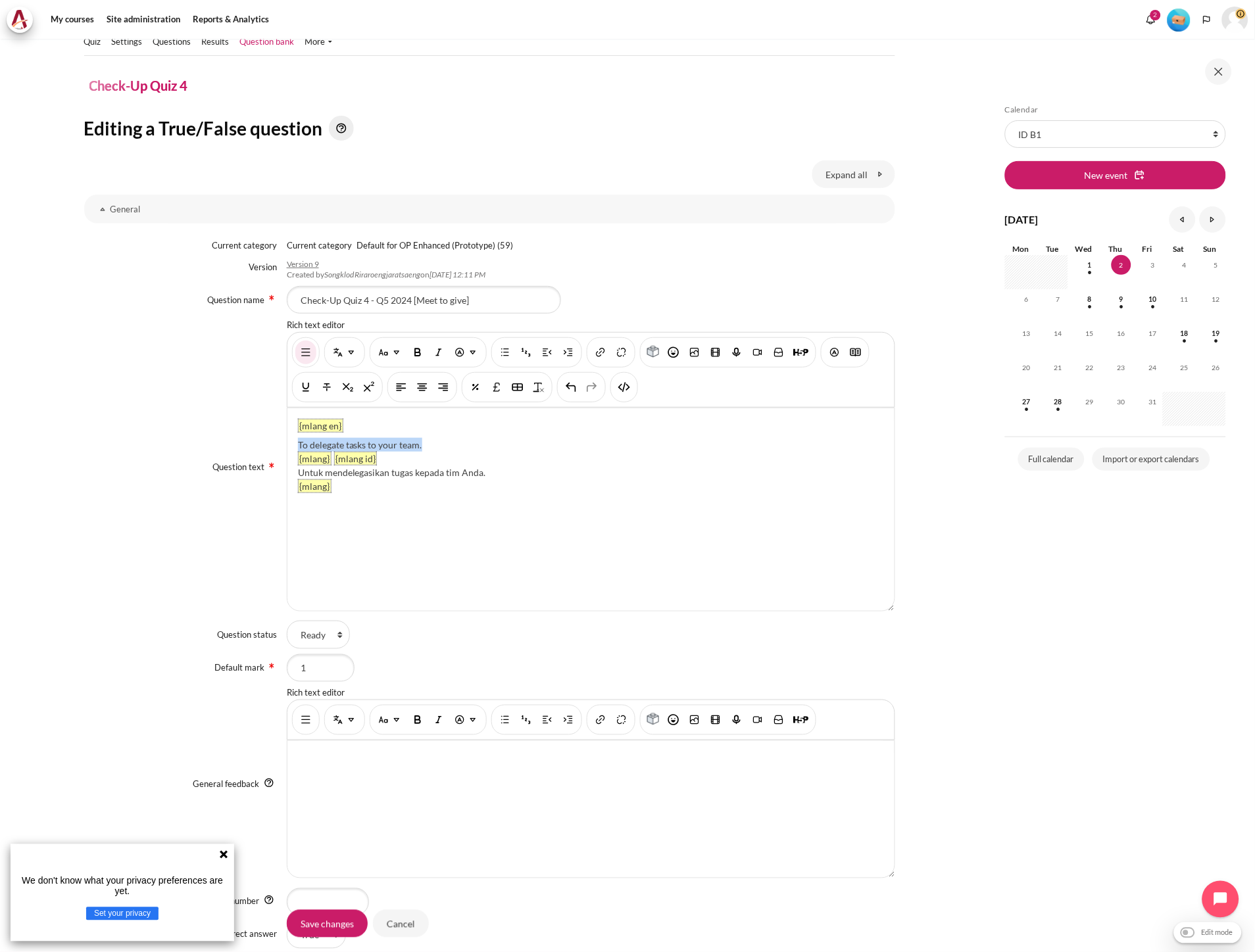
drag, startPoint x: 425, startPoint y: 439, endPoint x: 291, endPoint y: 437, distance: 134.0
click at [291, 437] on div "{mlang en} To delegate tasks to your team. {mlang} {mlang id} Untuk mendelegasi…" at bounding box center [591, 510] width 607 height 203
paste div "Content"
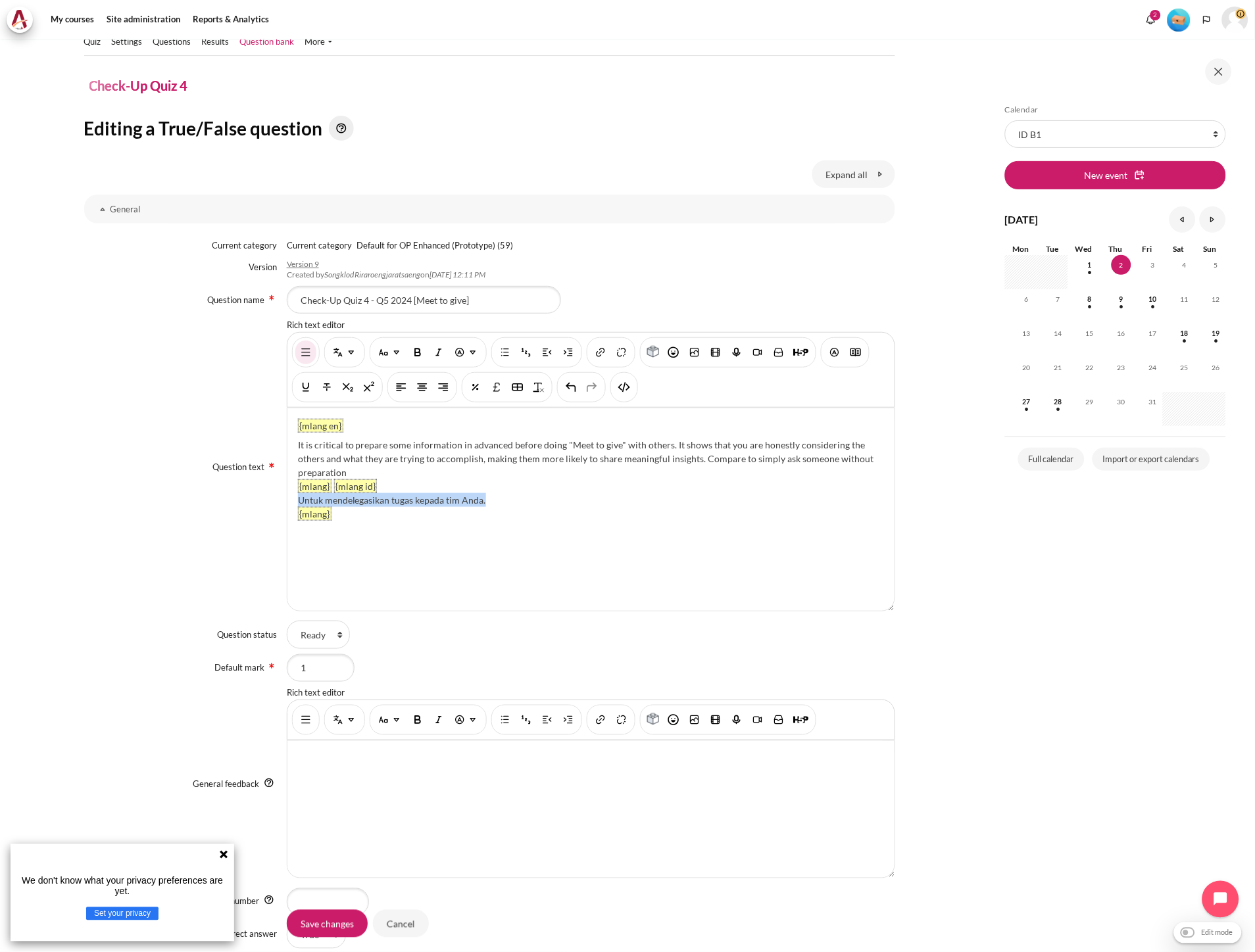
drag, startPoint x: 498, startPoint y: 498, endPoint x: 293, endPoint y: 496, distance: 205.0
click at [293, 496] on div "{mlang en} It is critical to prepare some information in advanced before doing …" at bounding box center [591, 510] width 607 height 203
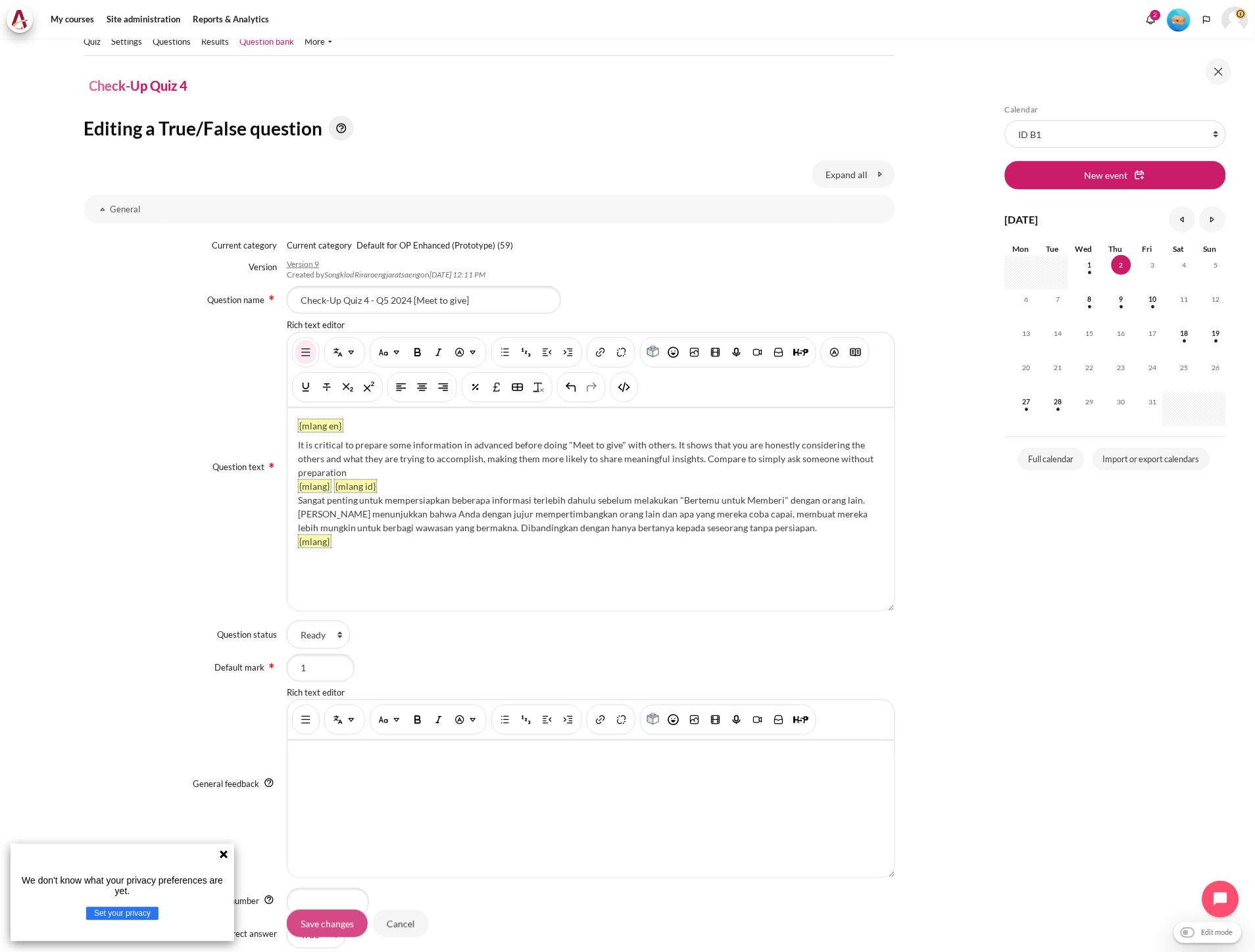
click at [320, 923] on input "Save changes" at bounding box center [327, 924] width 81 height 27
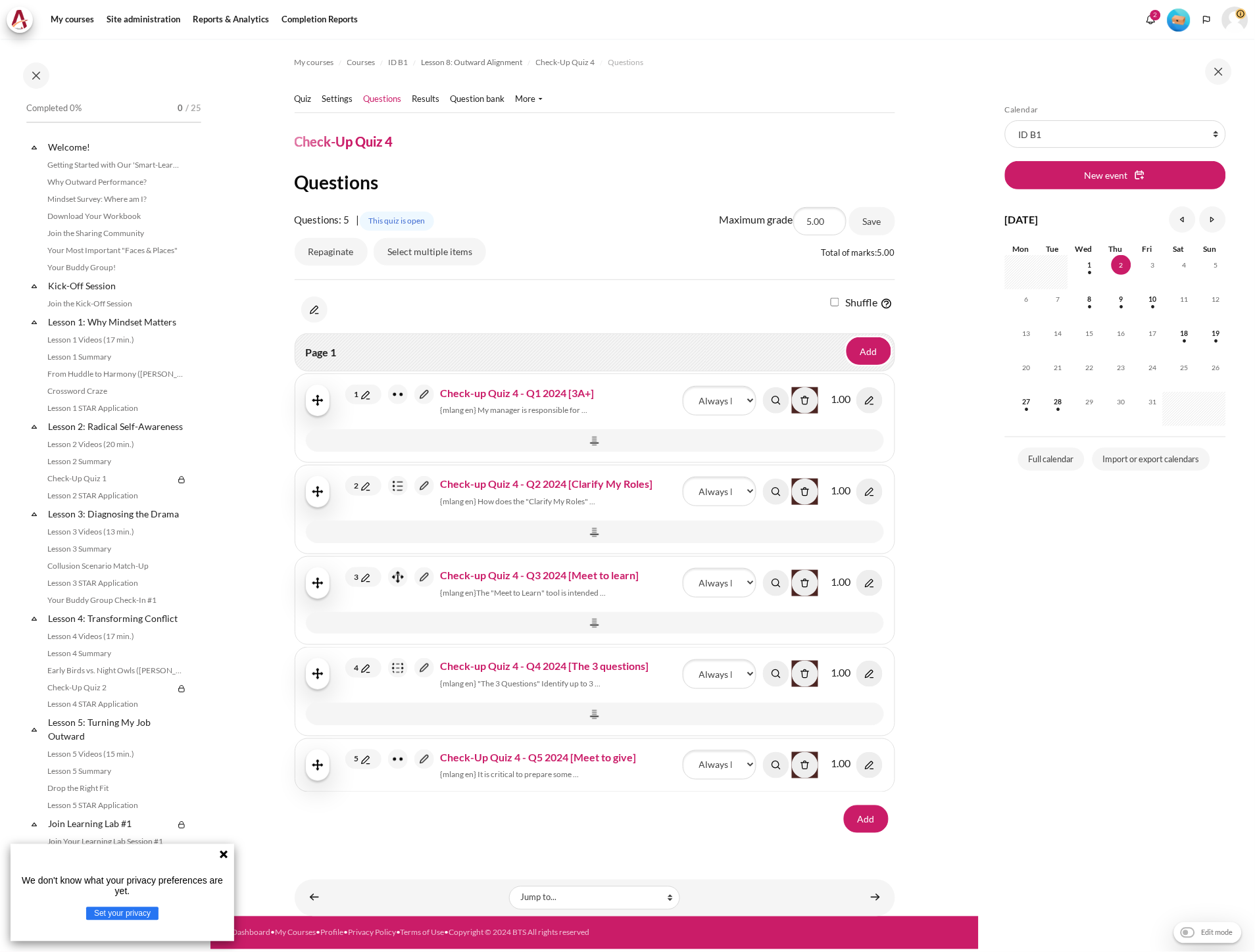
scroll to position [718, 0]
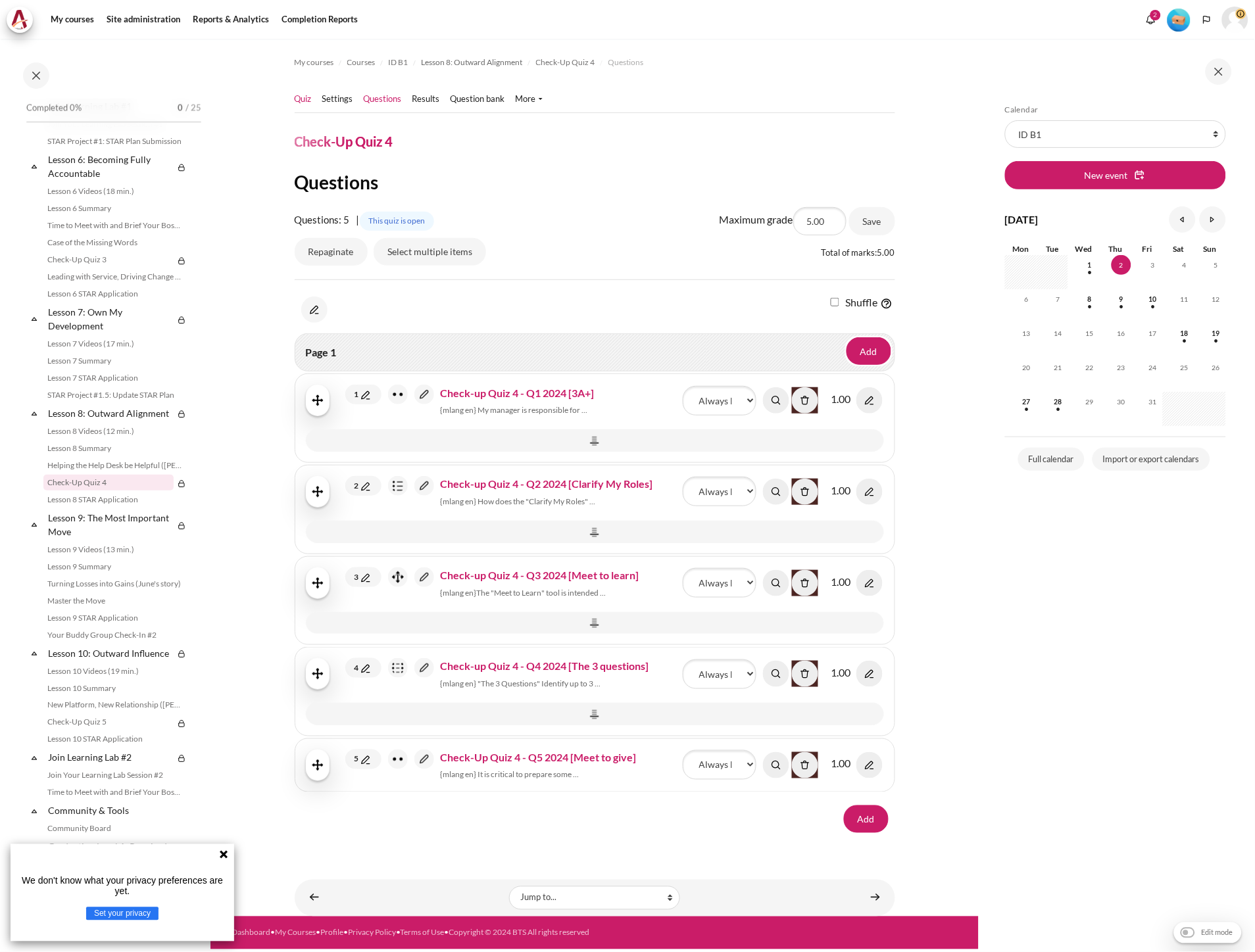
click at [304, 103] on link "Quiz" at bounding box center [304, 99] width 18 height 13
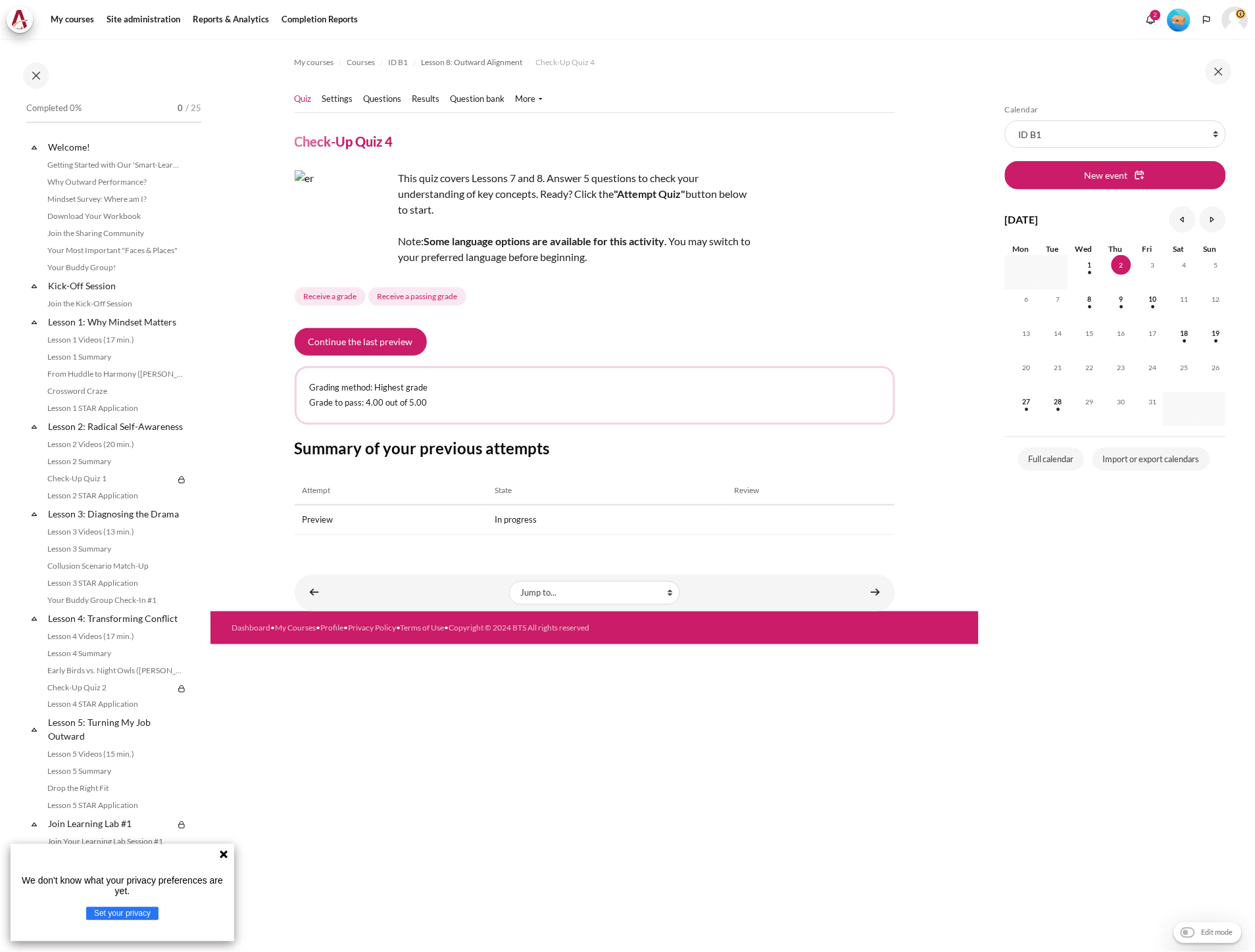
scroll to position [718, 0]
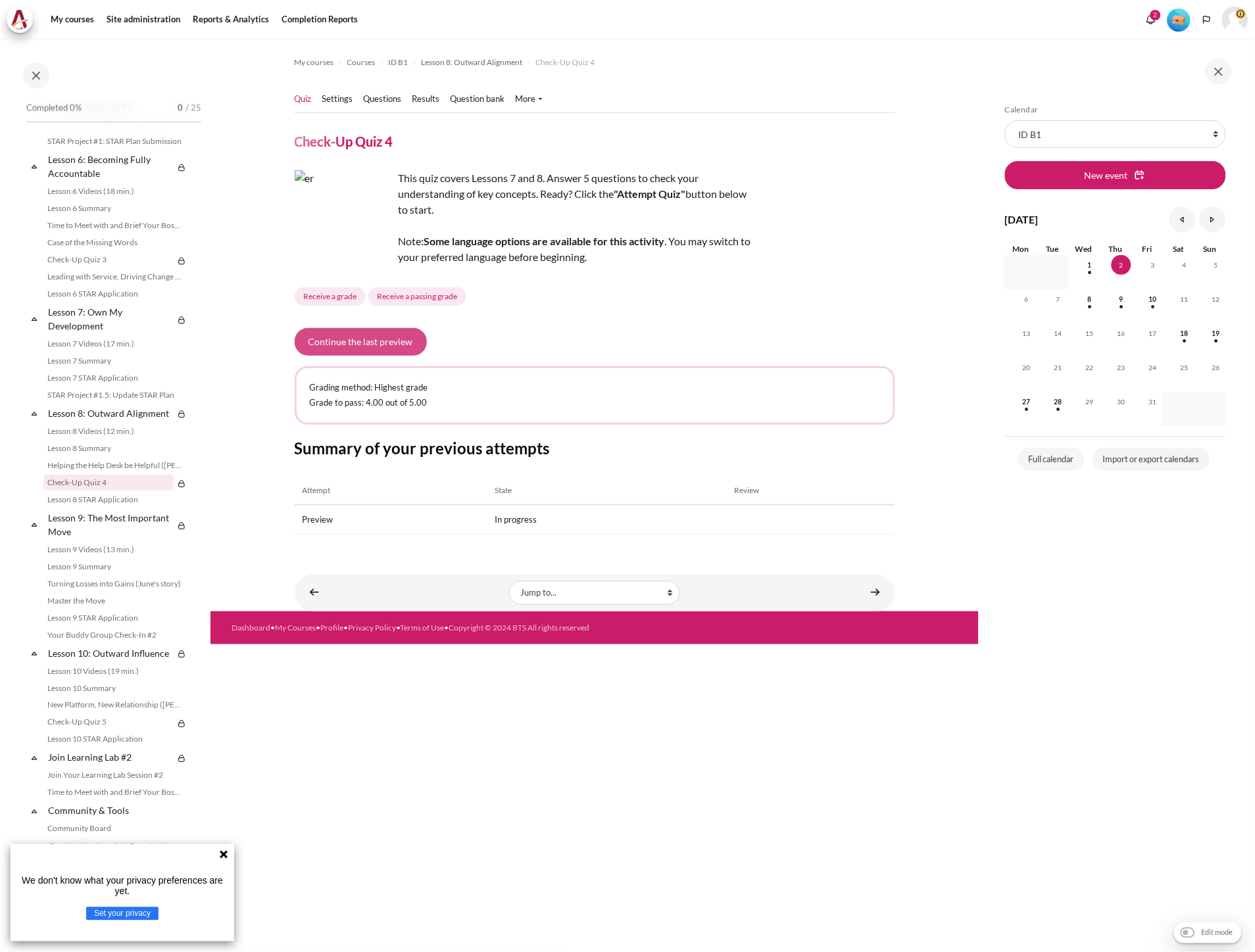
click at [370, 343] on button "Continue the last preview" at bounding box center [360, 341] width 132 height 27
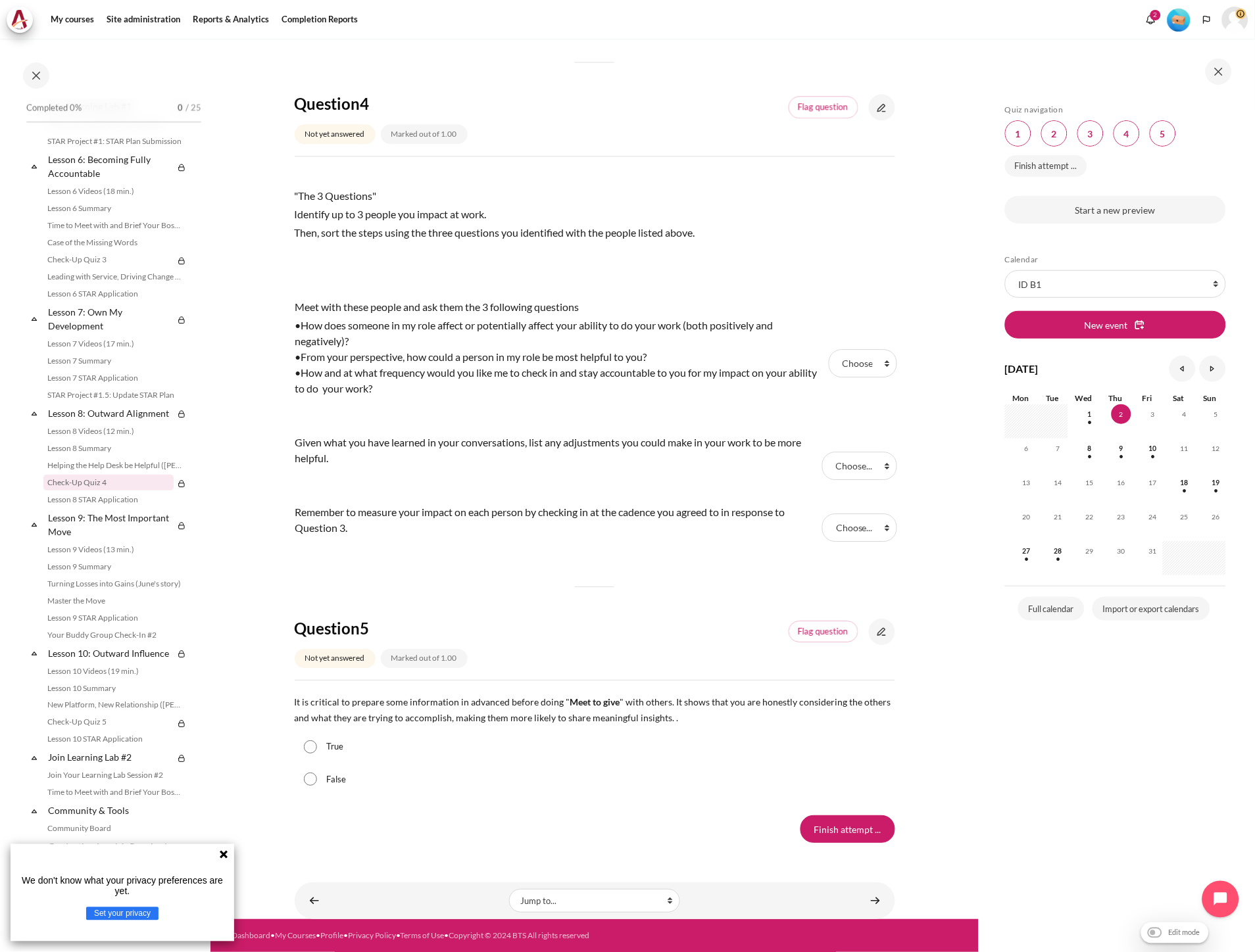
scroll to position [949, 0]
click at [1204, 12] on button "Languages" at bounding box center [1207, 20] width 20 height 20
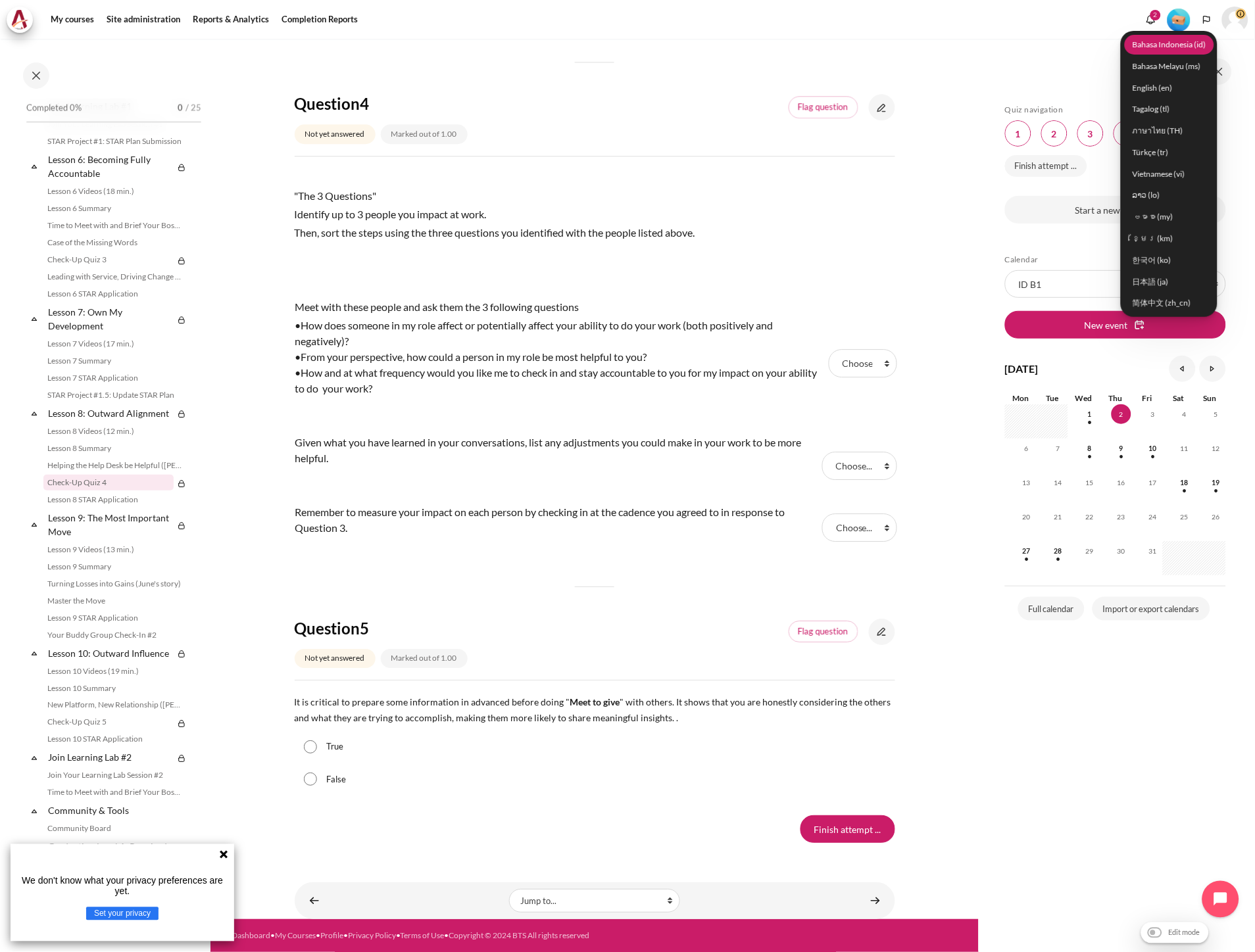
click at [1177, 43] on link "Bahasa Indonesia ‎(id)‎" at bounding box center [1170, 44] width 90 height 20
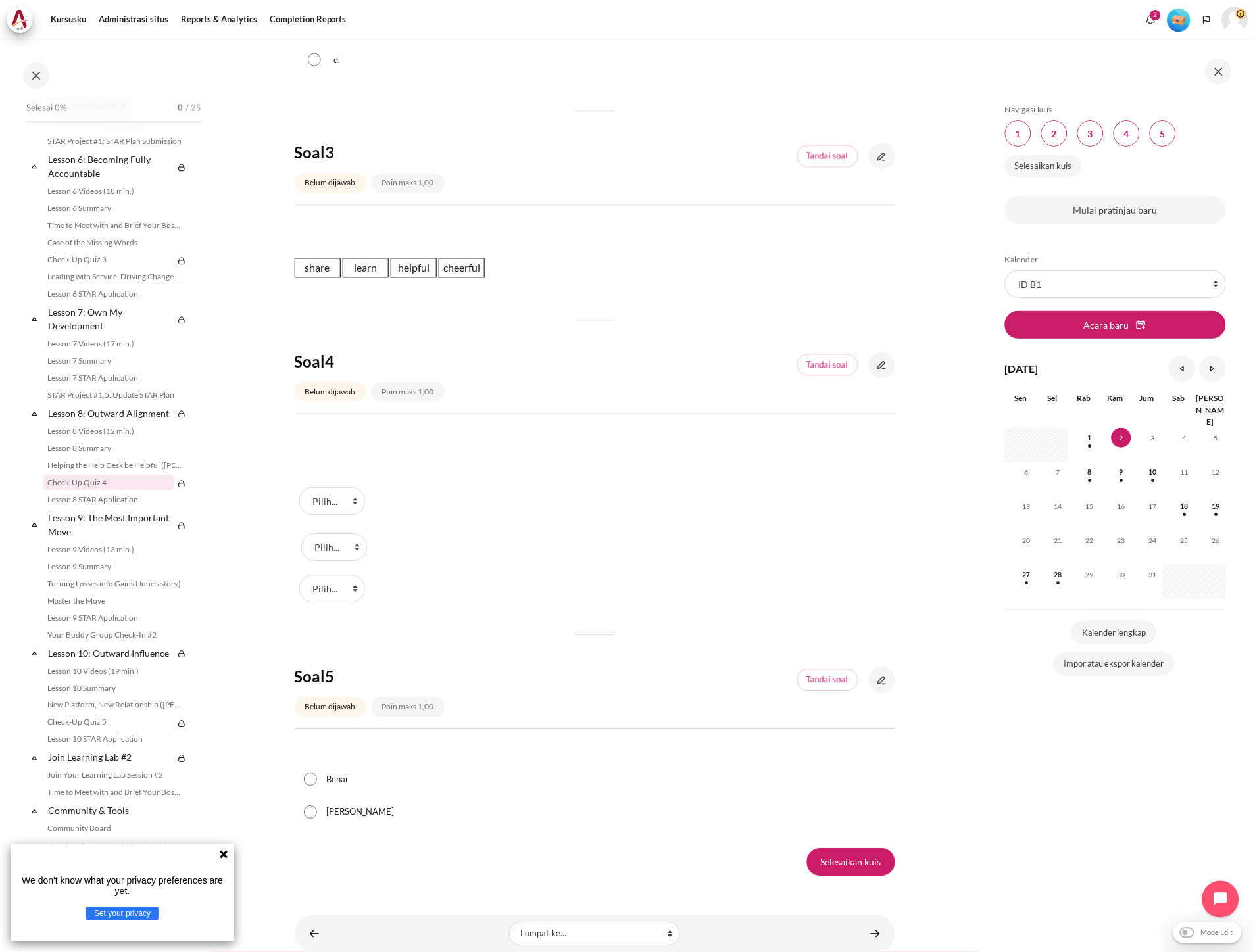
scroll to position [666, 0]
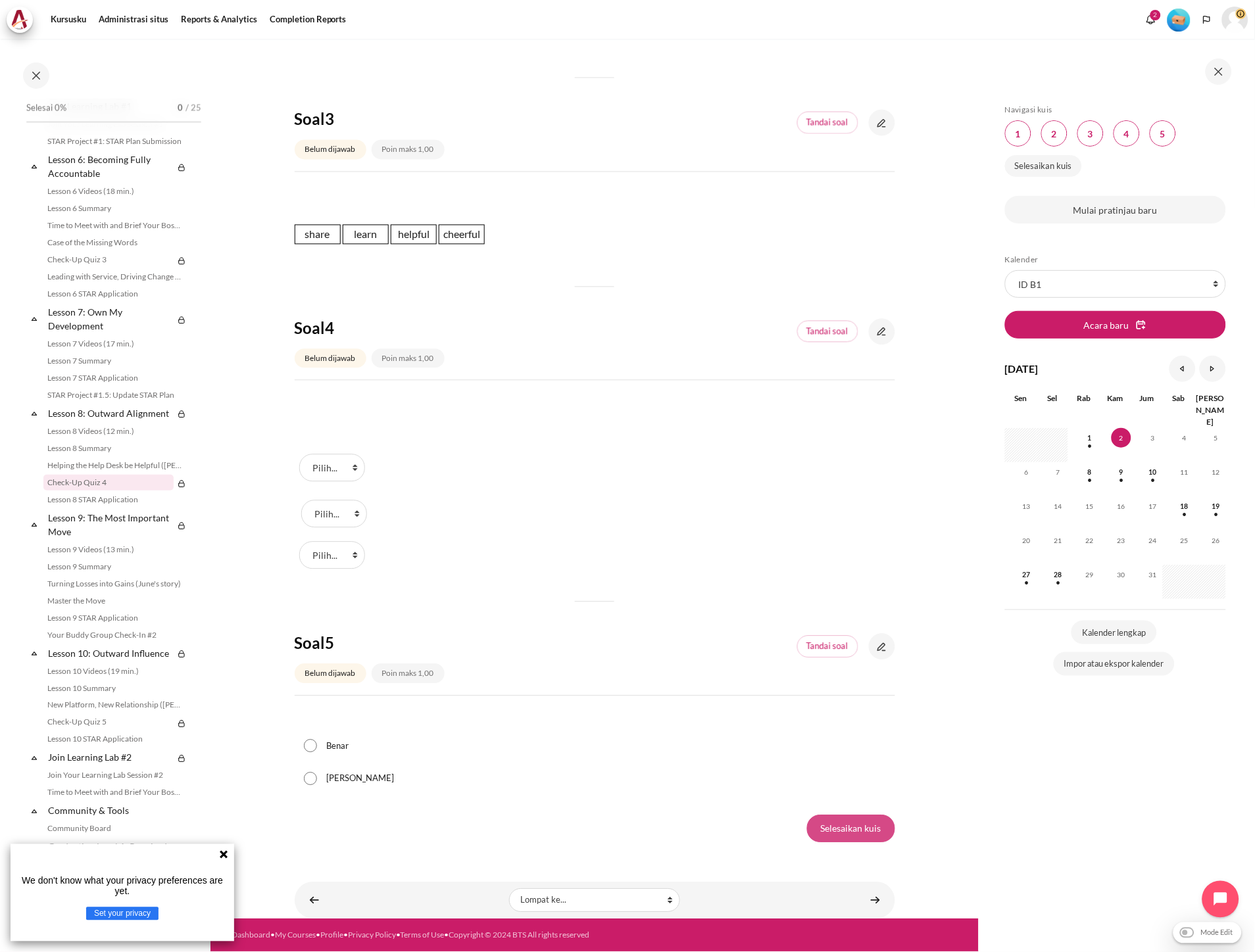
click at [846, 832] on input "Selesaikan kuis" at bounding box center [851, 829] width 88 height 27
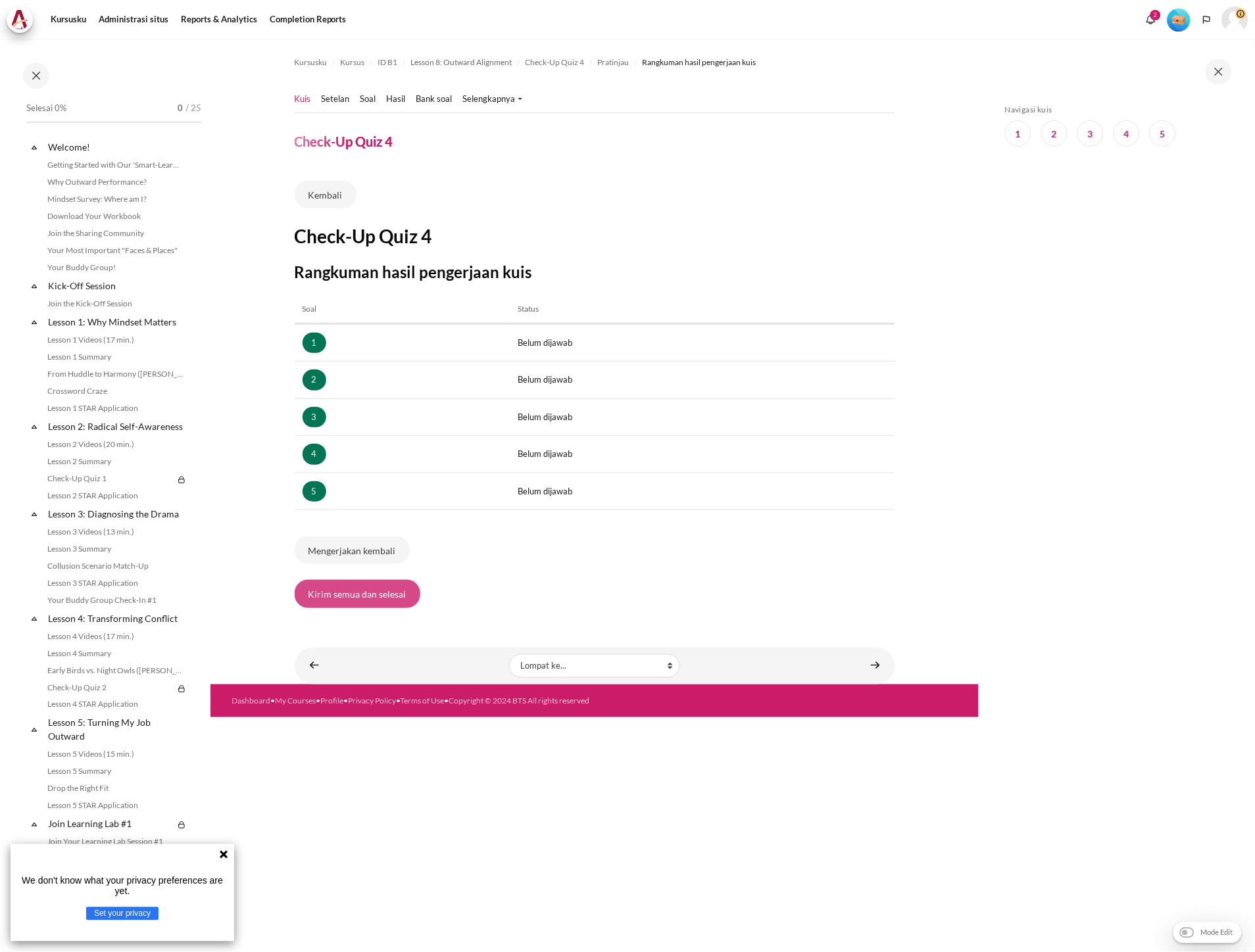
scroll to position [718, 0]
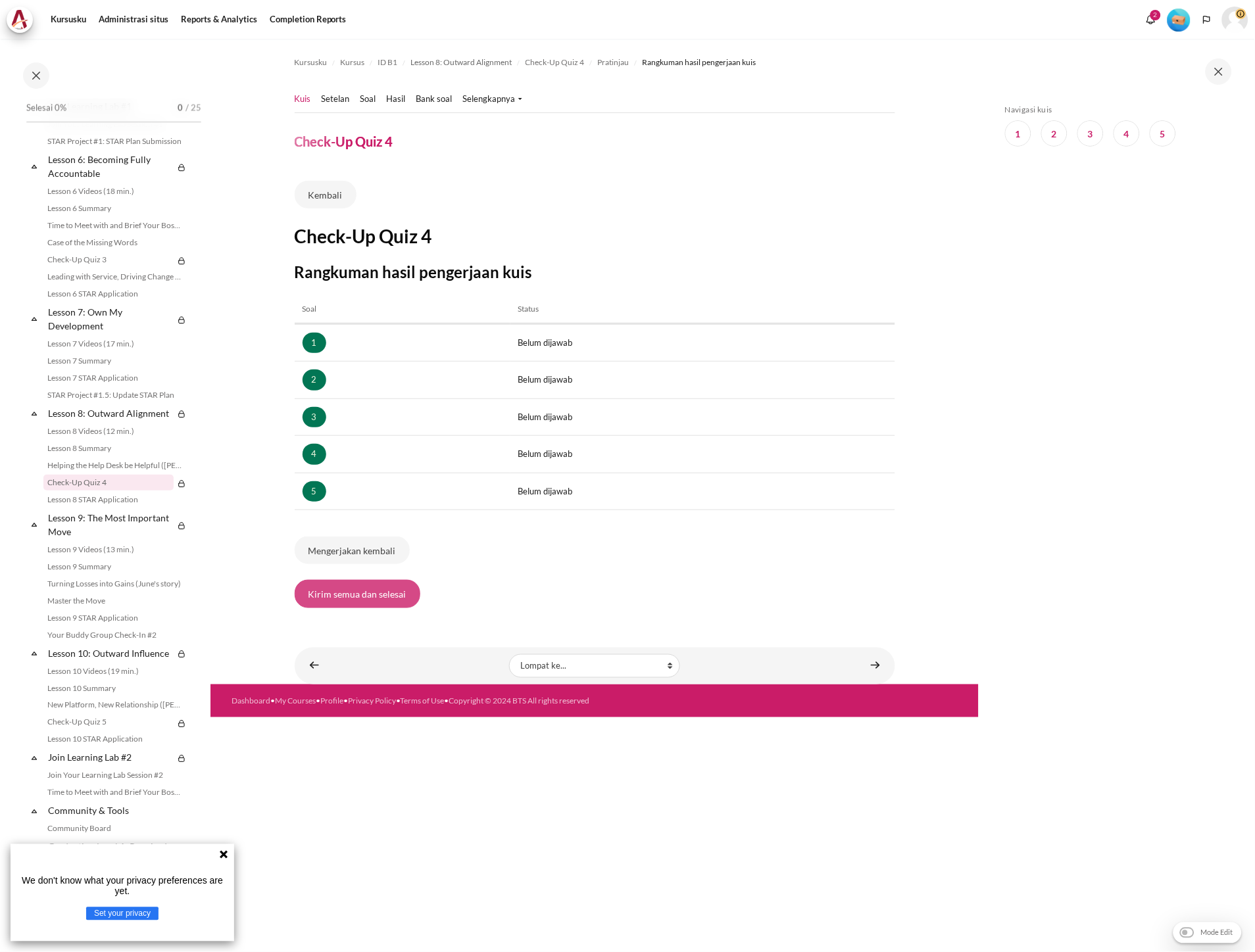
click at [350, 582] on button "Kirim semua dan selesai" at bounding box center [357, 593] width 126 height 27
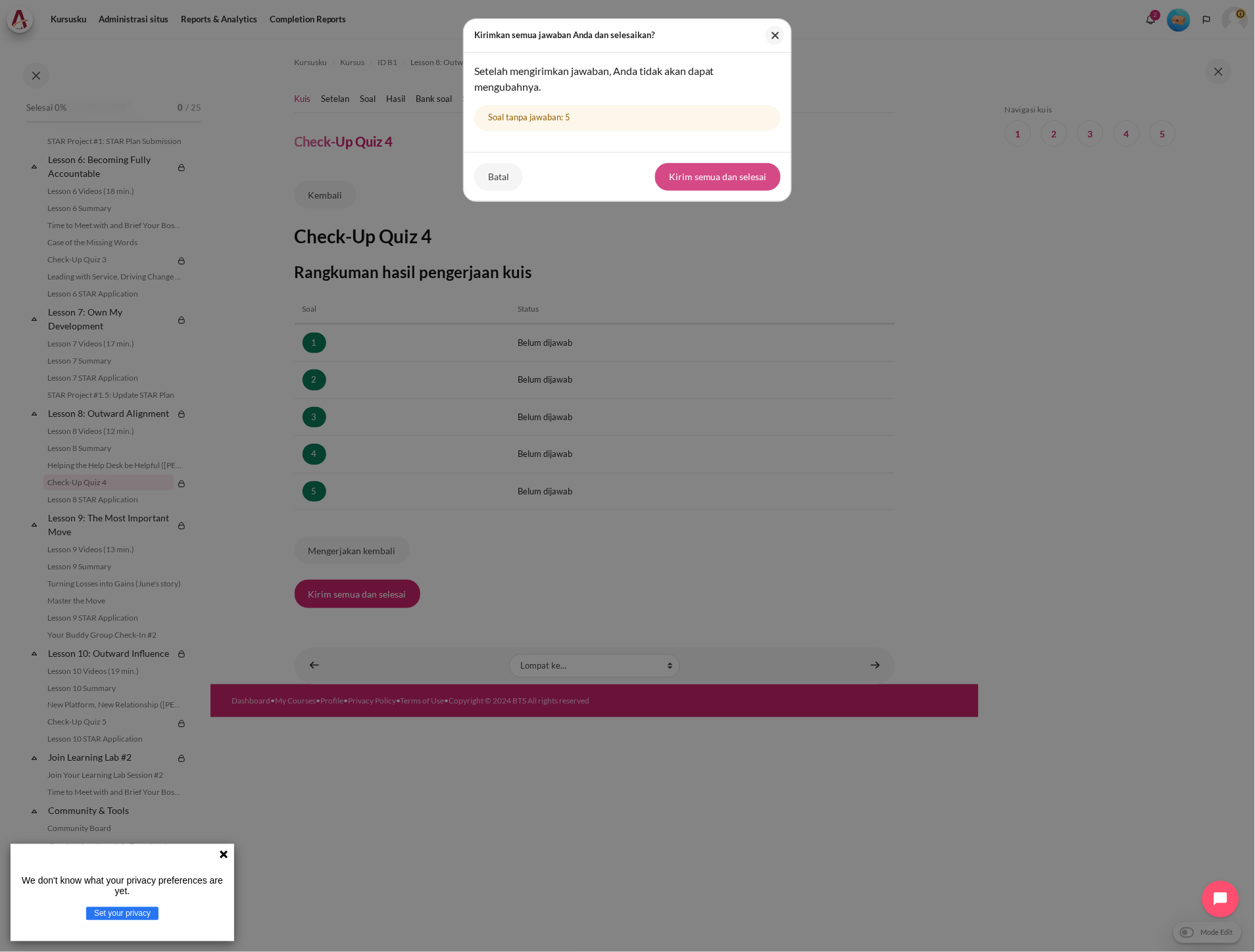
click at [724, 169] on button "Kirim semua dan selesai" at bounding box center [717, 177] width 126 height 27
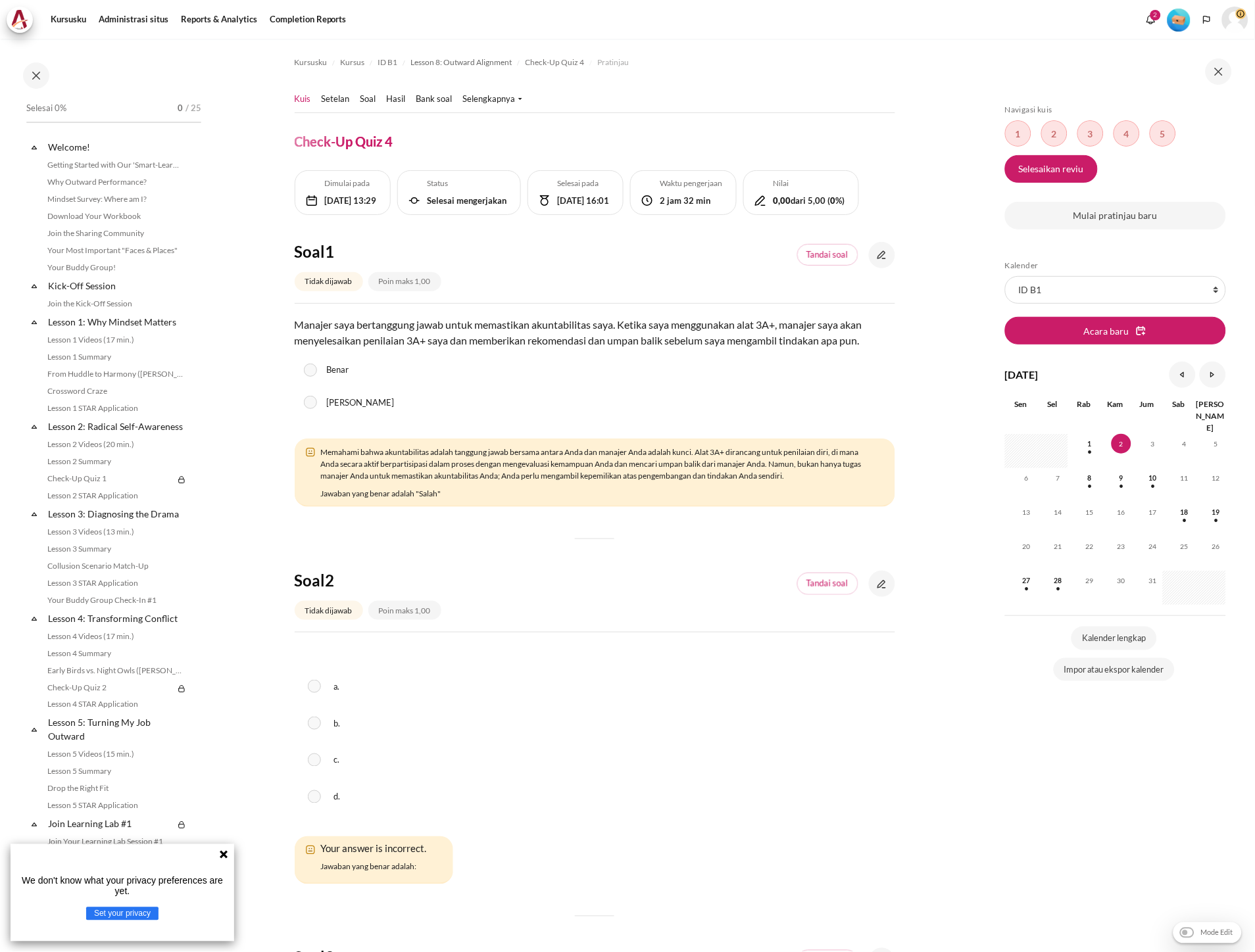
scroll to position [718, 0]
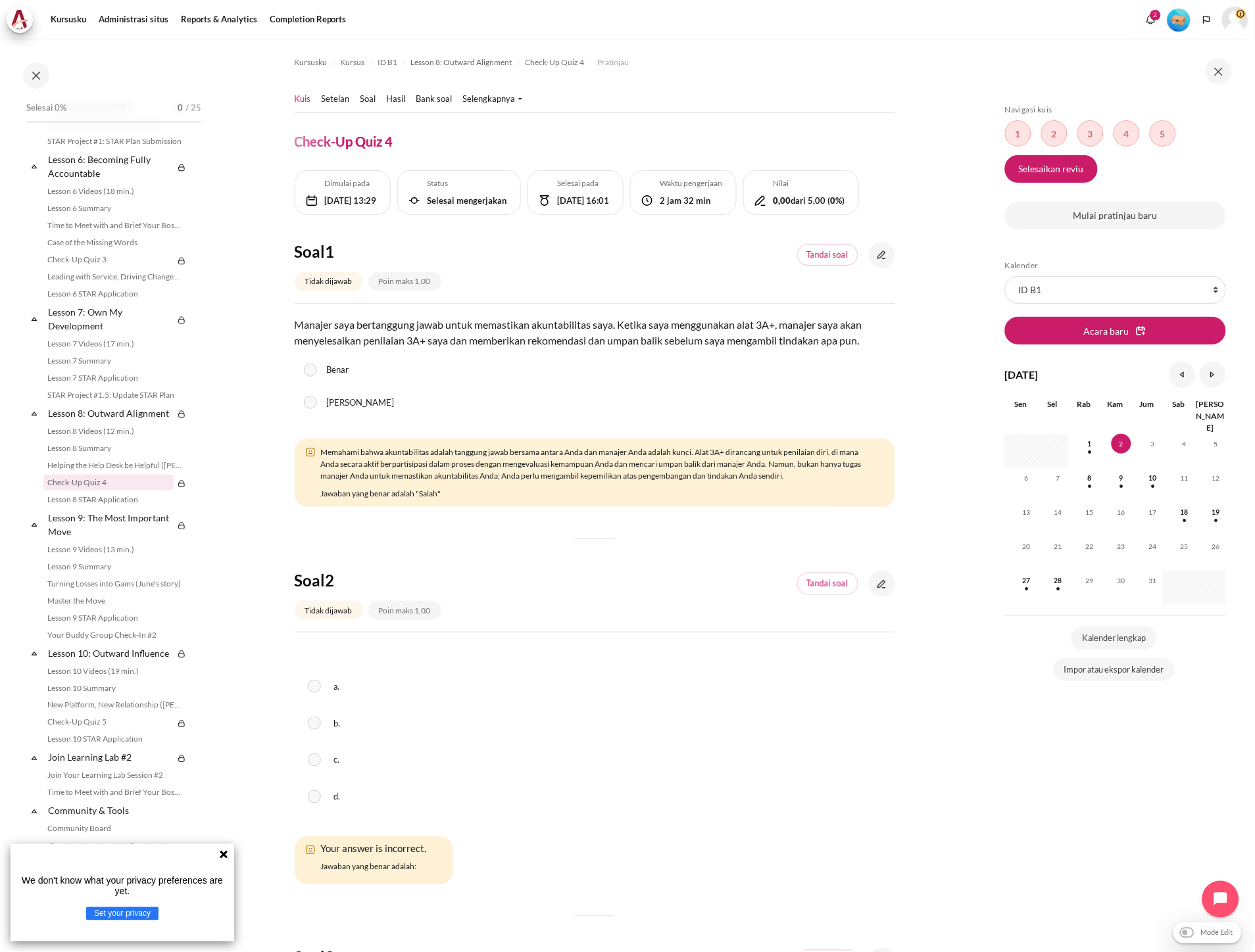
click at [304, 97] on link "Kuis" at bounding box center [303, 99] width 17 height 13
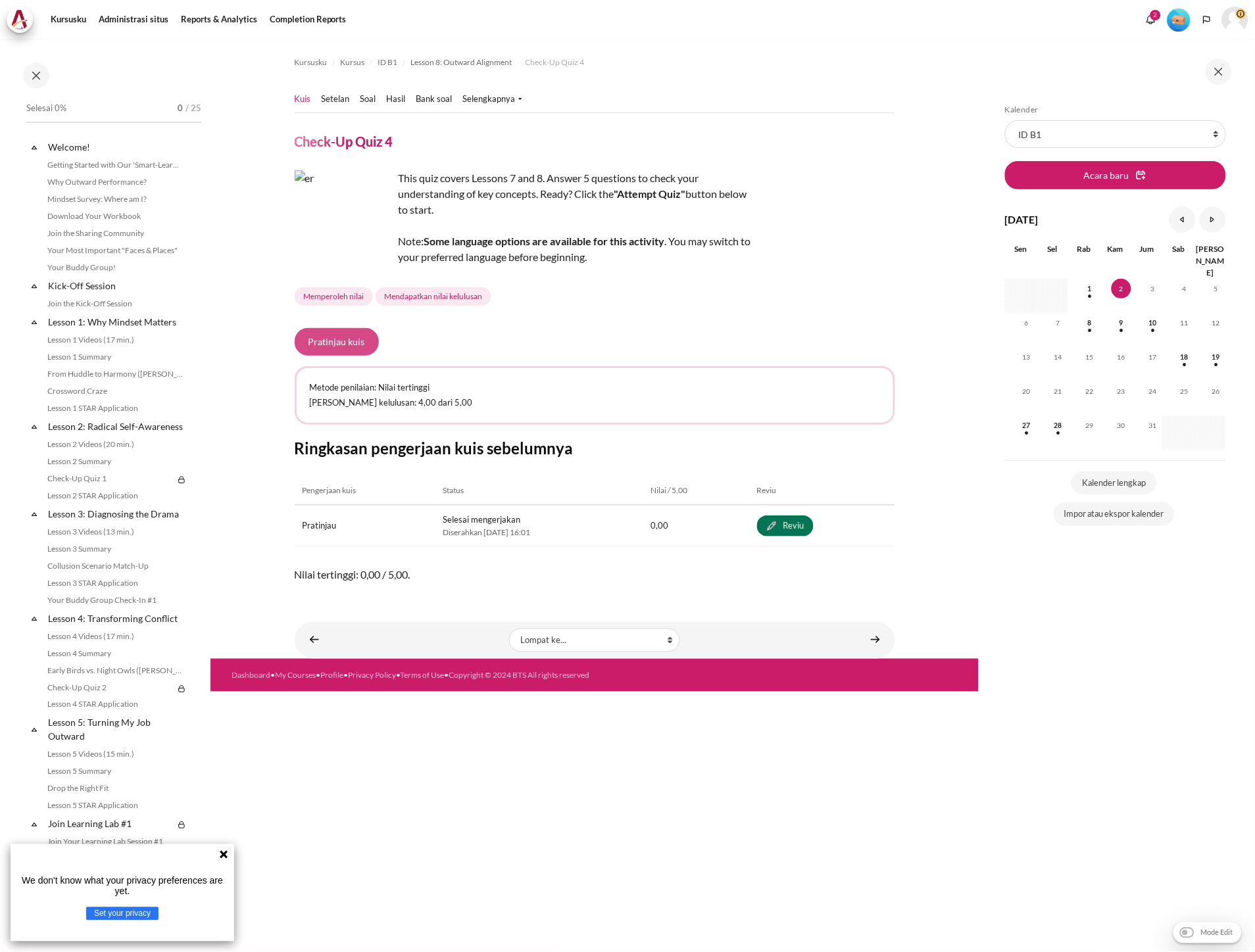
scroll to position [718, 0]
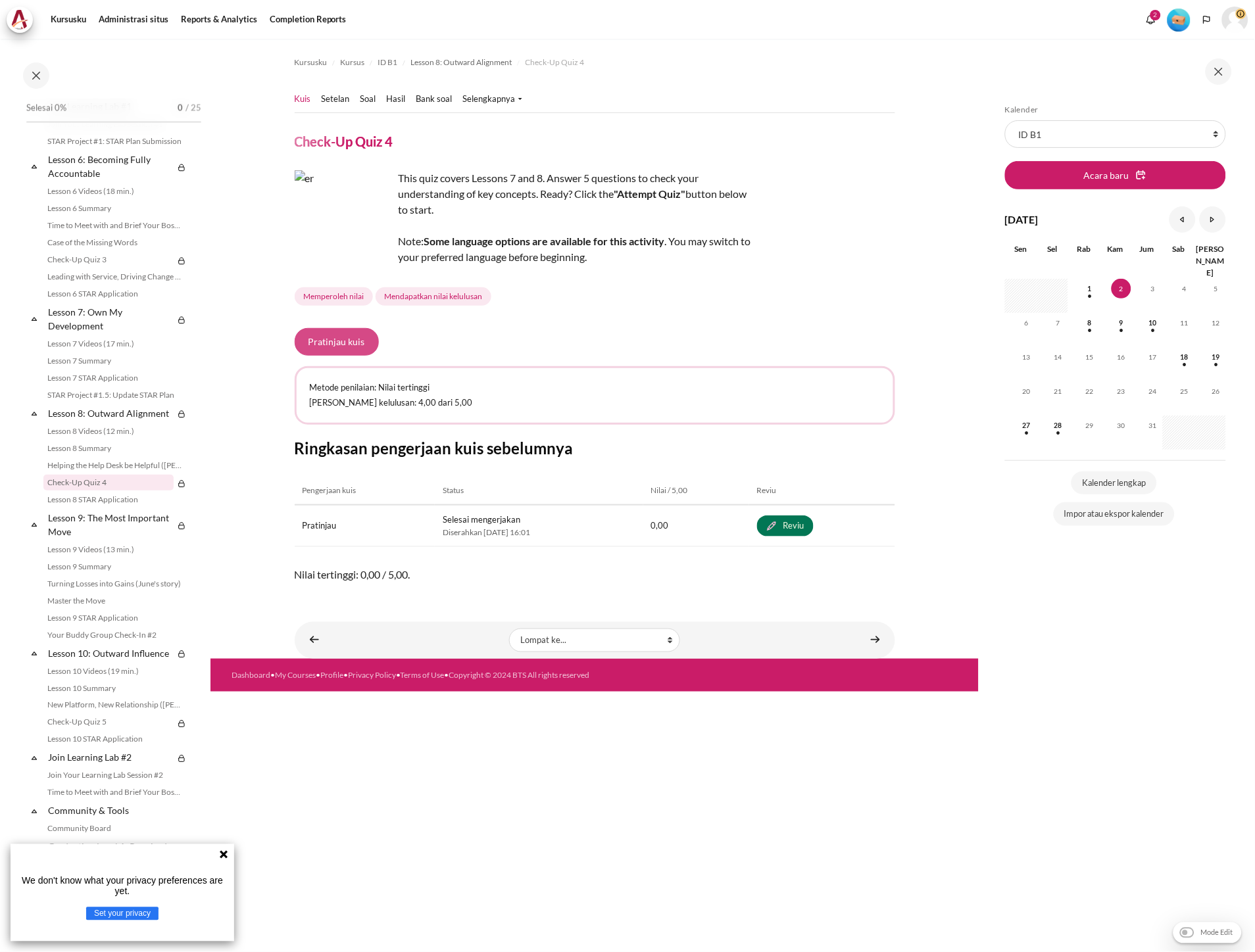
click at [354, 341] on button "Pratinjau kuis" at bounding box center [337, 341] width 84 height 27
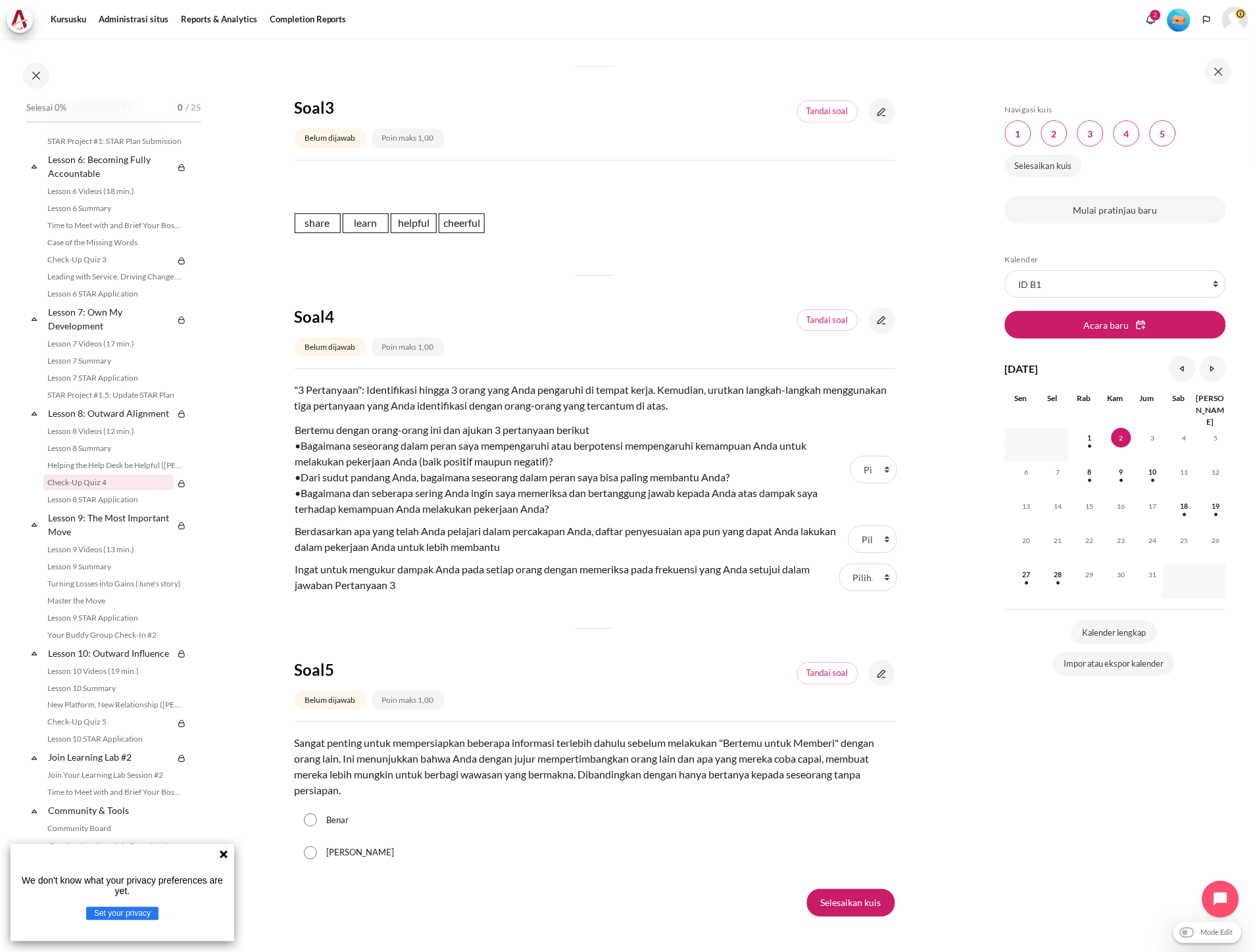
scroll to position [731, 0]
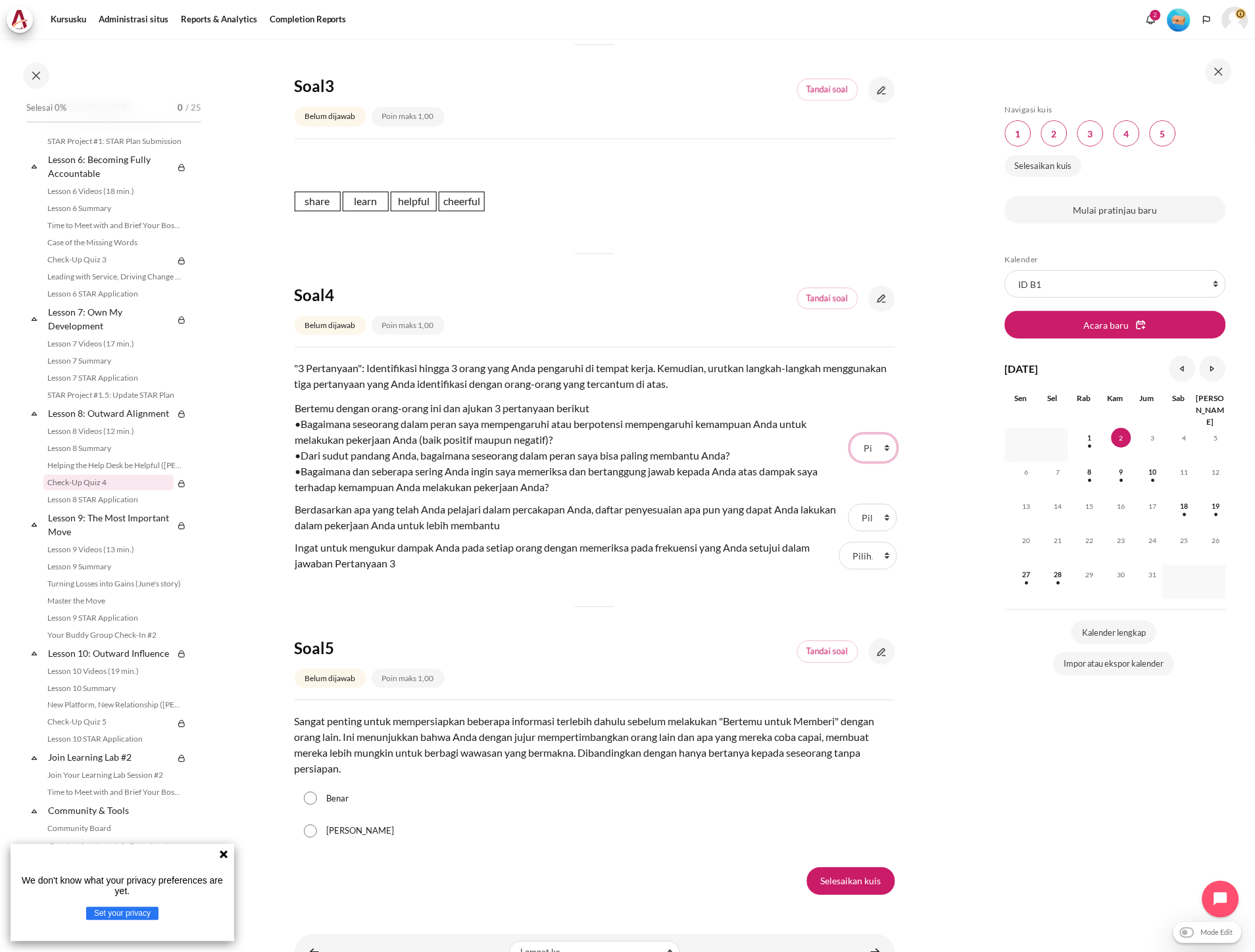
click at [866, 460] on select "Pilih... Step 3 Step 2 Step 1" at bounding box center [873, 449] width 47 height 27
click at [867, 450] on select "Pilih... Step 3 Step 2 Step 1" at bounding box center [873, 449] width 47 height 27
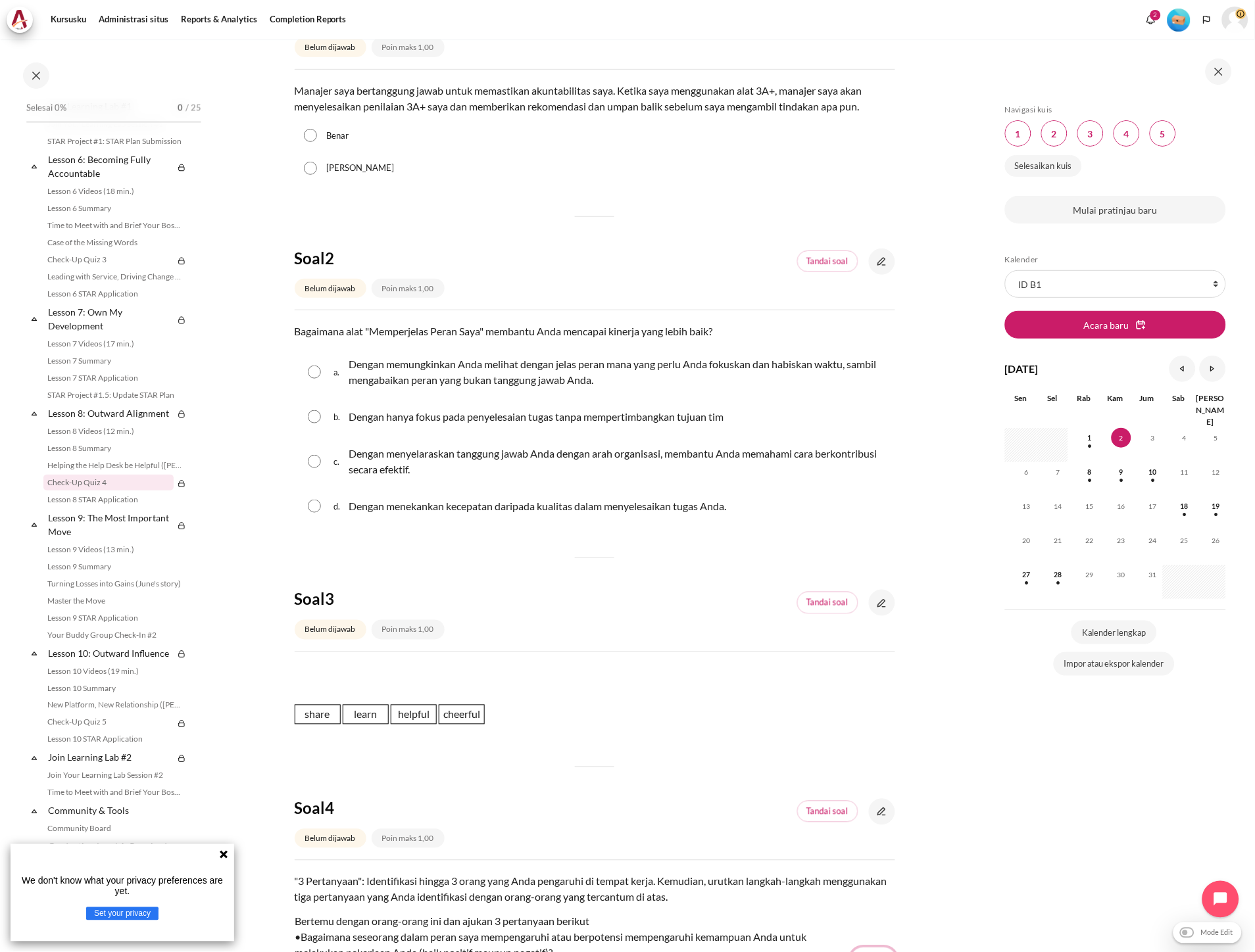
scroll to position [218, 0]
click at [344, 666] on p "Konten" at bounding box center [594, 672] width 600 height 16
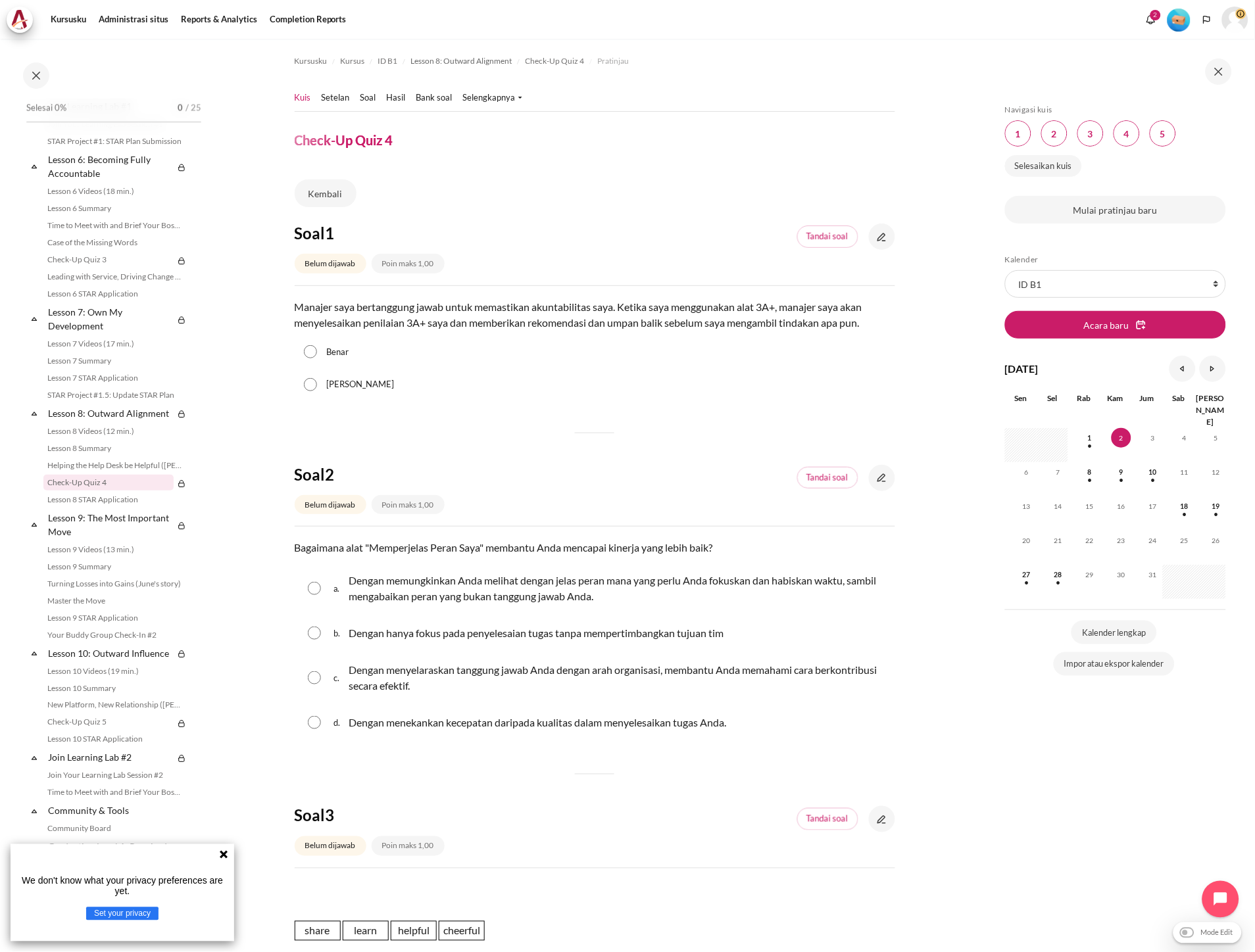
scroll to position [0, 0]
click at [1206, 22] on polyline "Languages" at bounding box center [1206, 20] width 11 height 11
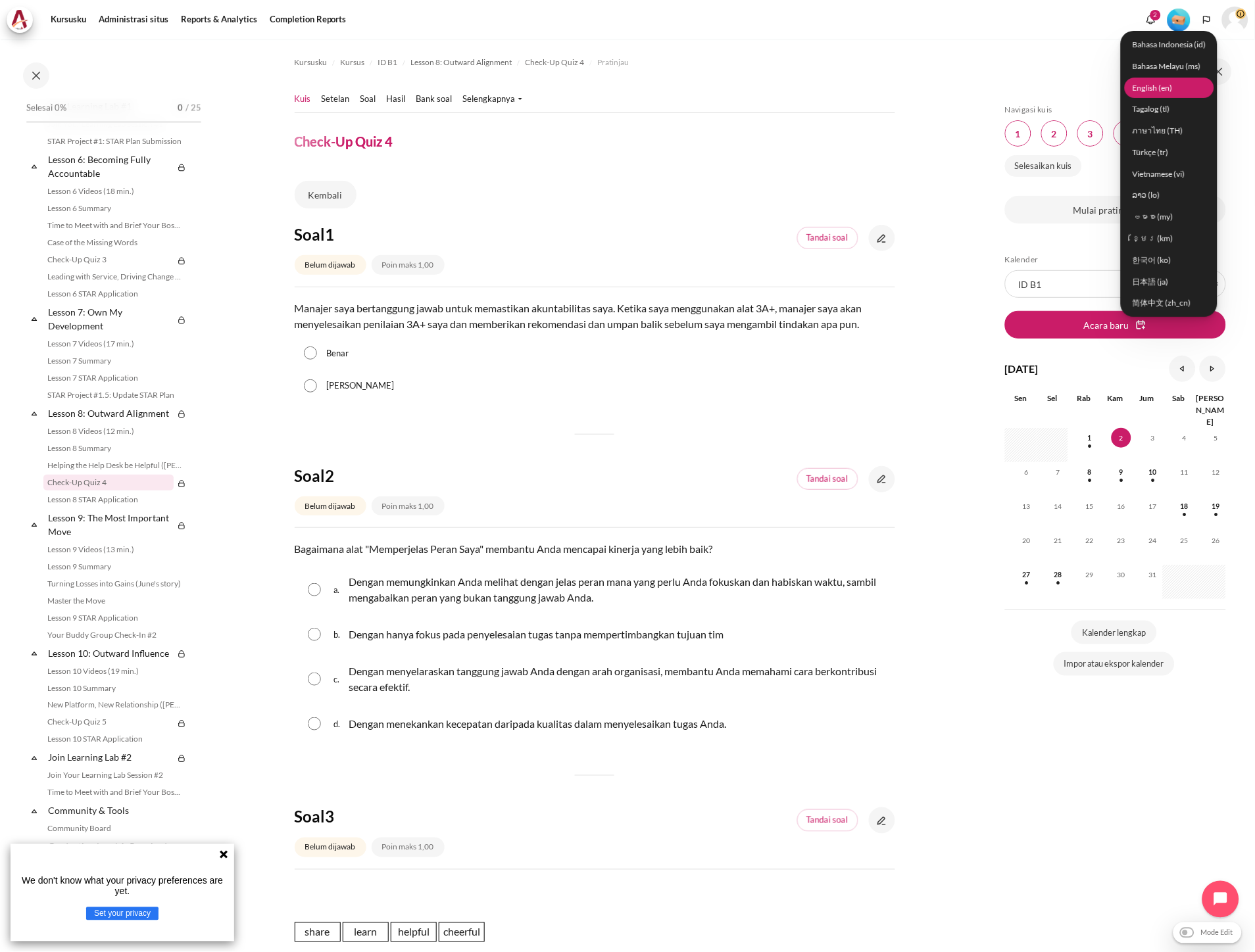
click at [1168, 90] on link "English ‎(en)‎" at bounding box center [1170, 88] width 90 height 20
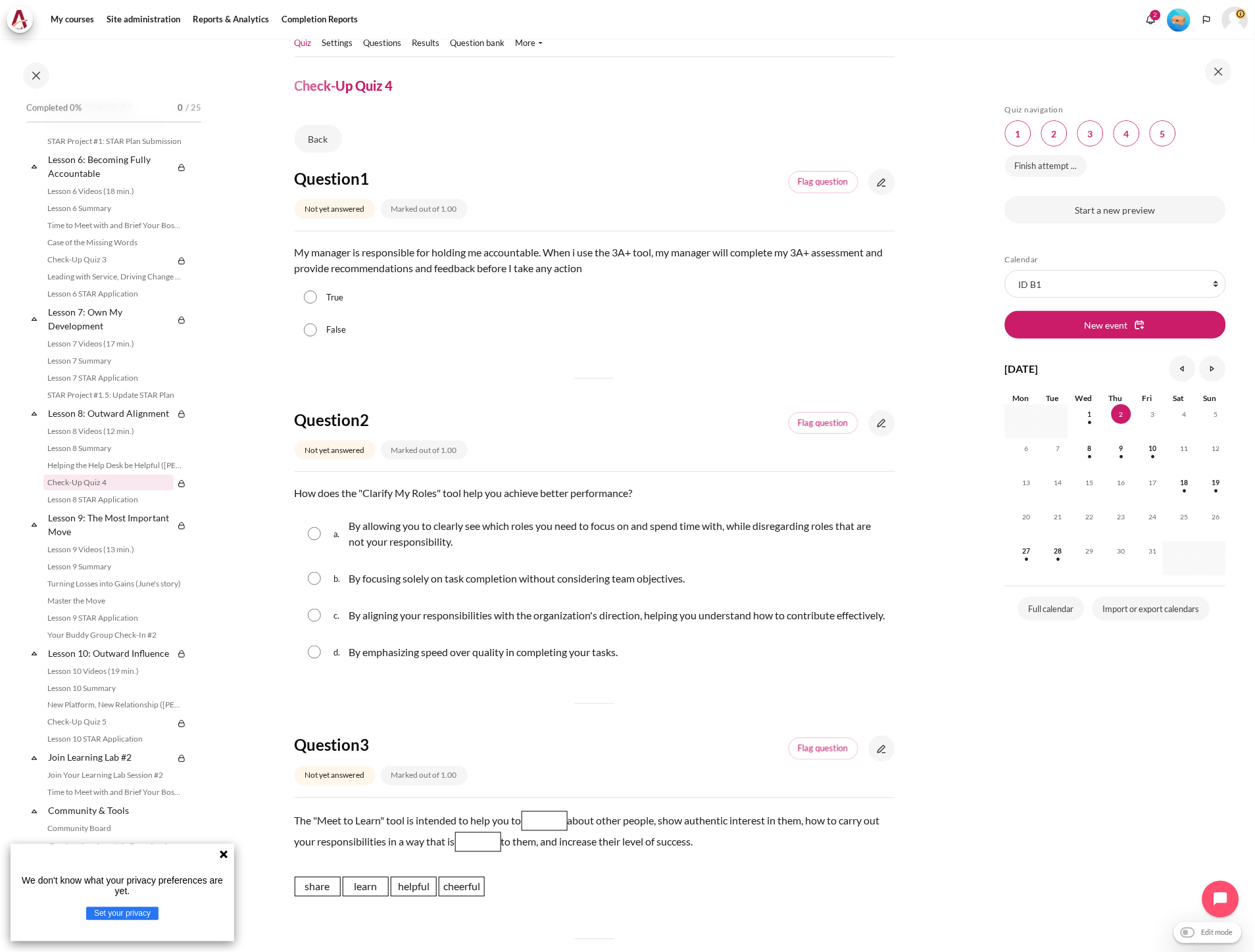
scroll to position [292, 0]
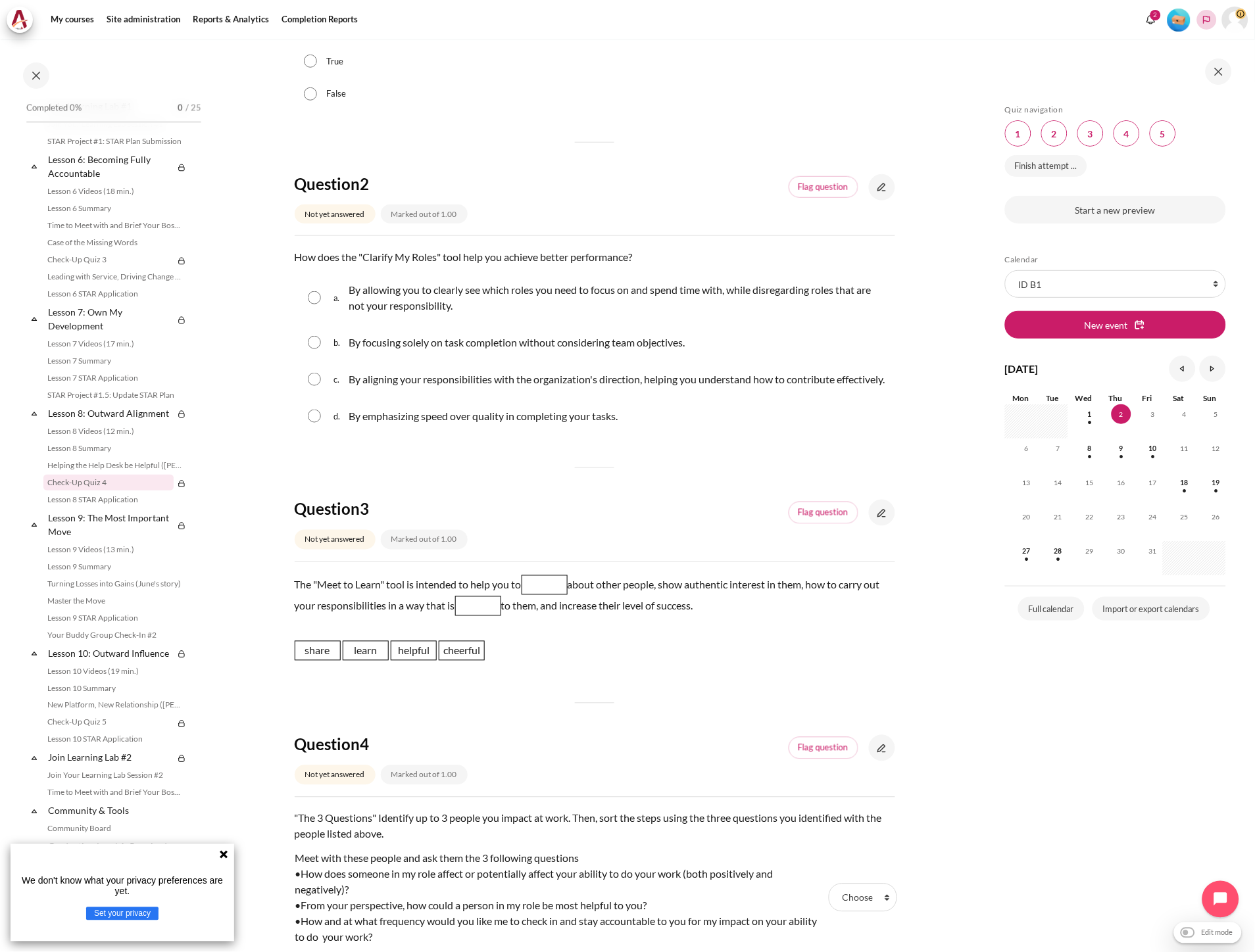
click at [1207, 17] on icon "Languages" at bounding box center [1206, 20] width 7 height 8
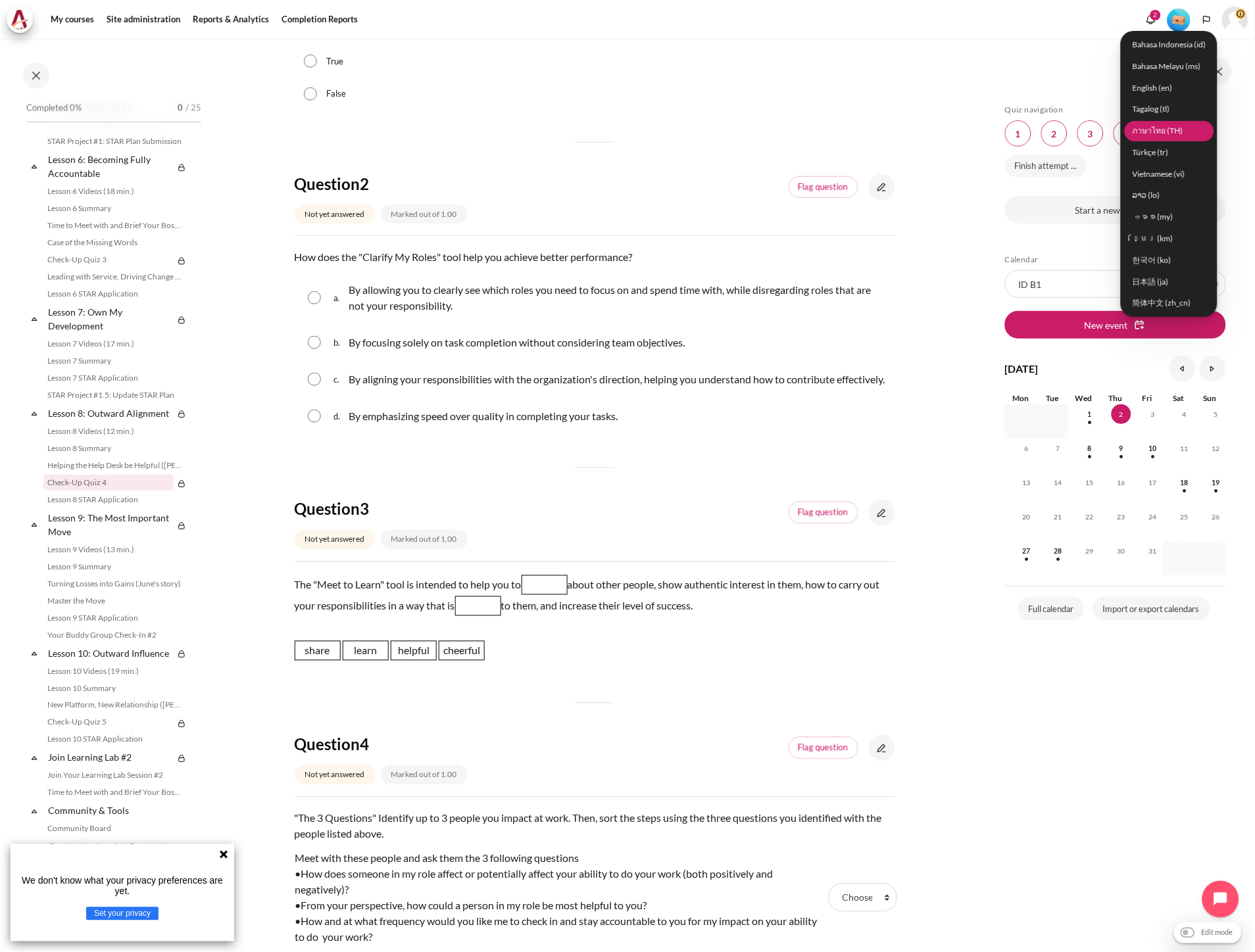
click at [1163, 134] on link "ภาษาไทย (TH)" at bounding box center [1170, 130] width 90 height 20
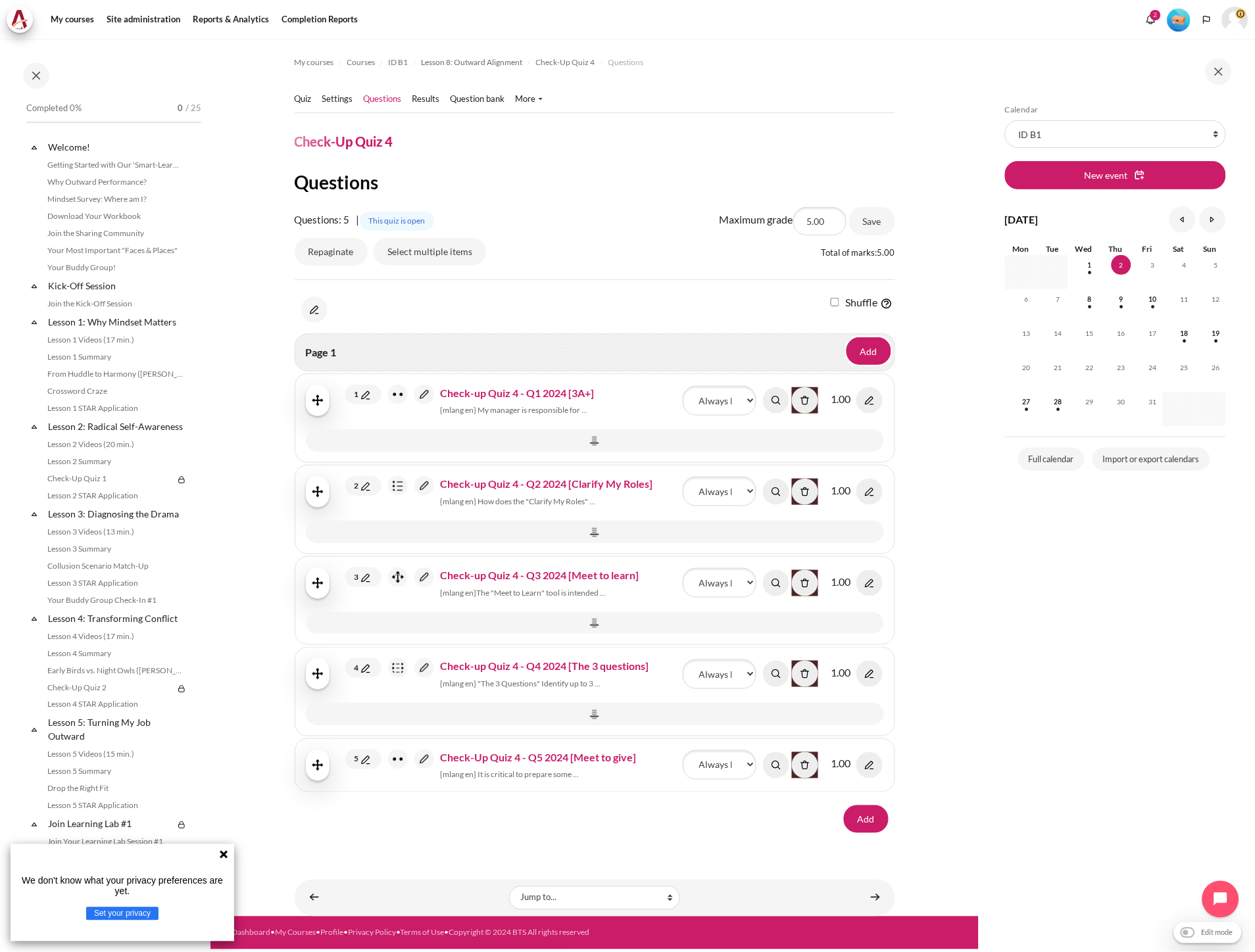
scroll to position [718, 0]
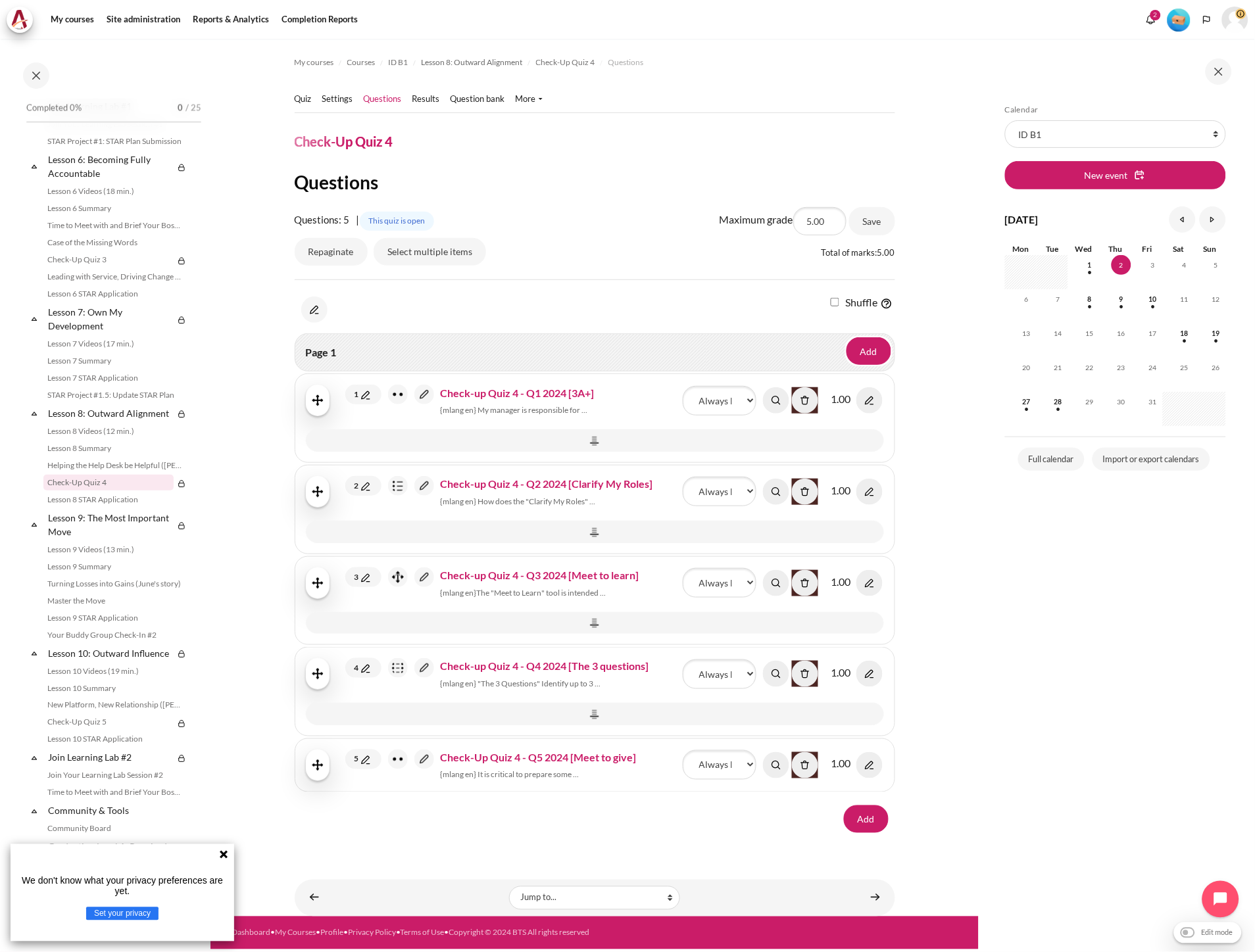
click at [428, 575] on img "Content" at bounding box center [425, 577] width 20 height 20
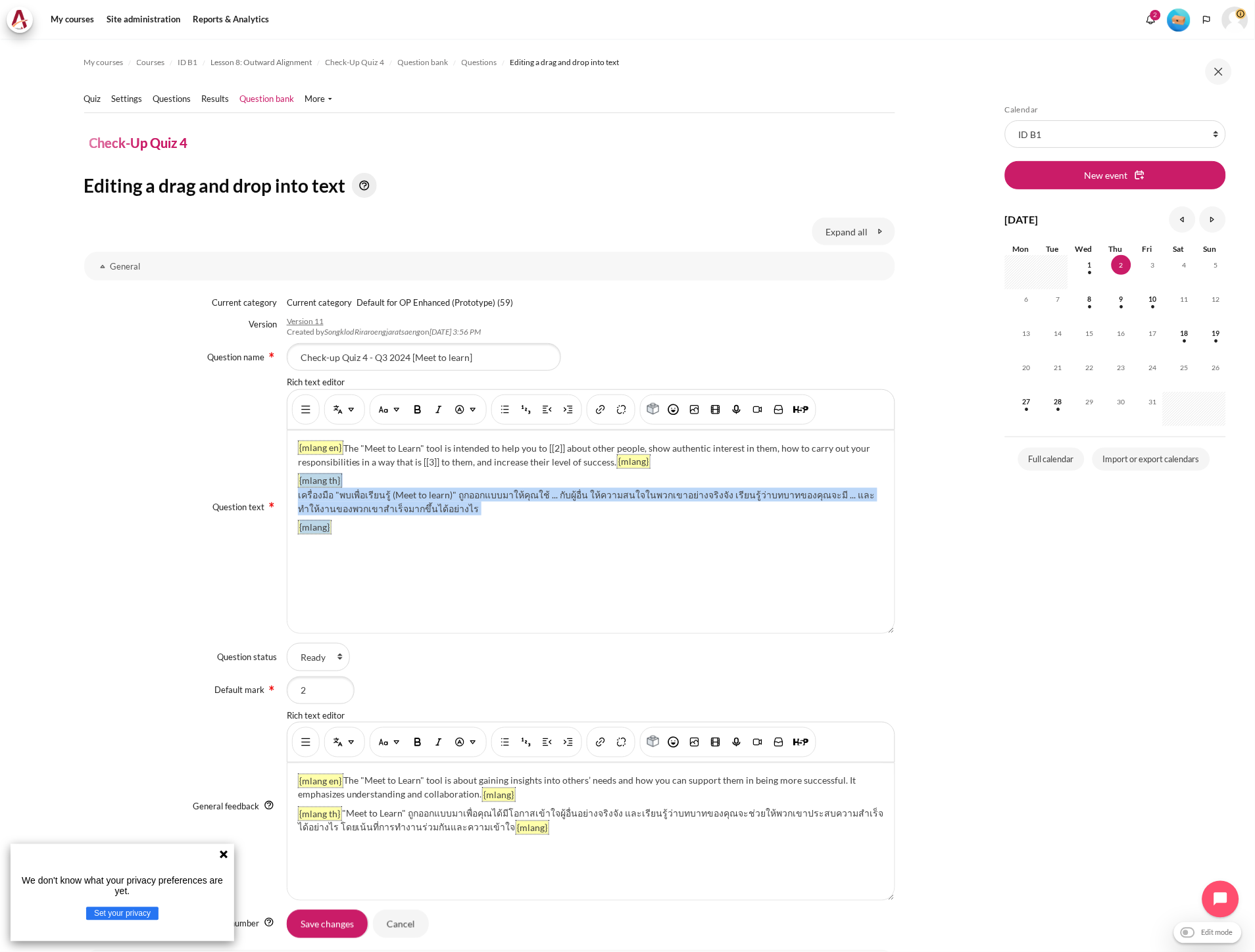
drag, startPoint x: 398, startPoint y: 533, endPoint x: 291, endPoint y: 483, distance: 118.1
click at [291, 483] on div "{mlang en} The "Meet to Learn" tool is intended to help you to [[2]] about othe…" at bounding box center [591, 532] width 607 height 203
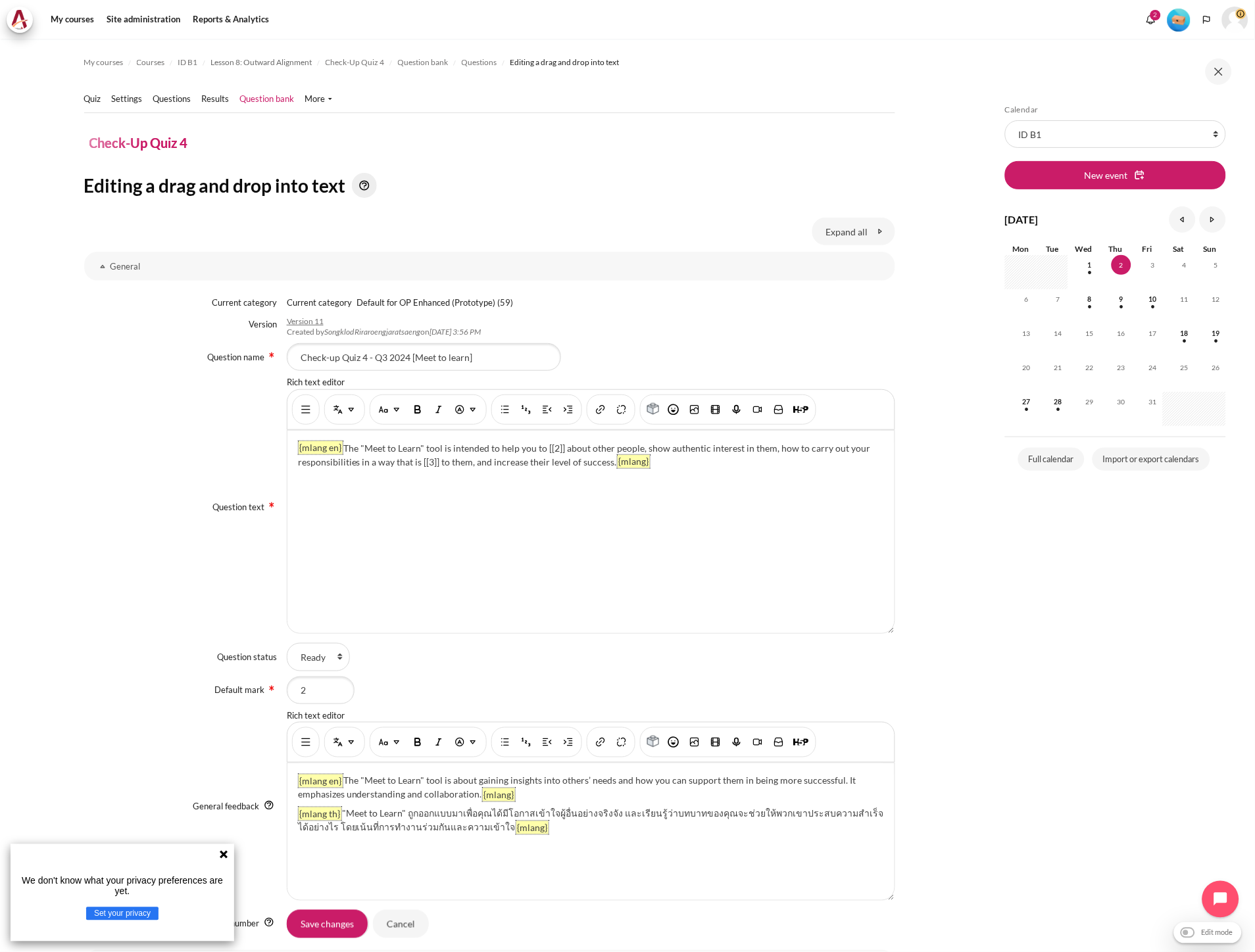
click at [411, 570] on div "{mlang en} The "Meet to Learn" tool is intended to help you to [[2]] about othe…" at bounding box center [591, 532] width 607 height 203
click at [710, 465] on p "{mlang en} The "Meet to Learn" tool is intended to help you to [[2]] about othe…" at bounding box center [590, 455] width 587 height 27
click at [305, 408] on img "Show/hide advanced buttons" at bounding box center [305, 409] width 13 height 13
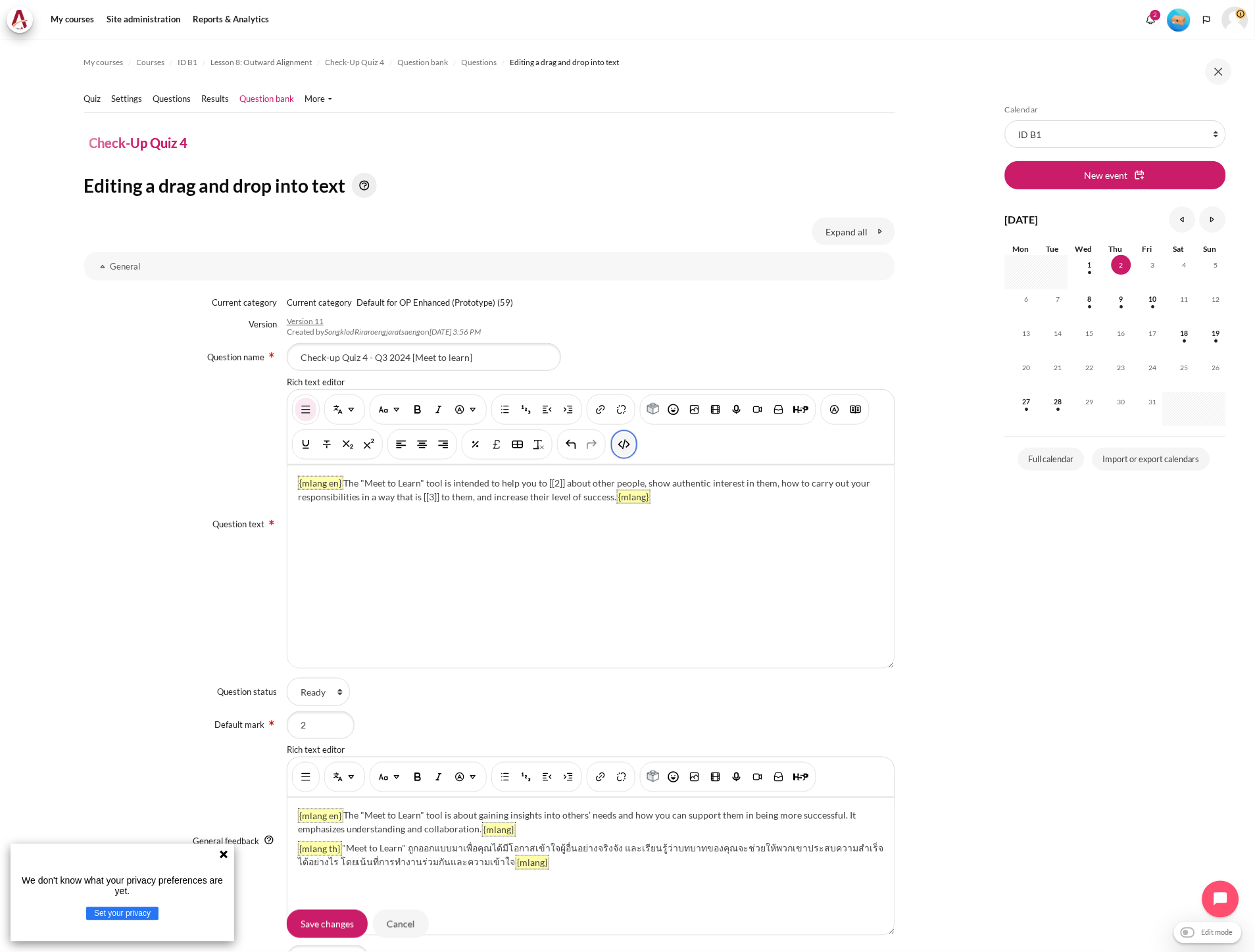
click at [618, 449] on img "HTML" at bounding box center [624, 444] width 13 height 13
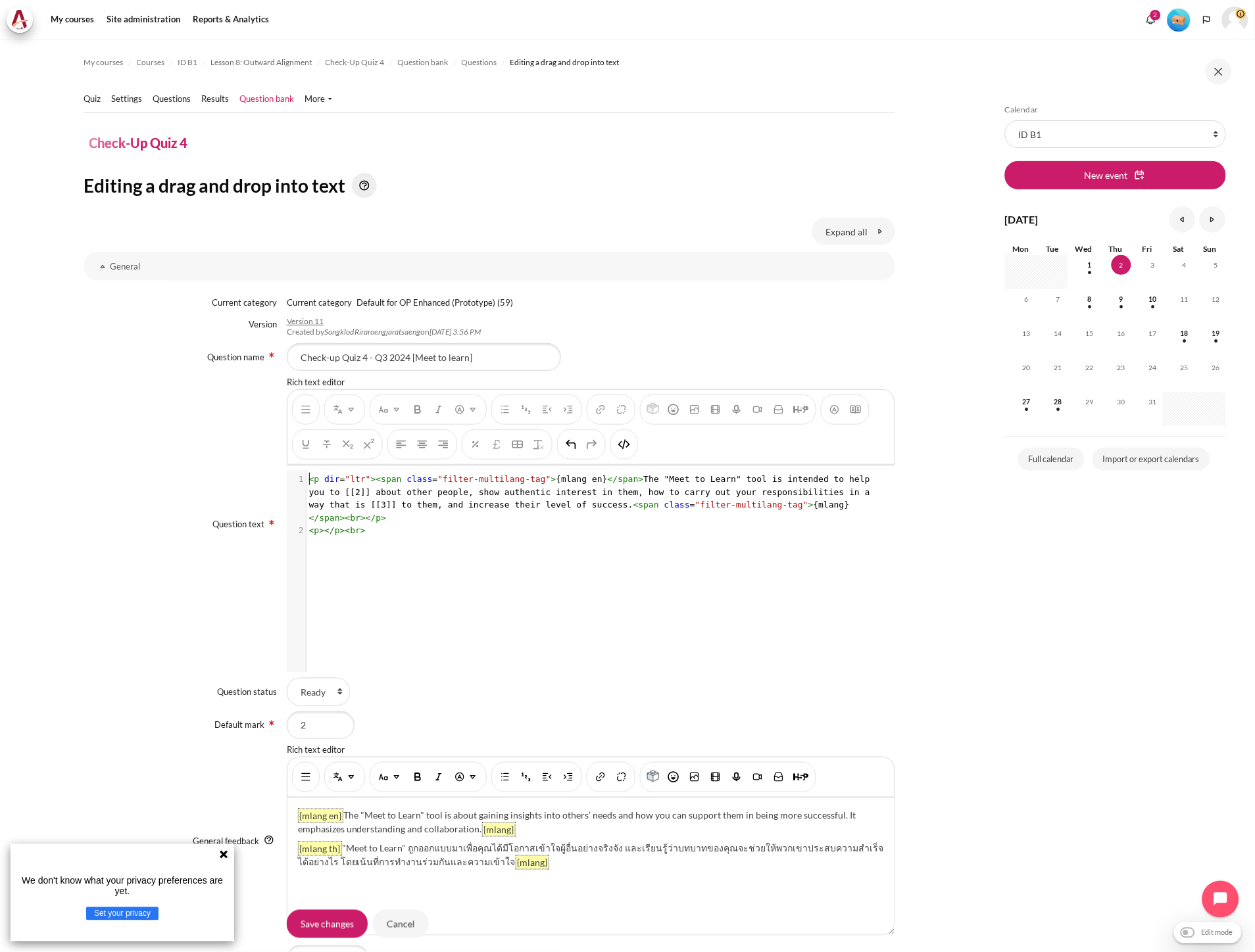
scroll to position [1, 0]
click at [680, 531] on div "1 < p dir = "ltr" >< span class = "filter-multilang-tag" > {mlang en} </ span >…" at bounding box center [597, 581] width 622 height 222
type textarea "1"
click at [631, 443] on button "HTML" at bounding box center [625, 444] width 21 height 23
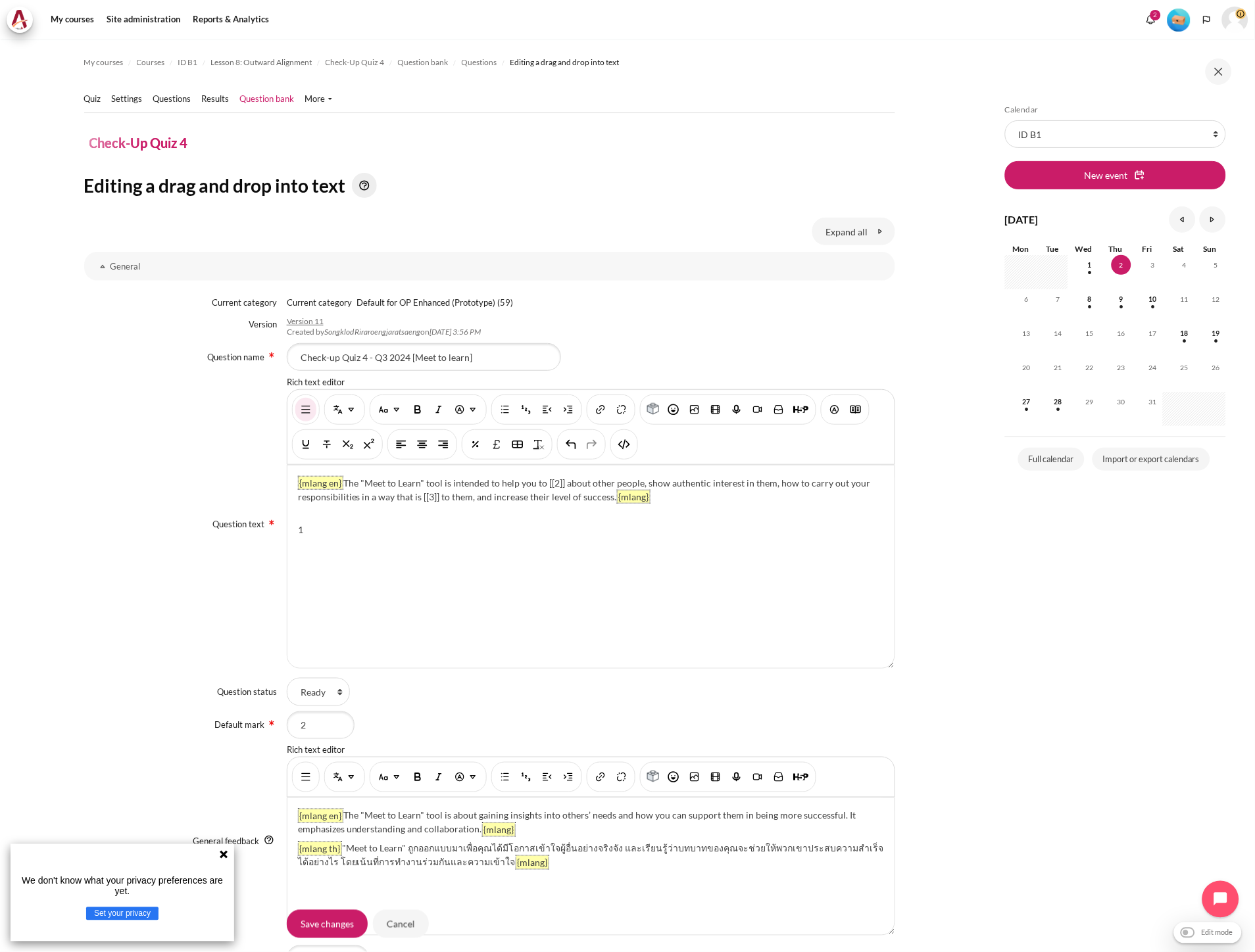
click at [329, 520] on div "{mlang en} The "Meet to Learn" tool is intended to help you to [[2]] about othe…" at bounding box center [591, 567] width 607 height 203
click at [344, 409] on img "Multi-Language Content (v2)" at bounding box center [350, 409] width 13 height 13
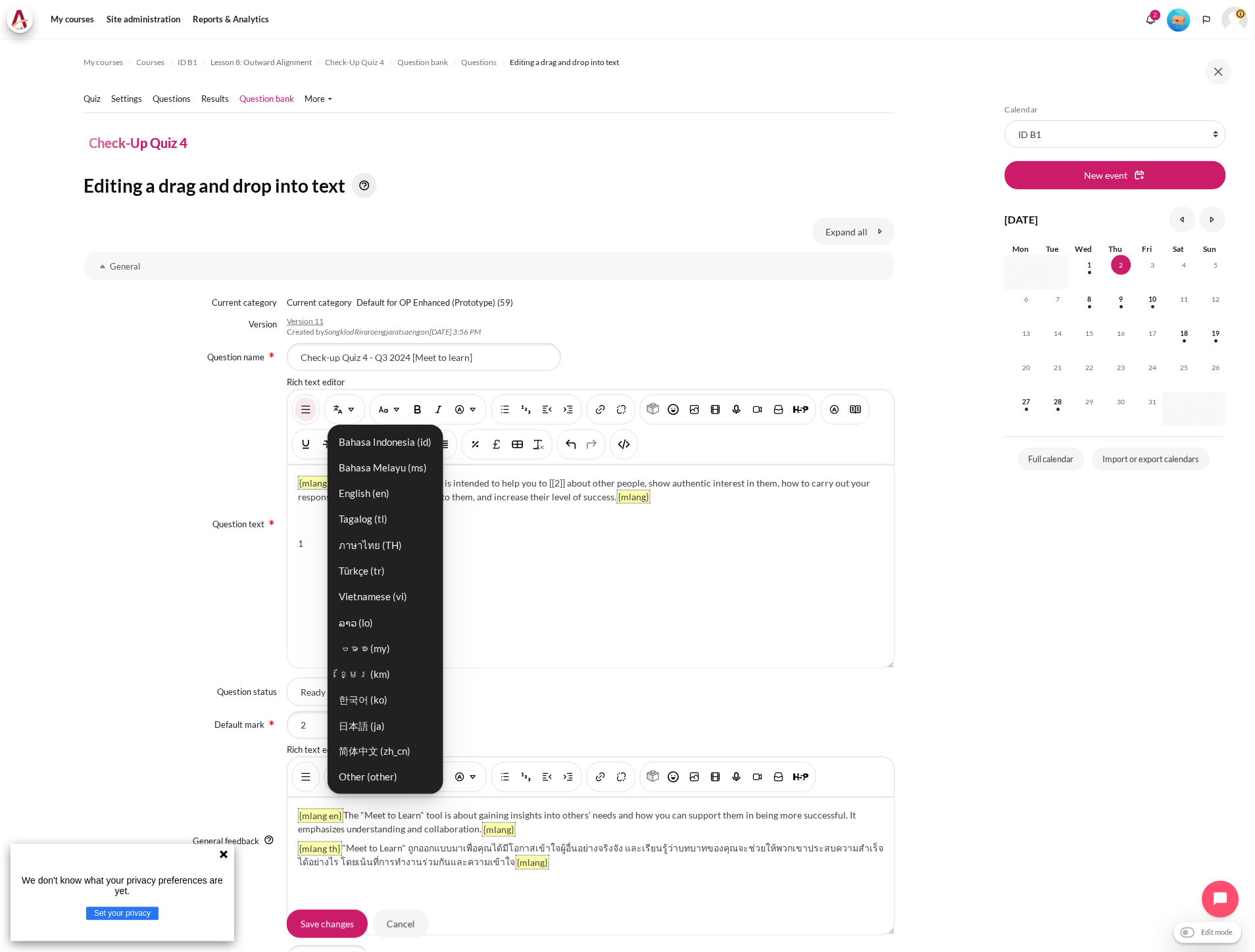
drag, startPoint x: 374, startPoint y: 489, endPoint x: 652, endPoint y: 535, distance: 281.8
click at [374, 489] on link "English ‎(en)‎" at bounding box center [385, 494] width 108 height 23
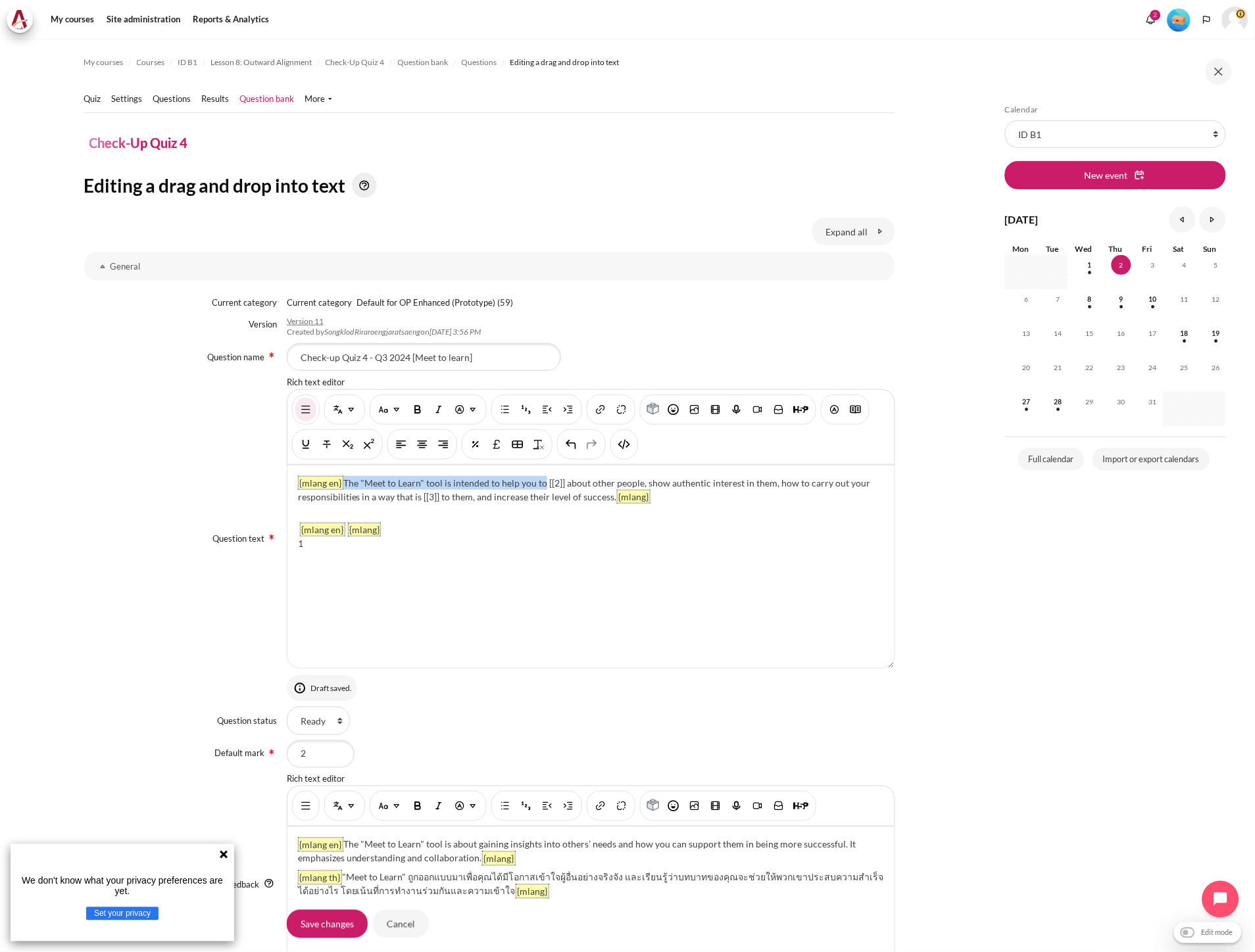
drag, startPoint x: 543, startPoint y: 483, endPoint x: 344, endPoint y: 485, distance: 199.0
click at [344, 485] on p "{mlang en} The "Meet to Learn" tool is intended to help you to [[2]] about othe…" at bounding box center [590, 490] width 587 height 27
copy p "The "Meet to Learn" tool is intended to help you to"
click at [344, 527] on div "{mlang en} The "Meet to Learn" tool is intended to help you to [[2]] about othe…" at bounding box center [591, 567] width 607 height 203
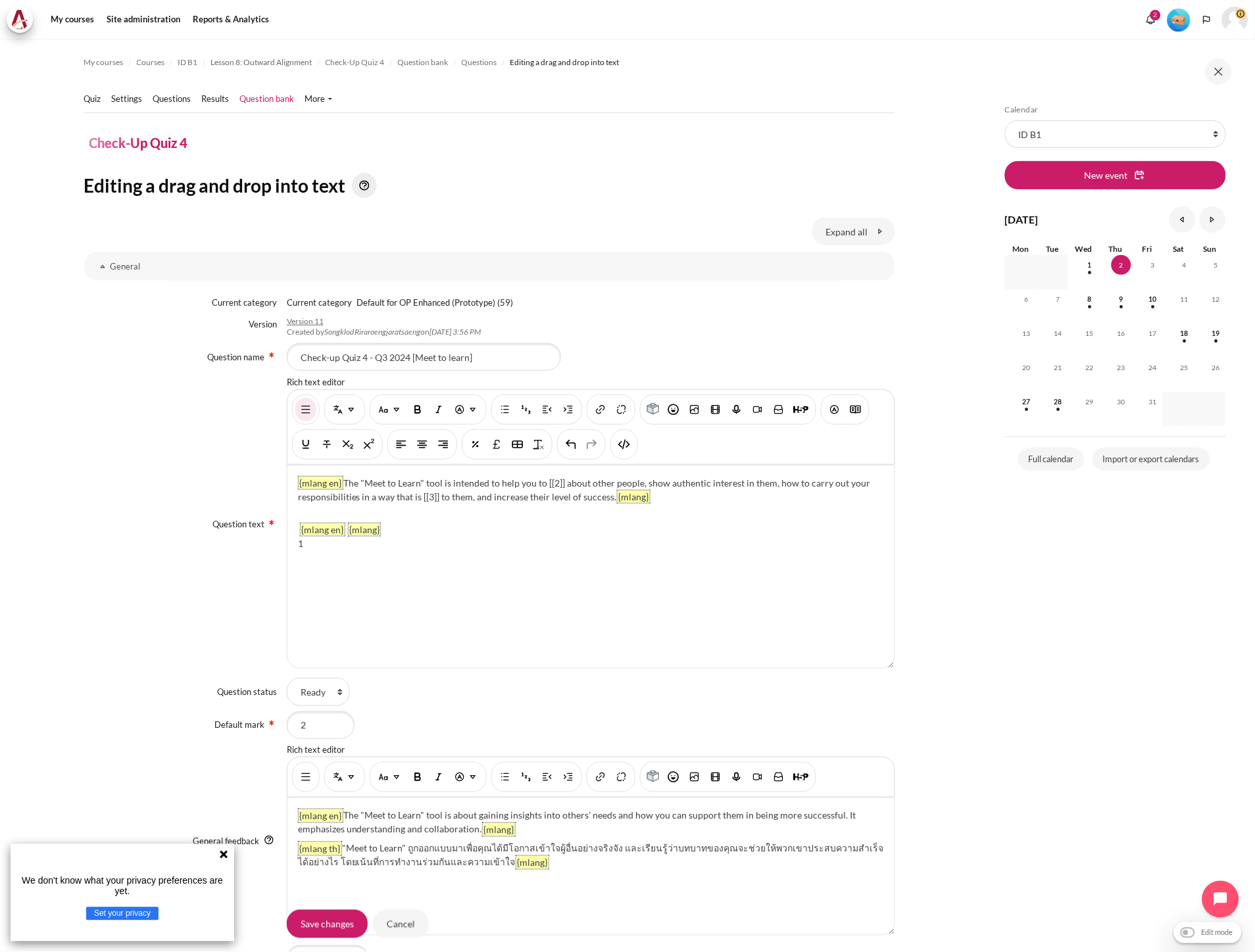
click at [480, 530] on div "{mlang en} The "Meet to Learn" tool is intended to help you to [[2]] about othe…" at bounding box center [591, 567] width 607 height 203
click at [659, 523] on div "{mlang en} The "Meet to Learn" tool is intended to help you to [[2]] about othe…" at bounding box center [591, 567] width 607 height 203
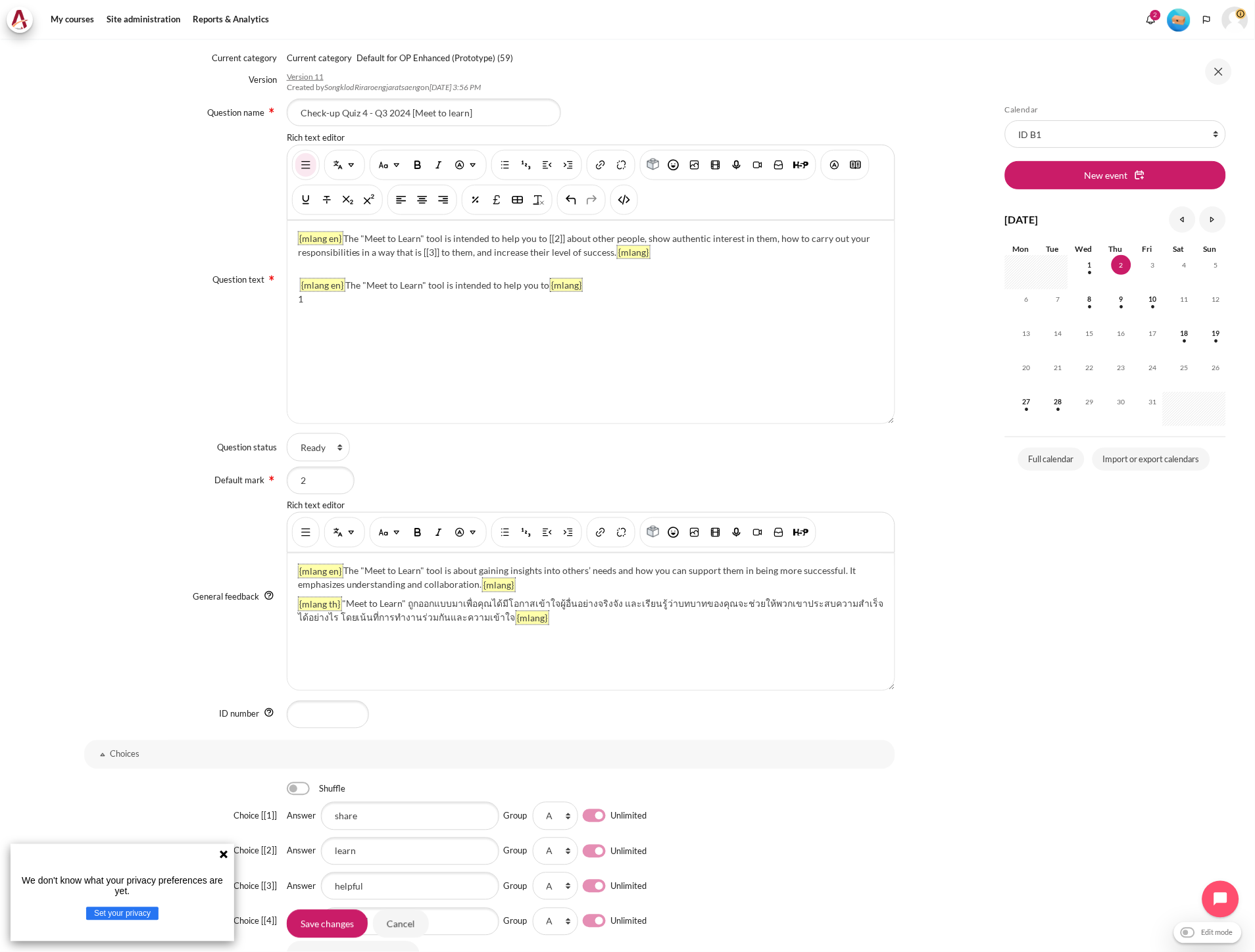
scroll to position [218, 0]
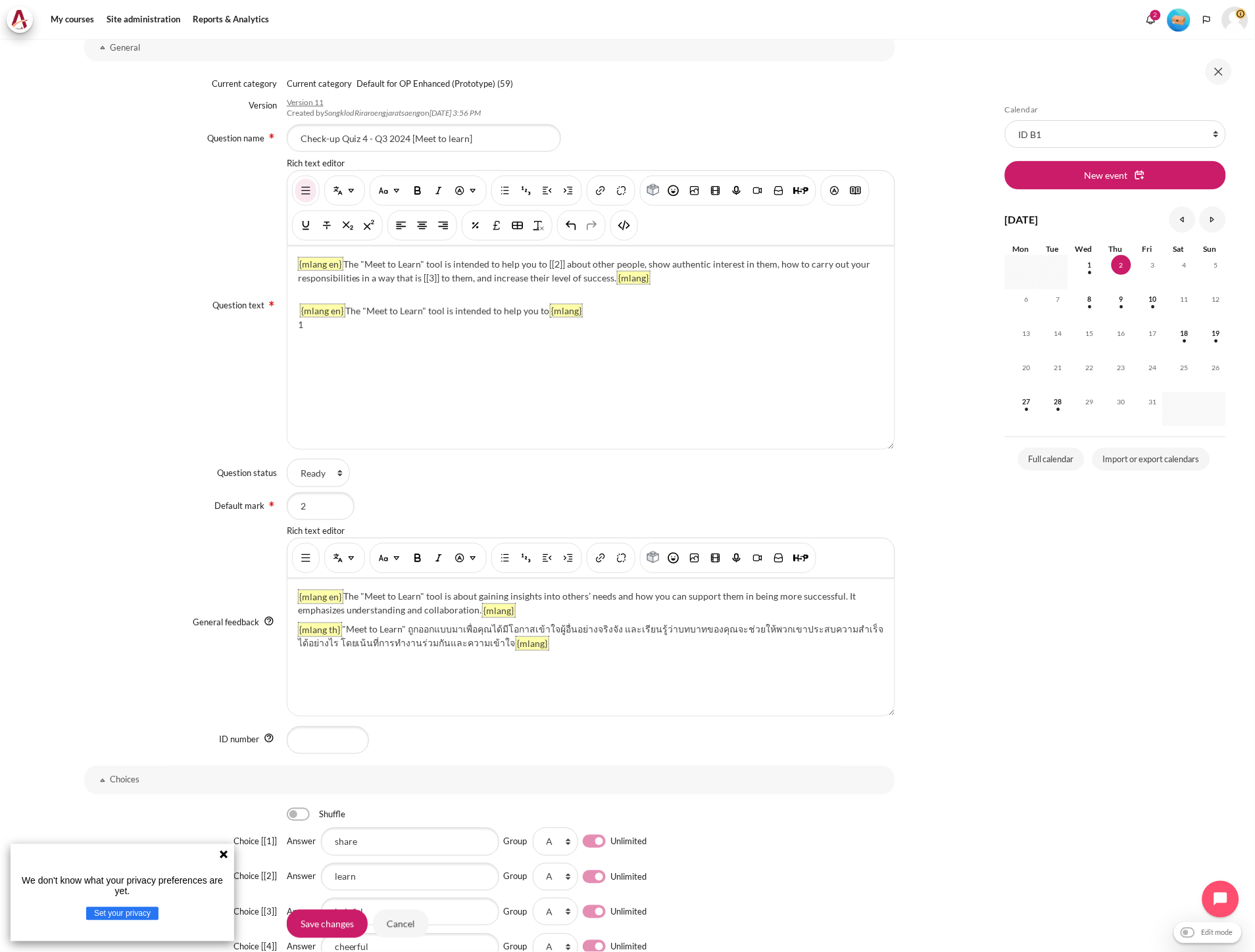
click at [633, 311] on div "{mlang en} The "Meet to Learn" tool is intended to help you to [[2]] about othe…" at bounding box center [591, 348] width 607 height 203
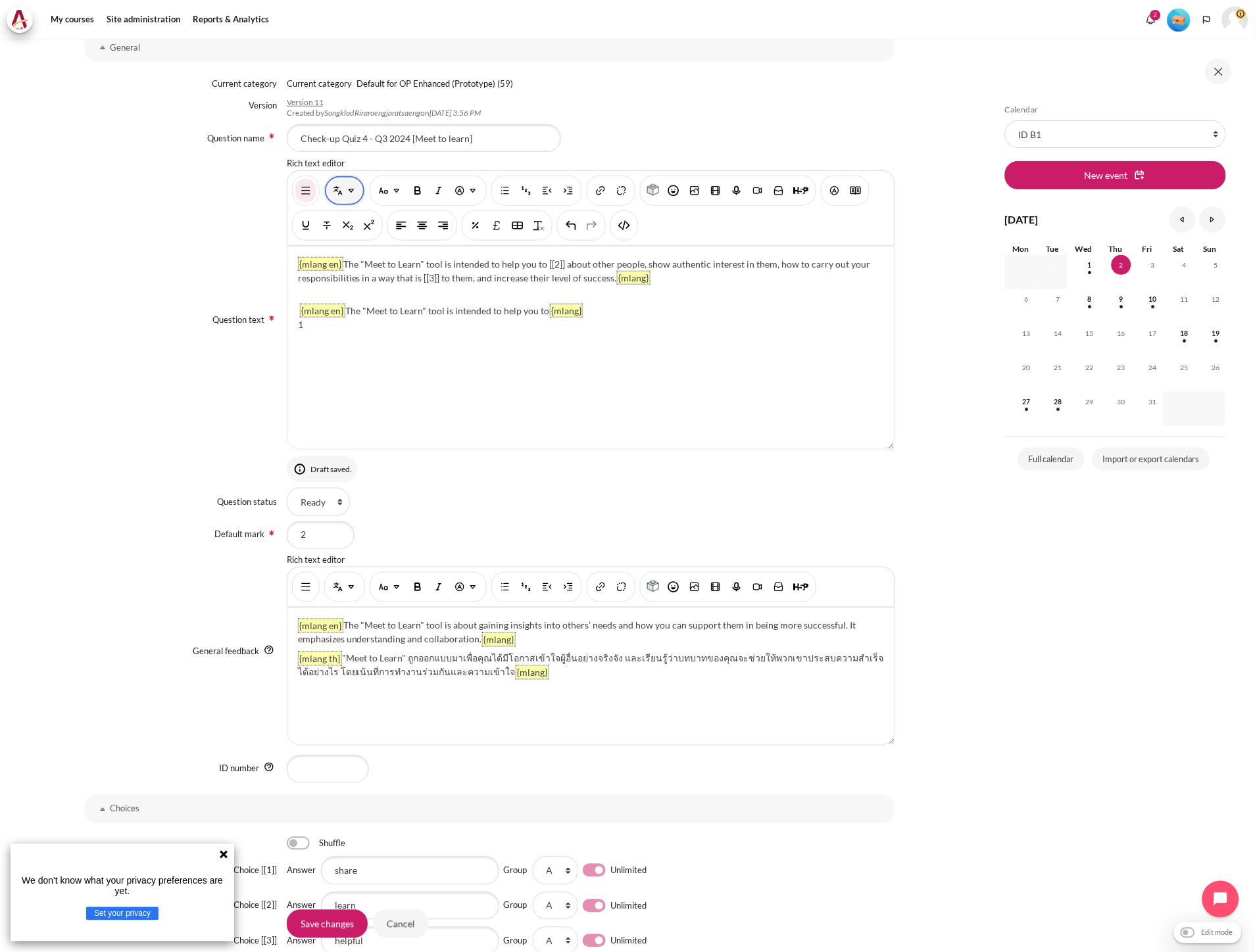
click at [341, 193] on img "Multi-Language Content (v2)" at bounding box center [338, 190] width 13 height 13
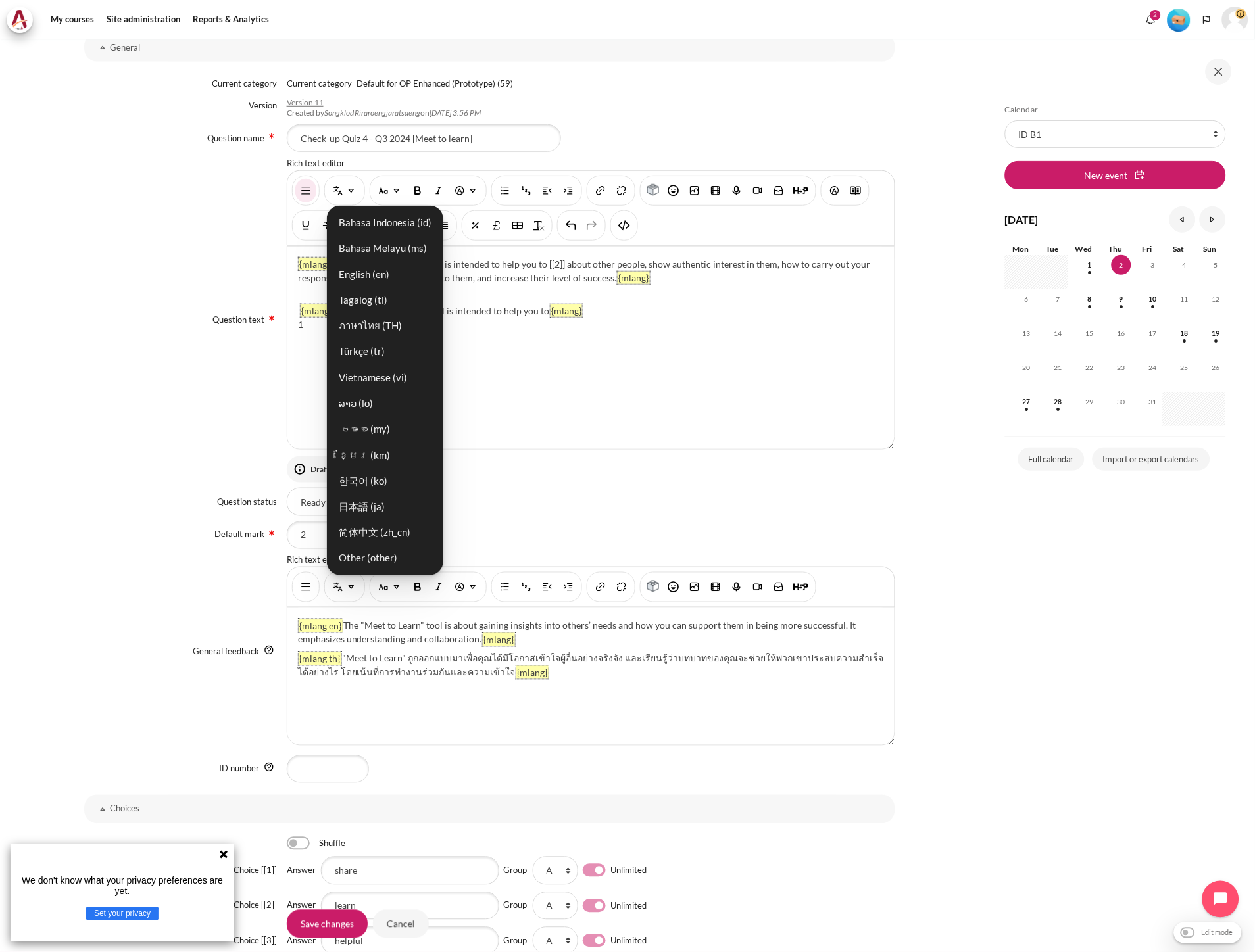
drag, startPoint x: 356, startPoint y: 219, endPoint x: 507, endPoint y: 298, distance: 170.4
click at [356, 219] on link "Bahasa Indonesia ‎(id)‎" at bounding box center [385, 222] width 108 height 23
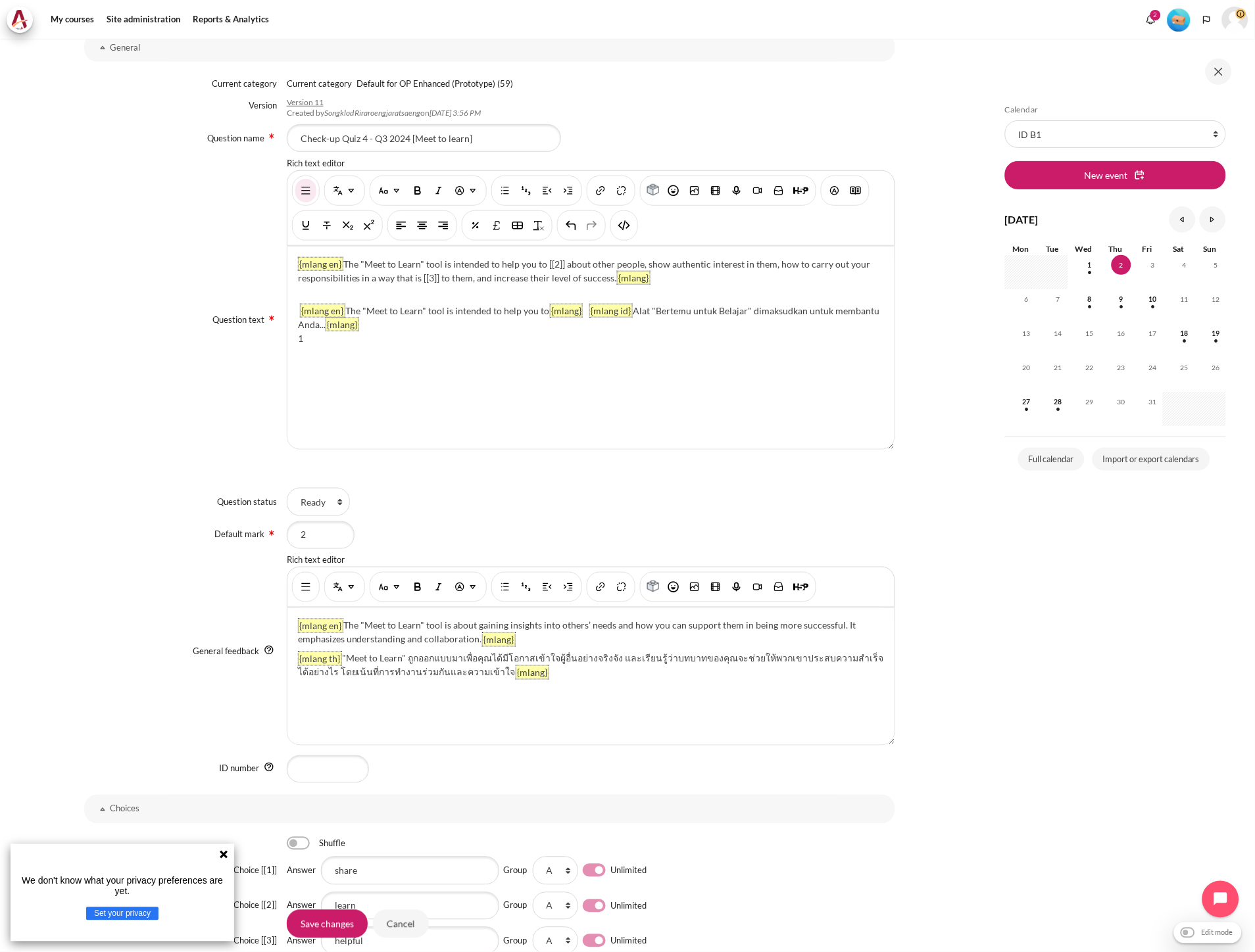
click at [400, 328] on div "{mlang en} The "Meet to Learn" tool is intended to help you to [[2]] about othe…" at bounding box center [591, 348] width 607 height 203
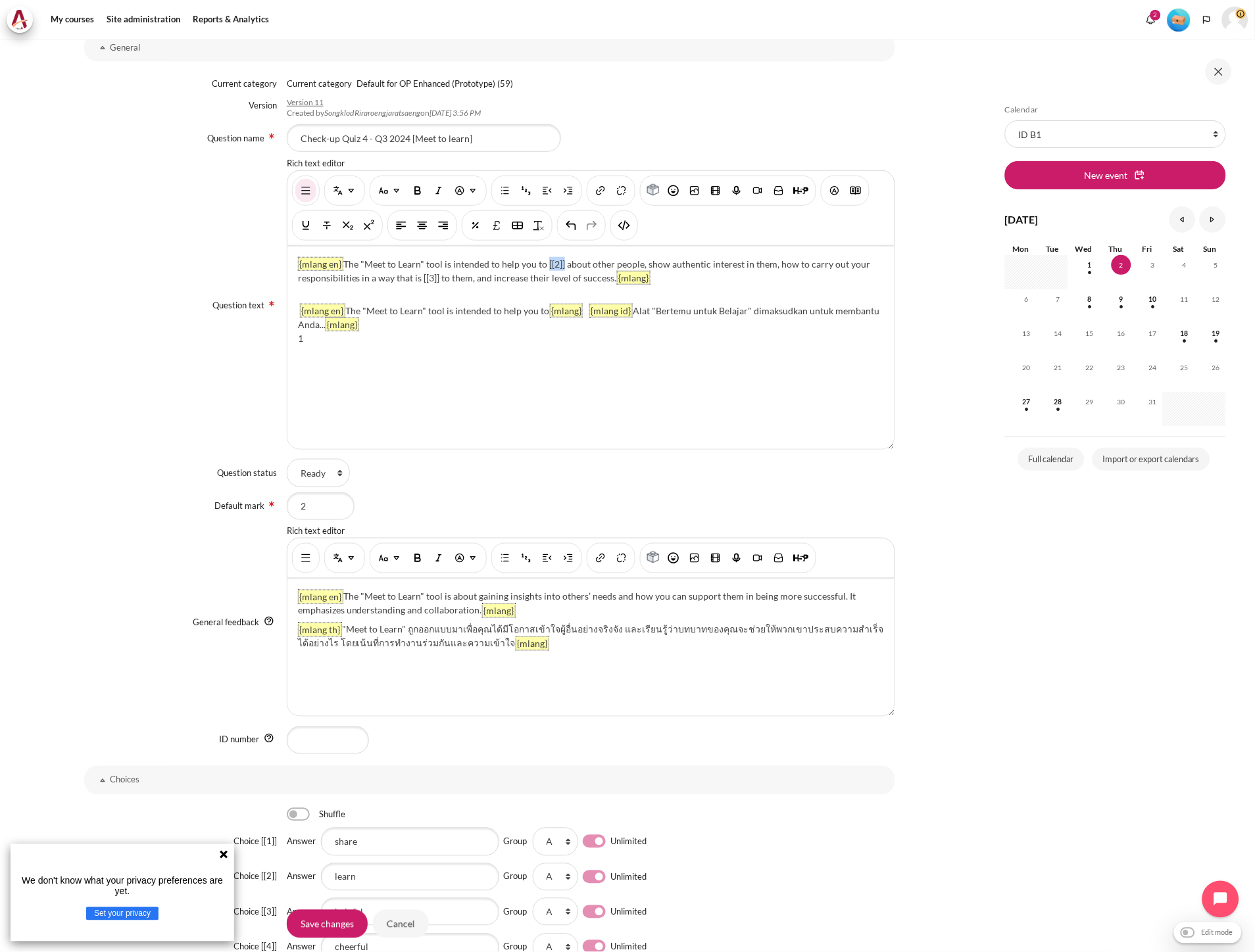
drag, startPoint x: 544, startPoint y: 263, endPoint x: 561, endPoint y: 265, distance: 17.1
click at [561, 265] on p "{mlang en} The "Meet to Learn" tool is intended to help you to [[2]] about othe…" at bounding box center [590, 271] width 587 height 27
copy p "[[2]]"
click at [417, 331] on div "{mlang en} The "Meet to Learn" tool is intended to help you to [[2]] about othe…" at bounding box center [591, 348] width 607 height 203
click at [417, 328] on div "{mlang en} The "Meet to Learn" tool is intended to help you to [[2]] about othe…" at bounding box center [591, 348] width 607 height 203
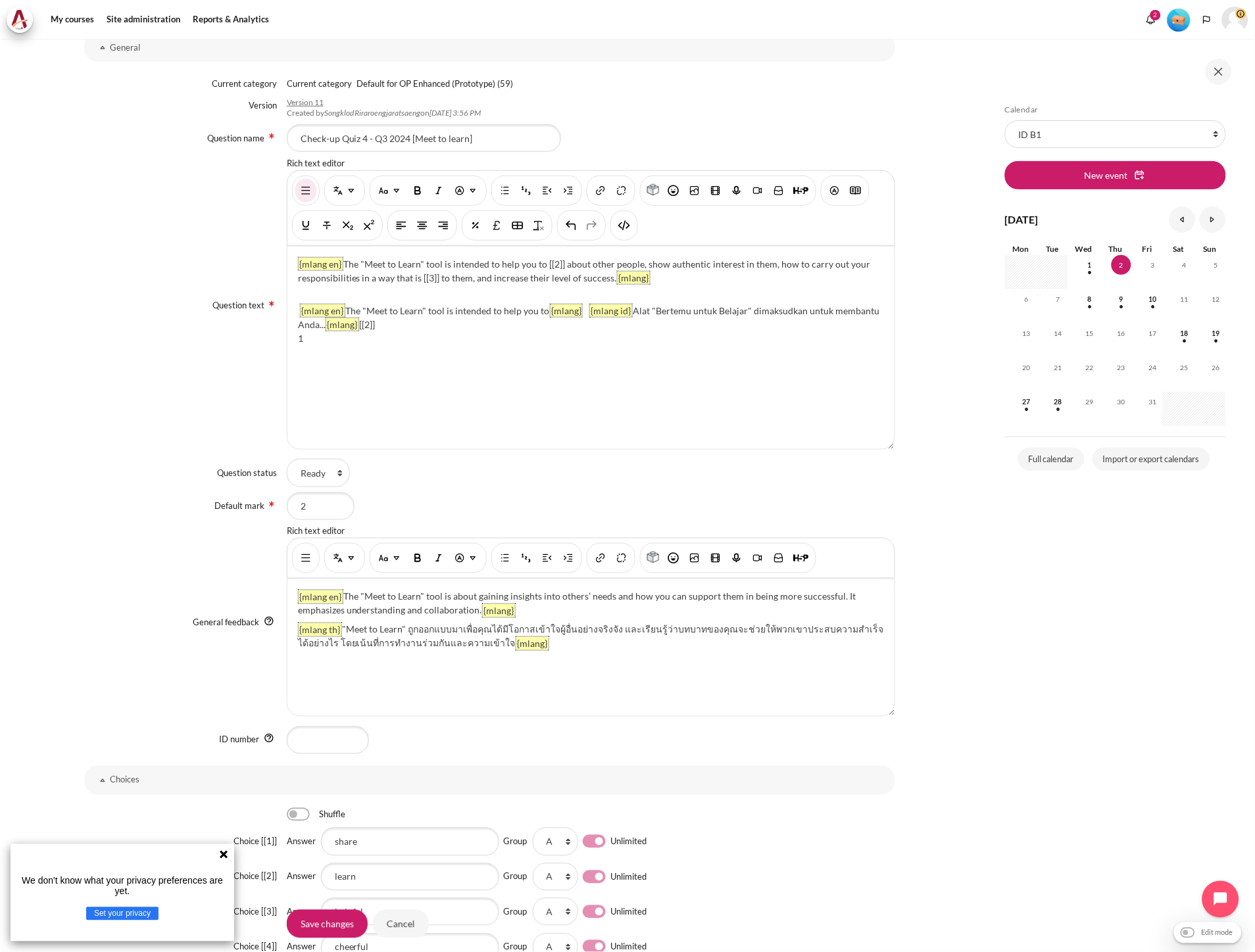
click at [368, 343] on div "{mlang en} The "Meet to Learn" tool is intended to help you to [[2]] about othe…" at bounding box center [591, 348] width 607 height 203
drag, startPoint x: 564, startPoint y: 265, endPoint x: 418, endPoint y: 283, distance: 147.1
click at [418, 283] on p "{mlang en} The "Meet to Learn" tool is intended to help you to [[2]] about othe…" at bounding box center [590, 271] width 587 height 27
copy p "about other people, show authentic interest in them, how to carry out your resp…"
click at [402, 328] on div "{mlang en} The "Meet to Learn" tool is intended to help you to [[2]] about othe…" at bounding box center [591, 348] width 607 height 203
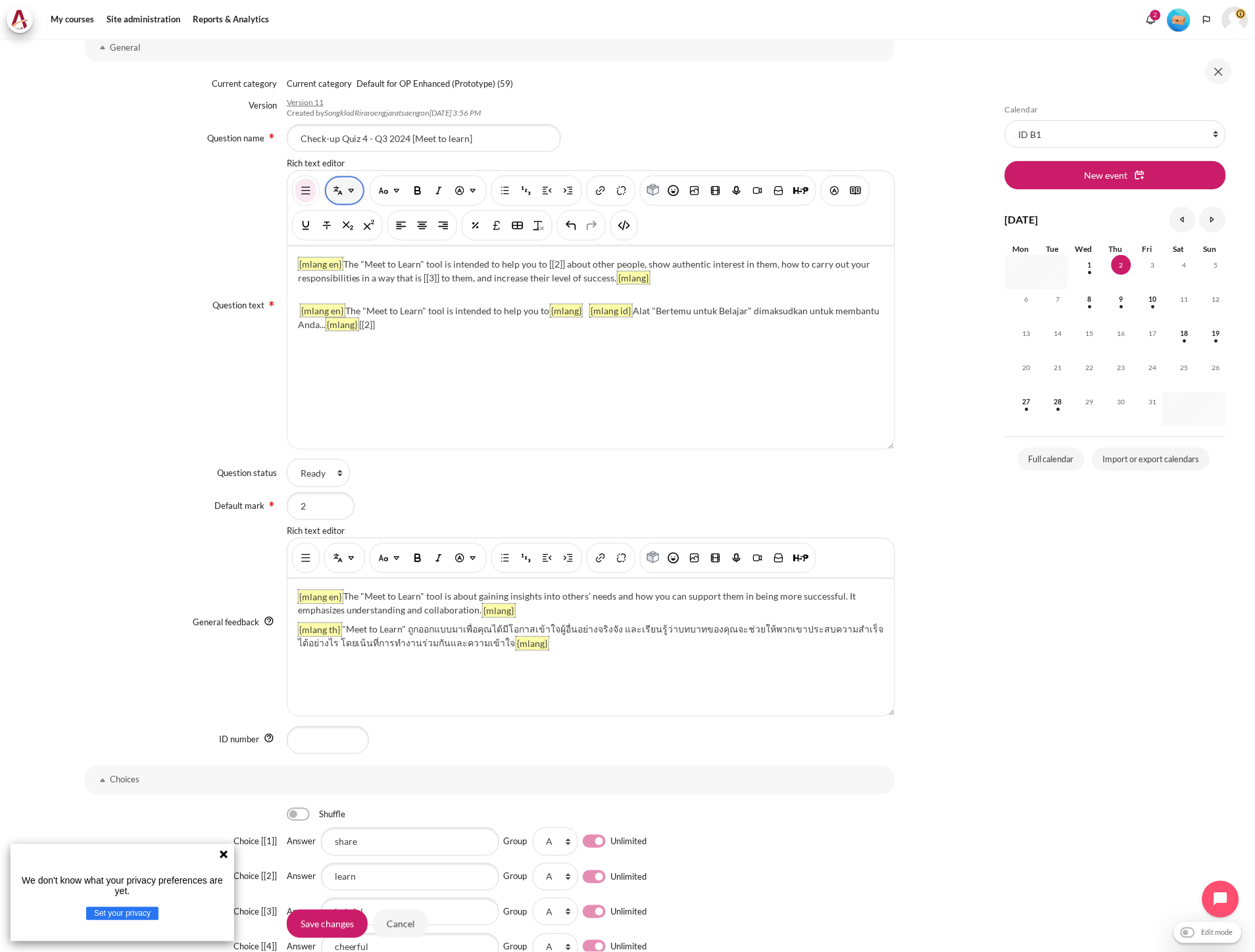
click at [340, 199] on button "Multi-Language Content (v2)" at bounding box center [344, 190] width 34 height 23
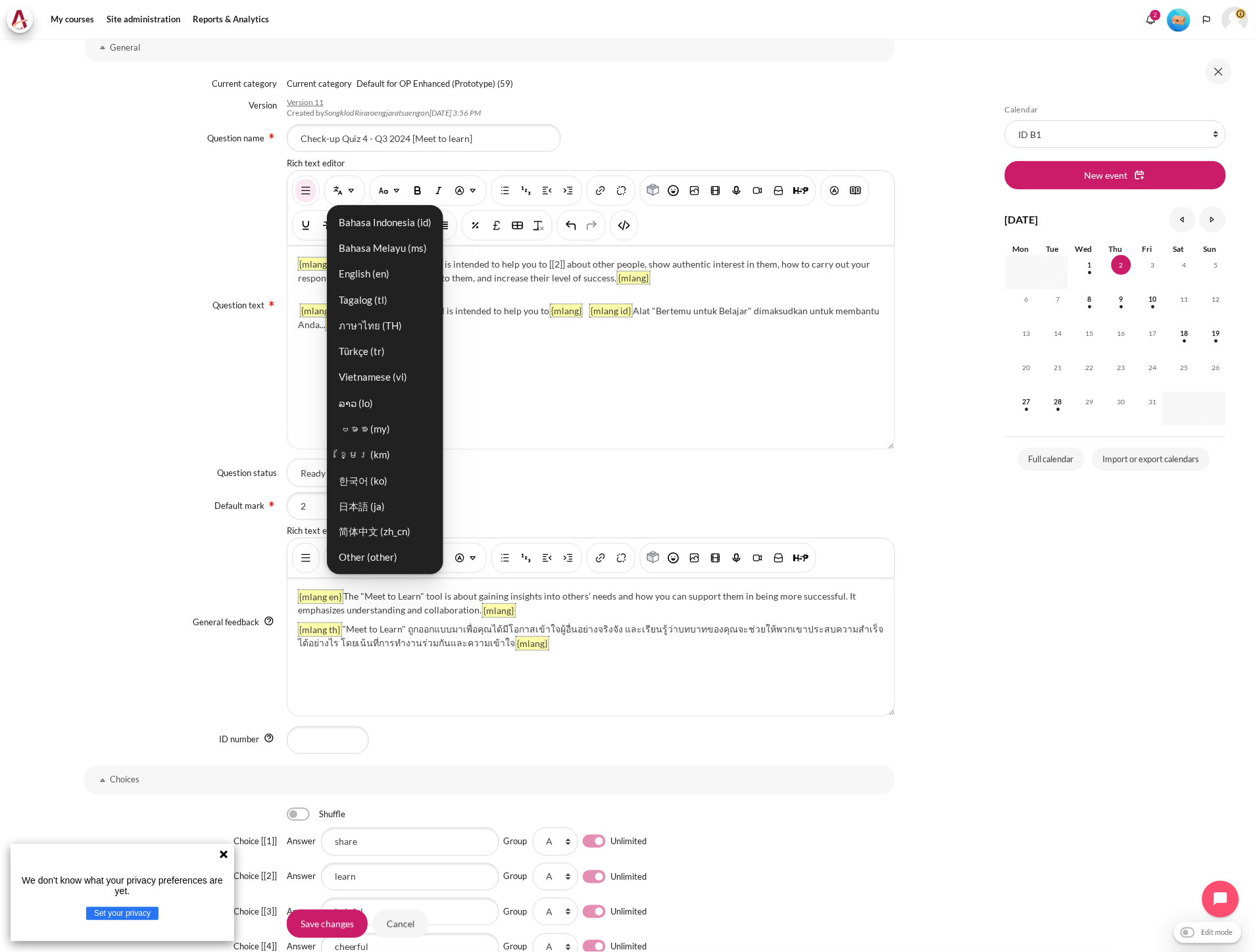
drag, startPoint x: 364, startPoint y: 269, endPoint x: 393, endPoint y: 305, distance: 46.2
click at [364, 269] on link "English ‎(en)‎" at bounding box center [385, 274] width 108 height 23
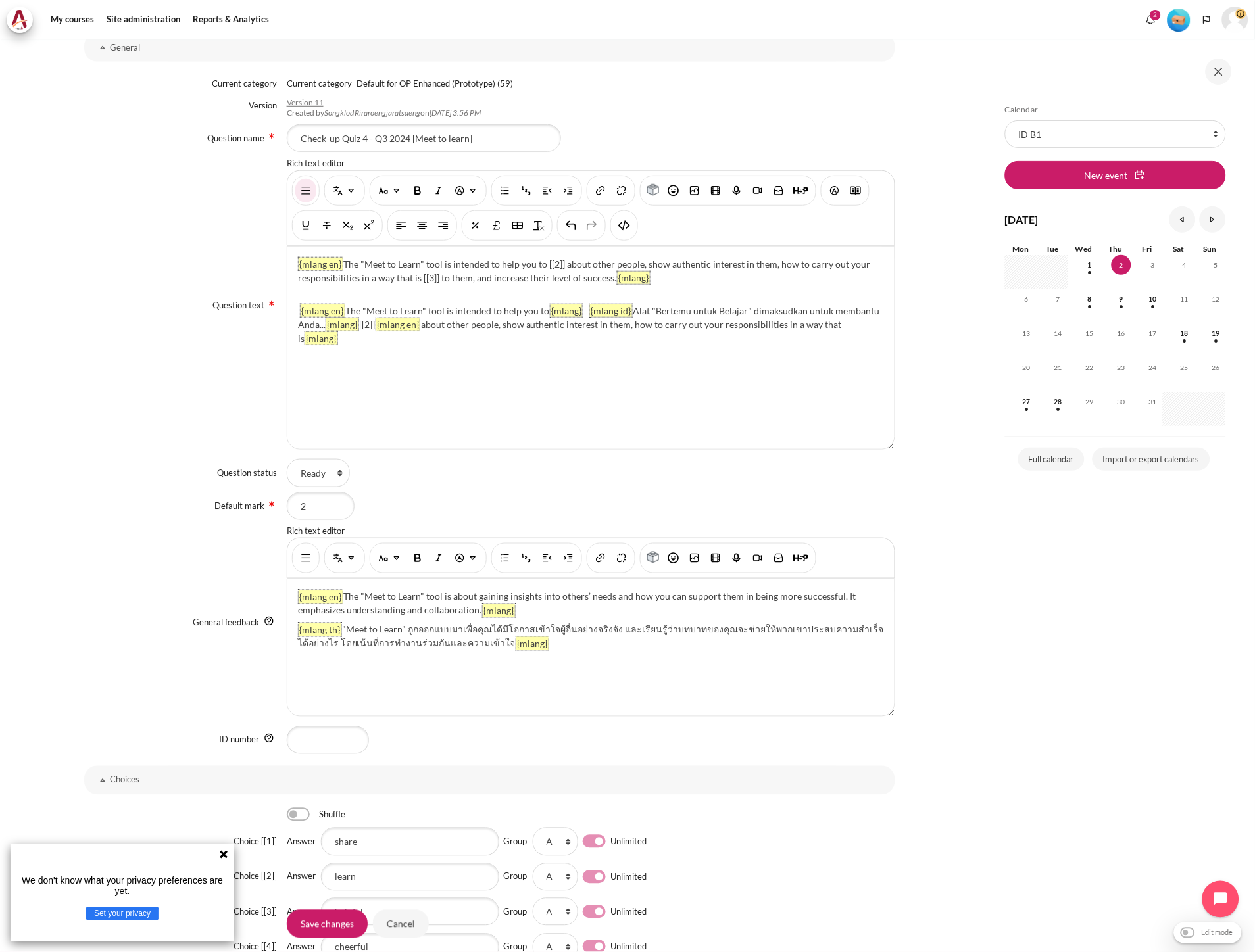
click at [490, 339] on div "{mlang en} The "Meet to Learn" tool is intended to help you to [[2]] about othe…" at bounding box center [591, 348] width 607 height 203
click at [346, 185] on img "Multi-Language Content (v2)" at bounding box center [350, 190] width 13 height 13
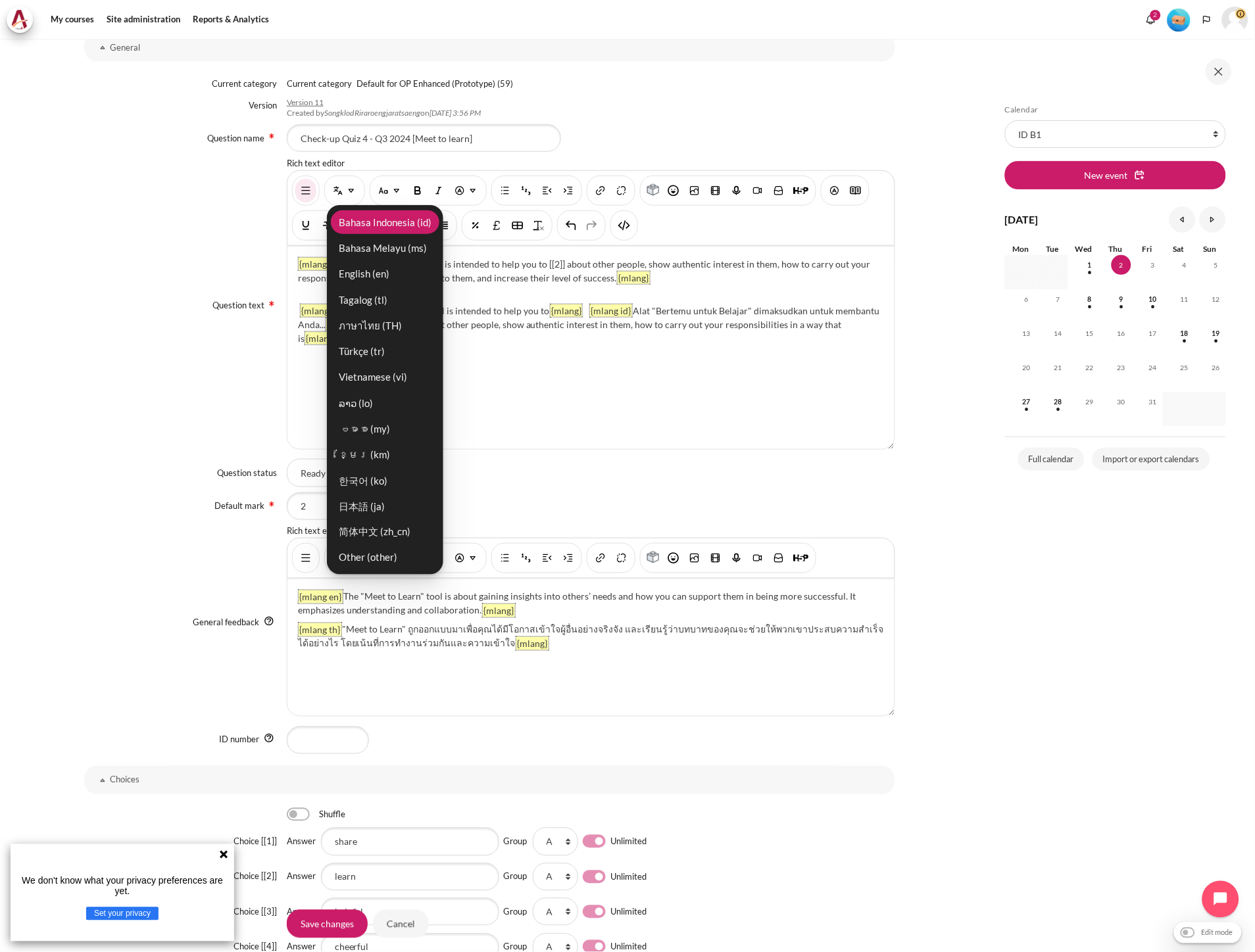
click at [379, 224] on link "Bahasa Indonesia ‎(id)‎" at bounding box center [385, 222] width 108 height 23
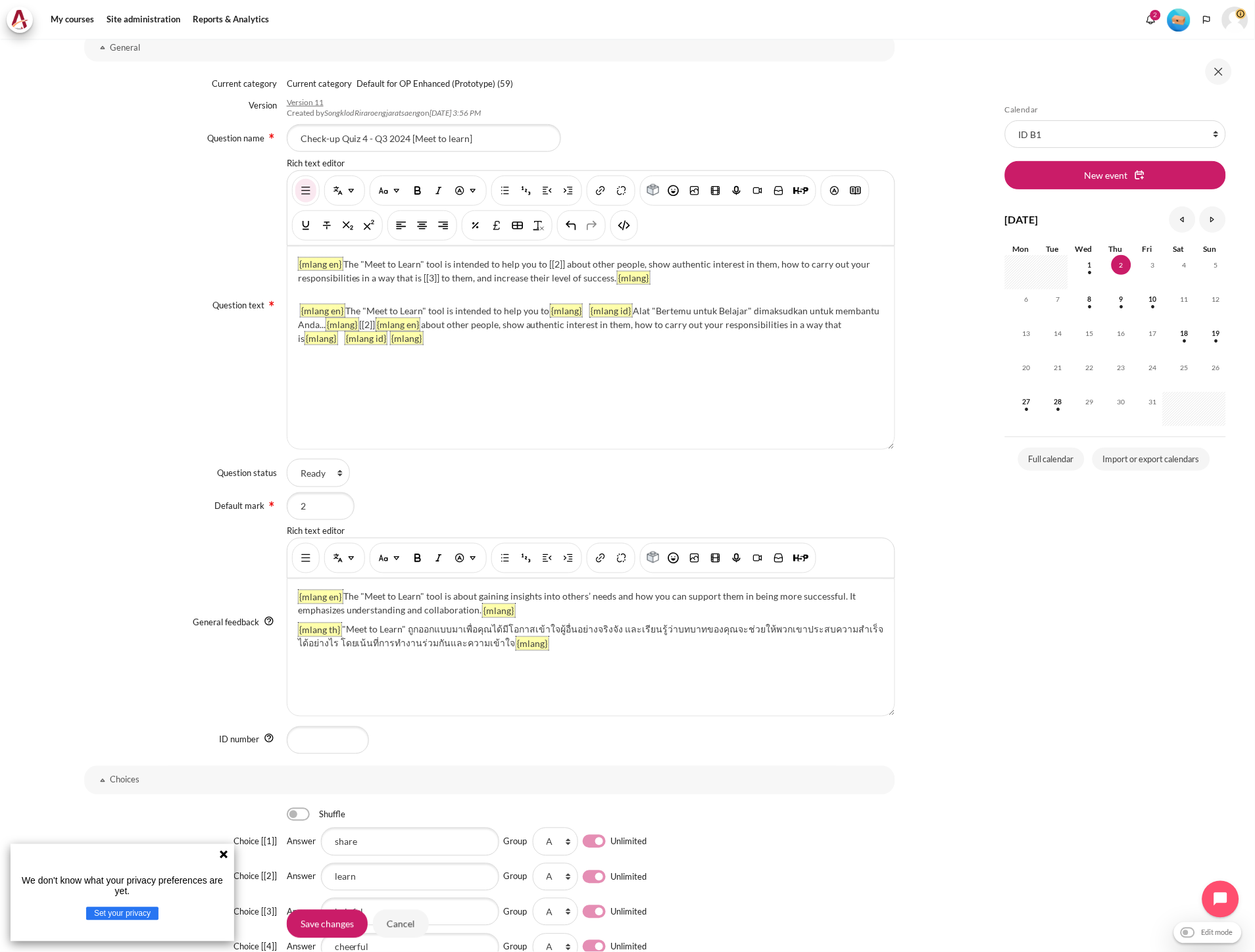
click at [450, 337] on div "{mlang en} The "Meet to Learn" tool is intended to help you to [[2]] about othe…" at bounding box center [591, 348] width 607 height 203
click at [441, 360] on div "{mlang en} The "Meet to Learn" tool is intended to help you to [[2]] about othe…" at bounding box center [591, 348] width 607 height 203
drag, startPoint x: 419, startPoint y: 278, endPoint x: 437, endPoint y: 278, distance: 18.0
click at [437, 278] on p "{mlang en} The "Meet to Learn" tool is intended to help you to [[2]] about othe…" at bounding box center [590, 271] width 587 height 27
copy p "[[3]]"
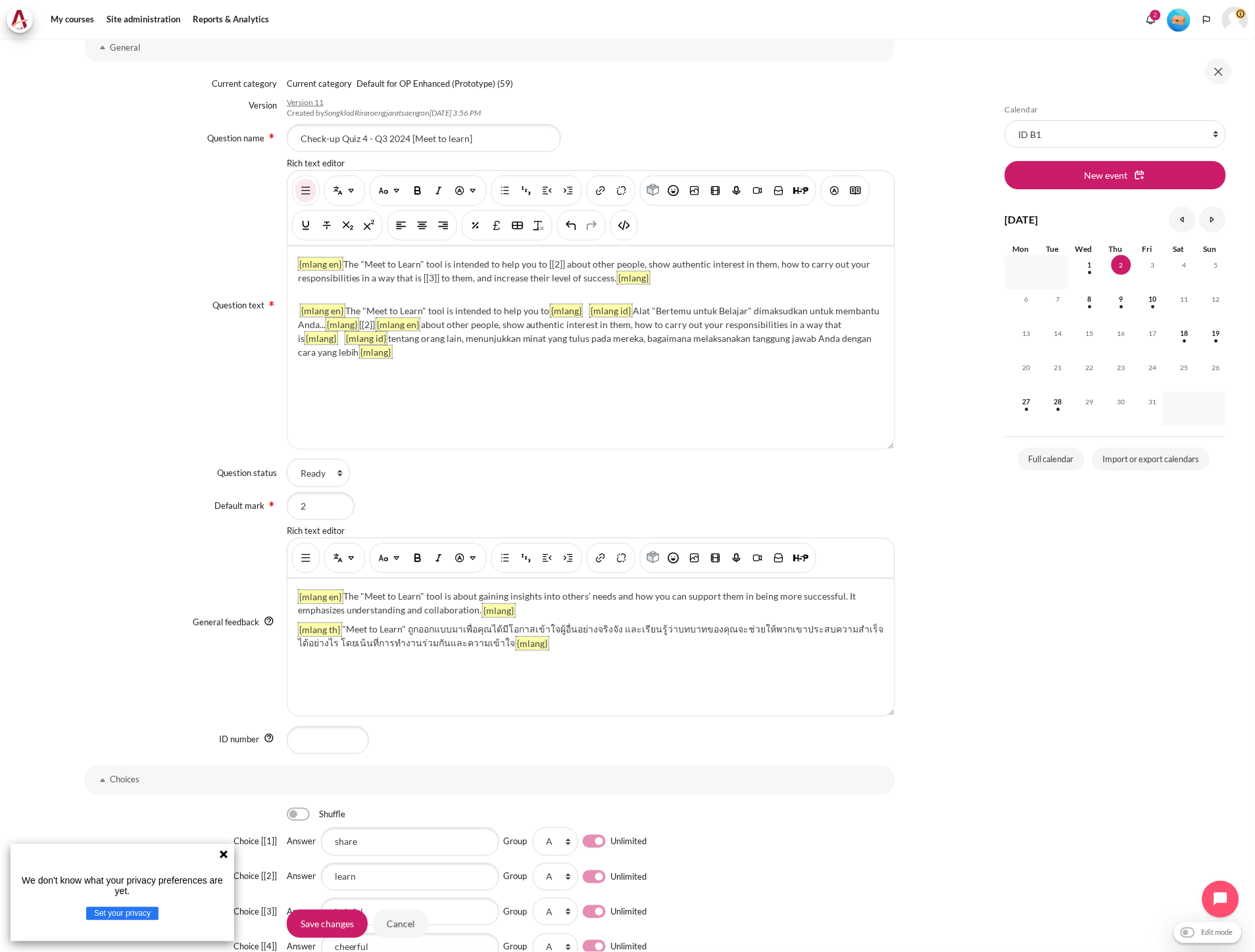
click at [426, 353] on div "{mlang en} The "Meet to Learn" tool is intended to help you to [[2]] about othe…" at bounding box center [591, 348] width 607 height 203
drag, startPoint x: 437, startPoint y: 281, endPoint x: 609, endPoint y: 283, distance: 172.0
click at [609, 283] on p "{mlang en} The "Meet to Learn" tool is intended to help you to [[2]] about othe…" at bounding box center [590, 271] width 587 height 27
copy p "to them, and increase their level of success."
click at [437, 356] on div "{mlang en} The "Meet to Learn" tool is intended to help you to [[2]] about othe…" at bounding box center [591, 348] width 607 height 203
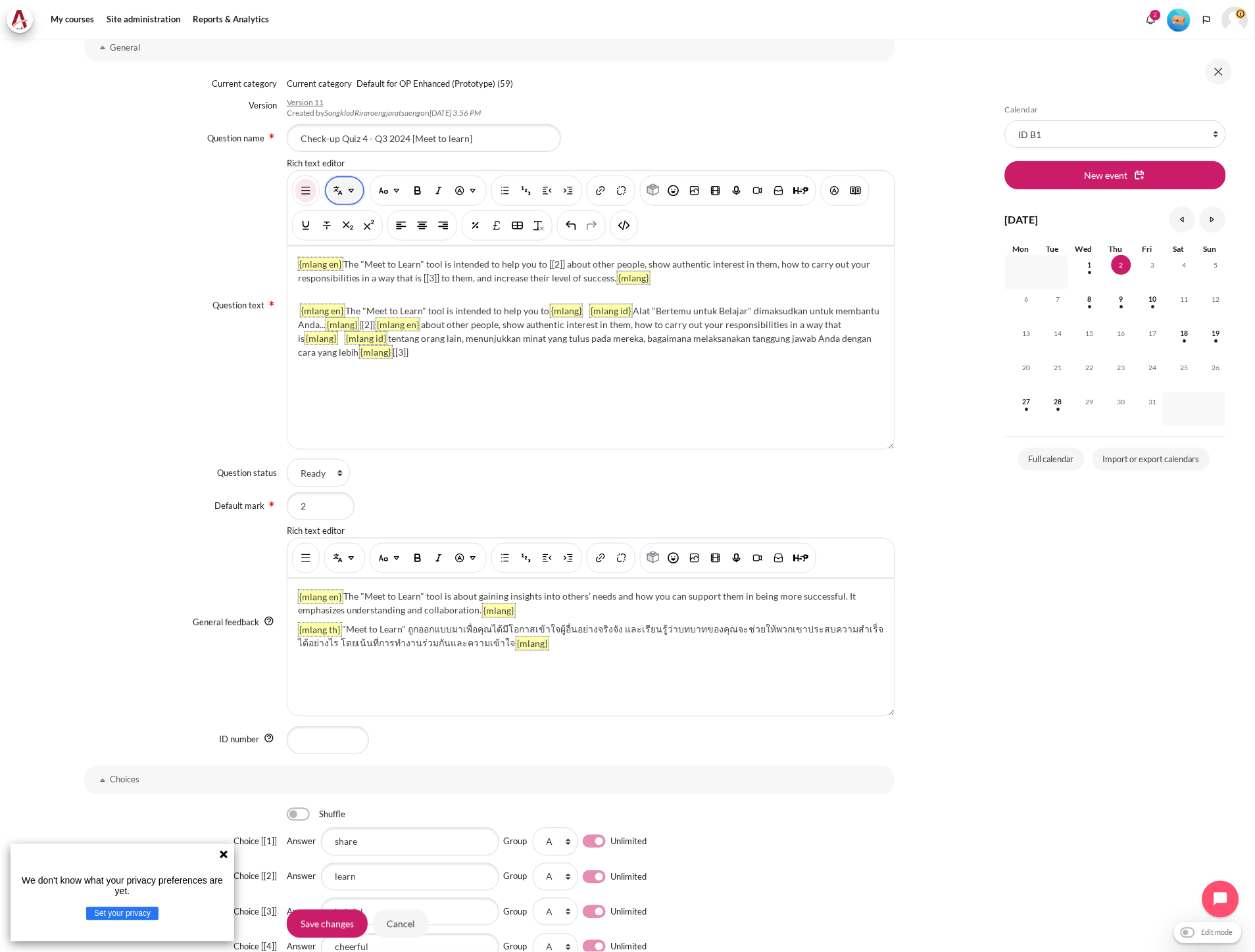
click at [344, 195] on img "Multi-Language Content (v2)" at bounding box center [350, 190] width 13 height 13
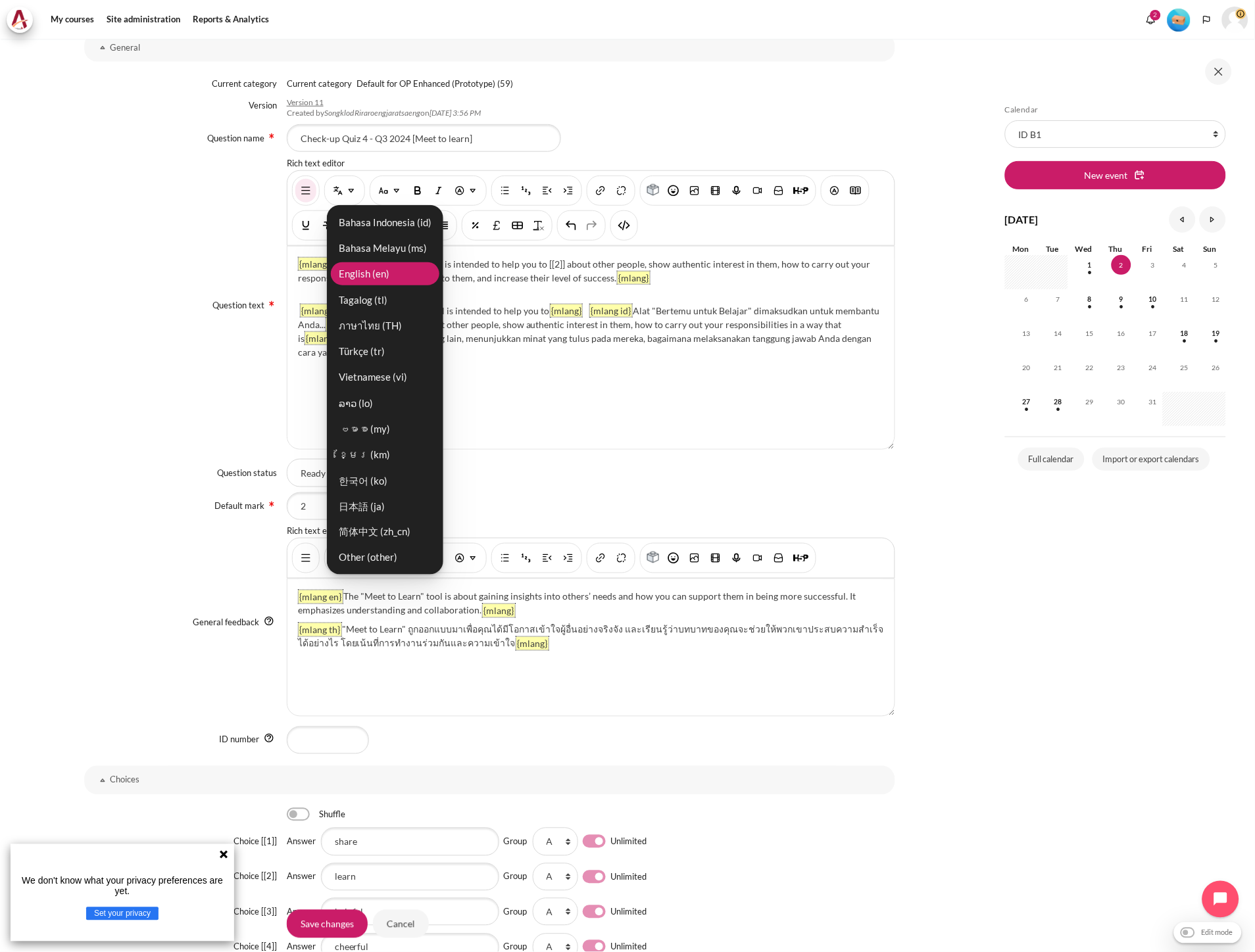
click at [372, 278] on link "English ‎(en)‎" at bounding box center [385, 274] width 108 height 23
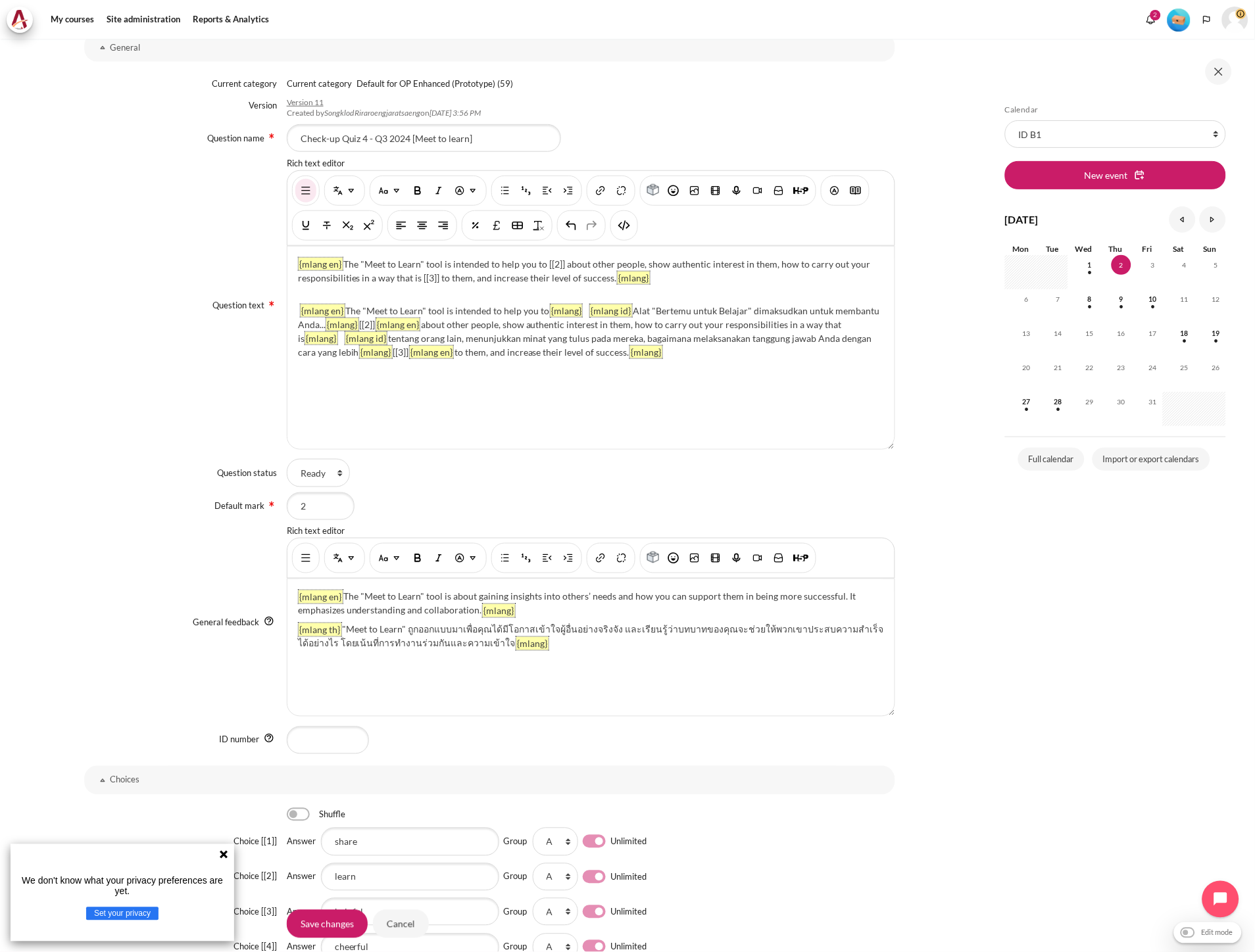
click at [752, 357] on div "{mlang en} The "Meet to Learn" tool is intended to help you to [[2]] about othe…" at bounding box center [591, 348] width 607 height 203
click at [341, 191] on img "Multi-Language Content (v2)" at bounding box center [338, 190] width 13 height 13
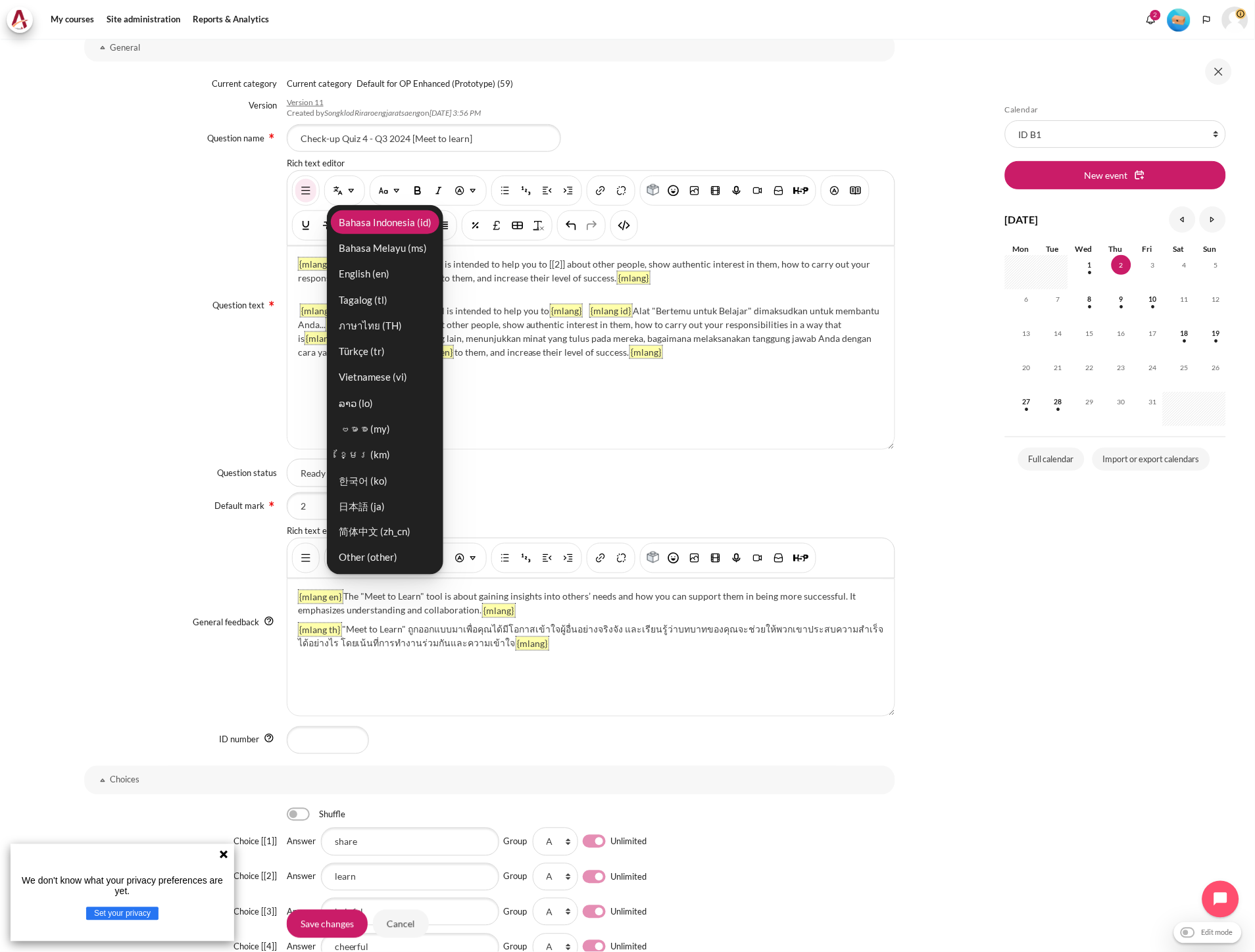
click at [369, 231] on link "Bahasa Indonesia ‎(id)‎" at bounding box center [385, 222] width 108 height 23
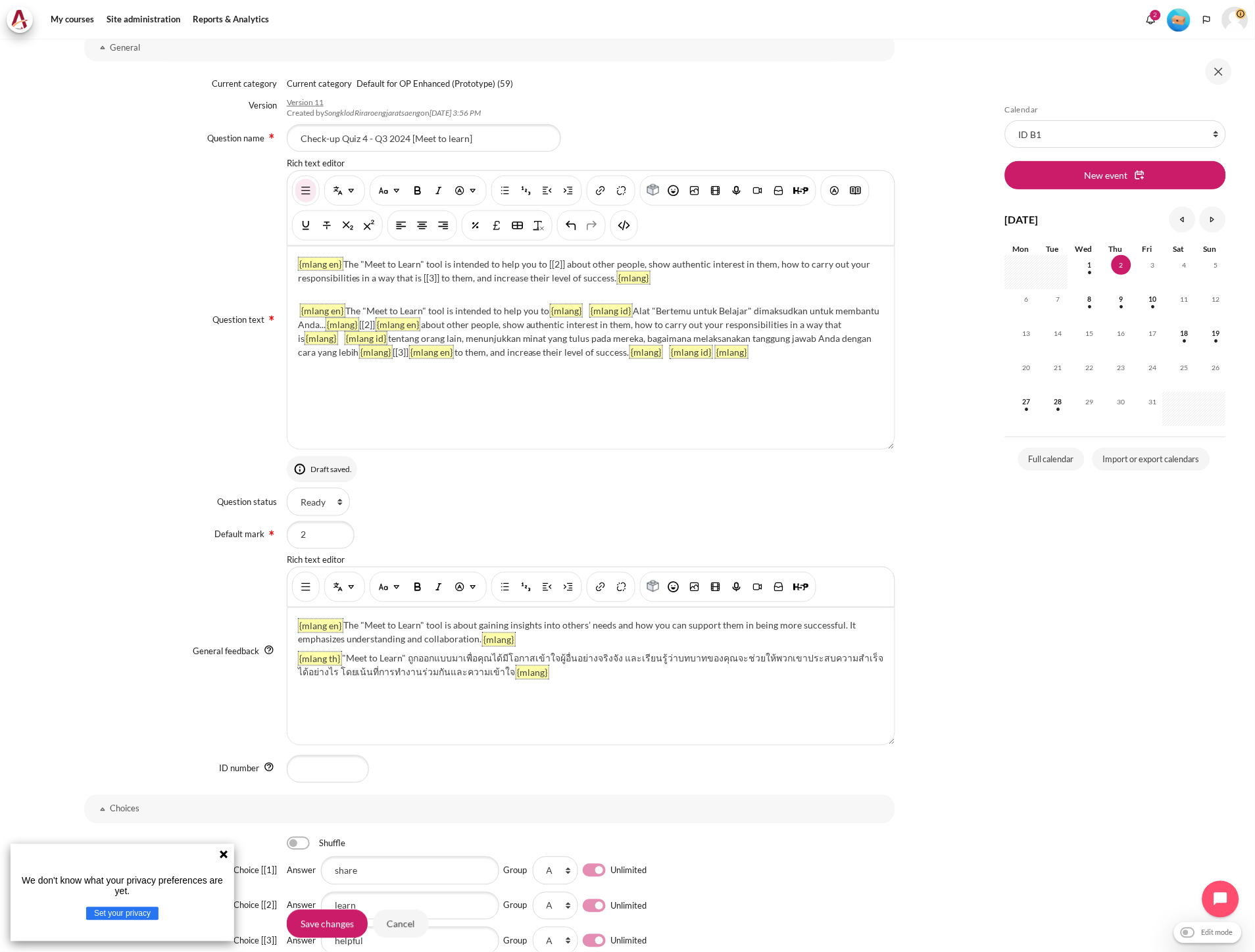
click at [768, 354] on div "{mlang en} The "Meet to Learn" tool is intended to help you to [[2]] about othe…" at bounding box center [591, 348] width 607 height 203
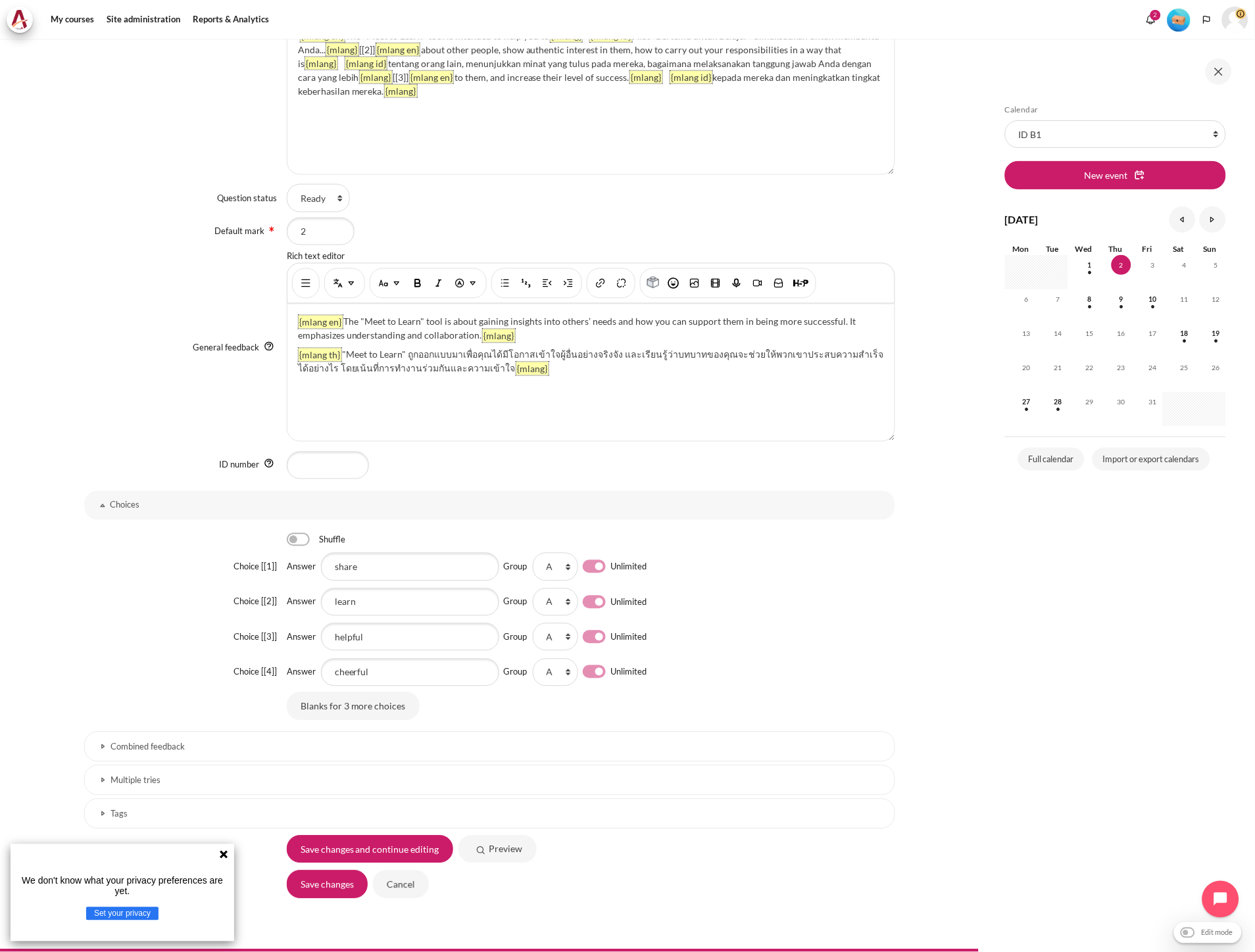
scroll to position [525, 0]
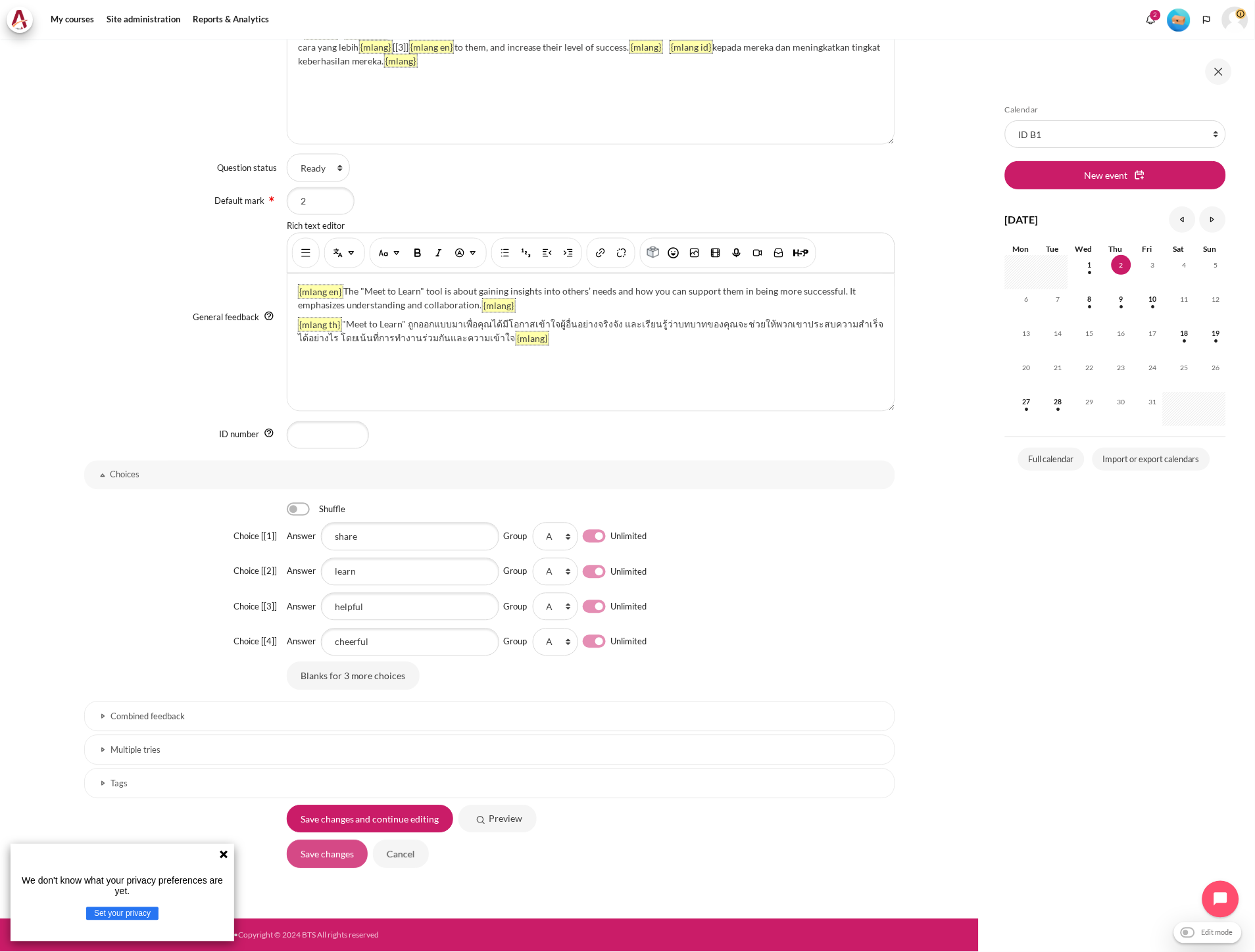
click at [328, 850] on input "Save changes" at bounding box center [327, 853] width 81 height 27
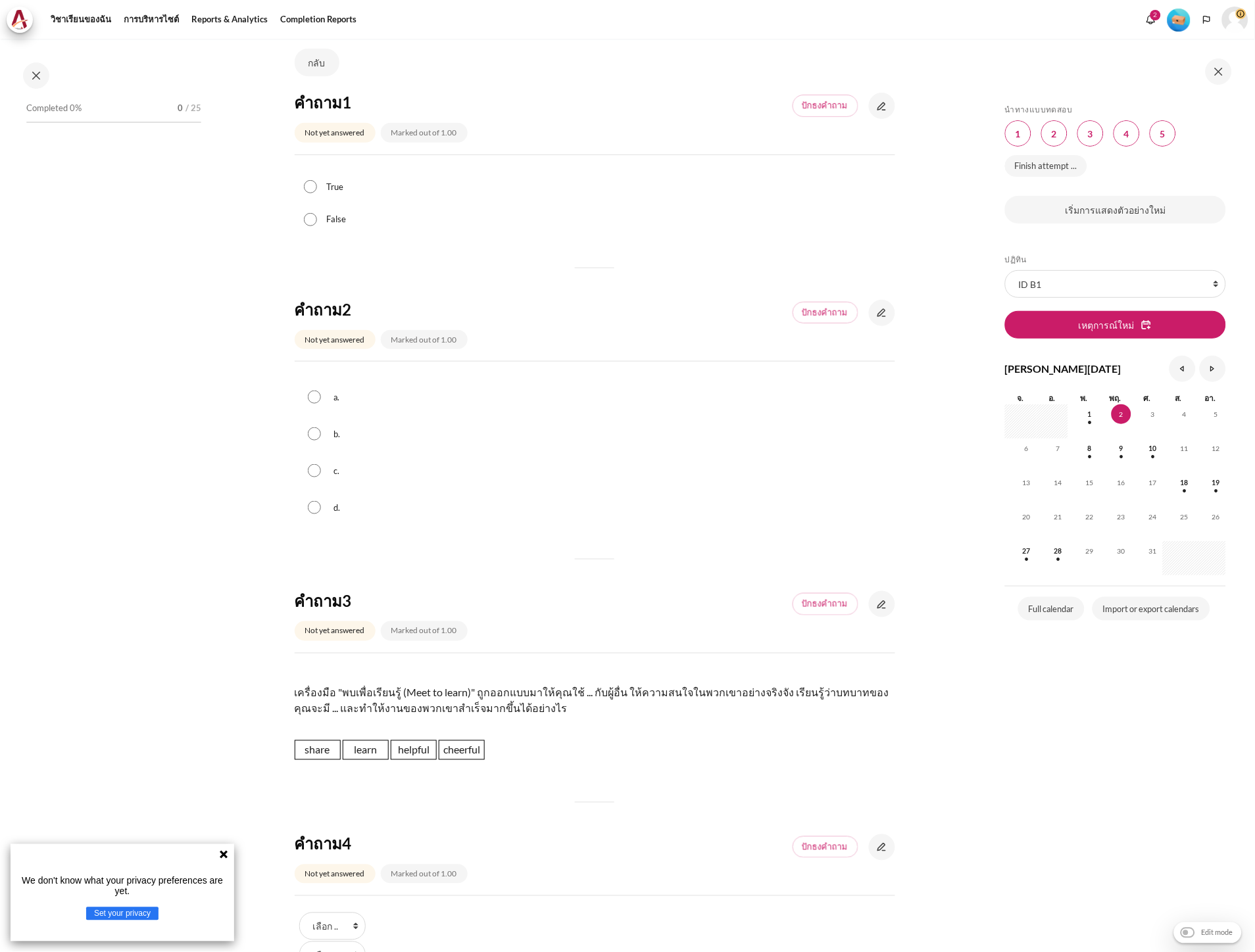
scroll to position [218, 0]
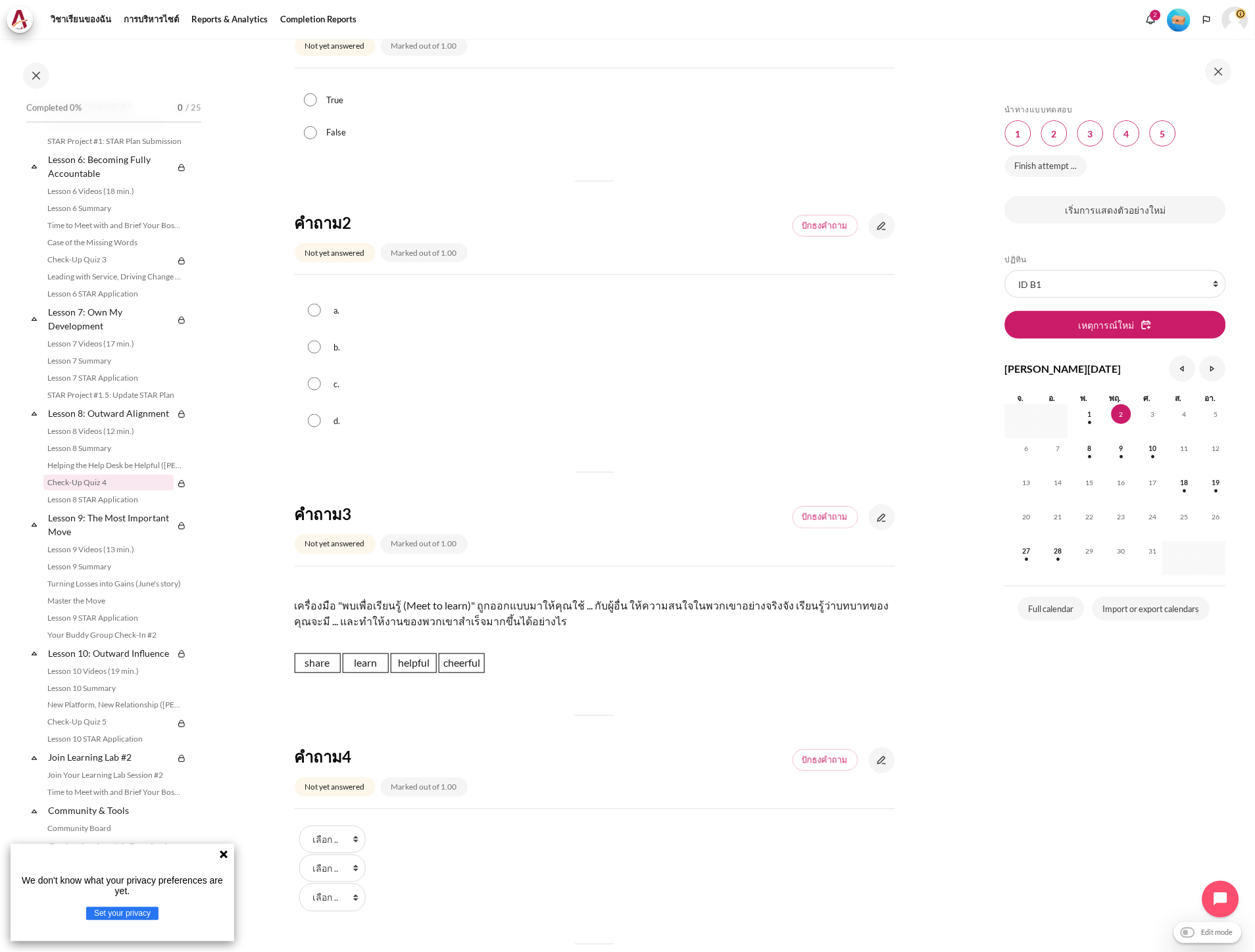
click at [491, 599] on p "เครื่องมือ "พบเพื่อเรียนรู้ (Meet to learn)" ถูกออกแบบมาให้คุณใช้ ... กับผู้อื่…" at bounding box center [594, 614] width 600 height 31
drag, startPoint x: 322, startPoint y: 666, endPoint x: 569, endPoint y: 607, distance: 253.9
click at [568, 610] on div "รายละเอียดคำถาม เครื่องมือ "พบเพื่อเรียนรู้ (Meet to learn)" ถูกออกแบบมาให้คุณใ…" at bounding box center [594, 631] width 600 height 103
click at [321, 666] on span "share" at bounding box center [317, 663] width 46 height 20
drag, startPoint x: 318, startPoint y: 666, endPoint x: 558, endPoint y: 587, distance: 252.7
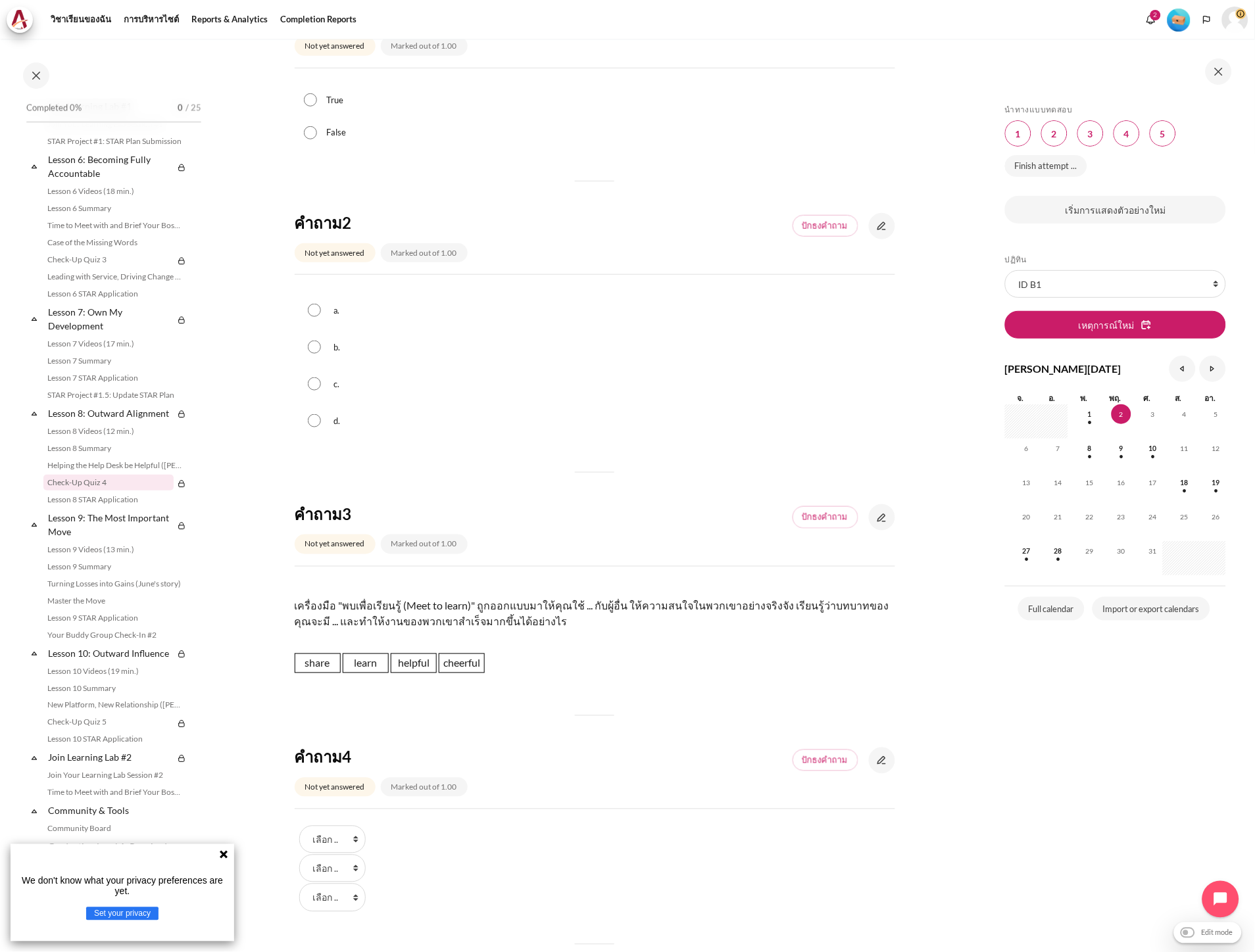
click at [556, 588] on div "รายละเอียดคำถาม เครื่องมือ "พบเพื่อเรียนรู้ (Meet to learn)" ถูกออกแบบมาให้คุณใ…" at bounding box center [594, 631] width 600 height 103
drag, startPoint x: 450, startPoint y: 664, endPoint x: 515, endPoint y: 574, distance: 111.0
click at [516, 574] on div "คำถาม 3 Not yet answered Marked out of 1.00 ปักธงคำถาม รายละเอียดคำถาม เครื่องม…" at bounding box center [594, 593] width 600 height 180
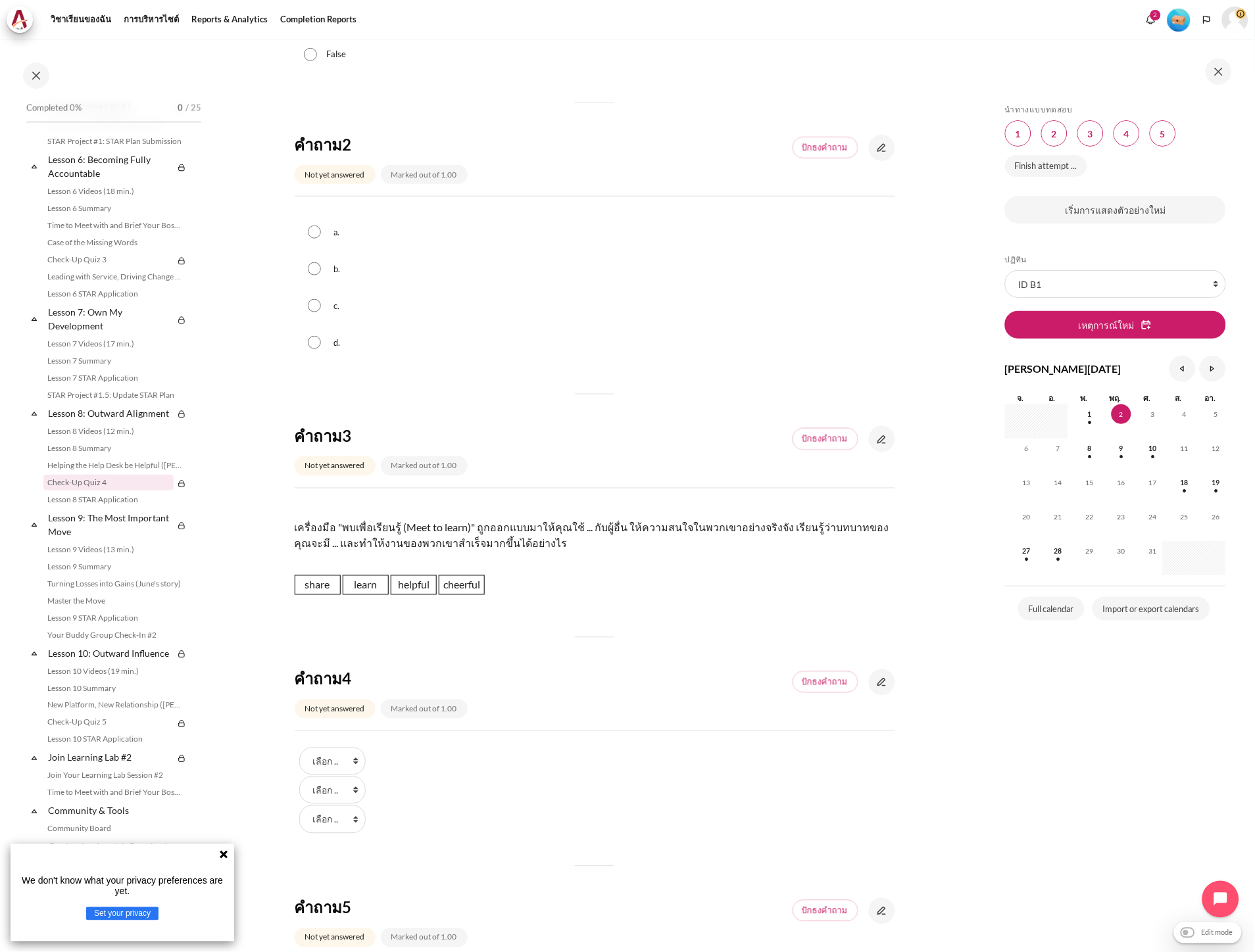
scroll to position [541, 0]
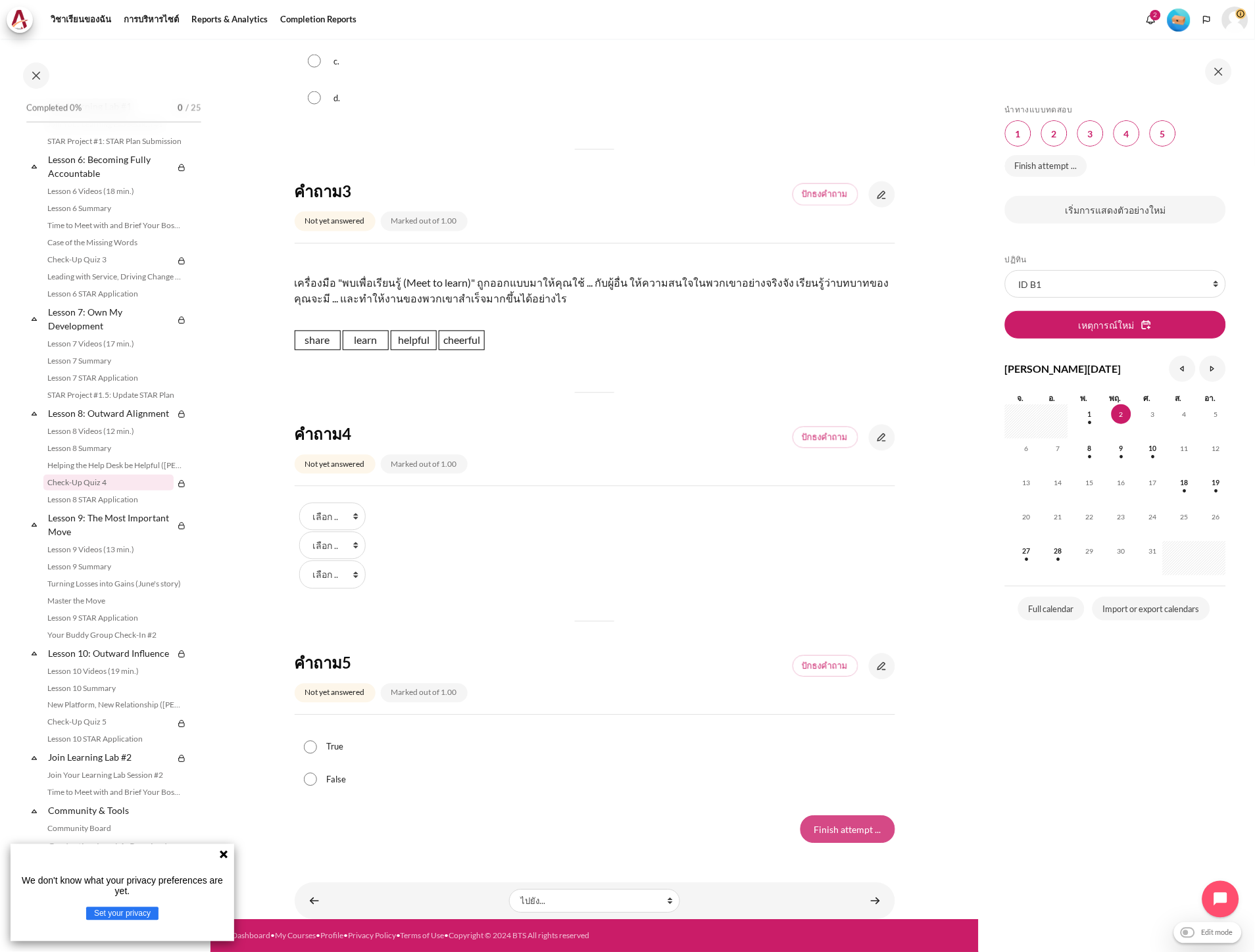
click at [833, 827] on input "Finish attempt ..." at bounding box center [847, 829] width 95 height 27
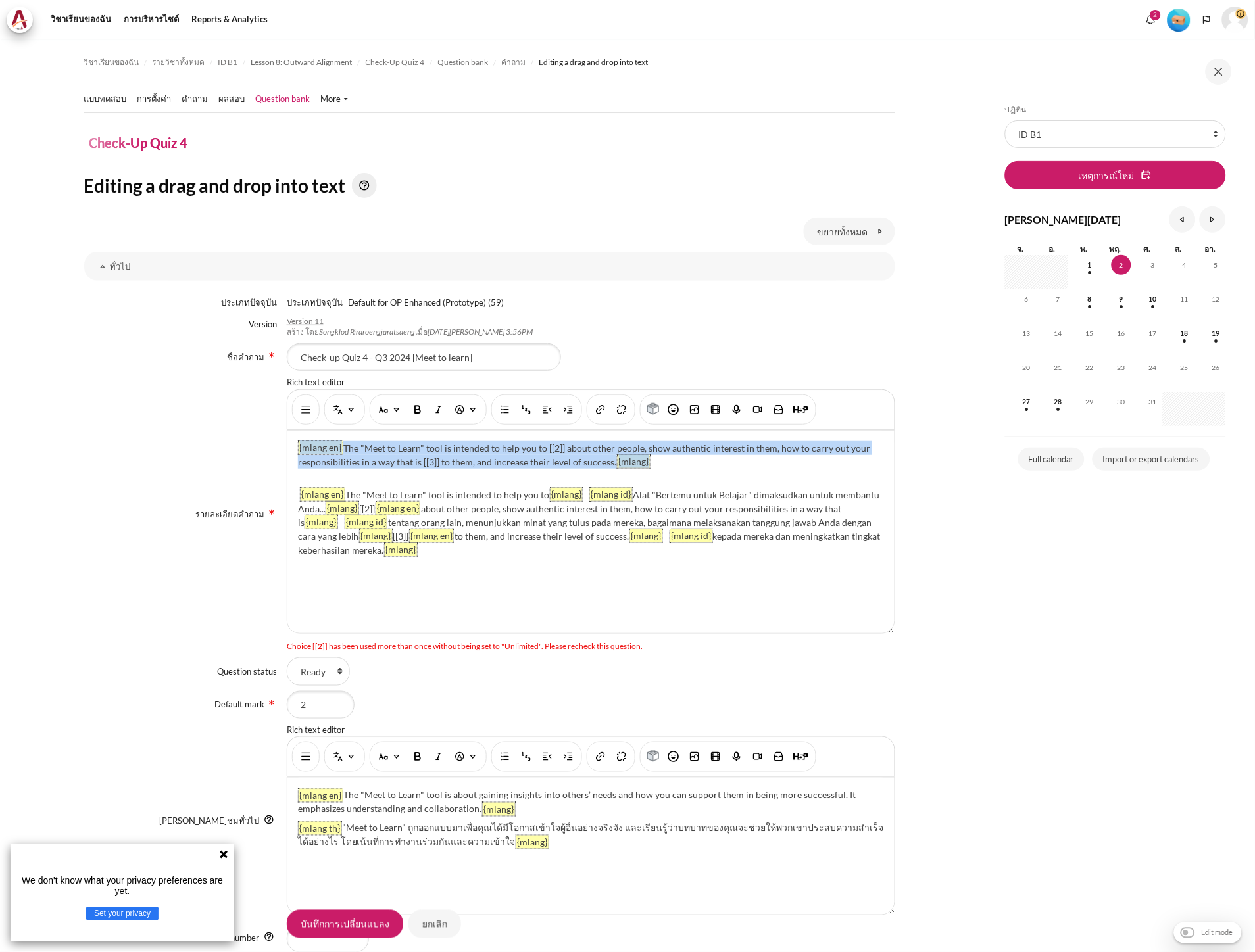
drag, startPoint x: 670, startPoint y: 467, endPoint x: 242, endPoint y: 437, distance: 429.1
click at [242, 437] on div "รายละเอียดคำถาม Rich text editor {mlang en} The "Meet to Learn" tool is intende…" at bounding box center [489, 514] width 811 height 276
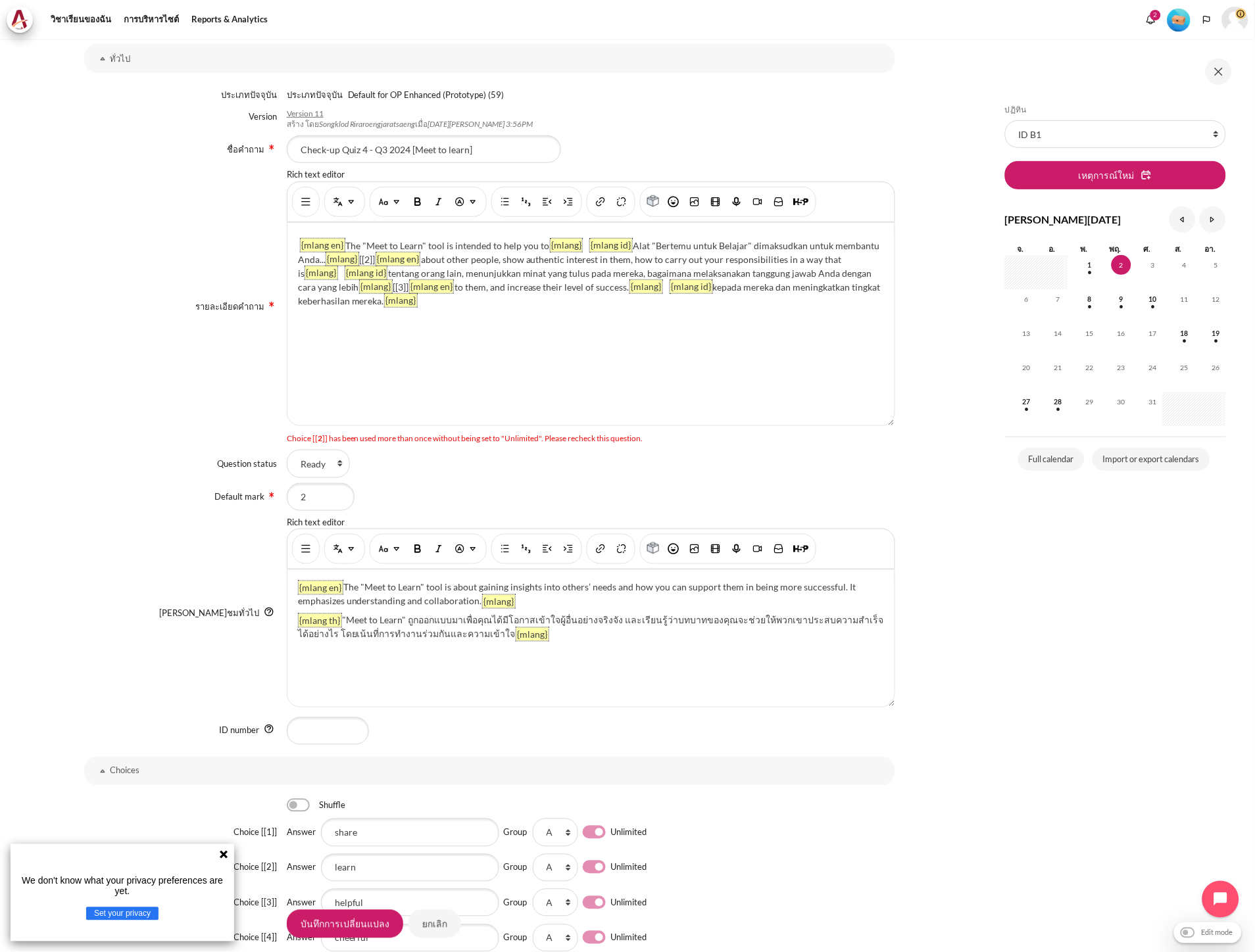
scroll to position [504, 0]
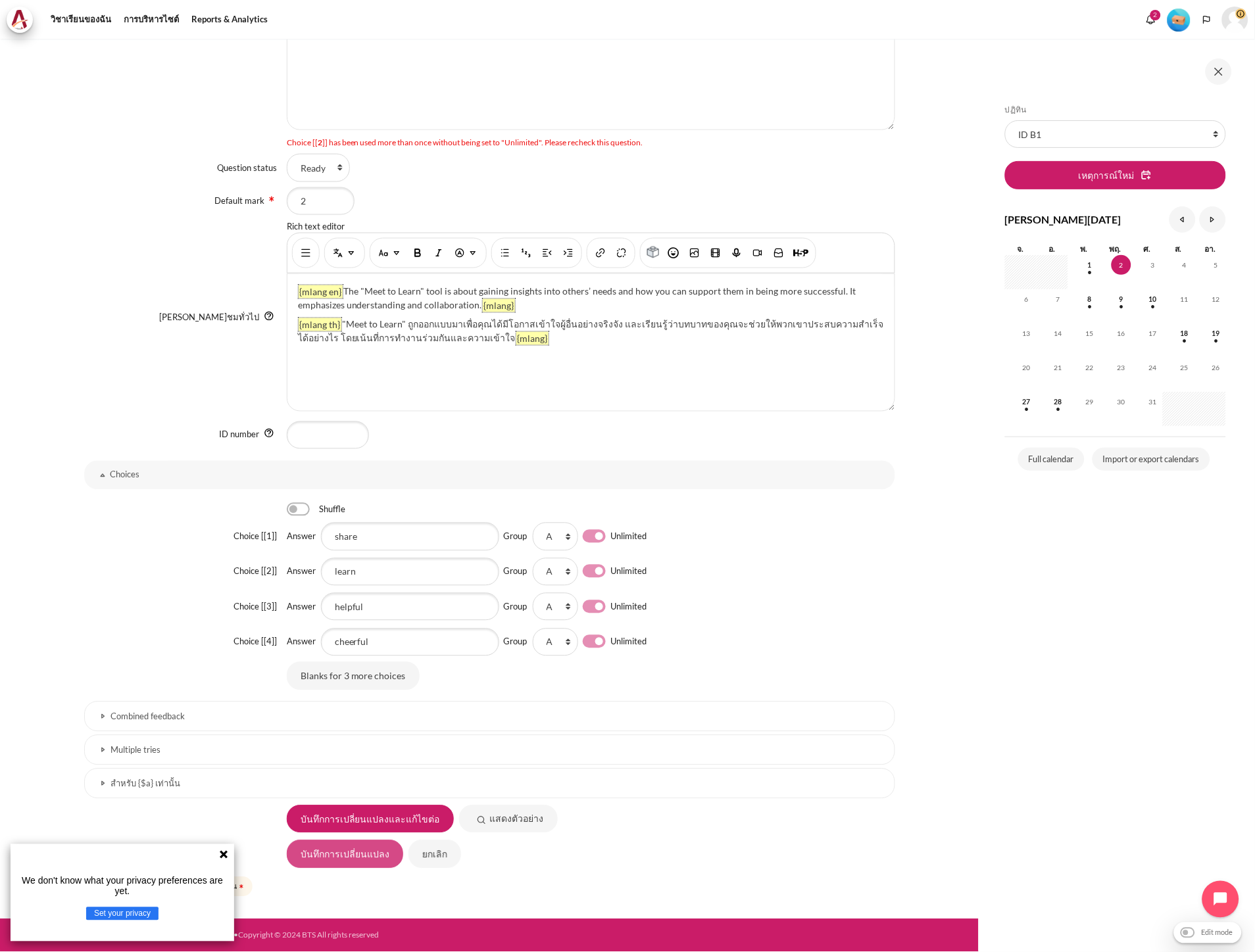
click at [346, 856] on input "บันทึกการเปลี่ยนแปลง" at bounding box center [344, 853] width 116 height 27
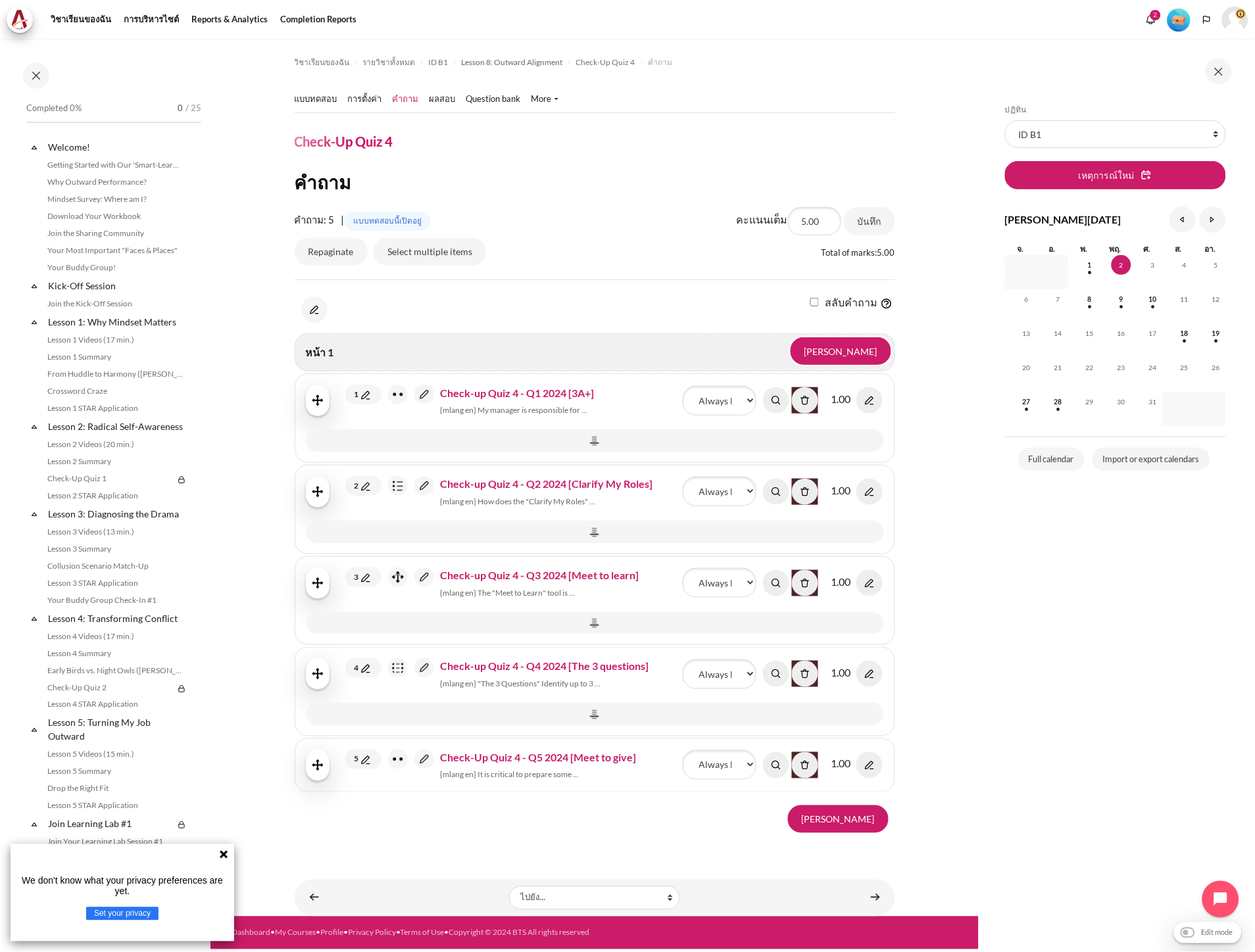
scroll to position [718, 0]
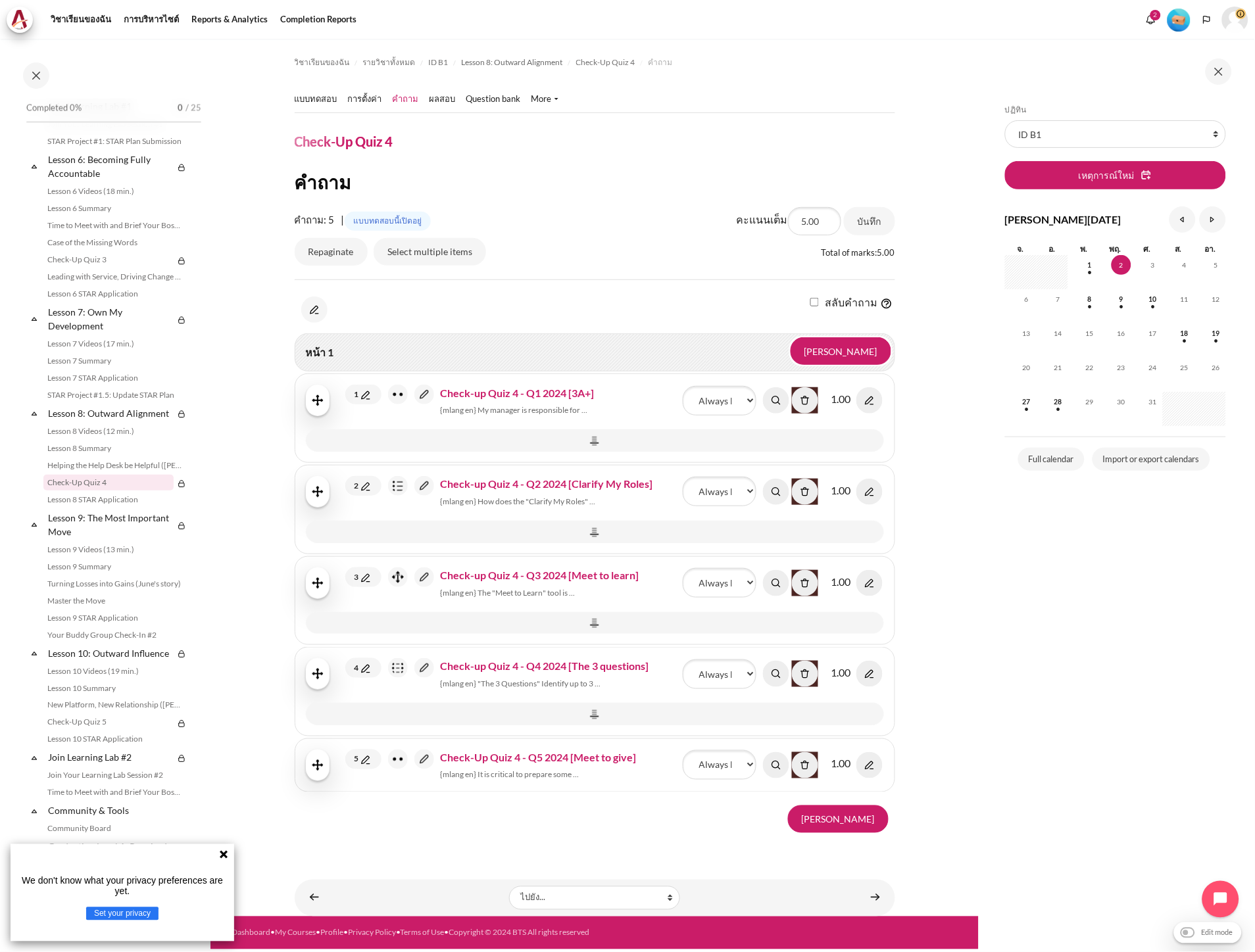
click at [360, 576] on img "เนื้อหา" at bounding box center [365, 577] width 13 height 13
click at [430, 575] on img "เนื้อหา" at bounding box center [425, 577] width 20 height 20
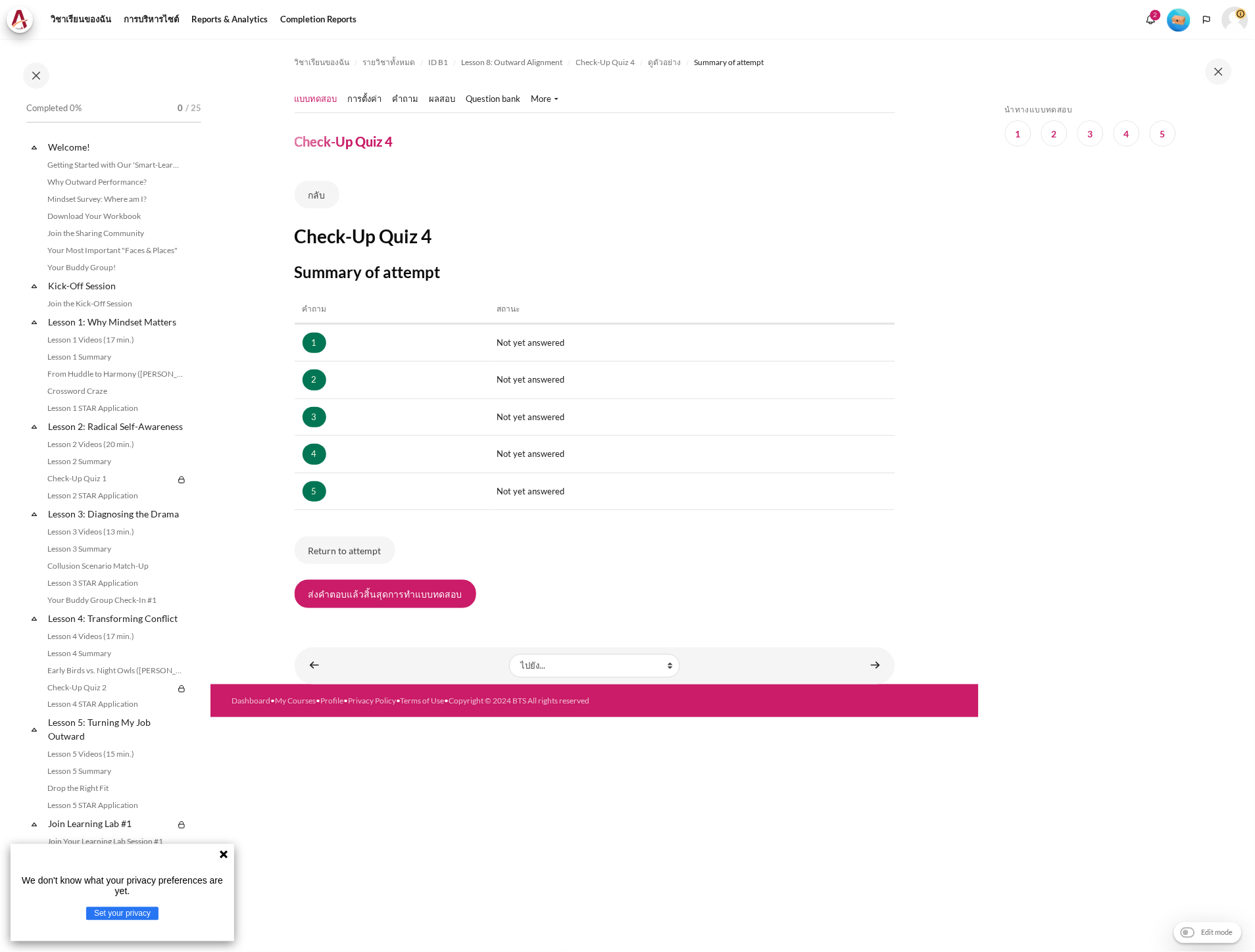
scroll to position [718, 0]
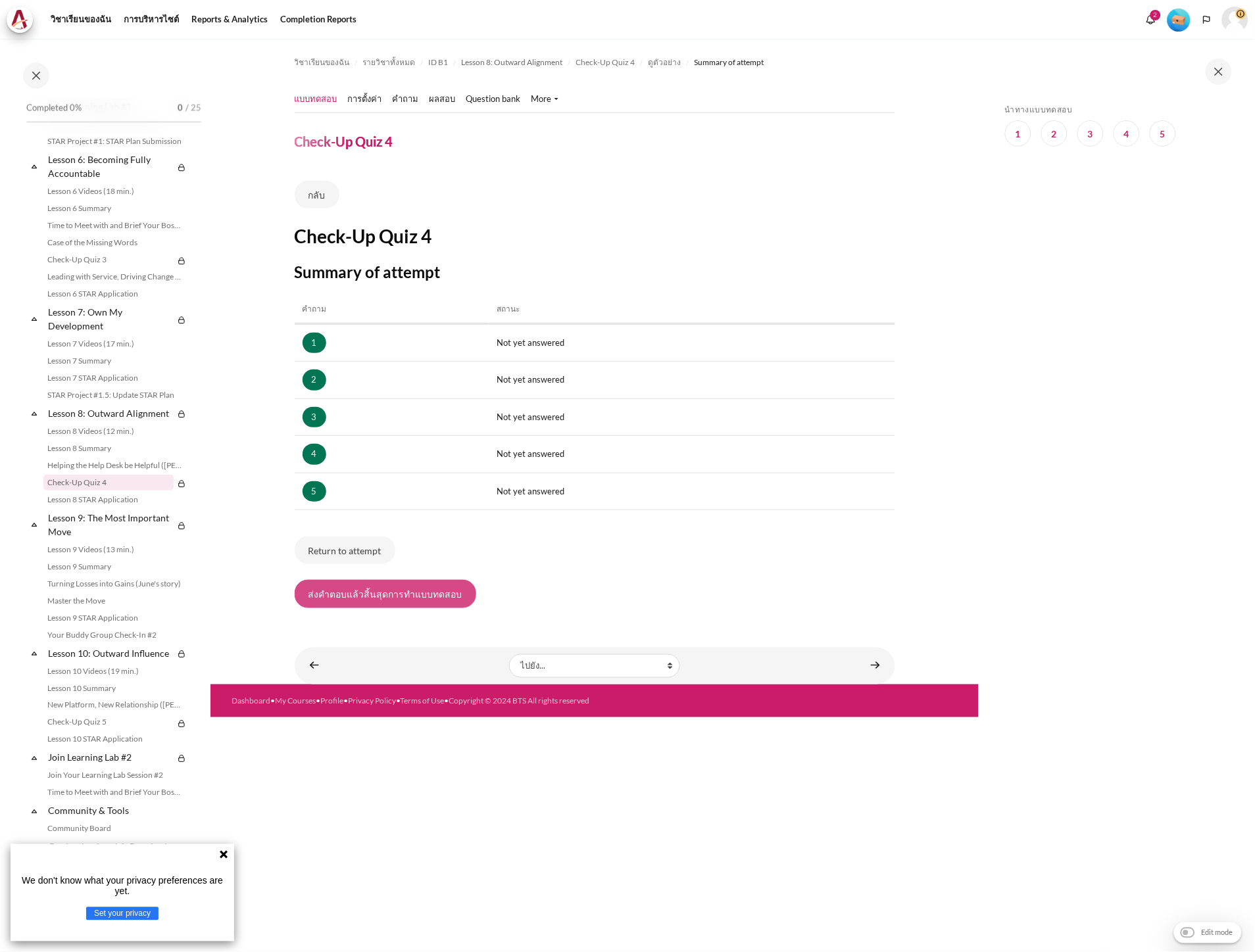
click at [415, 606] on button "ส่งคำตอบแล้วสิ้นสุดการทำแบบทดสอบ" at bounding box center [385, 593] width 182 height 27
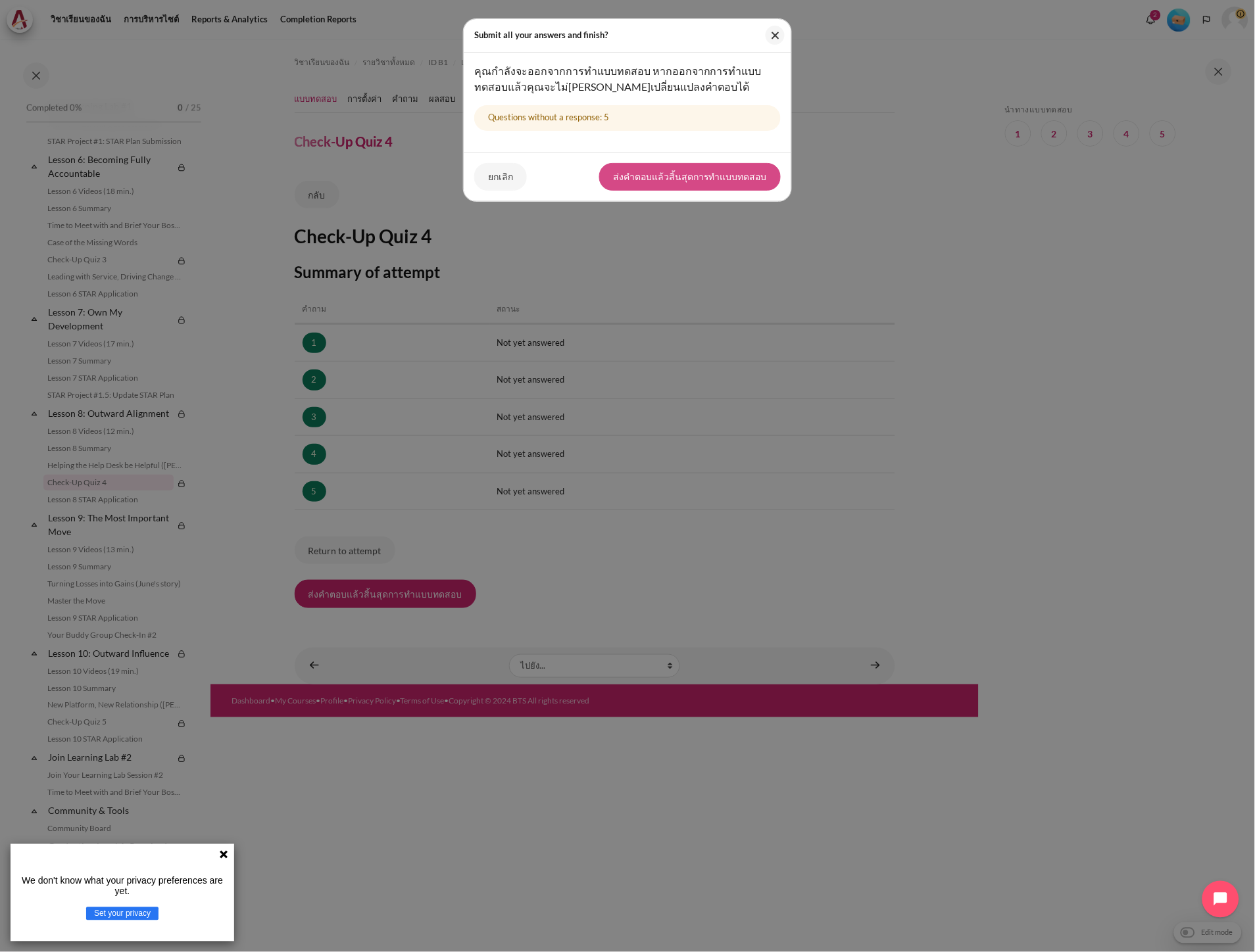
click at [687, 173] on button "ส่งคำตอบแล้วสิ้นสุดการทำแบบทดสอบ" at bounding box center [690, 177] width 182 height 27
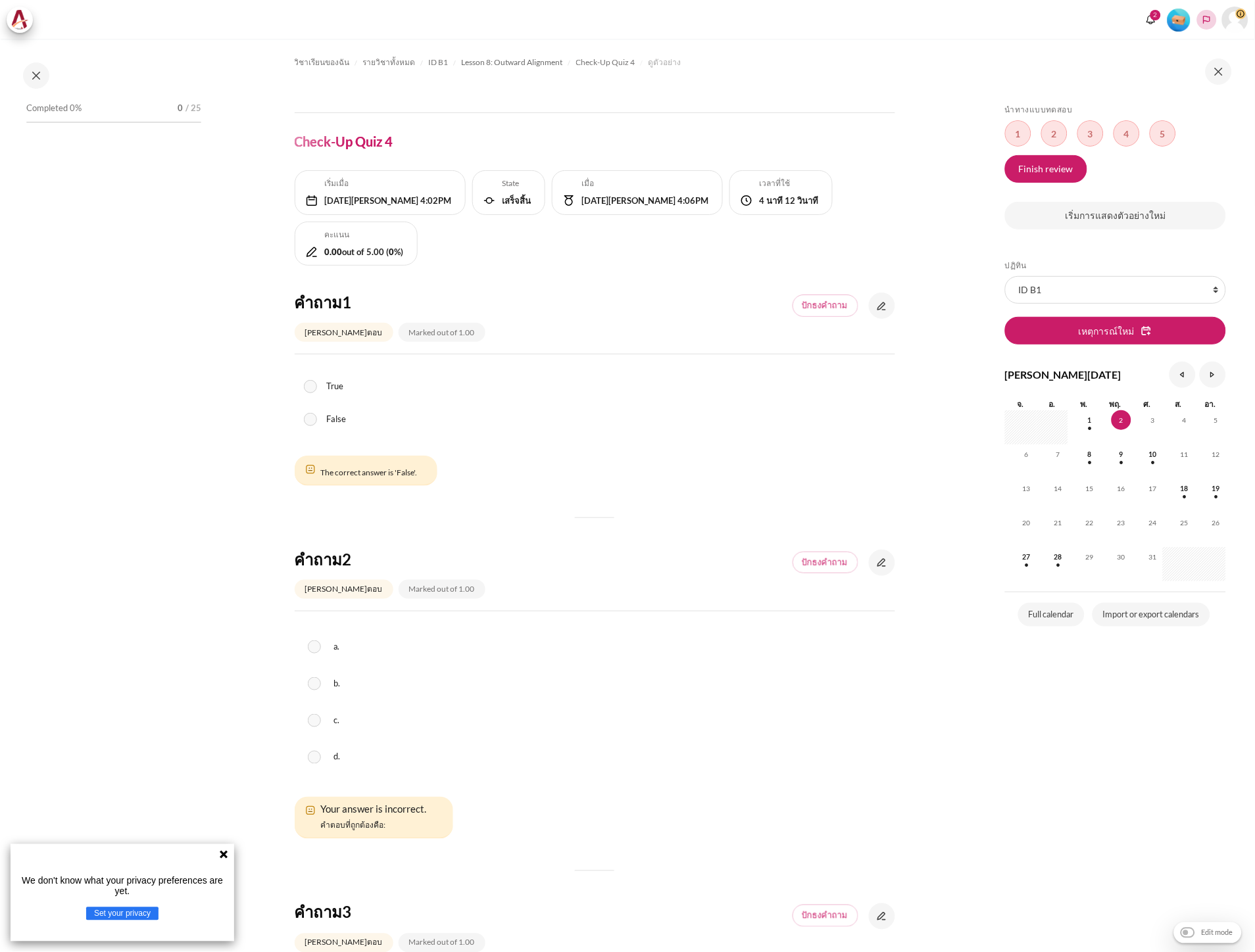
click at [1207, 18] on icon "Languages" at bounding box center [1206, 20] width 11 height 11
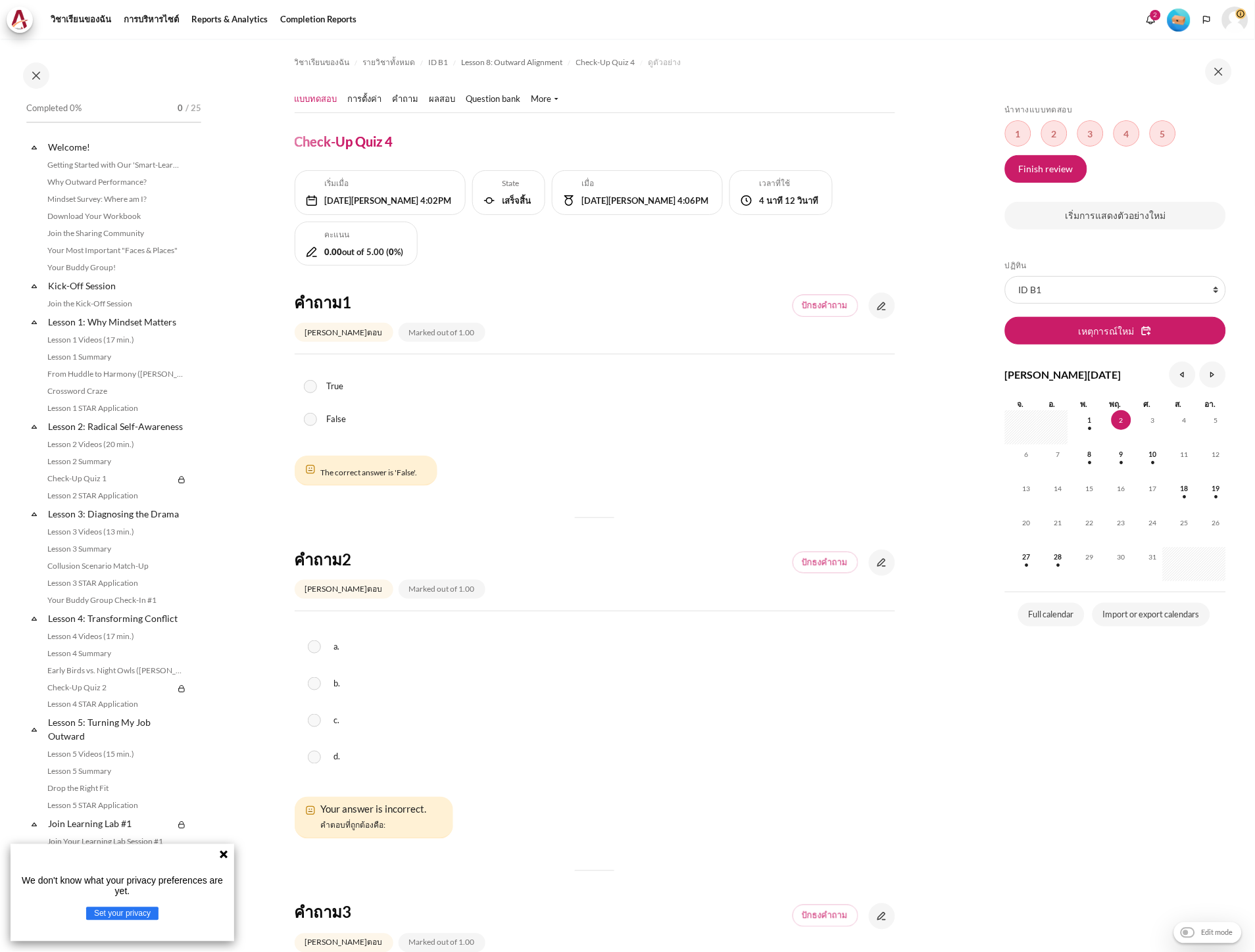
scroll to position [718, 0]
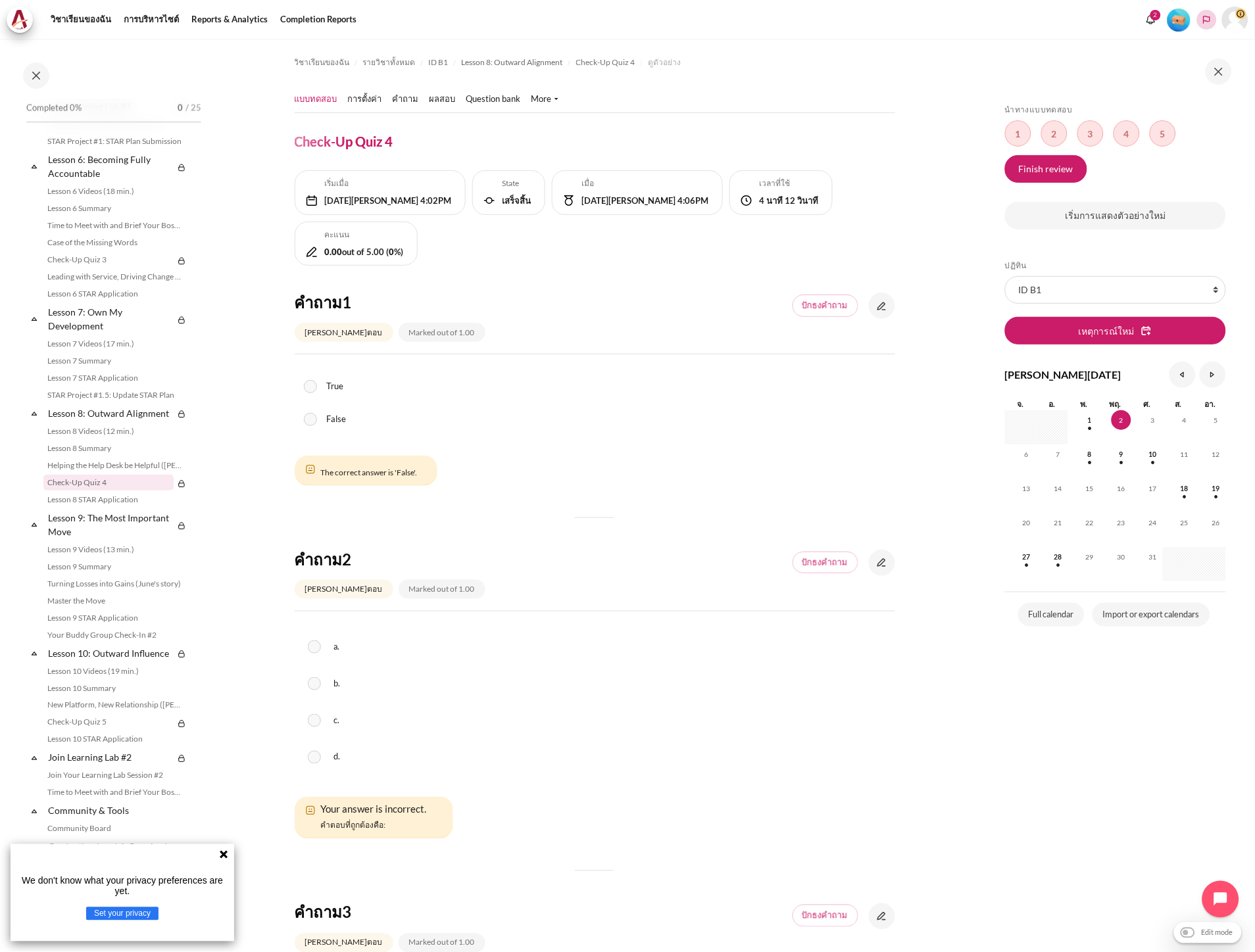
click at [1202, 26] on button "Languages" at bounding box center [1207, 20] width 20 height 20
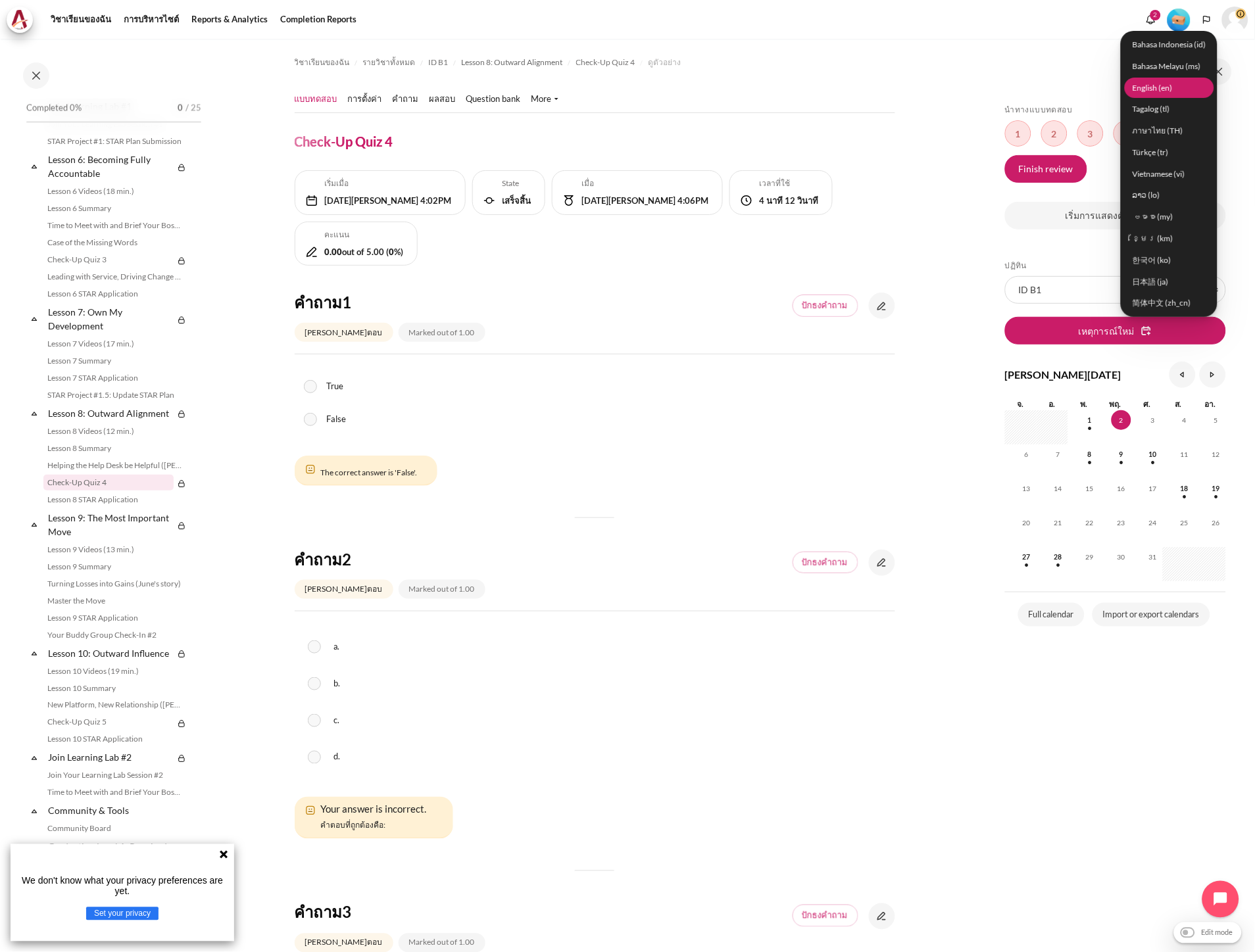
click at [1159, 90] on link "English ‎(en)‎" at bounding box center [1170, 88] width 90 height 20
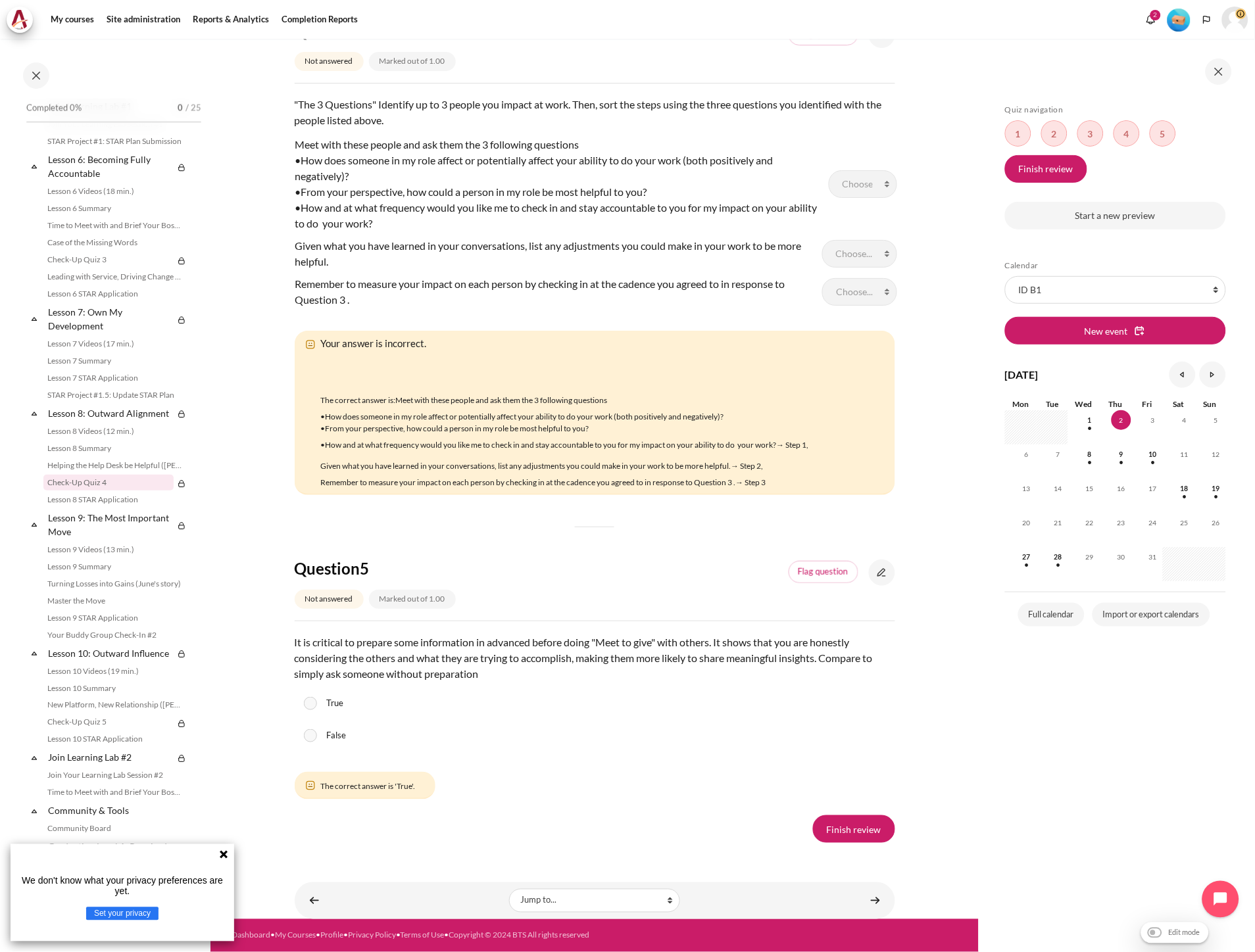
scroll to position [1723, 0]
click at [856, 825] on link "Finish review" at bounding box center [854, 829] width 82 height 27
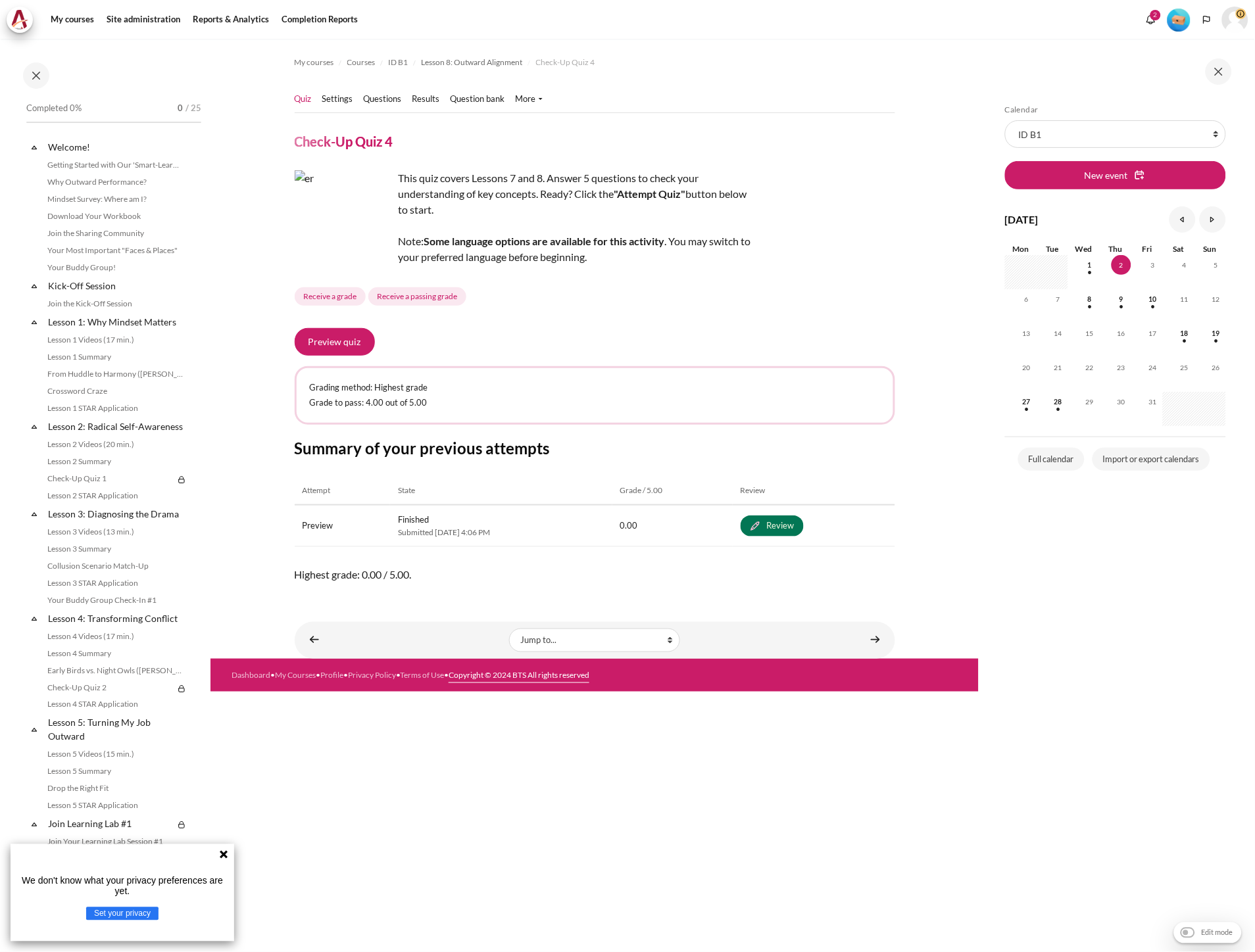
scroll to position [718, 0]
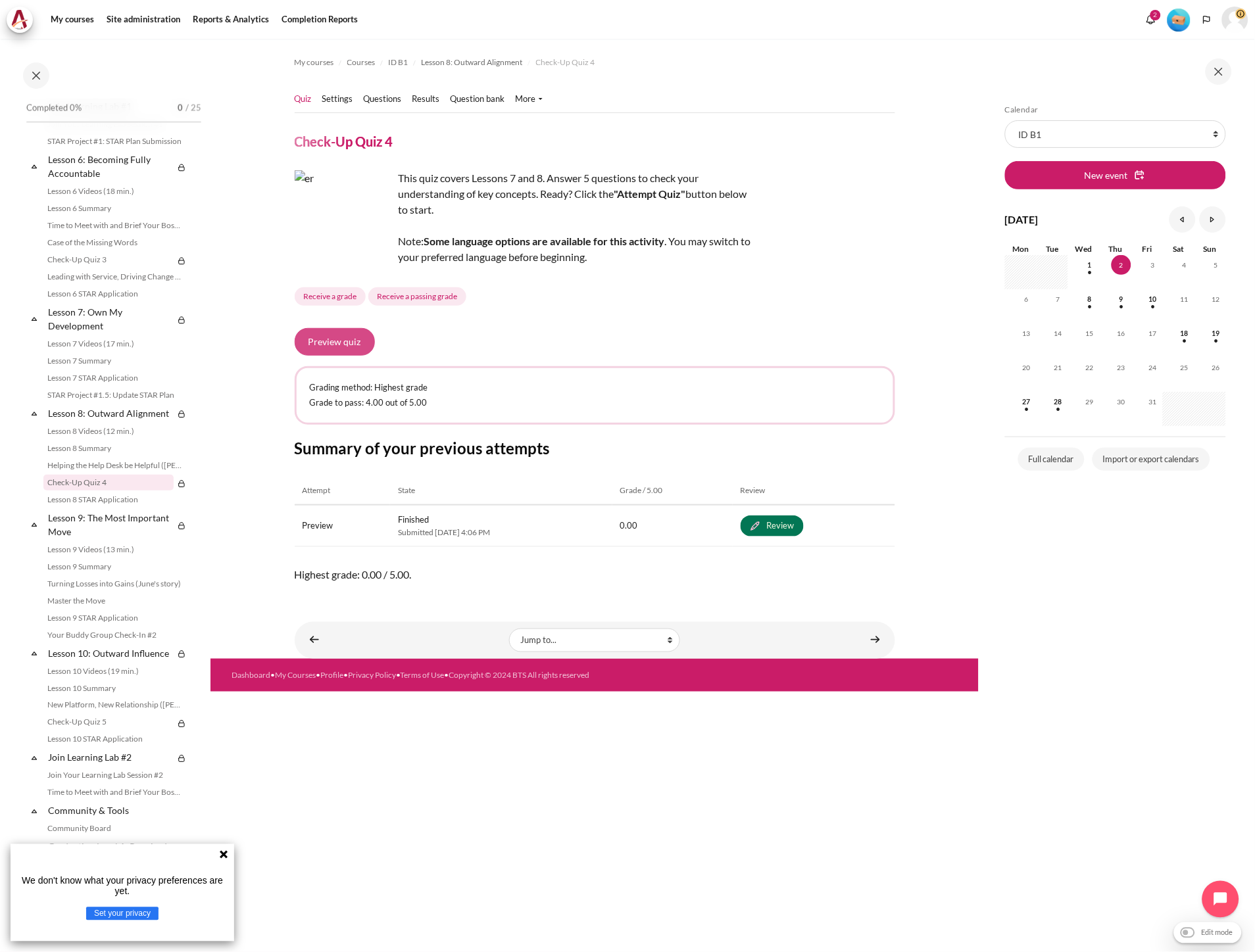
click at [338, 340] on button "Preview quiz" at bounding box center [335, 341] width 80 height 27
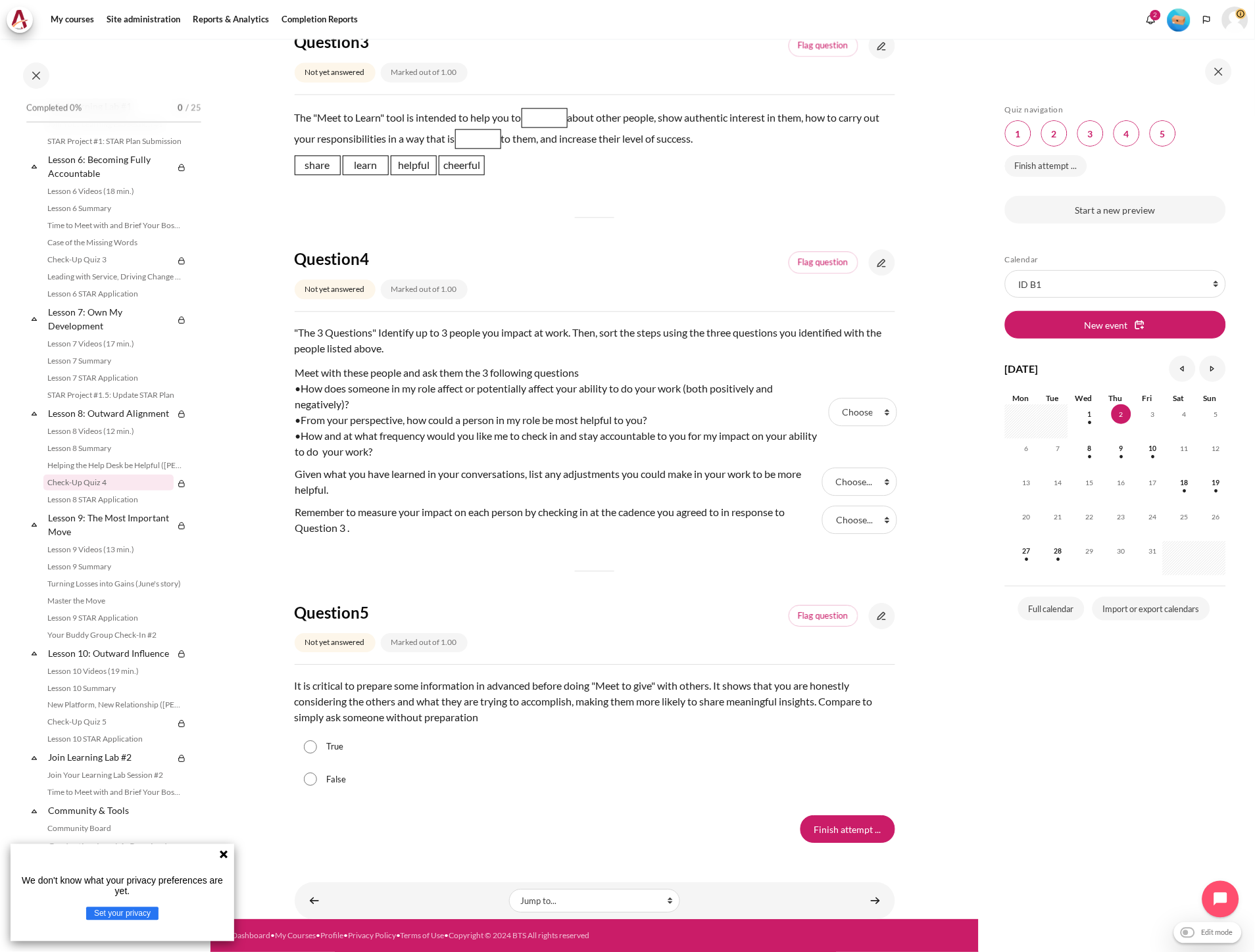
scroll to position [774, 0]
click at [1202, 19] on icon "Languages" at bounding box center [1206, 20] width 11 height 11
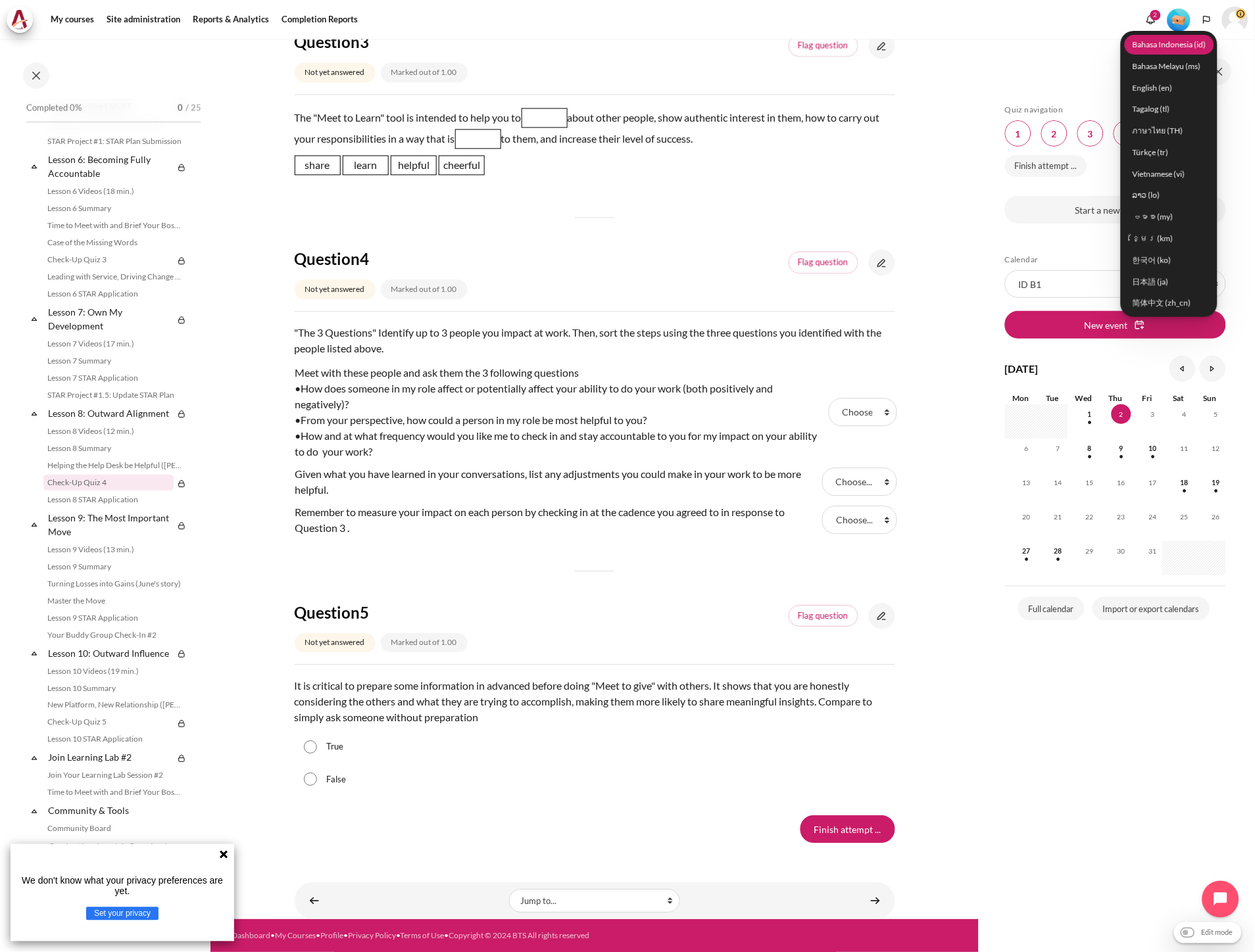
click at [1179, 48] on link "Bahasa Indonesia ‎(id)‎" at bounding box center [1170, 44] width 90 height 20
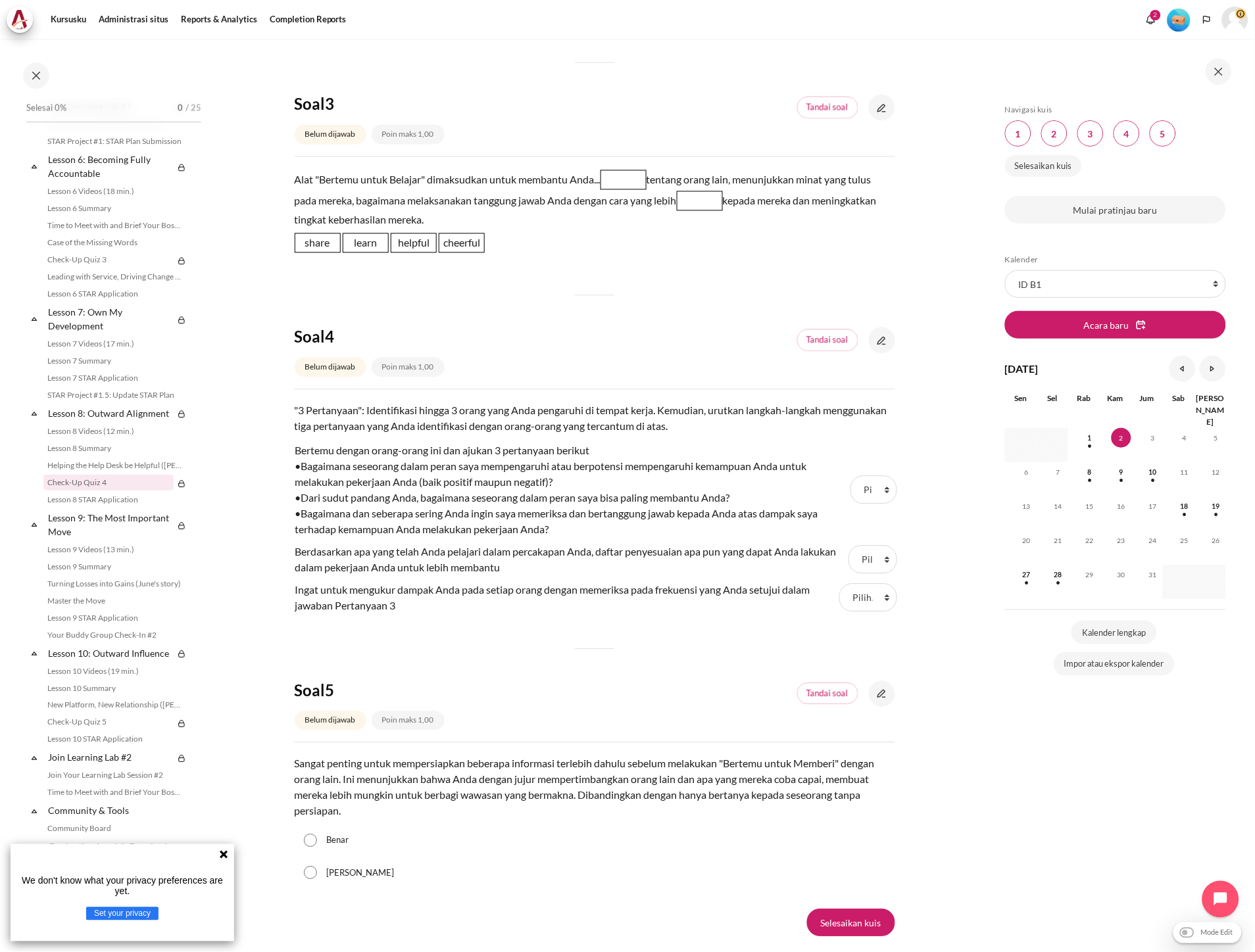
scroll to position [806, 0]
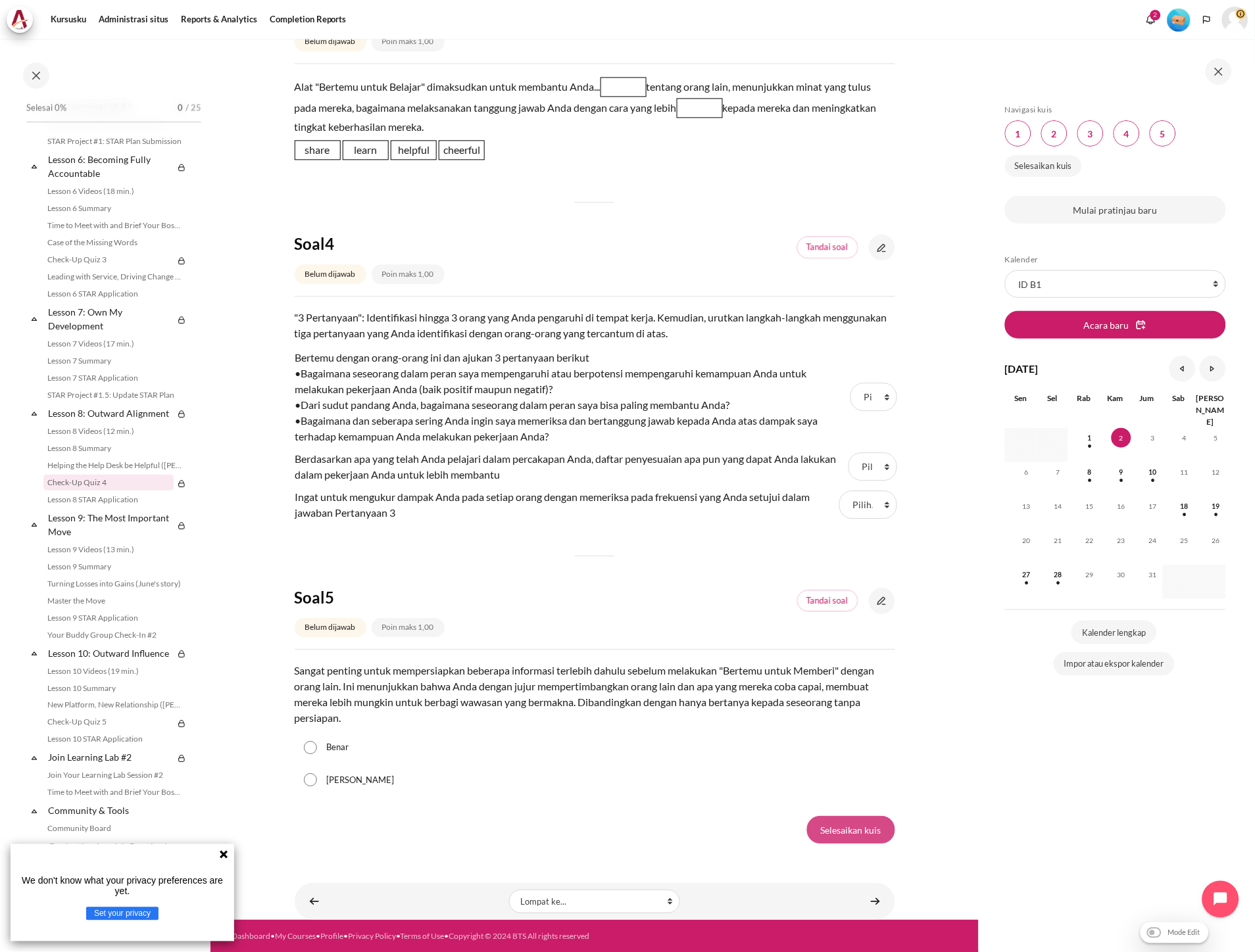
click at [820, 822] on input "Selesaikan kuis" at bounding box center [851, 829] width 88 height 27
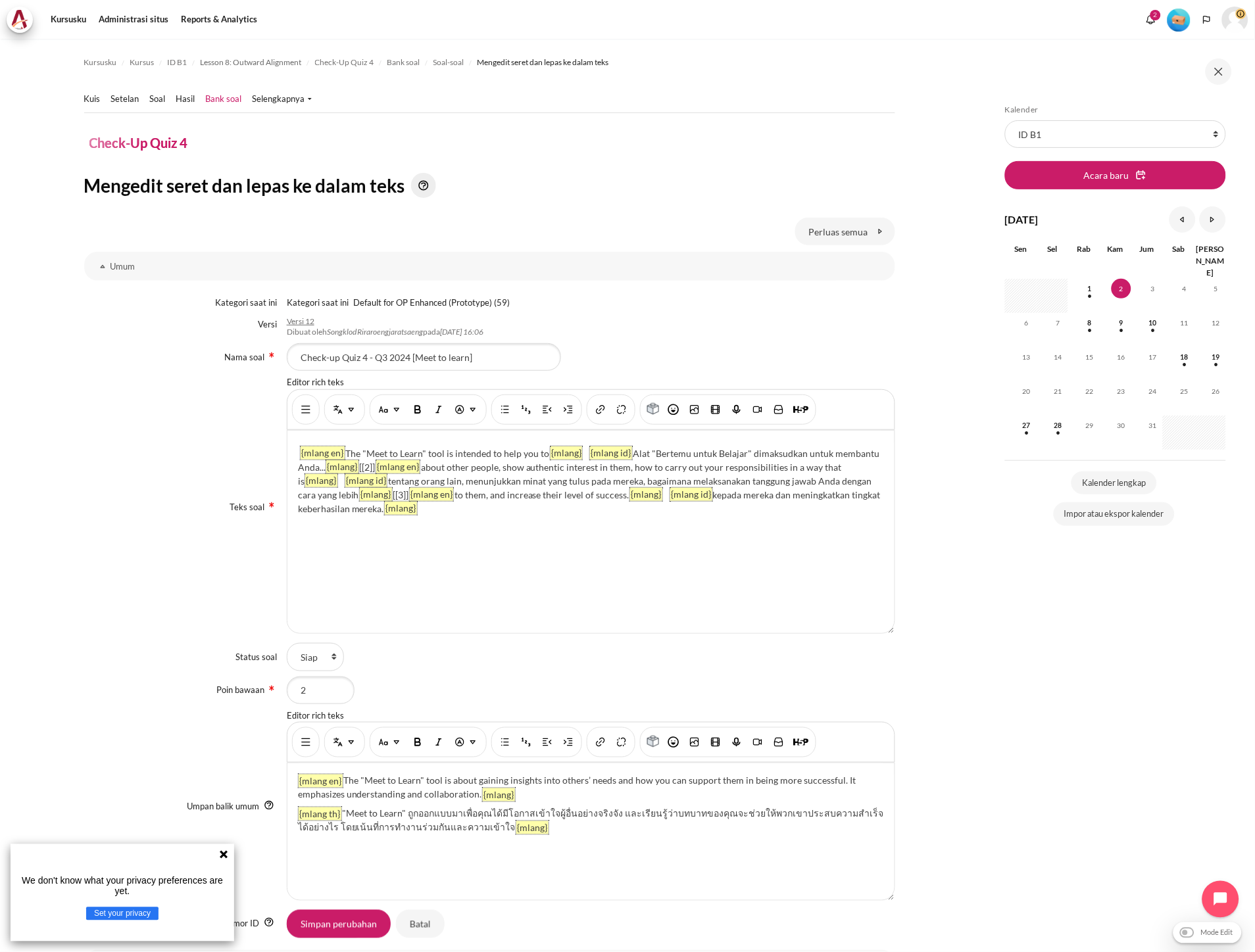
click at [630, 455] on div "{mlang en} The "Meet to Learn" tool is intended to help you to {mlang} {mlang i…" at bounding box center [591, 532] width 607 height 203
click at [345, 450] on div "{mlang en} The "Meet to Learn" tool is intended to help you to {mlang} {mlang i…" at bounding box center [591, 532] width 607 height 203
click at [295, 451] on div "{mlang en} The "Meet to Learn" tool is intended to help you to {mlang} {mlang i…" at bounding box center [591, 532] width 607 height 203
click at [378, 470] on div "{mlang en} The "Meet to Learn" tool is intended to help you to {mlang} {mlang i…" at bounding box center [591, 532] width 607 height 203
click at [409, 495] on div "{mlang en} The "Meet to Learn" tool is intended to help you to {mlang} {mlang i…" at bounding box center [591, 532] width 607 height 203
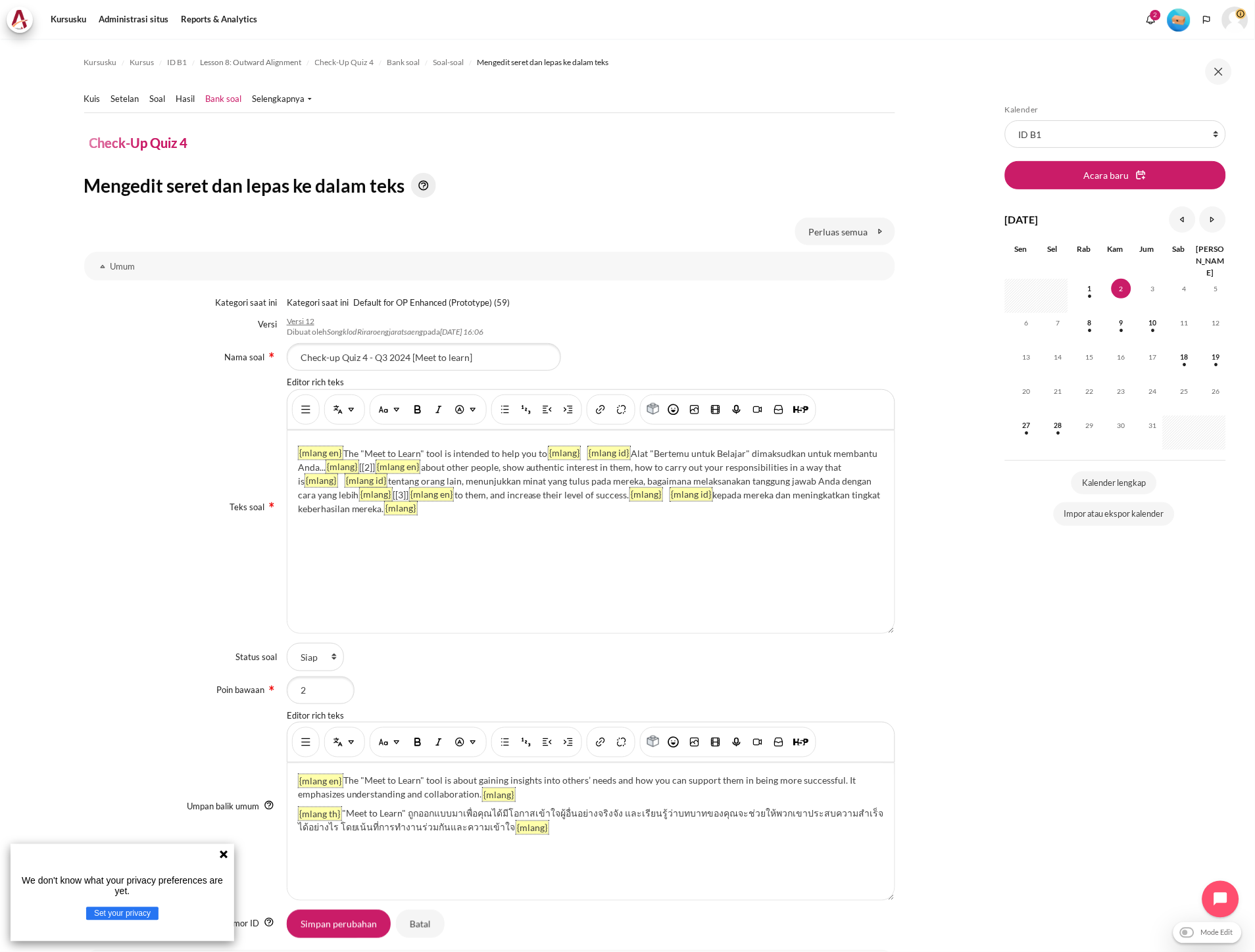
click at [457, 496] on div "{mlang en} The "Meet to Learn" tool is intended to help you to {mlang} {mlang i…" at bounding box center [591, 532] width 607 height 203
click at [457, 477] on div "{mlang en} The "Meet to Learn" tool is intended to help you to {mlang} {mlang i…" at bounding box center [591, 532] width 607 height 203
click at [425, 469] on div "{mlang en} The "Meet to Learn" tool is intended to help you to {mlang} {mlang i…" at bounding box center [591, 532] width 607 height 203
click at [711, 495] on div "{mlang en} The "Meet to Learn" tool is intended to help you to {mlang} {mlang i…" at bounding box center [591, 532] width 607 height 203
click at [386, 481] on div "{mlang en} The "Meet to Learn" tool is intended to help you to {mlang} {mlang i…" at bounding box center [591, 532] width 607 height 203
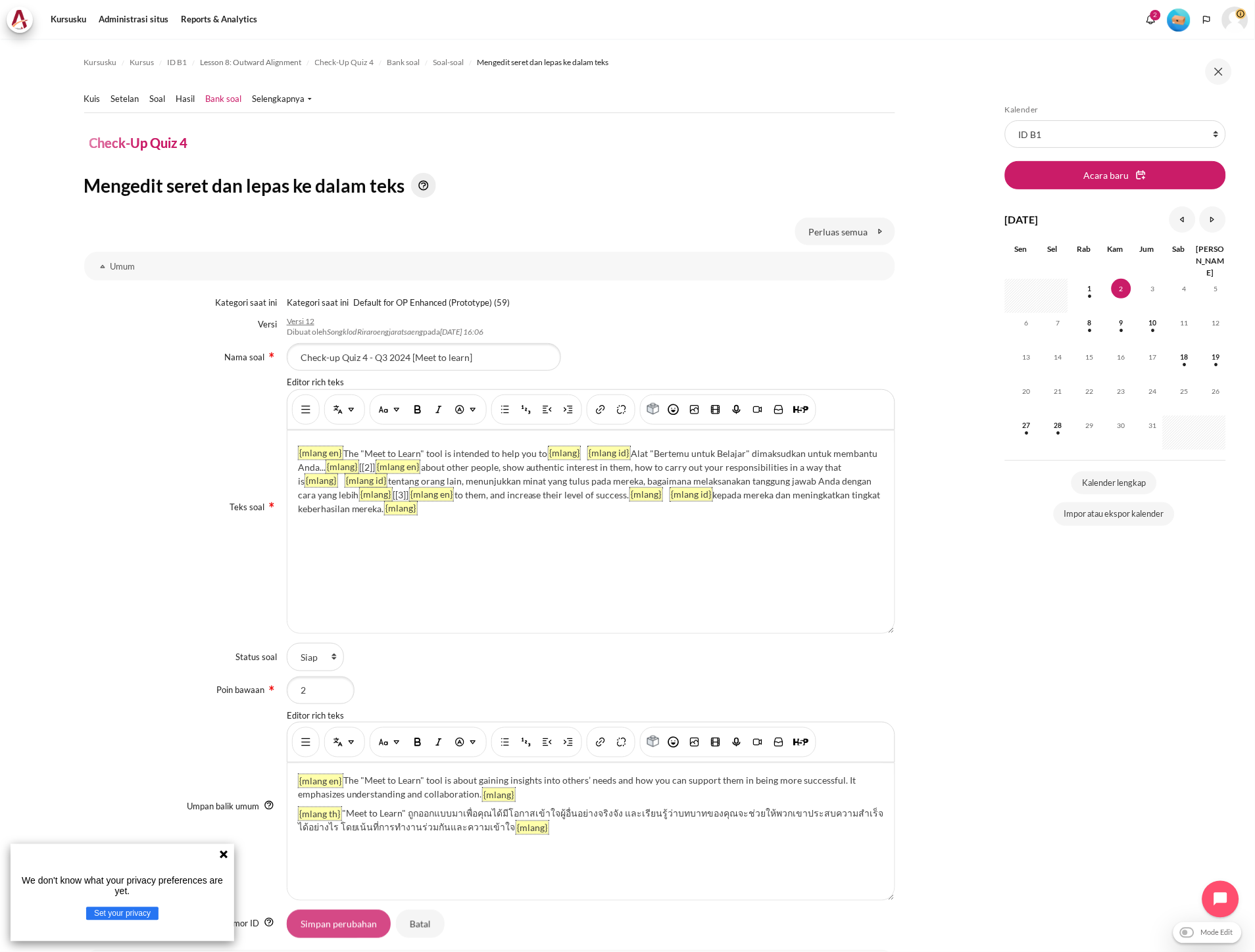
click at [340, 915] on input "Simpan perubahan" at bounding box center [339, 924] width 103 height 27
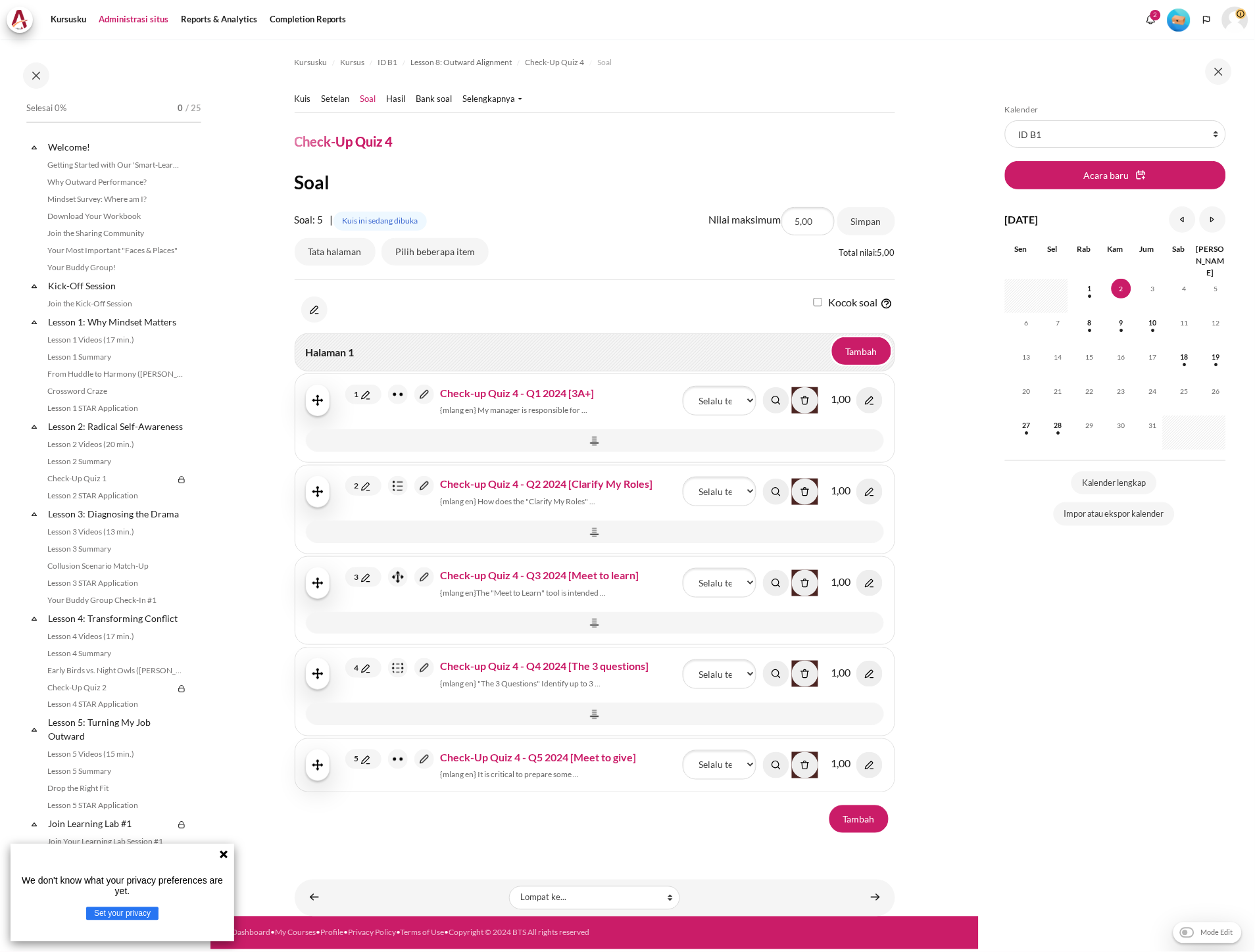
scroll to position [718, 0]
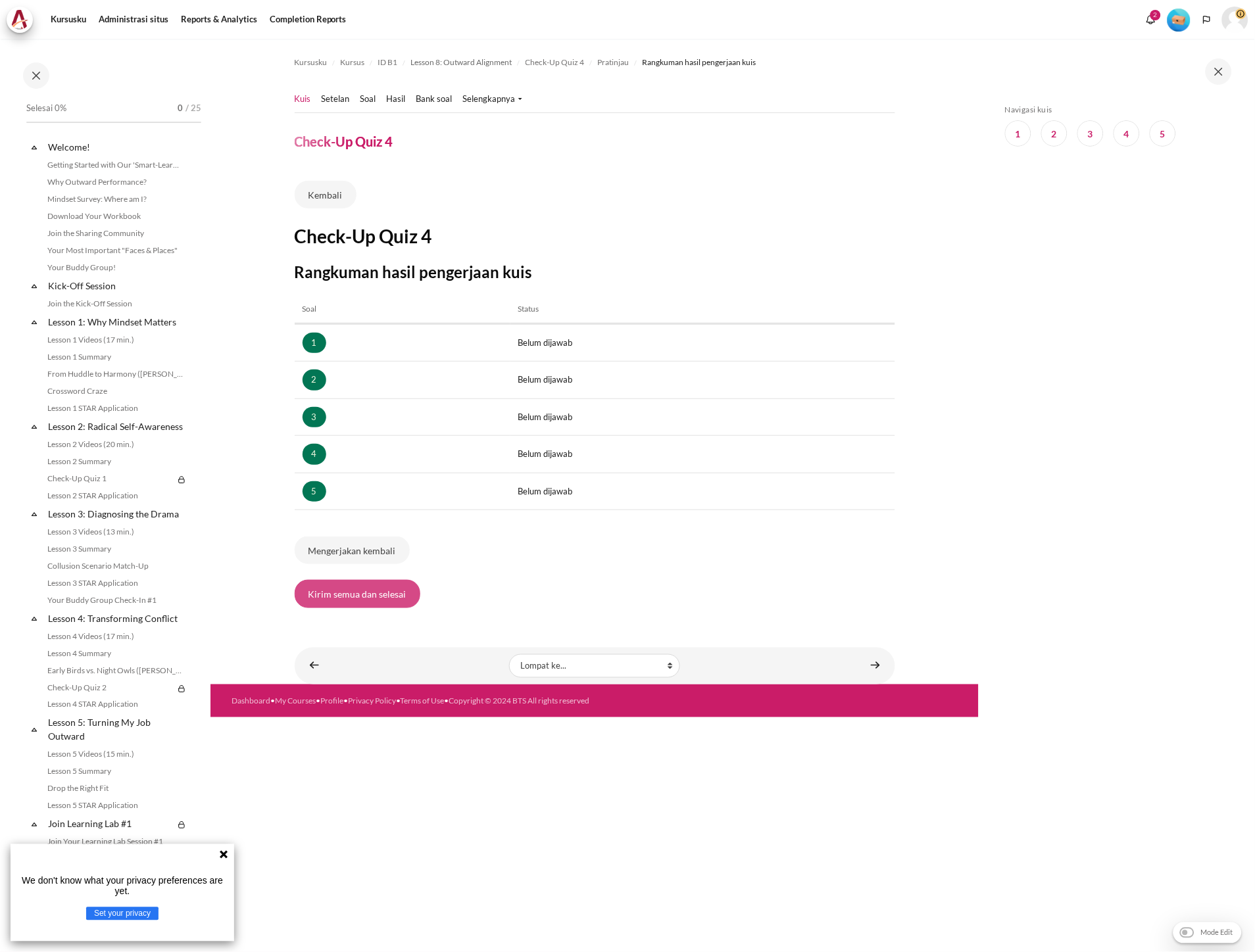
scroll to position [718, 0]
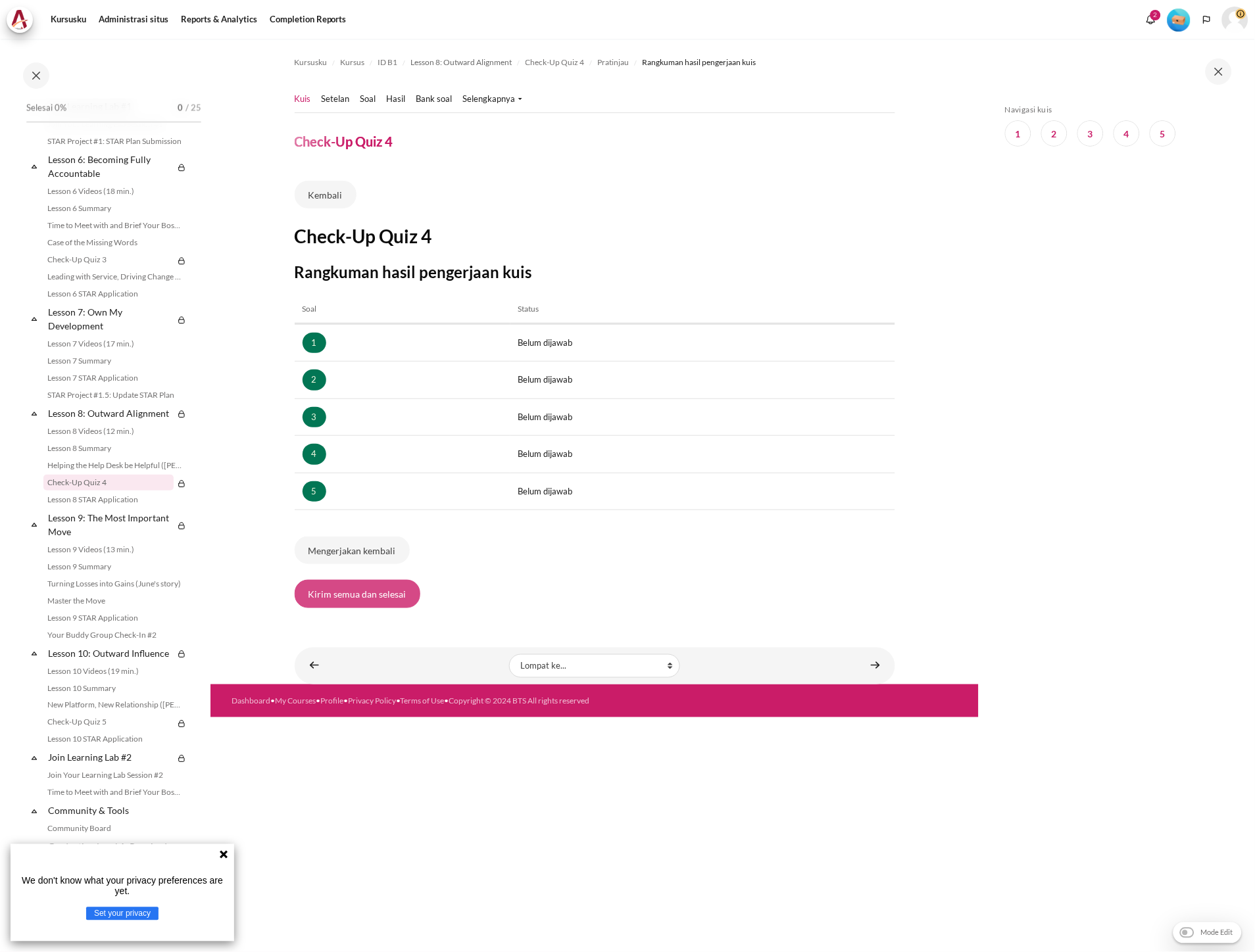
click at [385, 594] on button "Kirim semua dan selesai" at bounding box center [357, 593] width 126 height 27
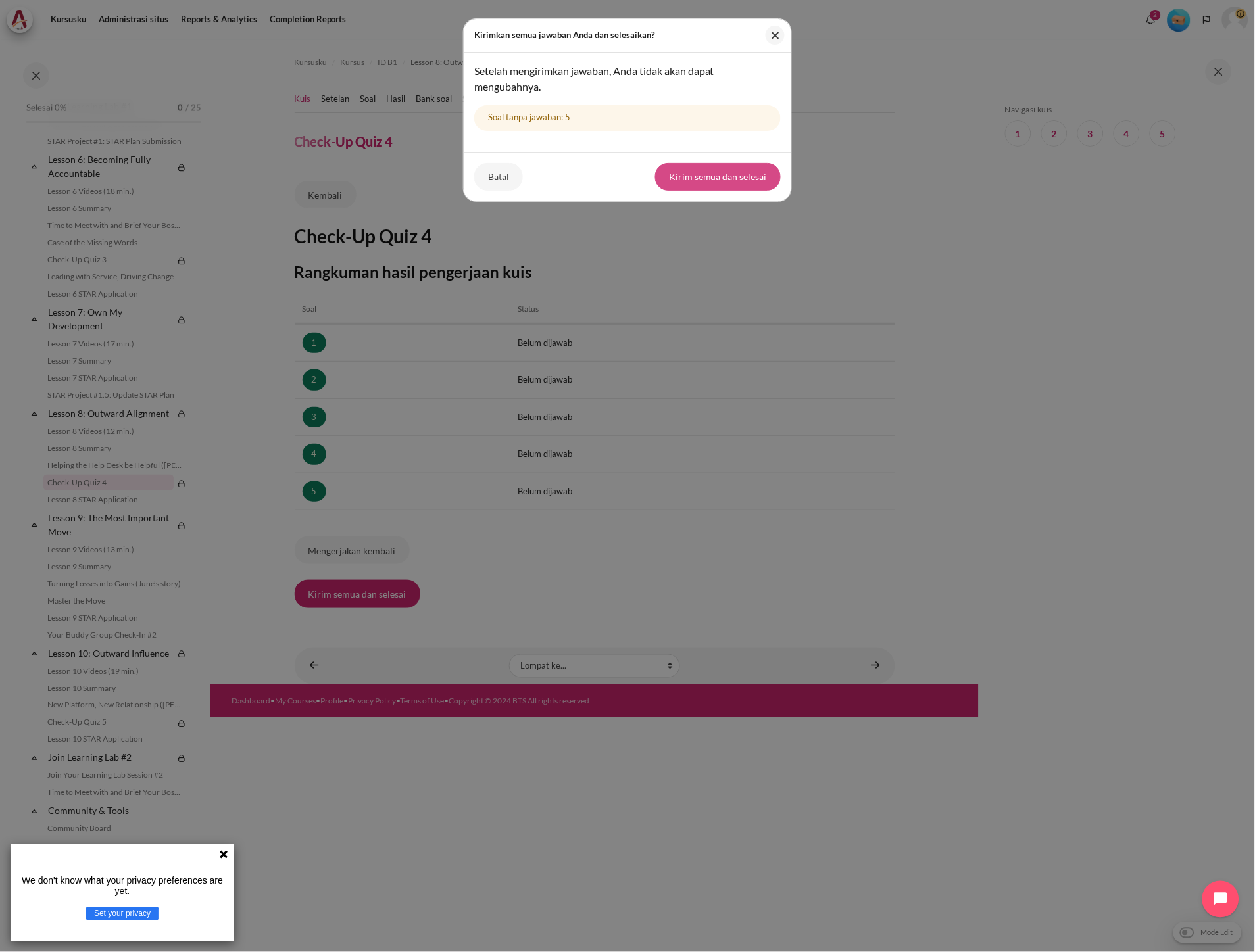
click at [675, 174] on button "Kirim semua dan selesai" at bounding box center [717, 177] width 126 height 27
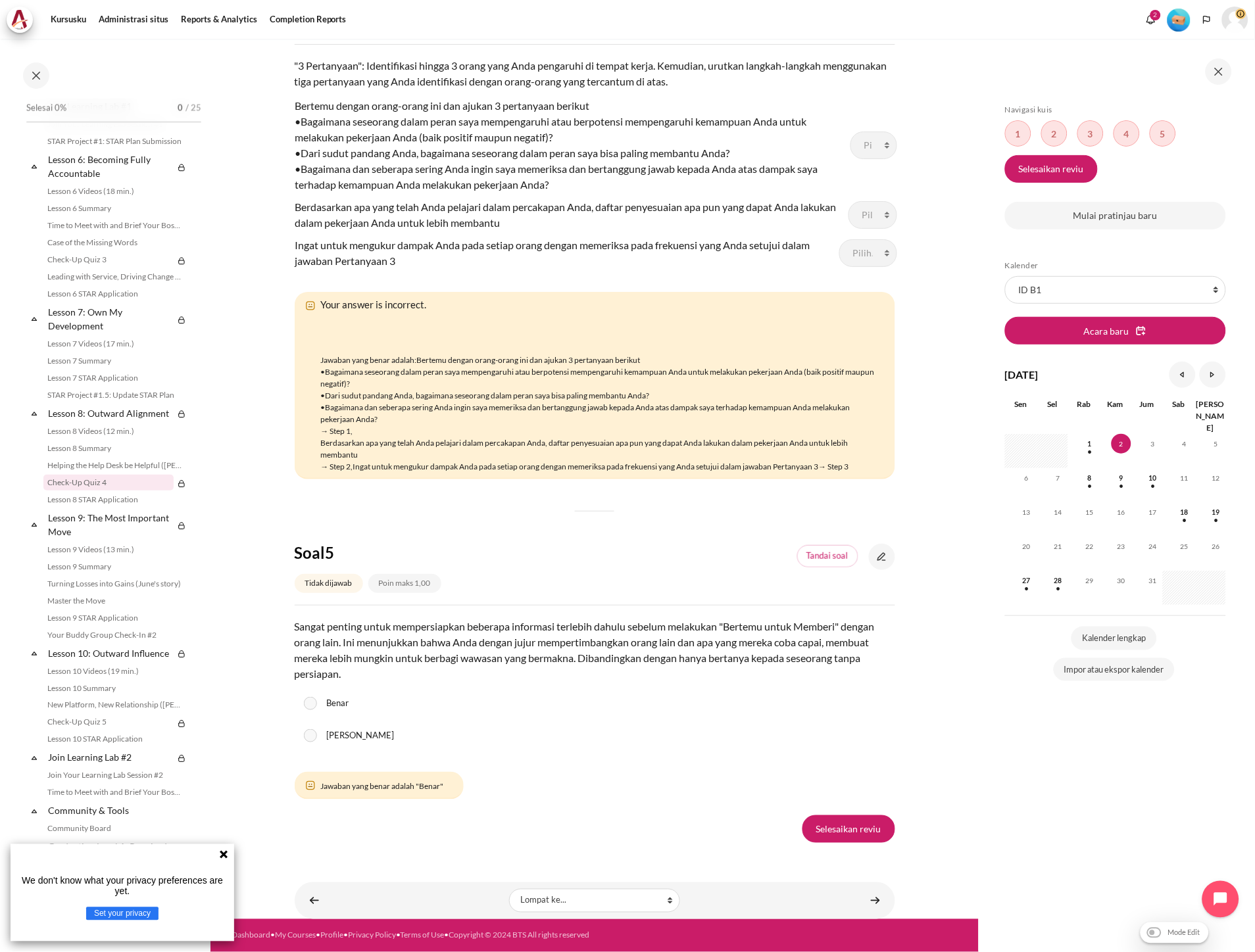
scroll to position [1711, 0]
click at [842, 826] on link "Selesaikan reviu" at bounding box center [848, 829] width 93 height 27
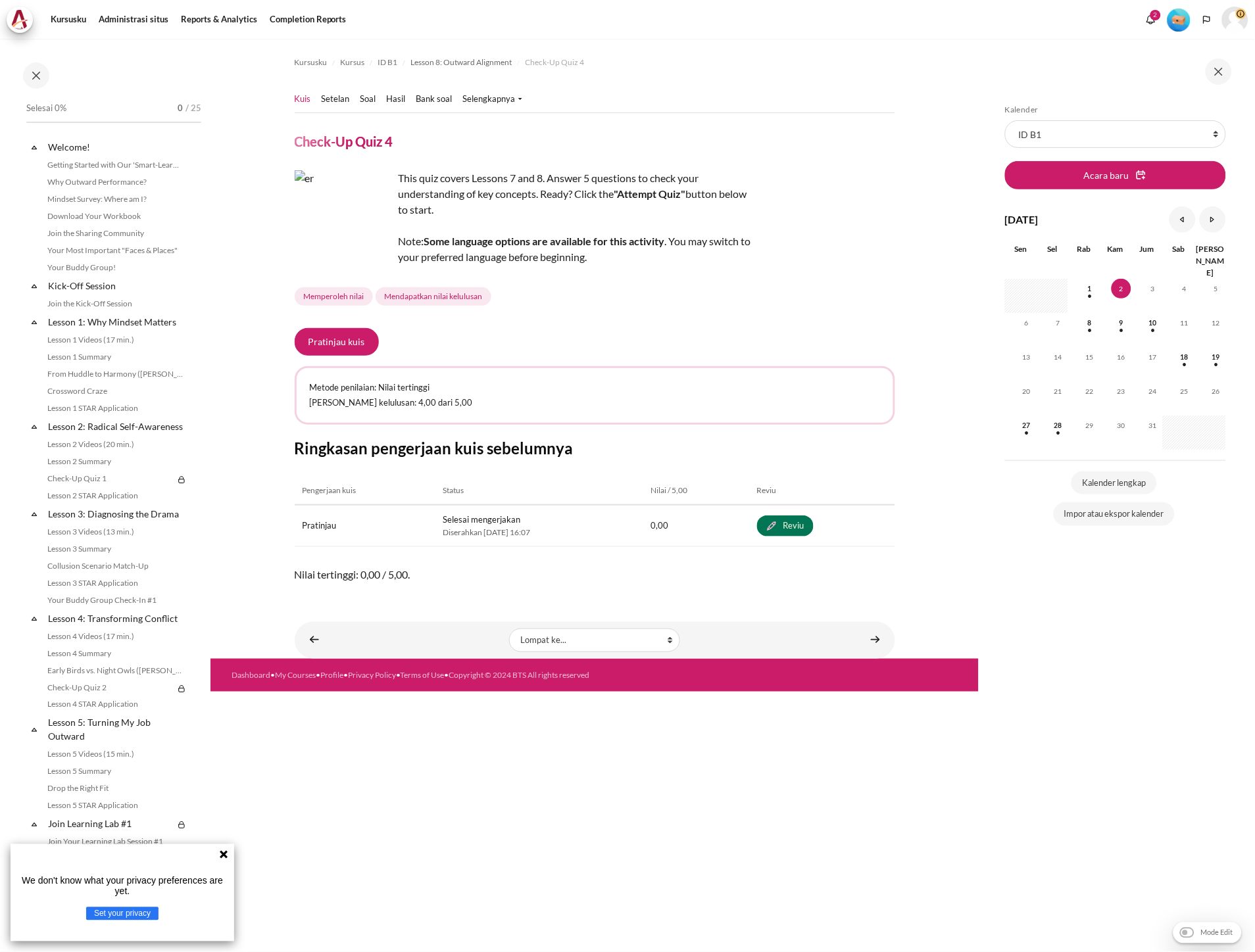
scroll to position [718, 0]
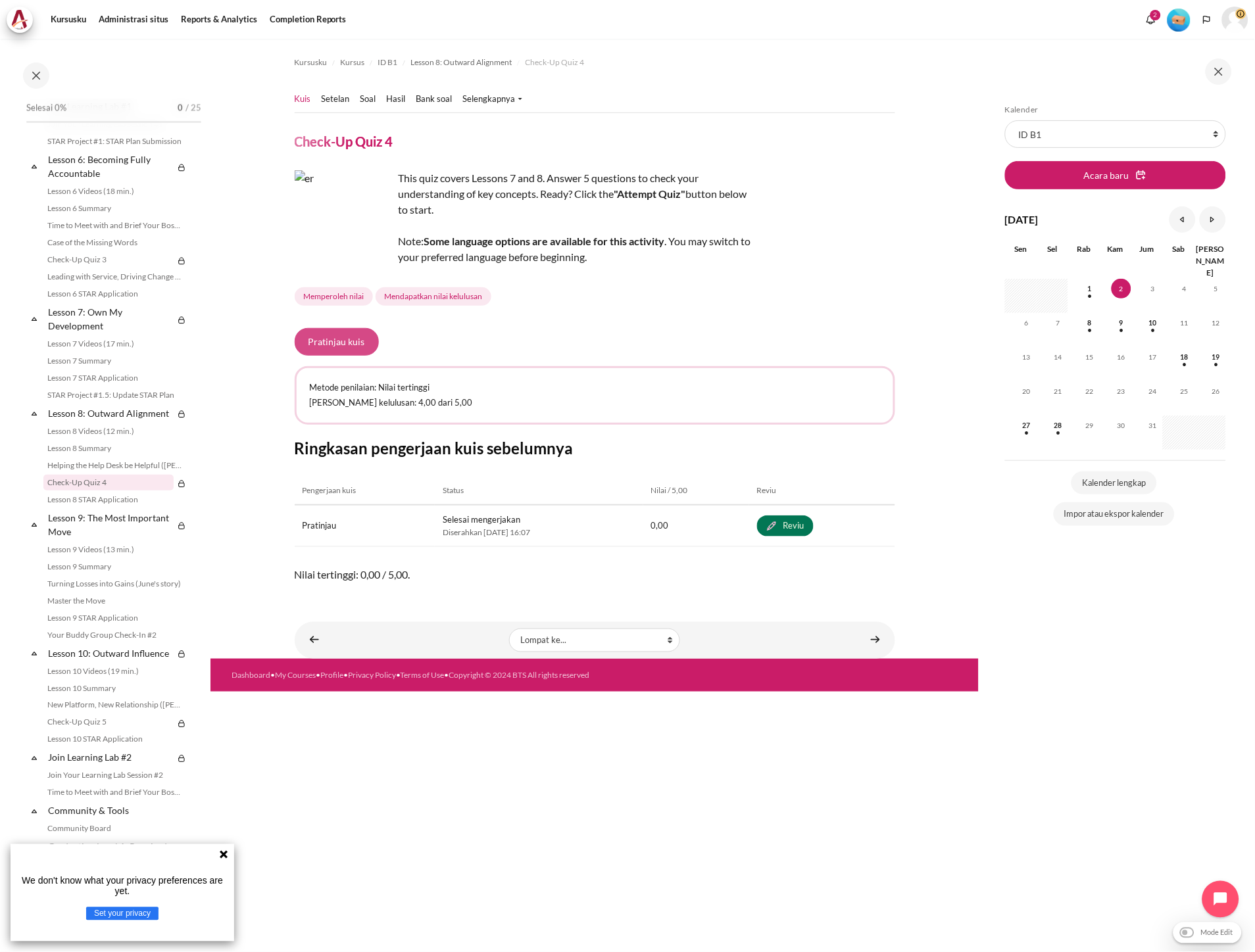
click at [333, 336] on button "Pratinjau kuis" at bounding box center [337, 341] width 84 height 27
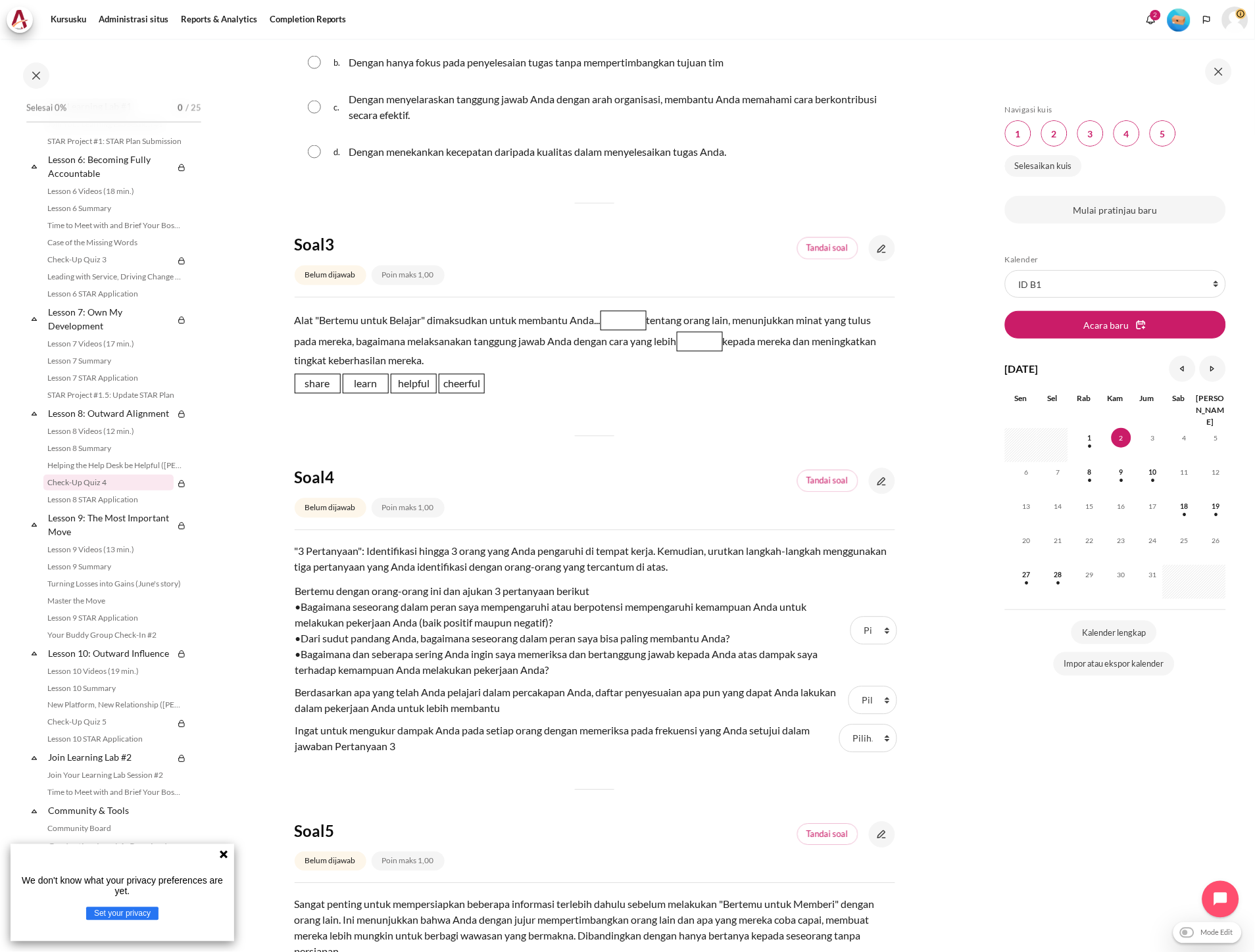
scroll to position [584, 0]
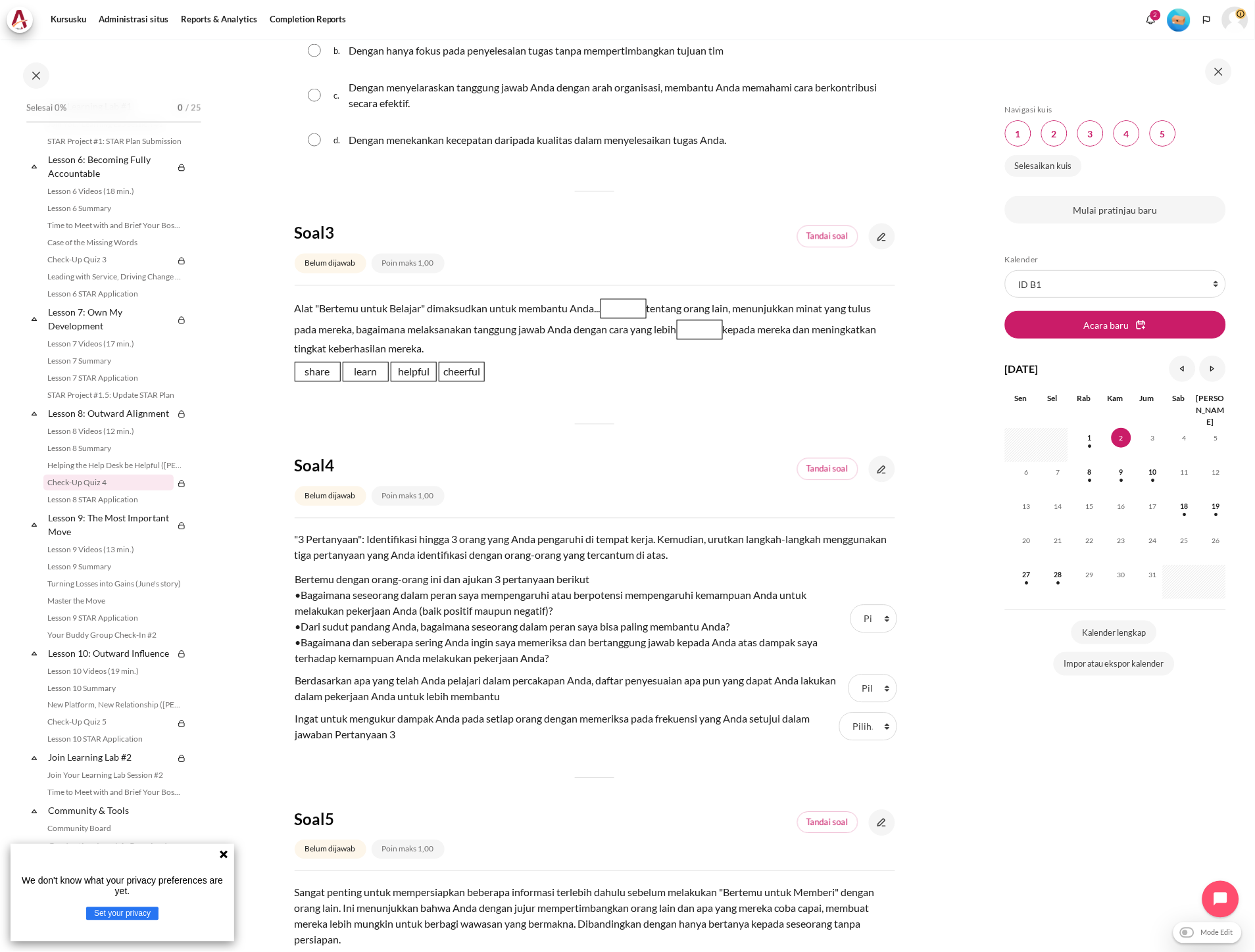
click at [749, 782] on div "Soal 1 Belum dijawab Poin maks 1,00 Tandai soal Teks soal Manajer saya bertangg…" at bounding box center [594, 352] width 600 height 1425
